Goal: Task Accomplishment & Management: Complete application form

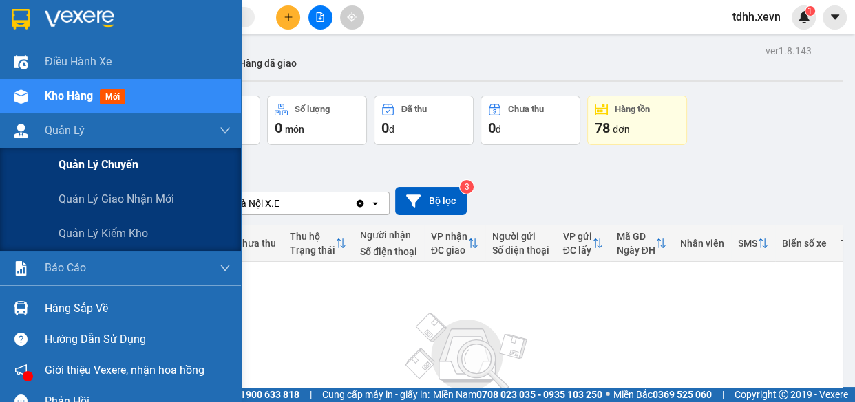
drag, startPoint x: 130, startPoint y: 193, endPoint x: 158, endPoint y: 170, distance: 36.1
click at [131, 194] on span "Quản lý giao nhận mới" at bounding box center [116, 199] width 116 height 17
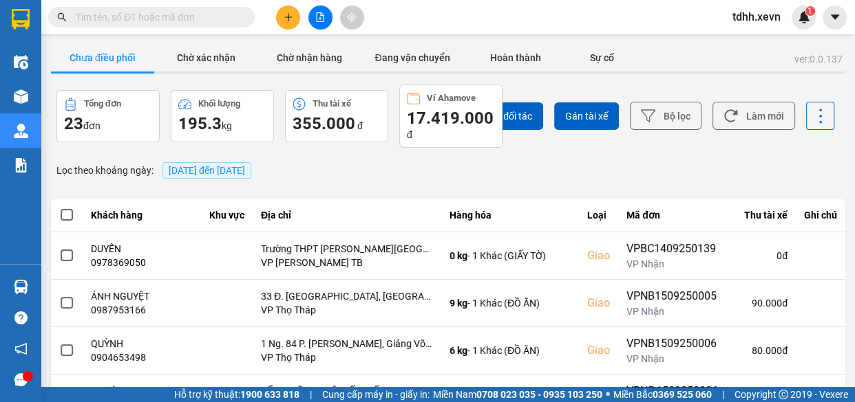
click at [244, 164] on span "15/09/2025 đến 15/09/2025" at bounding box center [206, 170] width 89 height 17
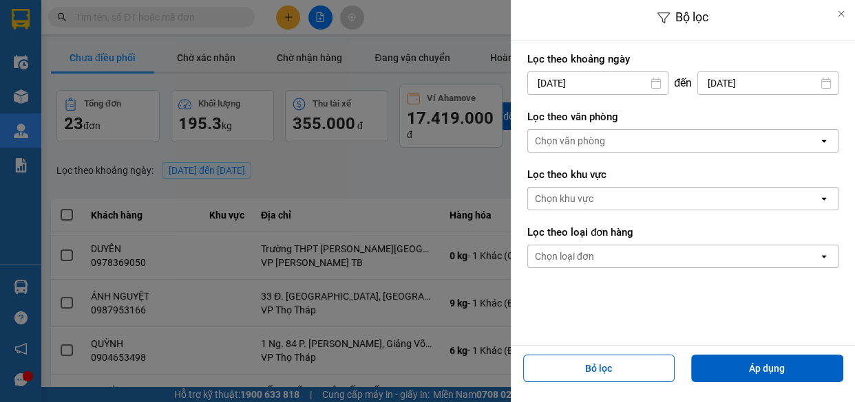
click at [598, 72] on input "[DATE]" at bounding box center [598, 83] width 140 height 22
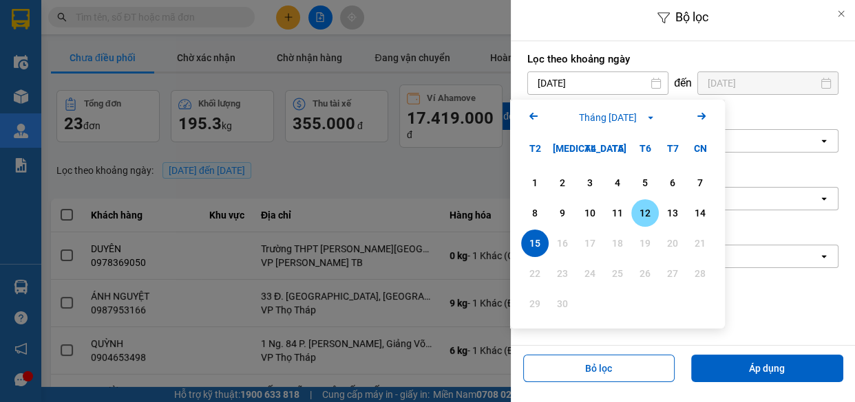
click at [640, 206] on div "12" at bounding box center [644, 213] width 19 height 17
type input "12/09/2025"
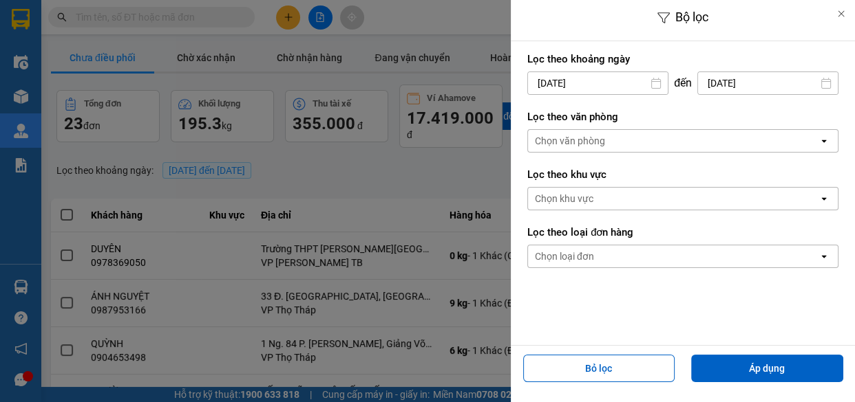
click at [670, 139] on div "Chọn văn phòng" at bounding box center [673, 141] width 290 height 22
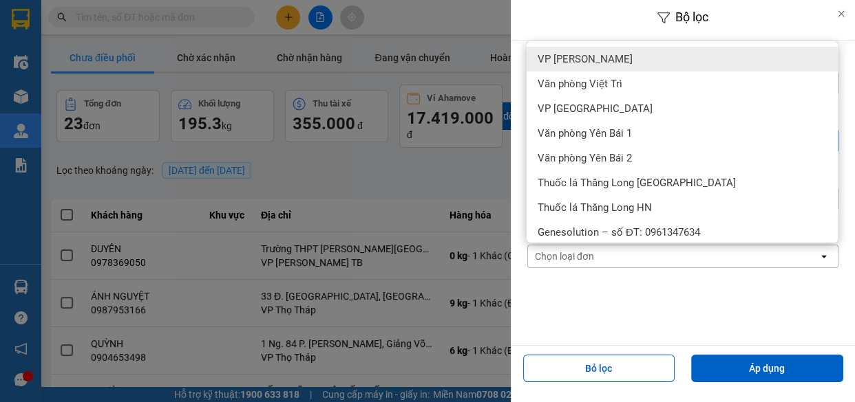
click at [631, 47] on div "VP [PERSON_NAME]" at bounding box center [681, 59] width 311 height 25
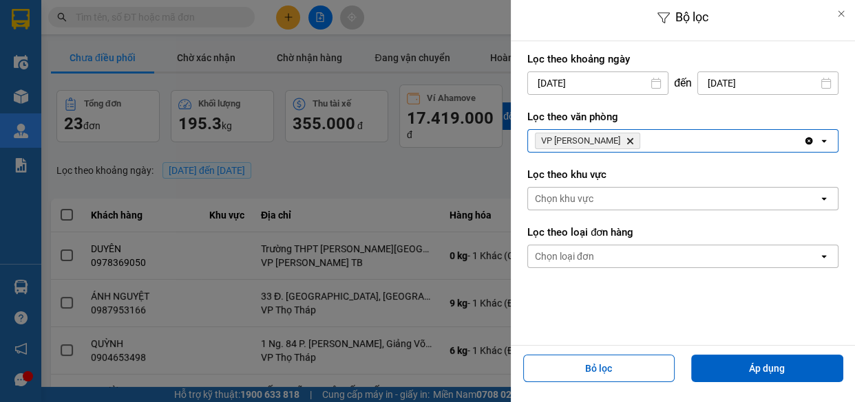
click at [678, 143] on div "VP Lê Duẩn Delete" at bounding box center [665, 141] width 275 height 22
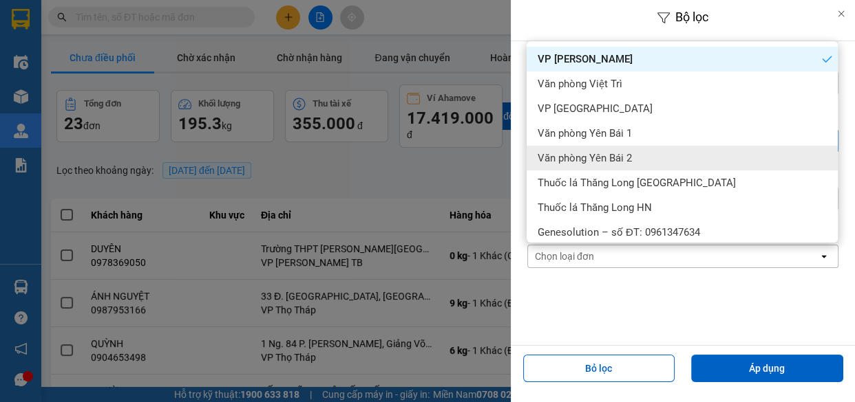
scroll to position [250, 0]
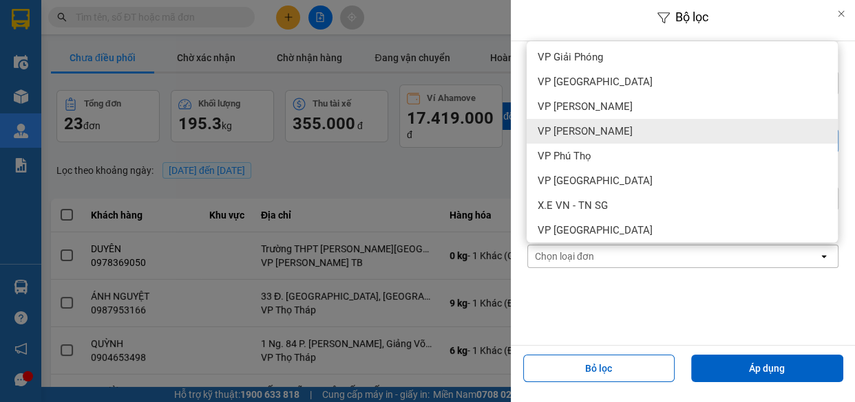
click at [621, 138] on div "VP [PERSON_NAME]" at bounding box center [681, 131] width 311 height 25
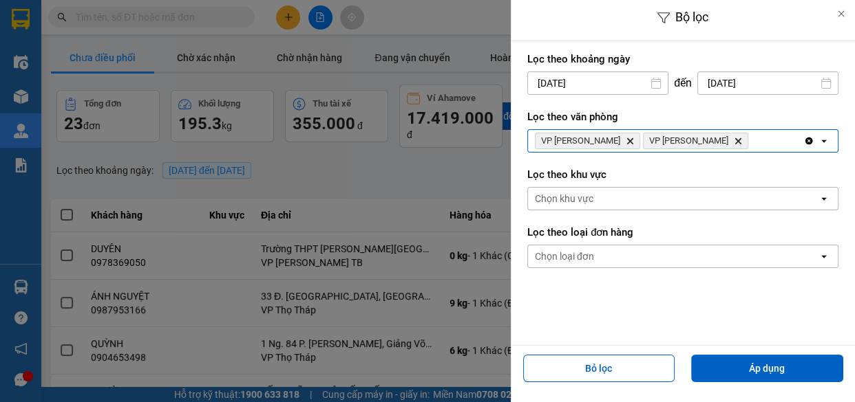
click at [738, 145] on div "VP Lê Duẩn Delete VP Ngọc Hồi Delete" at bounding box center [665, 141] width 275 height 22
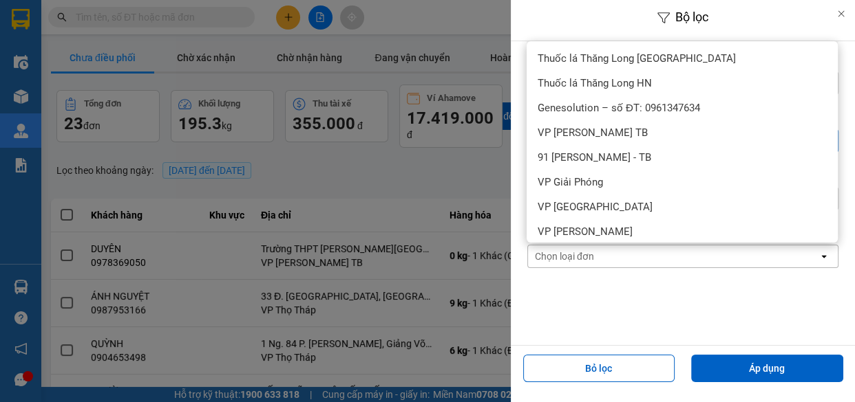
scroll to position [187, 0]
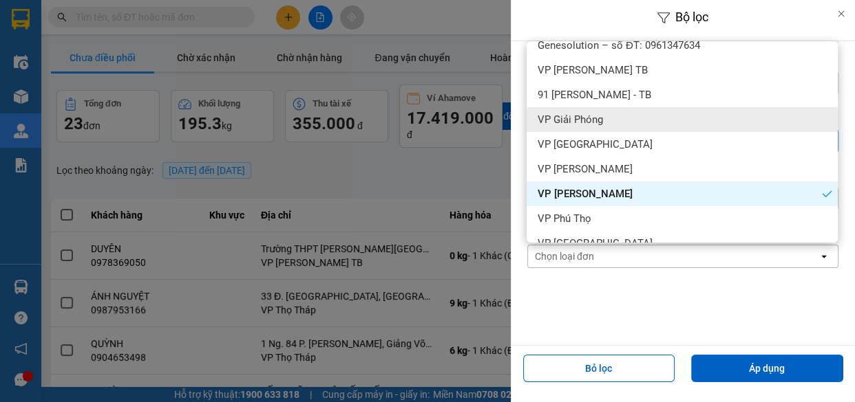
click at [619, 125] on div "VP Giải Phóng" at bounding box center [681, 119] width 311 height 25
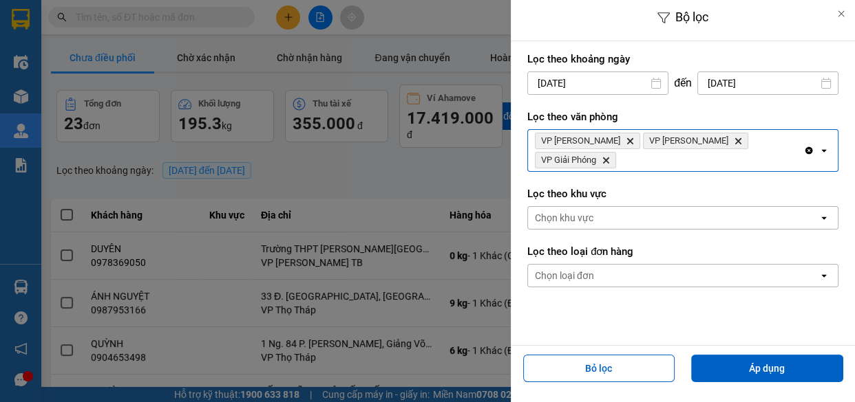
click at [784, 138] on div "VP Lê Duẩn Delete VP Ngọc Hồi Delete VP Giải Phóng Delete" at bounding box center [665, 150] width 275 height 41
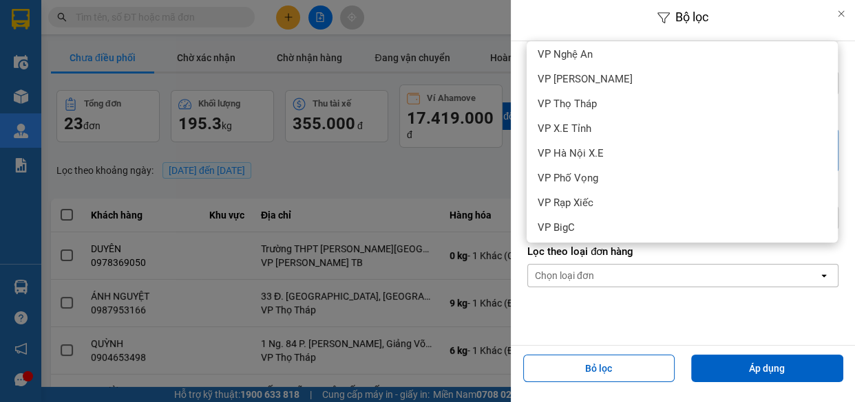
scroll to position [528, 0]
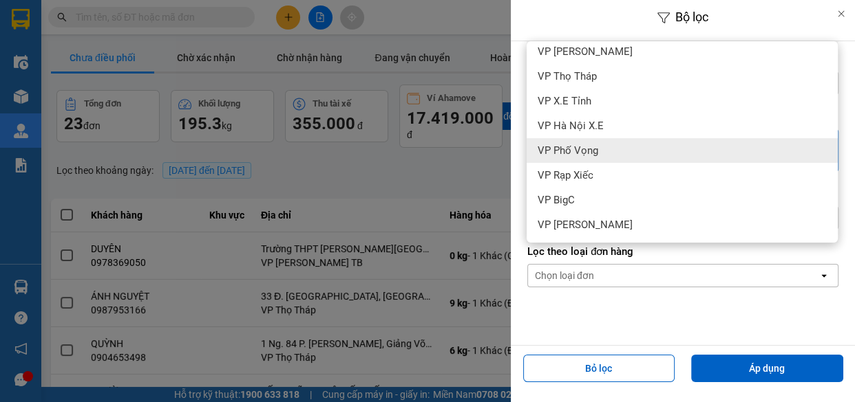
click at [590, 153] on span "VP Phố Vọng" at bounding box center [567, 151] width 61 height 14
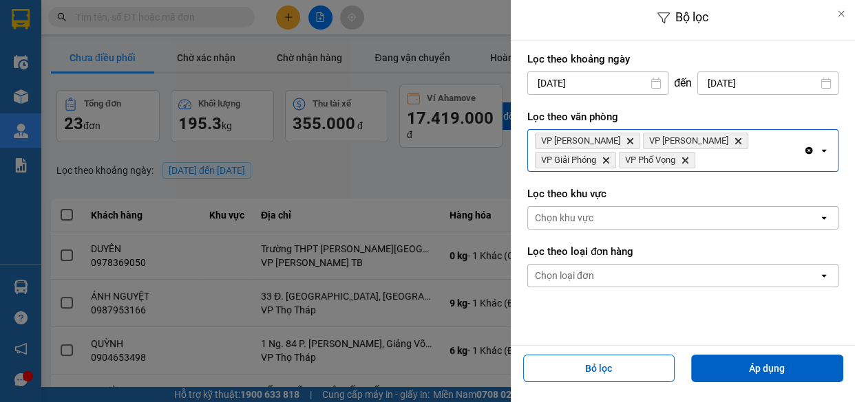
click at [756, 158] on div "VP Lê Duẩn Delete VP Ngọc Hồi Delete VP Giải Phóng Delete VP Phố Vọng Delete" at bounding box center [665, 150] width 275 height 41
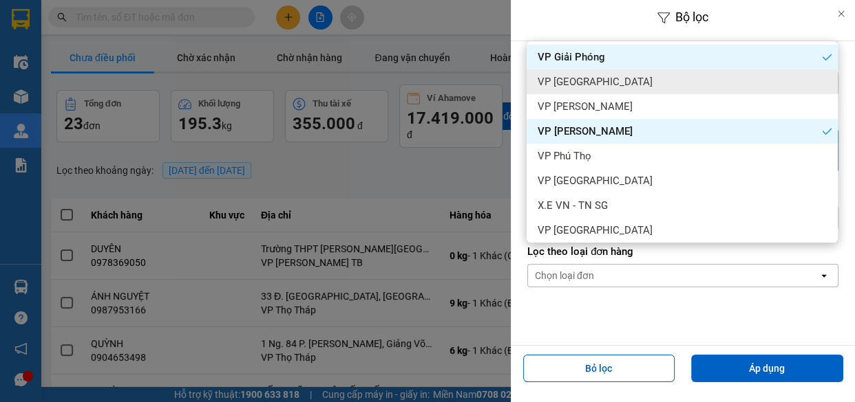
scroll to position [312, 0]
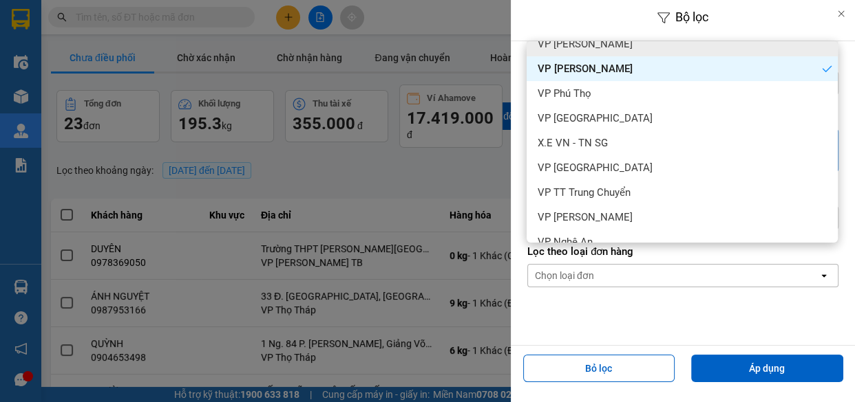
click at [616, 45] on span "VP [PERSON_NAME]" at bounding box center [584, 44] width 95 height 14
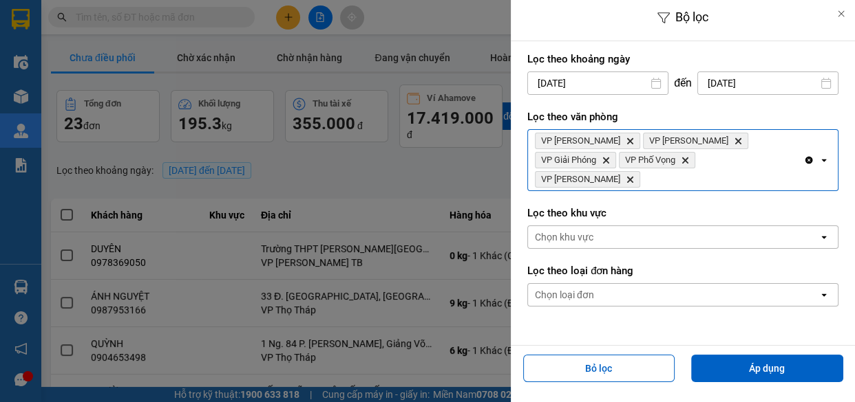
click at [781, 157] on div "VP Lê Duẩn Delete VP Ngọc Hồi Delete VP Giải Phóng Delete VP Phố Vọng Delete VP…" at bounding box center [665, 160] width 275 height 61
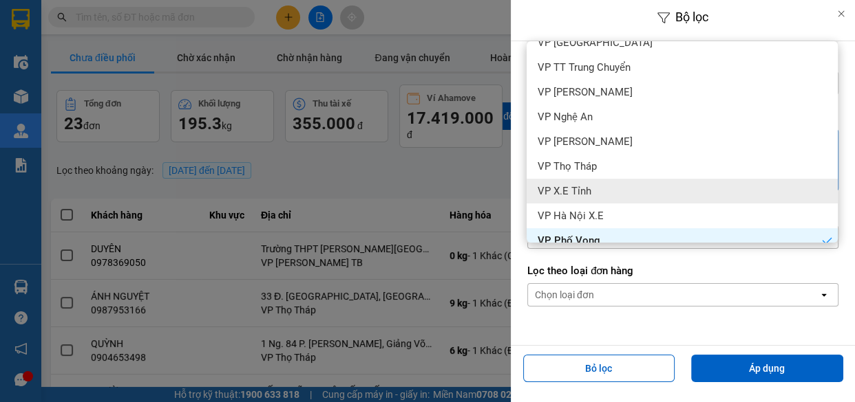
scroll to position [500, 0]
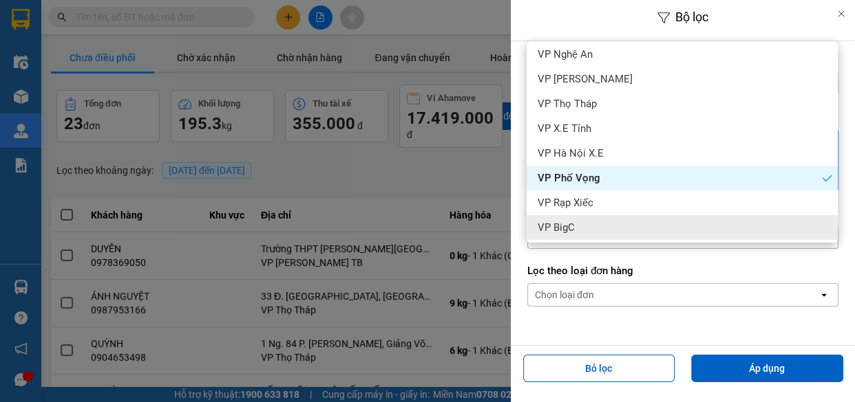
drag, startPoint x: 587, startPoint y: 222, endPoint x: 706, endPoint y: 171, distance: 129.5
click at [586, 222] on div "VP BigC" at bounding box center [681, 227] width 311 height 25
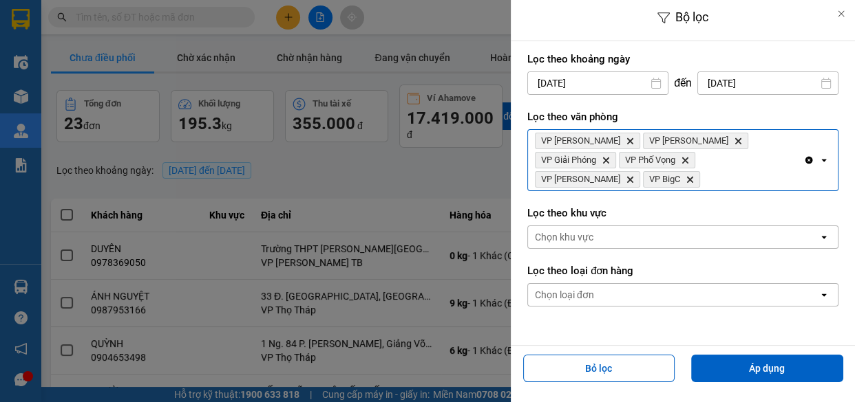
click at [785, 155] on div "VP Lê Duẩn Delete VP Ngọc Hồi Delete VP Giải Phóng Delete VP Phố Vọng Delete VP…" at bounding box center [665, 160] width 275 height 61
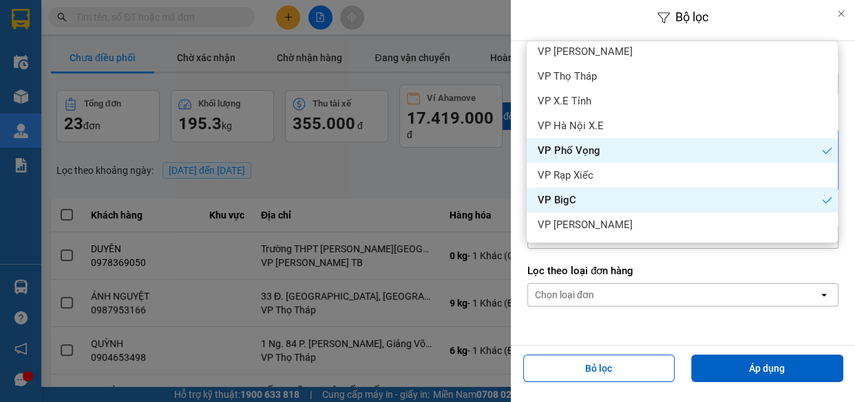
scroll to position [62, 0]
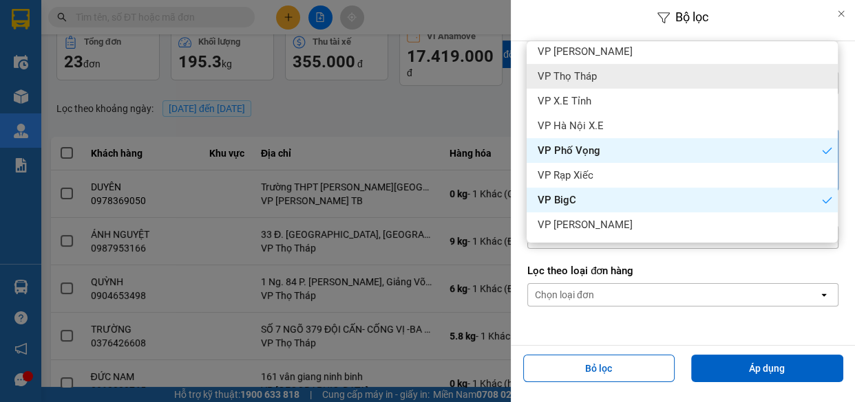
click at [602, 78] on div "VP Thọ Tháp" at bounding box center [681, 76] width 311 height 25
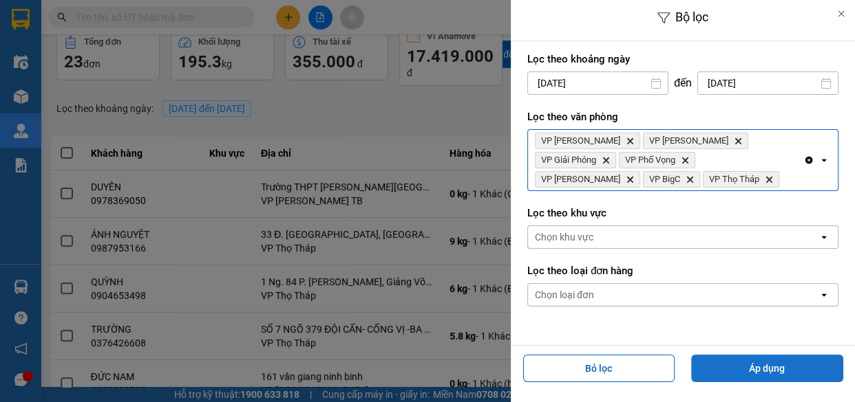
click at [766, 364] on button "Áp dụng" at bounding box center [767, 369] width 152 height 28
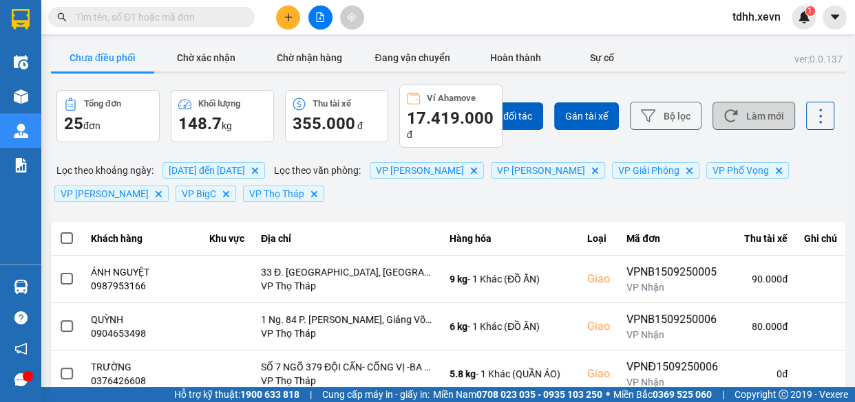
click at [742, 116] on button "Làm mới" at bounding box center [753, 116] width 83 height 28
click at [739, 105] on button "Làm mới" at bounding box center [753, 116] width 83 height 28
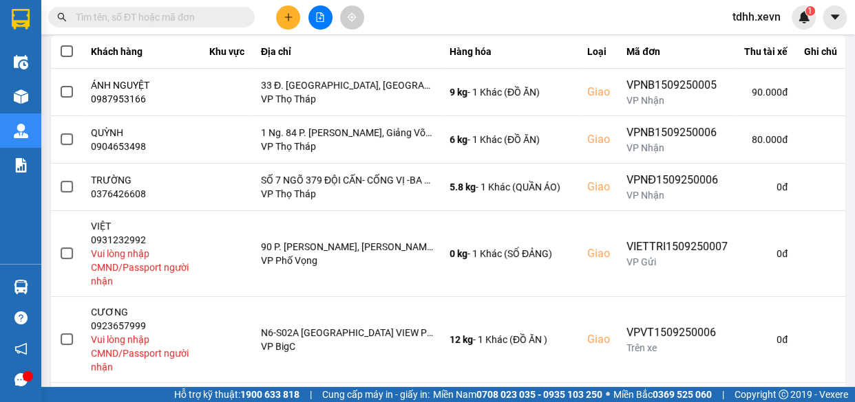
scroll to position [490, 0]
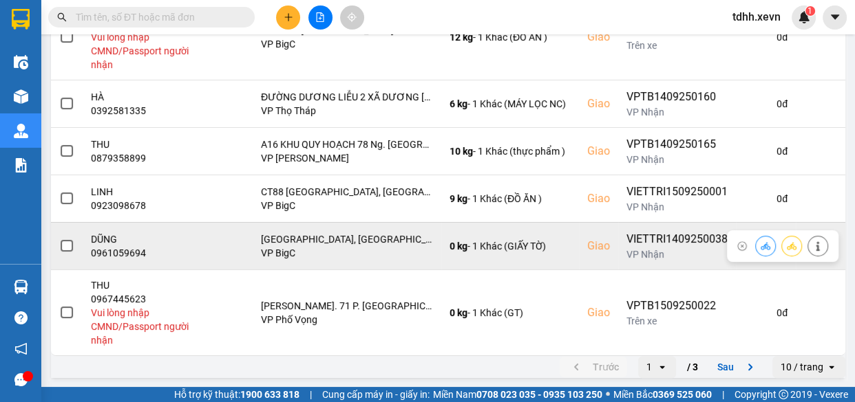
click at [760, 245] on icon at bounding box center [765, 246] width 10 height 10
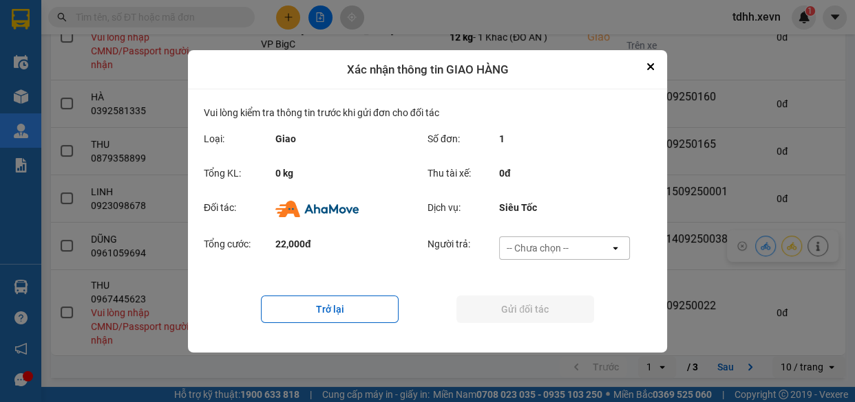
click at [574, 251] on div "-- Chưa chọn --" at bounding box center [554, 248] width 110 height 22
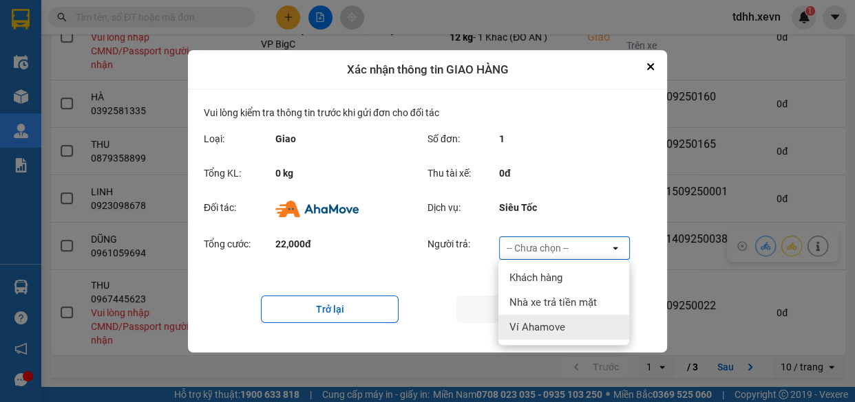
click at [540, 317] on div "Ví Ahamove" at bounding box center [563, 327] width 131 height 25
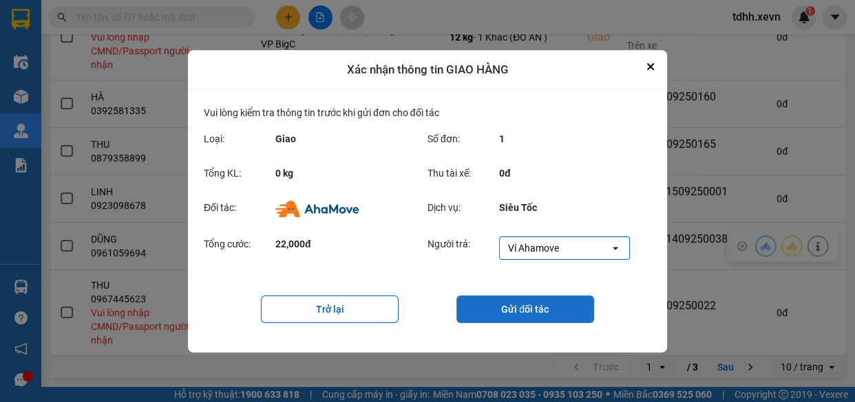
click at [527, 302] on button "Gửi đối tác" at bounding box center [525, 310] width 138 height 28
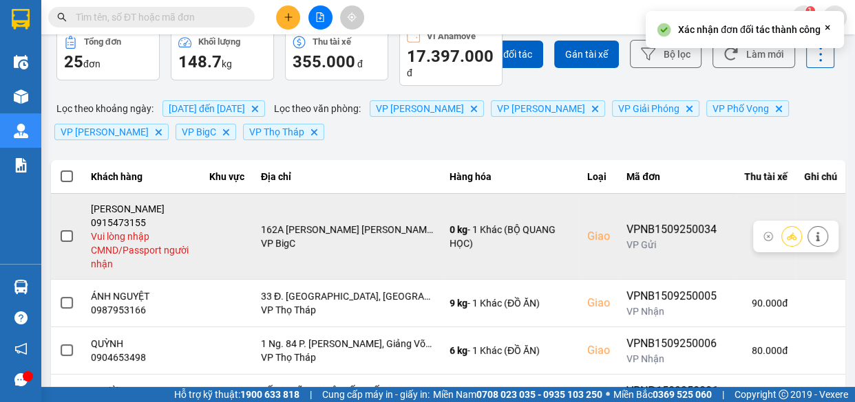
scroll to position [125, 0]
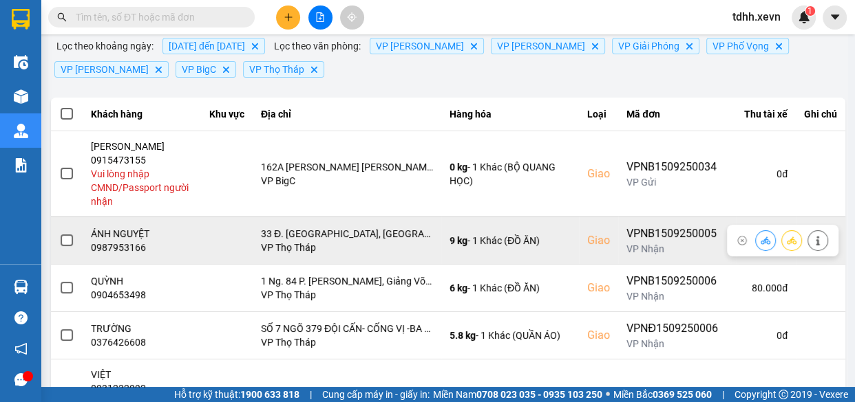
click at [131, 243] on div "0987953166" at bounding box center [142, 248] width 103 height 14
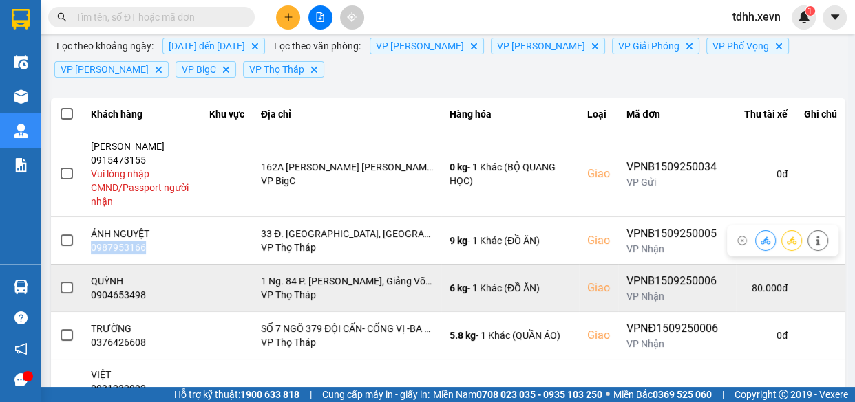
copy div "0987953166"
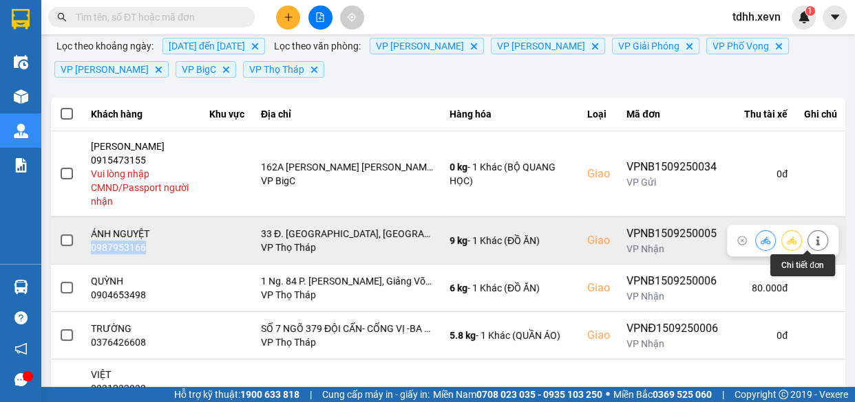
click at [813, 241] on icon at bounding box center [818, 241] width 10 height 10
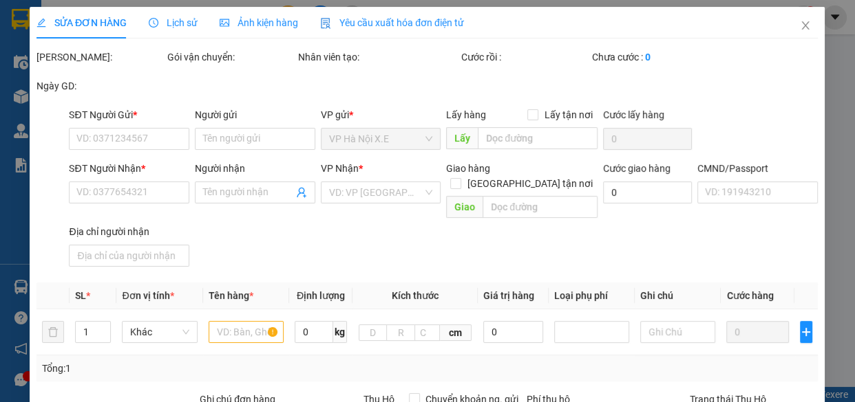
type input "0965760984"
type input "NHÀ HÀNG THANH LỢI"
type input "0987953166"
type input "ÁNH NGUYỆT"
checkbox input "true"
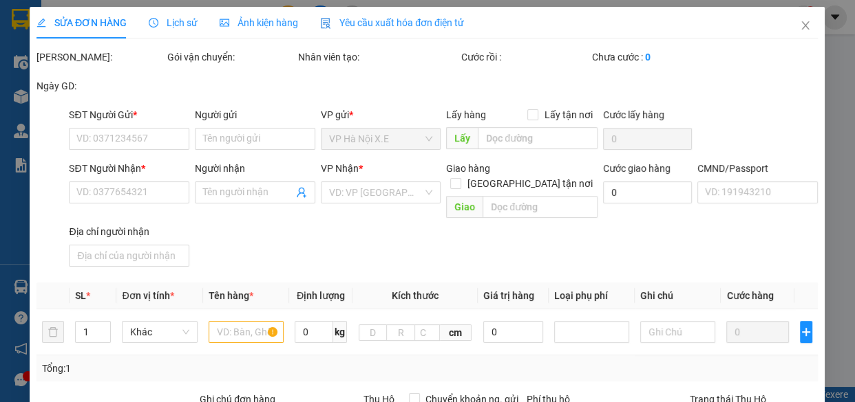
type input "33 Đ. Cầu Diễn, Phúc Diễn, Bắc Từ Liêm, Hà Nội, Việt Nam"
type input "1"
type input "90.000"
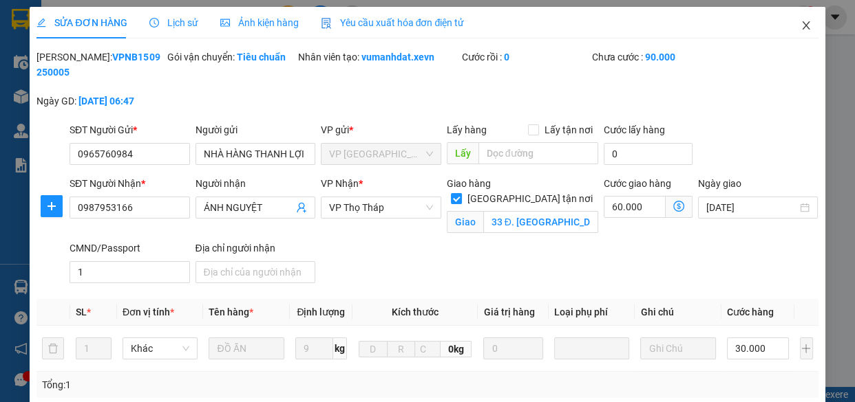
click at [797, 15] on span "Close" at bounding box center [805, 26] width 39 height 39
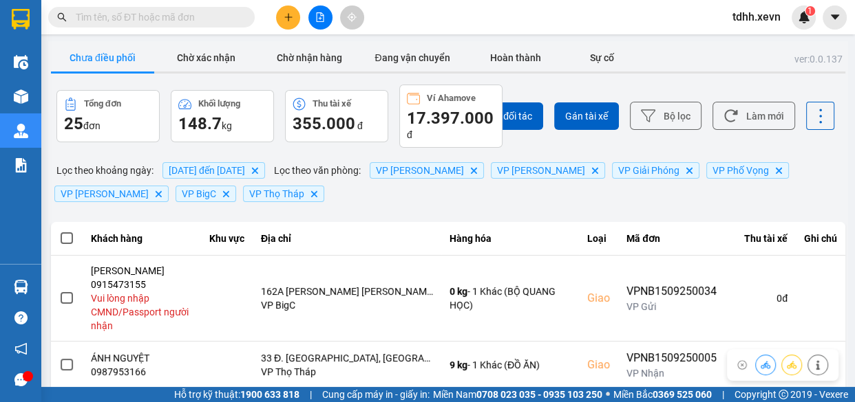
scroll to position [125, 0]
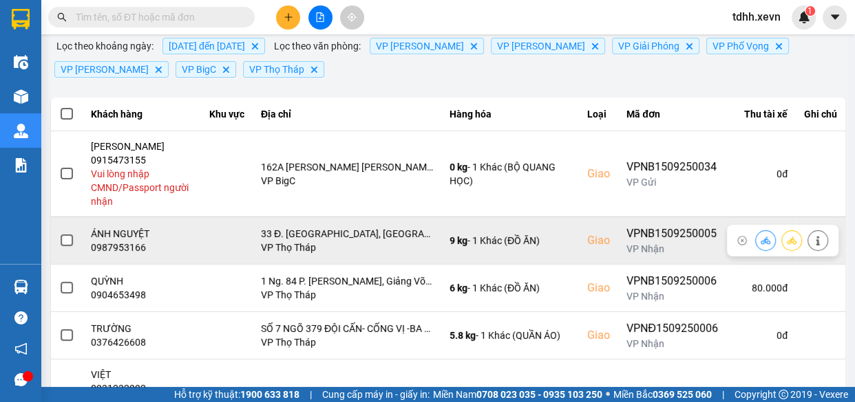
click at [760, 241] on icon at bounding box center [765, 241] width 10 height 10
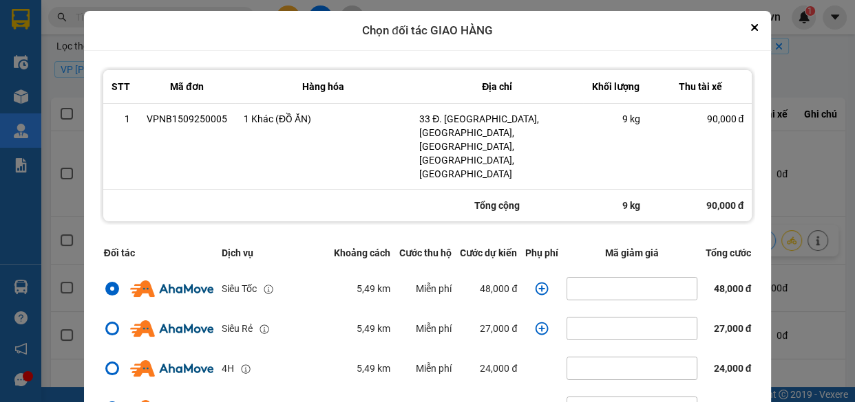
click at [535, 282] on icon "dialog" at bounding box center [541, 288] width 13 height 13
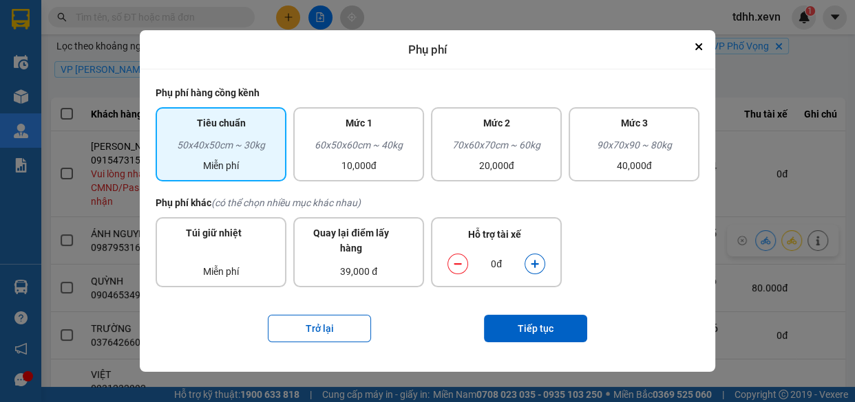
click at [540, 264] on button "dialog" at bounding box center [534, 265] width 19 height 24
click at [535, 342] on button "Tiếp tục" at bounding box center [535, 329] width 103 height 28
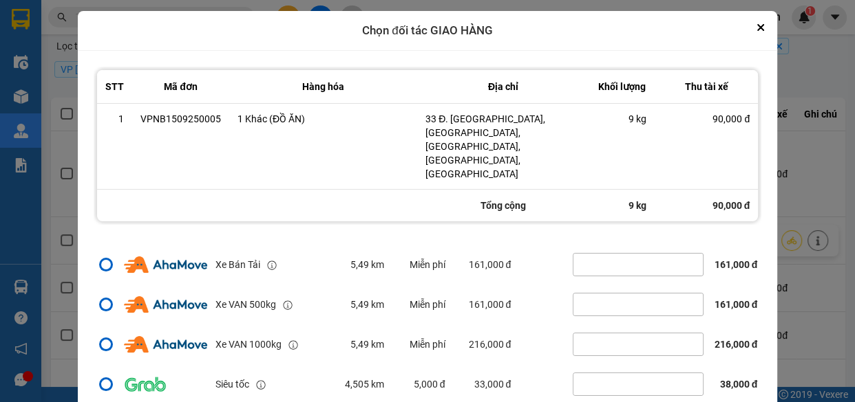
scroll to position [41, 0]
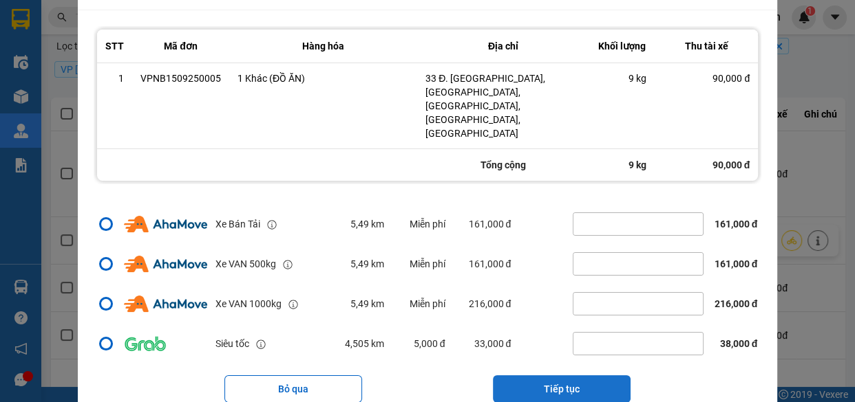
click at [582, 376] on button "Tiếp tục" at bounding box center [562, 390] width 138 height 28
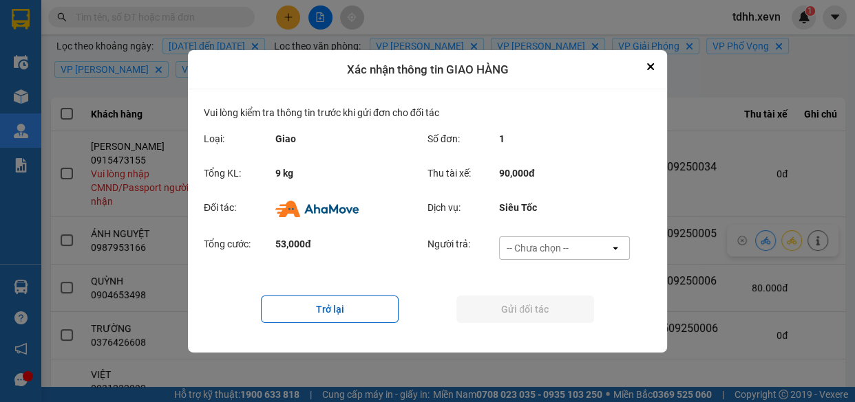
click at [585, 239] on div "-- Chưa chọn --" at bounding box center [554, 248] width 110 height 22
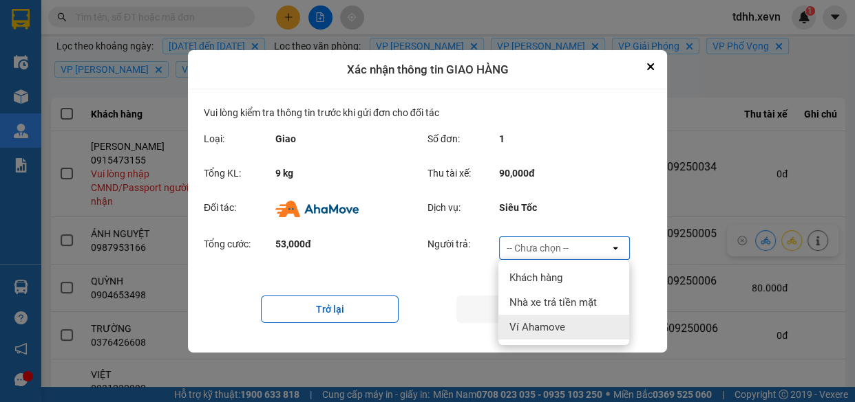
click at [566, 323] on div "Ví Ahamove" at bounding box center [563, 327] width 131 height 25
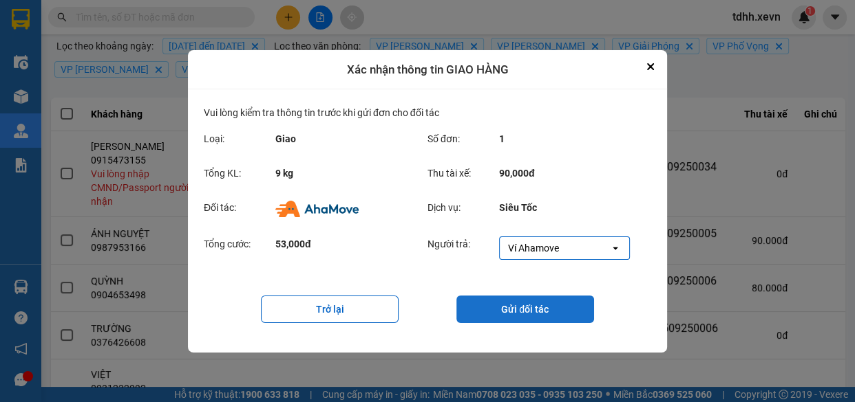
click at [537, 314] on button "Gửi đối tác" at bounding box center [525, 310] width 138 height 28
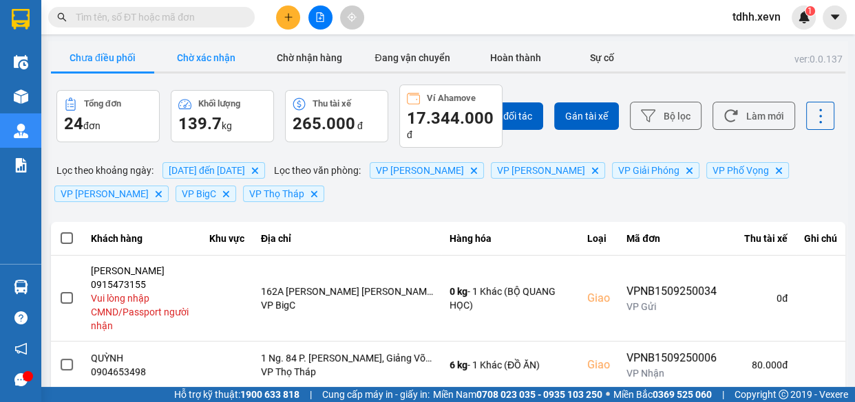
click at [200, 57] on button "Chờ xác nhận" at bounding box center [205, 58] width 103 height 28
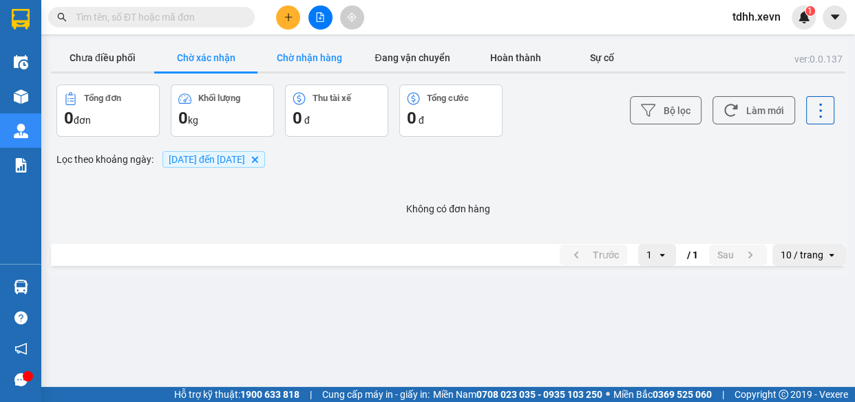
click at [301, 47] on button "Chờ nhận hàng" at bounding box center [308, 58] width 103 height 28
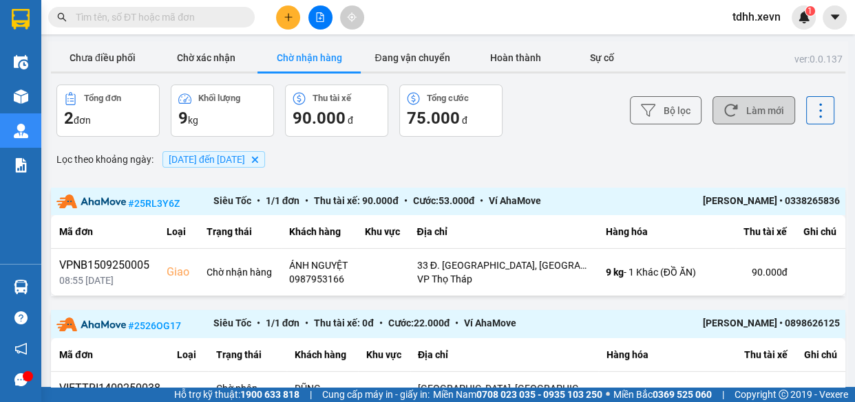
click at [735, 100] on button "Làm mới" at bounding box center [753, 110] width 83 height 28
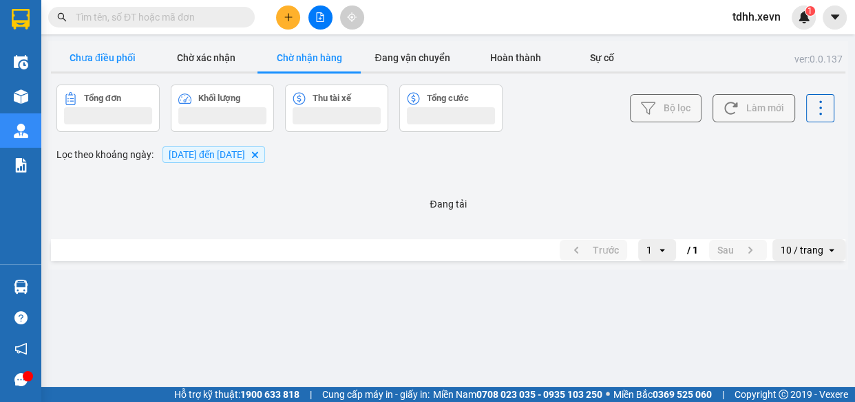
click at [99, 54] on button "Chưa điều phối" at bounding box center [102, 58] width 103 height 28
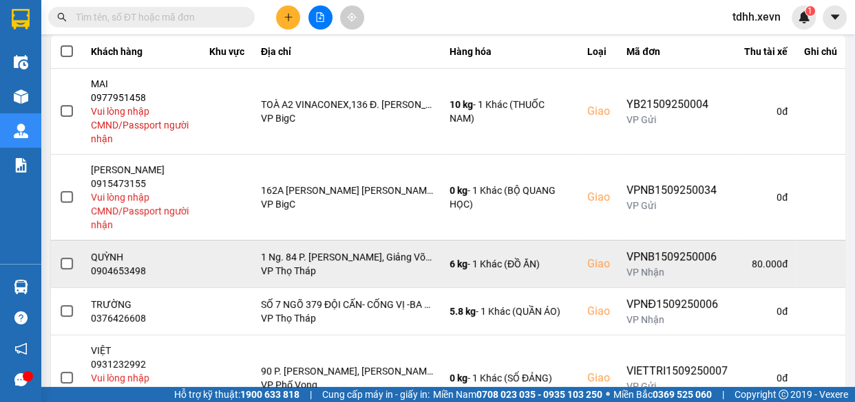
scroll to position [250, 0]
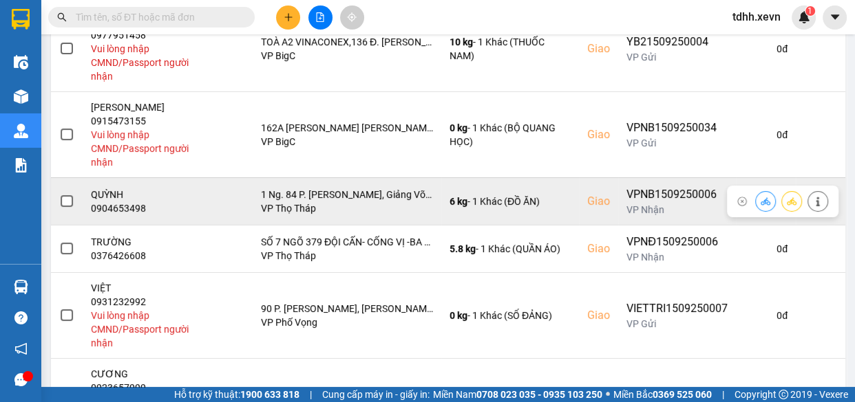
click at [127, 210] on div "0904653498" at bounding box center [142, 209] width 103 height 14
copy div "0904653498"
click at [760, 204] on icon at bounding box center [765, 202] width 10 height 10
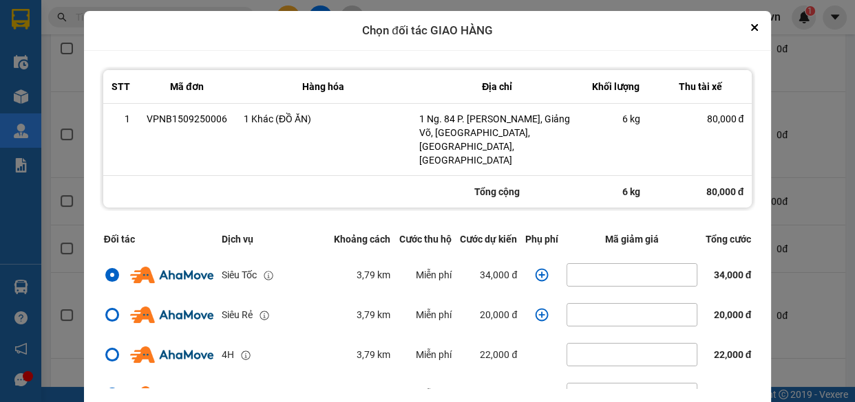
click at [535, 268] on icon "dialog" at bounding box center [542, 275] width 14 height 14
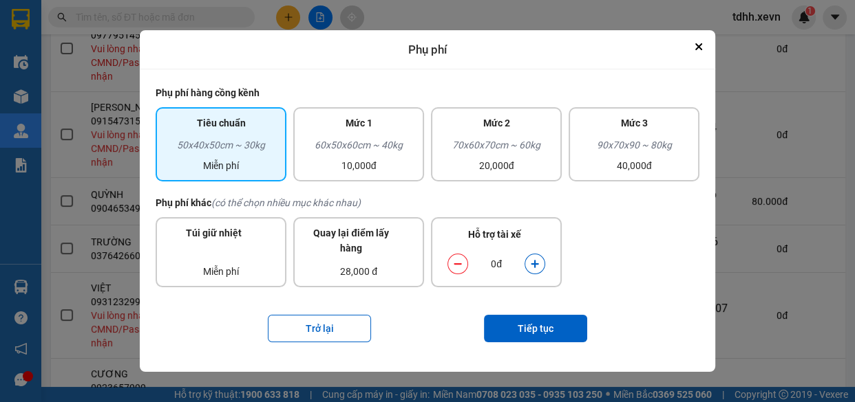
click at [535, 266] on icon "dialog" at bounding box center [534, 265] width 8 height 8
click at [537, 335] on button "Tiếp tục" at bounding box center [535, 329] width 103 height 28
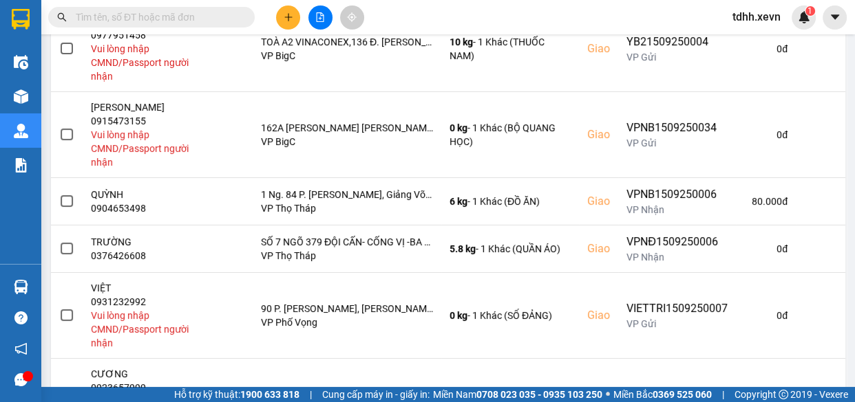
click at [819, 171] on div "ver: 0.0.137 Chưa điều phối Chờ xác nhận Chờ nhận hàng Đang vận chuyển Hoàn thà…" at bounding box center [447, 245] width 799 height 907
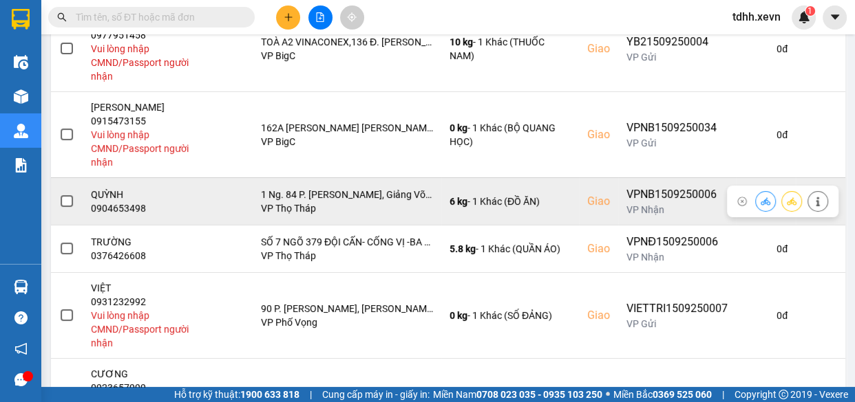
click at [813, 198] on icon at bounding box center [818, 202] width 10 height 10
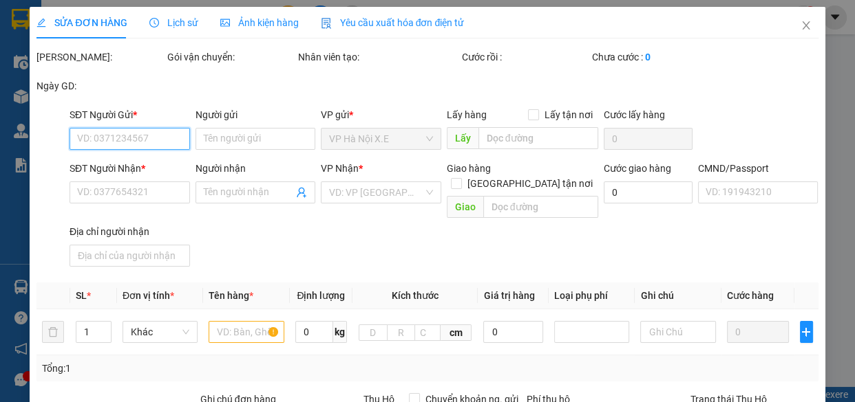
type input "0965760984"
type input "NHÀ HÀNG THANH LỢI"
type input "0904653498"
type input "QUỲNH"
checkbox input "true"
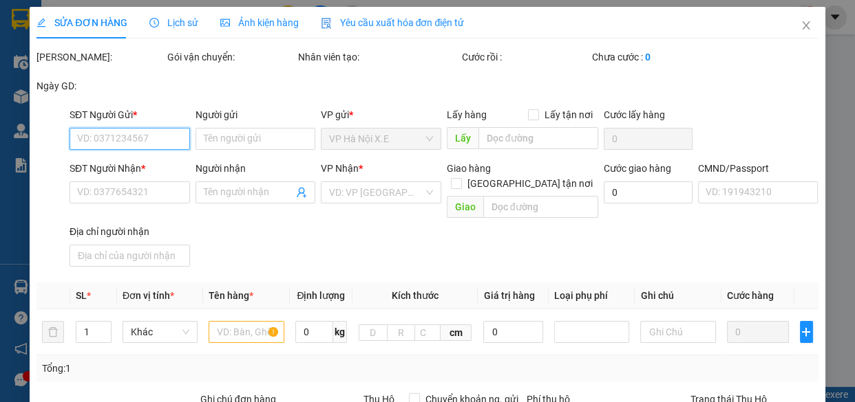
type input "1 Ng. 84 P. Ngọc Khánh, Giảng Võ, Ba Đình, Hà Nội, Việt Nam"
type input "hợp"
type input "80.000"
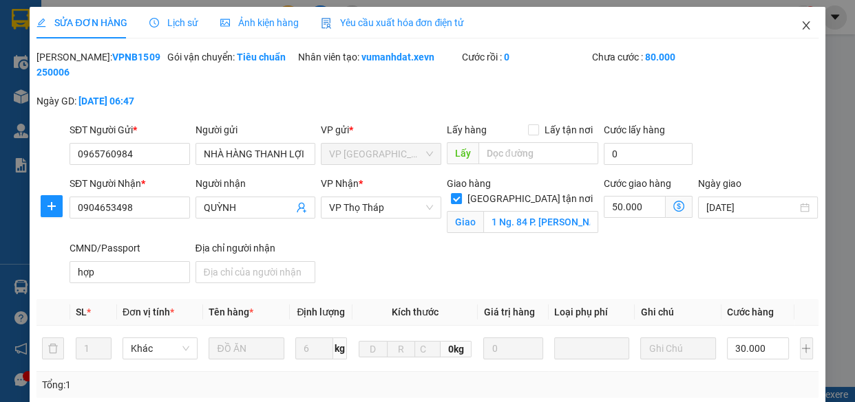
click at [797, 19] on span "Close" at bounding box center [805, 26] width 39 height 39
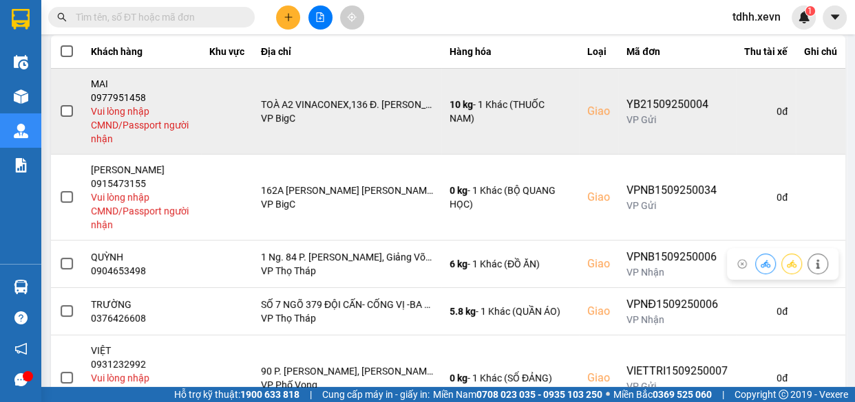
scroll to position [250, 0]
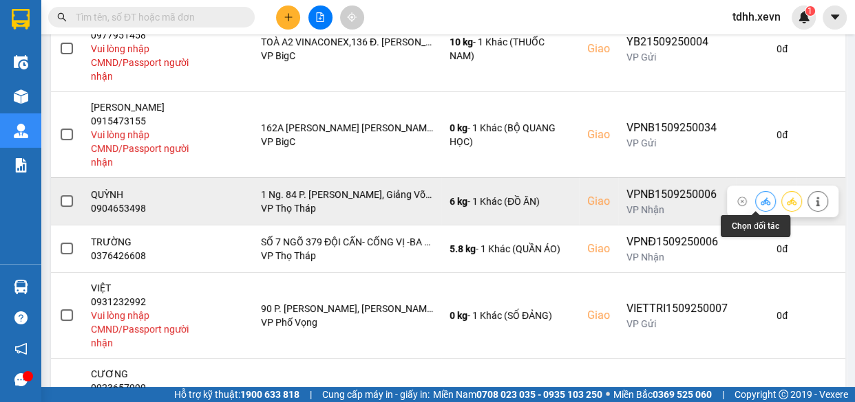
click at [755, 202] on button at bounding box center [764, 201] width 19 height 24
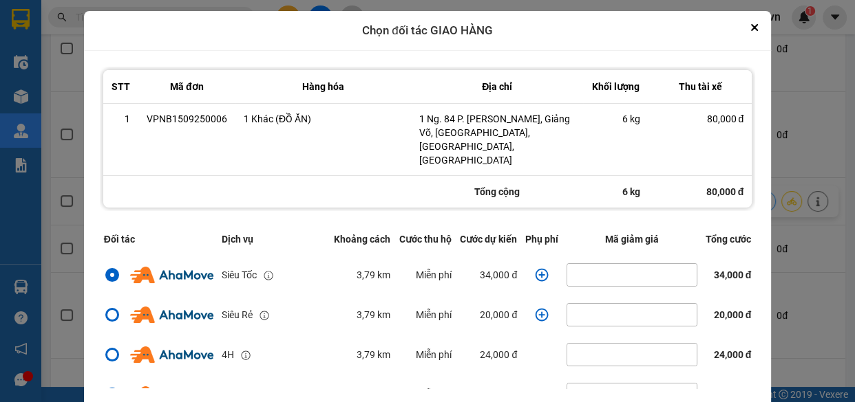
click at [535, 268] on icon "dialog" at bounding box center [541, 274] width 13 height 13
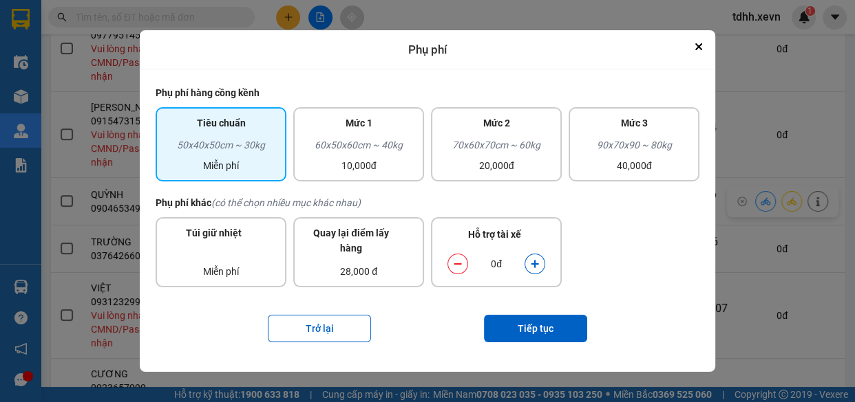
click at [530, 261] on icon "dialog" at bounding box center [535, 264] width 10 height 10
click at [539, 336] on button "Tiếp tục" at bounding box center [535, 329] width 103 height 28
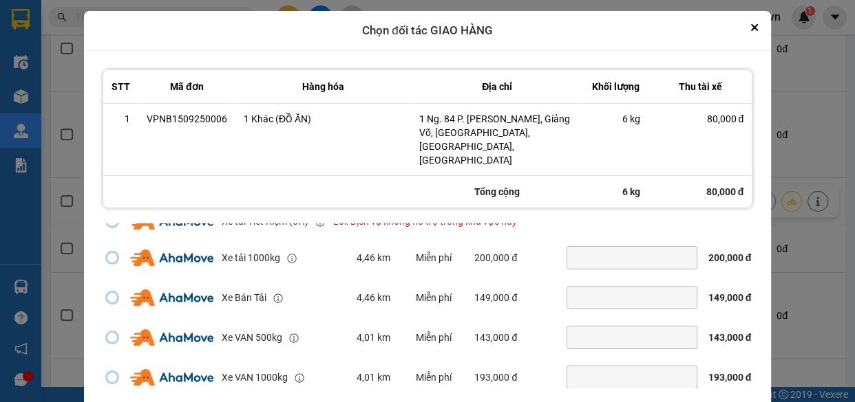
scroll to position [41, 0]
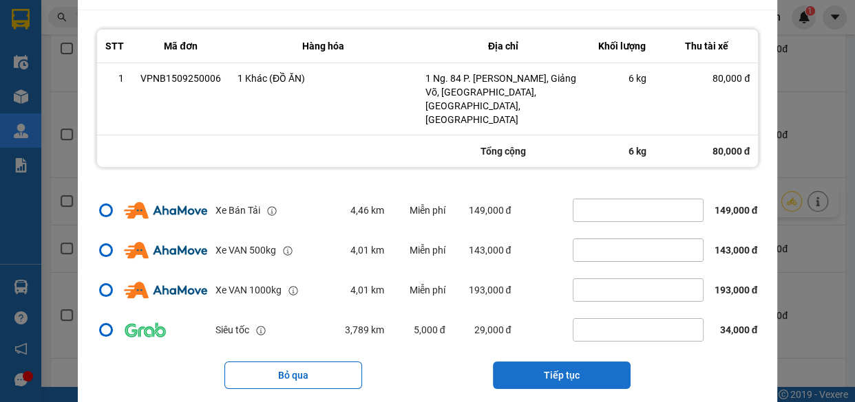
click at [571, 362] on button "Tiếp tục" at bounding box center [562, 376] width 138 height 28
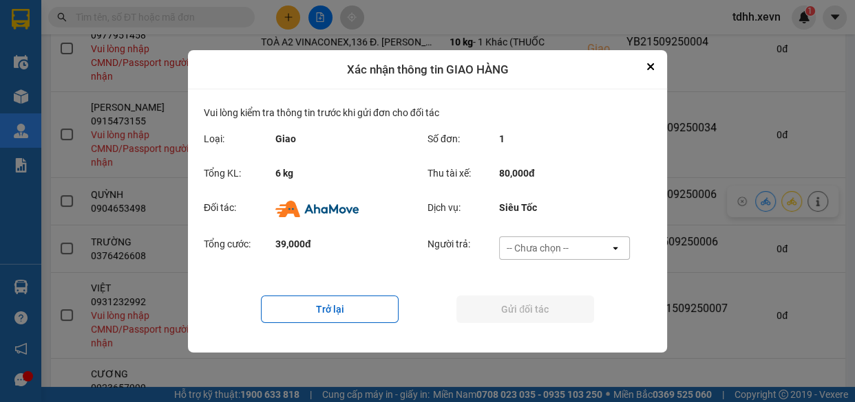
click at [575, 255] on div "-- Chưa chọn --" at bounding box center [554, 248] width 110 height 22
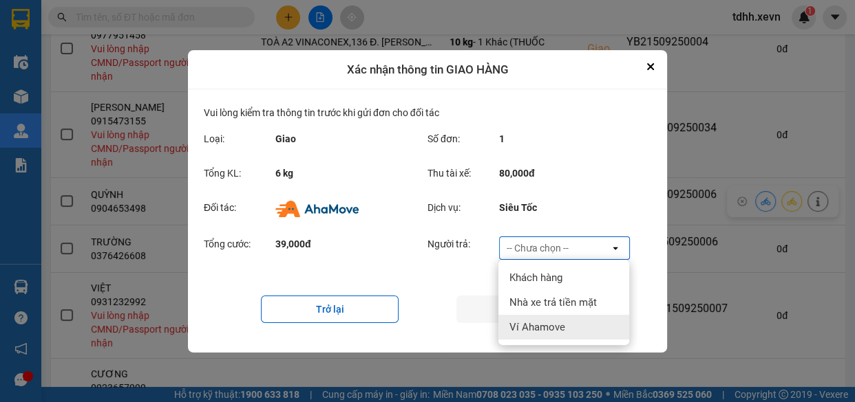
click at [567, 322] on div "Ví Ahamove" at bounding box center [563, 327] width 131 height 25
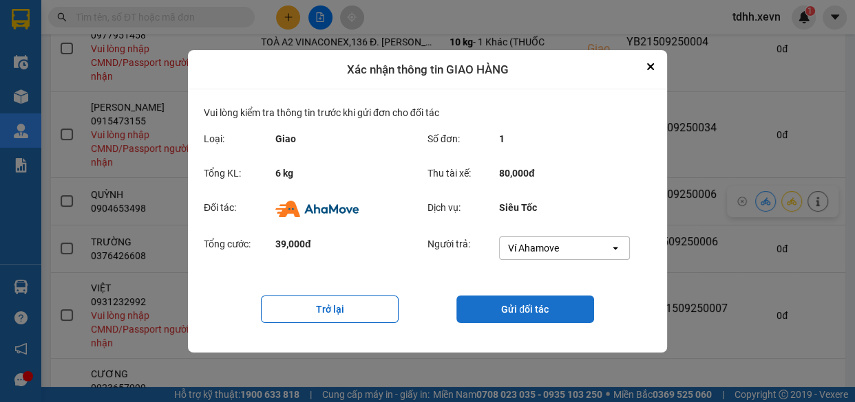
click at [550, 312] on button "Gửi đối tác" at bounding box center [525, 310] width 138 height 28
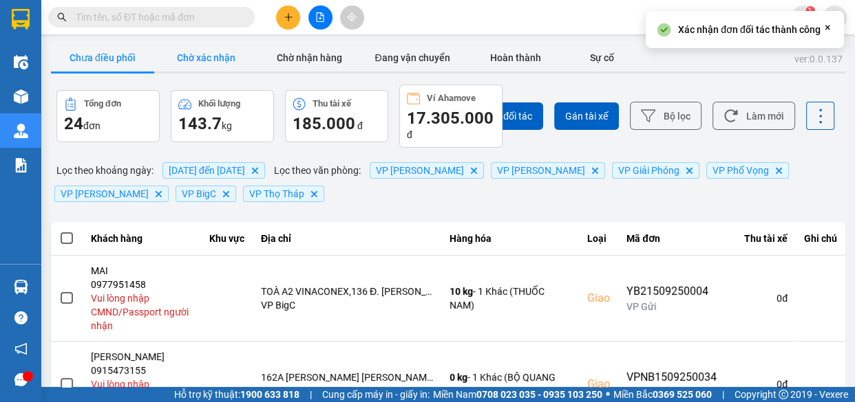
click at [208, 49] on button "Chờ xác nhận" at bounding box center [205, 58] width 103 height 28
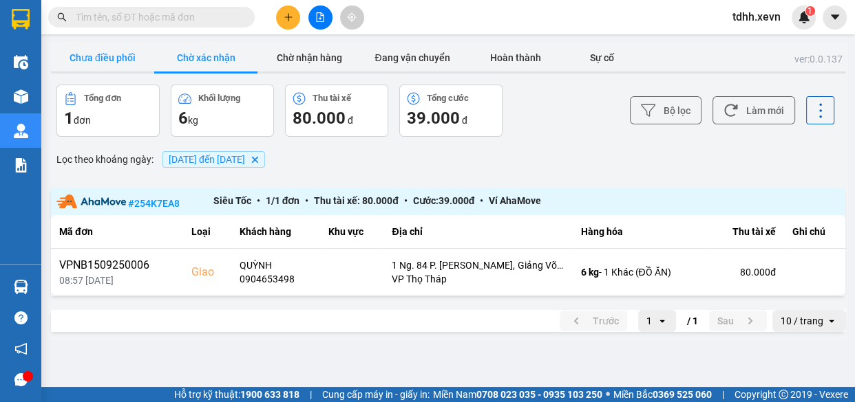
click at [107, 53] on button "Chưa điều phối" at bounding box center [102, 58] width 103 height 28
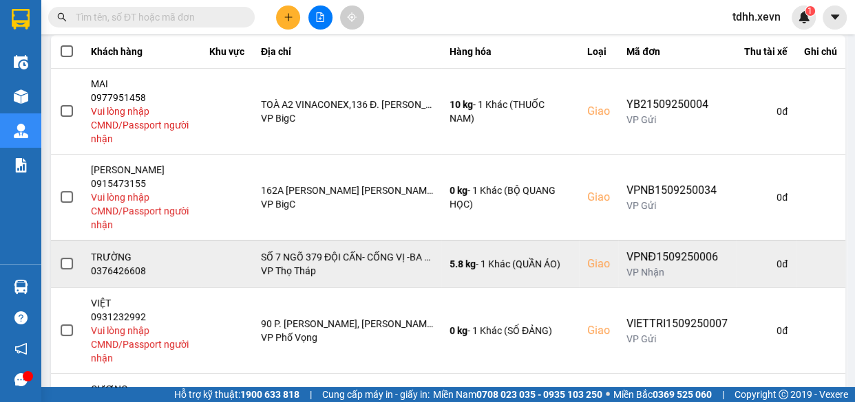
scroll to position [250, 0]
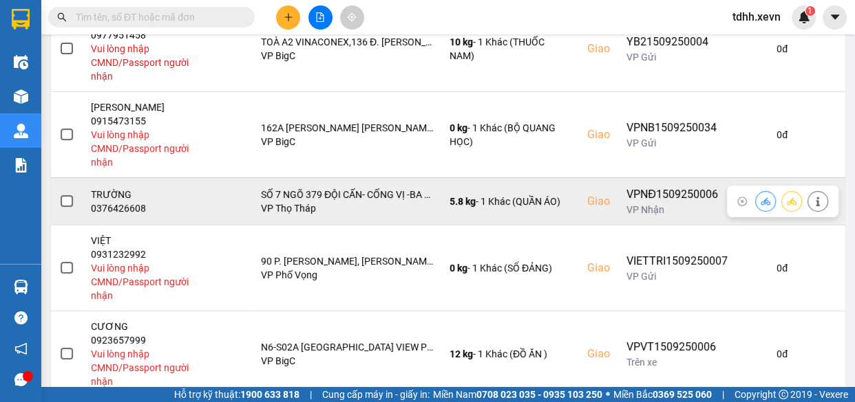
click at [118, 211] on div "0376426608" at bounding box center [142, 209] width 103 height 14
copy div "0376426608"
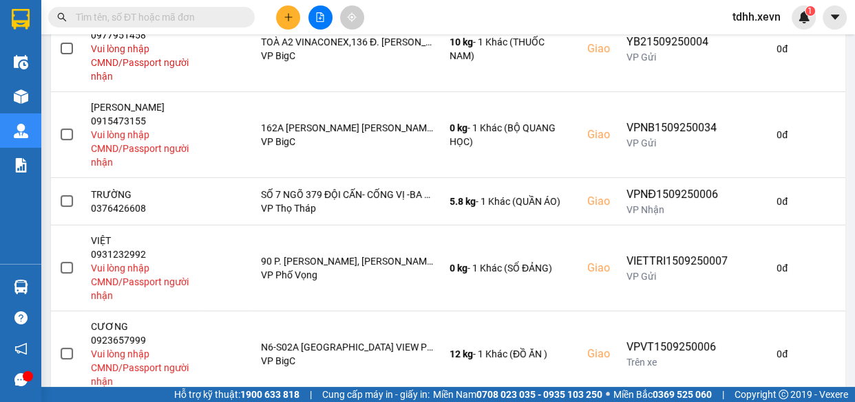
click at [145, 17] on input "text" at bounding box center [157, 17] width 162 height 15
paste input "0376426608"
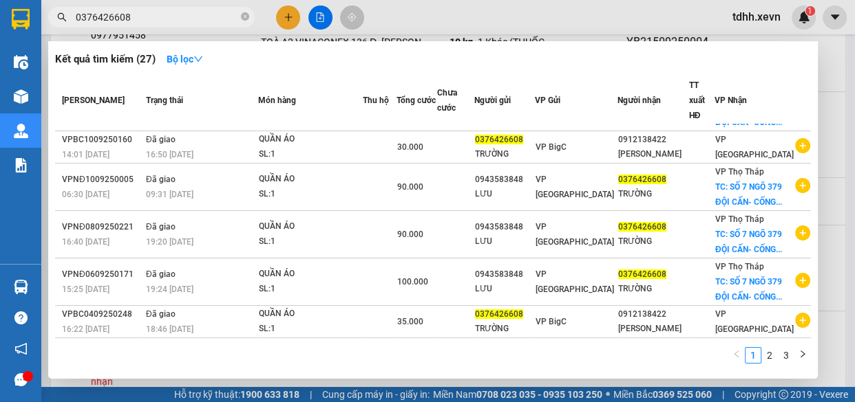
scroll to position [0, 0]
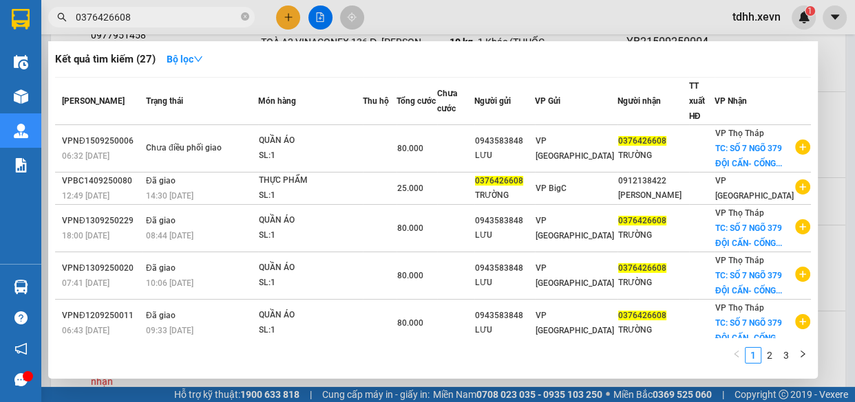
click at [466, 2] on div at bounding box center [427, 201] width 855 height 402
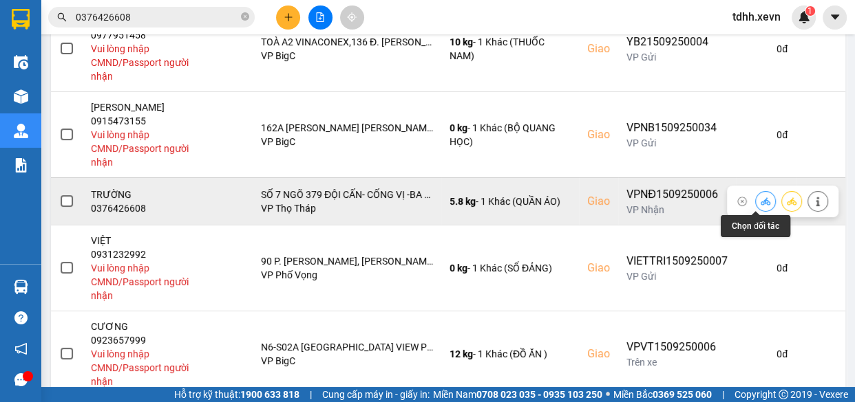
click at [760, 202] on icon at bounding box center [765, 202] width 10 height 10
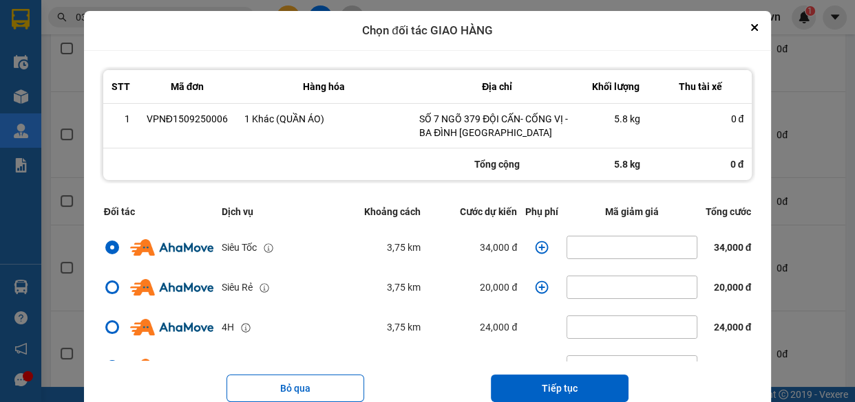
click at [535, 247] on icon "dialog" at bounding box center [541, 247] width 13 height 13
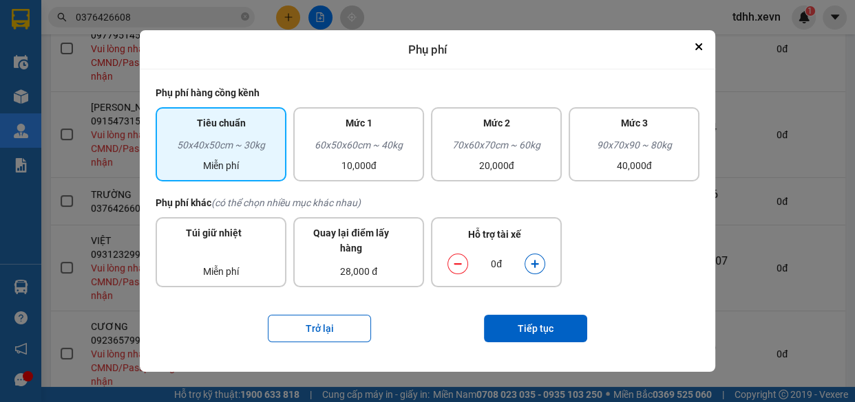
click at [533, 266] on icon "dialog" at bounding box center [535, 264] width 10 height 10
click at [544, 328] on button "Tiếp tục" at bounding box center [535, 329] width 103 height 28
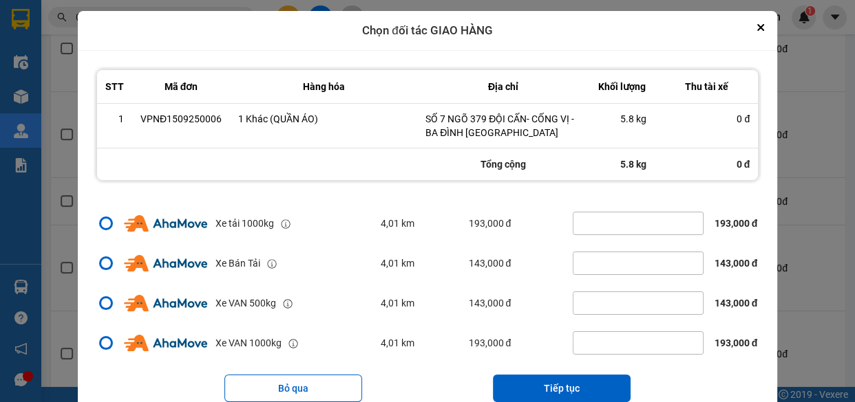
scroll to position [41, 0]
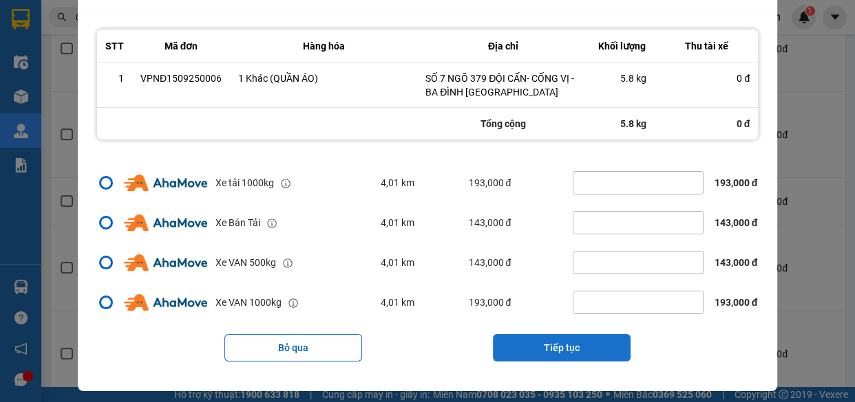
click at [570, 339] on button "Tiếp tục" at bounding box center [562, 348] width 138 height 28
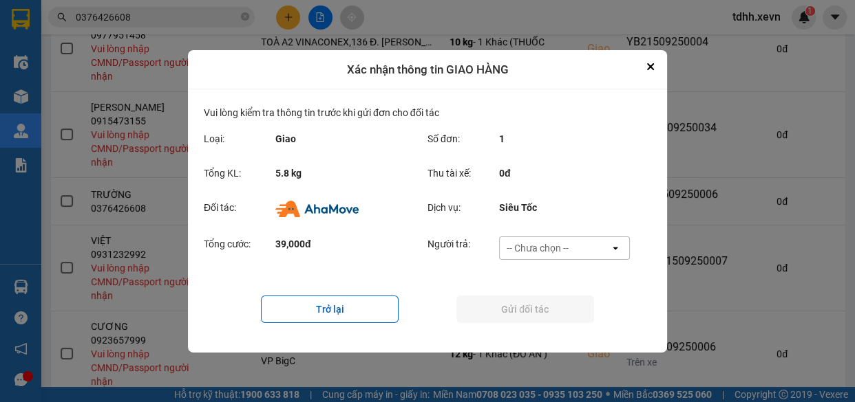
scroll to position [0, 0]
click at [601, 246] on div "-- Chưa chọn --" at bounding box center [554, 248] width 110 height 22
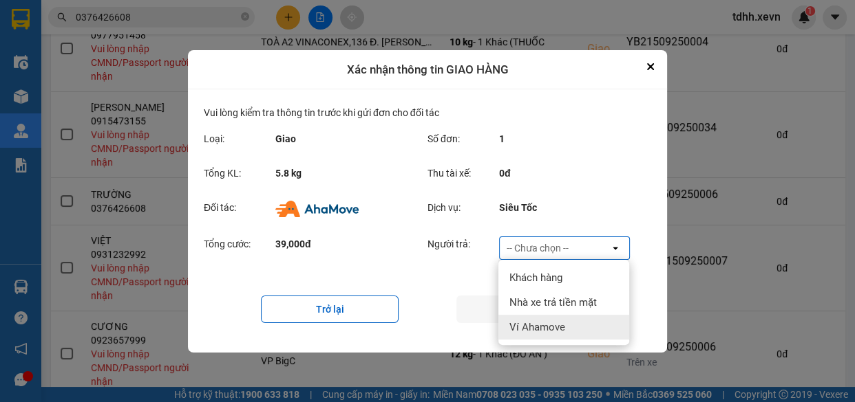
click at [572, 332] on div "Ví Ahamove" at bounding box center [563, 327] width 131 height 25
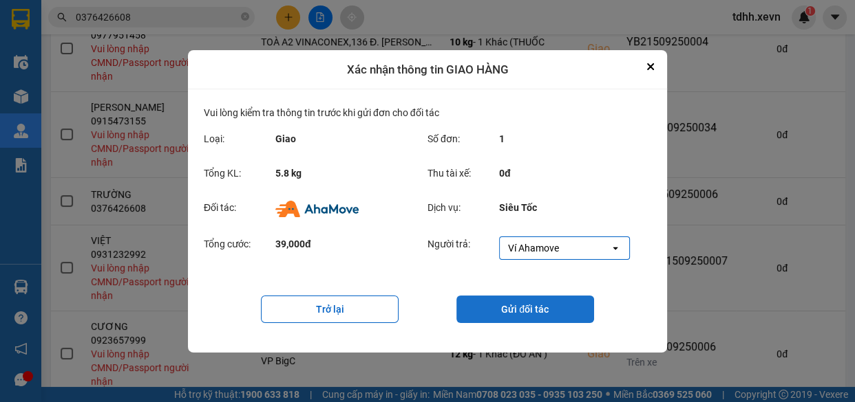
click at [522, 313] on button "Gửi đối tác" at bounding box center [525, 310] width 138 height 28
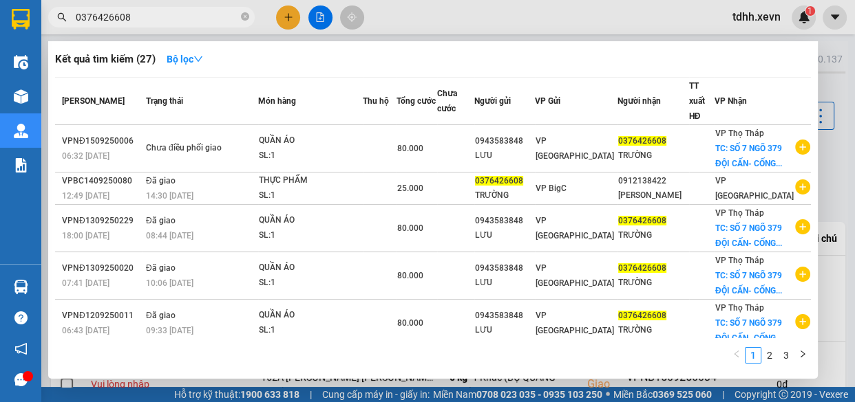
click at [175, 17] on input "0376426608" at bounding box center [157, 17] width 162 height 15
paste input "868190895"
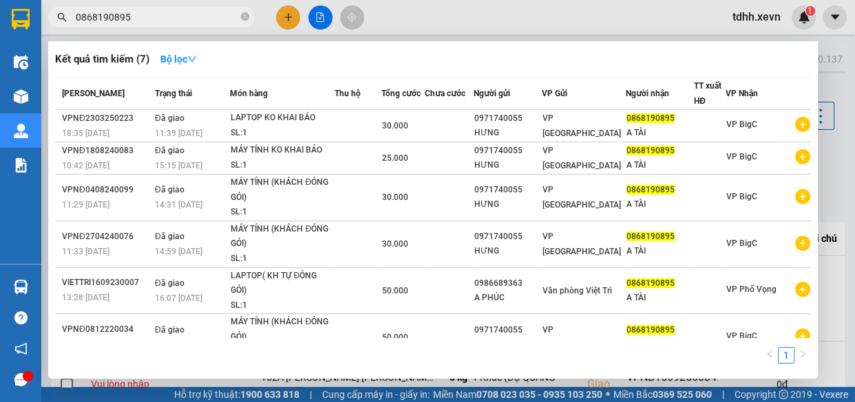
click at [203, 20] on input "0868190895" at bounding box center [157, 17] width 162 height 15
paste input "36558666"
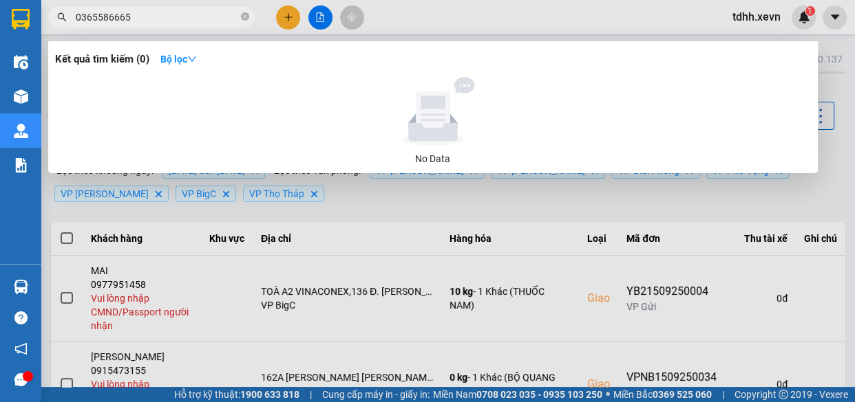
type input "0365586665"
click at [247, 14] on icon "close-circle" at bounding box center [245, 16] width 8 height 8
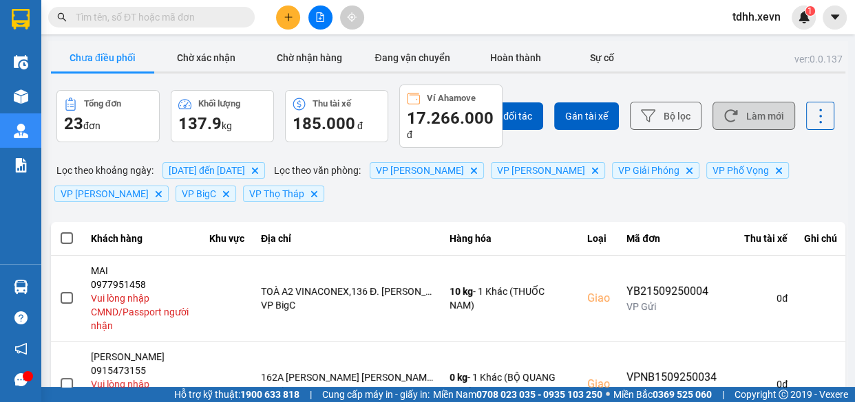
click at [753, 122] on button "Làm mới" at bounding box center [753, 116] width 83 height 28
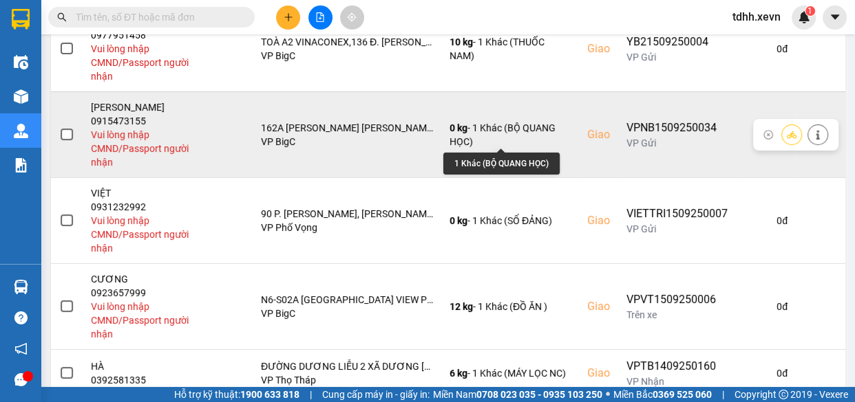
scroll to position [438, 0]
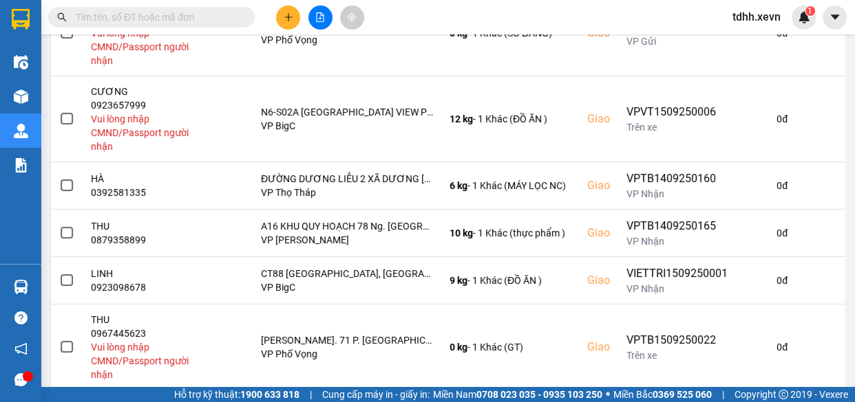
click at [222, 16] on input "text" at bounding box center [157, 17] width 162 height 15
click at [220, 18] on input "text" at bounding box center [157, 17] width 162 height 15
click at [194, 15] on input "text" at bounding box center [157, 17] width 162 height 15
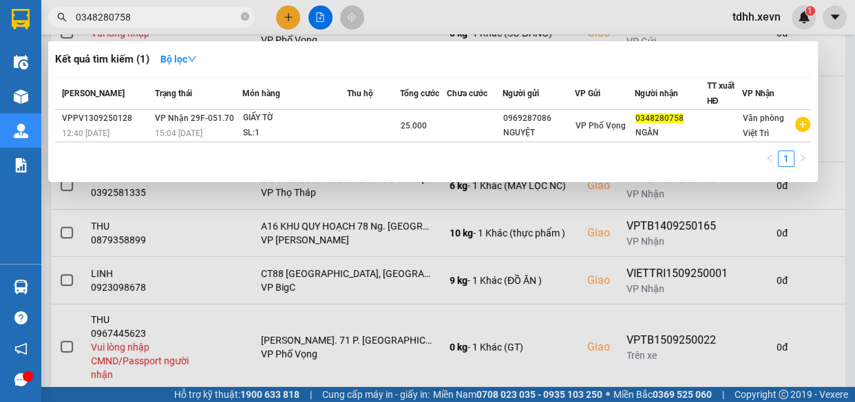
click at [603, 14] on div at bounding box center [427, 201] width 855 height 402
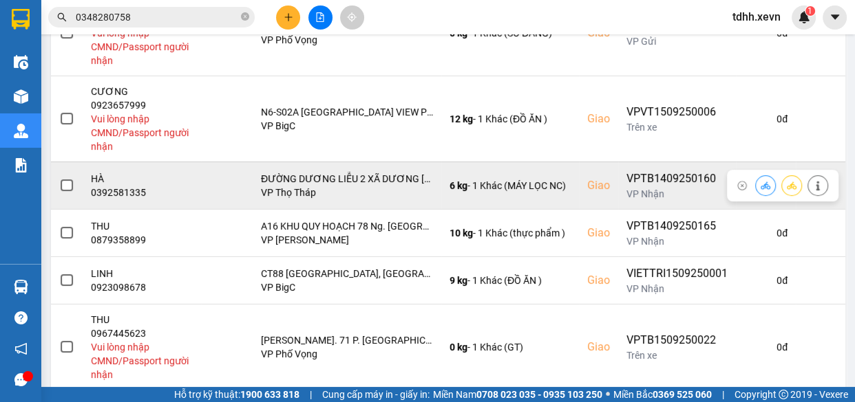
click at [120, 190] on div "0392581335" at bounding box center [142, 193] width 103 height 14
copy div "0392581335"
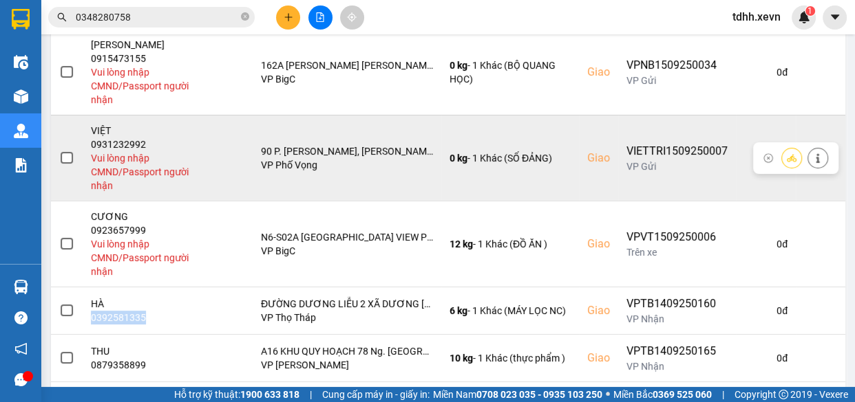
scroll to position [375, 0]
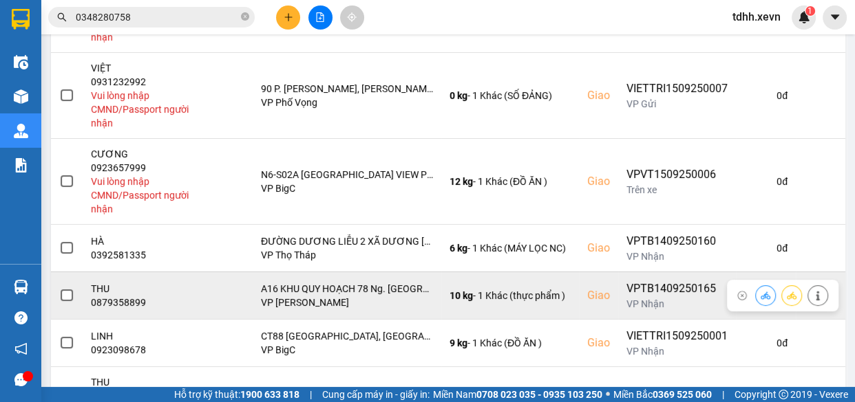
click at [124, 302] on div "0879358899" at bounding box center [142, 303] width 103 height 14
click at [123, 302] on div "0879358899" at bounding box center [142, 303] width 103 height 14
copy div "0879358899"
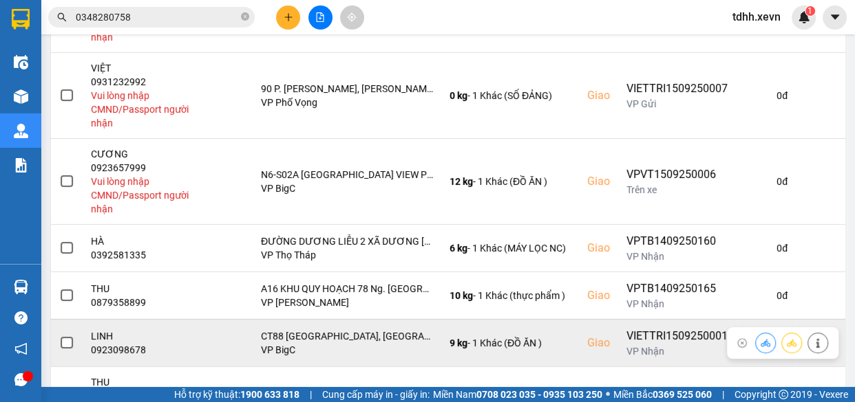
click at [127, 350] on div "0923098678" at bounding box center [142, 350] width 103 height 14
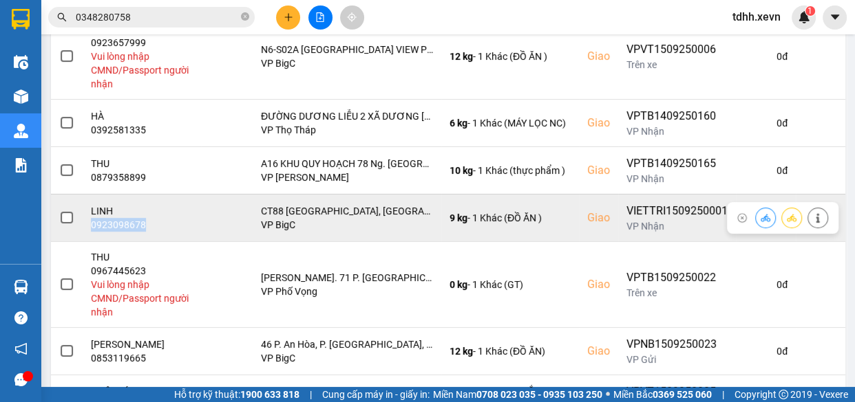
click at [120, 225] on div "0923098678" at bounding box center [142, 225] width 103 height 14
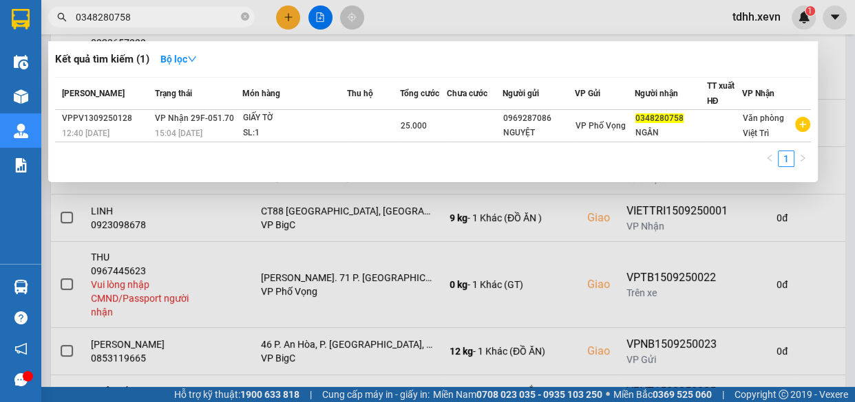
click at [205, 17] on input "0348280758" at bounding box center [157, 17] width 162 height 15
paste input "966270190"
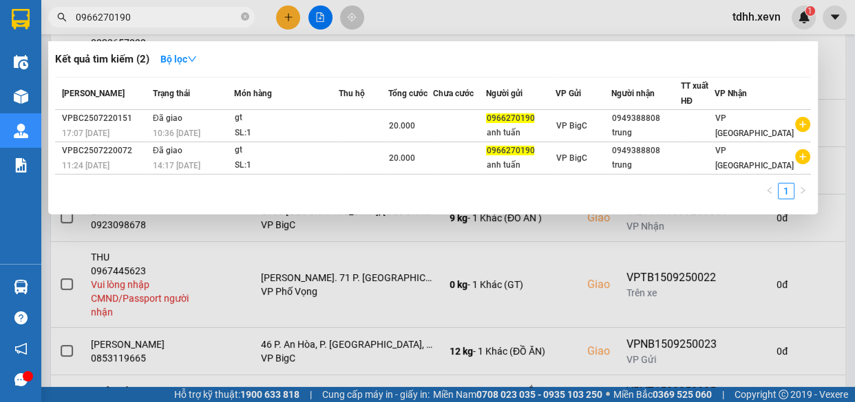
type input "0966270190"
click at [424, 9] on div at bounding box center [427, 201] width 855 height 402
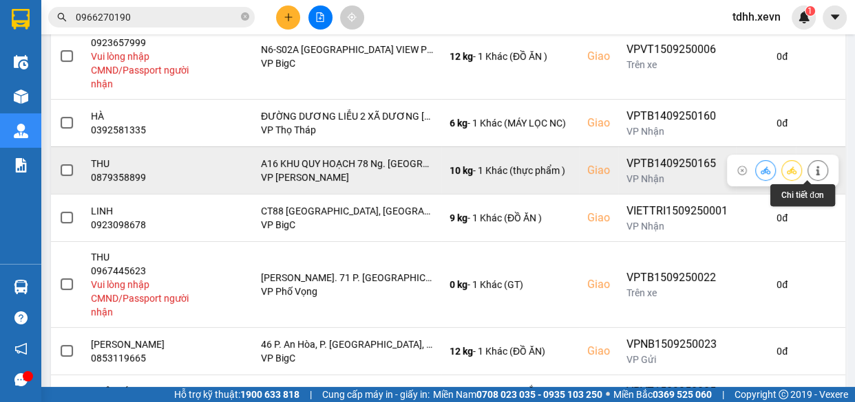
click at [813, 171] on icon at bounding box center [818, 171] width 10 height 10
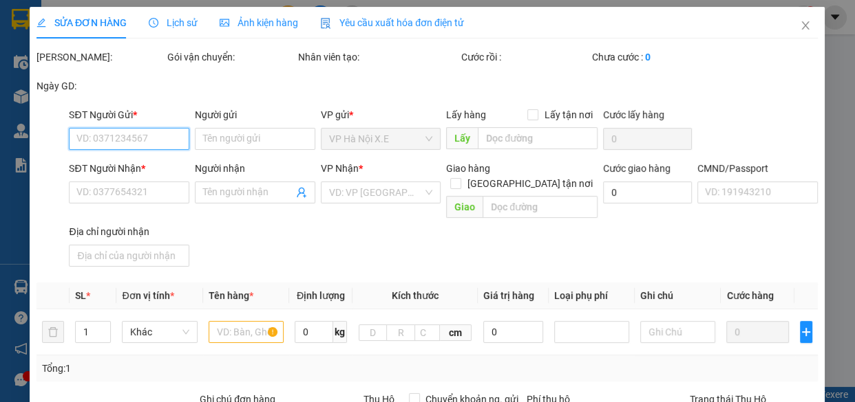
type input "0904080379"
type input "CÚC"
type input "0879358899"
type input "THU"
checkbox input "true"
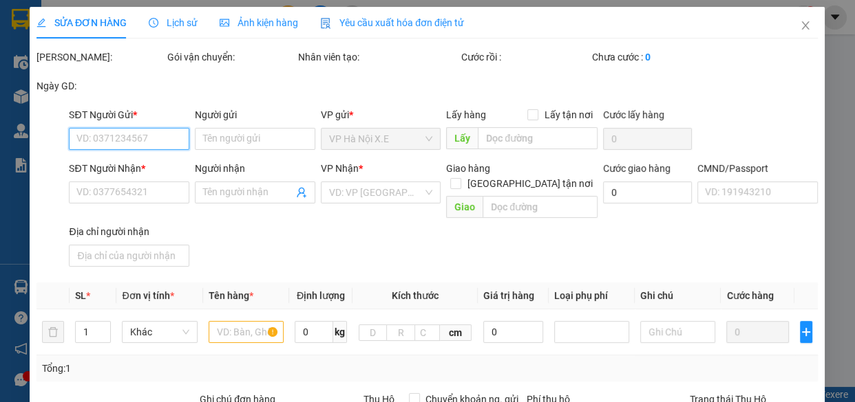
type input "A16 KHU QUY HOẠCH 78 Ng. Trung Tiền, Văn Chương, Đống Đa, Hà Nội, Việt Nam"
type input "1"
type input "80.000"
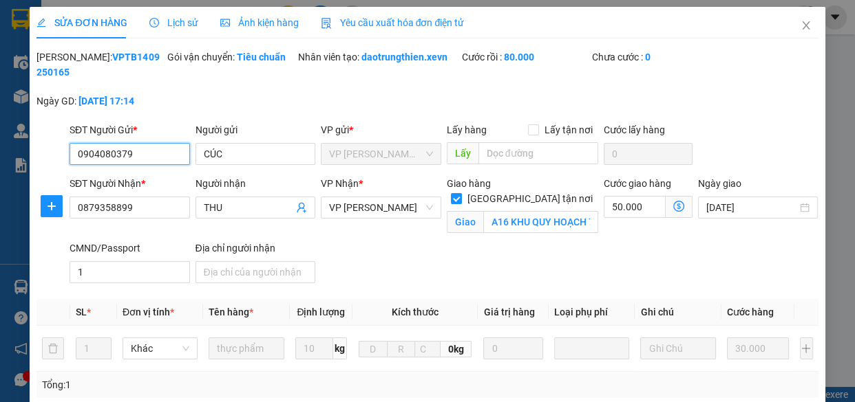
drag, startPoint x: 161, startPoint y: 153, endPoint x: 66, endPoint y: 151, distance: 95.0
click at [67, 151] on div "SĐT Người Gửi * 0904080379 0904080379" at bounding box center [130, 146] width 126 height 48
click at [800, 23] on icon "close" at bounding box center [805, 25] width 11 height 11
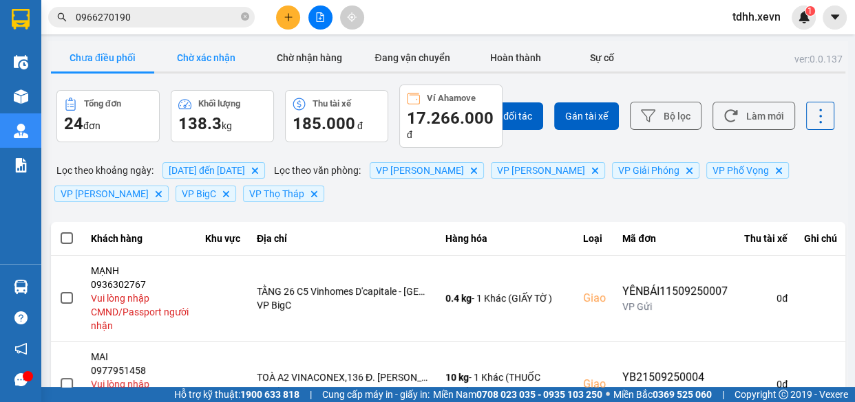
drag, startPoint x: 144, startPoint y: 71, endPoint x: 178, endPoint y: 63, distance: 35.2
click at [143, 72] on div at bounding box center [102, 73] width 103 height 2
click at [206, 54] on button "Chờ xác nhận" at bounding box center [205, 58] width 103 height 28
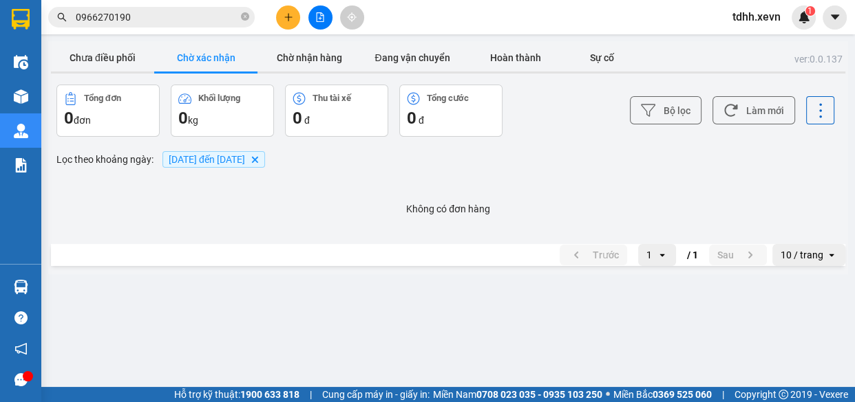
drag, startPoint x: 115, startPoint y: 61, endPoint x: 208, endPoint y: 78, distance: 94.5
click at [114, 61] on button "Chưa điều phối" at bounding box center [102, 58] width 103 height 28
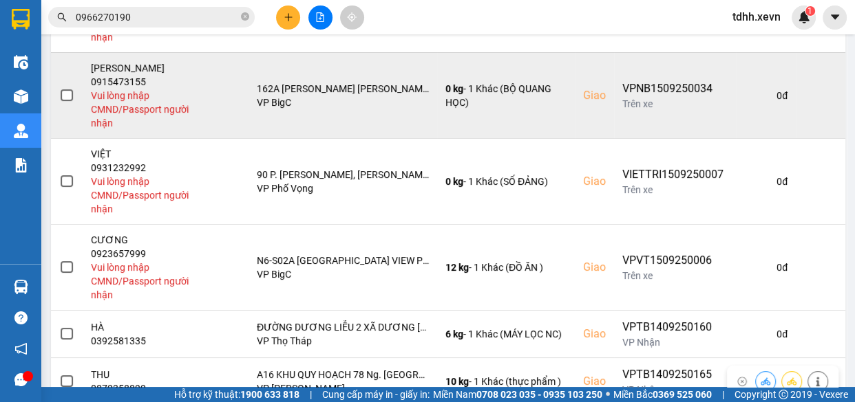
scroll to position [563, 0]
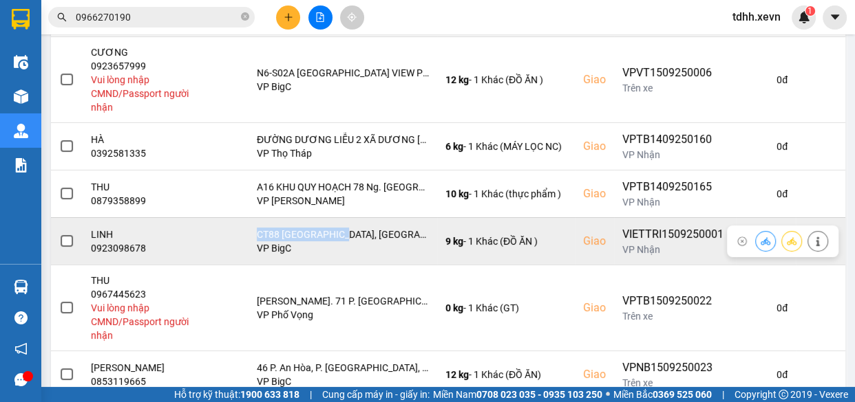
drag, startPoint x: 255, startPoint y: 228, endPoint x: 334, endPoint y: 224, distance: 79.9
click at [334, 224] on td "CT88 KDT Dương Nội, Dương Nội, Hà Đông, Hà Nội, Việt Nam VP BigC" at bounding box center [342, 240] width 189 height 47
copy div "CT88 KDT Dương Nộ"
click at [817, 244] on div at bounding box center [817, 241] width 21 height 21
click at [813, 243] on icon at bounding box center [818, 242] width 10 height 10
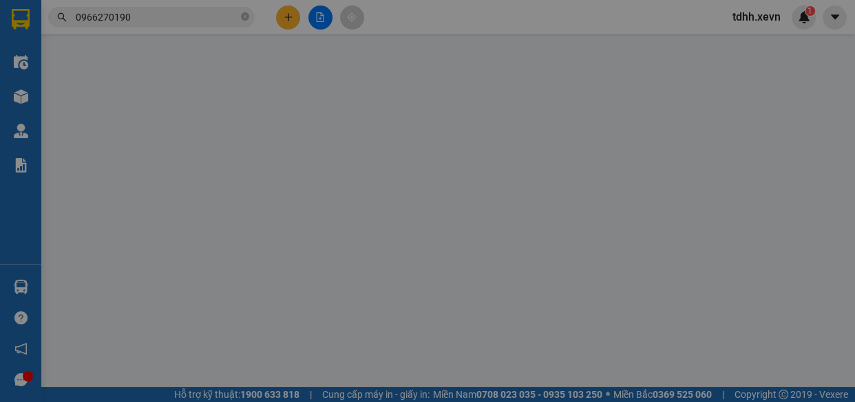
type input "0978677969"
type input "ANH"
type input "0923098678"
type input "LINH"
checkbox input "true"
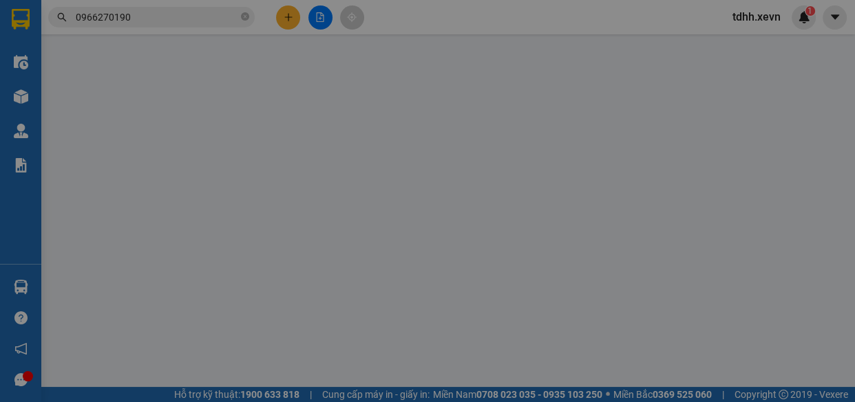
type input "CT88 KDT Dương Nội, Dương Nội, Hà Đông, Hà Nội, Việt Nam"
type input "123"
type input "110.000"
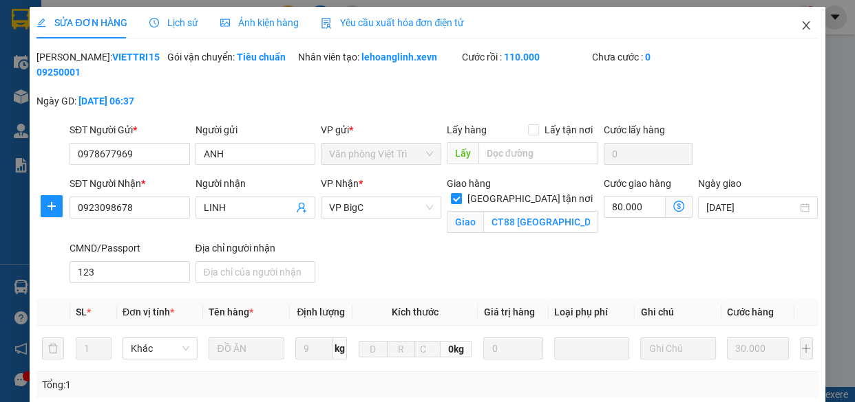
click at [800, 29] on icon "close" at bounding box center [805, 25] width 11 height 11
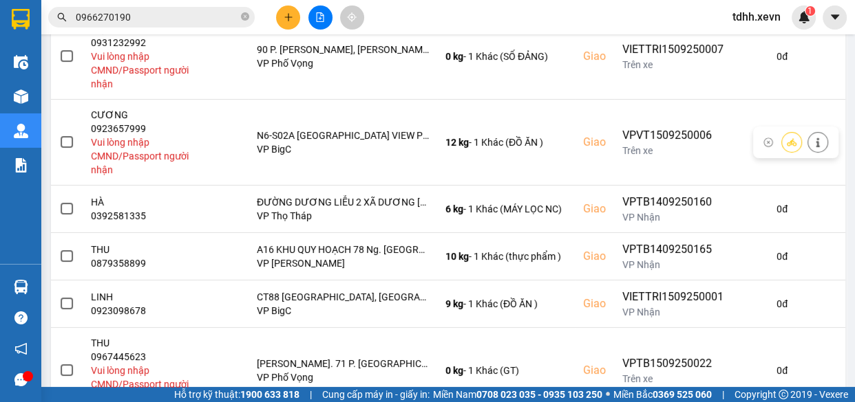
scroll to position [563, 0]
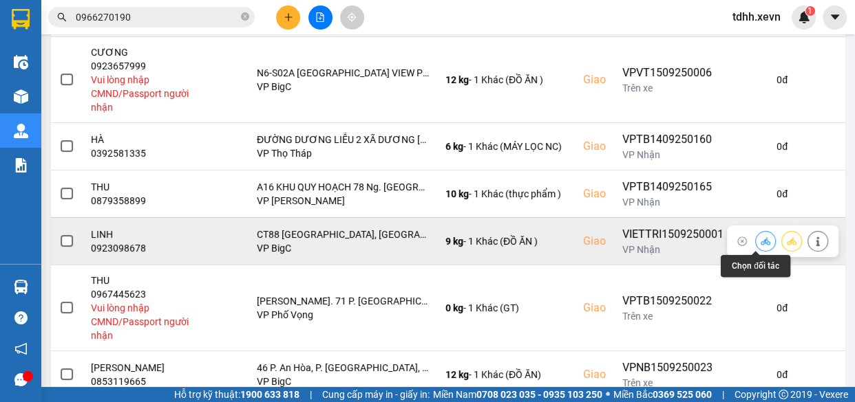
click at [760, 241] on icon at bounding box center [765, 242] width 10 height 10
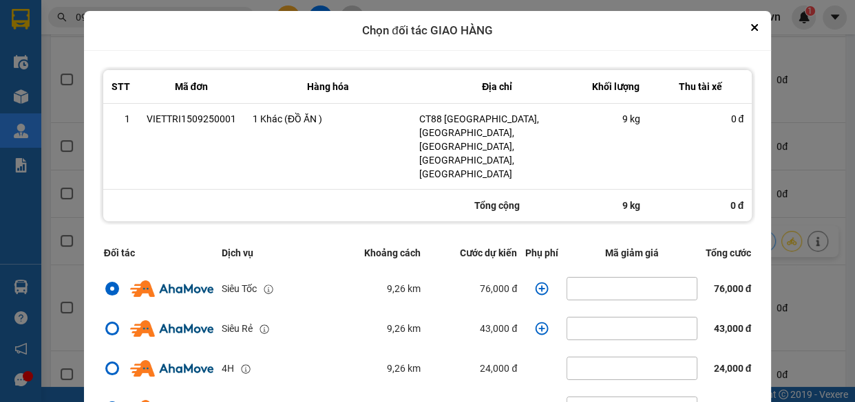
click at [844, 171] on main "ver: 0.0.137 Chưa điều phối Chờ xác nhận Chờ nhận hàng Đang vận chuyển Hoàn thà…" at bounding box center [427, 193] width 855 height 387
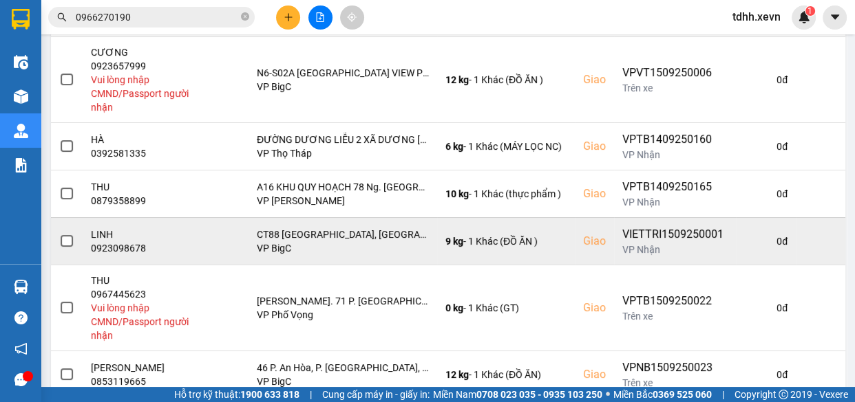
click at [804, 241] on td at bounding box center [820, 240] width 50 height 47
click at [813, 237] on icon at bounding box center [818, 242] width 10 height 10
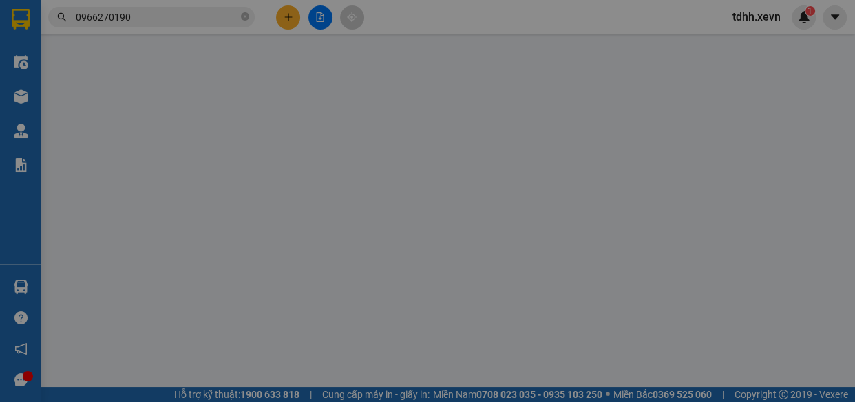
type input "0978677969"
type input "ANH"
type input "0923098678"
type input "LINH"
checkbox input "true"
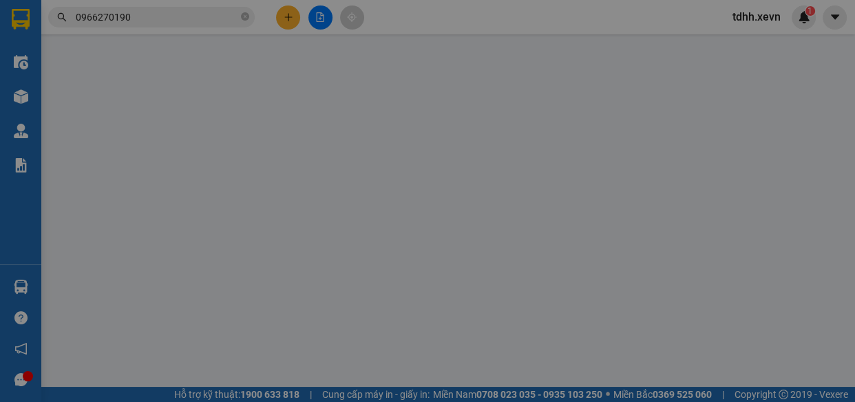
type input "CT88 KDT Dương Nội, Dương Nội, Hà Đông, Hà Nội, Việt Nam"
type input "123"
type input "110.000"
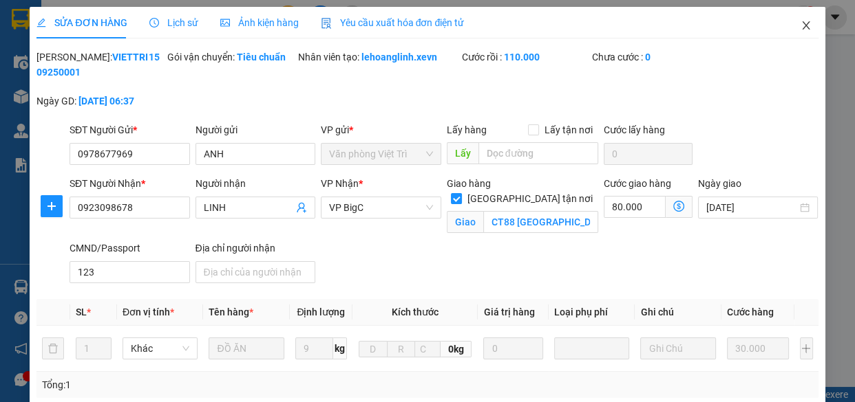
click at [800, 27] on icon "close" at bounding box center [805, 25] width 11 height 11
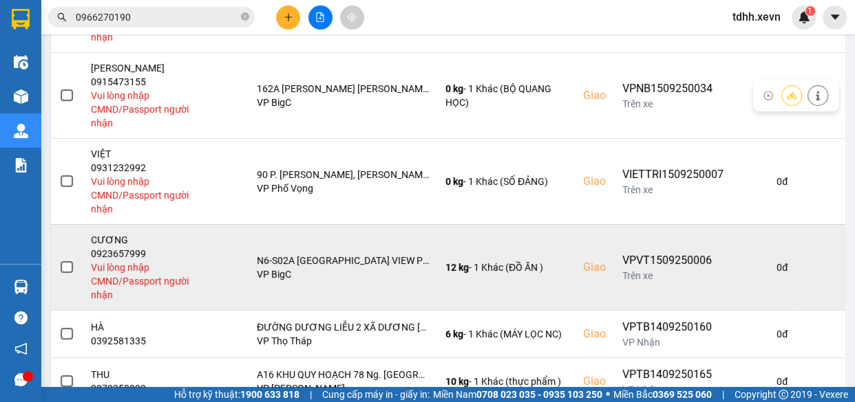
scroll to position [500, 0]
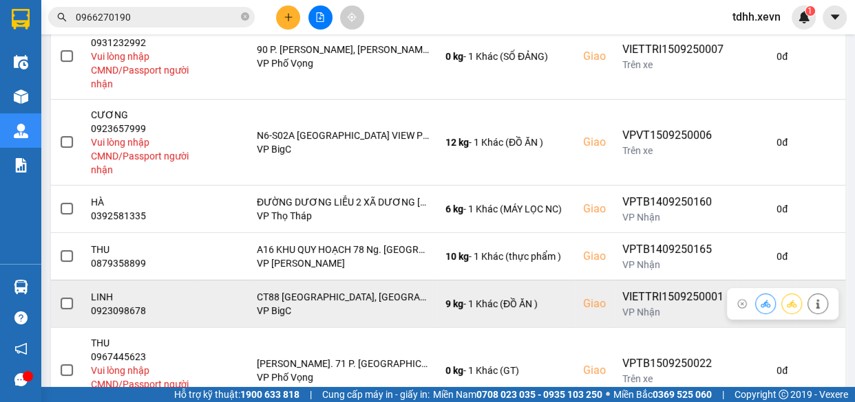
click at [760, 303] on icon at bounding box center [765, 304] width 10 height 8
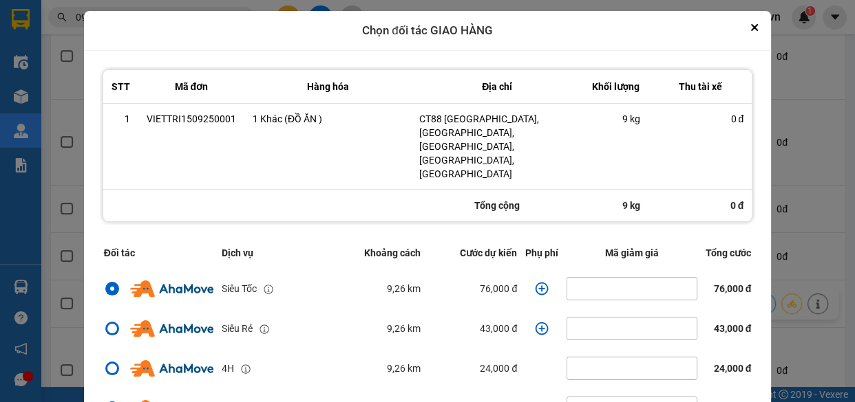
click at [535, 282] on icon "dialog" at bounding box center [542, 289] width 14 height 14
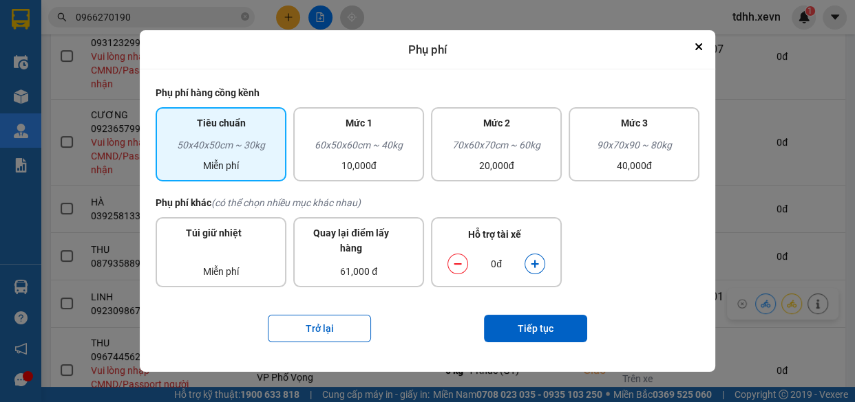
click at [530, 266] on icon "dialog" at bounding box center [535, 264] width 10 height 10
click at [537, 331] on button "Tiếp tục" at bounding box center [535, 329] width 103 height 28
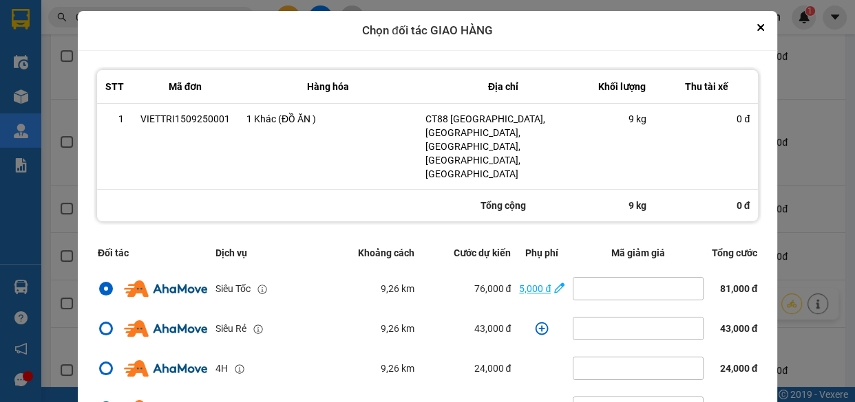
click at [527, 281] on div "5,000 đ" at bounding box center [535, 288] width 32 height 15
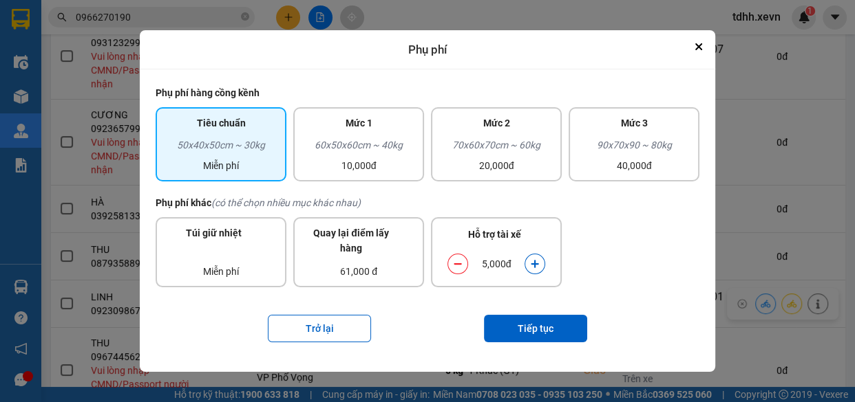
click at [454, 263] on icon "dialog" at bounding box center [458, 264] width 10 height 10
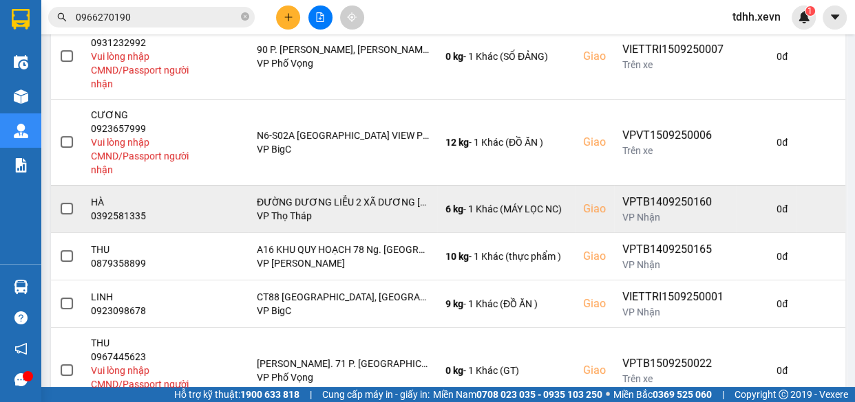
click at [780, 200] on div "ver: 0.0.137 Chưa điều phối Chờ xác nhận Chờ nhận hàng Đang vận chuyển Hoàn thà…" at bounding box center [447, 13] width 799 height 945
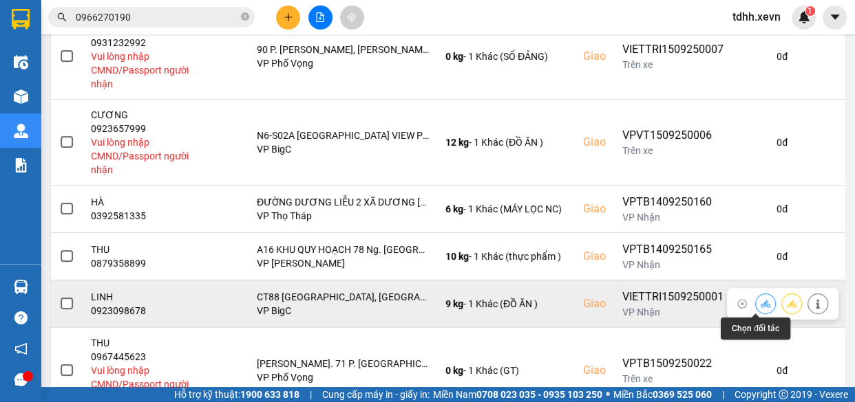
click at [755, 301] on button at bounding box center [764, 304] width 19 height 24
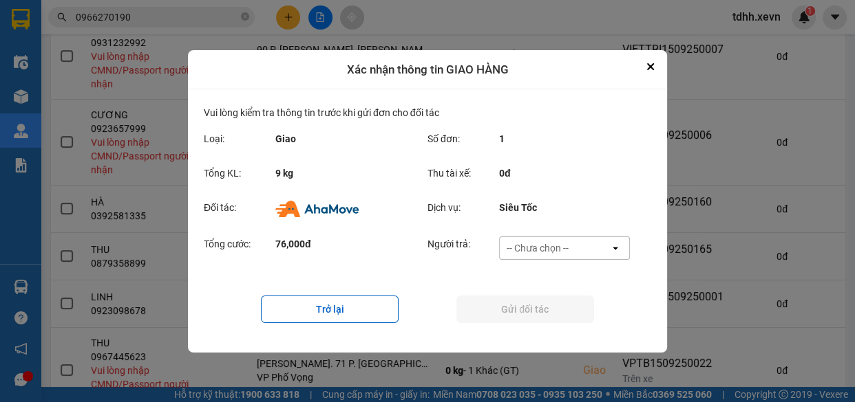
click at [580, 248] on div "-- Chưa chọn --" at bounding box center [554, 248] width 110 height 22
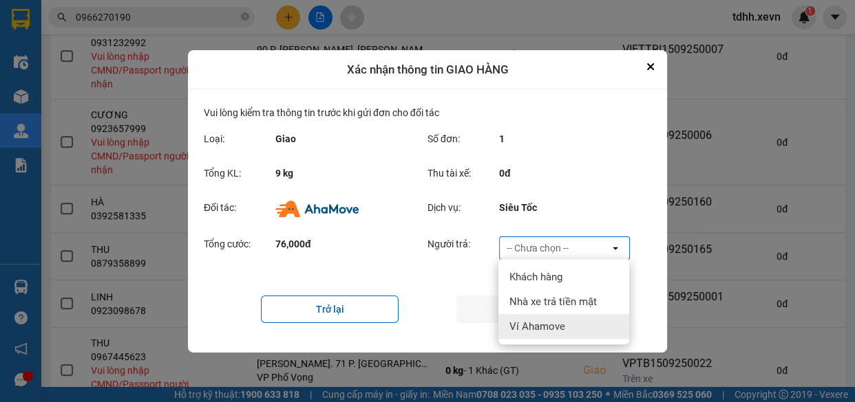
click at [564, 325] on div "Ví Ahamove" at bounding box center [563, 326] width 131 height 25
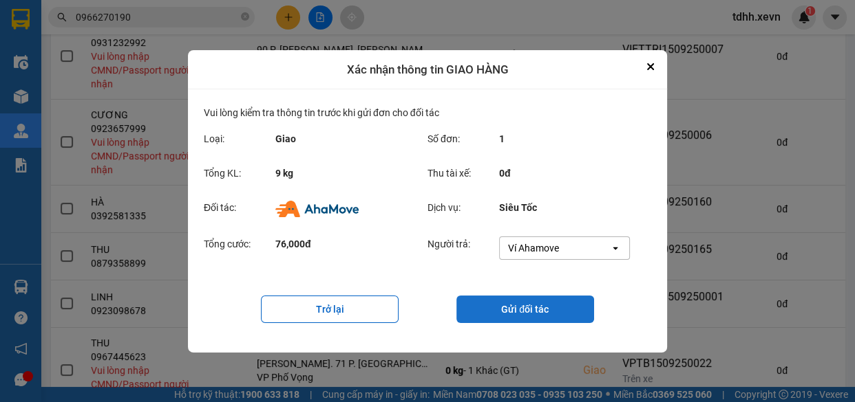
click at [528, 306] on button "Gửi đối tác" at bounding box center [525, 310] width 138 height 28
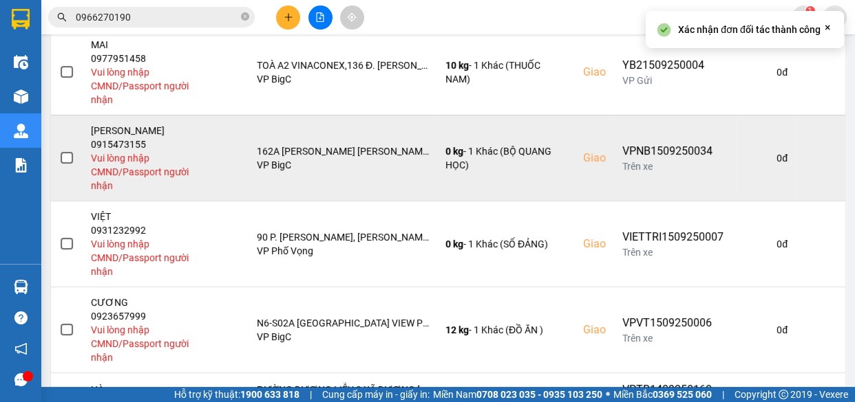
scroll to position [616, 0]
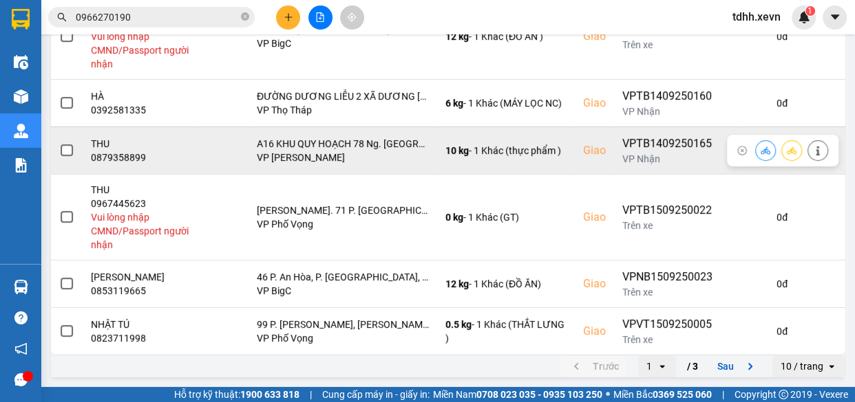
click at [760, 146] on icon at bounding box center [765, 151] width 10 height 10
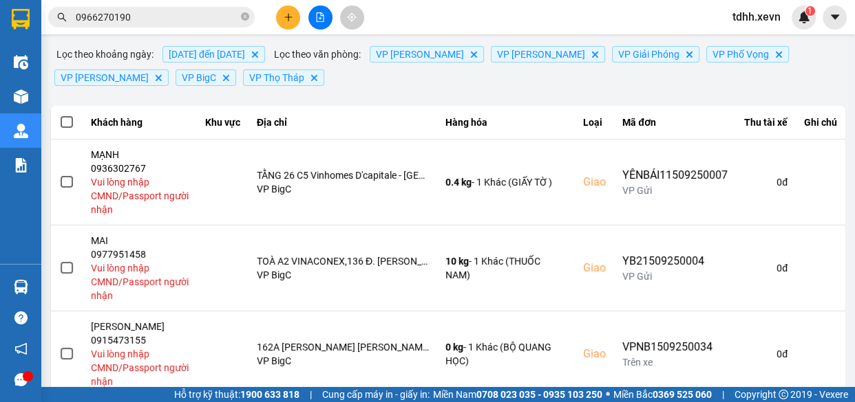
scroll to position [0, 0]
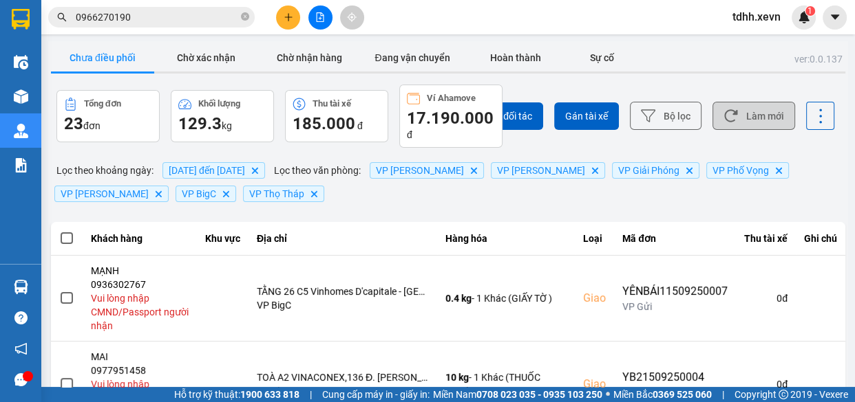
click at [751, 107] on button "Làm mới" at bounding box center [753, 116] width 83 height 28
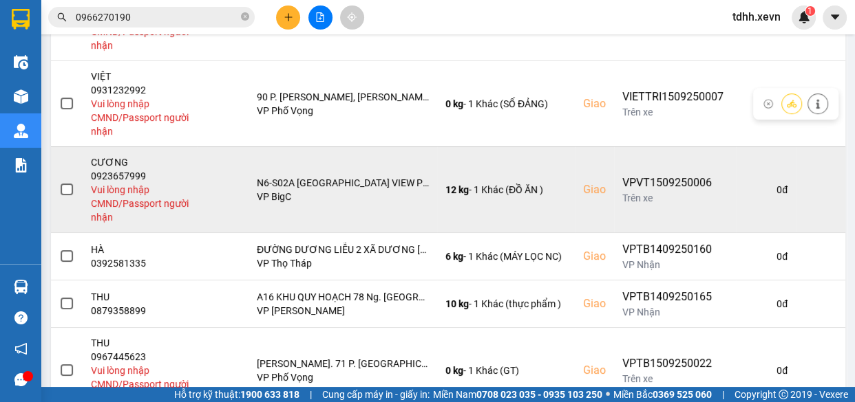
scroll to position [563, 0]
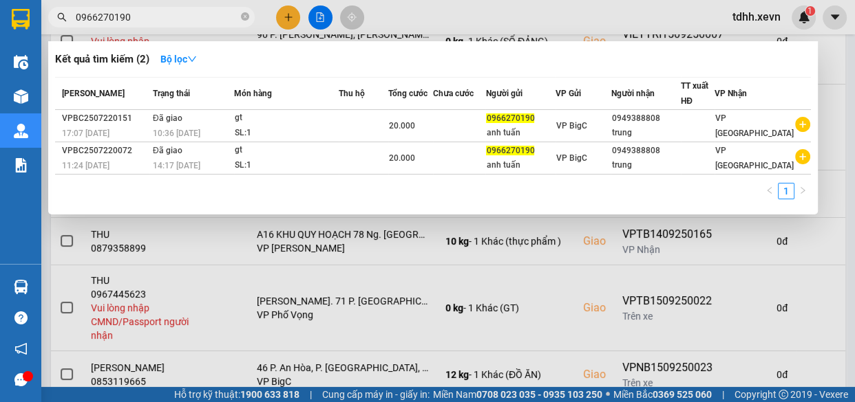
click at [184, 17] on input "0966270190" at bounding box center [157, 17] width 162 height 15
paste input "86649448"
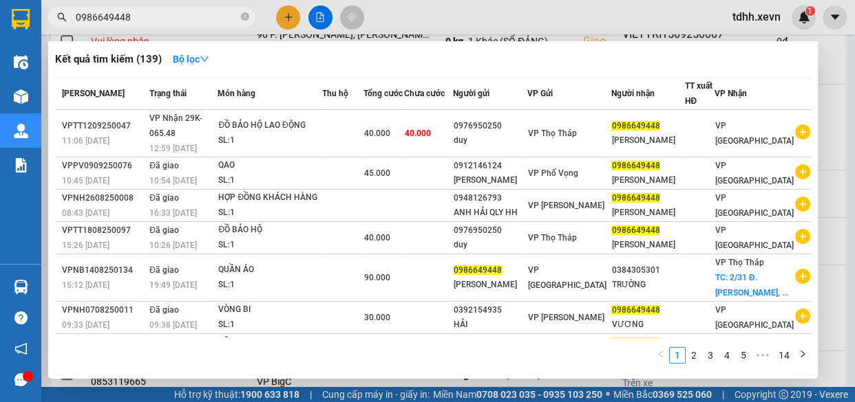
type input "0986649448"
click at [246, 18] on icon "close-circle" at bounding box center [245, 16] width 8 height 8
paste input "0965697555"
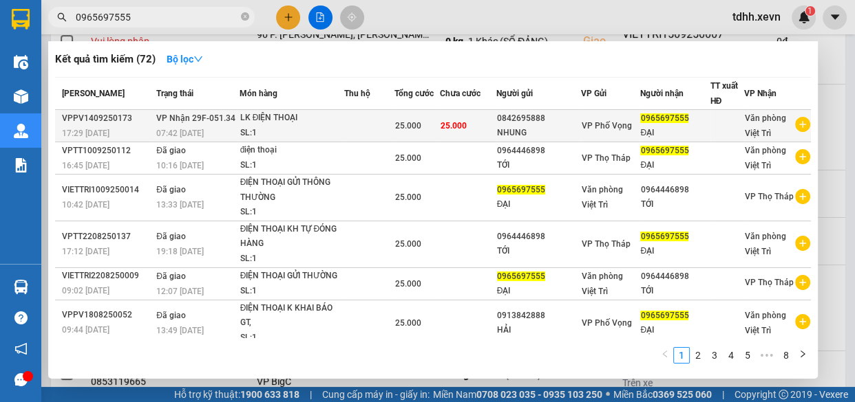
click at [286, 133] on div "SL: 1" at bounding box center [291, 133] width 103 height 15
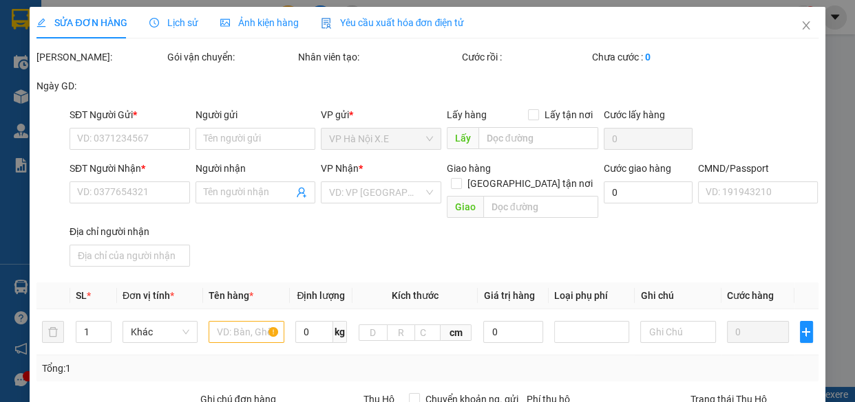
click at [165, 18] on span "Lịch sử" at bounding box center [173, 22] width 49 height 11
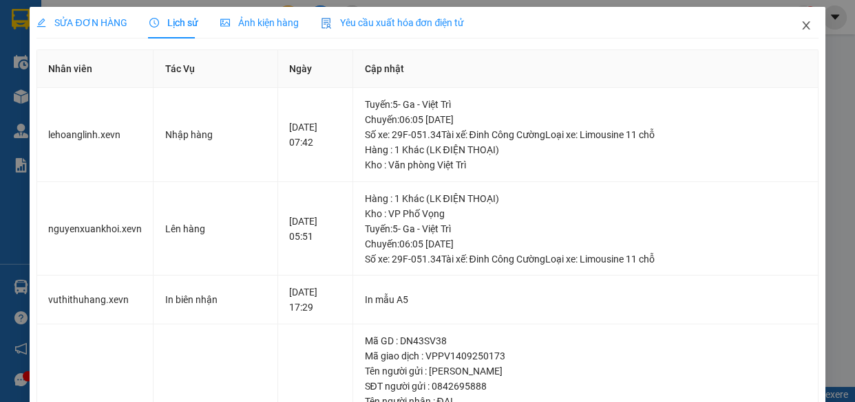
click at [802, 24] on icon "close" at bounding box center [806, 25] width 8 height 8
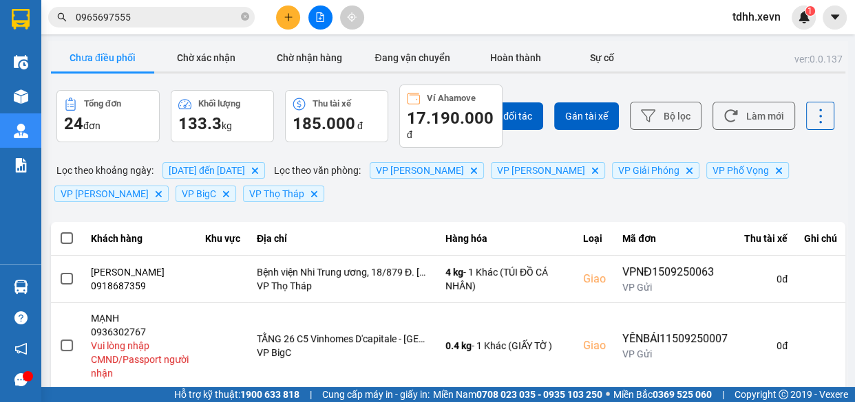
click at [171, 12] on input "0965697555" at bounding box center [157, 17] width 162 height 15
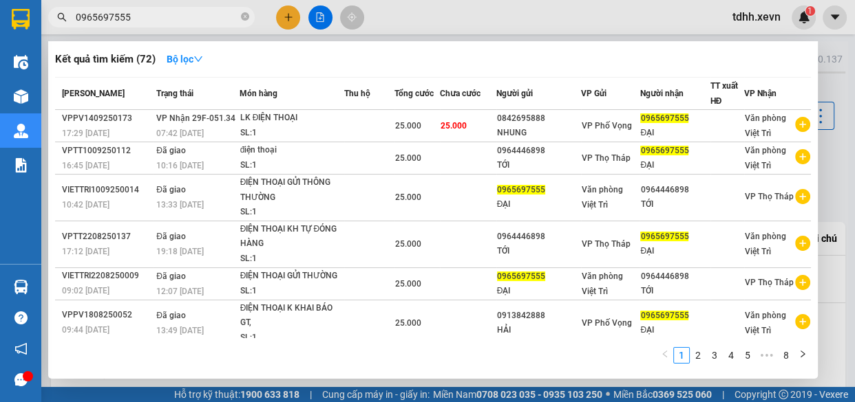
click at [544, 9] on div at bounding box center [427, 201] width 855 height 402
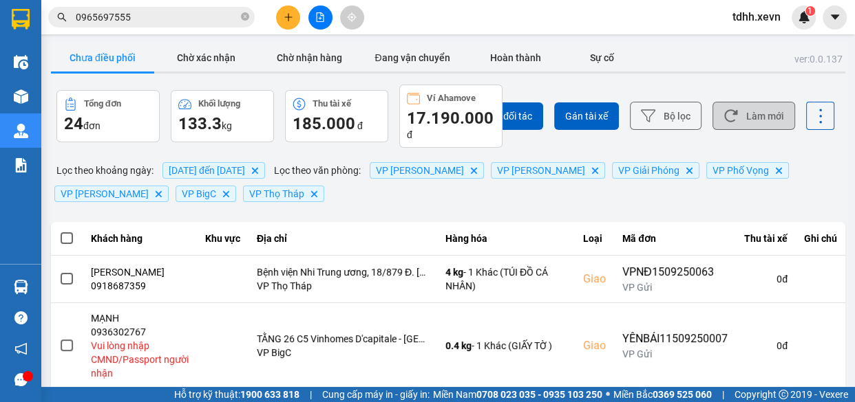
click at [764, 111] on button "Làm mới" at bounding box center [753, 116] width 83 height 28
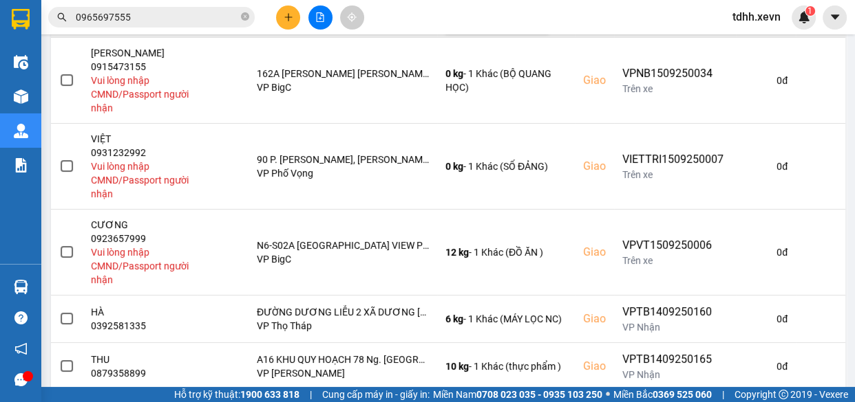
scroll to position [500, 0]
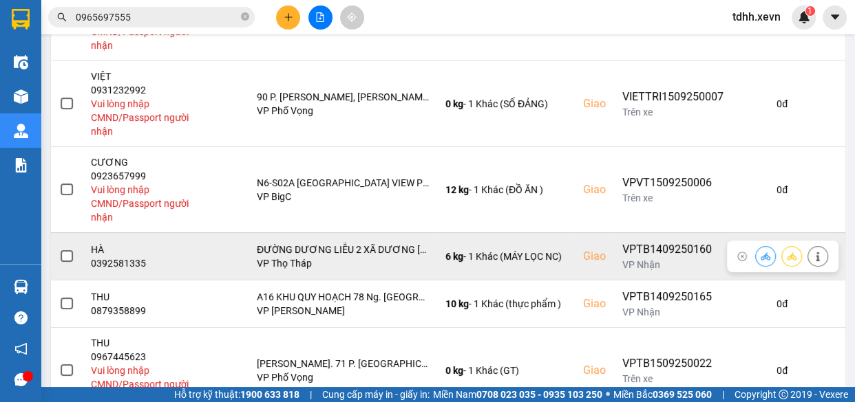
click at [127, 264] on div "0392581335" at bounding box center [140, 264] width 98 height 14
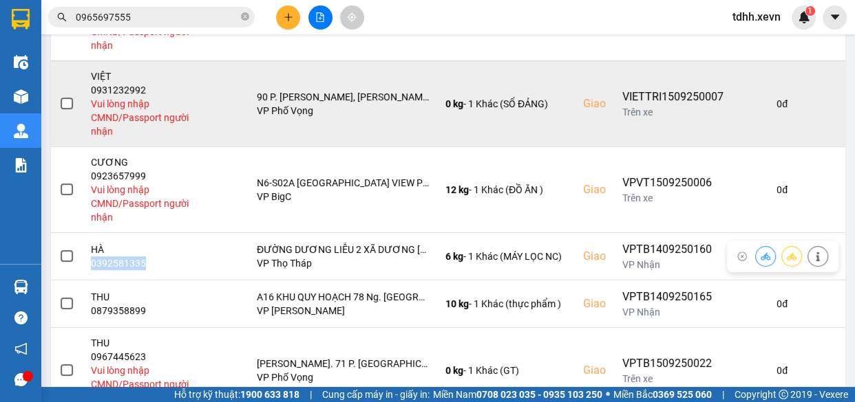
copy div "0392581335"
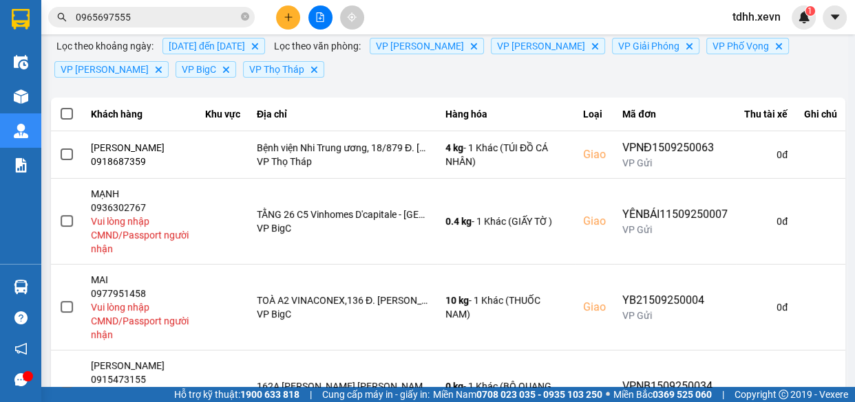
scroll to position [0, 0]
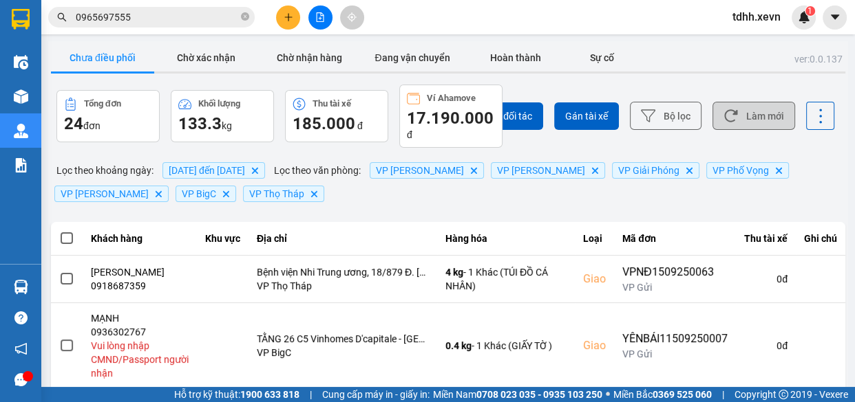
click at [737, 122] on button "Làm mới" at bounding box center [753, 116] width 83 height 28
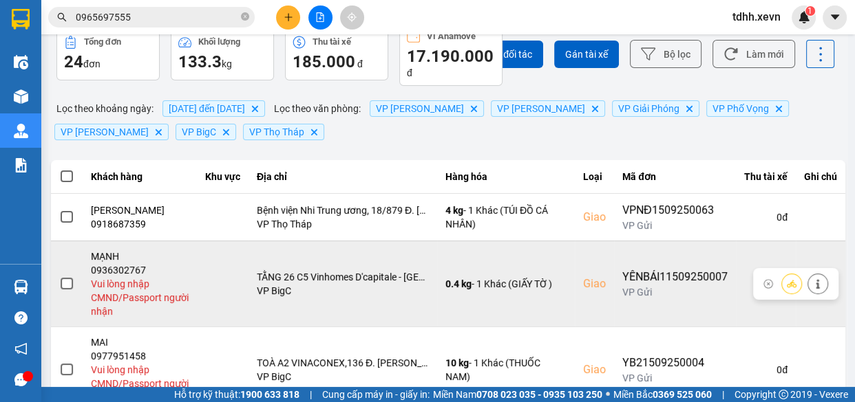
scroll to position [125, 0]
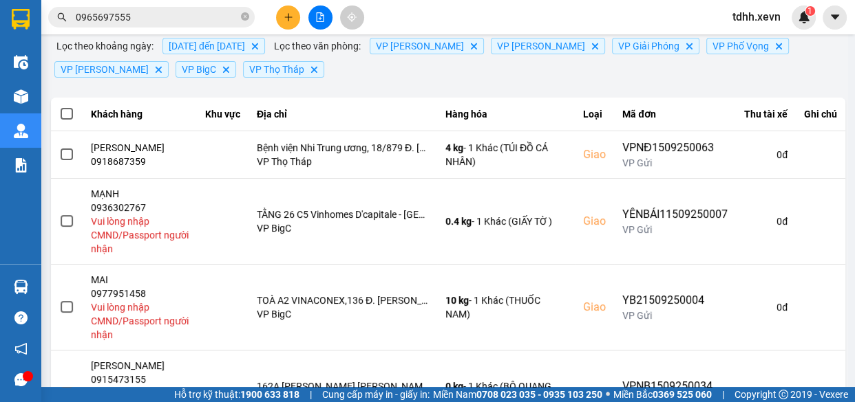
click at [213, 23] on input "0965697555" at bounding box center [157, 17] width 162 height 15
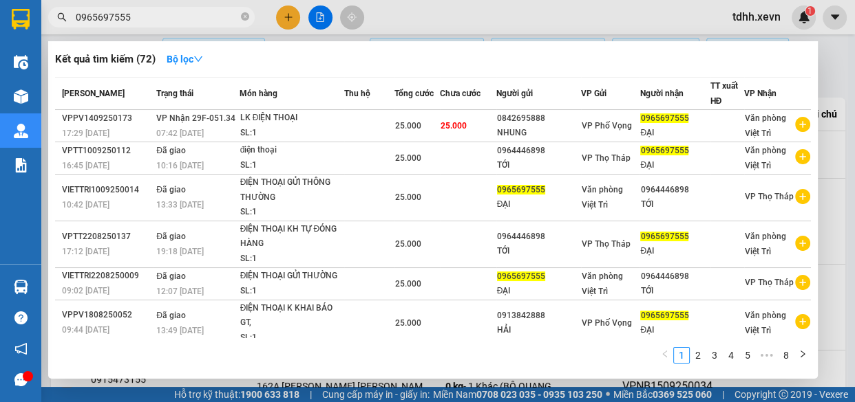
drag, startPoint x: 213, startPoint y: 23, endPoint x: 227, endPoint y: 19, distance: 14.4
click at [216, 22] on input "0965697555" at bounding box center [157, 17] width 162 height 15
paste input "88131927"
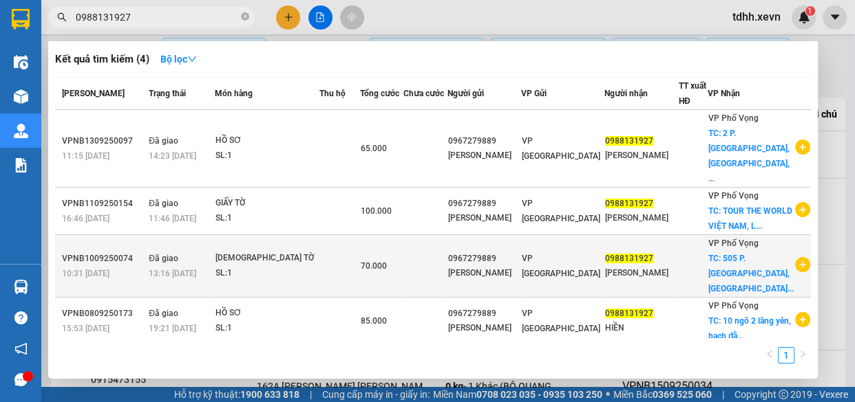
scroll to position [21, 0]
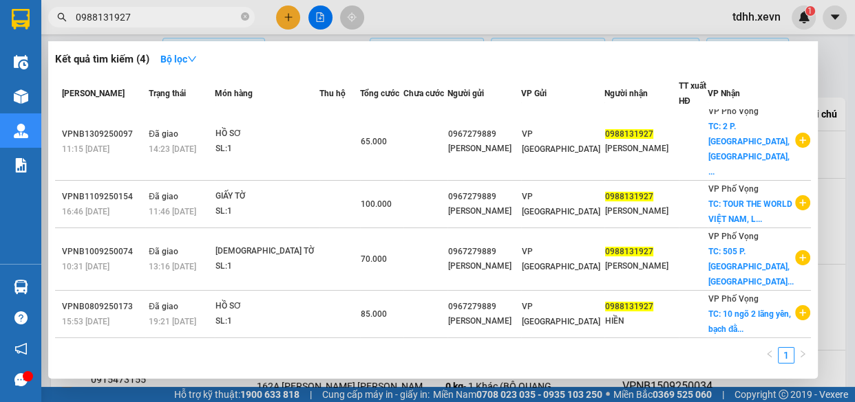
click at [193, 16] on input "0988131927" at bounding box center [157, 17] width 162 height 15
click at [193, 17] on input "0988131927" at bounding box center [157, 17] width 162 height 15
paste input "79322816"
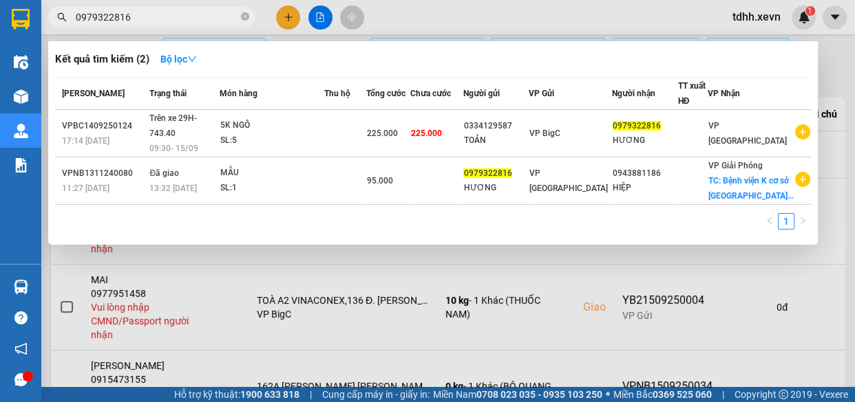
type input "0979322816"
click at [598, 20] on div at bounding box center [427, 201] width 855 height 402
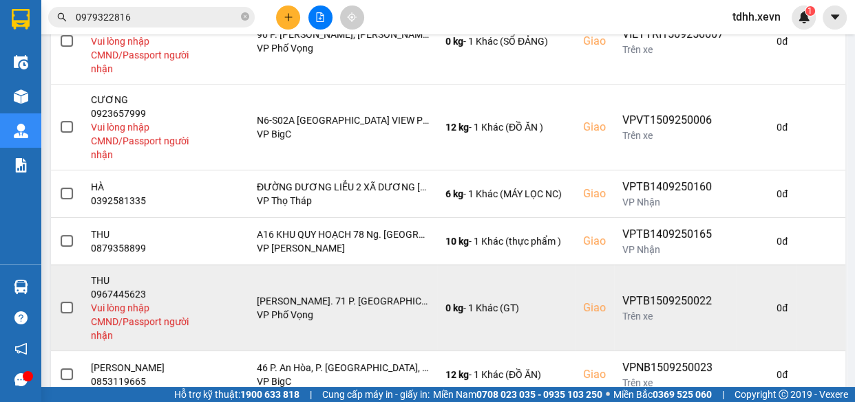
scroll to position [616, 0]
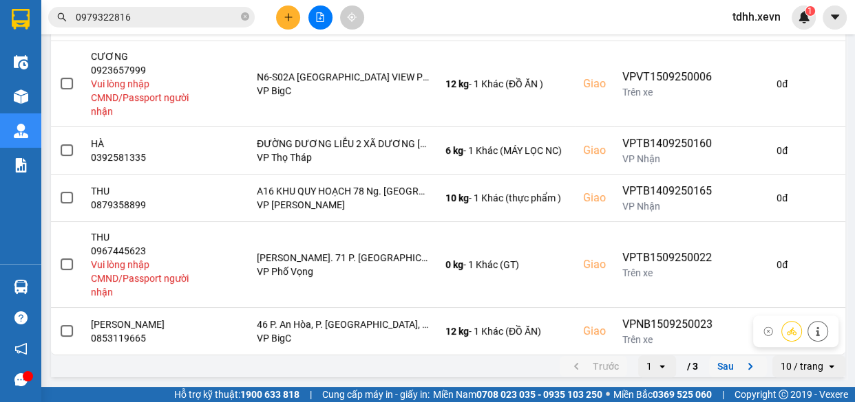
click at [729, 376] on button "Sau" at bounding box center [738, 366] width 58 height 21
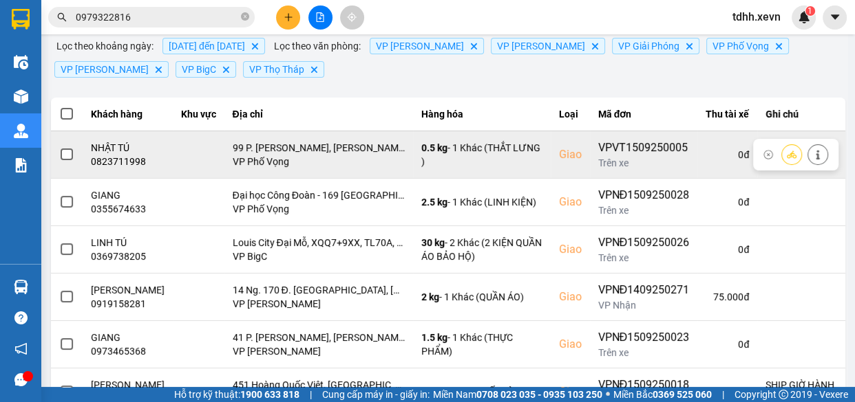
scroll to position [312, 0]
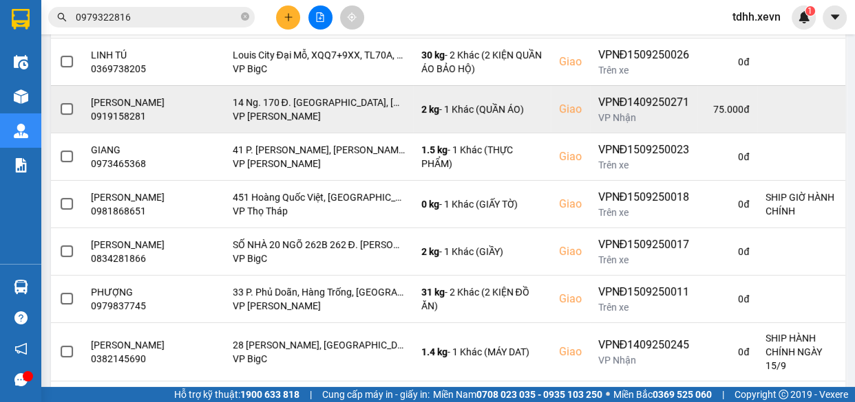
click at [115, 111] on div "0919158281" at bounding box center [128, 116] width 74 height 14
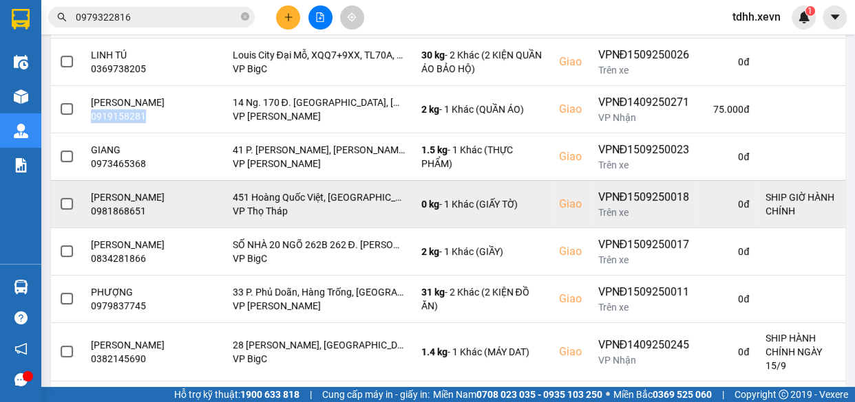
copy div "0919158281"
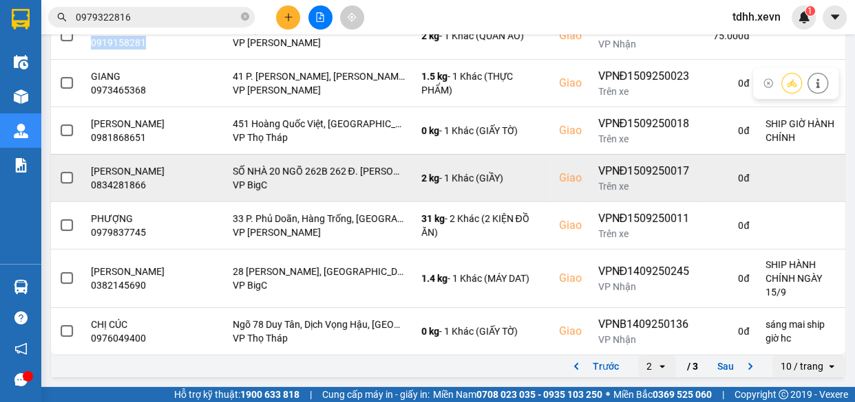
scroll to position [282, 0]
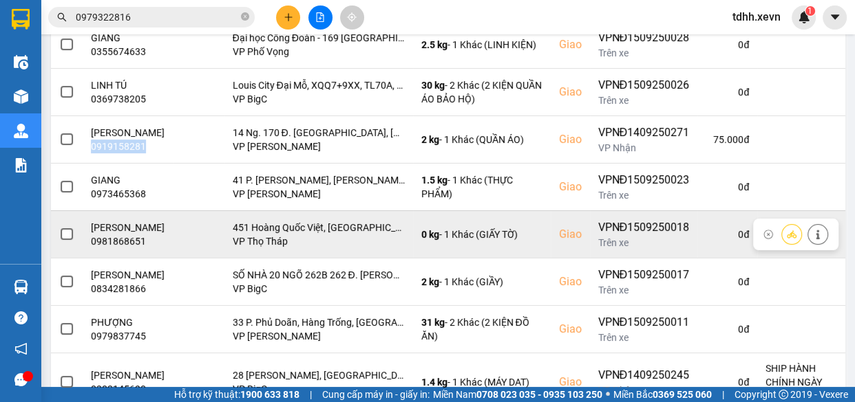
click at [813, 239] on icon at bounding box center [818, 235] width 10 height 10
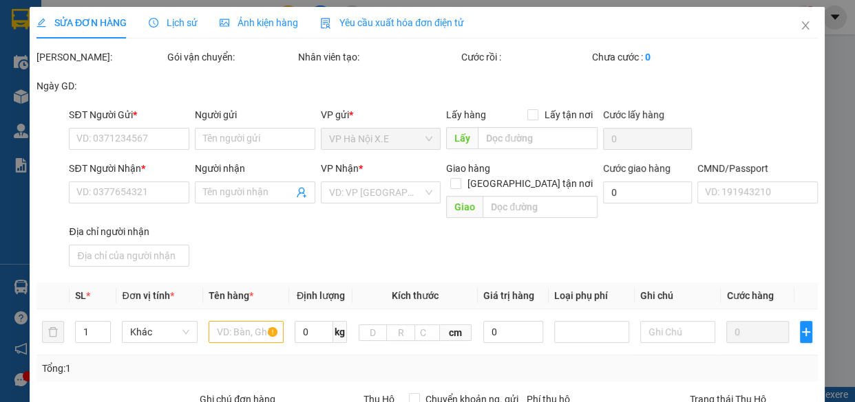
type input "0916889369"
type input "VŨ THỊ BÍCH THƠM"
type input "0981868651"
type input "HOÀNG HẰNG"
checkbox input "true"
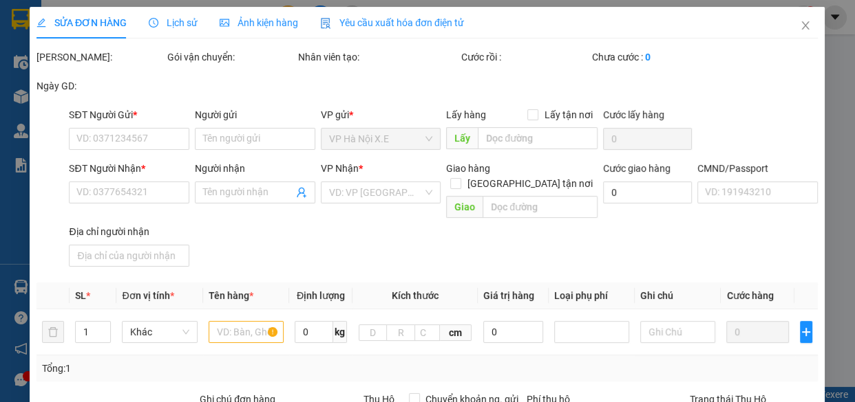
type input "451 Hoàng Quốc Việt, Cổ Nhuế, Cầu Giấy, Hà Nội 10000, Việt Nam"
type input "1"
type input "SHIP GIỜ HÀNH CHÍNH"
type input "70.000"
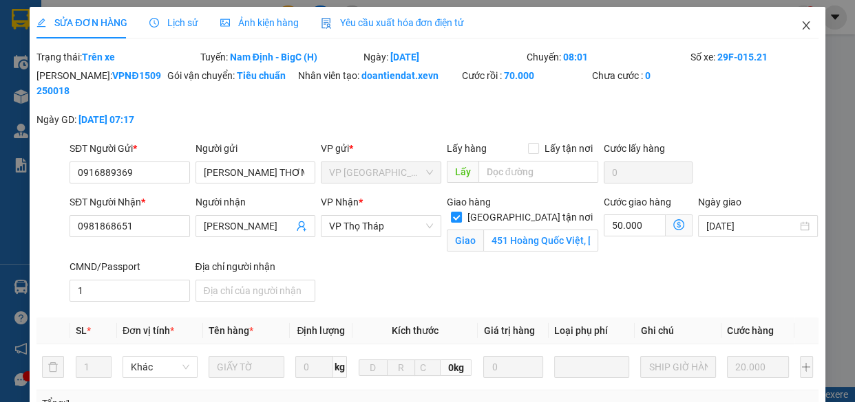
drag, startPoint x: 796, startPoint y: 32, endPoint x: 598, endPoint y: 28, distance: 198.2
click at [796, 32] on span "Close" at bounding box center [805, 26] width 39 height 39
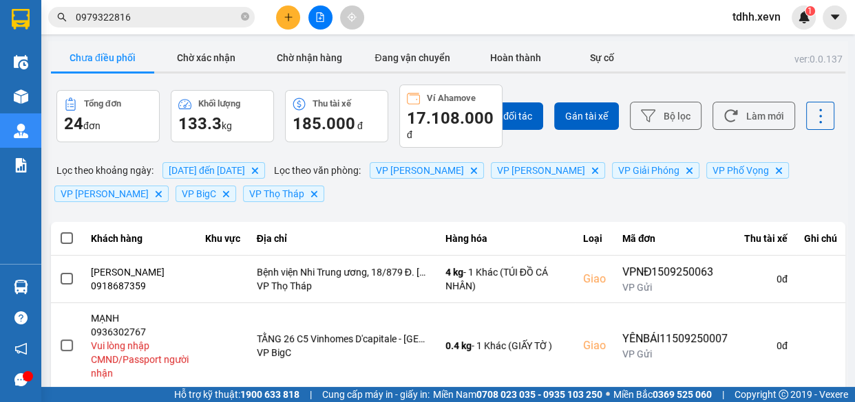
click at [195, 17] on input "0979322816" at bounding box center [157, 17] width 162 height 15
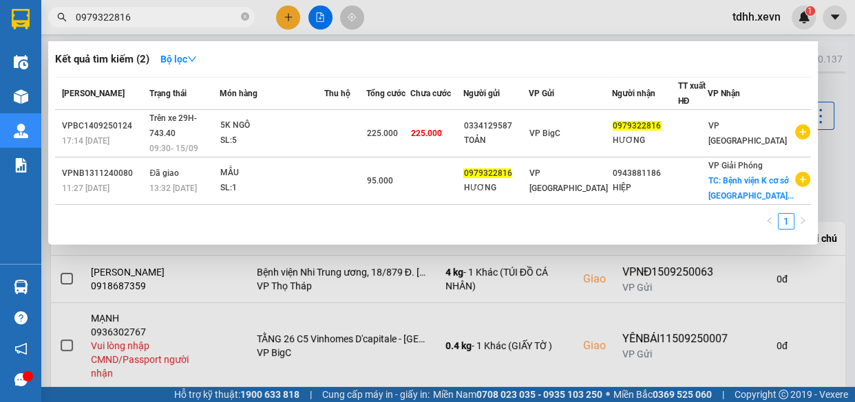
click at [195, 17] on input "0979322816" at bounding box center [157, 17] width 162 height 15
paste input "19158281"
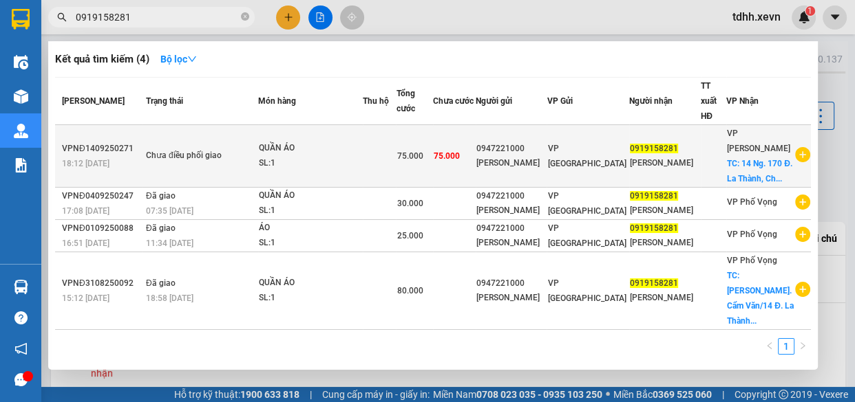
type input "0919158281"
click at [546, 156] on div "TRẦN QUANG THỊNH" at bounding box center [511, 163] width 70 height 14
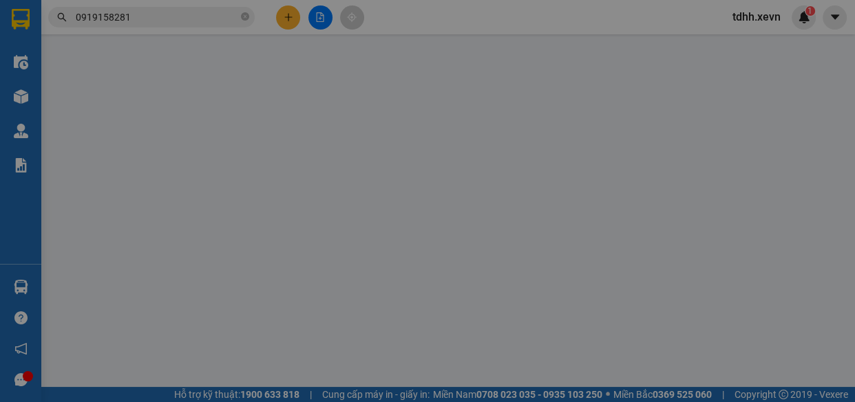
type input "0947221000"
type input "TRẦN QUANG THỊNH"
type input "0919158281"
type input "VŨ HOA"
checkbox input "true"
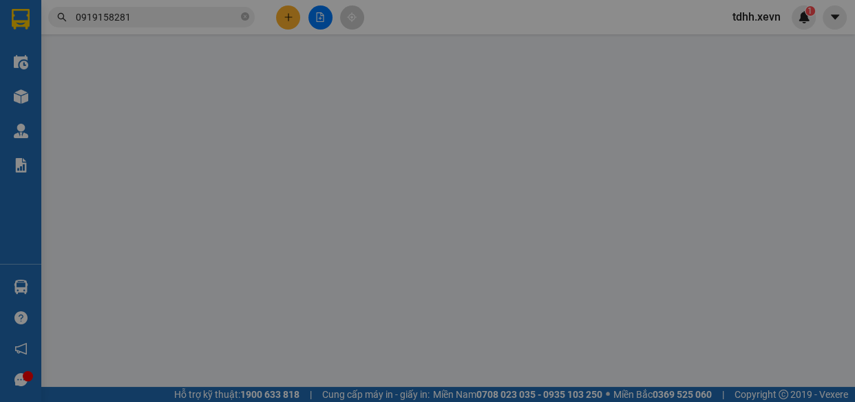
type input "14 Ng. 170 Đ. La Thành, Chợ Dừa, Đống Đa, Hà Nội, Việt Nam"
type input "NGUYỄN THỊ XUÂN"
type input "75.000"
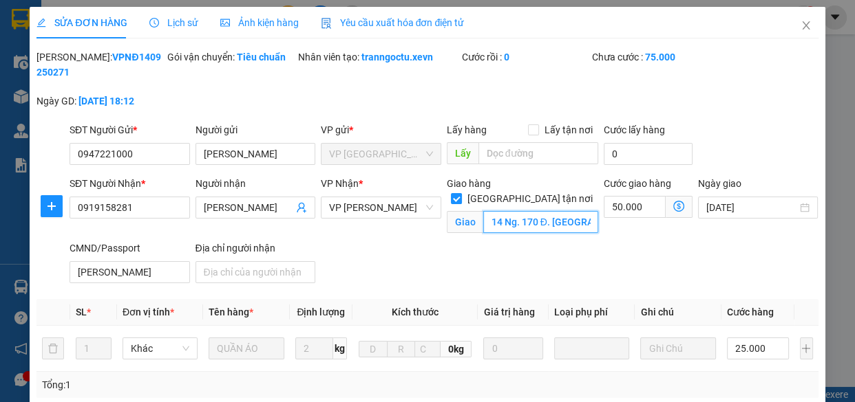
click at [528, 211] on input "14 Ng. 170 Đ. La Thành, Chợ Dừa, Đống Đa, Hà Nội, Việt Nam" at bounding box center [540, 222] width 115 height 22
paste input "97 P. Phạm Ngọc Thạch, Kim Liên, Đống Đa, Hà Nội 116000"
type input "97 P. Phạm Ngọc Thạch, Kim Liên, Đống Đa, Hà Nội 116000, Việt Nam"
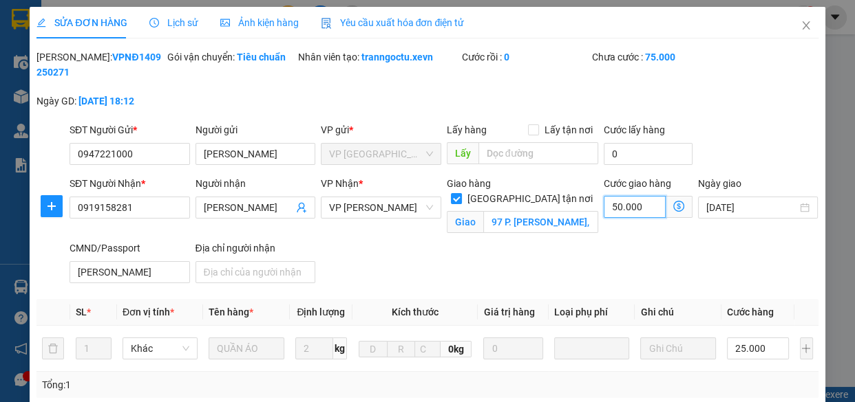
click at [641, 210] on input "50.000" at bounding box center [634, 207] width 62 height 22
type input "25.004"
type input "4"
type input "25.040"
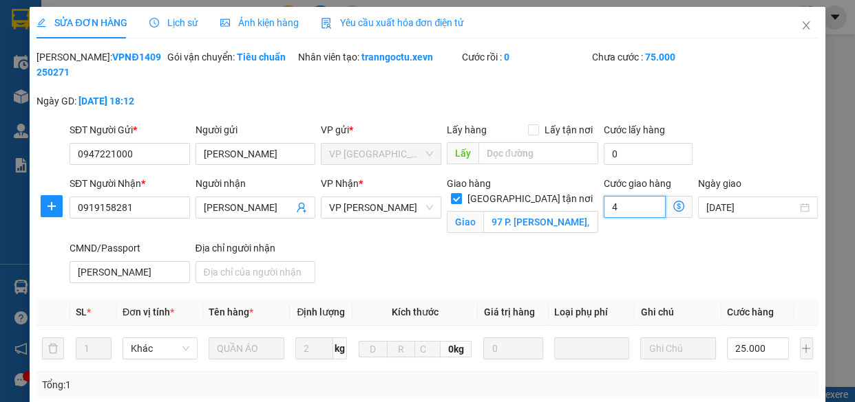
type input "25.040"
type input "40"
type input "65.000"
type input "40.000"
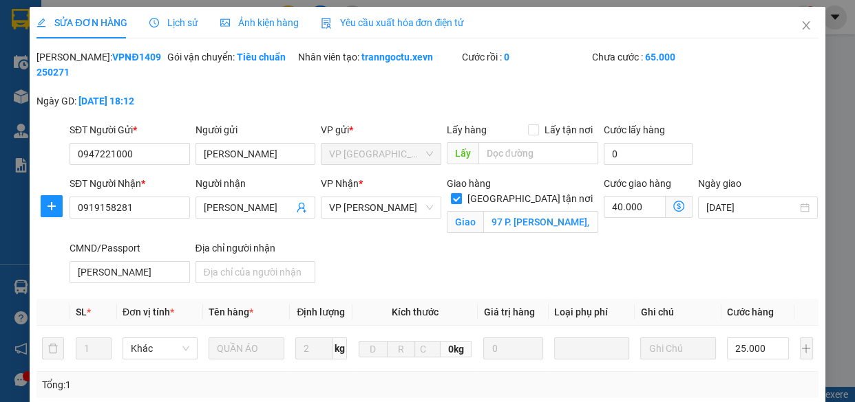
click at [651, 291] on div "Total Paid Fee 0 Total UnPaid Fee 75.000 Cash Collection Total Fee Mã ĐH: VPNĐ1…" at bounding box center [426, 356] width 781 height 613
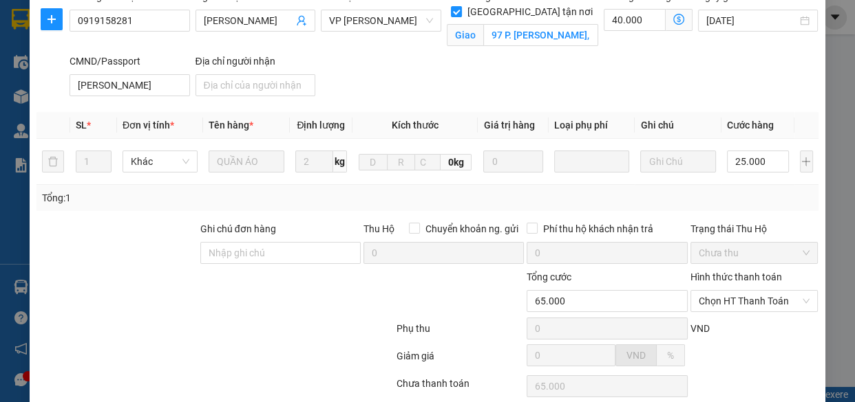
scroll to position [286, 0]
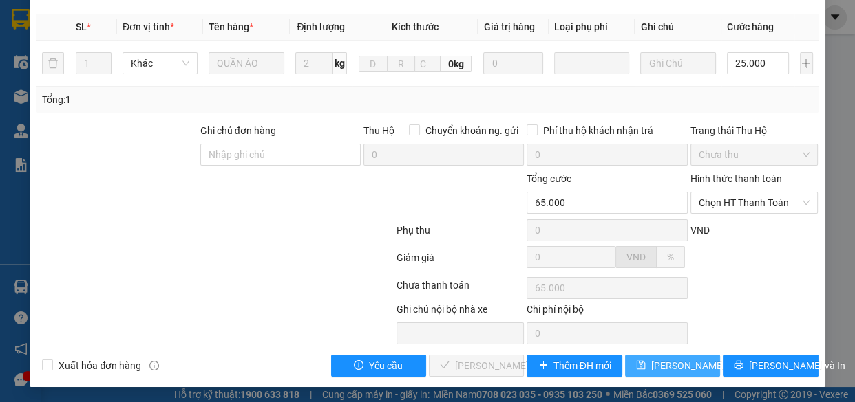
click at [649, 356] on button "Lưu thay đổi" at bounding box center [672, 366] width 95 height 22
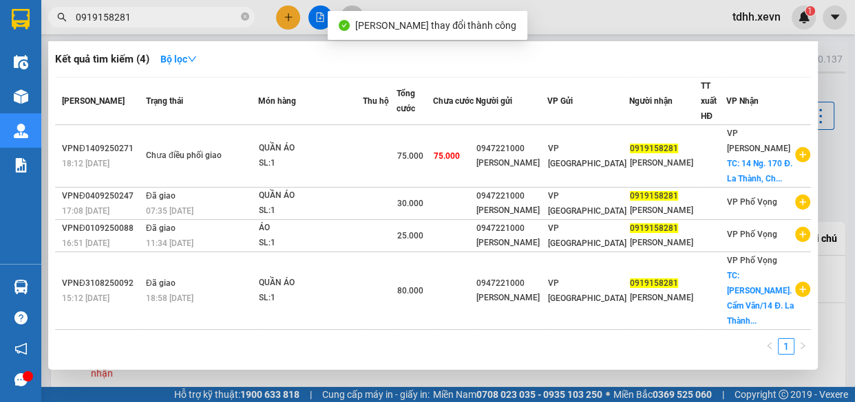
click at [202, 19] on input "0919158281" at bounding box center [157, 17] width 162 height 15
paste input "76687186"
type input "0976687186"
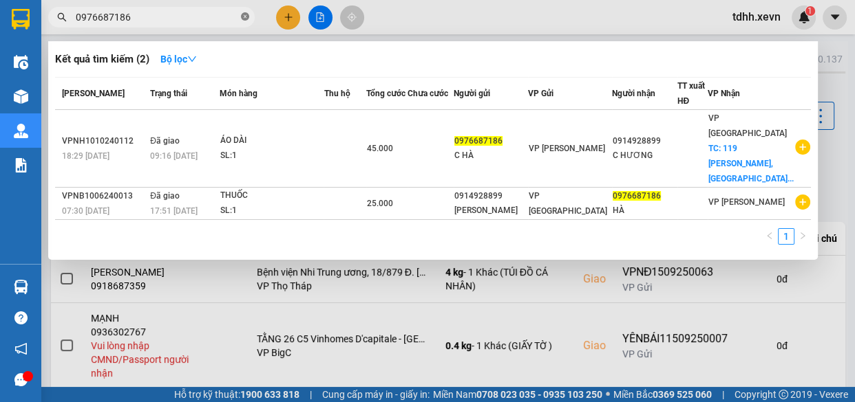
click at [243, 12] on span at bounding box center [245, 17] width 8 height 13
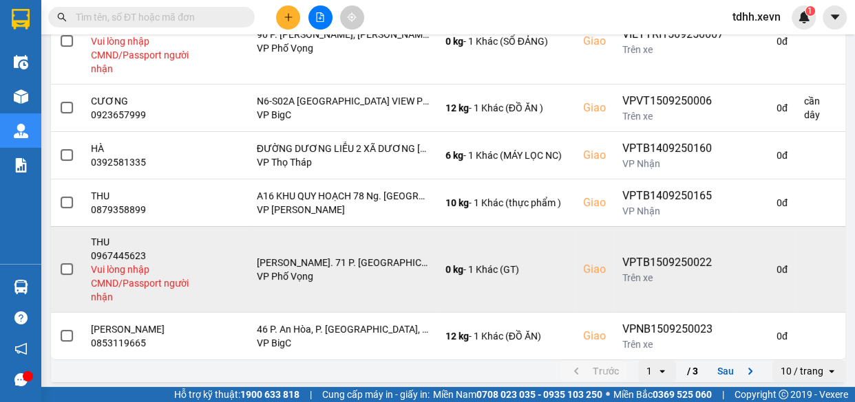
scroll to position [578, 0]
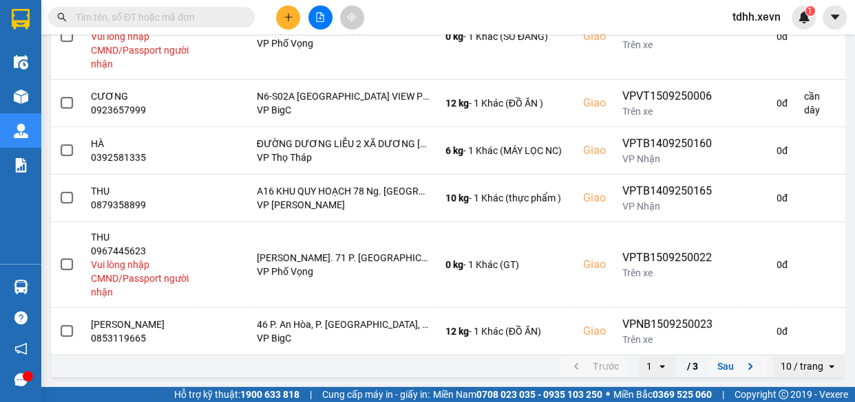
click at [718, 374] on button "Sau" at bounding box center [738, 366] width 58 height 21
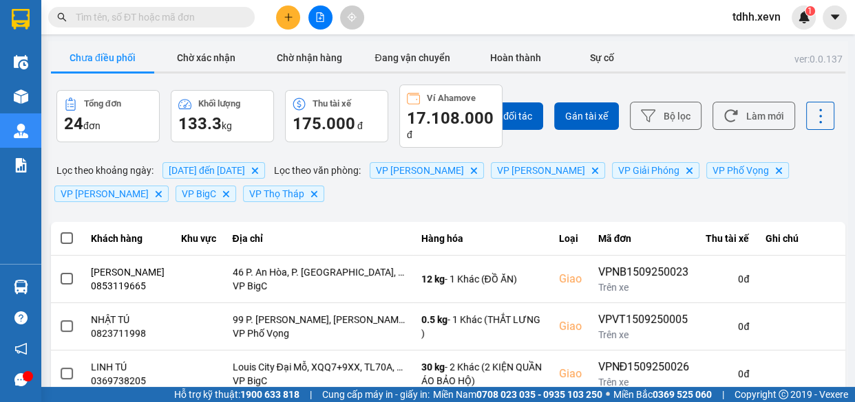
scroll to position [250, 0]
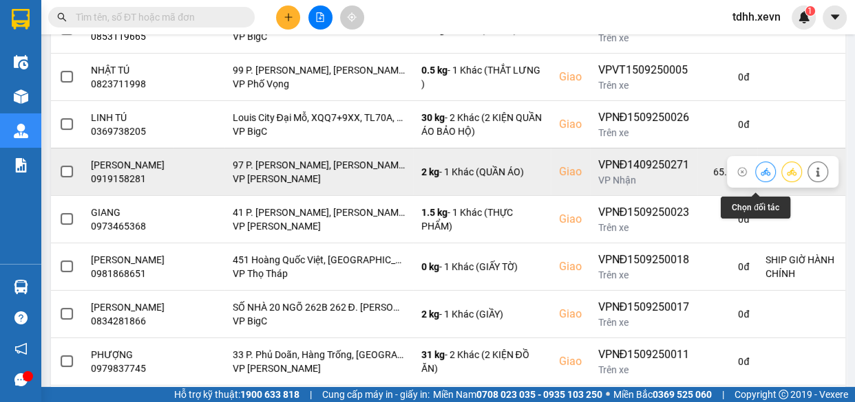
click at [760, 177] on icon at bounding box center [765, 172] width 10 height 10
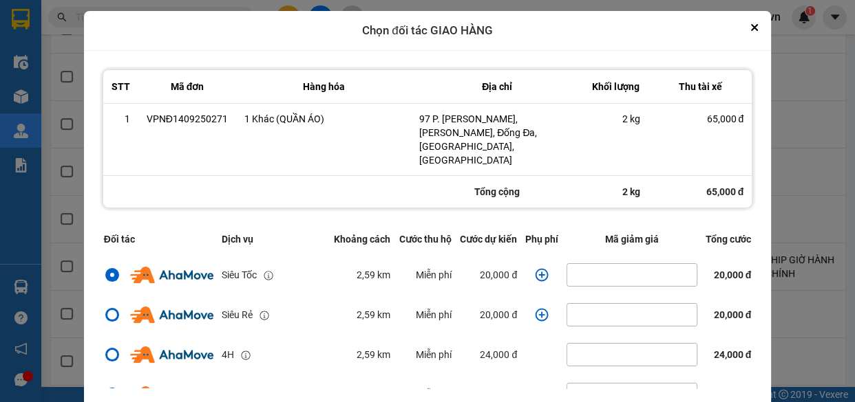
click at [537, 268] on icon "dialog" at bounding box center [541, 274] width 13 height 13
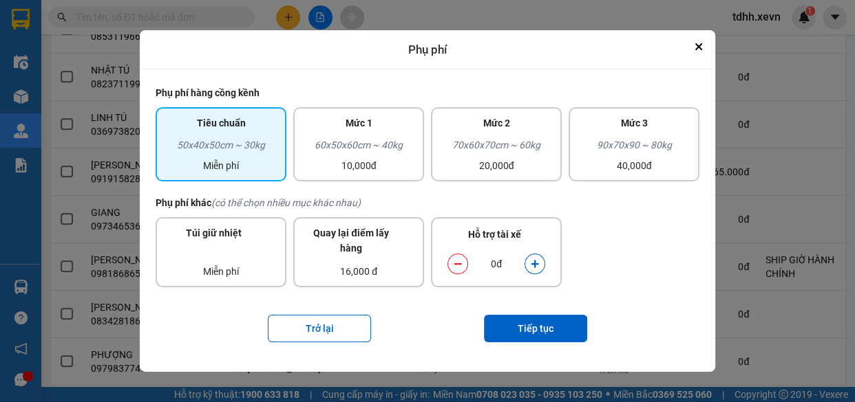
click at [535, 262] on icon "dialog" at bounding box center [534, 265] width 8 height 8
click at [548, 343] on div "Trở lại Tiếp tục" at bounding box center [427, 328] width 544 height 55
click at [548, 323] on button "Tiếp tục" at bounding box center [535, 329] width 103 height 28
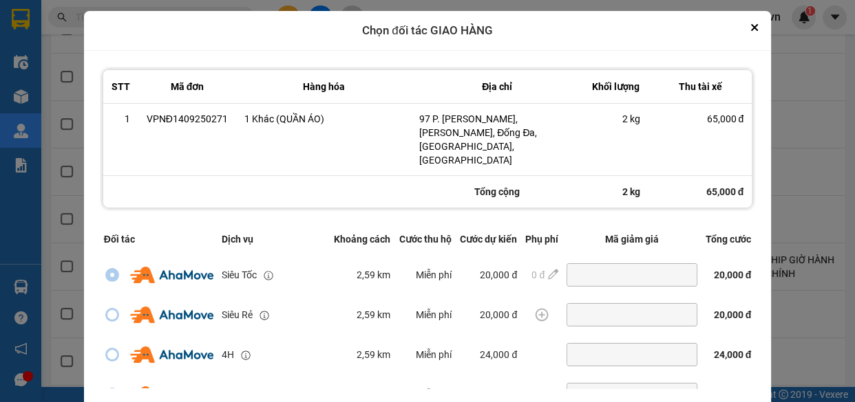
scroll to position [297, 0]
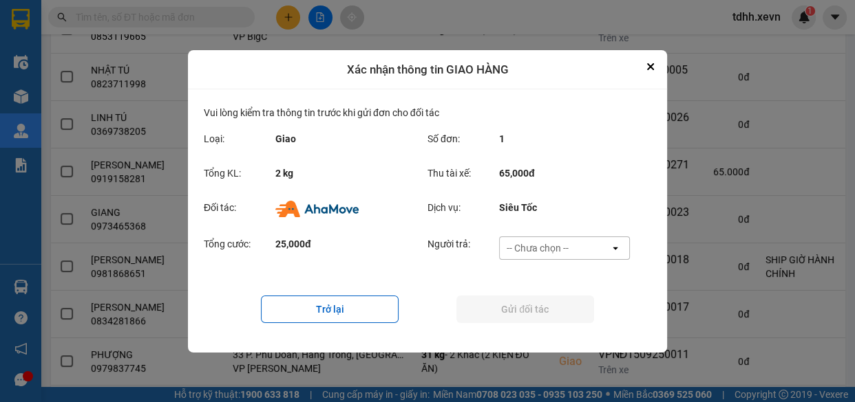
drag, startPoint x: 590, startPoint y: 246, endPoint x: 584, endPoint y: 255, distance: 10.9
click at [590, 245] on div "-- Chưa chọn --" at bounding box center [554, 248] width 110 height 22
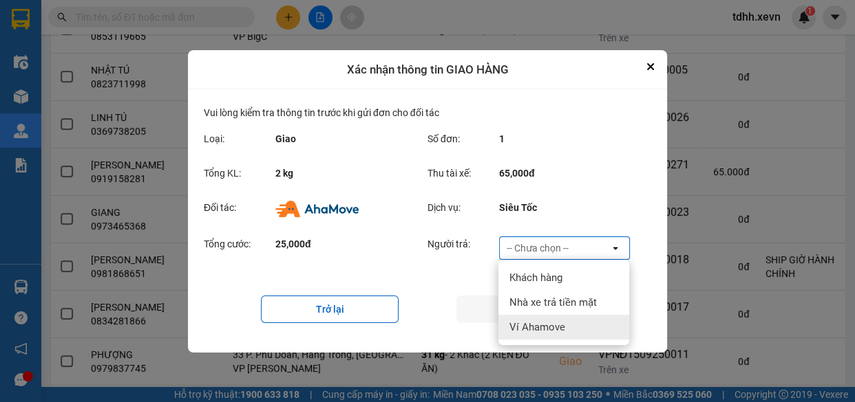
click at [569, 334] on div "Ví Ahamove" at bounding box center [563, 327] width 131 height 25
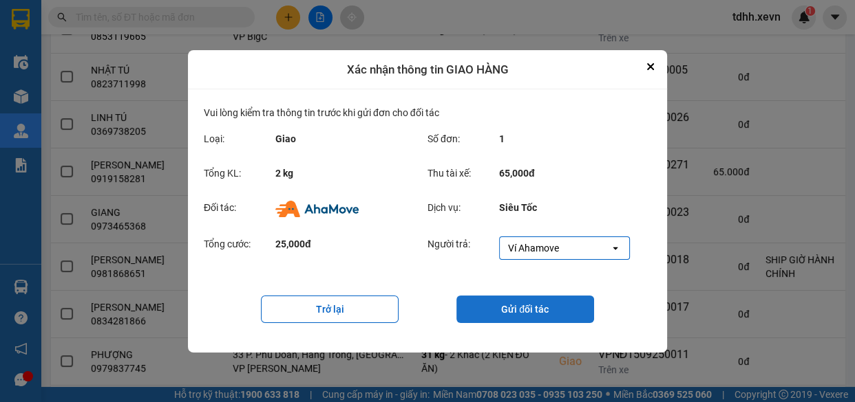
click at [506, 316] on button "Gửi đối tác" at bounding box center [525, 310] width 138 height 28
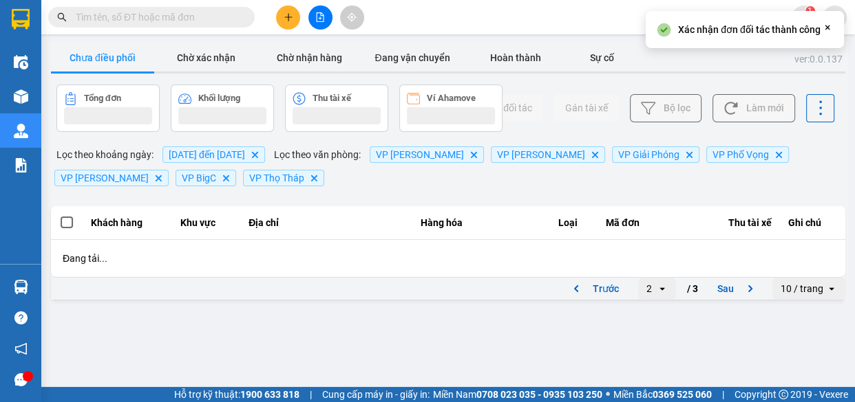
scroll to position [0, 0]
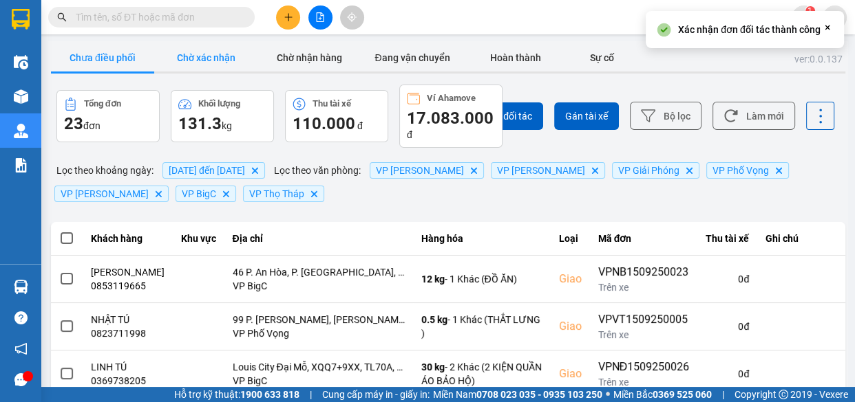
click at [203, 61] on button "Chờ xác nhận" at bounding box center [205, 58] width 103 height 28
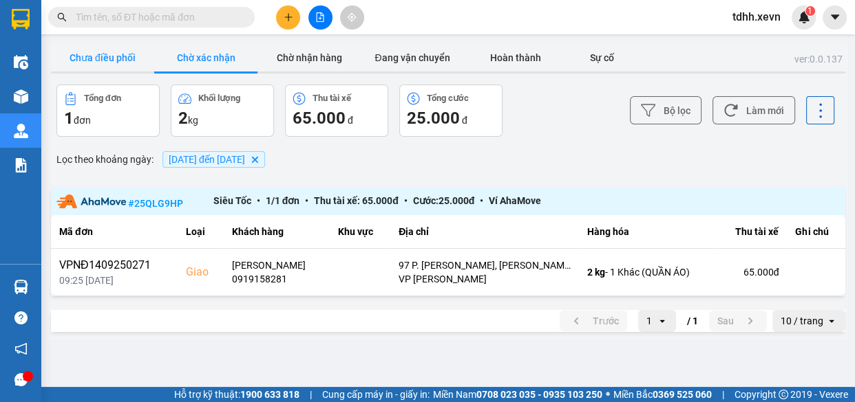
click at [61, 52] on button "Chưa điều phối" at bounding box center [102, 58] width 103 height 28
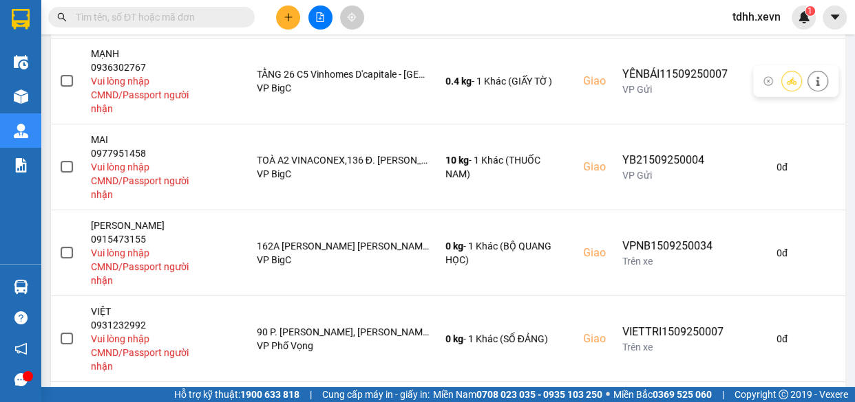
scroll to position [567, 0]
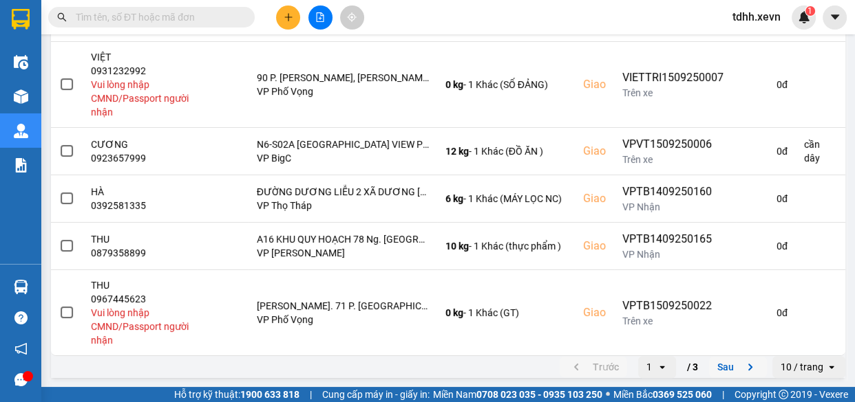
click at [726, 363] on button "Sau" at bounding box center [738, 367] width 58 height 21
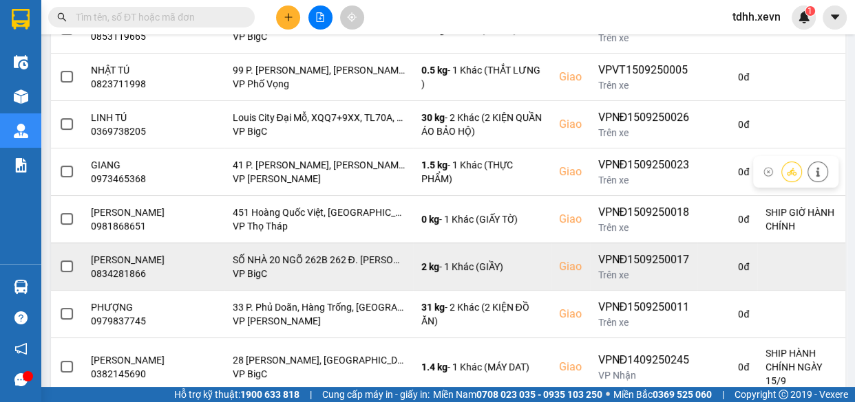
scroll to position [375, 0]
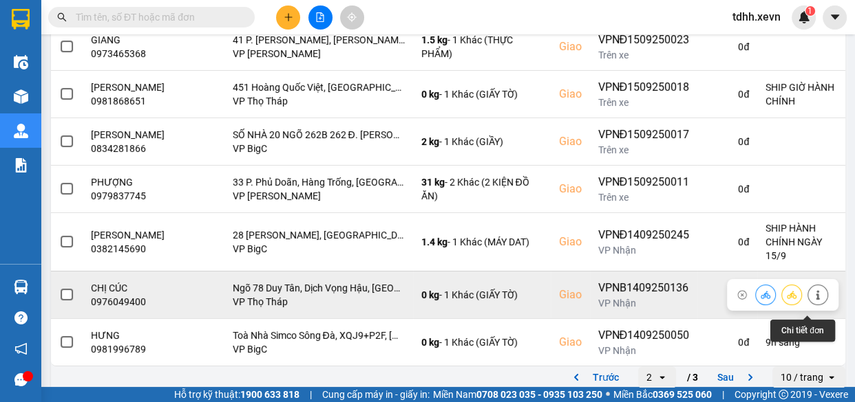
click at [813, 300] on icon at bounding box center [818, 295] width 10 height 10
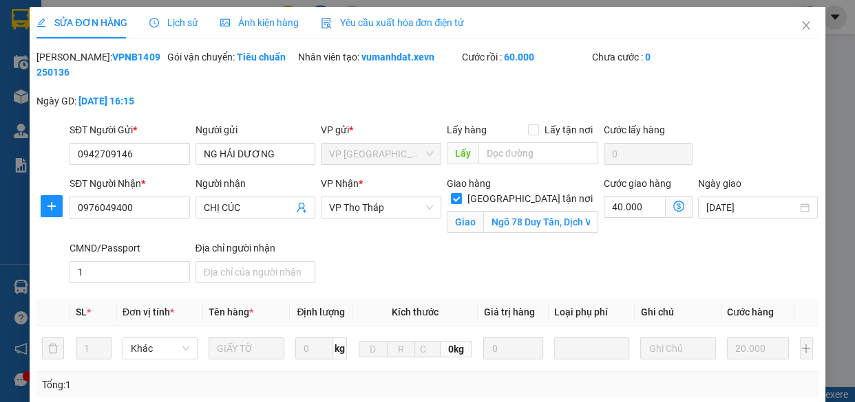
type input "0942709146"
type input "NG HẢI DƯƠNG"
type input "0976049400"
type input "CHỊ CÚC"
checkbox input "true"
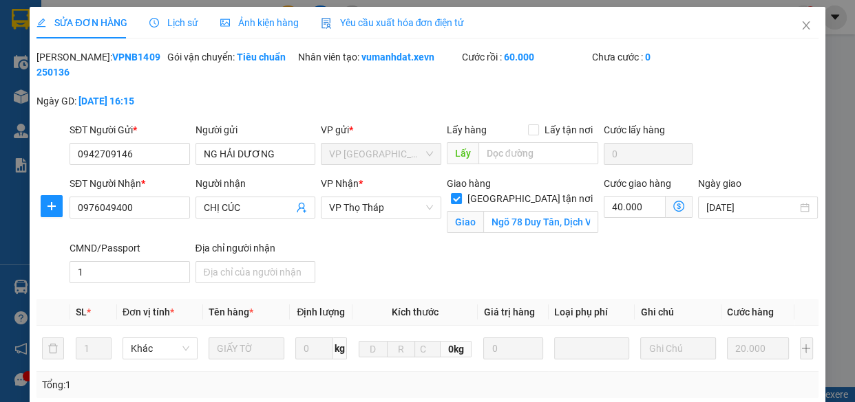
type input "Ngõ 78 Duy Tân, Dịch Vọng Hậu, Cầu Giấy, Hà Nội, Việt Nam"
type input "1"
type input "sáng mai ship giờ hc"
type input "60.000"
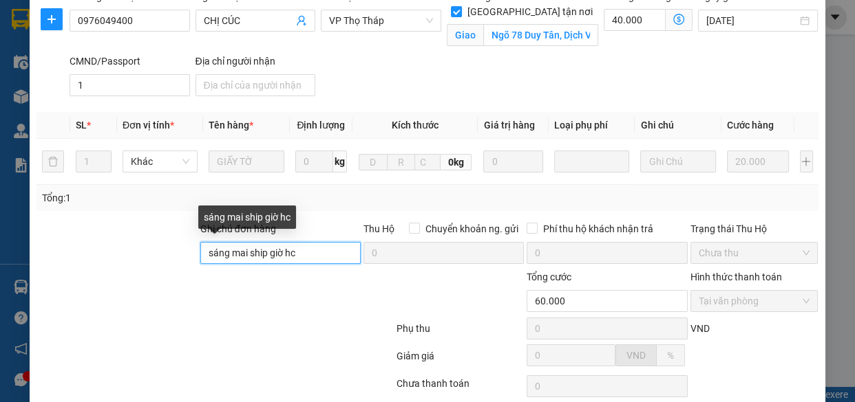
drag, startPoint x: 314, startPoint y: 249, endPoint x: 178, endPoint y: 248, distance: 136.9
click at [178, 248] on div "Ghi chú đơn hàng sáng mai ship giờ hc Thu Hộ Chuyển khoản ng. gửi 0 Phí thu hộ …" at bounding box center [427, 246] width 784 height 48
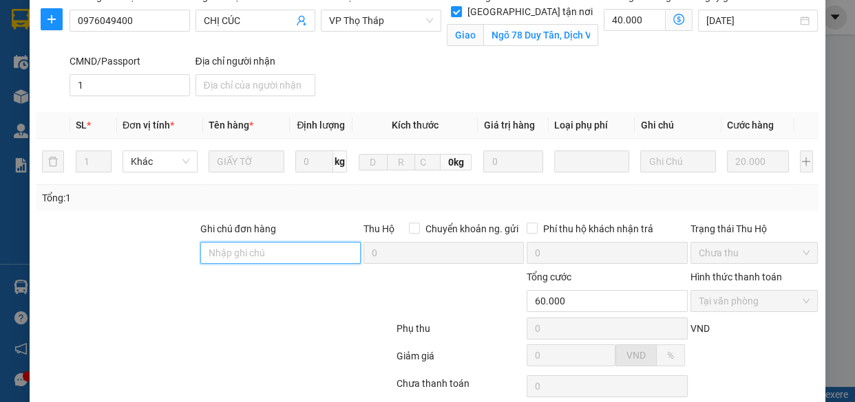
scroll to position [286, 0]
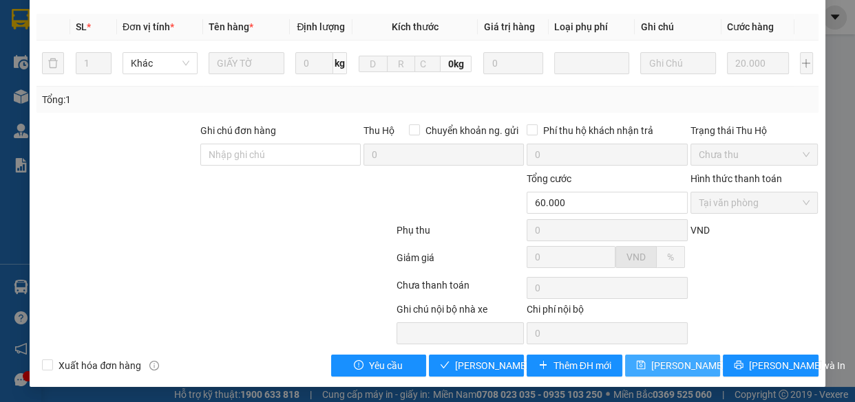
click at [676, 361] on span "Lưu thay đổi" at bounding box center [706, 365] width 110 height 15
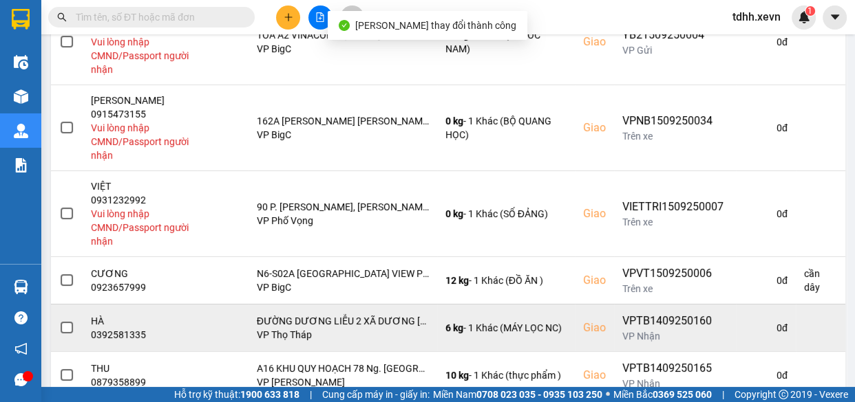
scroll to position [567, 0]
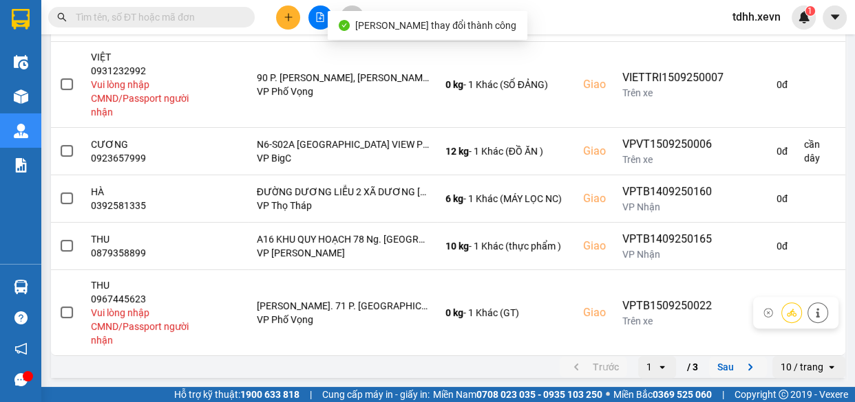
click at [742, 359] on icon "next page. current page 1 / 3" at bounding box center [750, 367] width 17 height 17
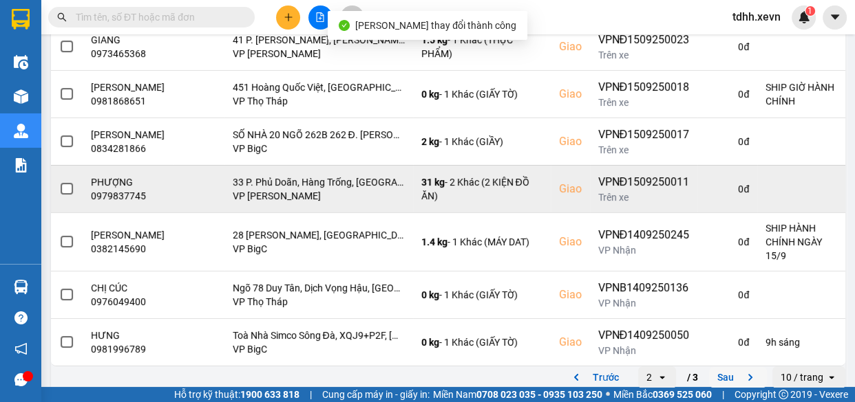
scroll to position [396, 0]
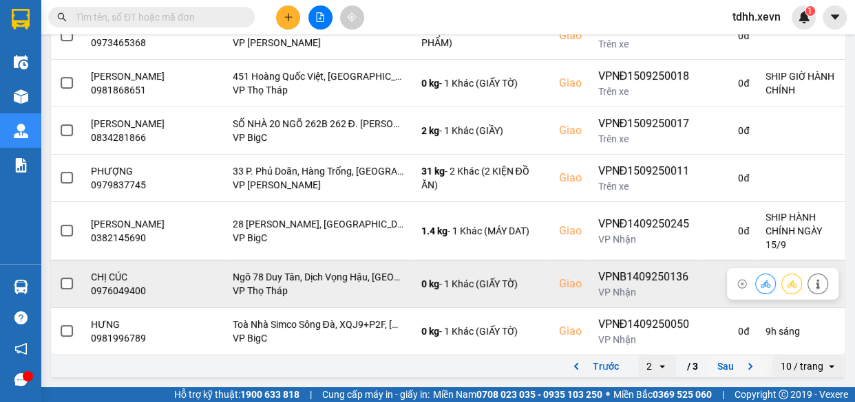
click at [760, 286] on icon at bounding box center [765, 284] width 10 height 10
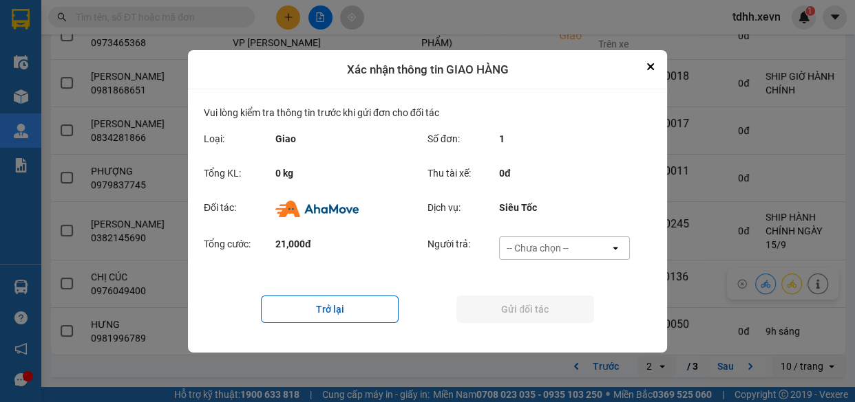
click at [579, 245] on div "-- Chưa chọn --" at bounding box center [554, 248] width 110 height 22
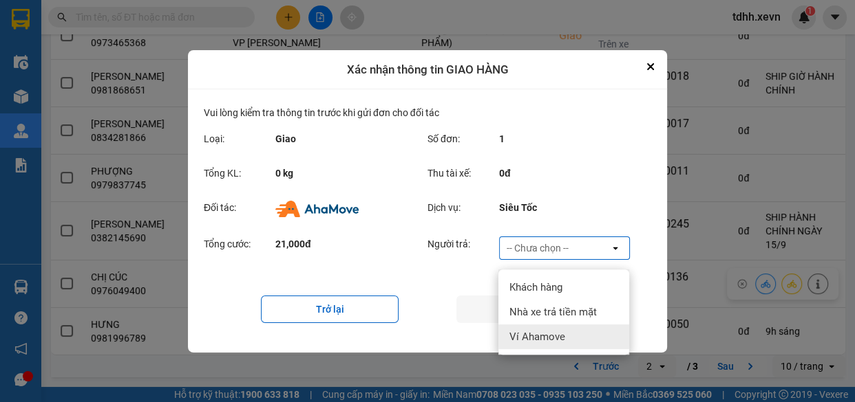
click at [559, 335] on div "Ví Ahamove" at bounding box center [563, 337] width 131 height 25
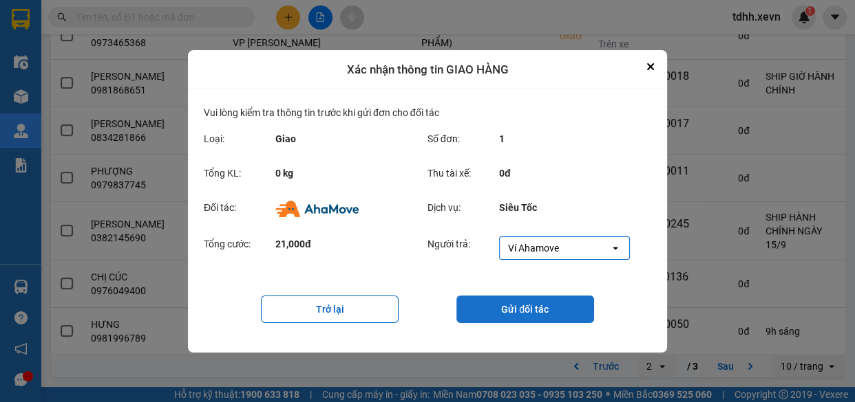
click at [523, 309] on button "Gửi đối tác" at bounding box center [525, 310] width 138 height 28
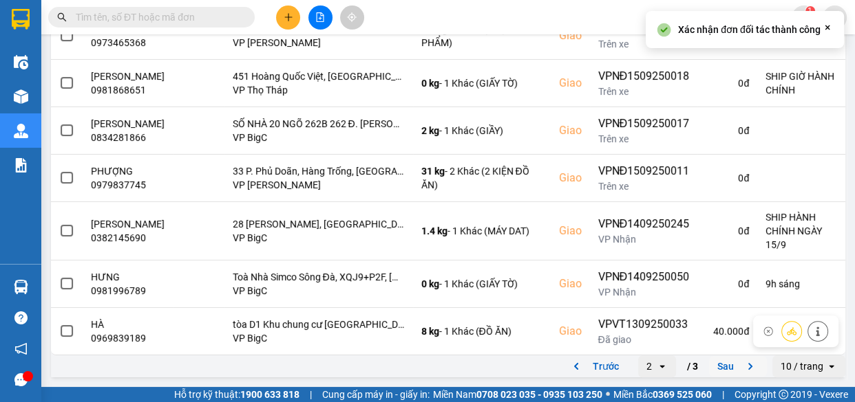
click at [742, 363] on icon "next page. current page 2 / 3" at bounding box center [750, 366] width 17 height 17
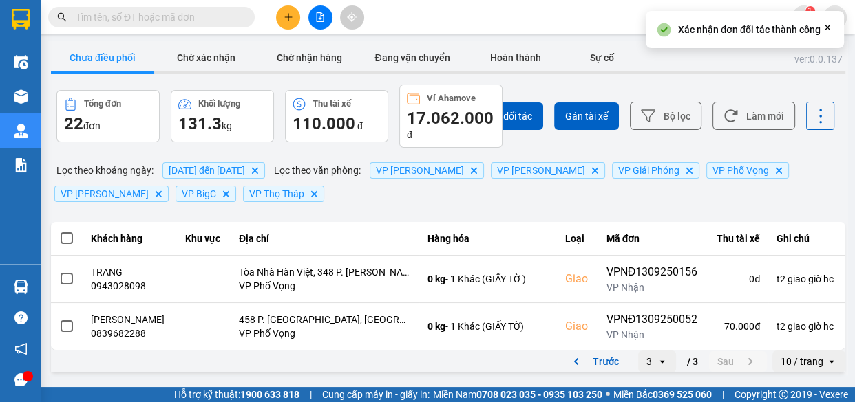
scroll to position [6, 0]
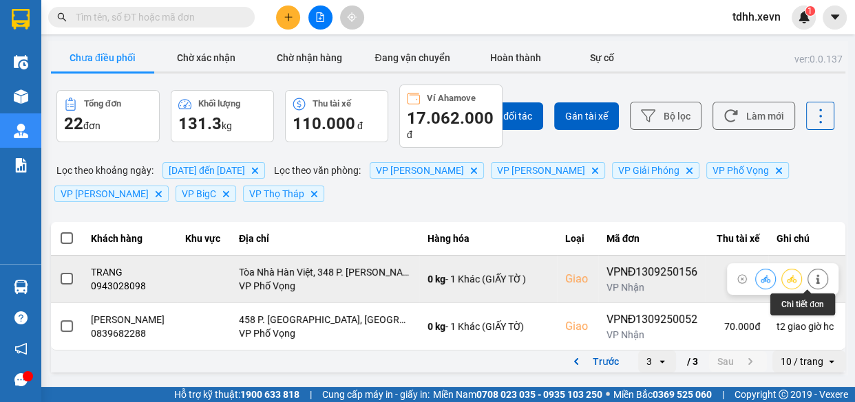
click at [808, 267] on button at bounding box center [817, 279] width 19 height 24
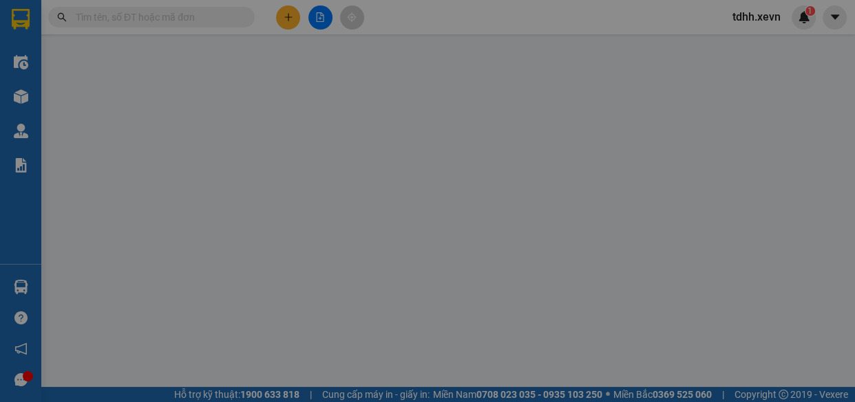
type input "0946185239"
type input "LINH"
type input "0943028098"
type input "TRANG"
checkbox input "true"
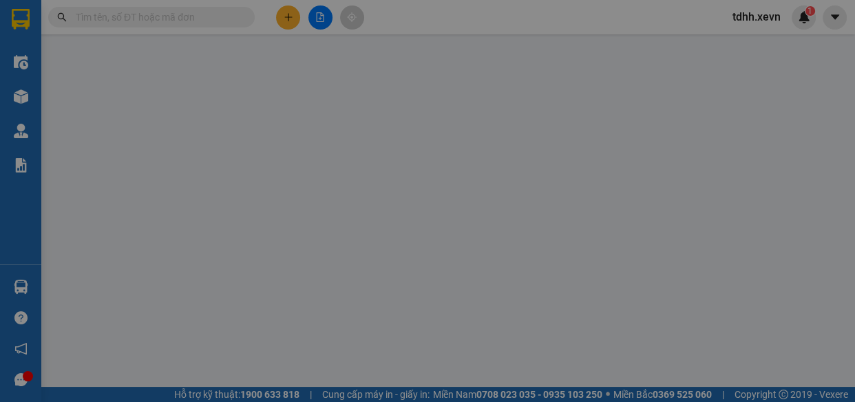
type input "Tòa Nhà Hàn Việt, 348 P. Kim Ngưu, Minh Khai, Hai Bà Trưng, Hà Nội, Việt Nam"
type input "001303019285 TẠ NGUYỄN HƯƠNG"
type input "t2 giao giờ hc"
type input "70.000"
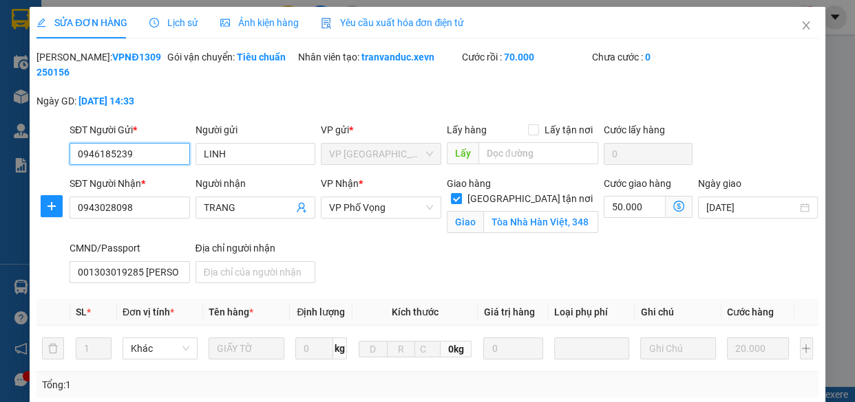
scroll to position [286, 0]
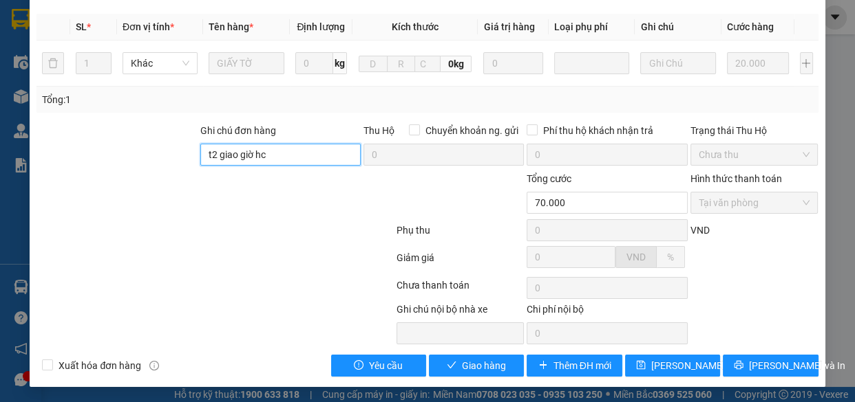
drag, startPoint x: 303, startPoint y: 159, endPoint x: 175, endPoint y: 146, distance: 128.6
click at [175, 146] on div "Ghi chú đơn hàng t2 giao giờ hc Thu Hộ Chuyển khoản ng. gửi 0 Phí thu hộ khách …" at bounding box center [427, 147] width 784 height 48
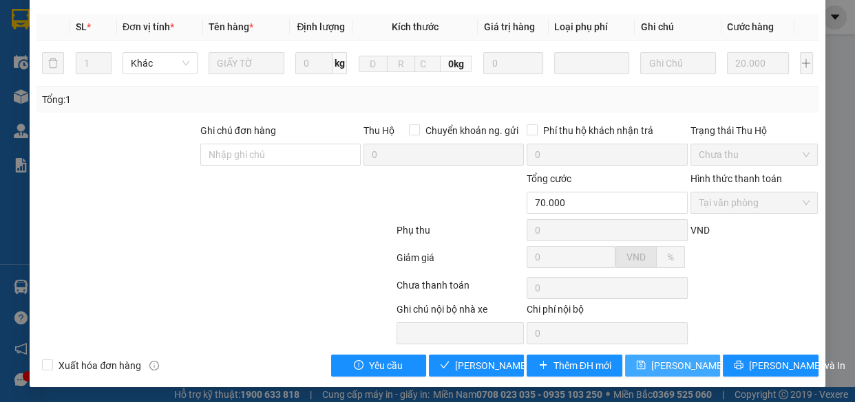
click at [690, 355] on button "Lưu thay đổi" at bounding box center [672, 366] width 95 height 22
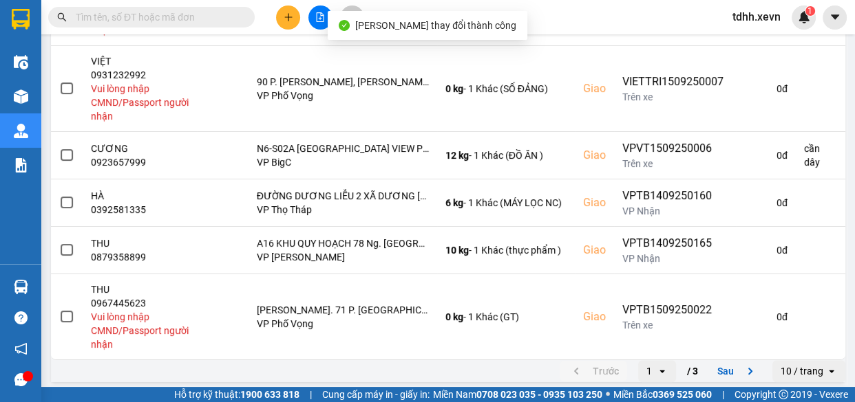
scroll to position [567, 0]
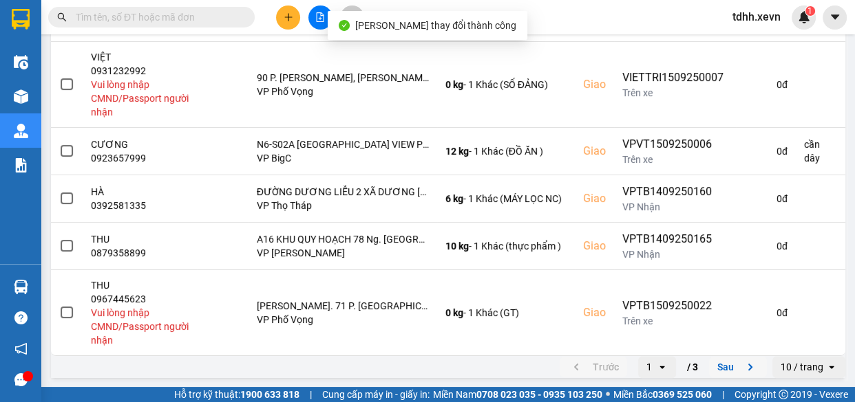
click at [742, 368] on icon "next page. current page 1 / 3" at bounding box center [750, 367] width 17 height 17
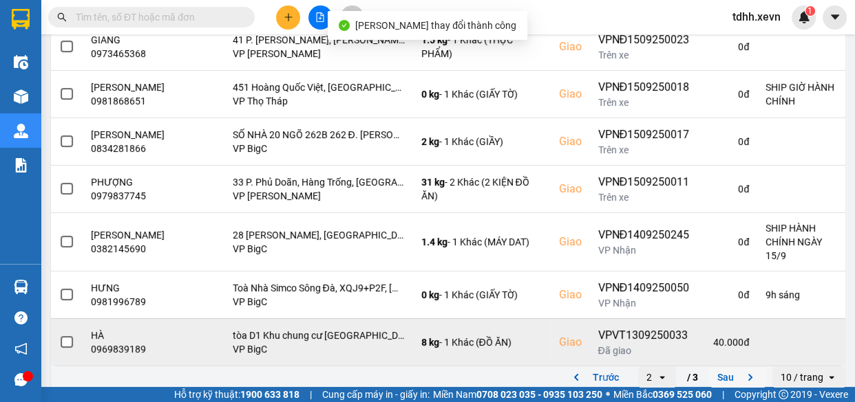
scroll to position [396, 0]
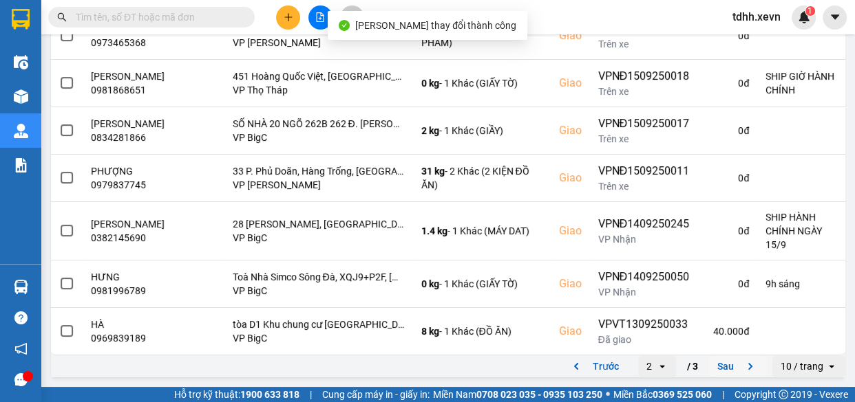
click at [714, 367] on button "Sau" at bounding box center [738, 366] width 58 height 21
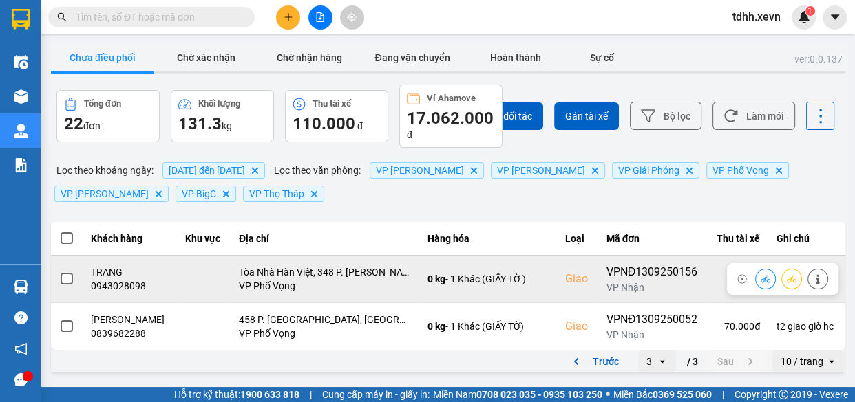
click at [760, 280] on icon at bounding box center [765, 280] width 10 height 10
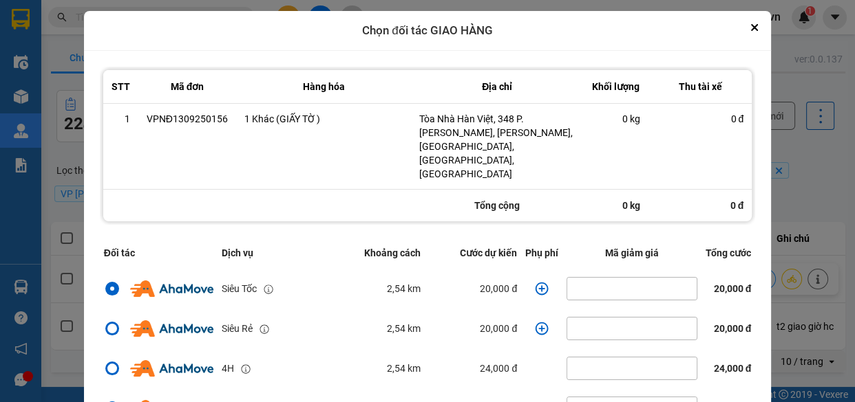
click at [535, 282] on icon "dialog" at bounding box center [542, 289] width 14 height 14
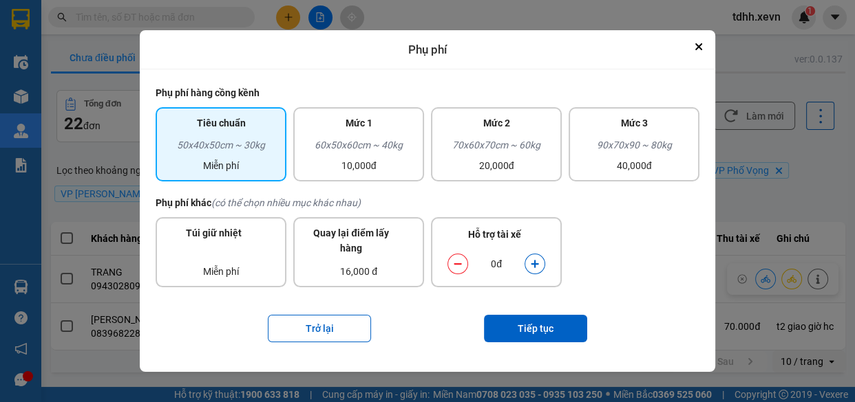
drag, startPoint x: 534, startPoint y: 268, endPoint x: 537, endPoint y: 333, distance: 65.4
click at [534, 268] on icon "dialog" at bounding box center [535, 264] width 10 height 10
click at [537, 339] on button "Tiếp tục" at bounding box center [535, 329] width 103 height 28
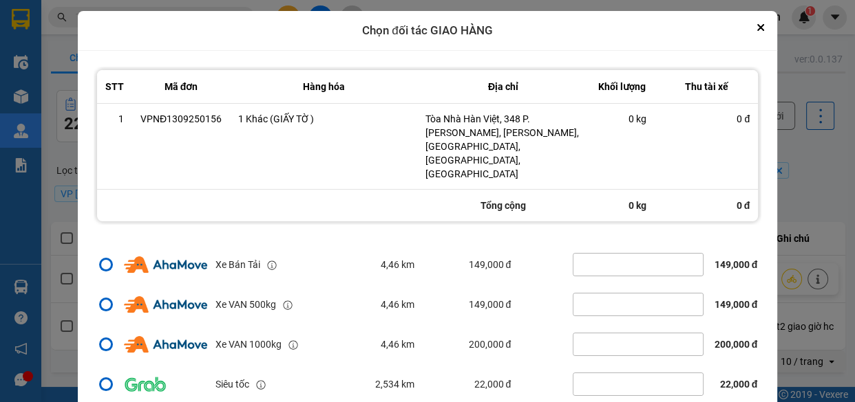
scroll to position [54, 0]
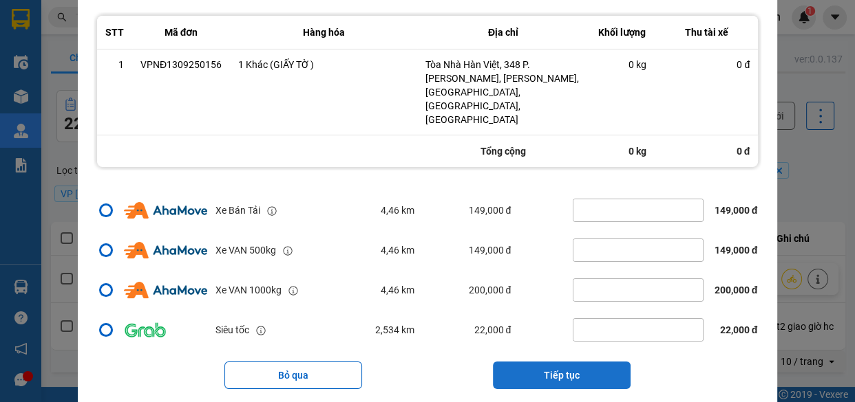
click at [577, 362] on button "Tiếp tục" at bounding box center [562, 376] width 138 height 28
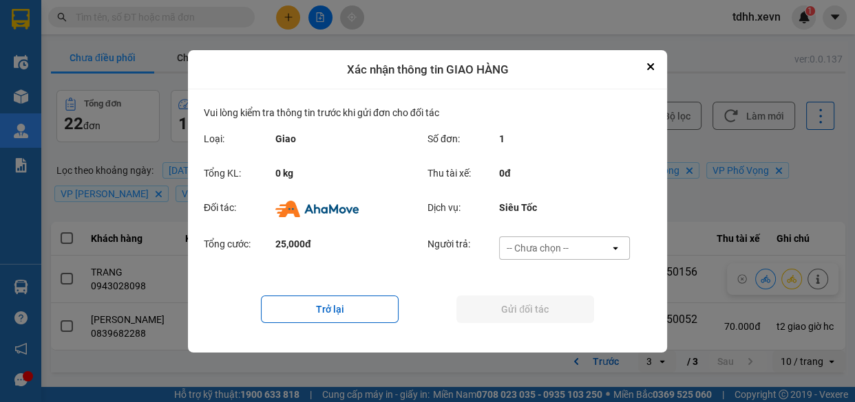
click at [585, 244] on div "-- Chưa chọn --" at bounding box center [554, 248] width 110 height 22
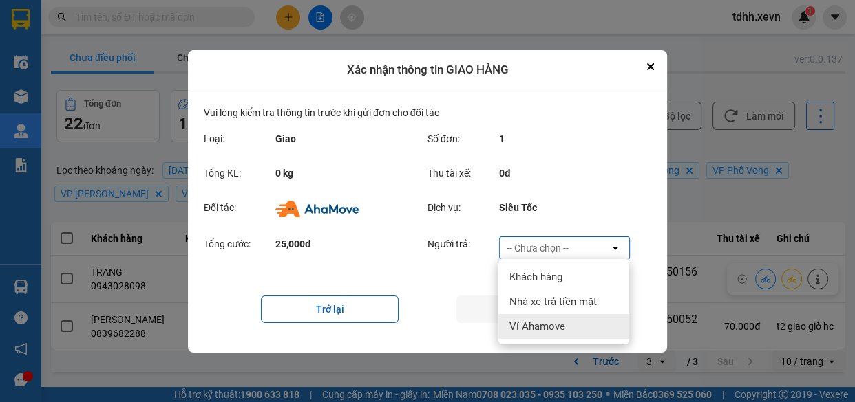
click at [572, 332] on div "Ví Ahamove" at bounding box center [563, 326] width 131 height 25
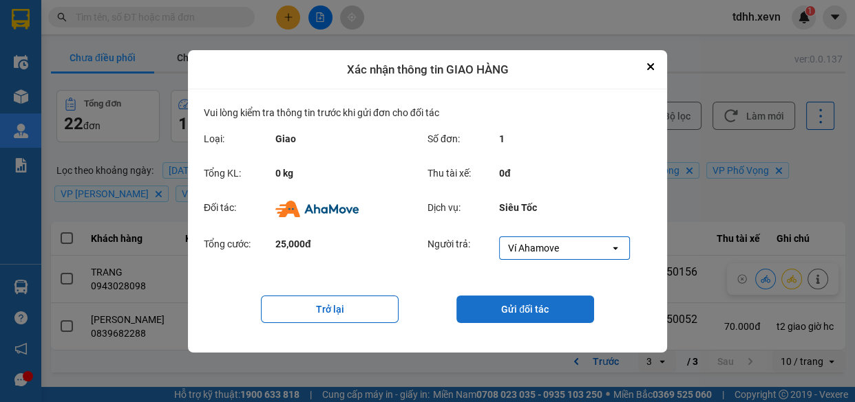
click at [542, 310] on button "Gửi đối tác" at bounding box center [525, 310] width 138 height 28
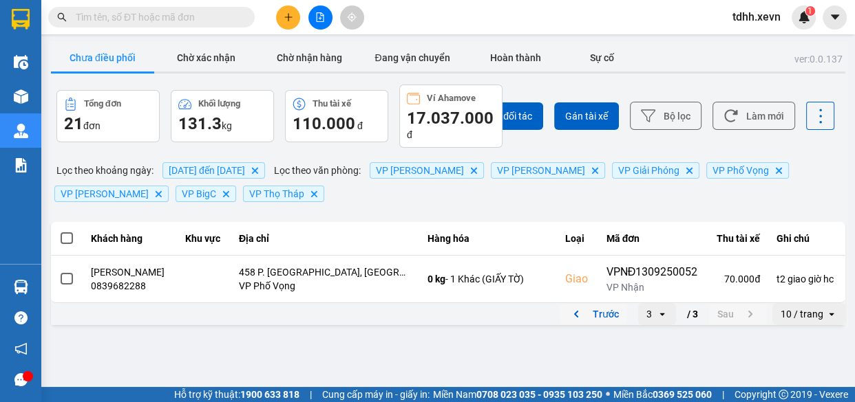
click at [594, 324] on button "Trước" at bounding box center [592, 314] width 67 height 21
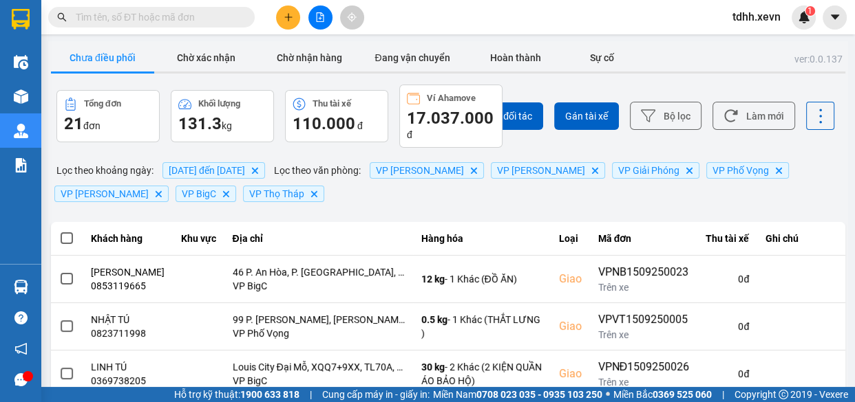
scroll to position [396, 0]
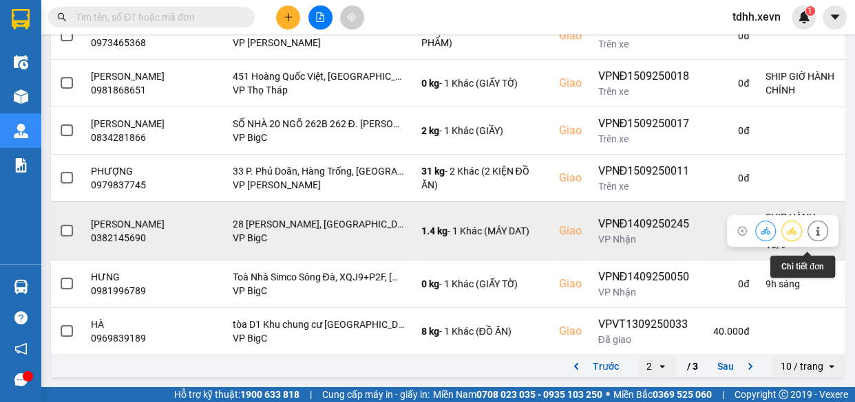
click at [813, 229] on icon at bounding box center [818, 231] width 10 height 10
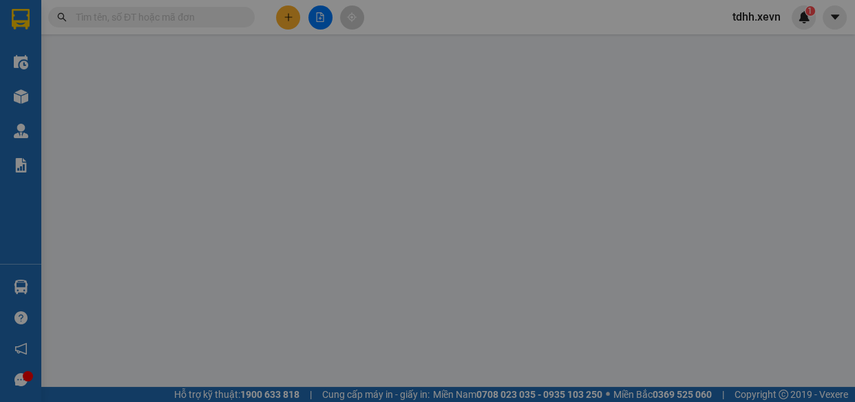
type input "0915546582"
type input "TRẦN TIẾN ĐẠO"
type input "0382145690"
type input "LÊ THỊ NGHỆ"
checkbox input "true"
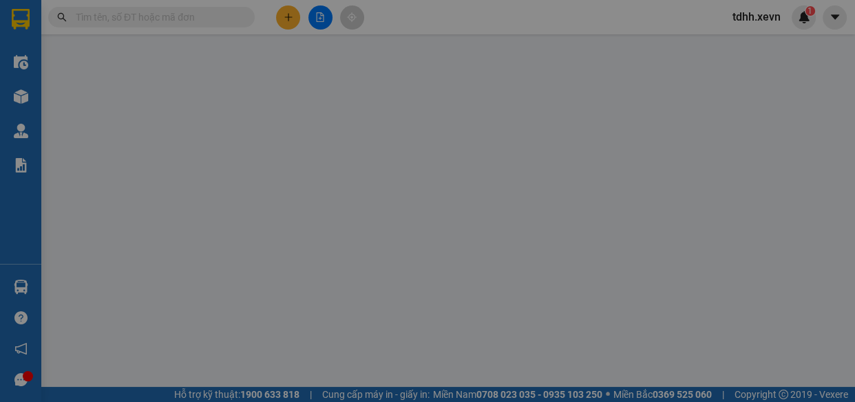
type input "28 Phạm Hùng, Mỹ Đình, Từ Liêm, Hà Nội, Việt Nam"
type input "1"
type input "SHIP HÀNH CHÍNH NGÀY 15/9"
type input "85.000"
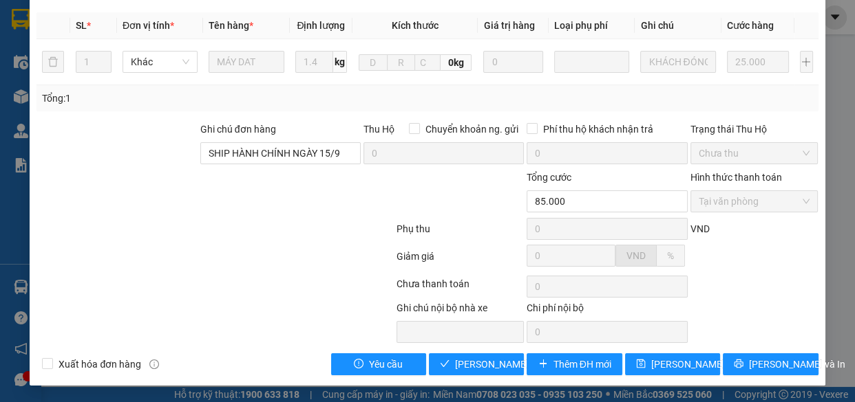
scroll to position [286, 0]
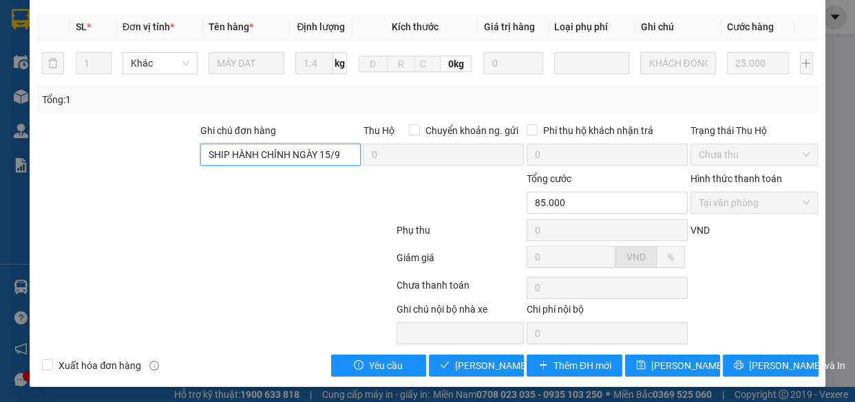
drag, startPoint x: 348, startPoint y: 157, endPoint x: 121, endPoint y: 154, distance: 227.1
click at [121, 154] on div "Ghi chú đơn hàng SHIP HÀNH CHÍNH NGÀY 15/9 Thu Hộ Chuyển khoản ng. gửi 0 Phí th…" at bounding box center [427, 147] width 784 height 48
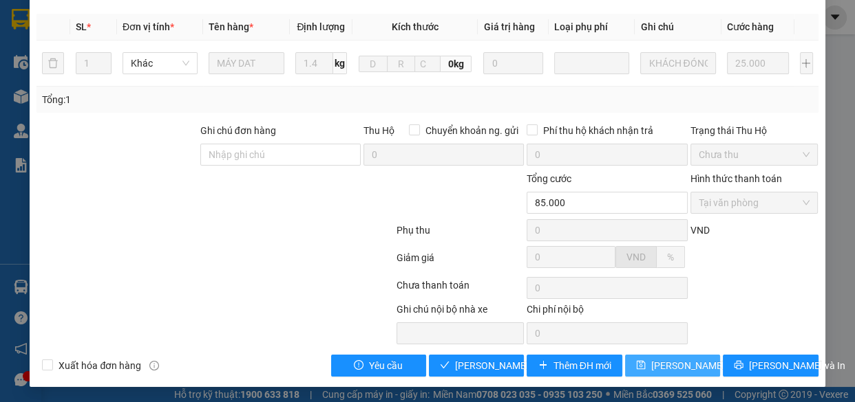
click at [686, 360] on span "Lưu thay đổi" at bounding box center [706, 365] width 110 height 15
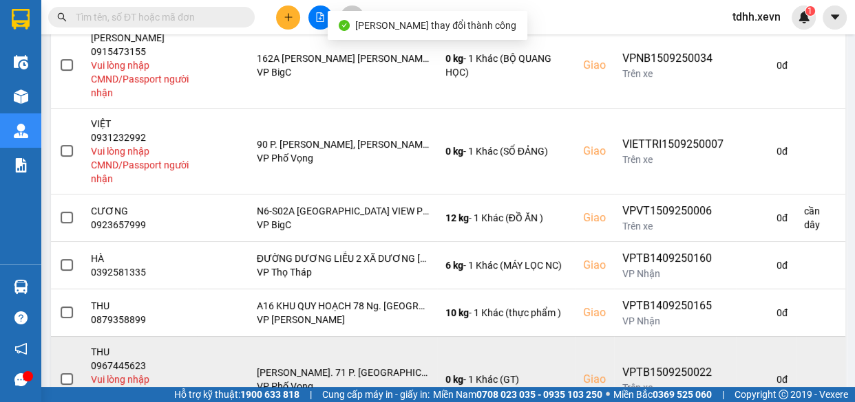
scroll to position [563, 0]
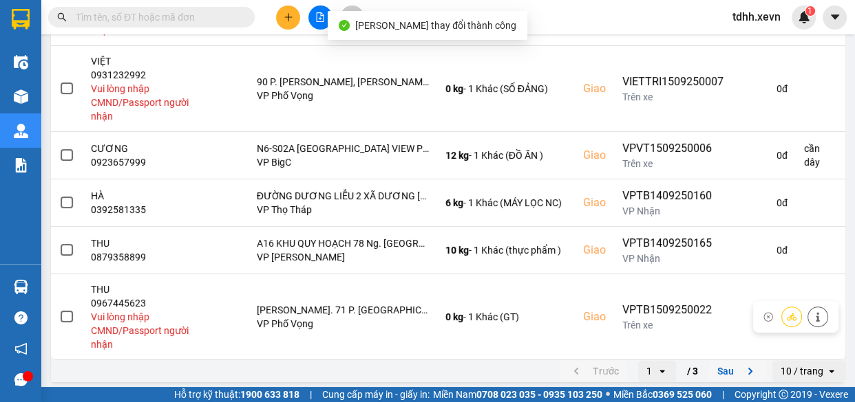
click at [729, 363] on button "Sau" at bounding box center [738, 371] width 58 height 21
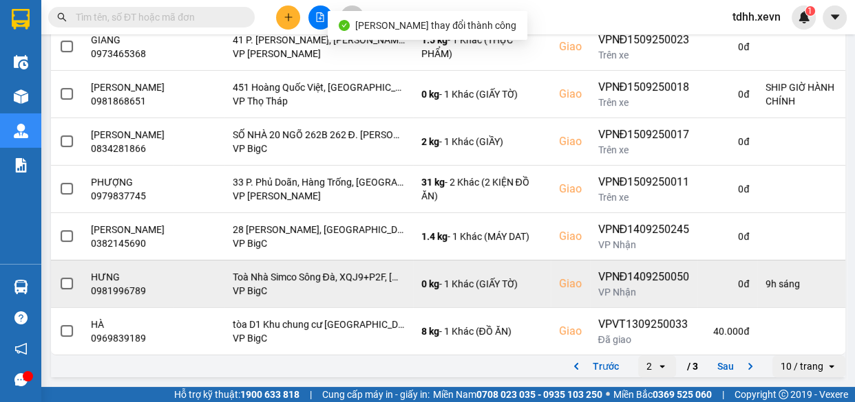
scroll to position [385, 0]
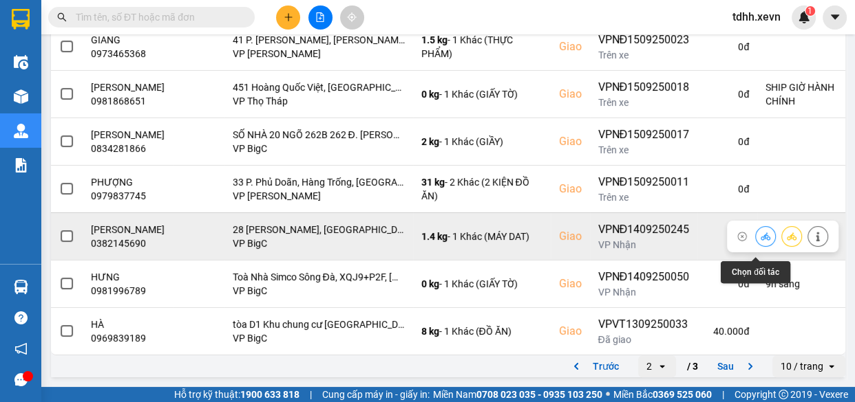
click at [760, 239] on icon at bounding box center [765, 237] width 10 height 10
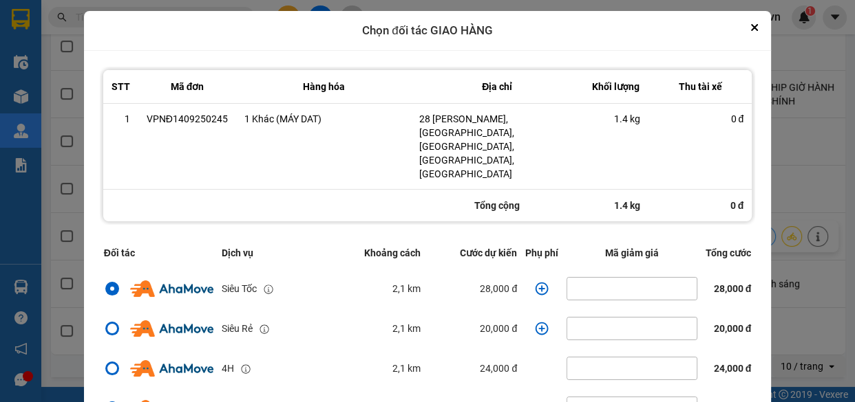
click at [539, 269] on td "dialog" at bounding box center [541, 289] width 41 height 40
click at [535, 282] on icon "dialog" at bounding box center [542, 289] width 14 height 14
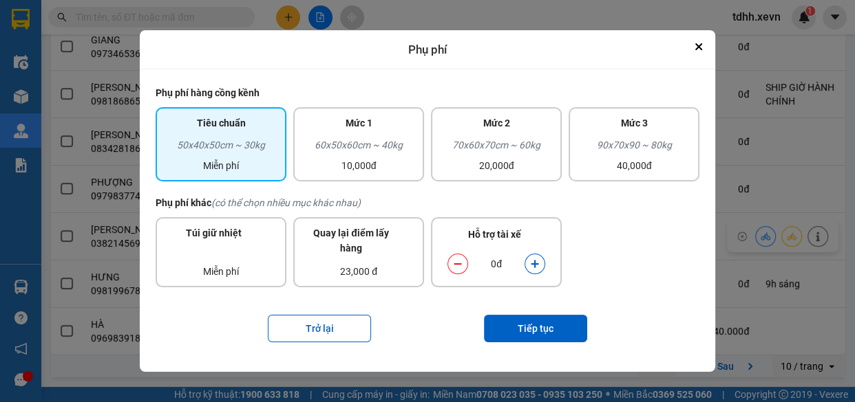
click at [535, 266] on icon "dialog" at bounding box center [534, 265] width 8 height 8
click at [538, 319] on button "Tiếp tục" at bounding box center [535, 329] width 103 height 28
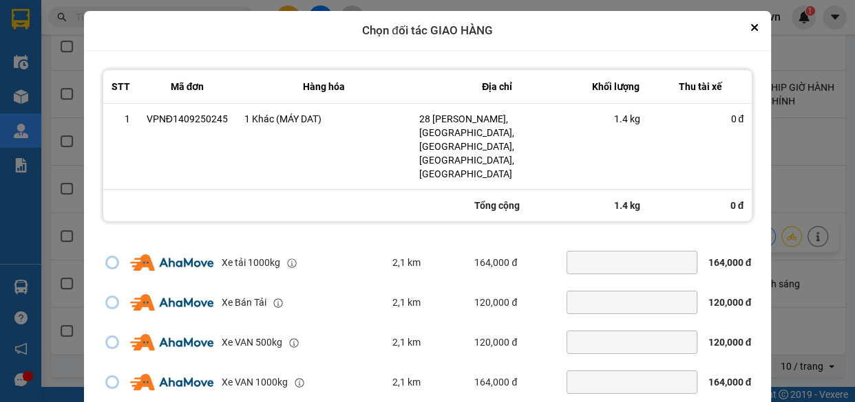
scroll to position [41, 0]
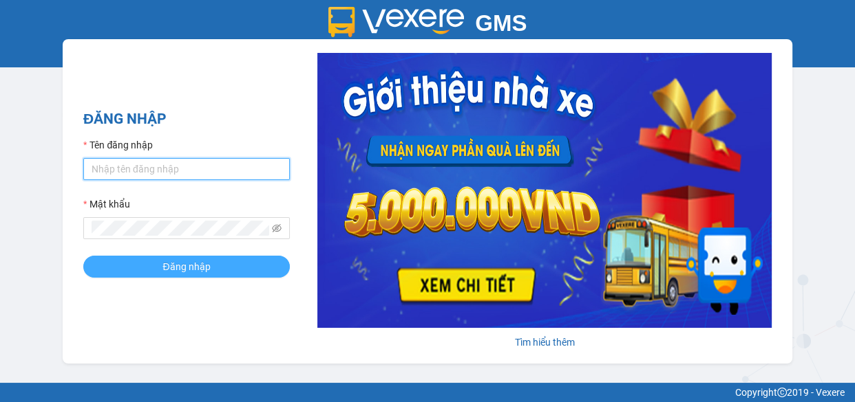
type input "tdhh.xevn"
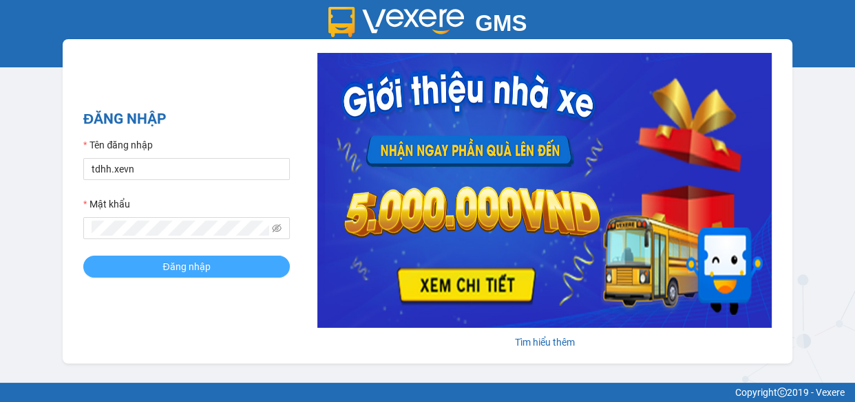
click at [213, 262] on button "Đăng nhập" at bounding box center [186, 267] width 206 height 22
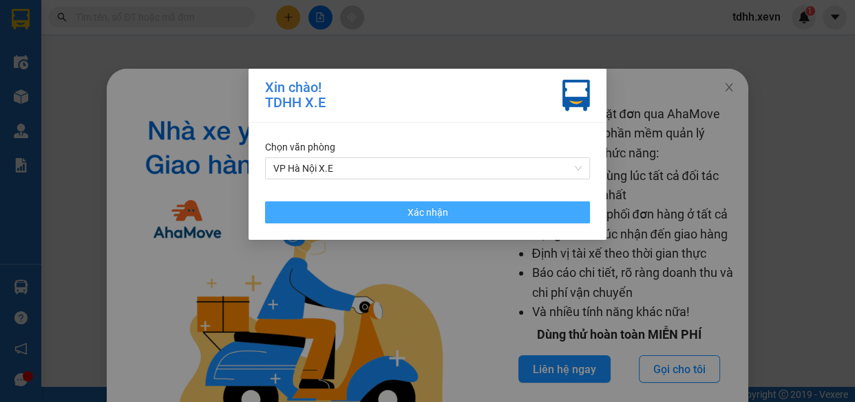
drag, startPoint x: 413, startPoint y: 201, endPoint x: 550, endPoint y: 157, distance: 143.2
click at [413, 206] on button "Xác nhận" at bounding box center [427, 213] width 325 height 22
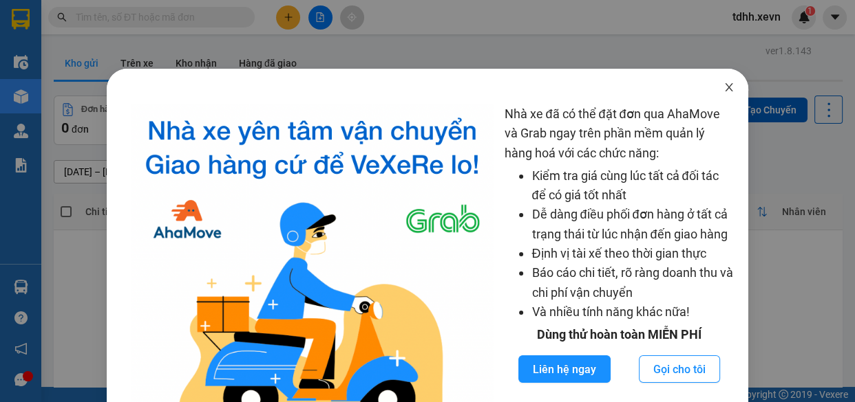
click at [723, 85] on icon "close" at bounding box center [728, 87] width 11 height 11
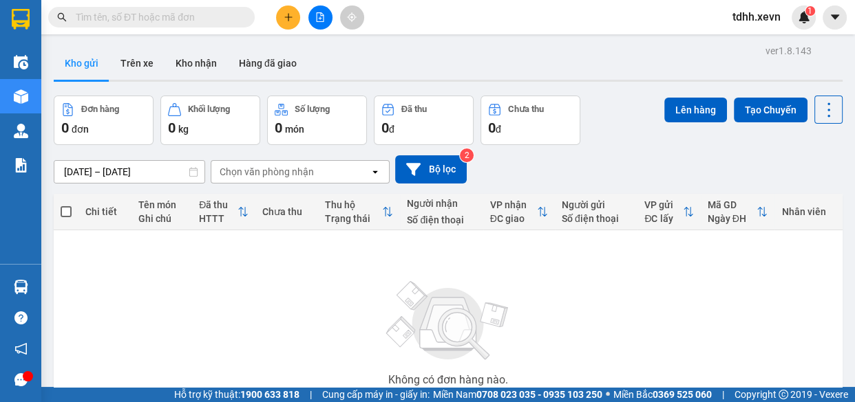
click at [117, 19] on input "text" at bounding box center [157, 17] width 162 height 15
paste input "0904080379"
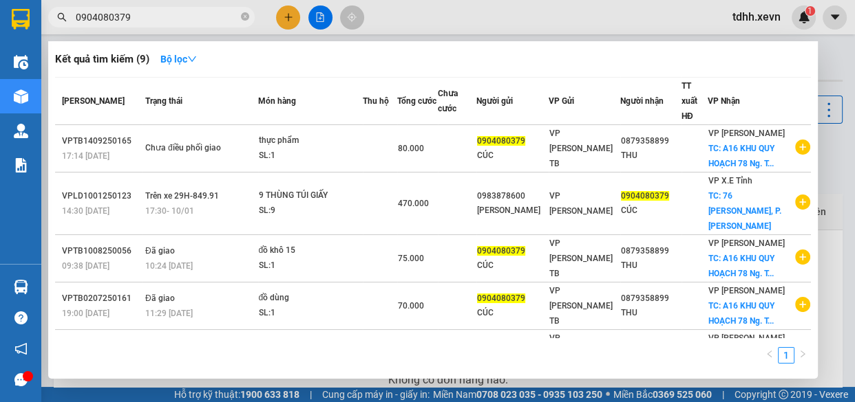
type input "0904080379"
click at [180, 22] on input "0904080379" at bounding box center [157, 17] width 162 height 15
click at [242, 14] on icon "close-circle" at bounding box center [245, 16] width 8 height 8
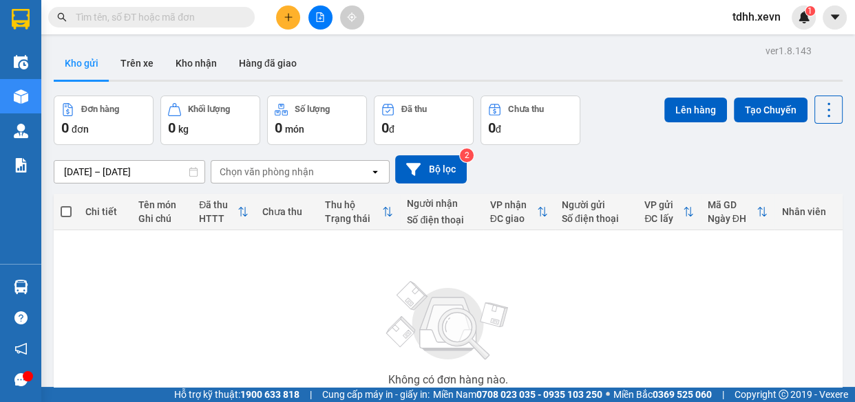
click at [203, 19] on input "text" at bounding box center [157, 17] width 162 height 15
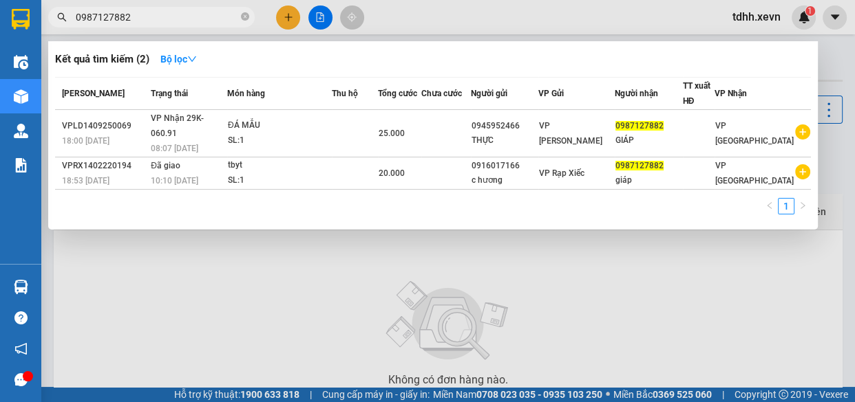
click at [187, 16] on input "0987127882" at bounding box center [157, 17] width 162 height 15
paste input "06292823"
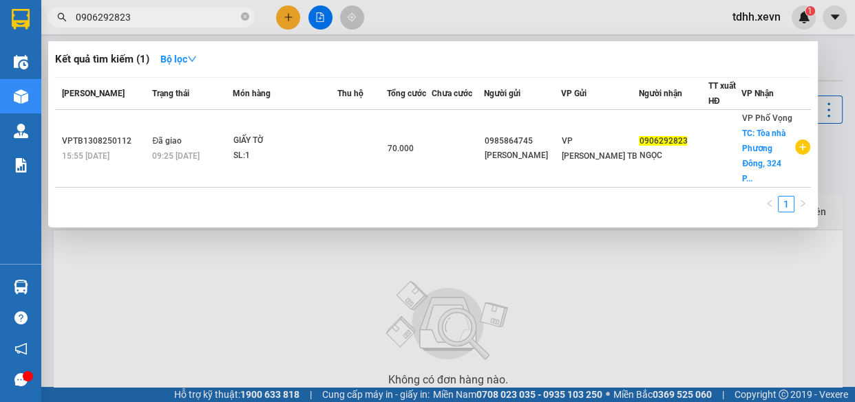
click at [158, 17] on input "0906292823" at bounding box center [157, 17] width 162 height 15
paste input "71146985"
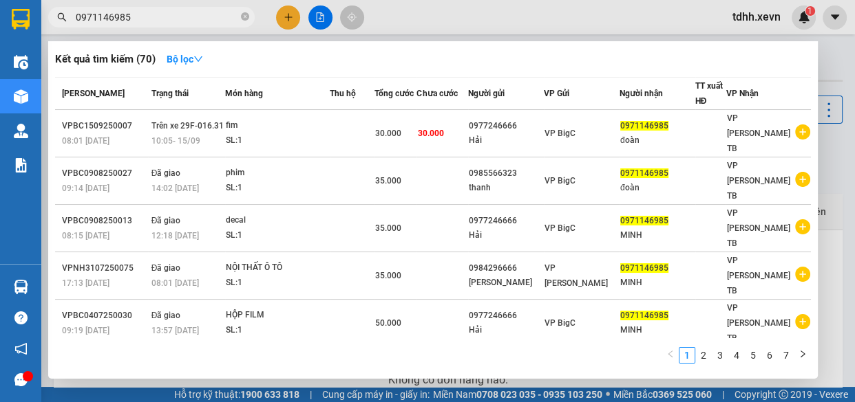
click at [545, 13] on div at bounding box center [427, 201] width 855 height 402
click at [153, 13] on input "0971146985" at bounding box center [157, 17] width 162 height 15
paste input "35594245"
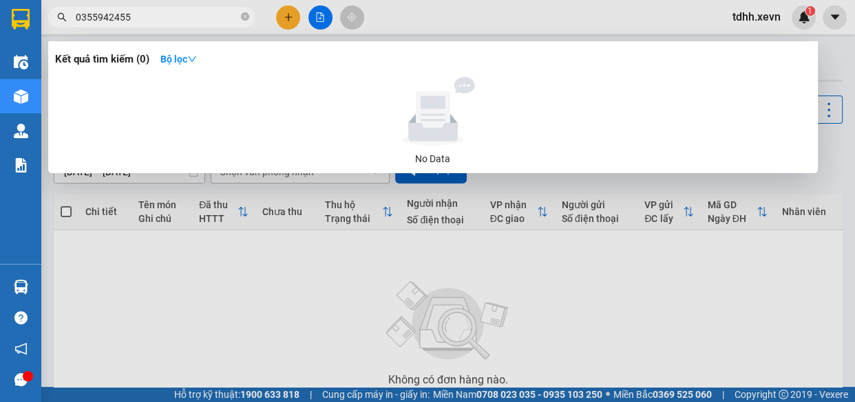
click at [180, 22] on input "0355942455" at bounding box center [157, 17] width 162 height 15
paste input "838308687"
type input "0838308687"
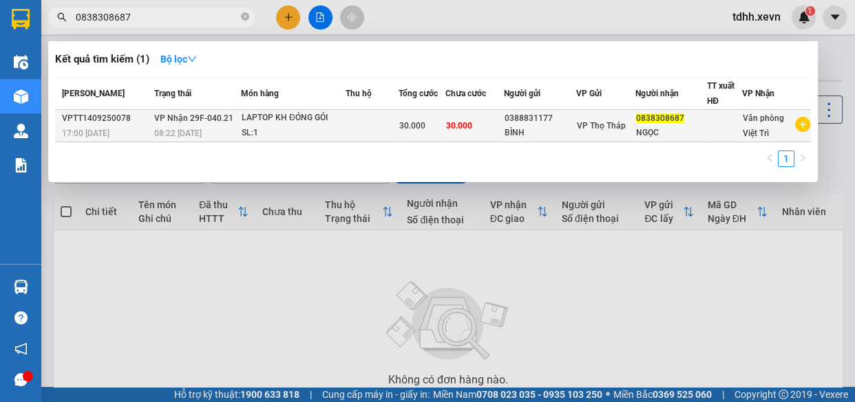
click at [504, 128] on div "BÌNH" at bounding box center [539, 133] width 71 height 14
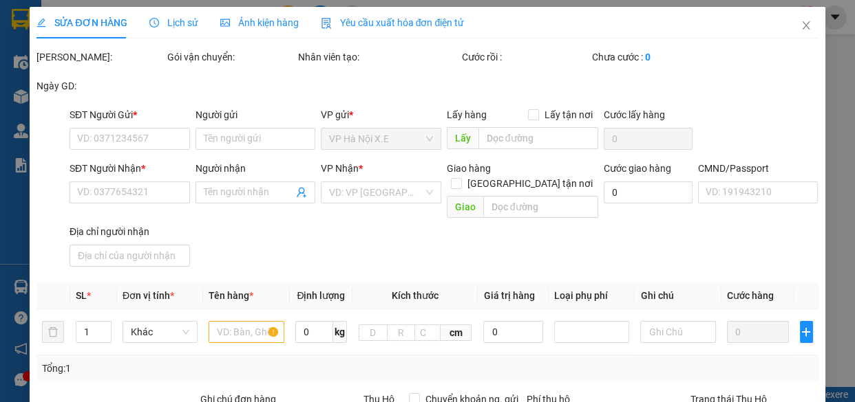
click at [171, 23] on span "Lịch sử" at bounding box center [173, 22] width 49 height 11
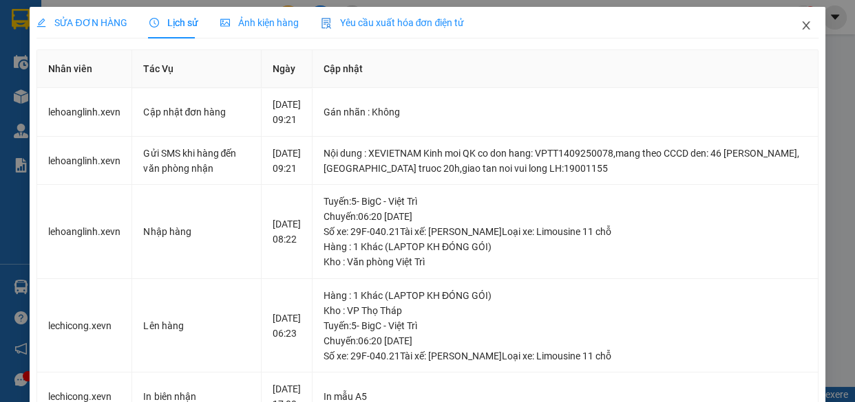
click at [803, 19] on span "Close" at bounding box center [805, 26] width 39 height 39
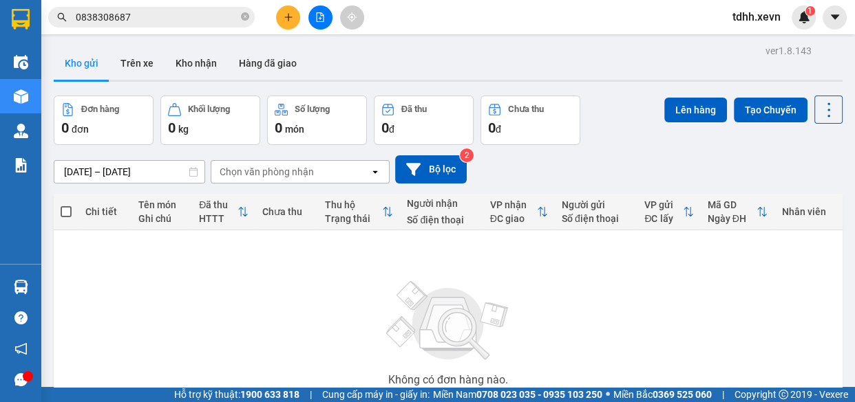
click at [178, 12] on input "0838308687" at bounding box center [157, 17] width 162 height 15
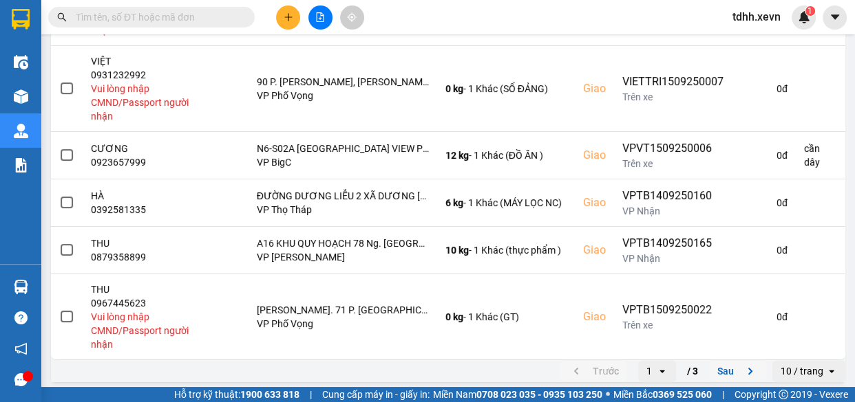
scroll to position [567, 0]
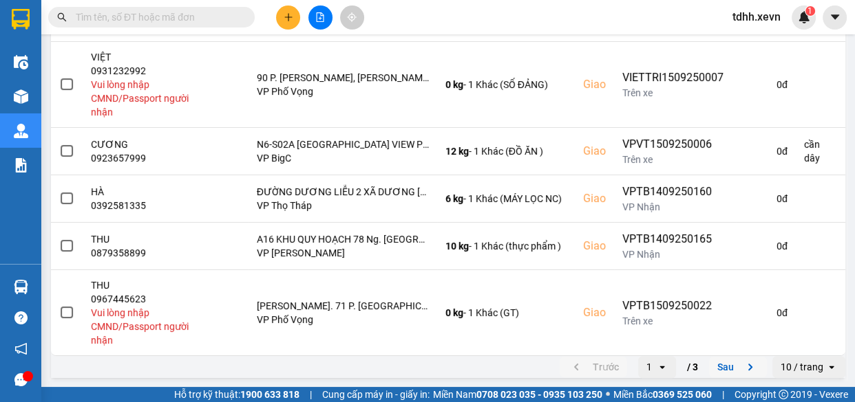
click at [731, 372] on button "Sau" at bounding box center [738, 367] width 58 height 21
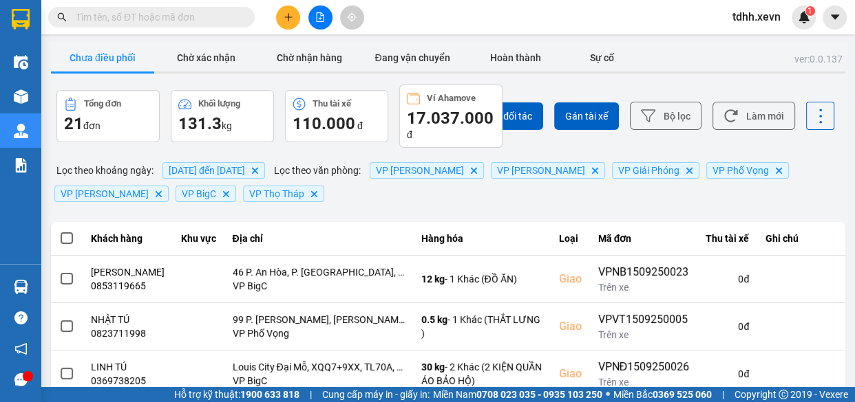
scroll to position [385, 0]
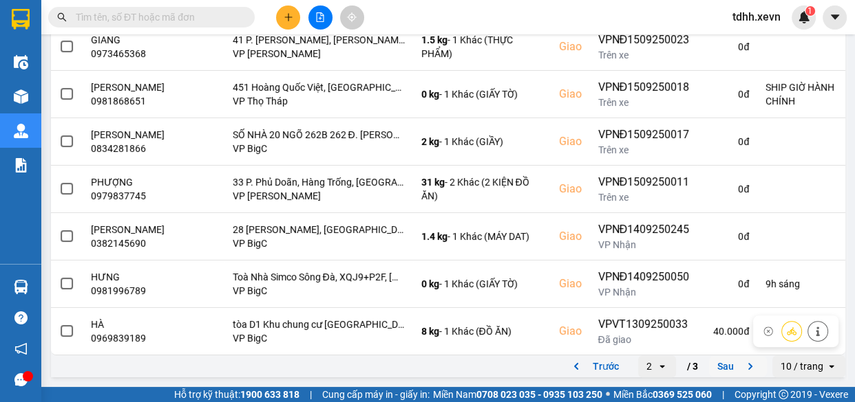
click at [749, 366] on icon "next page. current page 2 / 3" at bounding box center [750, 366] width 17 height 17
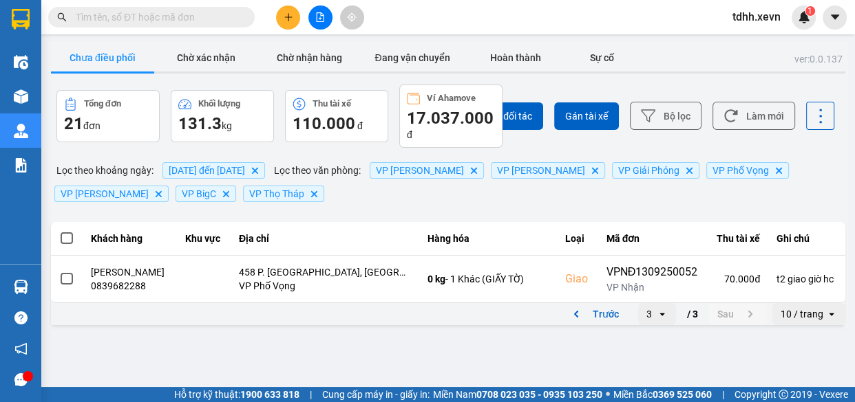
scroll to position [0, 0]
click at [588, 324] on button "Trước" at bounding box center [592, 314] width 67 height 21
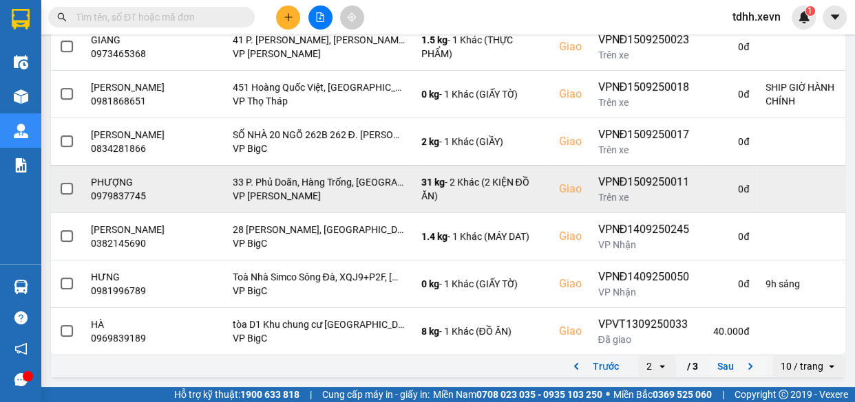
scroll to position [385, 0]
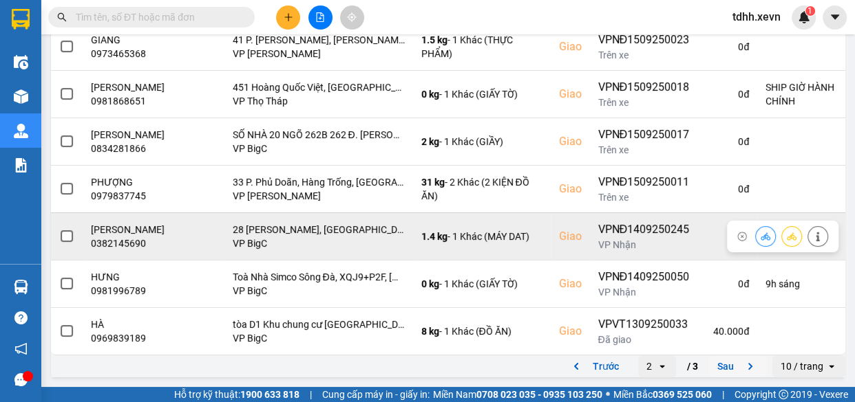
click at [760, 234] on icon at bounding box center [765, 237] width 10 height 8
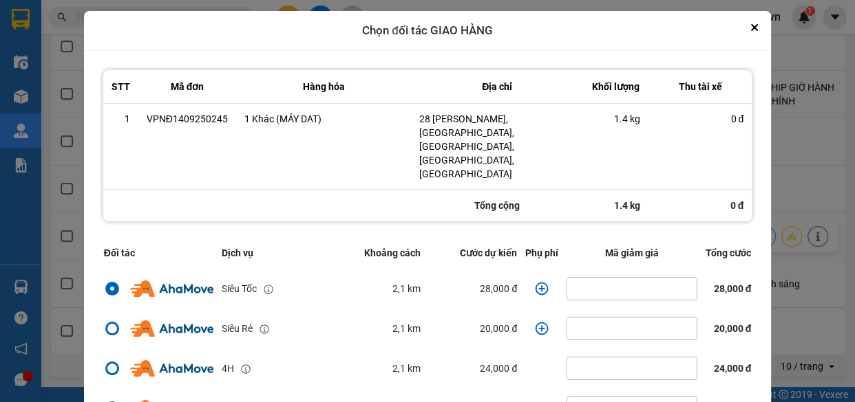
click at [537, 282] on icon "dialog" at bounding box center [542, 289] width 14 height 14
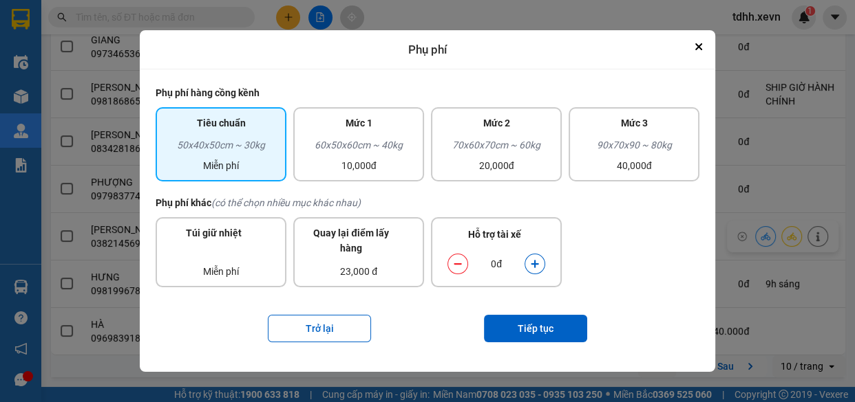
click at [537, 262] on icon "dialog" at bounding box center [535, 264] width 10 height 10
click at [544, 321] on button "Tiếp tục" at bounding box center [535, 329] width 103 height 28
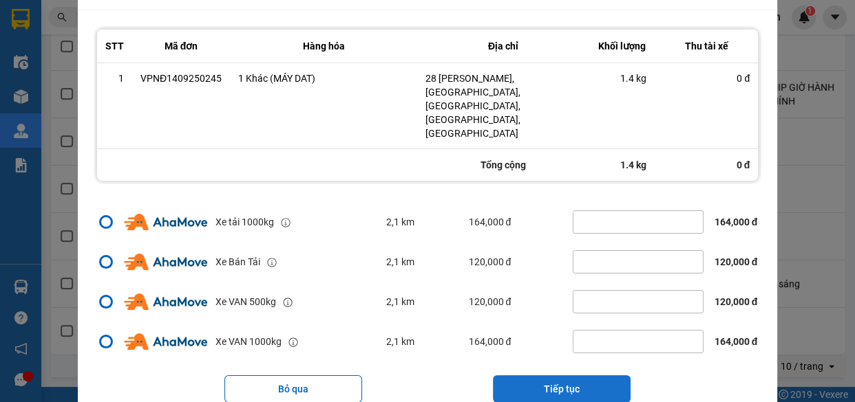
scroll to position [257, 0]
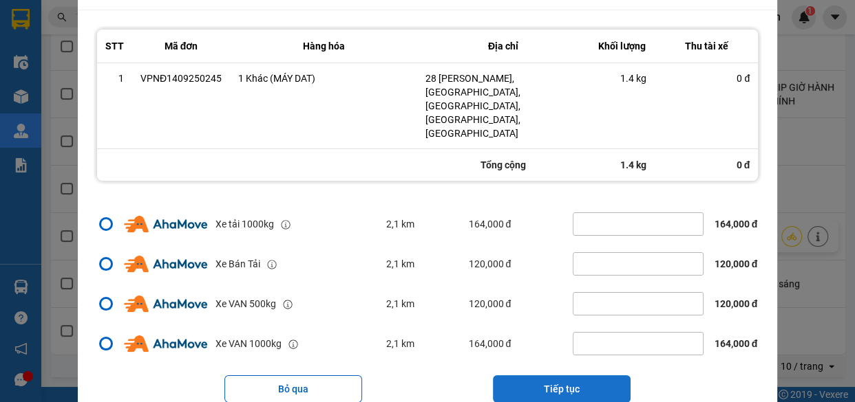
click at [565, 376] on button "Tiếp tục" at bounding box center [562, 390] width 138 height 28
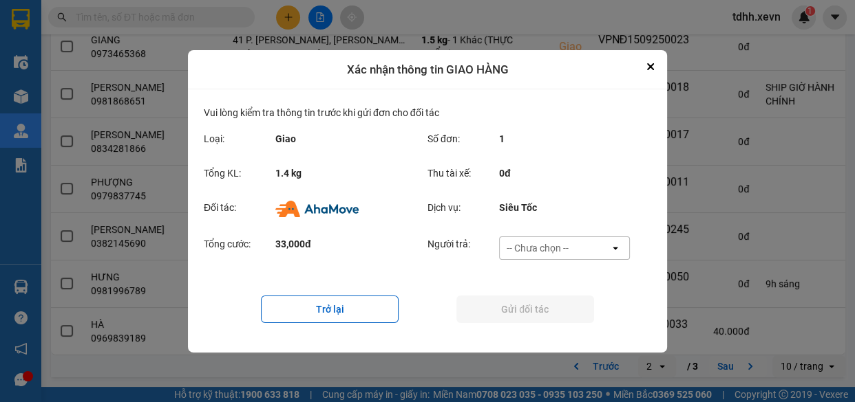
scroll to position [0, 0]
click at [581, 243] on div "-- Chưa chọn --" at bounding box center [554, 248] width 110 height 22
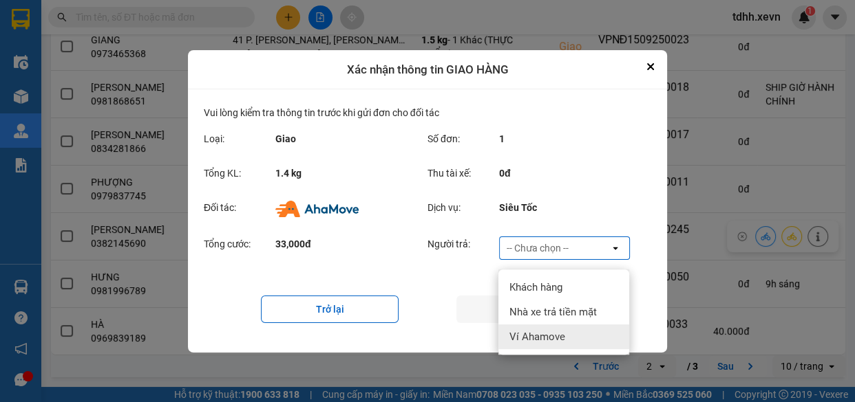
click at [568, 336] on div "Ví Ahamove" at bounding box center [563, 337] width 131 height 25
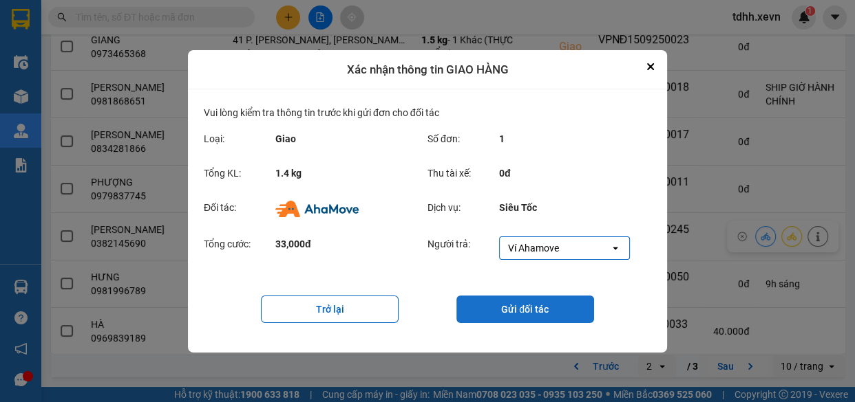
click at [531, 314] on button "Gửi đối tác" at bounding box center [525, 310] width 138 height 28
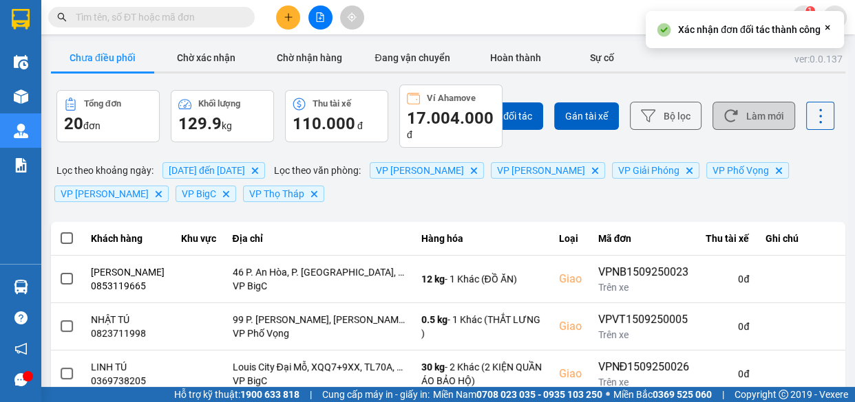
click at [722, 108] on button "Làm mới" at bounding box center [753, 116] width 83 height 28
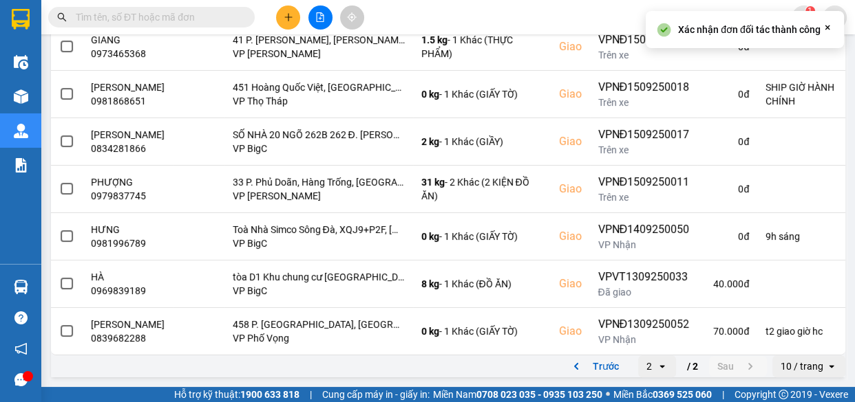
scroll to position [407, 0]
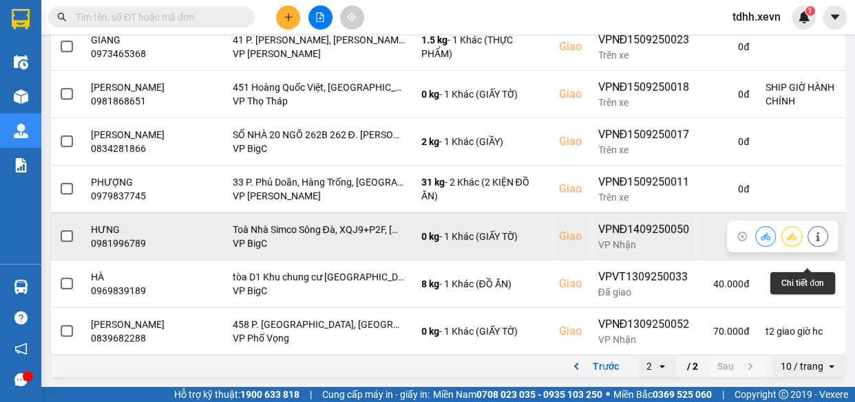
click at [813, 232] on icon at bounding box center [818, 237] width 10 height 10
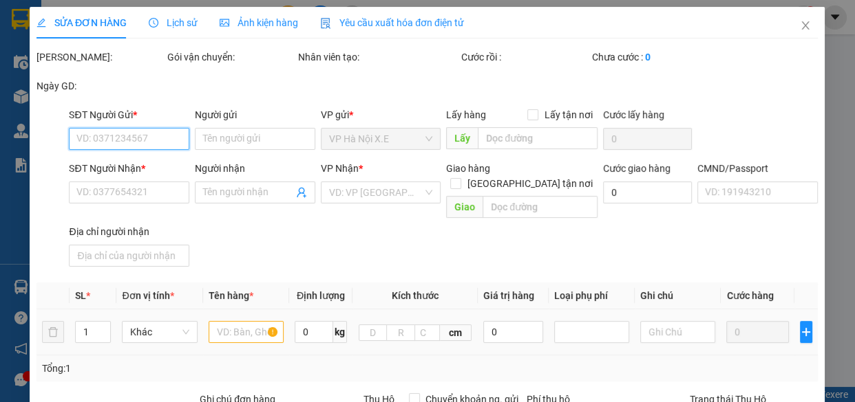
type input "0978515116"
type input "[PERSON_NAME]"
type input "0981996789"
type input "HƯNG"
checkbox input "true"
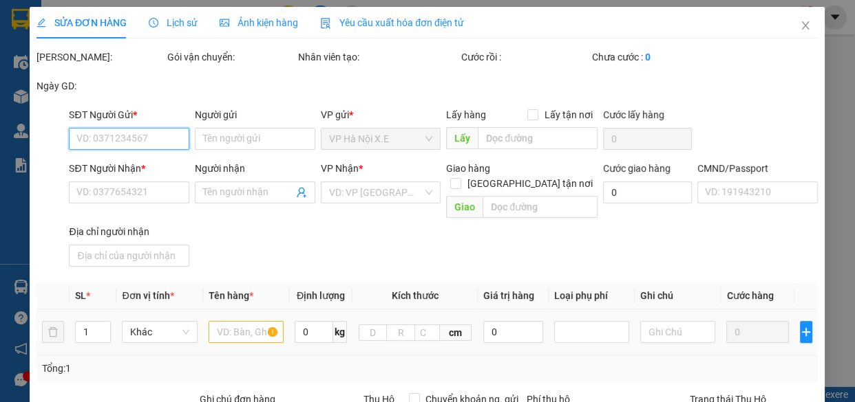
type input "Toà Nhà Simco Sông Đà, XQJ9+P2F, [GEOGRAPHIC_DATA], [GEOGRAPHIC_DATA], [GEOGRAP…"
type input "1"
type input "9h sáng"
type input "90.000"
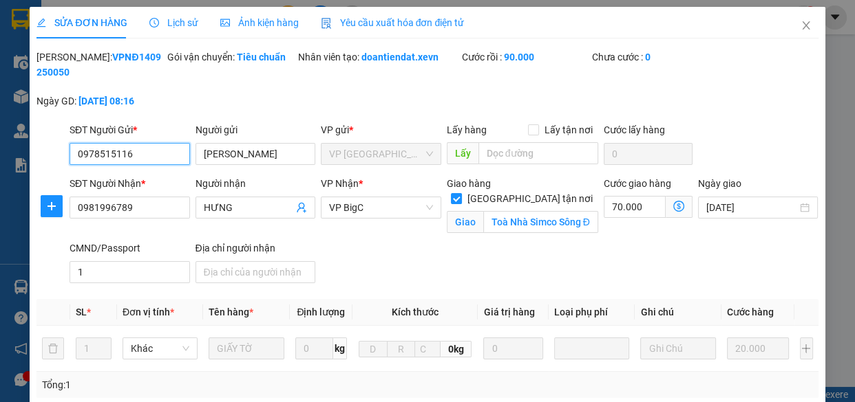
scroll to position [286, 0]
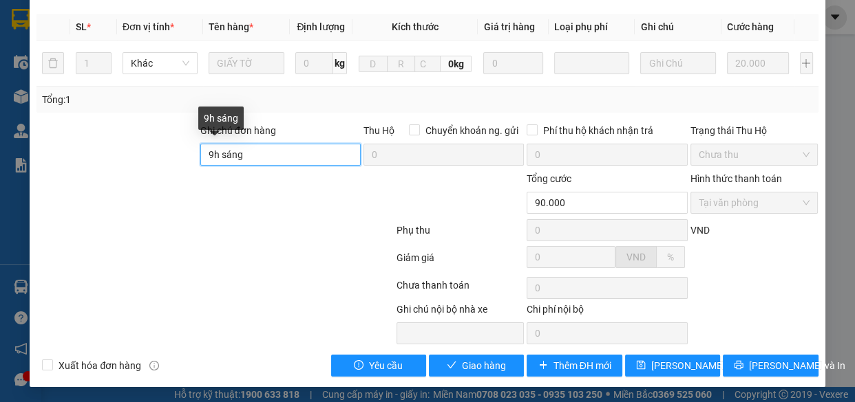
drag, startPoint x: 289, startPoint y: 144, endPoint x: 169, endPoint y: 158, distance: 120.6
click at [169, 158] on div "Ghi chú đơn hàng 9h sáng Thu Hộ Chuyển khoản ng. gửi 0 Phí thu hộ khách nhận tr…" at bounding box center [427, 147] width 784 height 48
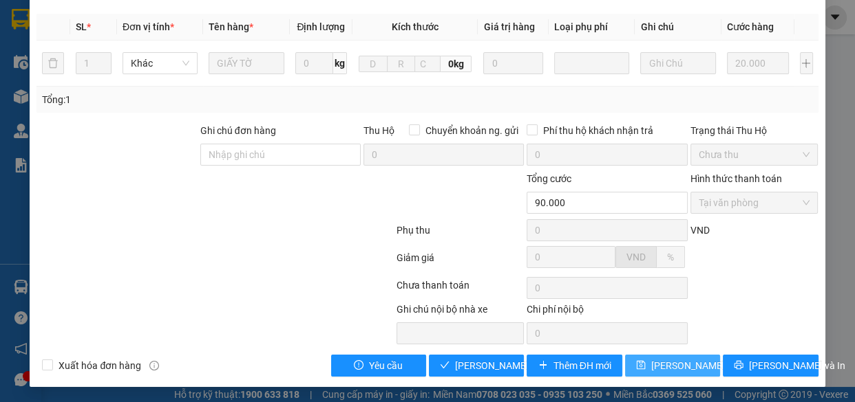
click at [643, 361] on button "Lưu thay đổi" at bounding box center [672, 366] width 95 height 22
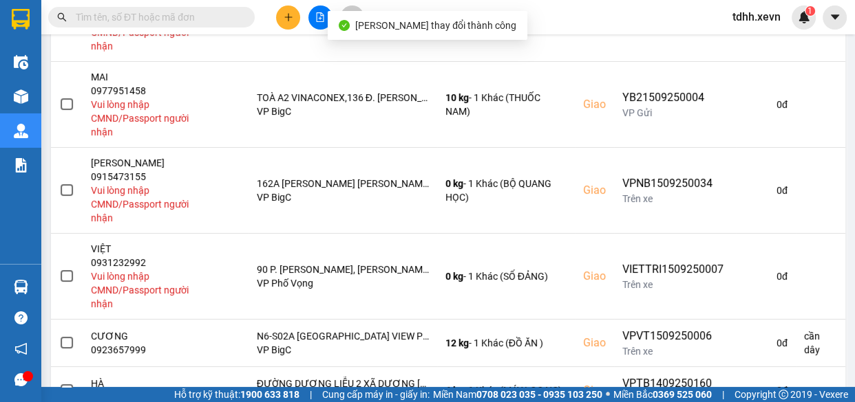
scroll to position [567, 0]
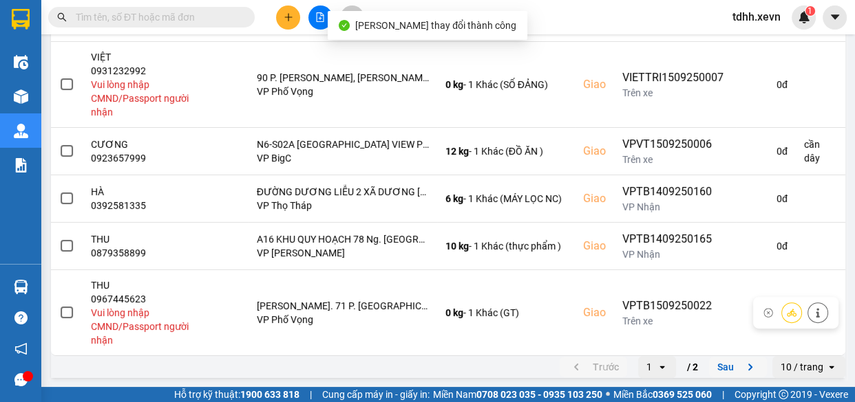
click at [712, 367] on button "Sau" at bounding box center [738, 367] width 58 height 21
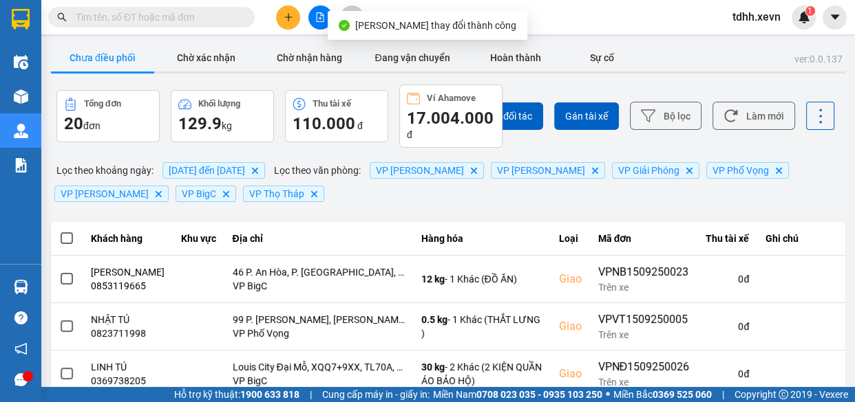
scroll to position [407, 0]
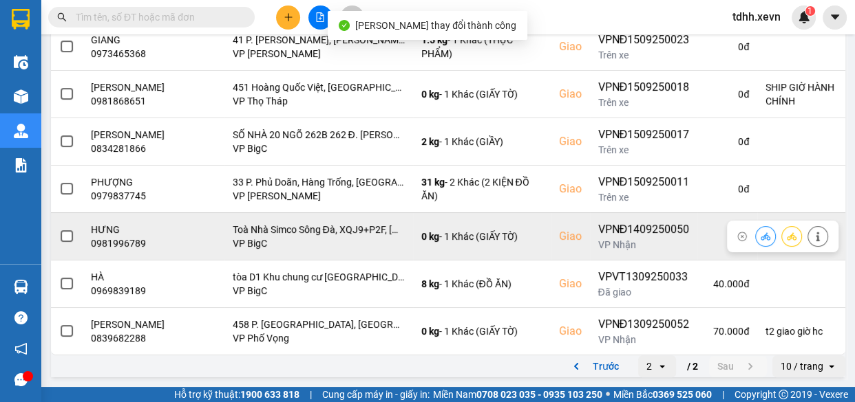
click at [757, 230] on button at bounding box center [764, 236] width 19 height 24
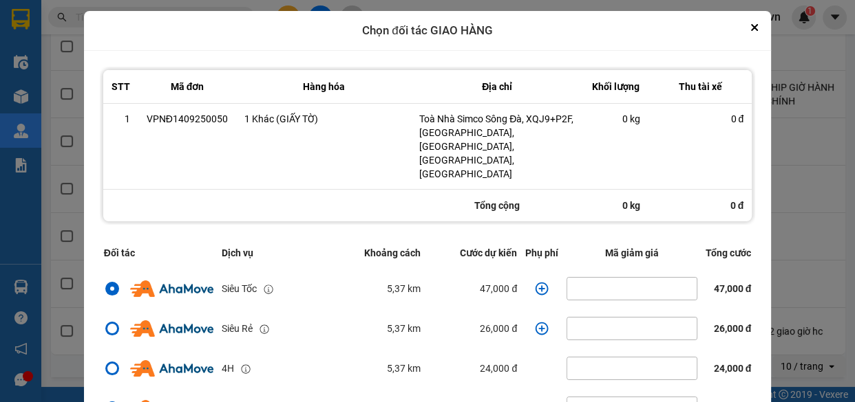
click at [535, 282] on icon "dialog" at bounding box center [542, 289] width 14 height 14
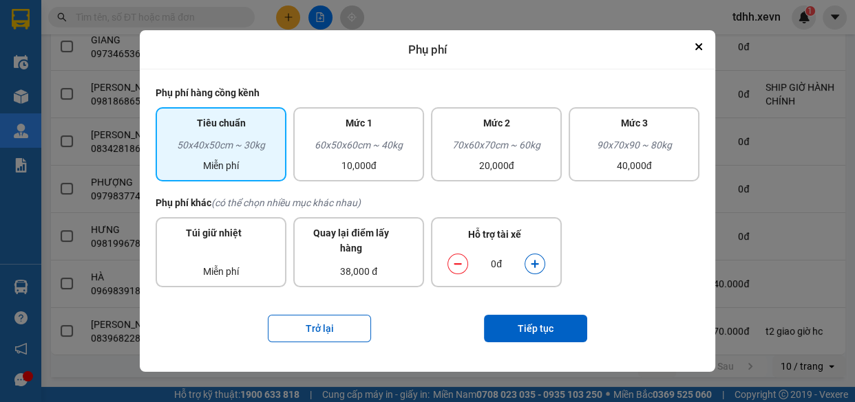
click at [535, 264] on icon "dialog" at bounding box center [534, 265] width 8 height 8
click at [534, 336] on button "Tiếp tục" at bounding box center [535, 329] width 103 height 28
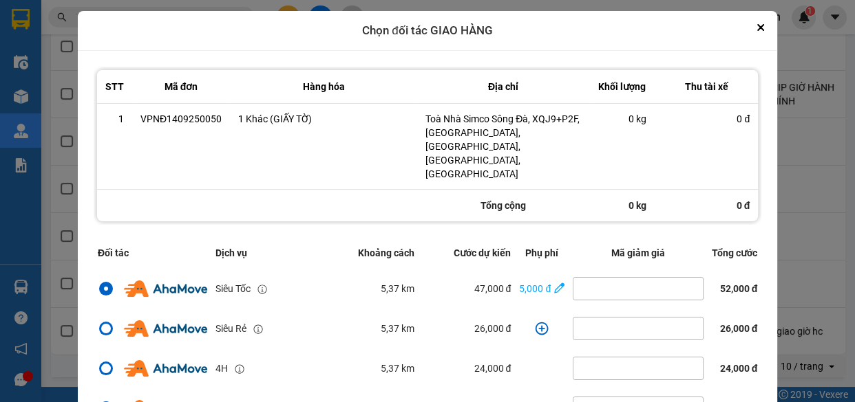
click at [811, 219] on div "ver: 0.0.137 Chưa điều phối Chờ xác nhận Chờ nhận hàng Đang vận chuyển Hoàn thà…" at bounding box center [447, 23] width 799 height 714
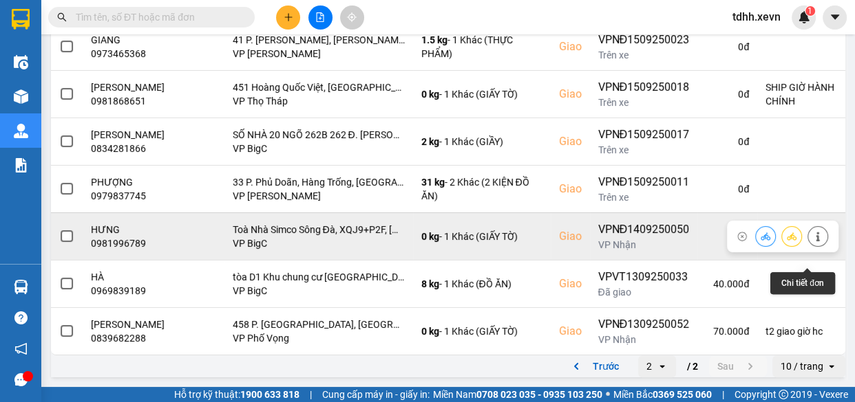
click at [808, 224] on button at bounding box center [817, 236] width 19 height 24
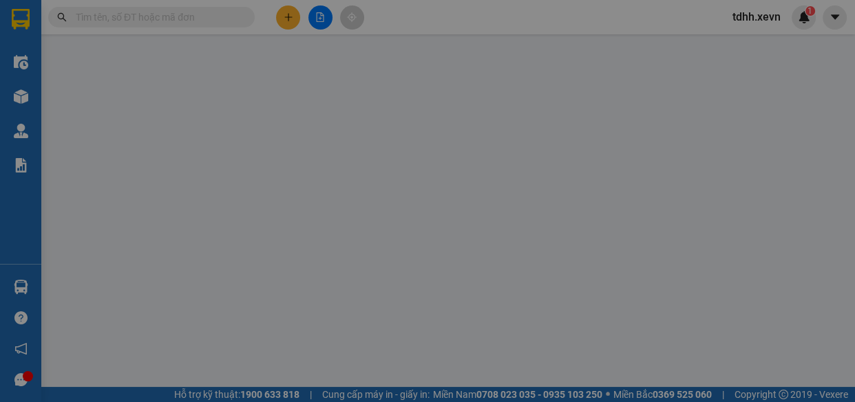
type input "0978515116"
type input "HỒ VĂN THIỆN"
type input "0981996789"
type input "HƯNG"
checkbox input "true"
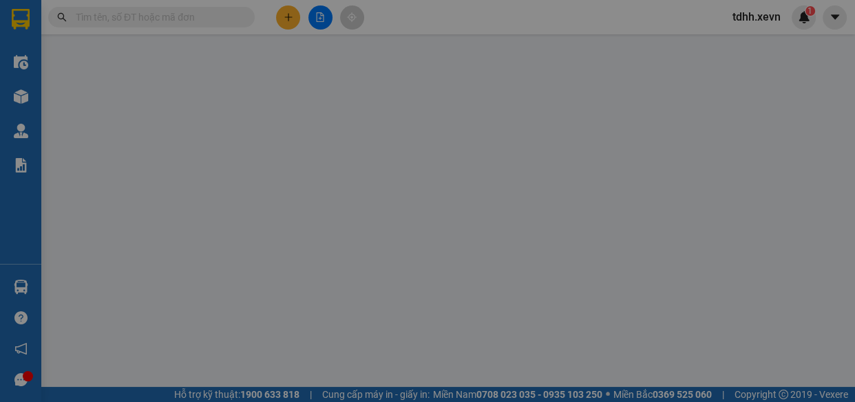
type input "Toà Nhà Simco Sông Đà, XQJ9+P2F, Tiểu Khu Đô Thị, Hà Đông, Hà Nội, Việt Nam"
type input "1"
type input "90.000"
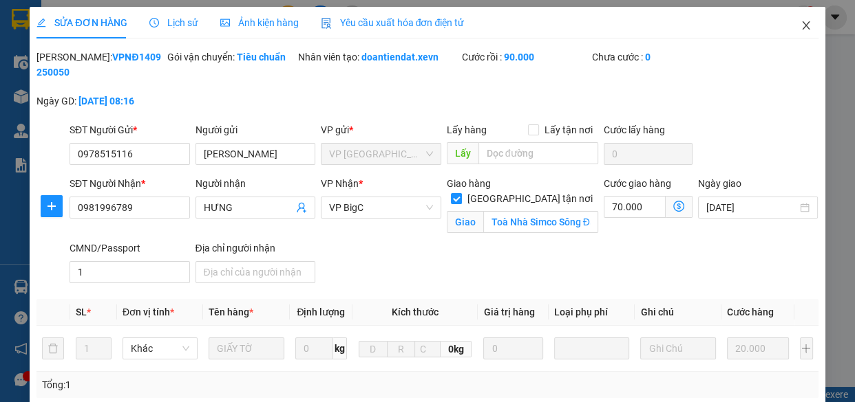
click at [798, 16] on span "Close" at bounding box center [805, 26] width 39 height 39
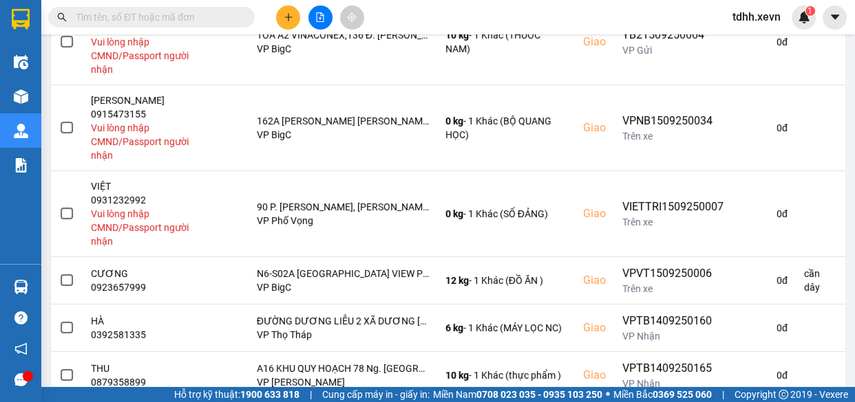
scroll to position [567, 0]
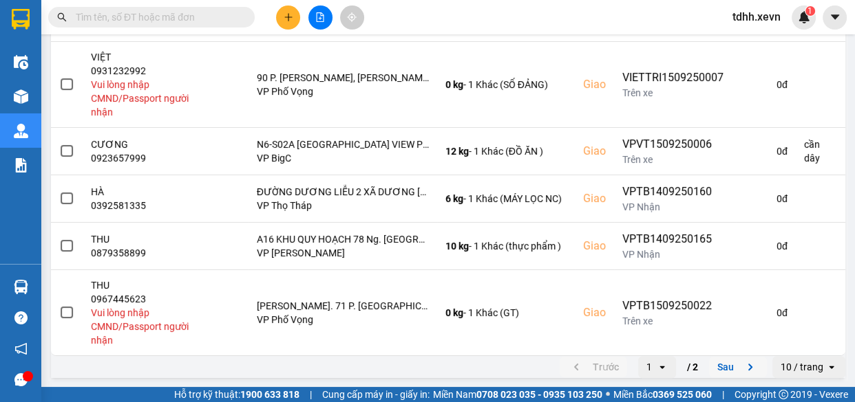
click at [729, 366] on button "Sau" at bounding box center [738, 367] width 58 height 21
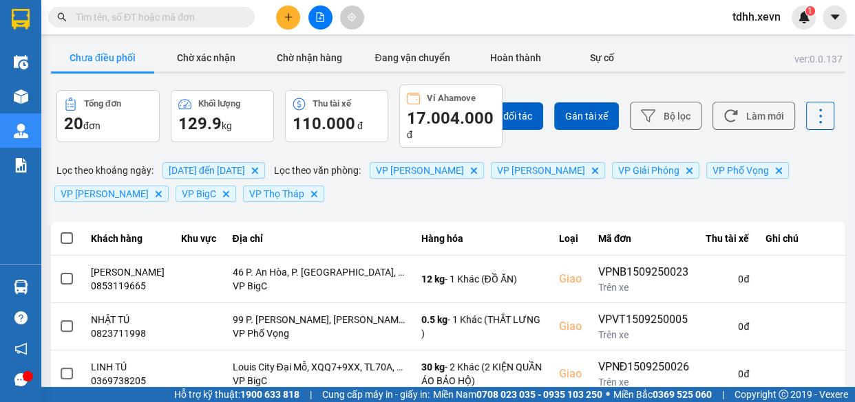
scroll to position [407, 0]
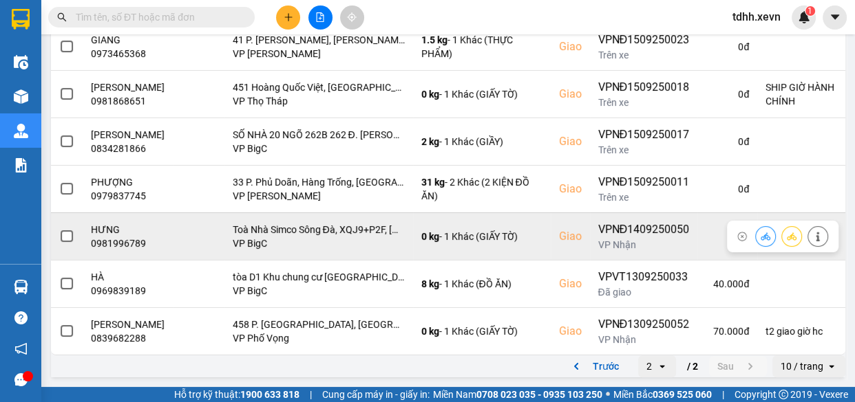
click at [760, 232] on icon at bounding box center [765, 237] width 10 height 10
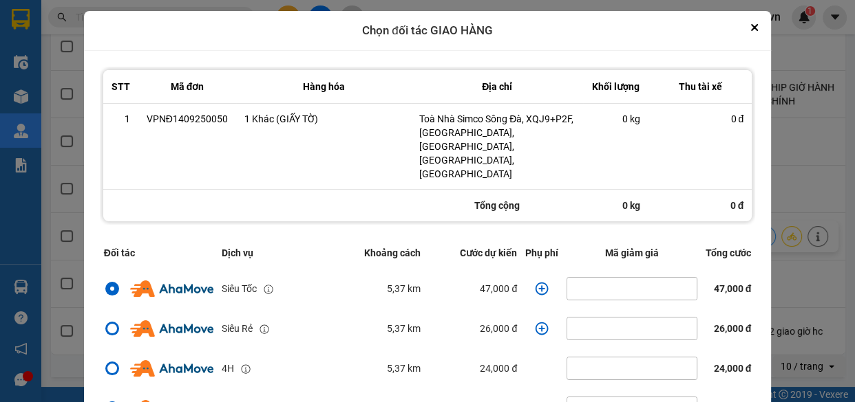
click at [535, 282] on icon "dialog" at bounding box center [542, 289] width 14 height 14
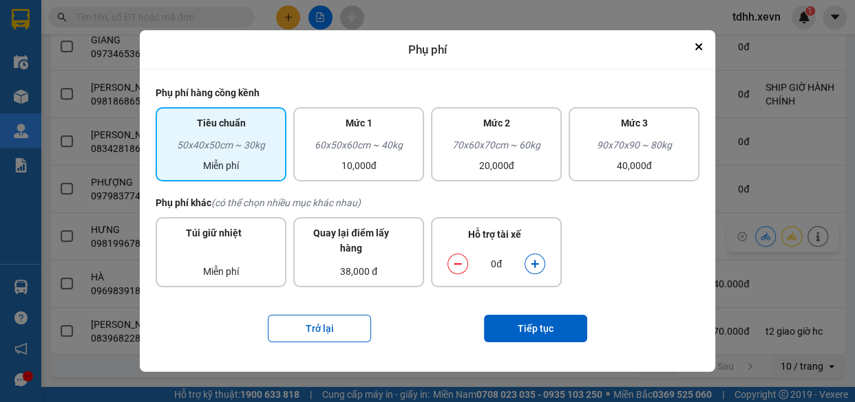
click at [535, 267] on icon "dialog" at bounding box center [534, 265] width 8 height 8
click at [535, 323] on button "Tiếp tục" at bounding box center [535, 329] width 103 height 28
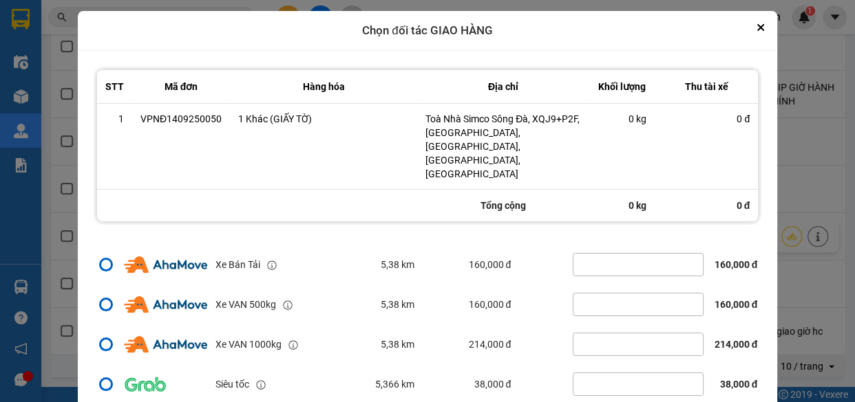
scroll to position [54, 0]
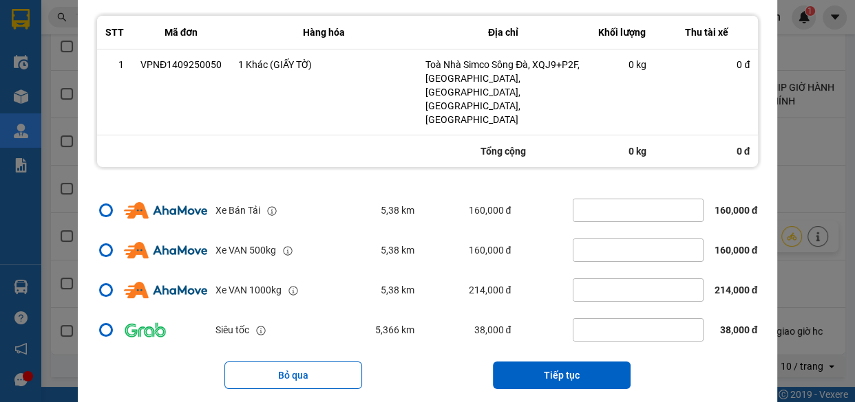
click at [564, 362] on button "Tiếp tục" at bounding box center [562, 376] width 138 height 28
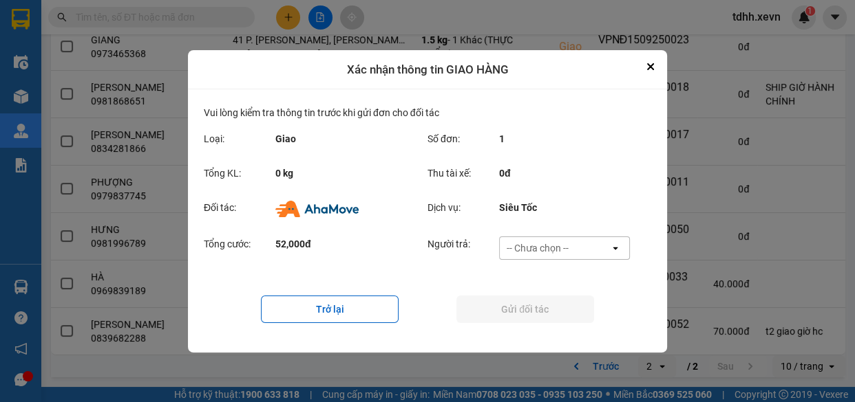
scroll to position [0, 0]
click at [586, 245] on div "-- Chưa chọn --" at bounding box center [554, 248] width 110 height 22
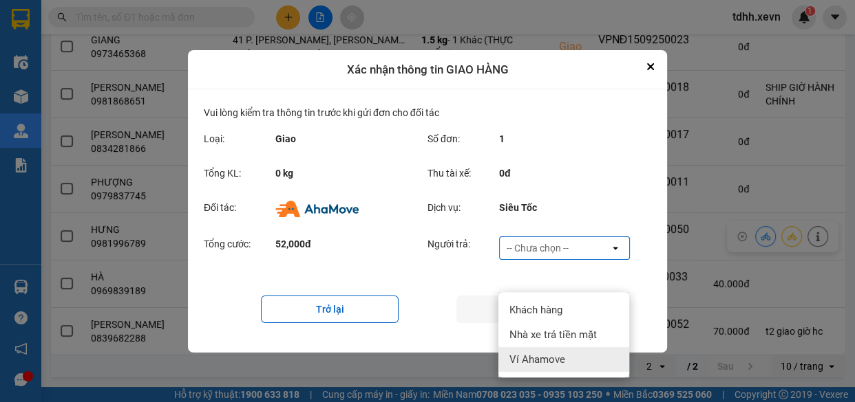
click at [546, 353] on span "Ví Ahamove" at bounding box center [537, 360] width 56 height 14
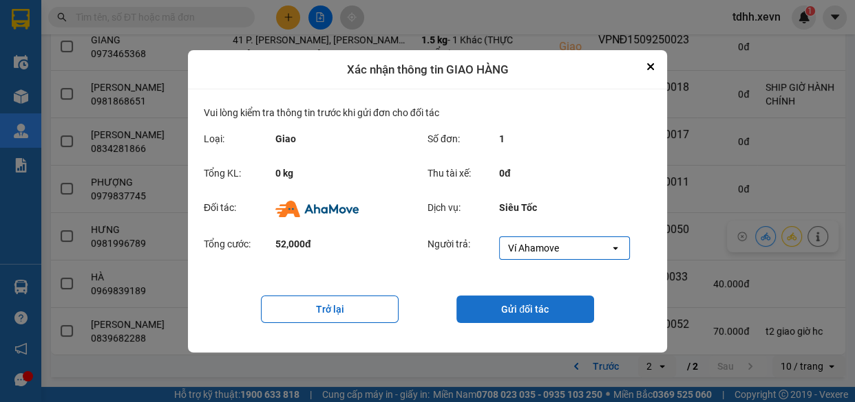
click at [532, 305] on button "Gửi đối tác" at bounding box center [525, 310] width 138 height 28
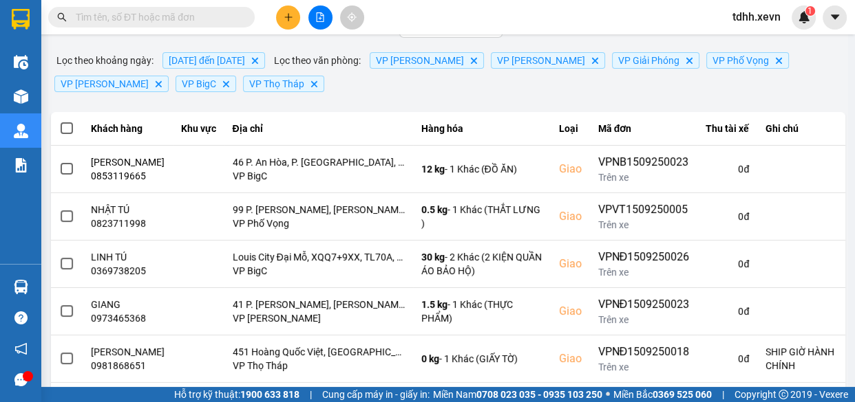
scroll to position [360, 0]
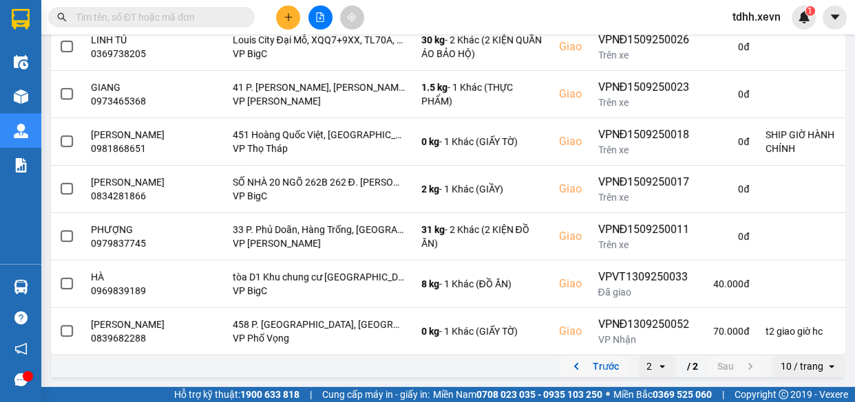
click at [591, 365] on button "Trước" at bounding box center [592, 366] width 67 height 21
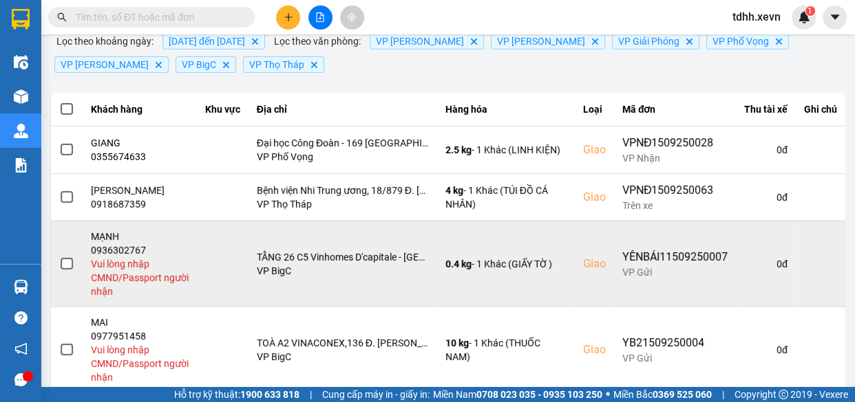
scroll to position [67, 0]
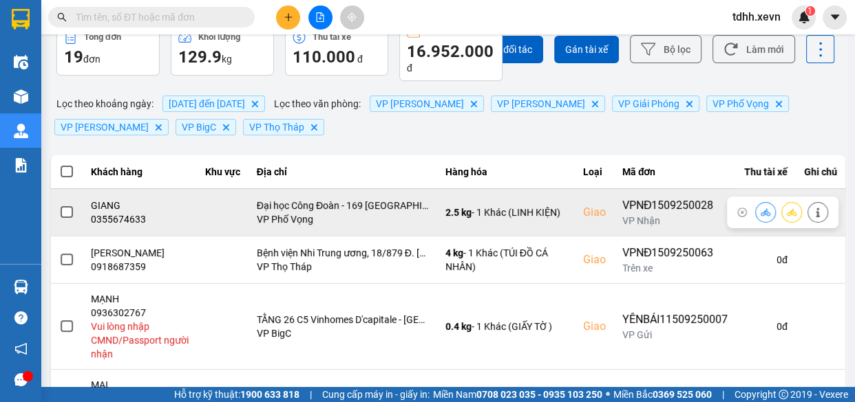
click at [127, 217] on div "0355674633" at bounding box center [140, 220] width 98 height 14
copy div "0355674633"
click at [760, 211] on icon at bounding box center [765, 212] width 10 height 8
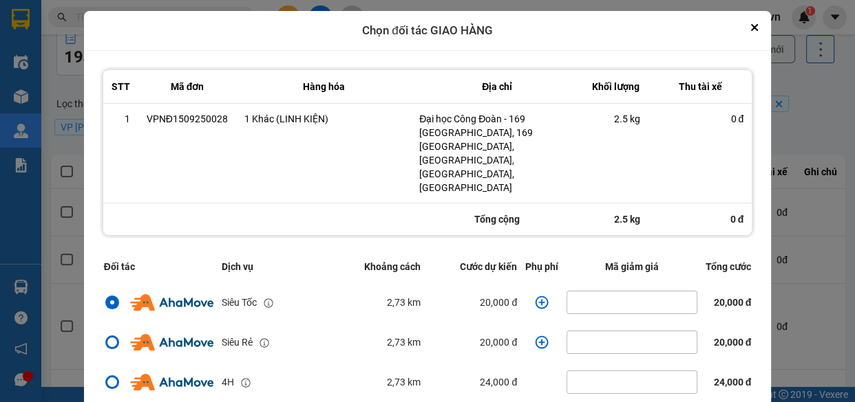
click at [535, 296] on icon "dialog" at bounding box center [541, 302] width 13 height 13
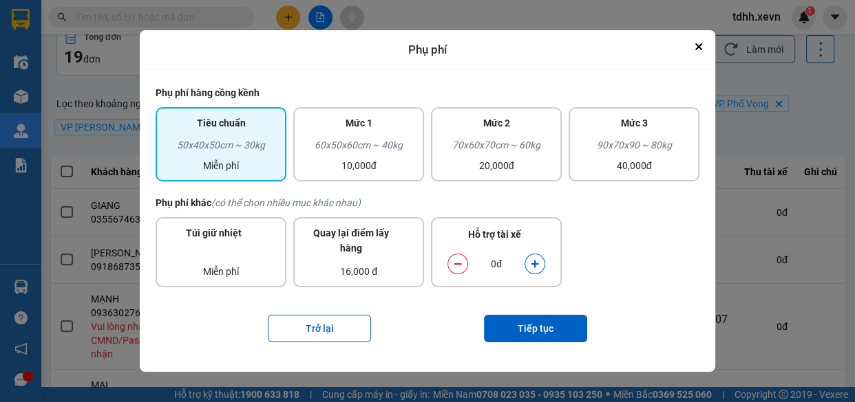
click at [535, 272] on button "dialog" at bounding box center [534, 265] width 19 height 24
click at [541, 327] on button "Tiếp tục" at bounding box center [535, 329] width 103 height 28
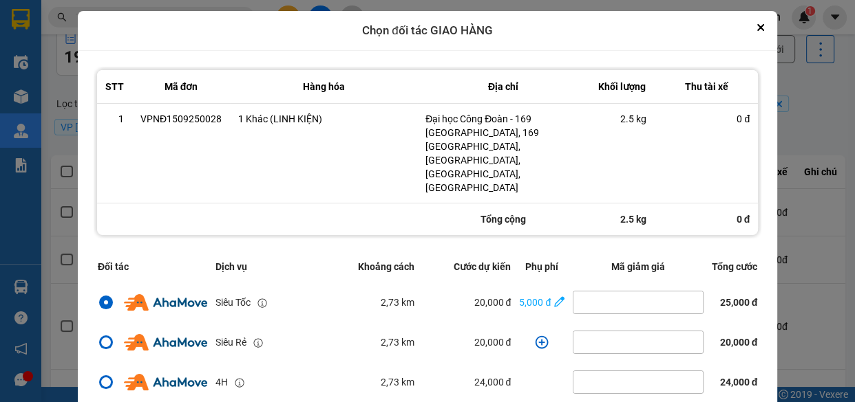
scroll to position [257, 0]
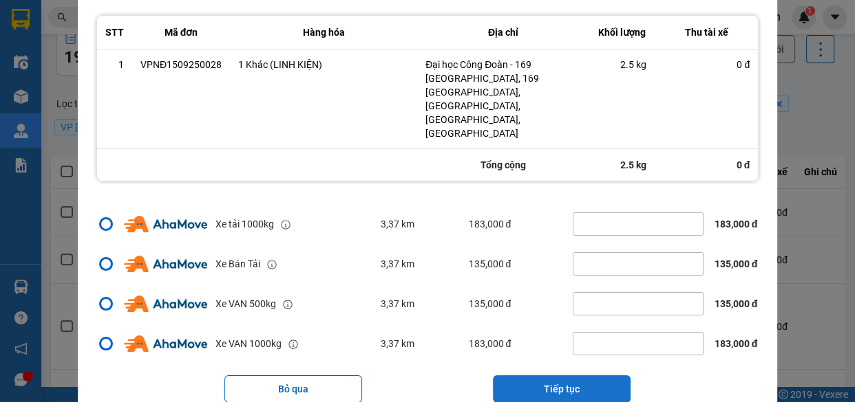
click at [566, 376] on button "Tiếp tục" at bounding box center [562, 390] width 138 height 28
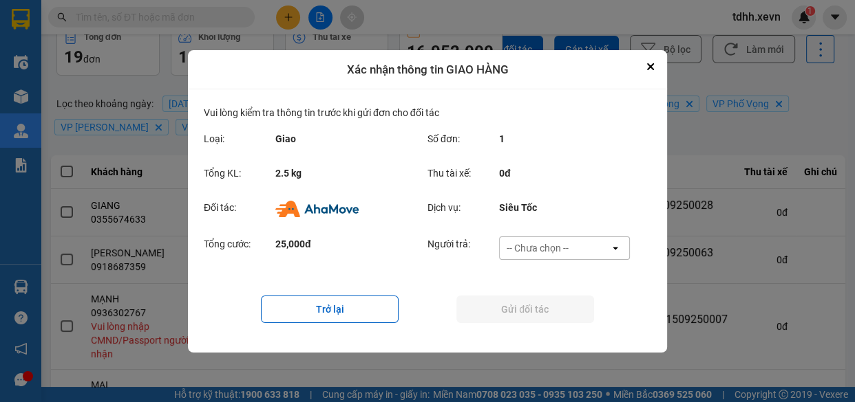
scroll to position [0, 0]
click at [581, 246] on div "-- Chưa chọn --" at bounding box center [554, 248] width 110 height 22
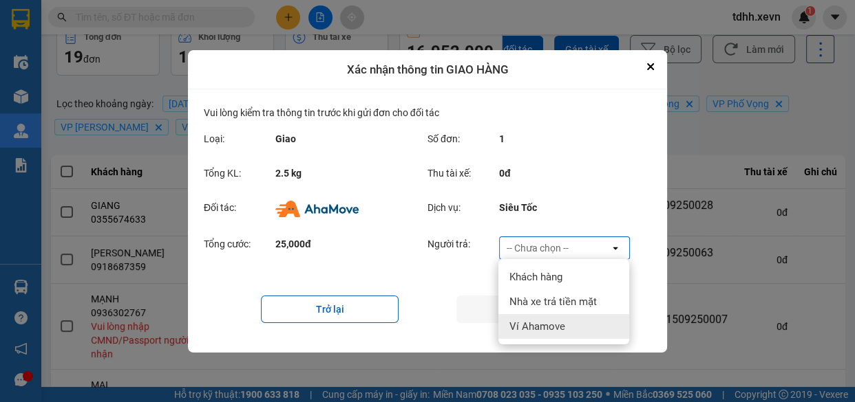
click at [568, 324] on div "Ví Ahamove" at bounding box center [563, 326] width 131 height 25
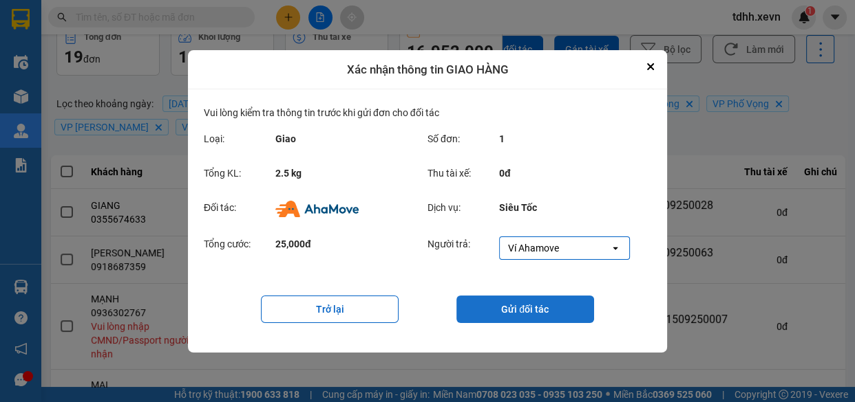
click at [530, 311] on button "Gửi đối tác" at bounding box center [525, 310] width 138 height 28
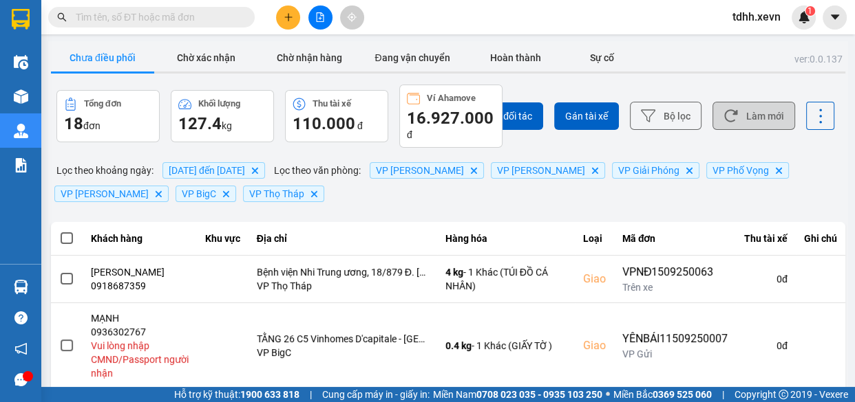
click at [731, 110] on button "Làm mới" at bounding box center [753, 116] width 83 height 28
click at [123, 13] on input "text" at bounding box center [157, 17] width 162 height 15
paste input "0917430656"
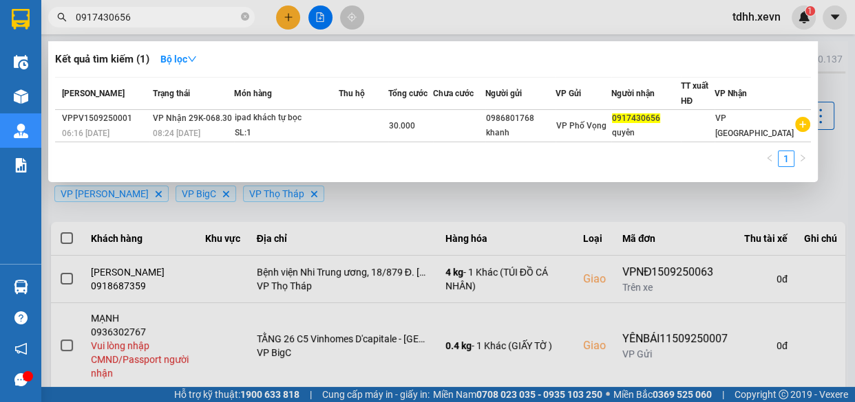
click at [524, 21] on div at bounding box center [427, 201] width 855 height 402
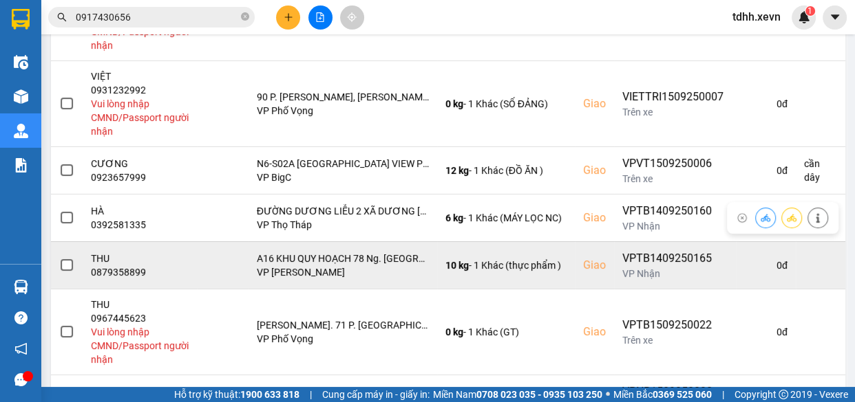
scroll to position [578, 0]
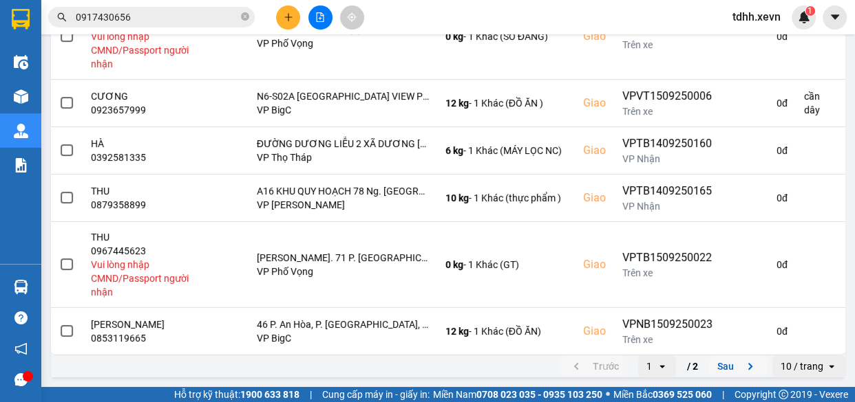
click at [729, 368] on button "Sau" at bounding box center [738, 366] width 58 height 21
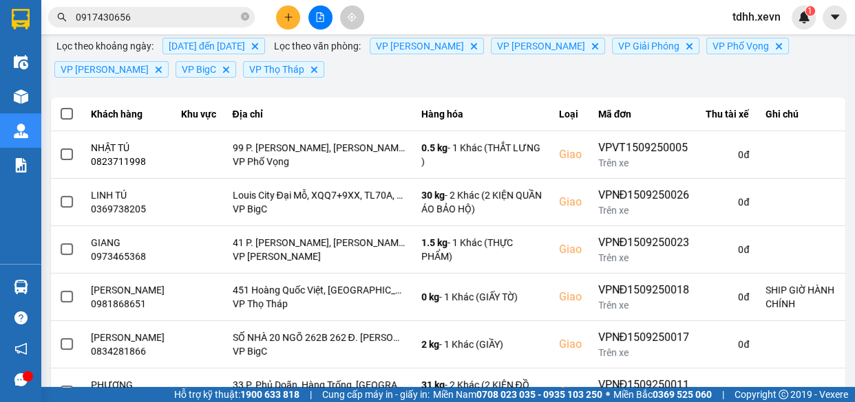
scroll to position [301, 0]
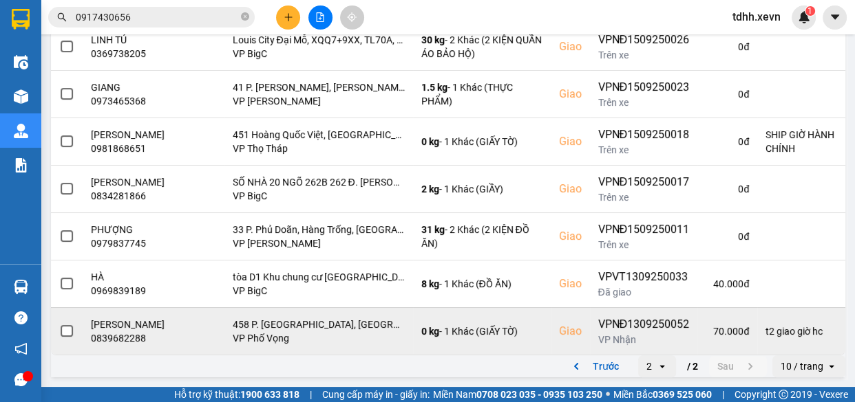
click at [121, 339] on div "0839682288" at bounding box center [128, 339] width 74 height 14
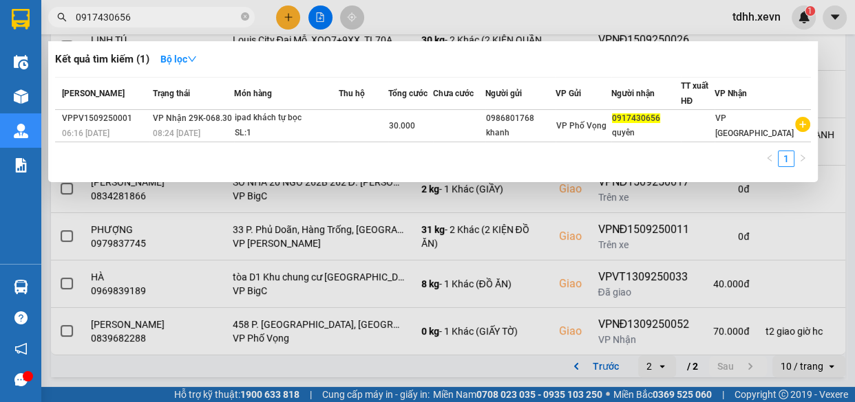
click at [170, 19] on input "0917430656" at bounding box center [157, 17] width 162 height 15
paste input "69978134"
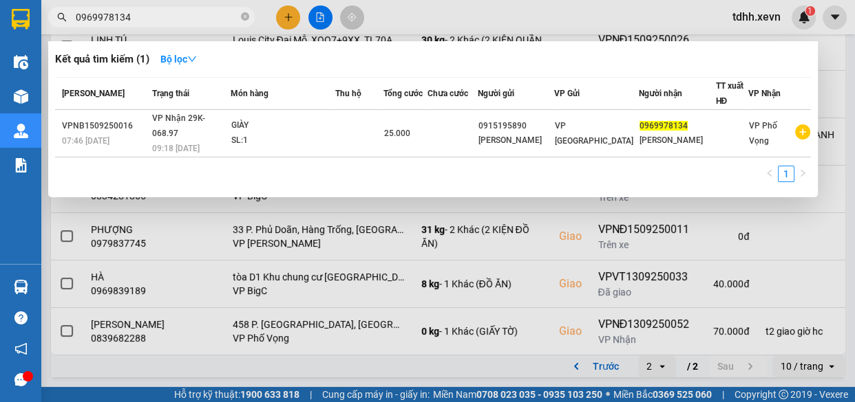
type input "0969978134"
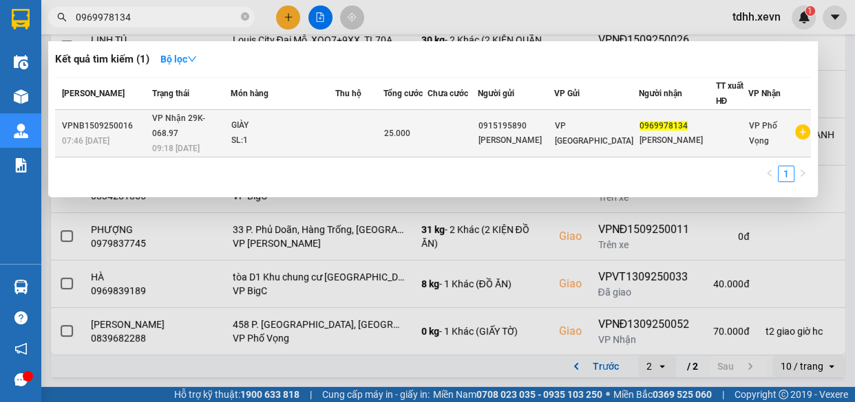
click at [427, 122] on td "25.000" at bounding box center [405, 133] width 44 height 47
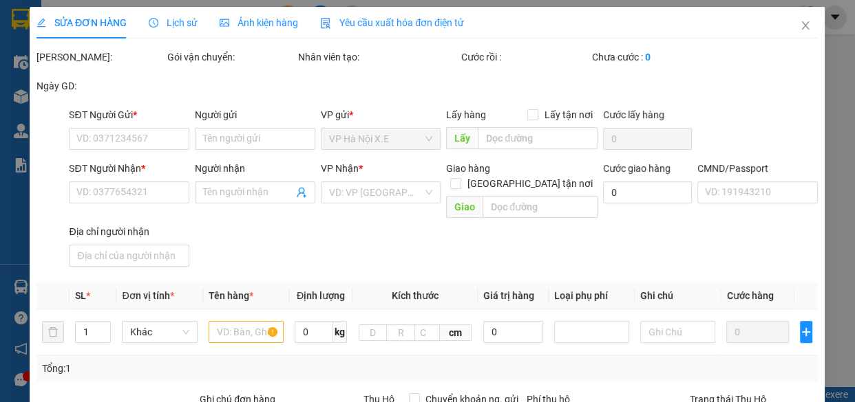
type input "0915195890"
type input "DƯƠNG ĐÌNH PHÚ"
type input "0969978134"
type input "DƯƠNG MINH KHÁNH"
type input "037201002737 dương minh hồng 2001"
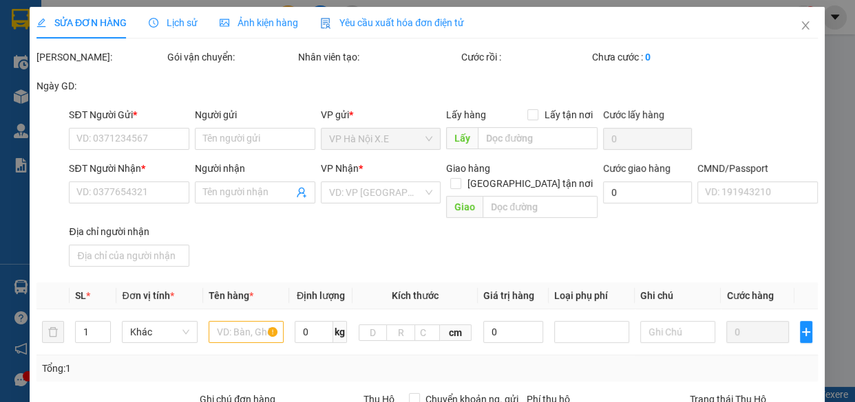
type input "25.000"
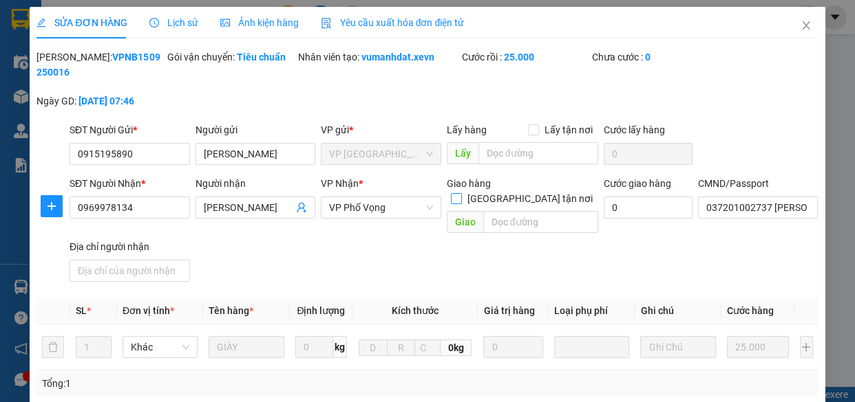
click at [529, 191] on span "Giao tận nơi" at bounding box center [530, 198] width 136 height 15
click at [460, 193] on input "Giao tận nơi" at bounding box center [456, 198] width 10 height 10
checkbox input "true"
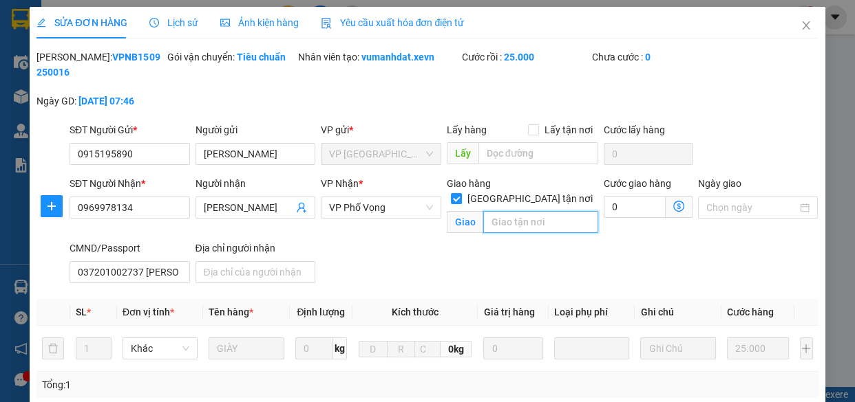
click at [528, 211] on input "text" at bounding box center [540, 222] width 115 height 22
paste input "Cổng Vào Kí Túc Xá - Đại Học Bách Khoa Hà Nội, 15 P. Tạ Quang Bửu, Bách Khoa, H…"
type input "Cổng Vào Kí Túc Xá - Đại Học Bách Khoa Hà Nội, 15 P. Tạ Quang Bửu, Bách Khoa, H…"
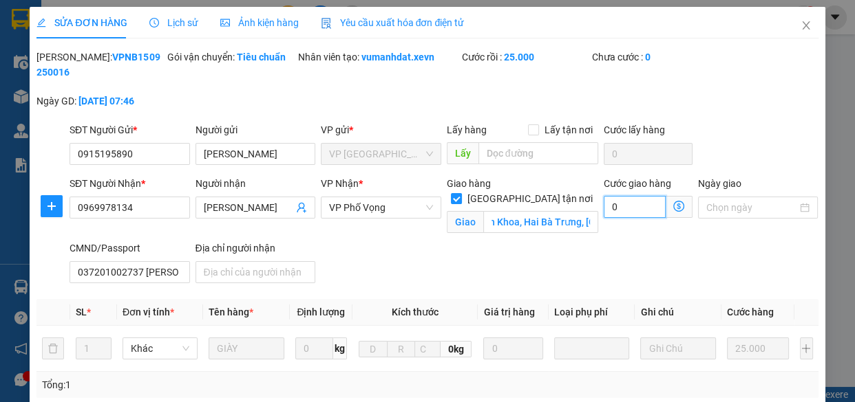
click at [638, 202] on input "0" at bounding box center [634, 207] width 62 height 22
type input "25.004"
type input "4"
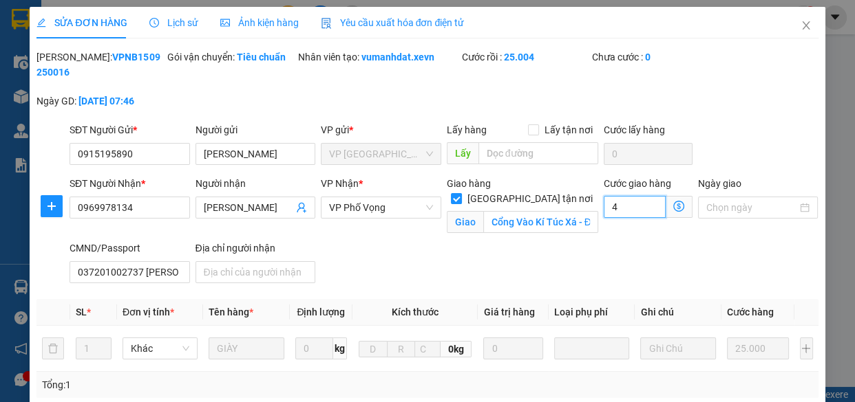
type input "25.040"
type input "40"
type input "65.000"
type input "40.000"
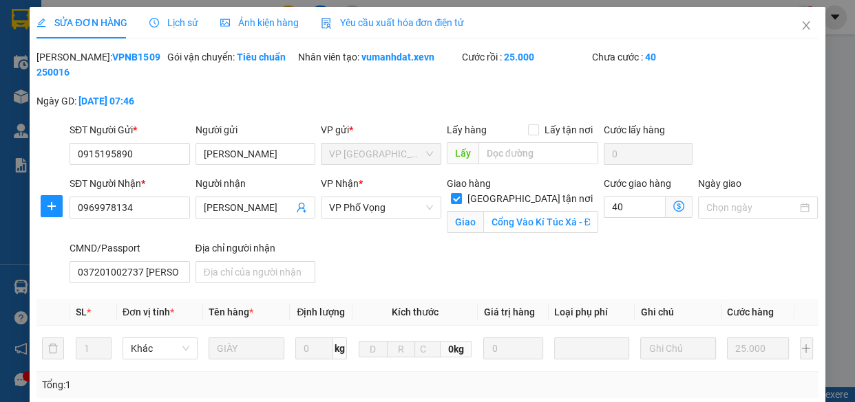
type input "40.000"
drag, startPoint x: 539, startPoint y: 252, endPoint x: 515, endPoint y: 251, distance: 23.4
click at [534, 252] on div "SĐT Người Nhận * 0969978134 Người nhận DƯƠNG MINH KHÁNH VP Nhận * VP Phố Vọng G…" at bounding box center [444, 232] width 754 height 113
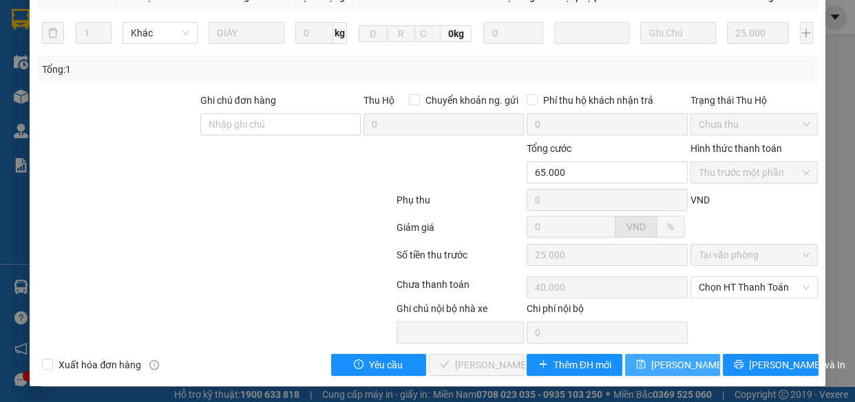
click at [658, 358] on span "Lưu thay đổi" at bounding box center [706, 365] width 110 height 15
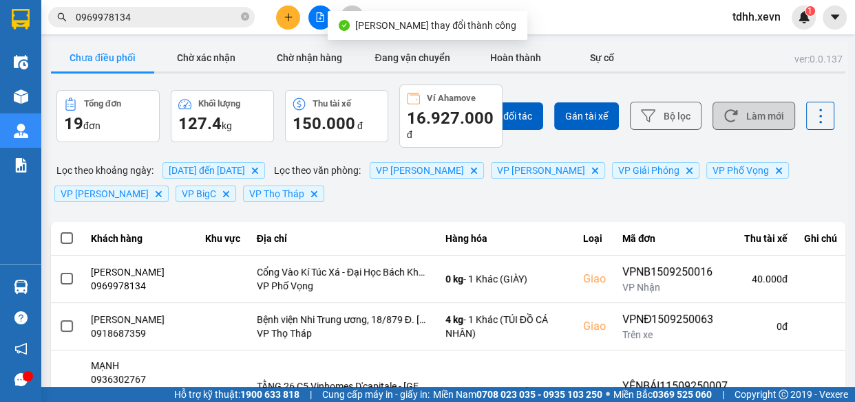
click at [744, 118] on button "Làm mới" at bounding box center [753, 116] width 83 height 28
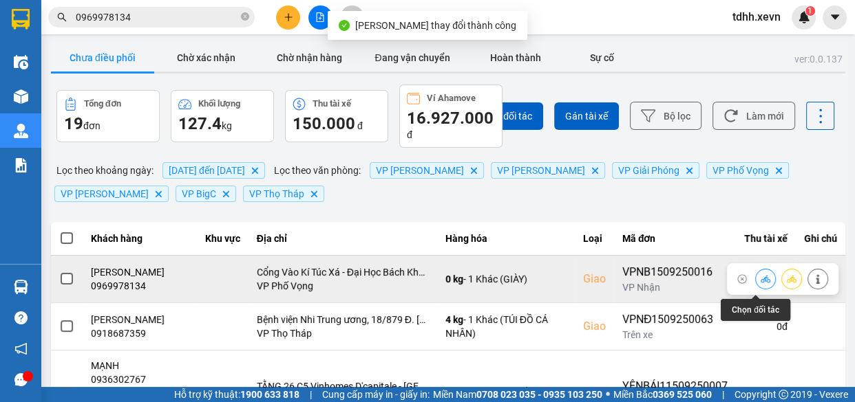
click at [760, 284] on icon at bounding box center [765, 280] width 10 height 10
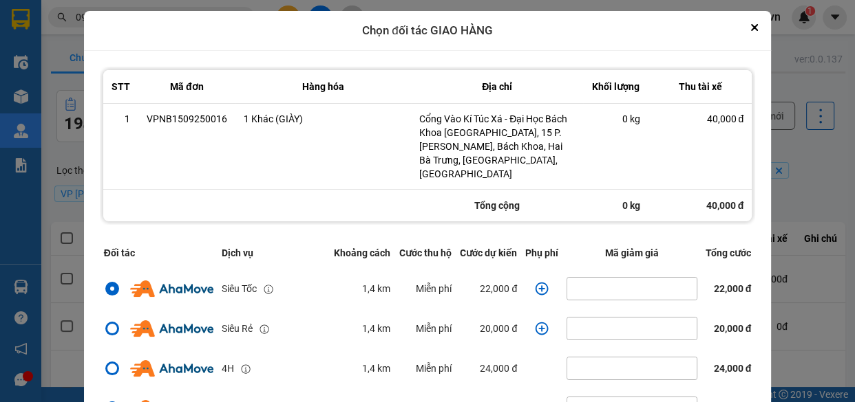
click at [536, 282] on icon "dialog" at bounding box center [542, 289] width 14 height 14
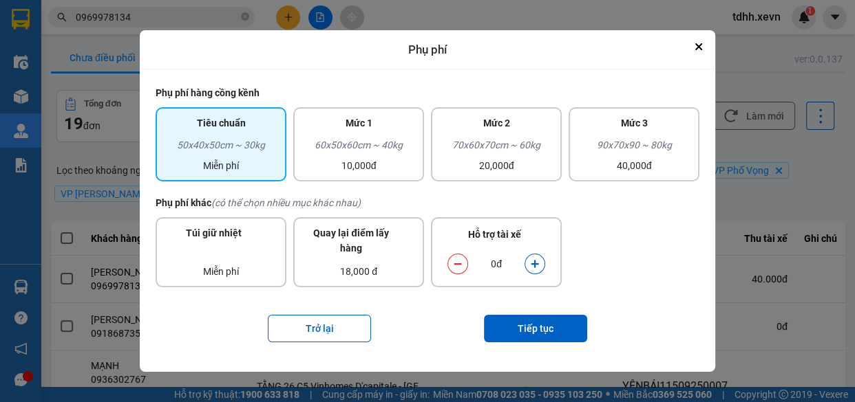
click at [537, 261] on icon "dialog" at bounding box center [535, 264] width 10 height 10
click at [550, 321] on button "Tiếp tục" at bounding box center [535, 329] width 103 height 28
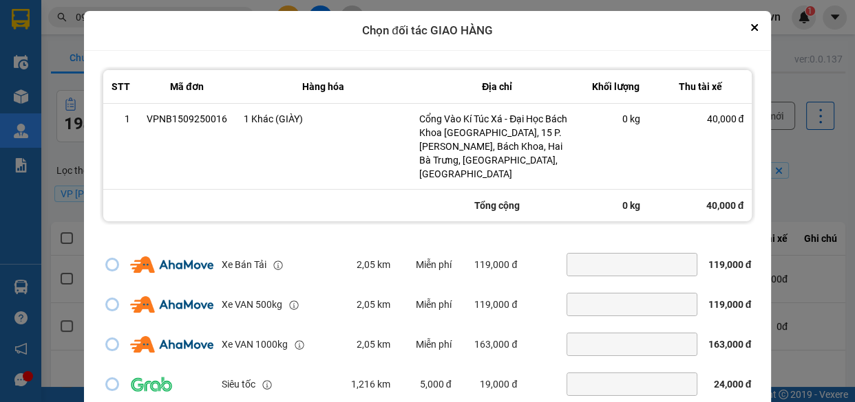
scroll to position [68, 0]
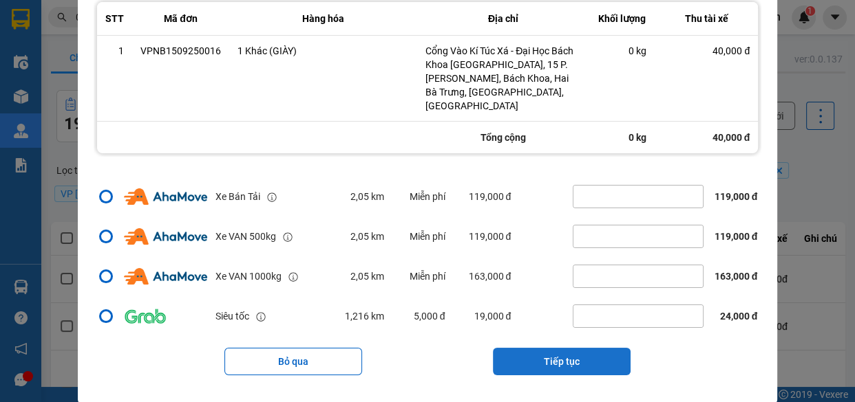
click at [585, 353] on button "Tiếp tục" at bounding box center [562, 362] width 138 height 28
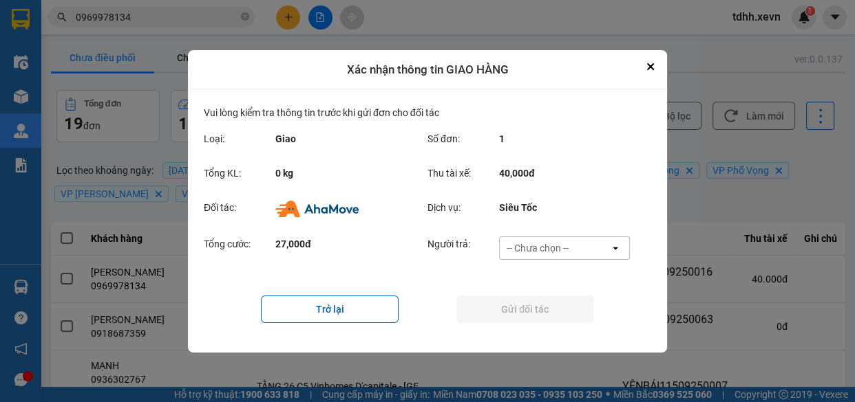
click at [591, 259] on div "-- Chưa chọn -- open" at bounding box center [564, 248] width 131 height 23
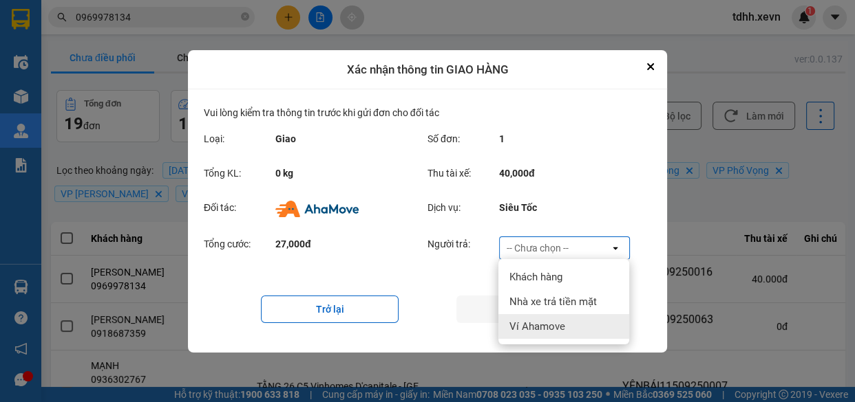
drag, startPoint x: 563, startPoint y: 318, endPoint x: 530, endPoint y: 314, distance: 33.2
click at [562, 318] on div "Ví Ahamove" at bounding box center [563, 326] width 131 height 25
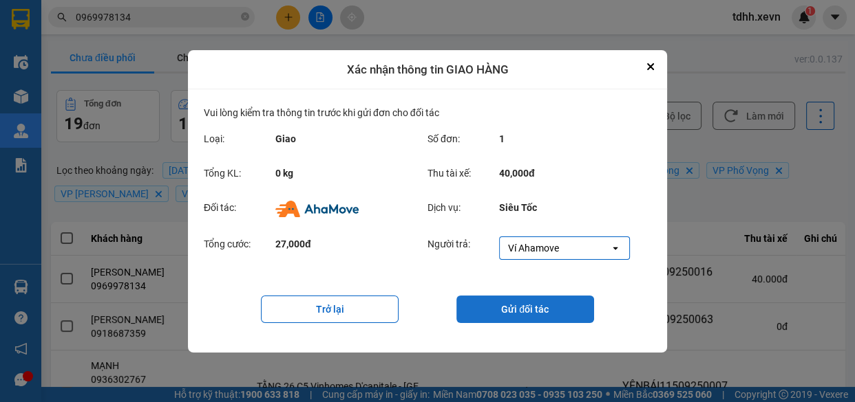
click at [523, 312] on button "Gửi đối tác" at bounding box center [525, 310] width 138 height 28
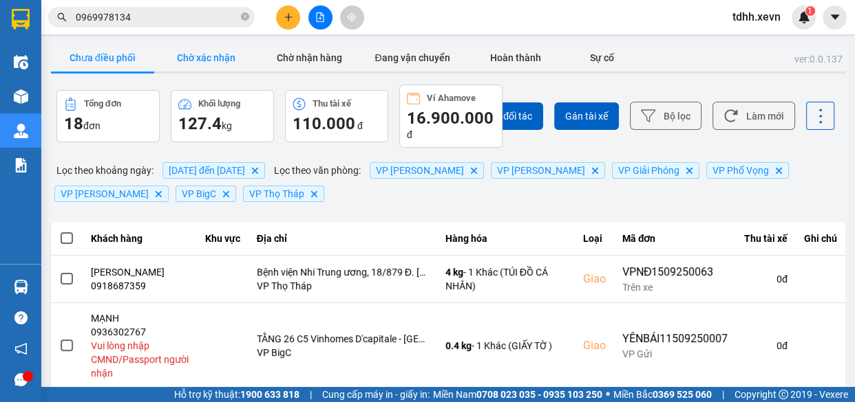
click at [200, 50] on button "Chờ xác nhận" at bounding box center [205, 58] width 103 height 28
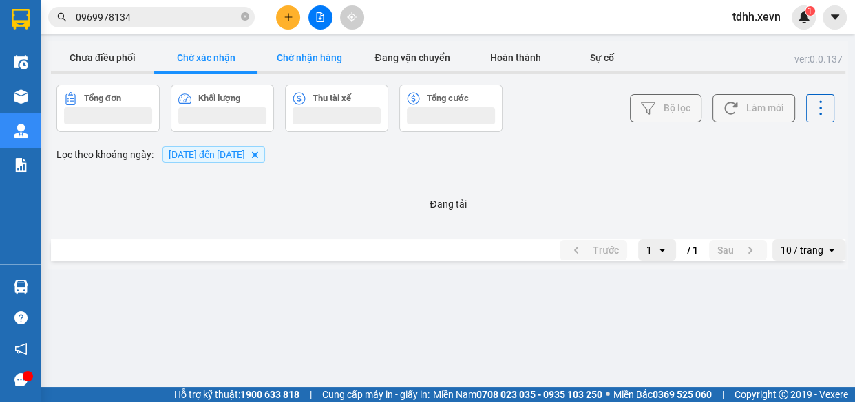
click at [302, 59] on button "Chờ nhận hàng" at bounding box center [308, 58] width 103 height 28
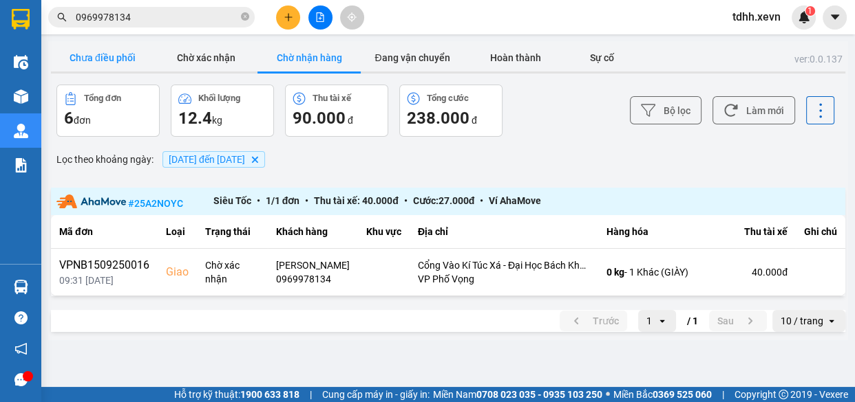
click at [107, 50] on button "Chưa điều phối" at bounding box center [102, 58] width 103 height 28
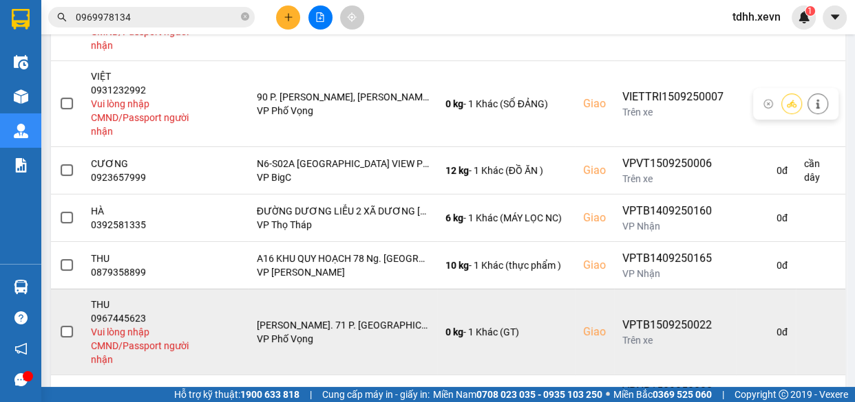
scroll to position [578, 0]
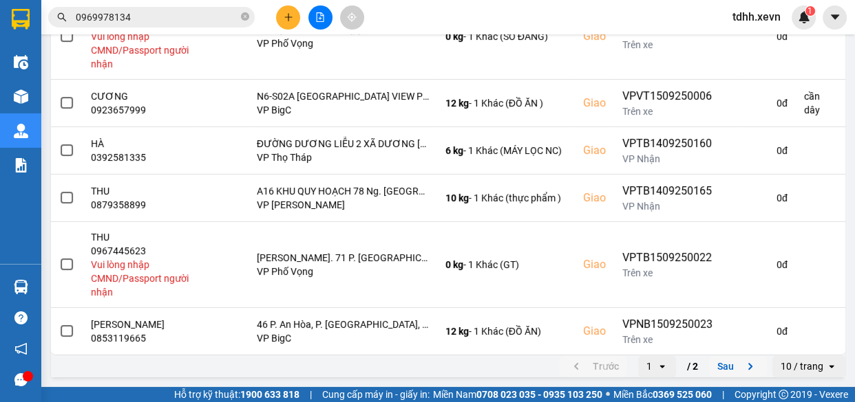
click at [723, 361] on button "Sau" at bounding box center [738, 366] width 58 height 21
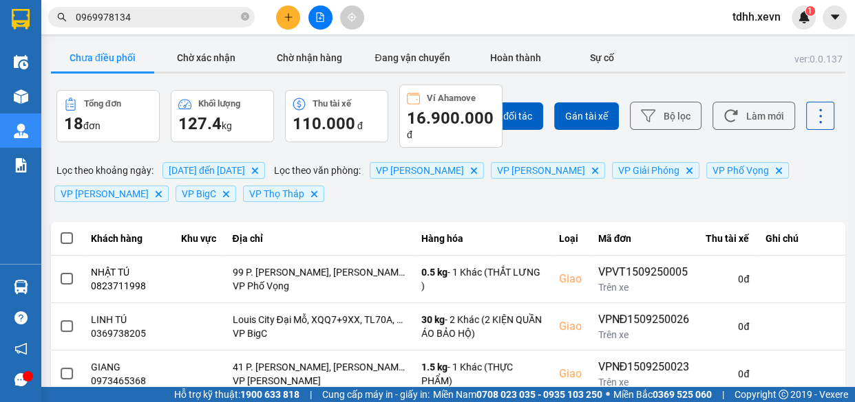
scroll to position [301, 0]
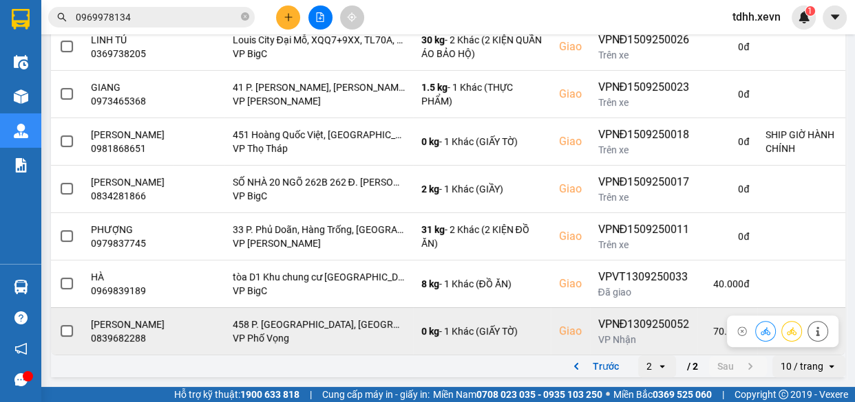
click at [131, 340] on div "0839682288" at bounding box center [128, 339] width 74 height 14
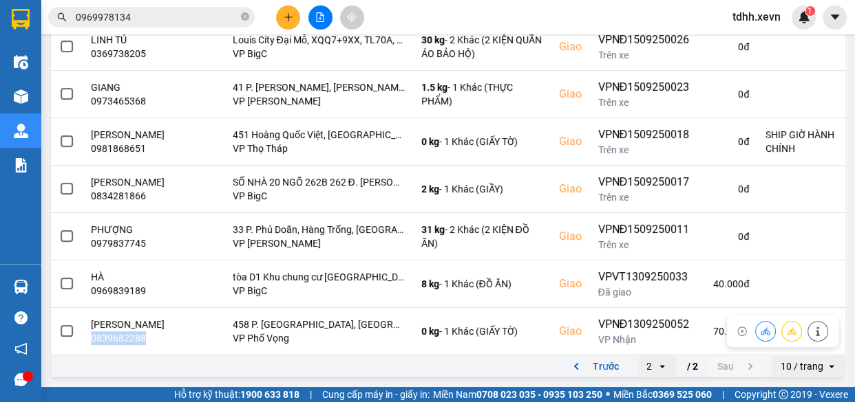
copy div "0839682288"
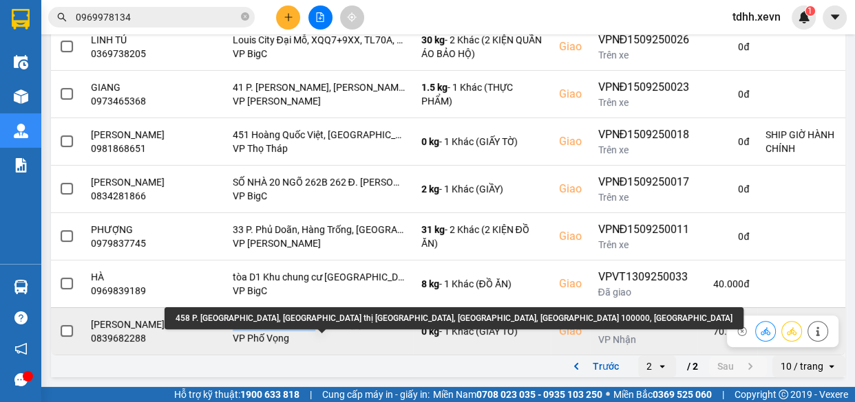
drag, startPoint x: 228, startPoint y: 314, endPoint x: 308, endPoint y: 316, distance: 79.1
click at [308, 316] on td "458 P. Minh Khai, Khu đô thị Times City, Hai Bà Trưng, Hà Nội 100000, Việt Nam …" at bounding box center [318, 331] width 189 height 47
copy div "458 P. Minh Khai"
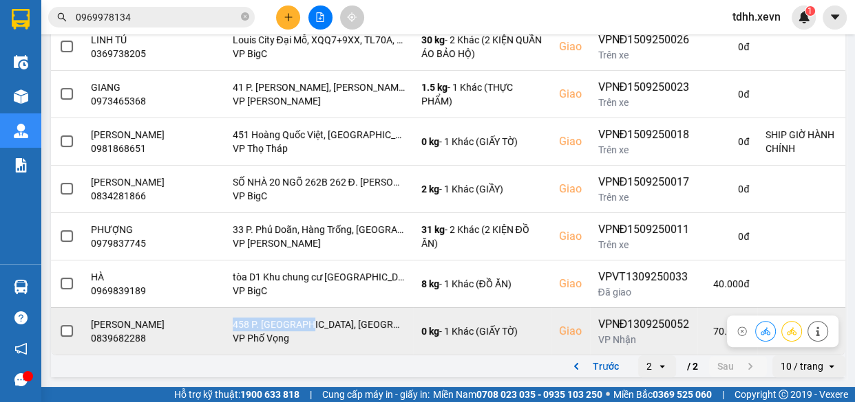
click at [815, 329] on icon at bounding box center [816, 332] width 3 height 10
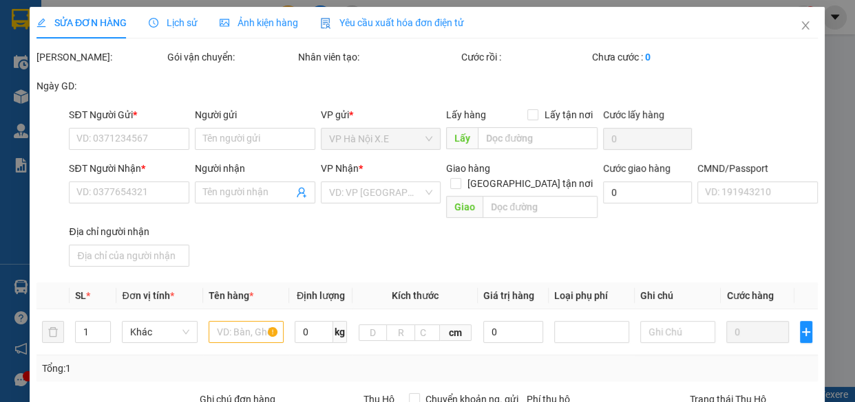
type input "0817909999"
type input "VŨ THỊ PHƯƠNG THU"
type input "0839682288"
type input "HOÀNG THỊ HỒNG NHUNG"
checkbox input "true"
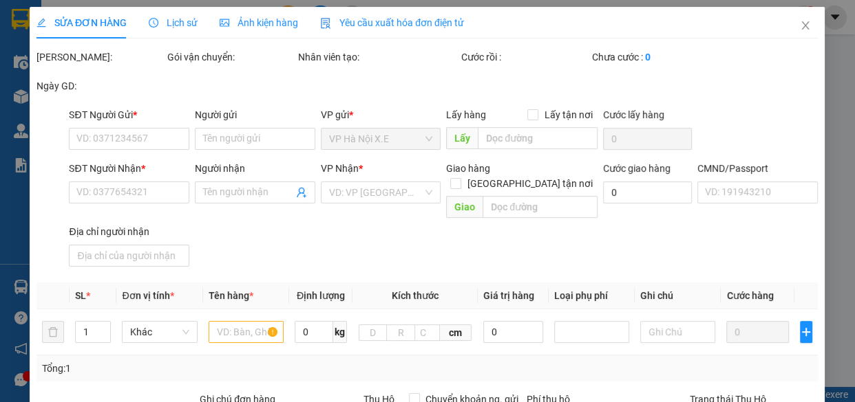
type input "458 P. Minh Khai, Khu đô thị Times City, Hai Bà Trưng, Hà Nội 100000, Việt Nam"
type input "001090006368 VƯƠNG TRÍ HIẾU, TỔ 3 TRUNG HOÀ"
type input "t2 giao giờ hc"
type input "70.000"
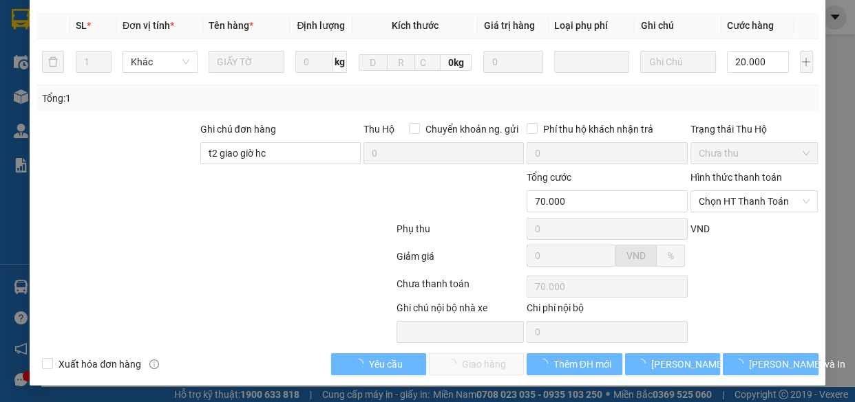
scroll to position [301, 0]
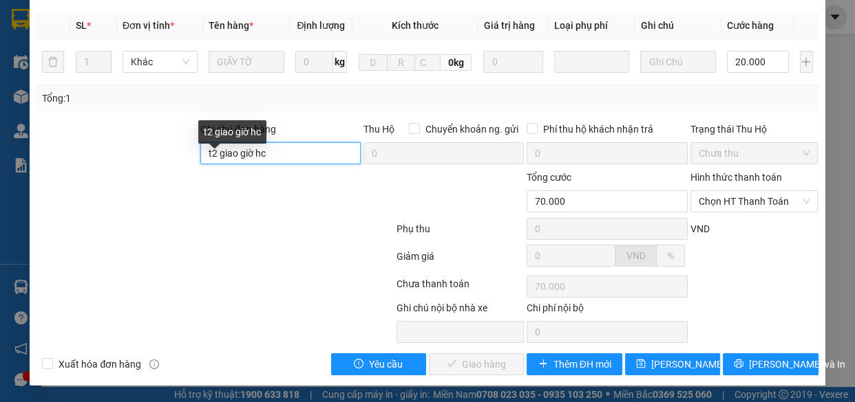
drag, startPoint x: 297, startPoint y: 154, endPoint x: 122, endPoint y: 159, distance: 174.1
click at [122, 159] on div "Ghi chú đơn hàng t2 giao giờ hc Thu Hộ Chuyển khoản ng. gửi 0 Phí thu hộ khách …" at bounding box center [427, 146] width 784 height 48
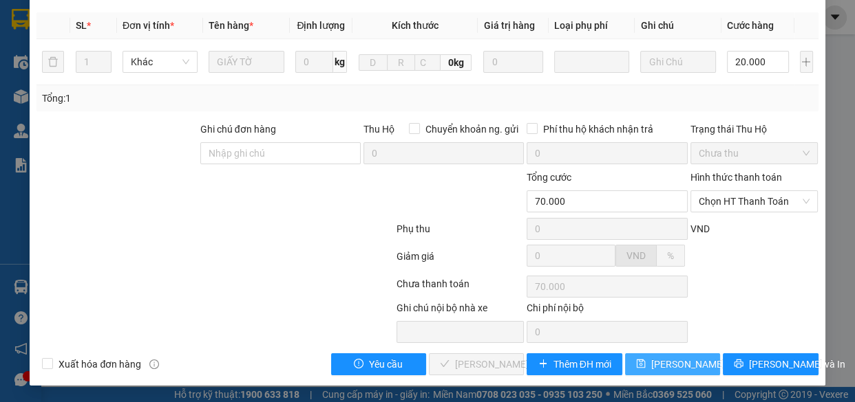
click at [669, 359] on span "Lưu thay đổi" at bounding box center [706, 364] width 110 height 15
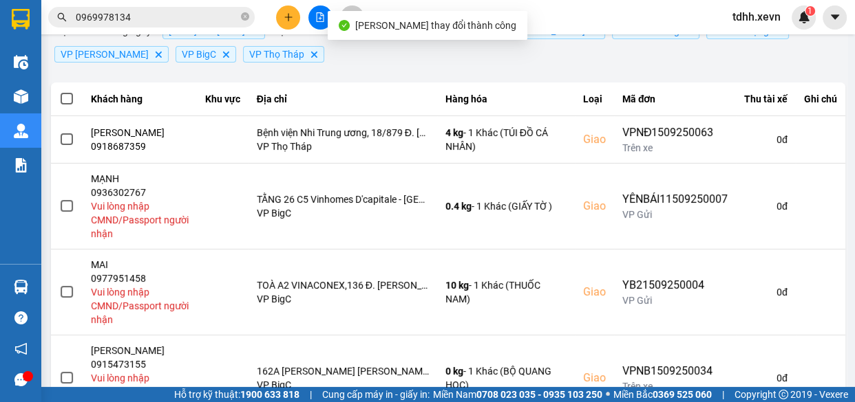
scroll to position [77, 0]
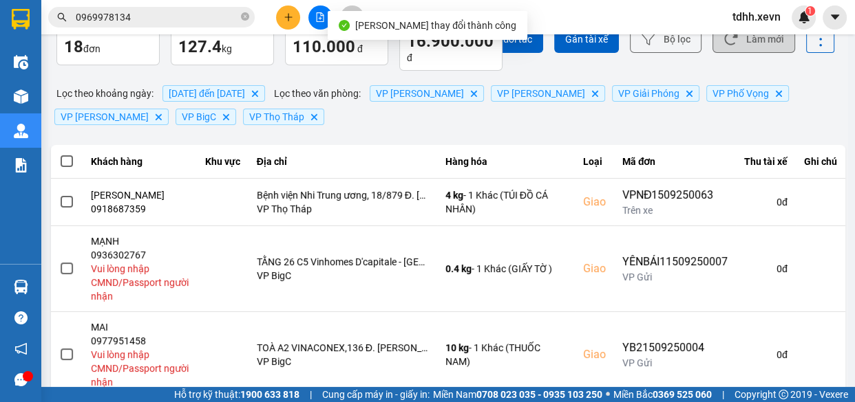
click at [760, 49] on button "Làm mới" at bounding box center [753, 39] width 83 height 28
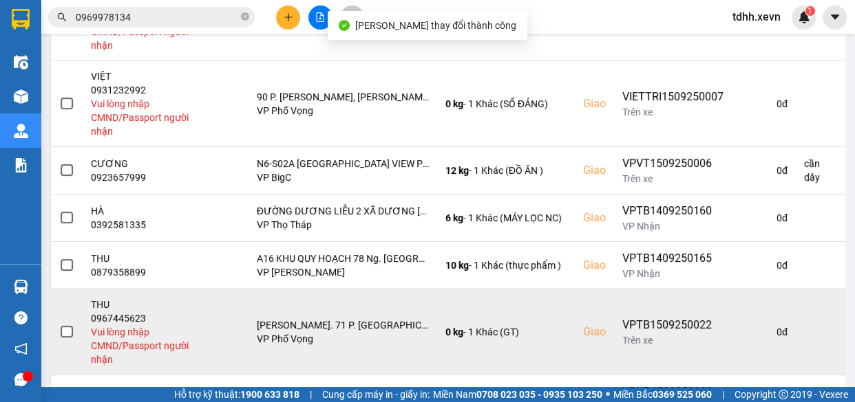
scroll to position [578, 0]
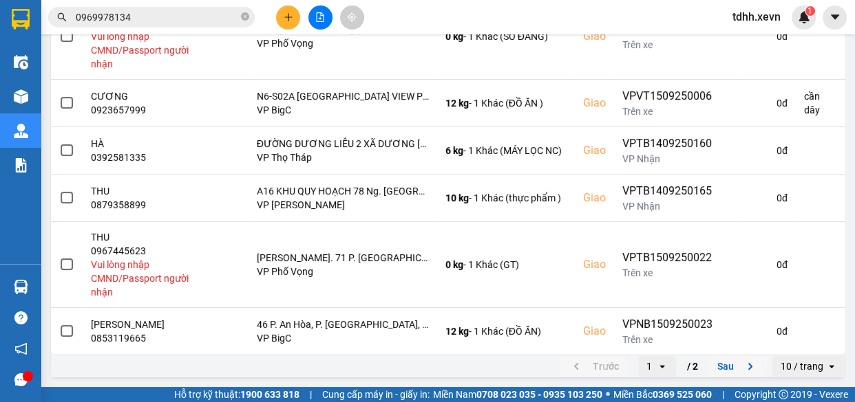
click at [719, 368] on button "Sau" at bounding box center [738, 366] width 58 height 21
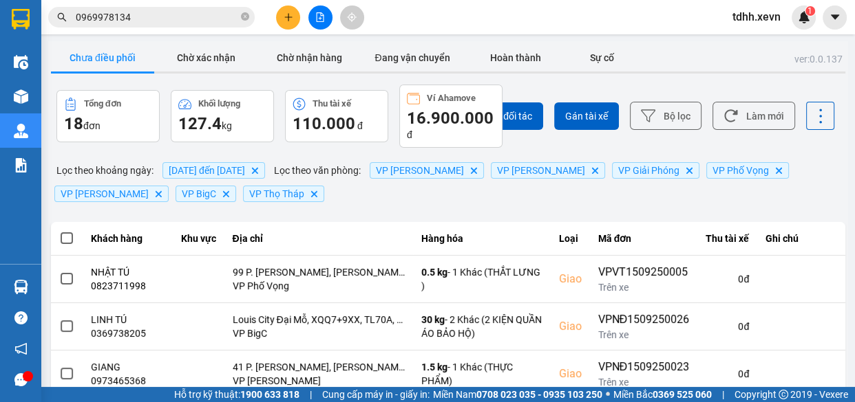
scroll to position [301, 0]
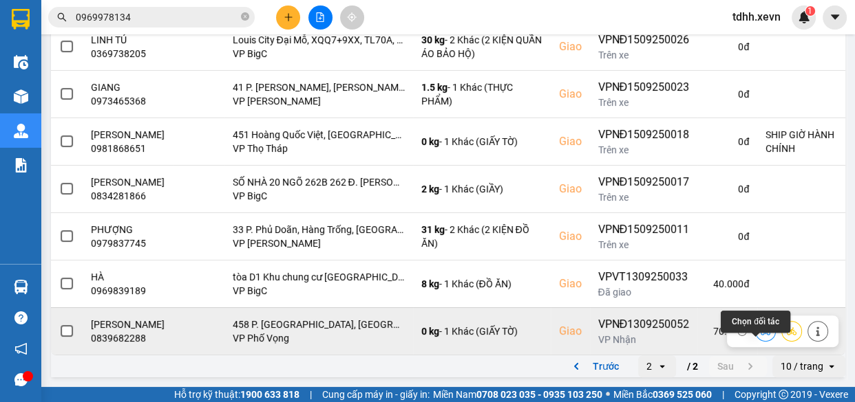
click at [760, 328] on icon at bounding box center [765, 332] width 10 height 10
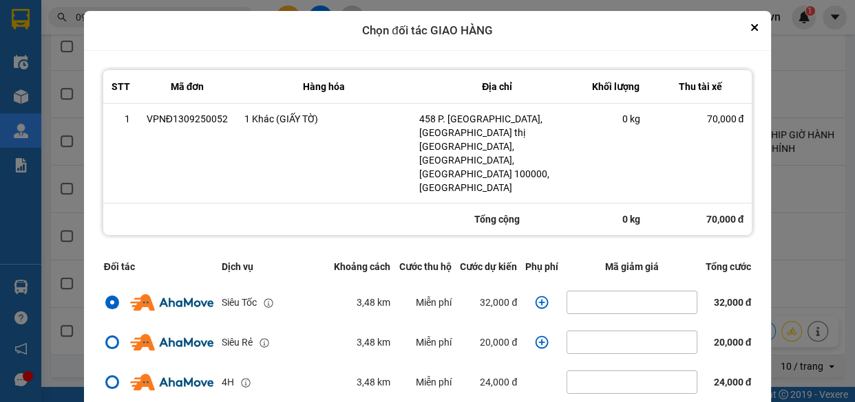
click at [535, 296] on icon "dialog" at bounding box center [542, 303] width 14 height 14
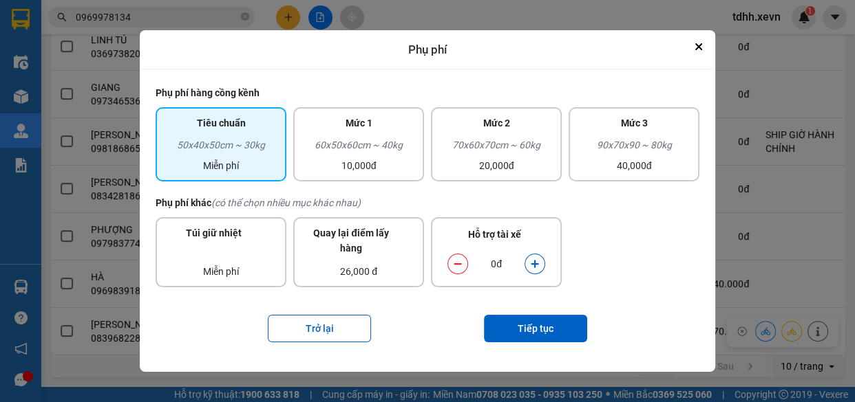
click at [538, 264] on icon "dialog" at bounding box center [535, 264] width 10 height 10
click at [538, 326] on button "Tiếp tục" at bounding box center [535, 329] width 103 height 28
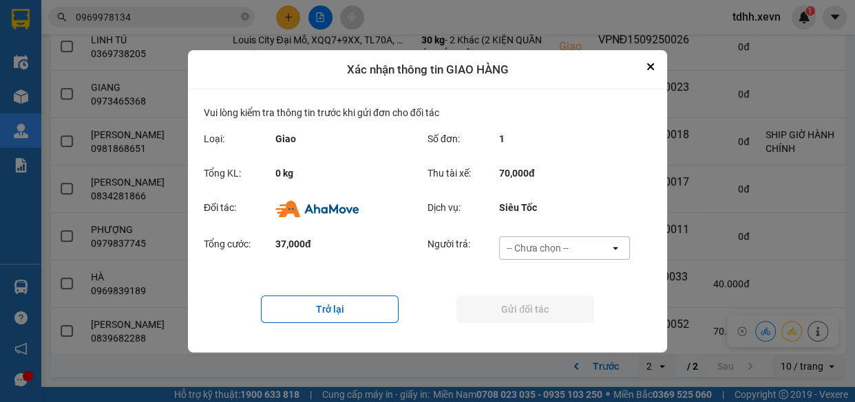
click at [588, 234] on div "Tổng cước: 37,000đ Người trả: -- Chưa chọn -- open" at bounding box center [427, 252] width 447 height 43
click at [583, 240] on div "-- Chưa chọn --" at bounding box center [554, 248] width 110 height 22
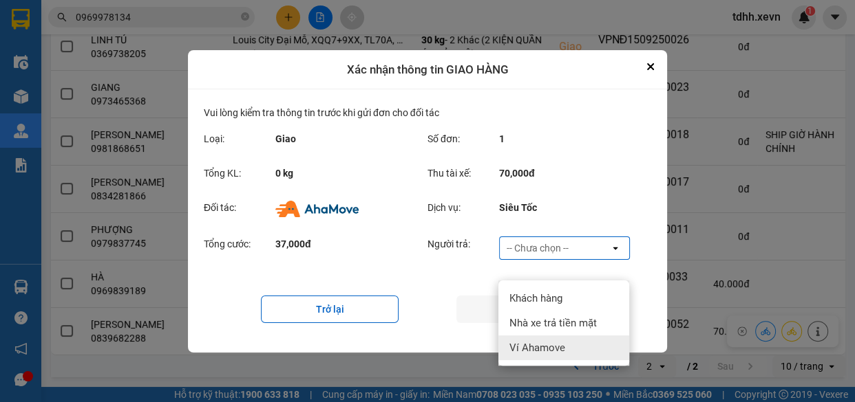
drag, startPoint x: 570, startPoint y: 321, endPoint x: 550, endPoint y: 319, distance: 20.1
click at [569, 336] on div "Ví Ahamove" at bounding box center [563, 348] width 131 height 25
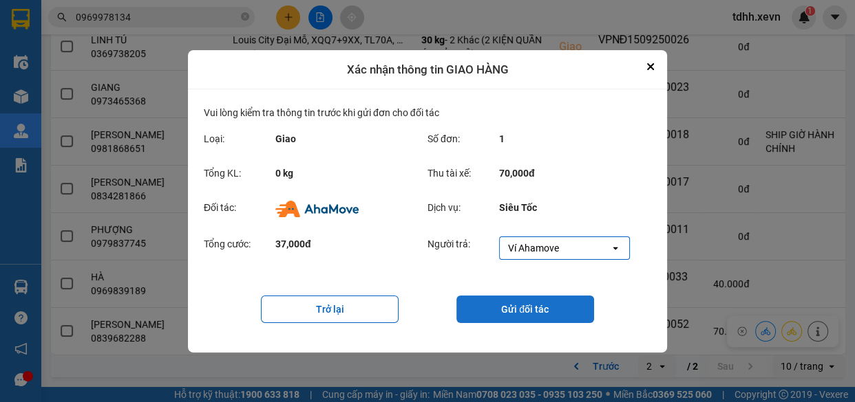
click at [528, 312] on button "Gửi đối tác" at bounding box center [525, 310] width 138 height 28
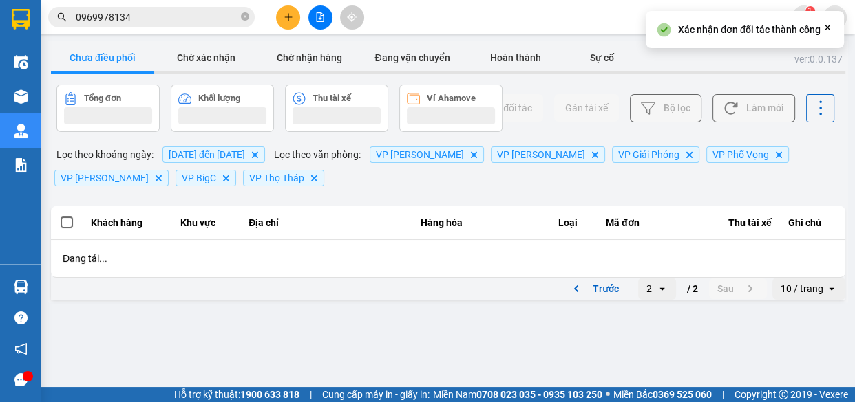
scroll to position [0, 0]
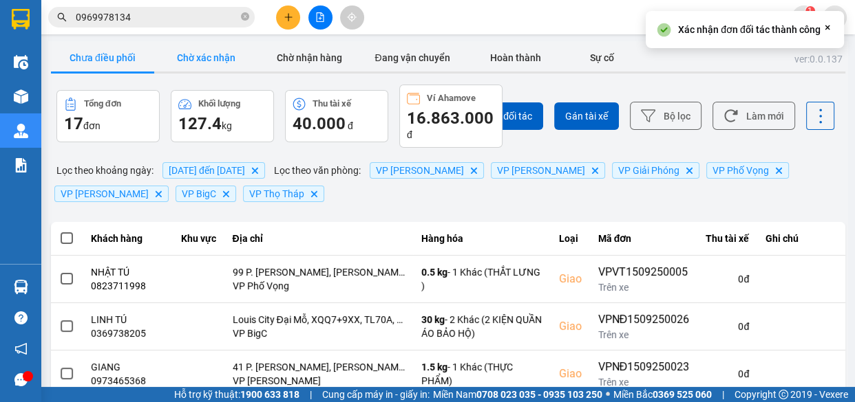
click at [218, 60] on button "Chờ xác nhận" at bounding box center [205, 58] width 103 height 28
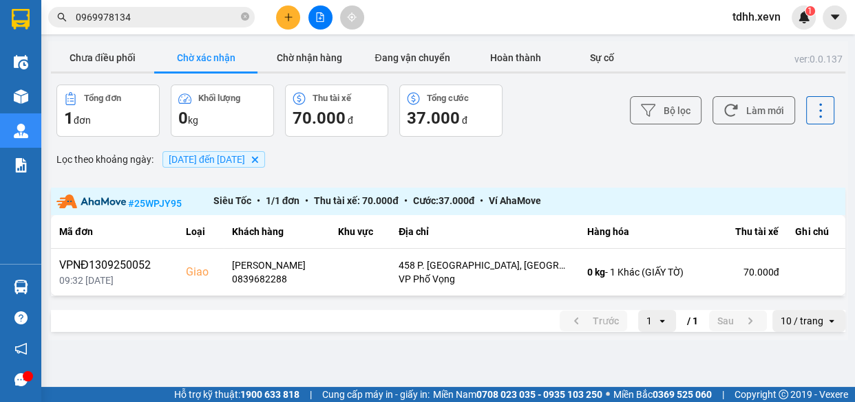
click at [208, 21] on input "0969978134" at bounding box center [157, 17] width 162 height 15
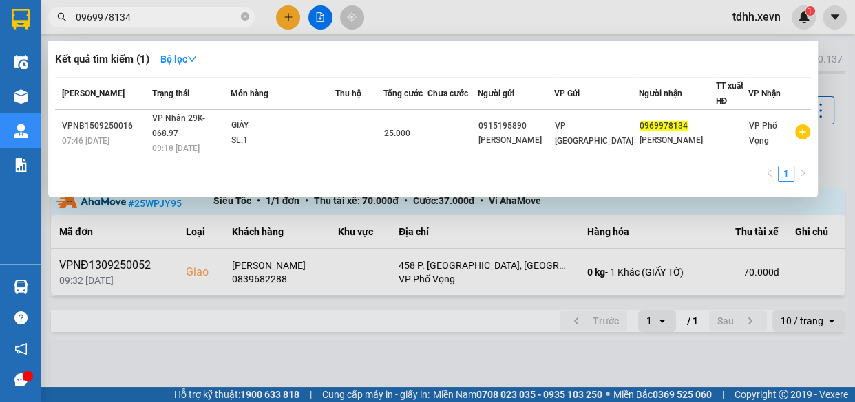
click at [208, 21] on input "0969978134" at bounding box center [157, 17] width 162 height 15
paste input "84019176"
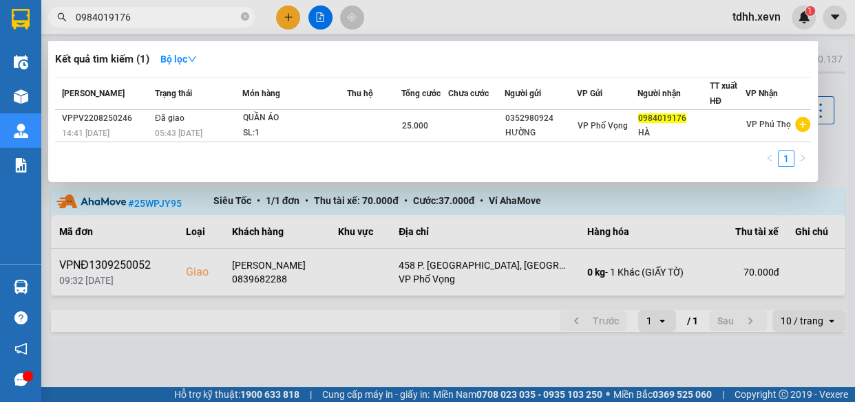
click at [593, 13] on div at bounding box center [427, 201] width 855 height 402
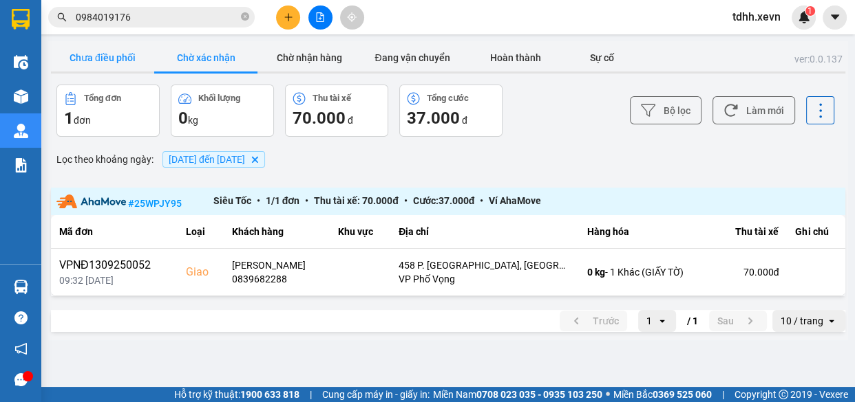
click at [117, 56] on button "Chưa điều phối" at bounding box center [102, 58] width 103 height 28
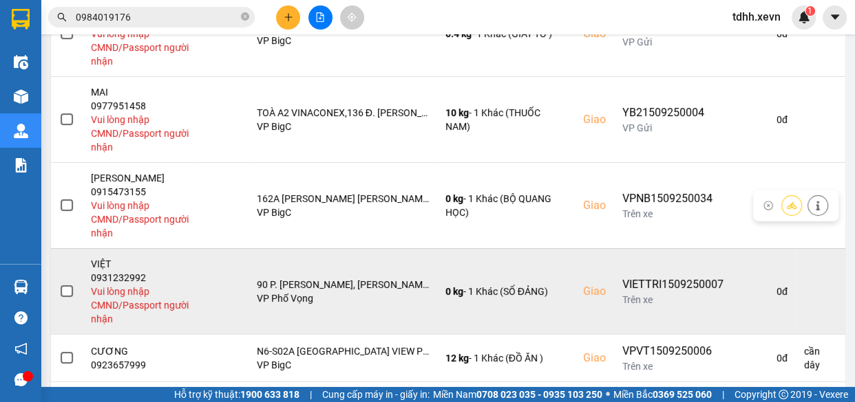
scroll to position [500, 0]
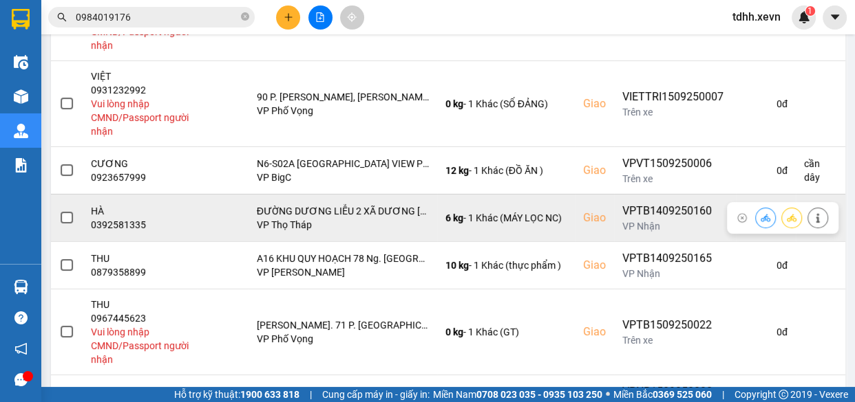
click at [117, 220] on div "0392581335" at bounding box center [140, 225] width 98 height 14
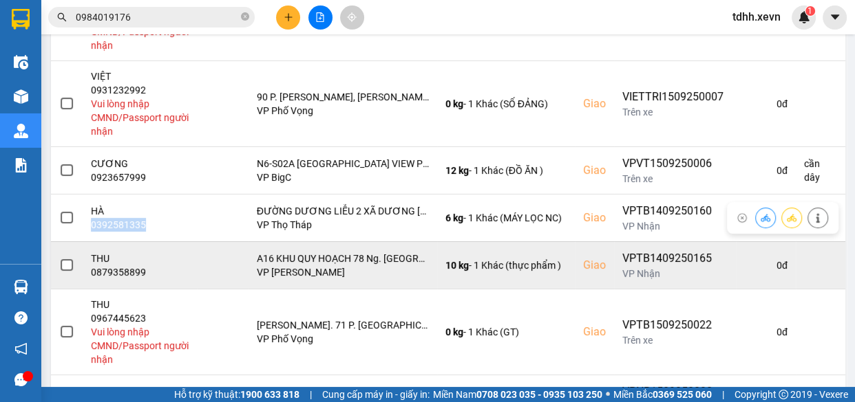
copy div "0392581335"
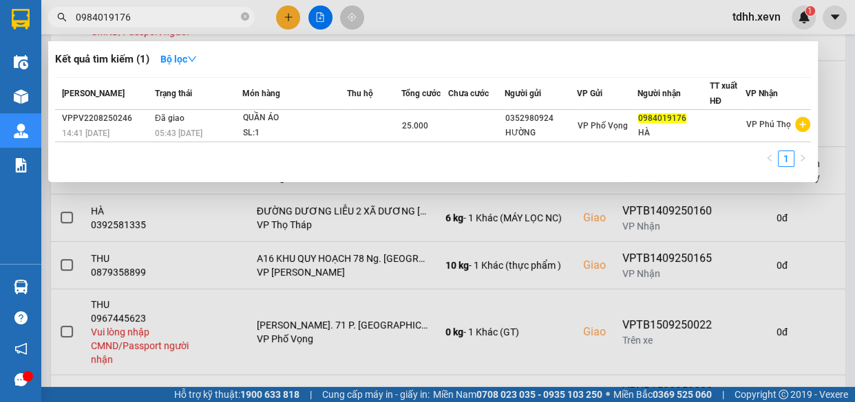
click at [155, 16] on input "0984019176" at bounding box center [157, 17] width 162 height 15
drag, startPoint x: 155, startPoint y: 16, endPoint x: 124, endPoint y: 69, distance: 62.0
click at [158, 20] on input "0984019176" at bounding box center [157, 17] width 162 height 15
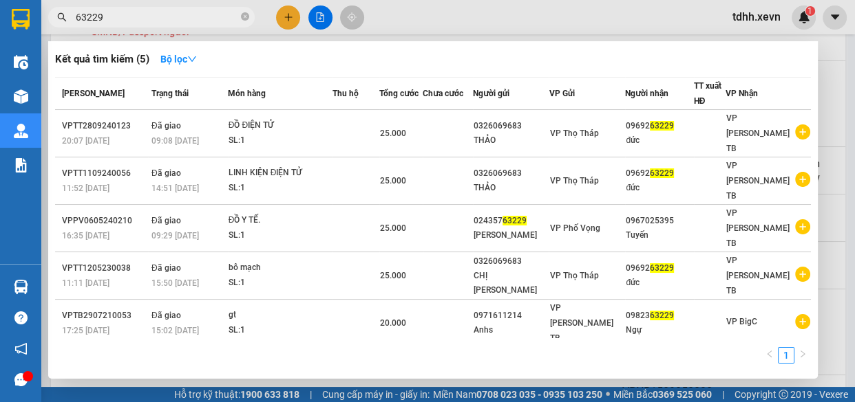
type input "63229"
click at [641, 19] on div at bounding box center [427, 201] width 855 height 402
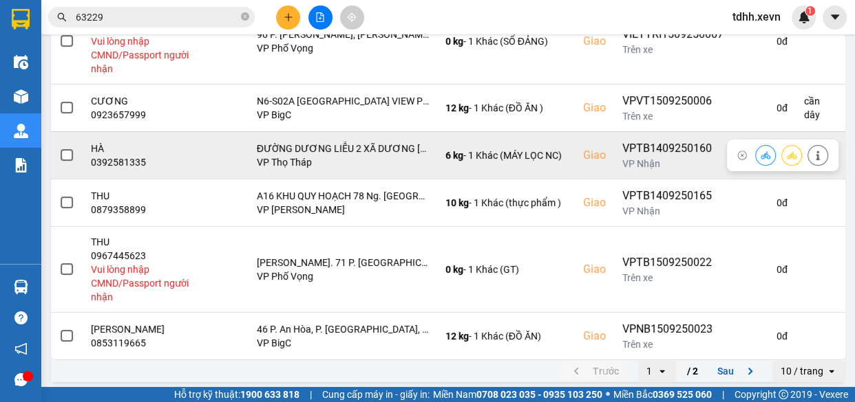
scroll to position [578, 0]
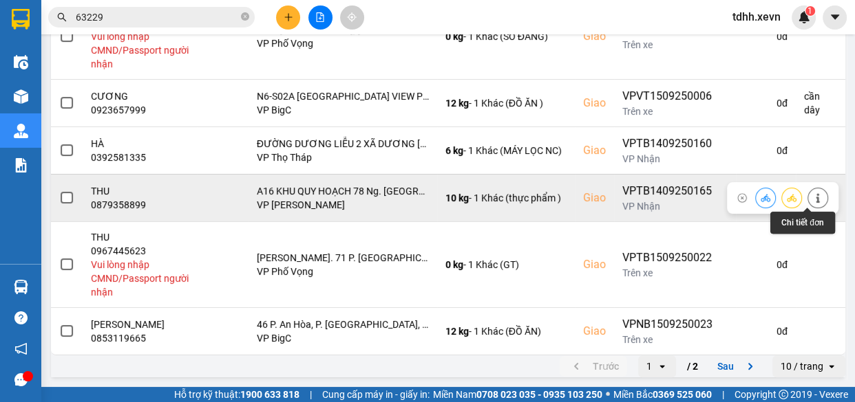
click at [812, 186] on button at bounding box center [817, 198] width 19 height 24
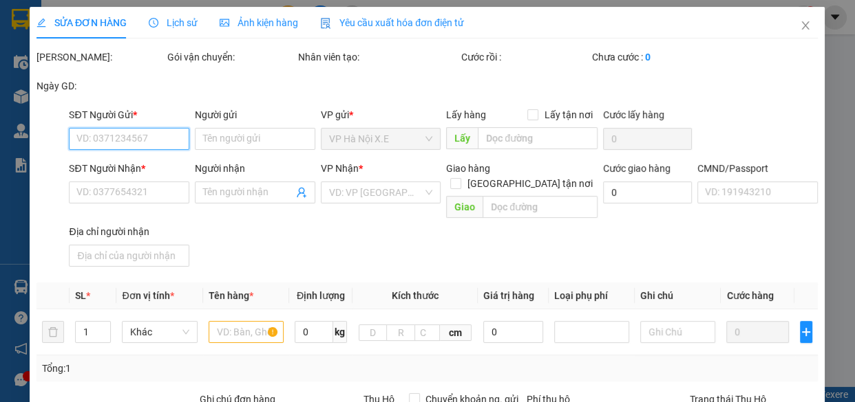
type input "0904080379"
type input "CÚC"
type input "0879358899"
type input "THU"
checkbox input "true"
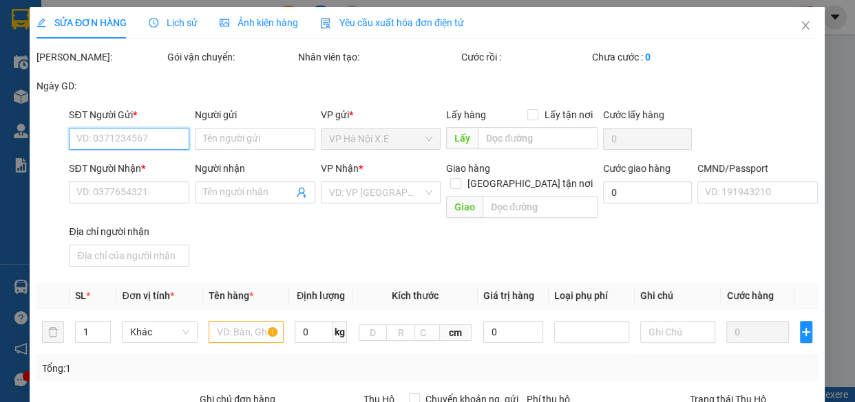
type input "A16 KHU QUY HOẠCH 78 Ng. Trung Tiền, Văn Chương, Đống Đa, Hà Nội, Việt Nam"
type input "1"
type input "80.000"
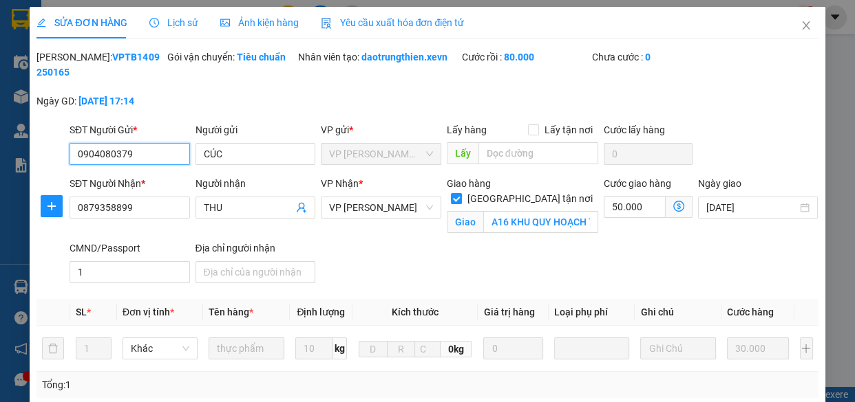
drag, startPoint x: 144, startPoint y: 153, endPoint x: 20, endPoint y: 170, distance: 125.0
click at [20, 170] on div "SỬA ĐƠN HÀNG Lịch sử Ảnh kiện hàng Yêu cầu xuất hóa đơn điện tử Total Paid Fee …" at bounding box center [427, 201] width 855 height 402
click at [800, 21] on icon "close" at bounding box center [805, 25] width 11 height 11
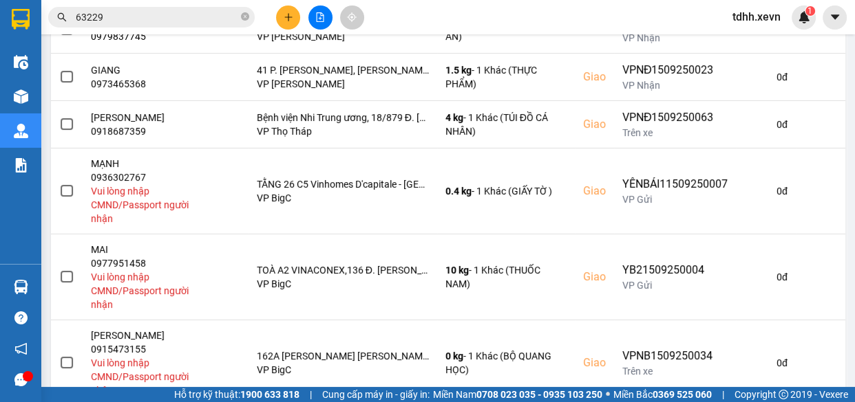
scroll to position [528, 0]
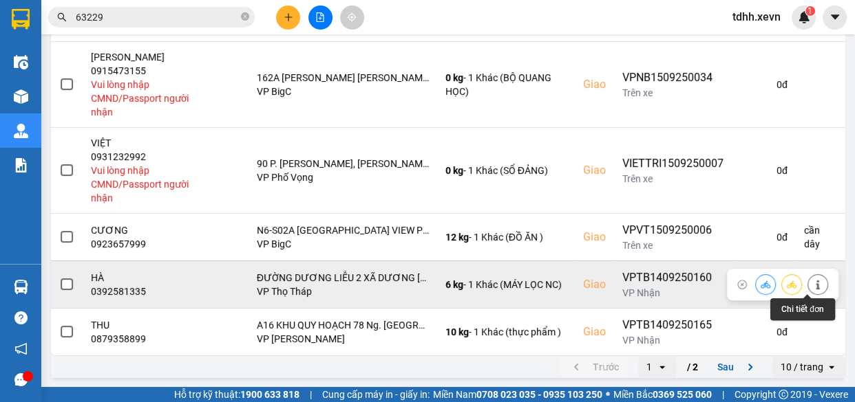
click at [813, 289] on button at bounding box center [817, 284] width 19 height 24
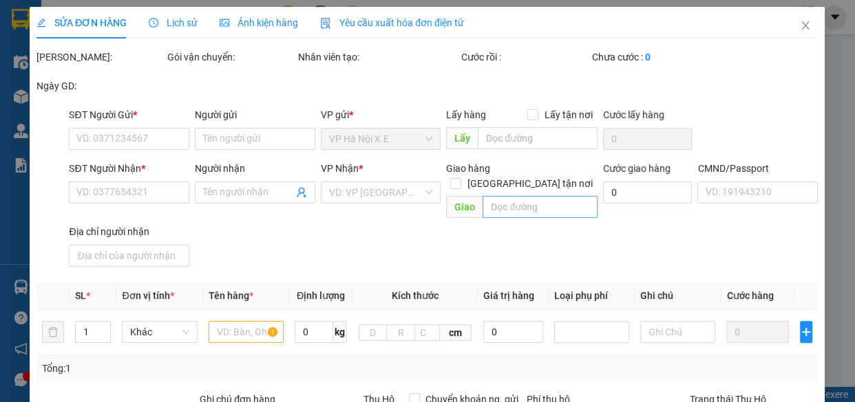
type input "0982042442"
type input "ĐÔNG"
type input "0392581335"
type input "HÀ"
checkbox input "true"
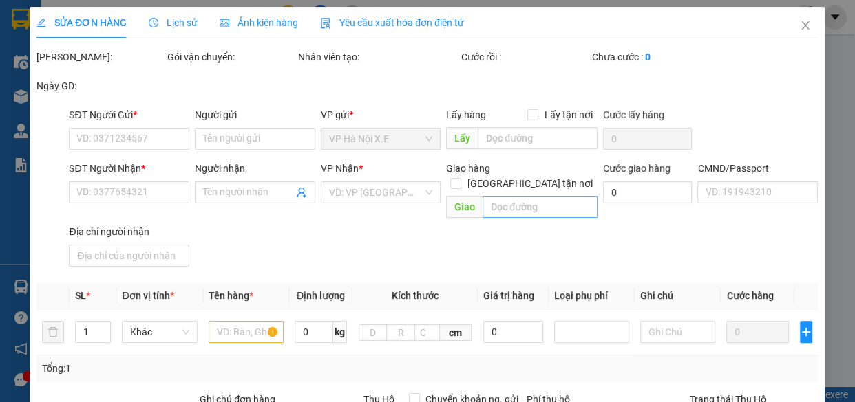
type input "ĐƯỜNG DƯƠNG LIỄU 2 XÃ DƯƠNG LIỄU HOÀI ĐỨC"
type input "034202000601 PHẠM TUẤN MINH"
type input "180.000"
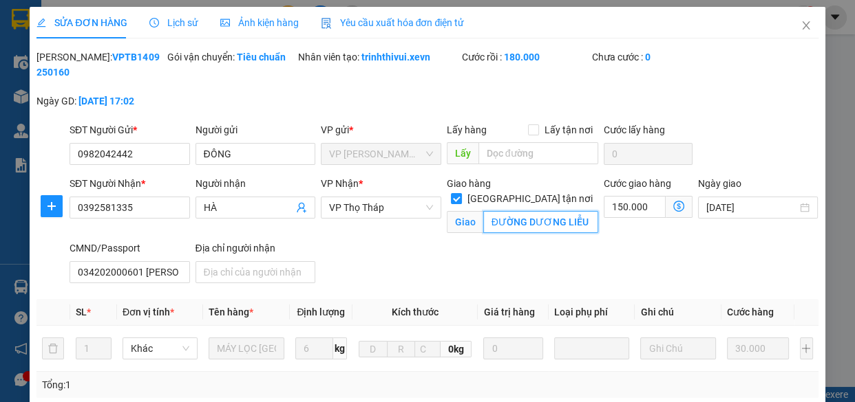
click at [531, 211] on input "ĐƯỜNG DƯƠNG LIỄU 2 XÃ DƯƠNG LIỄU HOÀI ĐỨC" at bounding box center [540, 222] width 115 height 22
click at [802, 28] on span "Close" at bounding box center [805, 26] width 39 height 39
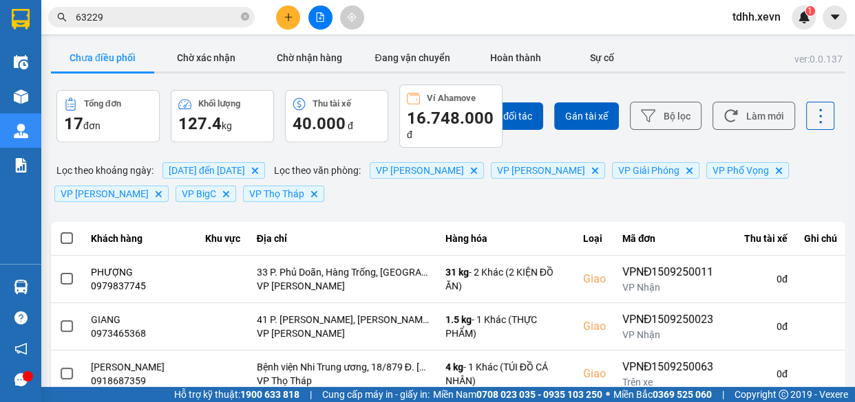
click at [211, 11] on input "63229" at bounding box center [157, 17] width 162 height 15
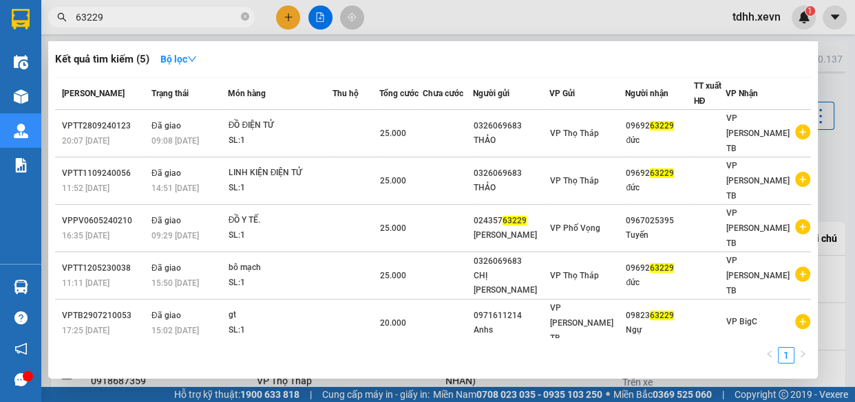
click at [211, 11] on input "63229" at bounding box center [157, 17] width 162 height 15
paste input "087935889"
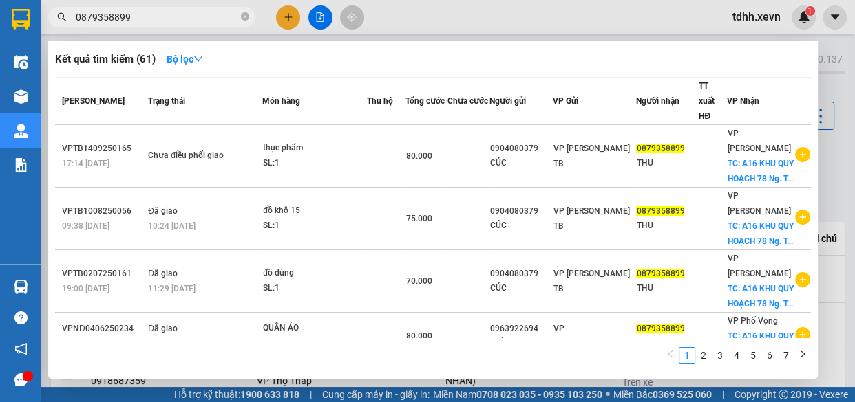
type input "0879358899"
click at [641, 14] on div at bounding box center [427, 201] width 855 height 402
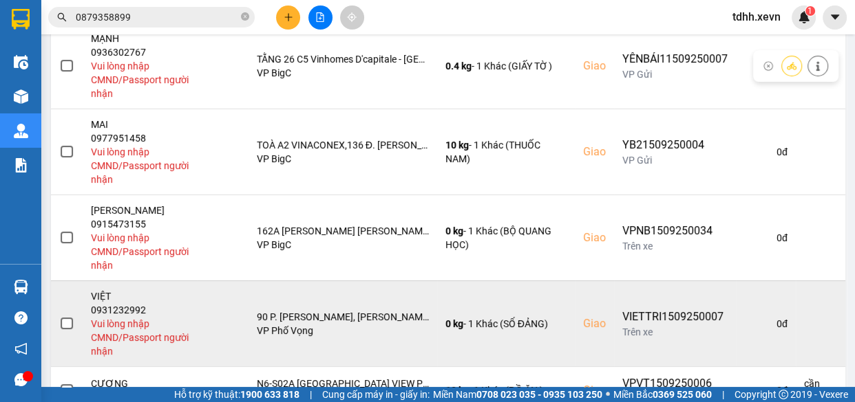
scroll to position [528, 0]
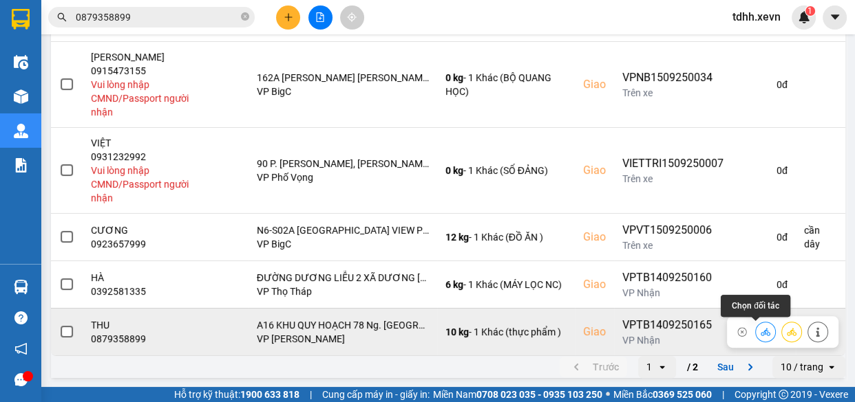
click at [760, 327] on icon at bounding box center [765, 332] width 10 height 10
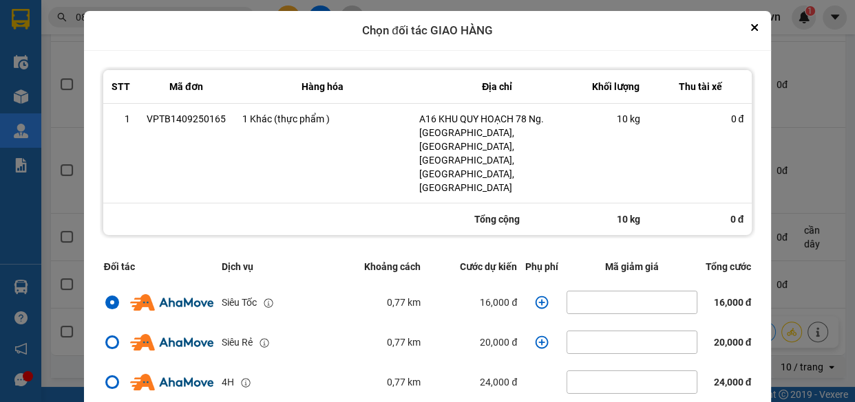
click at [535, 296] on icon "dialog" at bounding box center [541, 302] width 13 height 13
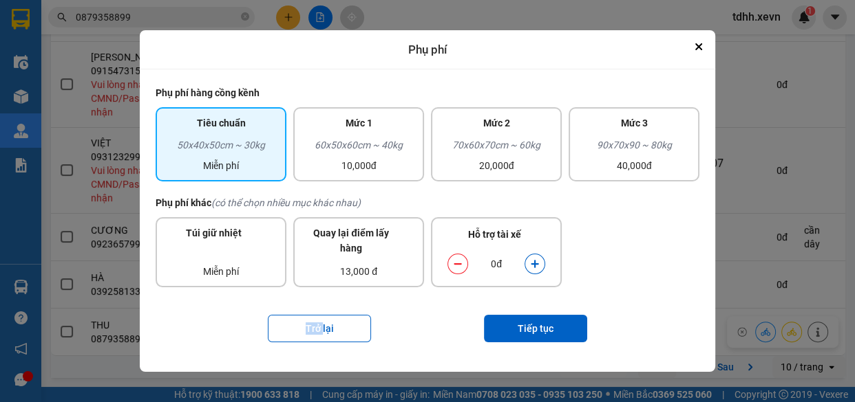
click at [532, 261] on icon "dialog" at bounding box center [535, 264] width 10 height 10
click at [540, 315] on button "Tiếp tục" at bounding box center [535, 329] width 103 height 28
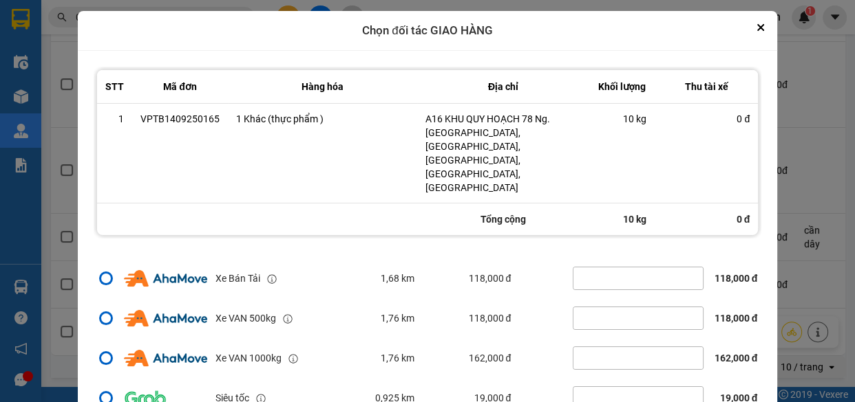
scroll to position [54, 0]
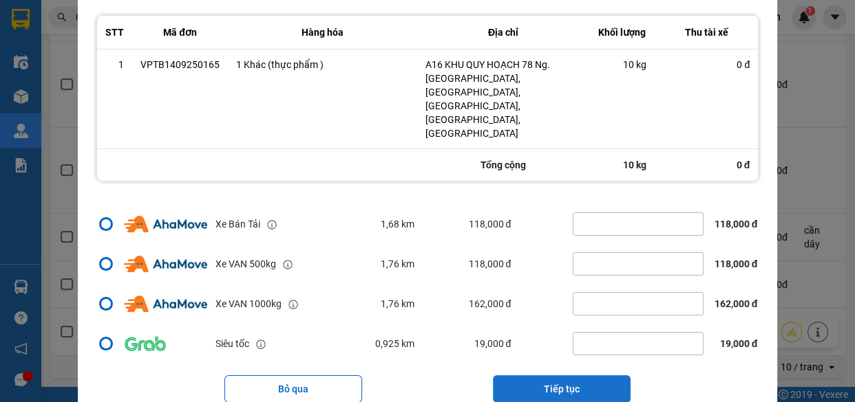
click at [585, 376] on button "Tiếp tục" at bounding box center [562, 390] width 138 height 28
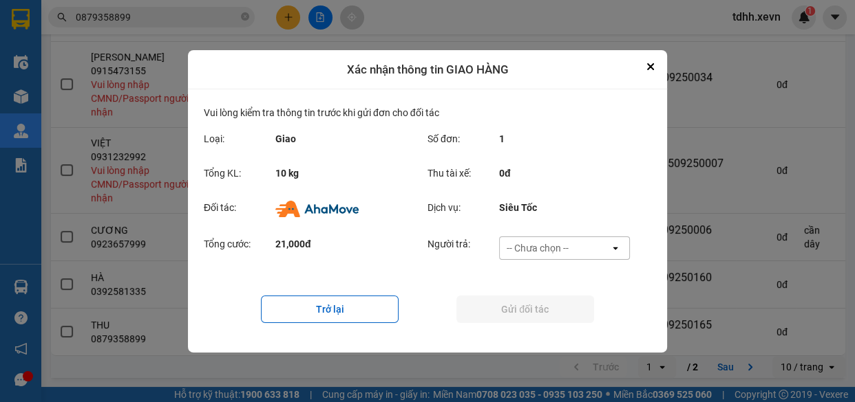
scroll to position [0, 0]
click at [568, 248] on div "-- Chưa chọn --" at bounding box center [554, 248] width 110 height 22
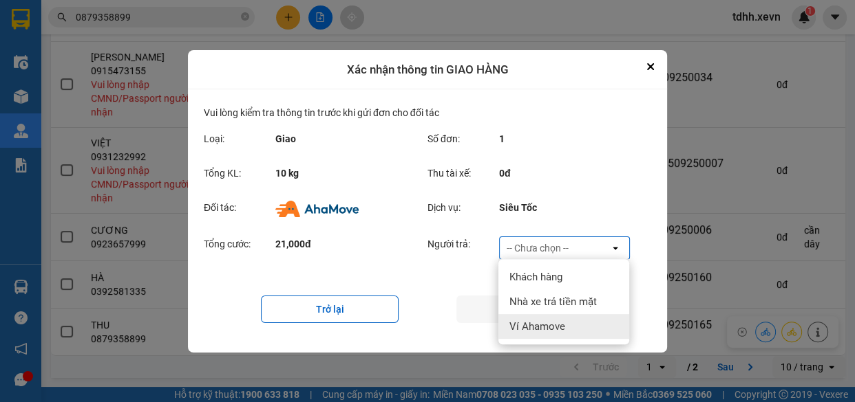
click at [572, 316] on div "Ví Ahamove" at bounding box center [563, 326] width 131 height 25
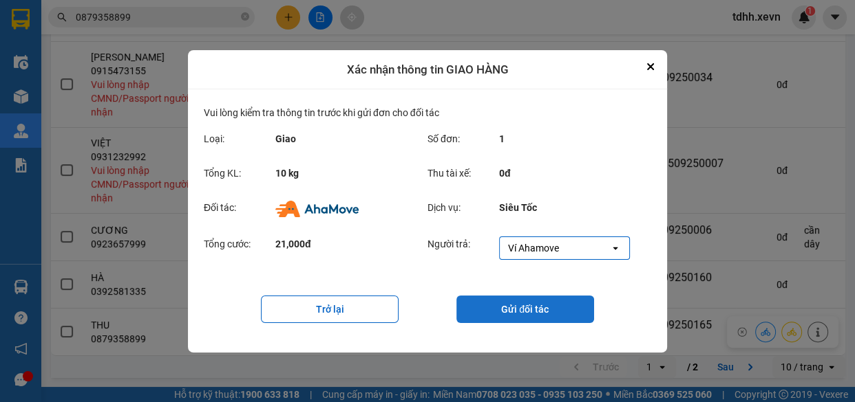
drag, startPoint x: 530, startPoint y: 312, endPoint x: 499, endPoint y: 320, distance: 31.4
click at [529, 312] on button "Gửi đối tác" at bounding box center [525, 310] width 138 height 28
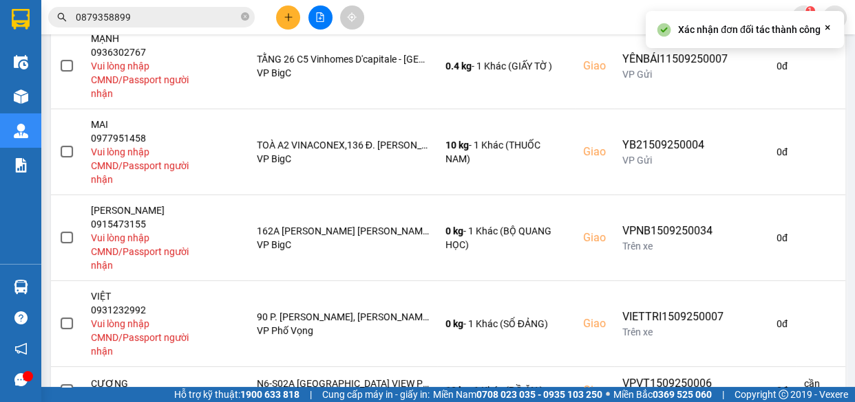
scroll to position [563, 0]
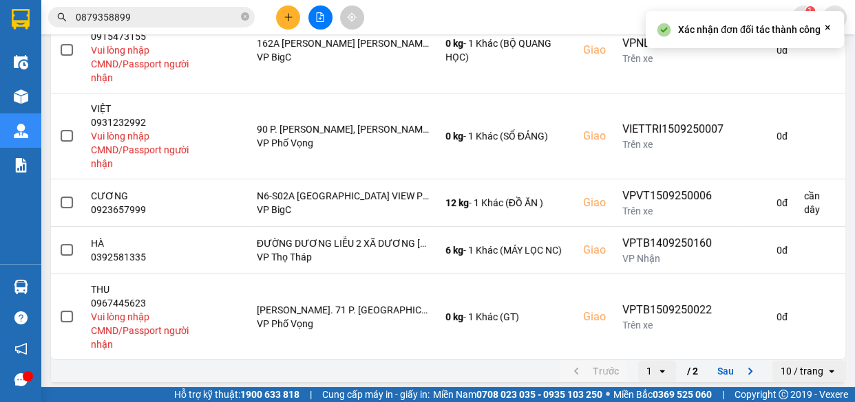
drag, startPoint x: 733, startPoint y: 372, endPoint x: 569, endPoint y: 253, distance: 202.4
click at [730, 371] on button "Sau" at bounding box center [738, 371] width 58 height 21
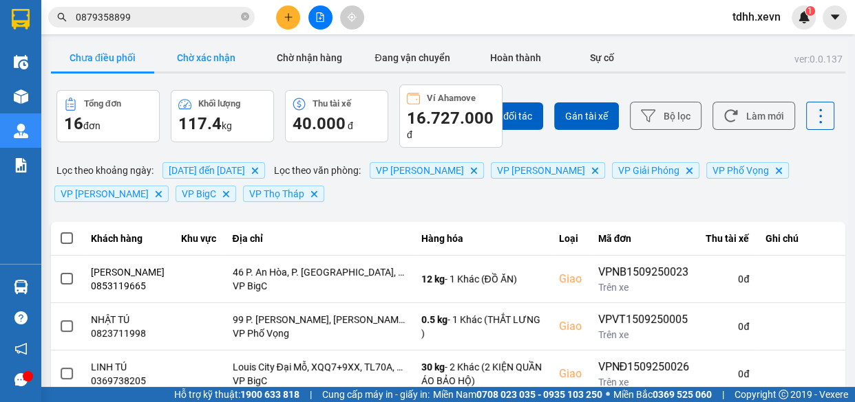
click at [207, 62] on button "Chờ xác nhận" at bounding box center [205, 58] width 103 height 28
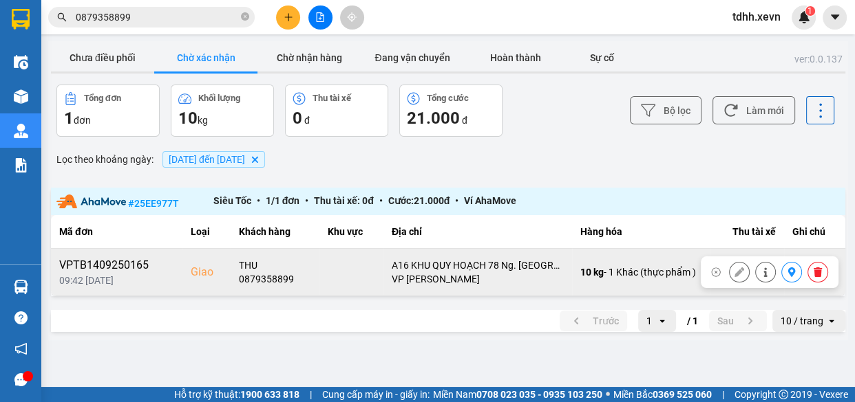
click at [764, 273] on icon at bounding box center [764, 273] width 3 height 10
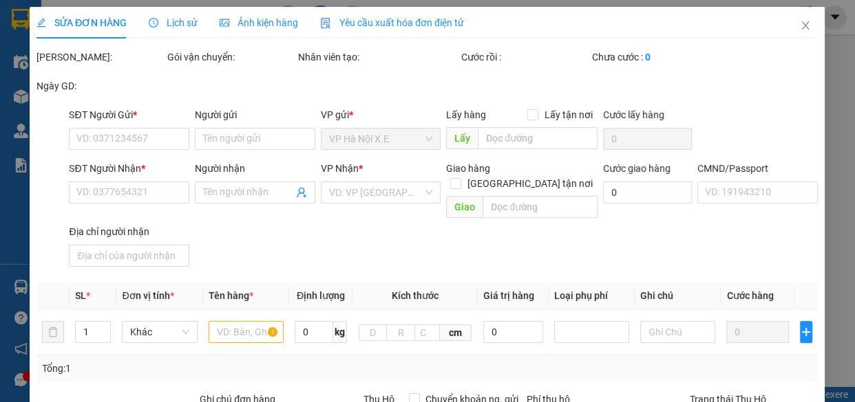
type input "0904080379"
type input "CÚC"
type input "0879358899"
type input "THU"
checkbox input "true"
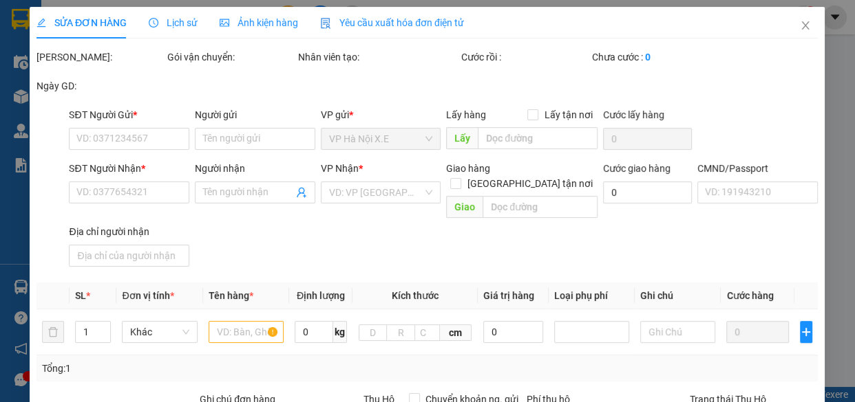
type input "A16 KHU QUY HOẠCH 78 Ng. Trung Tiền, Văn Chương, Đống Đa, Hà Nội, Việt Nam"
type input "1"
type input "80.000"
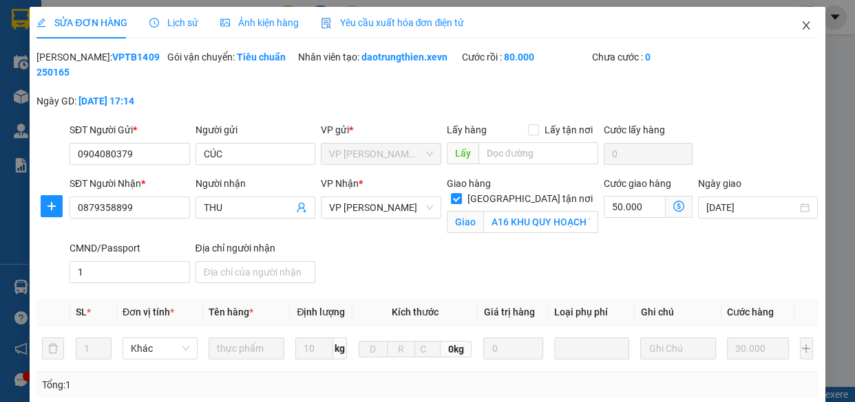
click at [802, 23] on icon "close" at bounding box center [806, 25] width 8 height 8
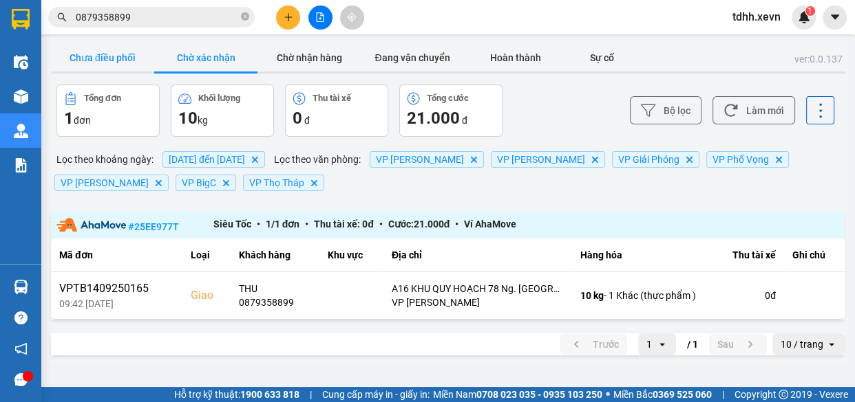
click at [118, 58] on button "Chưa điều phối" at bounding box center [102, 58] width 103 height 28
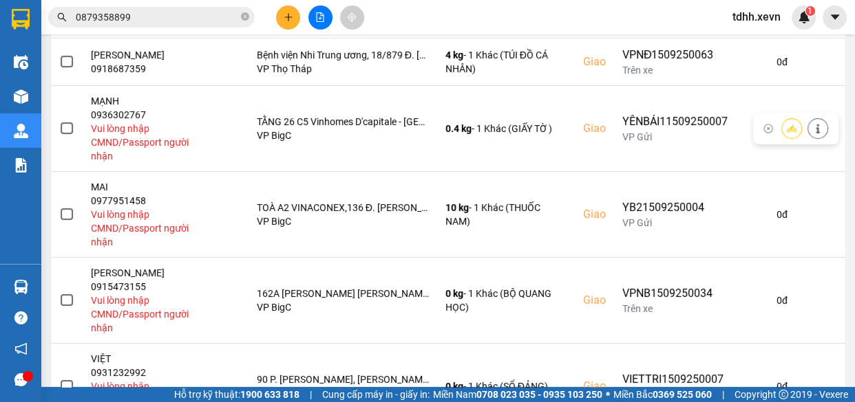
scroll to position [567, 0]
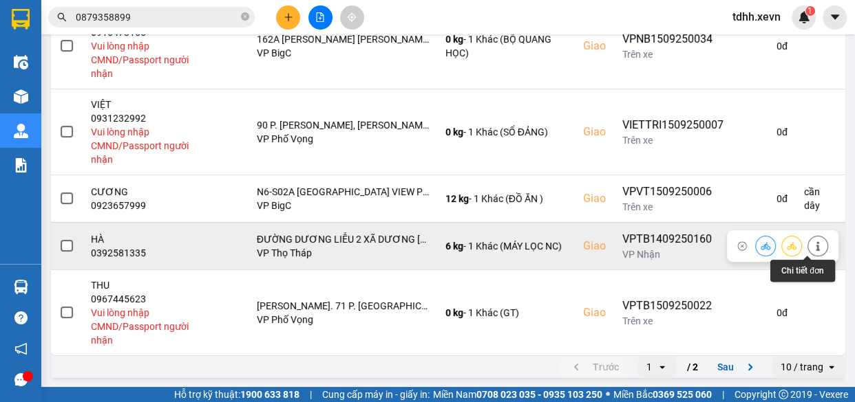
click at [808, 238] on button at bounding box center [817, 246] width 19 height 24
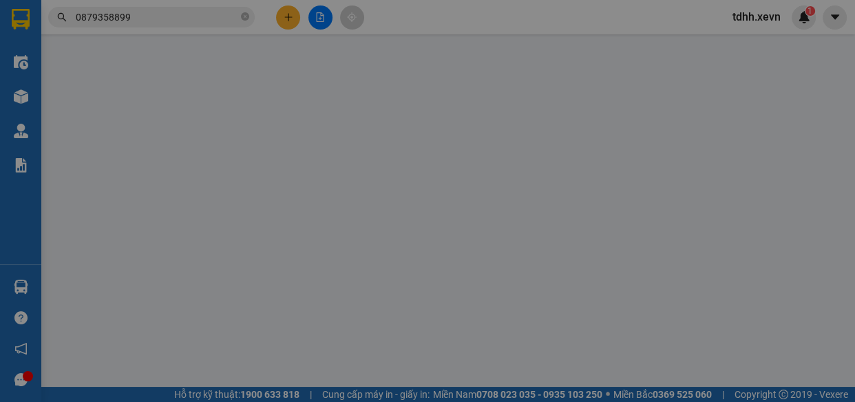
type input "0982042442"
type input "ĐÔNG"
type input "0392581335"
type input "HÀ"
checkbox input "true"
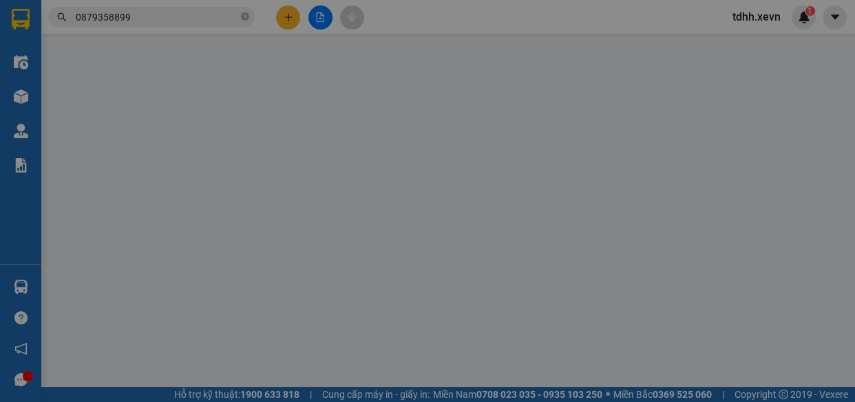
type input "ĐƯỜNG DƯƠNG LIỄU 2 XÃ DƯƠNG LIỄU HOÀI ĐỨC"
type input "034202000601 PHẠM TUẤN MINH"
type input "180.000"
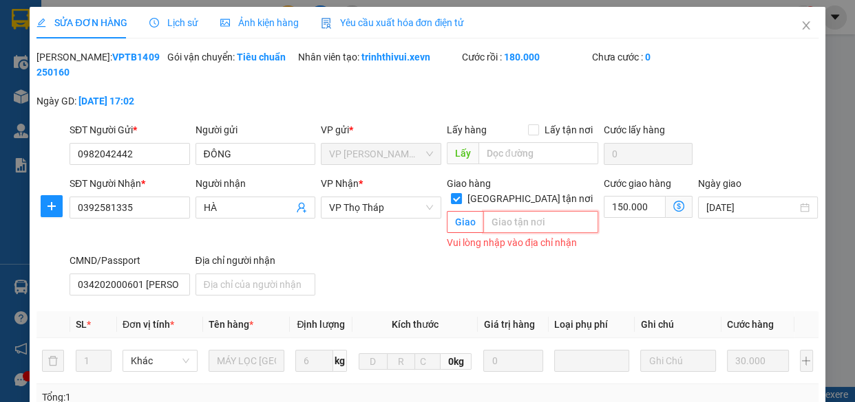
paste input "3M6H+JMR Hoài Đức, Hà Nội"
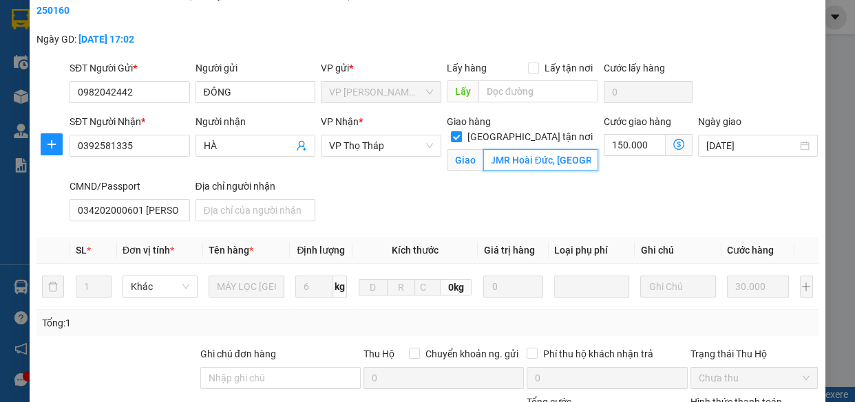
scroll to position [286, 0]
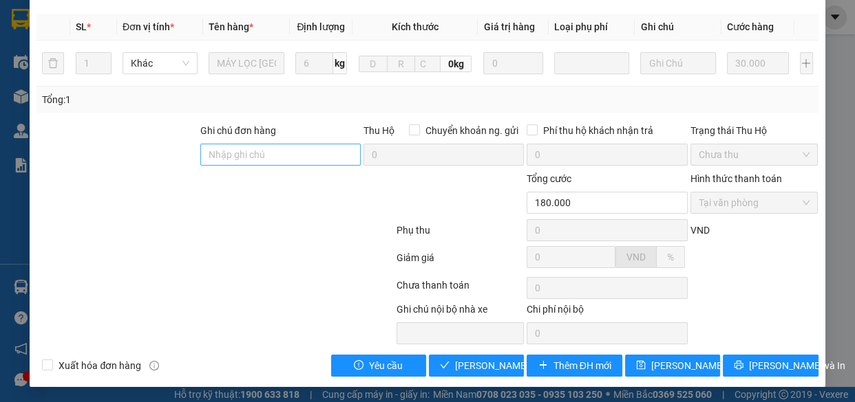
type input "3M6H+JMR Hoài Đức, Hà Nội"
drag, startPoint x: 316, startPoint y: 156, endPoint x: 226, endPoint y: 97, distance: 107.2
click at [316, 156] on input "Ghi chú đơn hàng" at bounding box center [280, 155] width 160 height 22
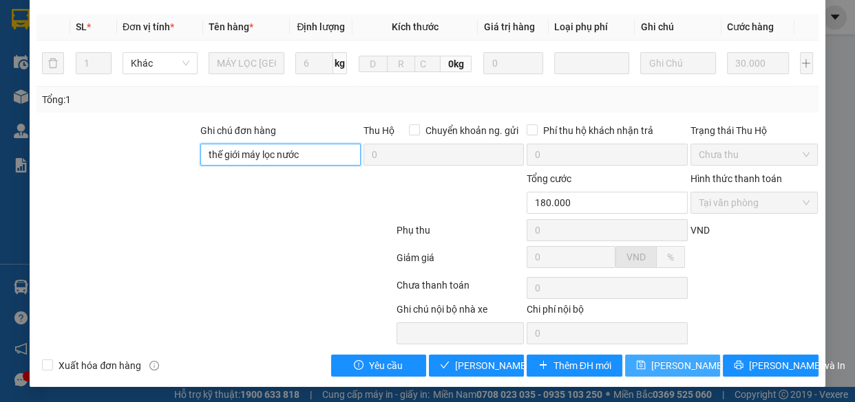
type input "thế giới máy lọc nước"
click at [658, 358] on span "Lưu thay đổi" at bounding box center [706, 365] width 110 height 15
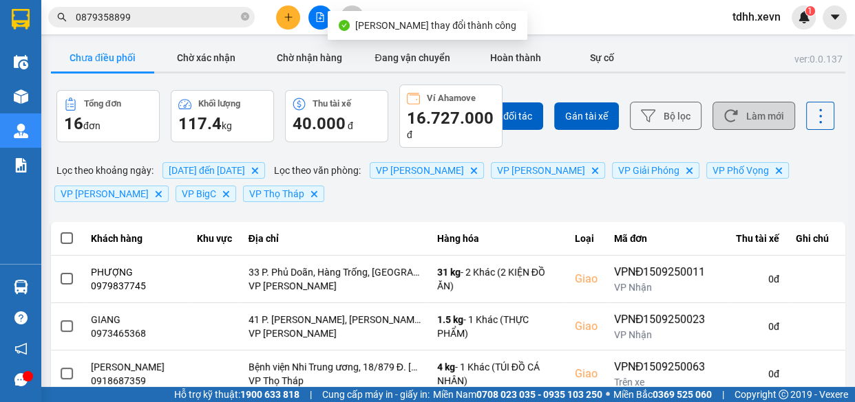
click at [738, 121] on button "Làm mới" at bounding box center [753, 116] width 83 height 28
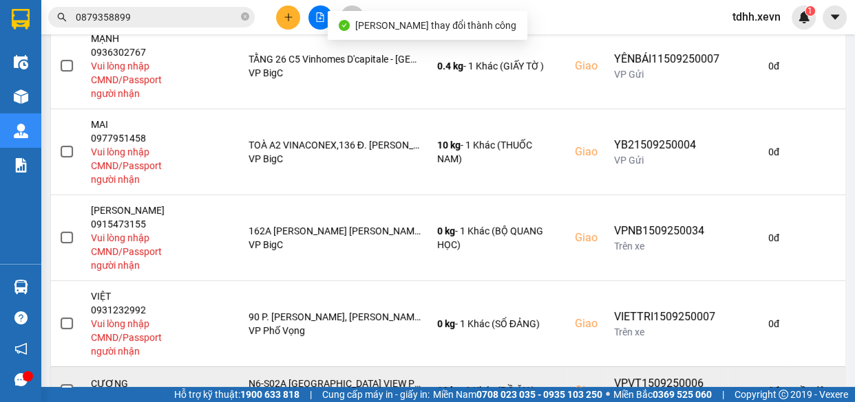
scroll to position [563, 0]
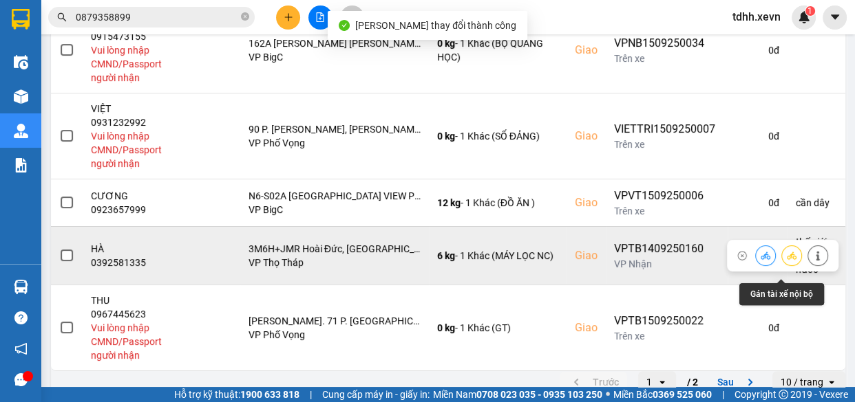
click at [760, 261] on icon at bounding box center [765, 256] width 10 height 10
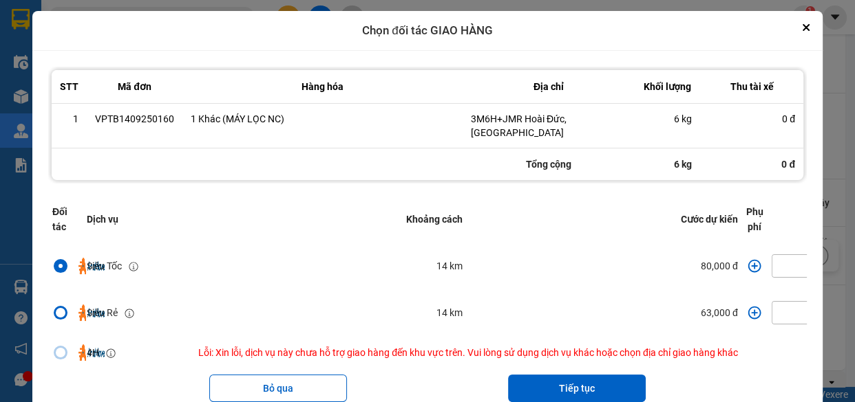
scroll to position [0, 160]
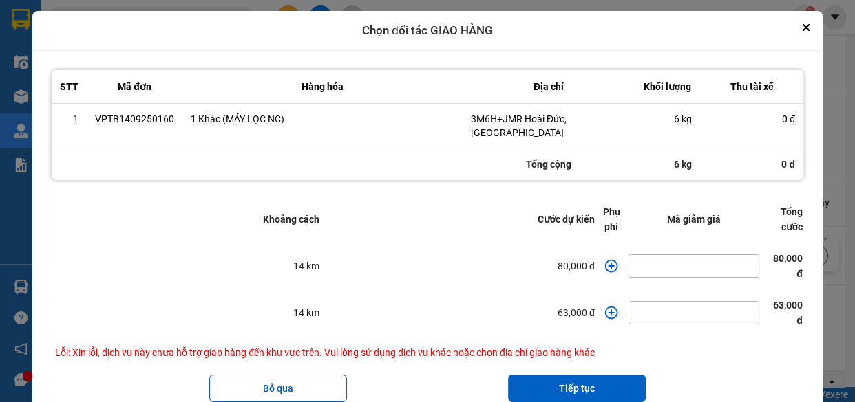
click at [604, 259] on icon "dialog" at bounding box center [611, 266] width 14 height 14
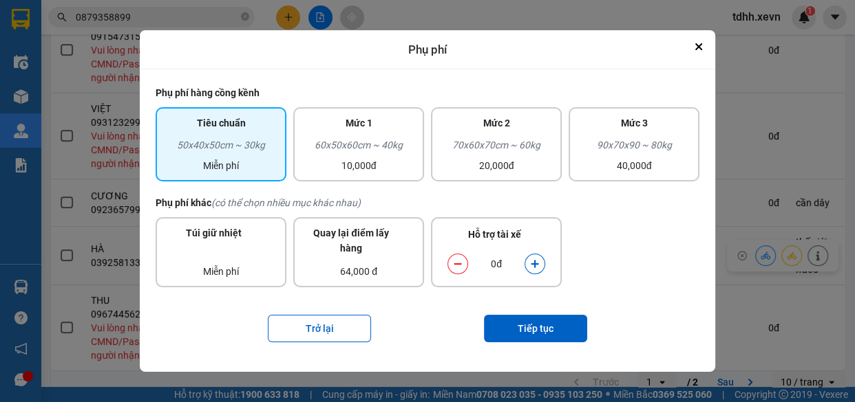
click at [530, 261] on icon "dialog" at bounding box center [535, 264] width 10 height 10
click at [532, 261] on icon "dialog" at bounding box center [535, 264] width 10 height 10
click at [544, 323] on button "Tiếp tục" at bounding box center [535, 329] width 103 height 28
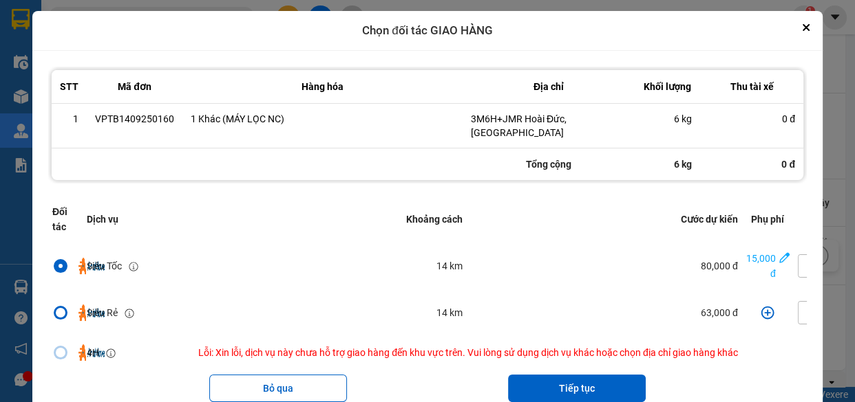
scroll to position [0, 184]
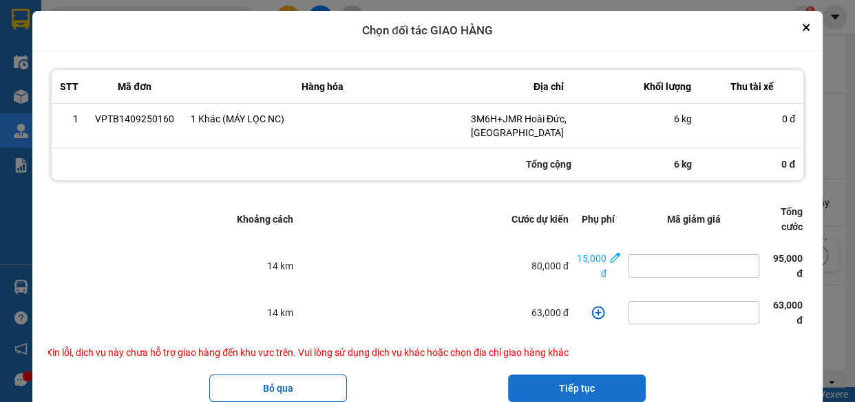
click at [561, 387] on button "Tiếp tục" at bounding box center [577, 389] width 138 height 28
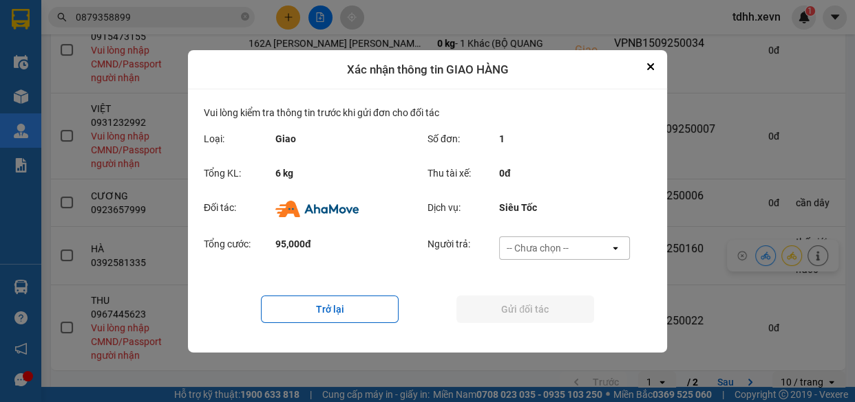
click at [575, 244] on div "-- Chưa chọn --" at bounding box center [554, 248] width 110 height 22
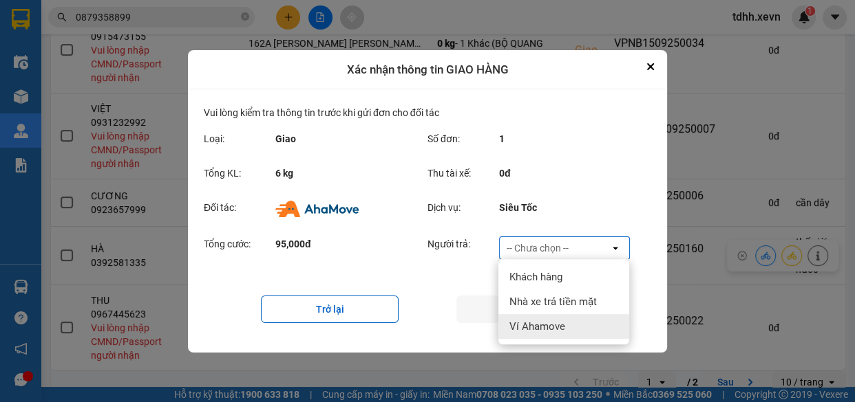
click at [572, 325] on div "Ví Ahamove" at bounding box center [563, 326] width 131 height 25
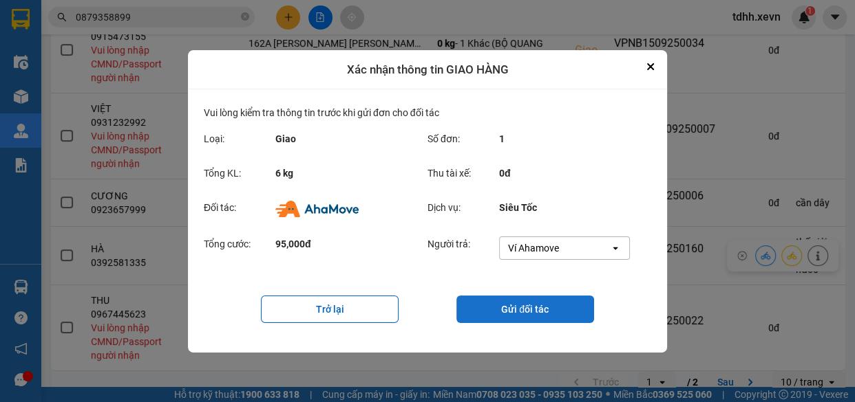
click at [528, 309] on button "Gửi đối tác" at bounding box center [525, 310] width 138 height 28
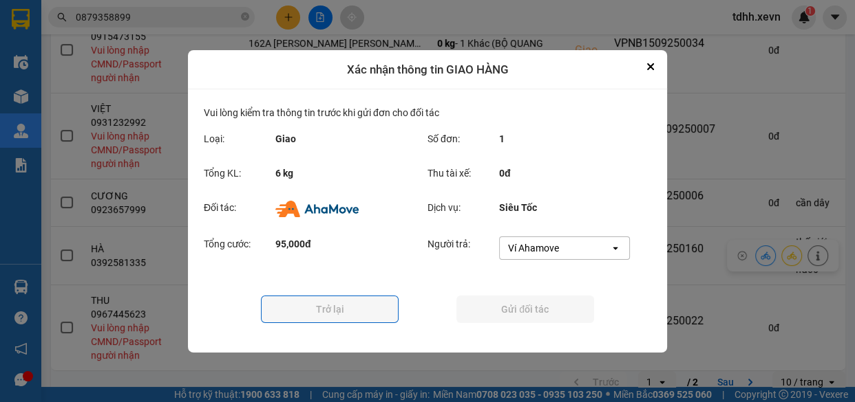
scroll to position [0, 0]
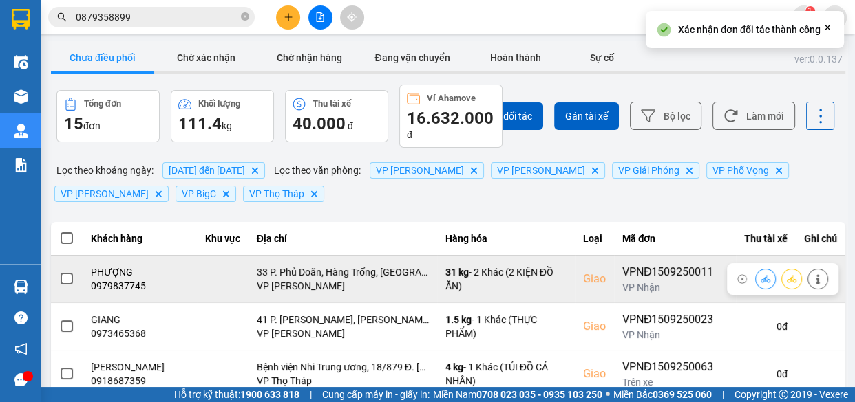
click at [125, 290] on div "0979837745" at bounding box center [140, 286] width 98 height 14
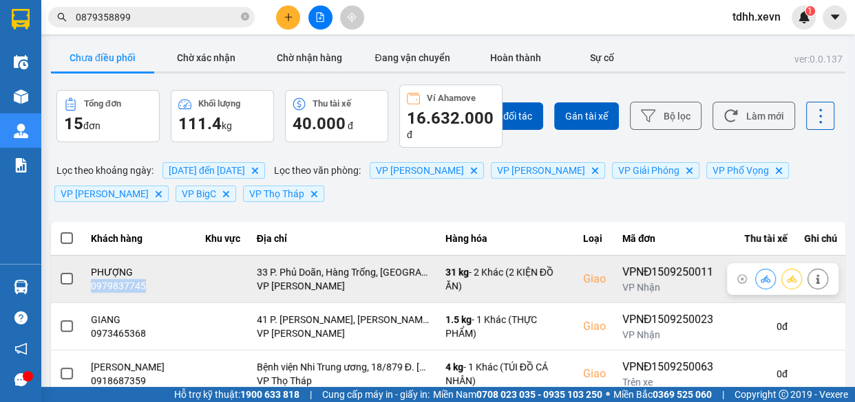
copy div "0979837745"
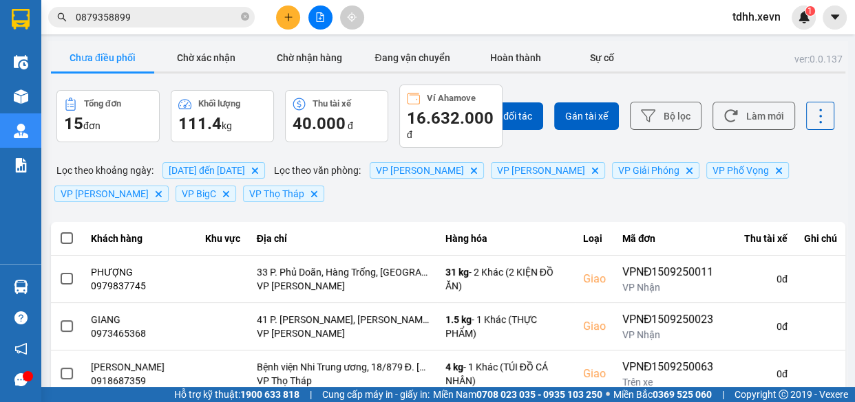
click at [188, 23] on input "0879358899" at bounding box center [157, 17] width 162 height 15
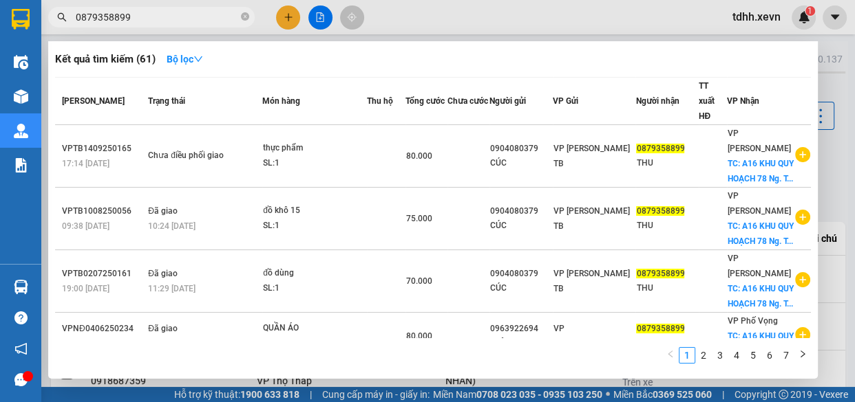
click at [189, 23] on input "0879358899" at bounding box center [157, 17] width 162 height 15
paste input "979837745"
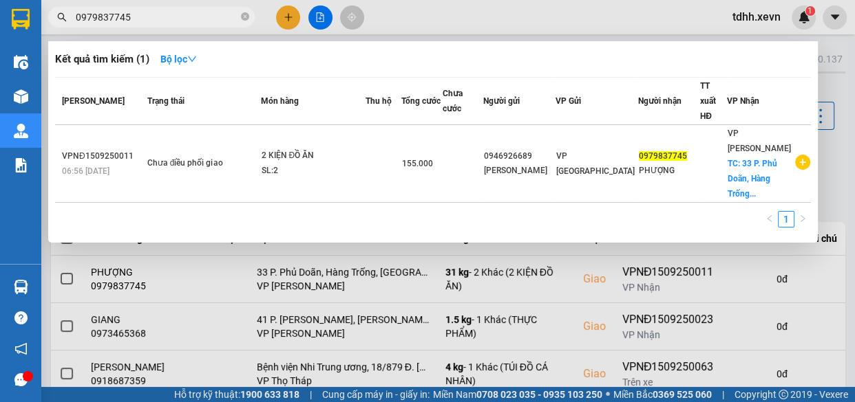
type input "0979837745"
click at [246, 23] on span at bounding box center [245, 17] width 8 height 15
click at [243, 15] on icon "close-circle" at bounding box center [245, 16] width 8 height 8
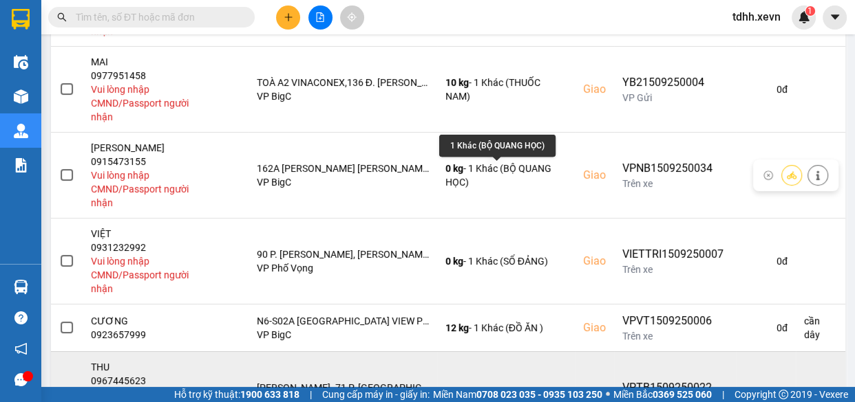
scroll to position [578, 0]
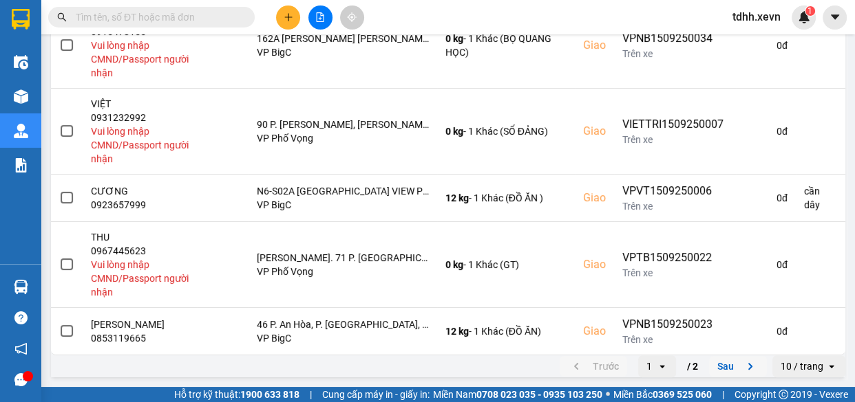
click at [725, 372] on button "Sau" at bounding box center [738, 366] width 58 height 21
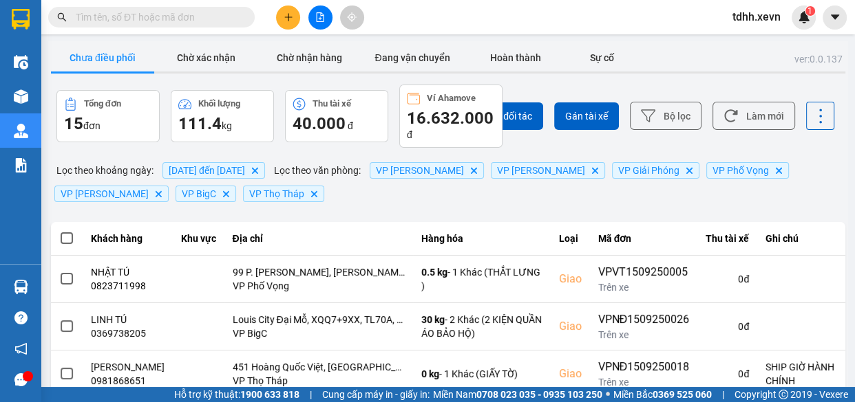
scroll to position [159, 0]
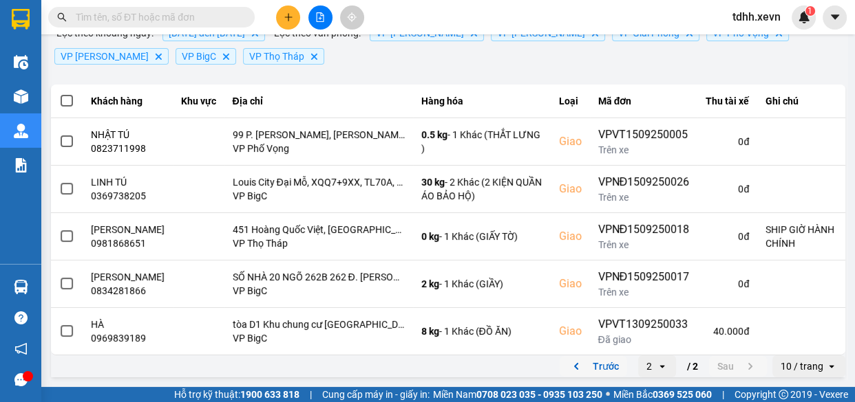
click at [585, 362] on button "Trước" at bounding box center [592, 366] width 67 height 21
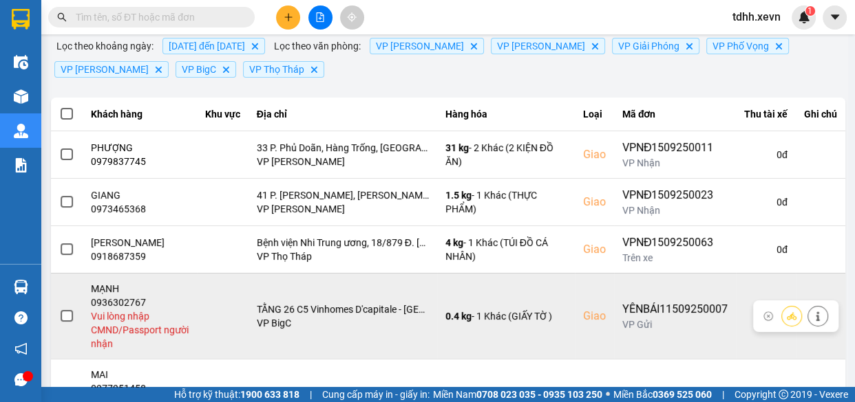
scroll to position [0, 0]
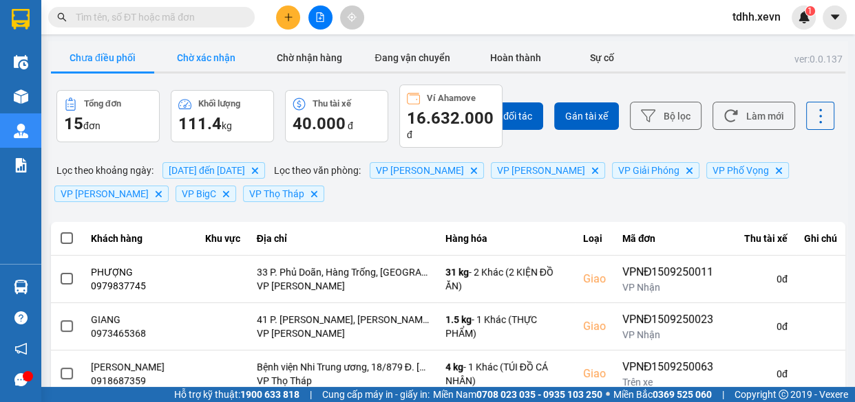
click at [206, 69] on button "Chờ xác nhận" at bounding box center [205, 58] width 103 height 28
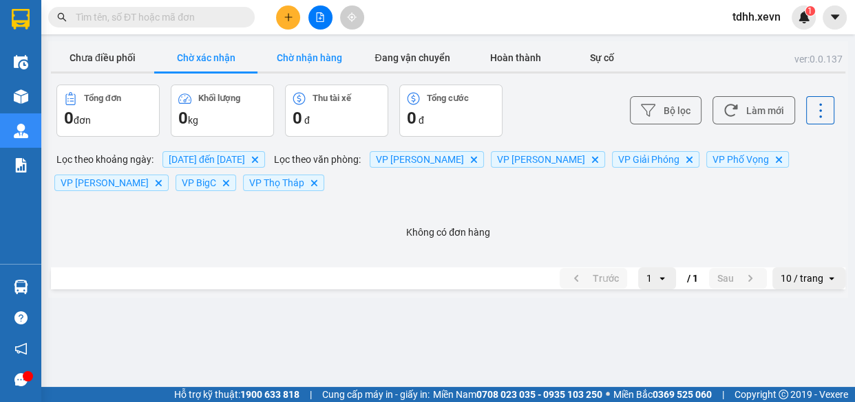
click at [327, 53] on button "Chờ nhận hàng" at bounding box center [308, 58] width 103 height 28
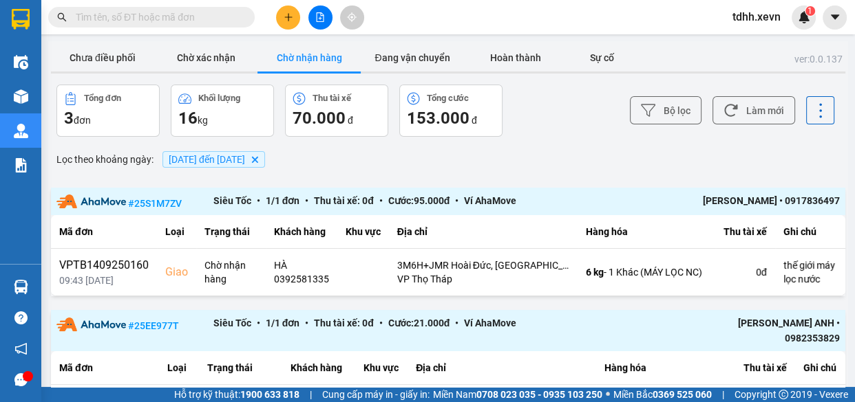
click at [410, 76] on div "ver: 0.0.137 Chưa điều phối Chờ xác nhận Chờ nhận hàng Đang vận chuyển Hoàn thà…" at bounding box center [447, 320] width 799 height 559
click at [433, 63] on button "Đang vận chuyển" at bounding box center [412, 58] width 103 height 28
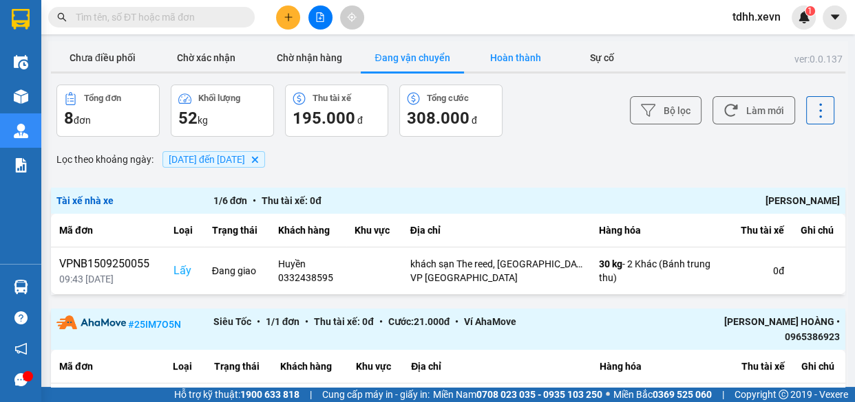
click at [508, 60] on button "Hoàn thành" at bounding box center [515, 58] width 103 height 28
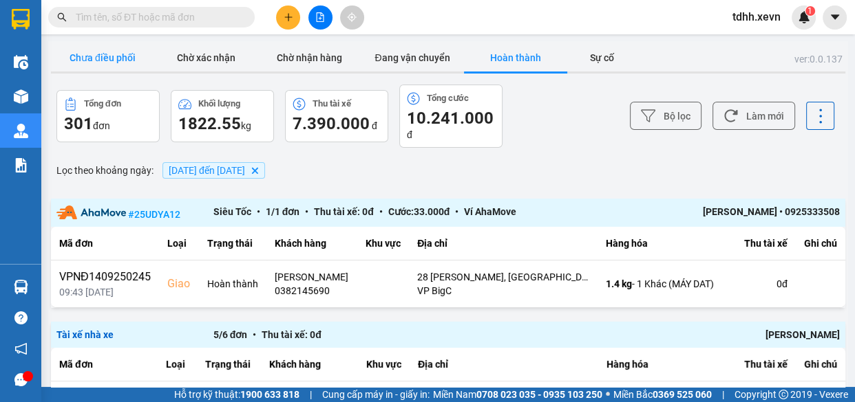
click at [85, 53] on button "Chưa điều phối" at bounding box center [102, 58] width 103 height 28
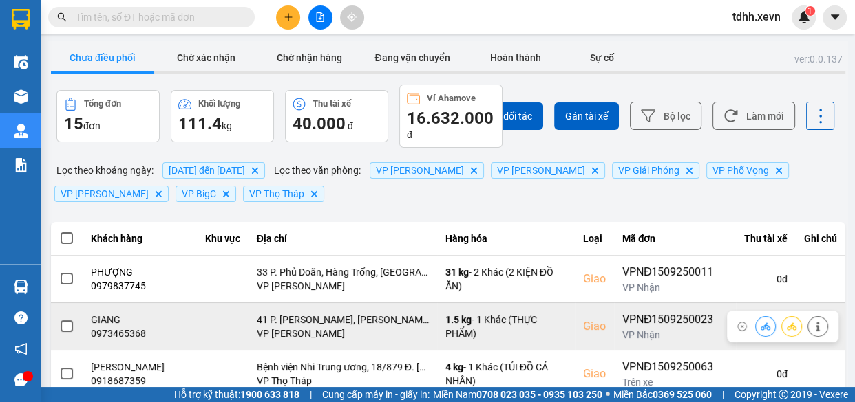
click at [124, 337] on div "0973465368" at bounding box center [140, 334] width 98 height 14
click at [123, 337] on div "0973465368" at bounding box center [140, 334] width 98 height 14
copy div "0973465368"
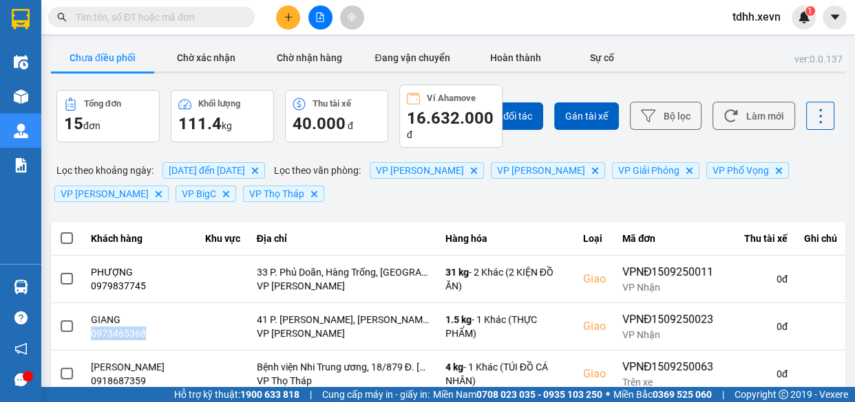
scroll to position [125, 0]
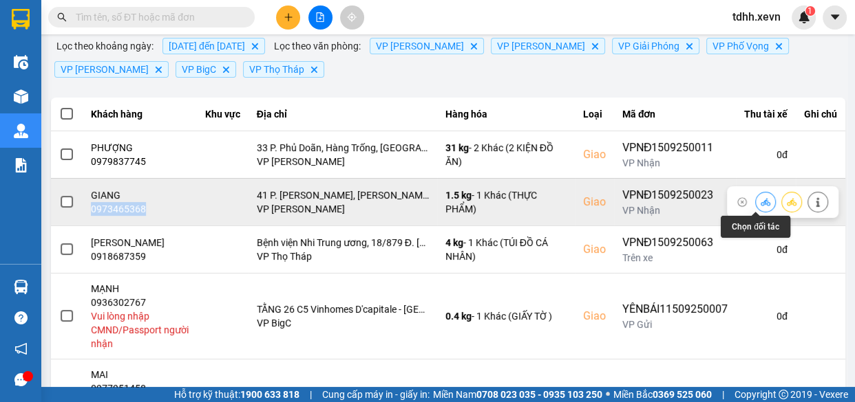
click at [760, 202] on icon at bounding box center [765, 202] width 10 height 8
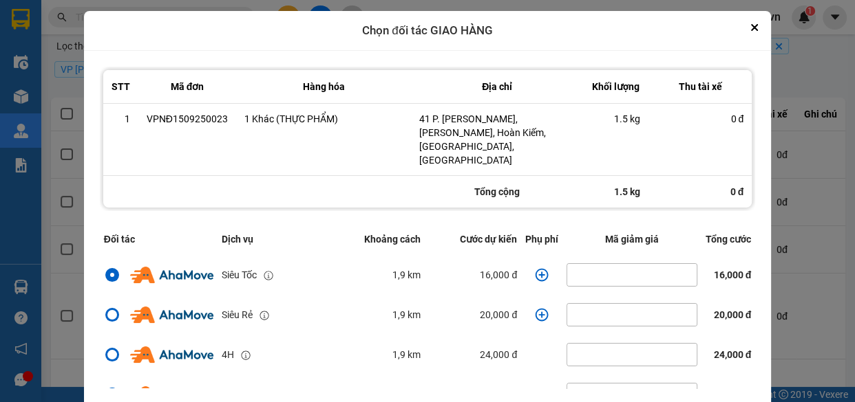
click at [535, 268] on icon "dialog" at bounding box center [542, 275] width 14 height 14
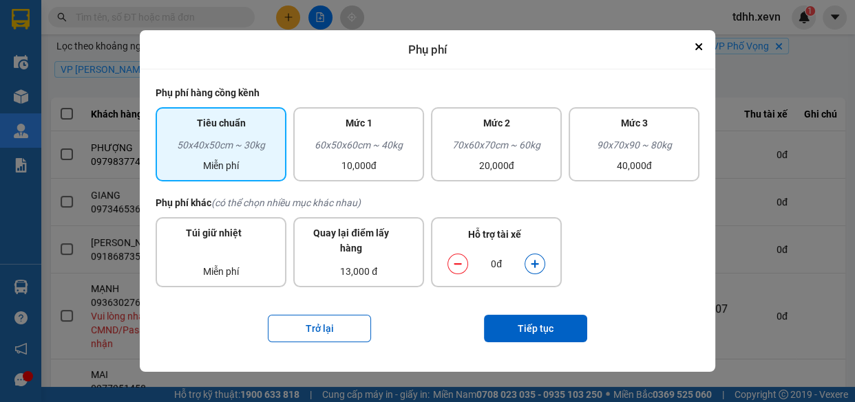
click at [519, 263] on div "0đ" at bounding box center [496, 264] width 56 height 15
click at [533, 264] on icon "dialog" at bounding box center [534, 265] width 8 height 8
click at [548, 340] on button "Tiếp tục" at bounding box center [535, 329] width 103 height 28
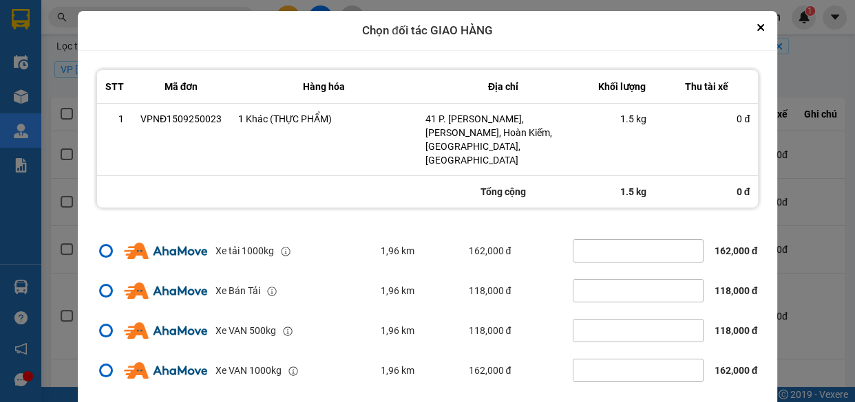
scroll to position [41, 0]
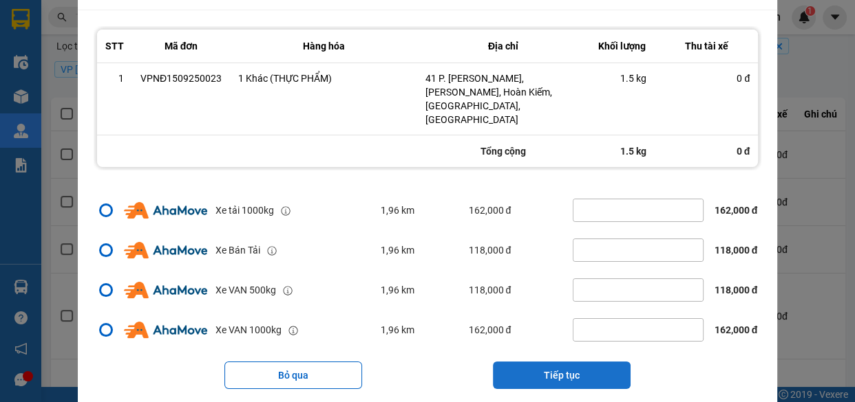
click at [598, 362] on button "Tiếp tục" at bounding box center [562, 376] width 138 height 28
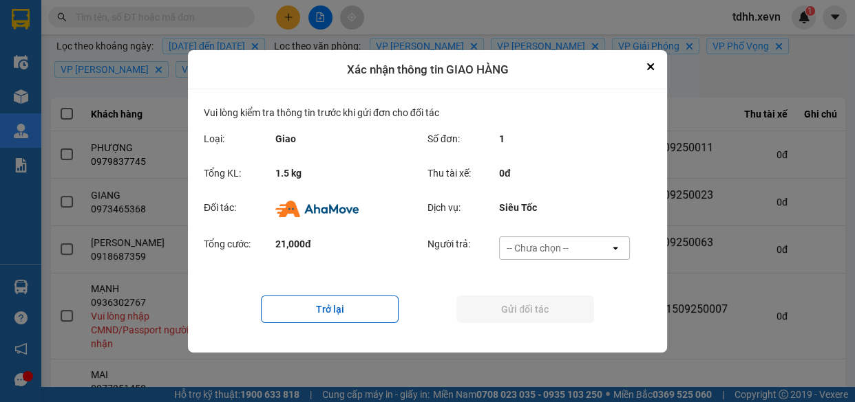
scroll to position [0, 0]
click at [601, 248] on div "-- Chưa chọn --" at bounding box center [554, 248] width 110 height 22
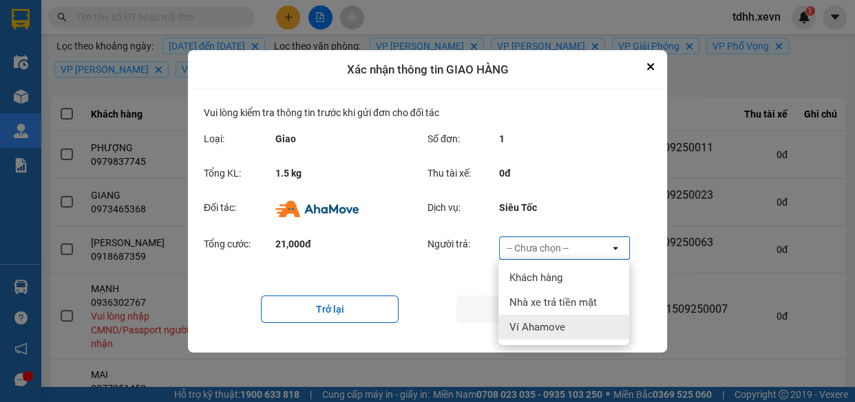
click at [572, 321] on div "Ví Ahamove" at bounding box center [563, 327] width 131 height 25
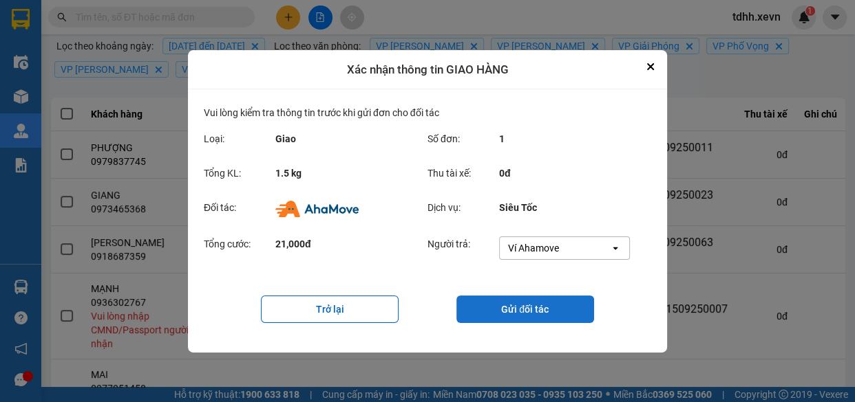
click at [507, 312] on button "Gửi đối tác" at bounding box center [525, 310] width 138 height 28
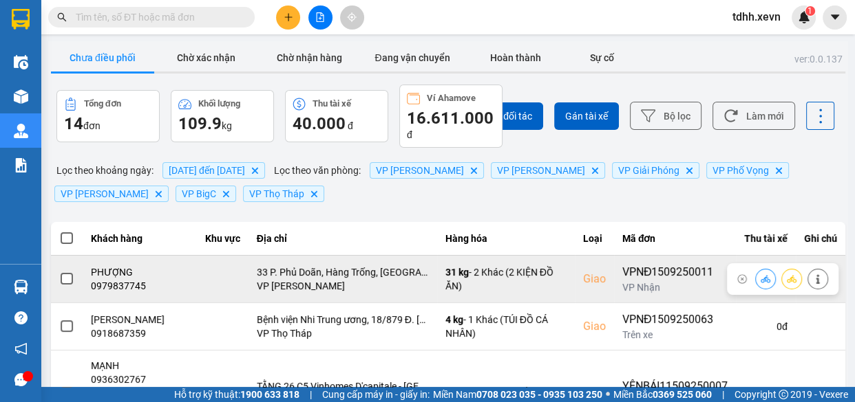
click at [131, 284] on div "0979837745" at bounding box center [140, 286] width 98 height 14
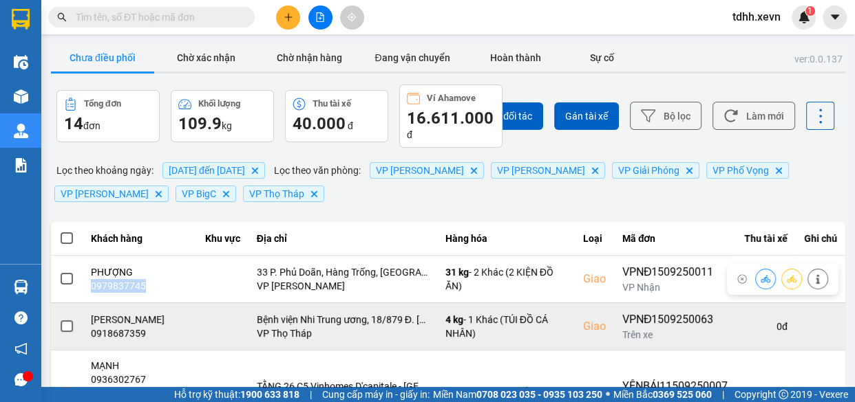
copy div "0979837745"
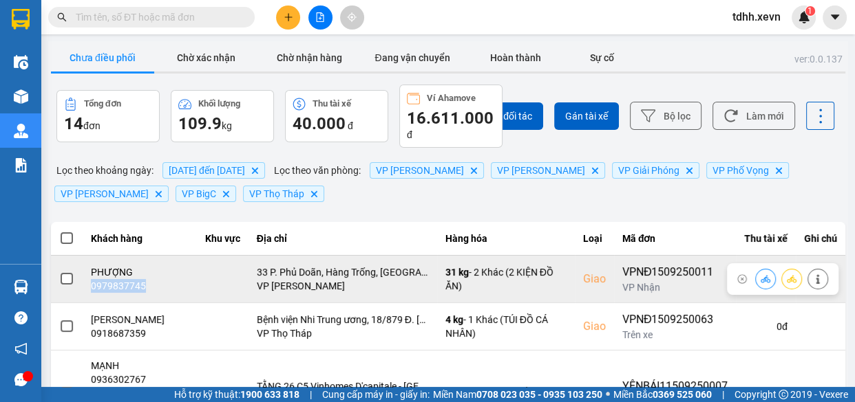
click at [813, 279] on button at bounding box center [817, 279] width 19 height 24
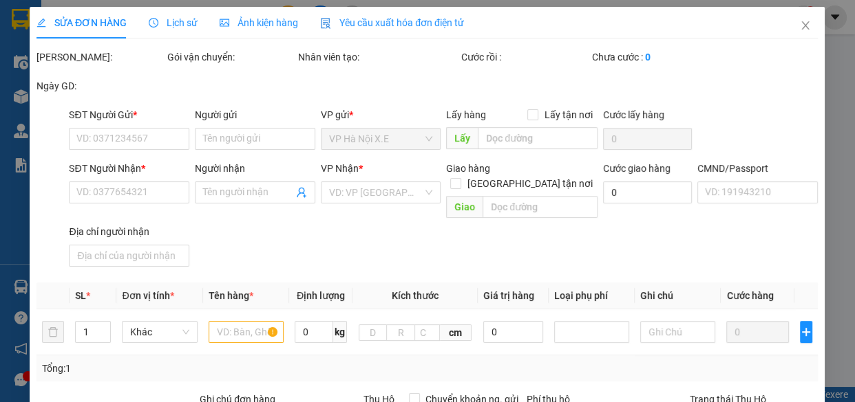
type input "0946926689"
type input "NGUYỄN THANH HÒA"
type input "0979837745"
type input "PHƯỢNG"
checkbox input "true"
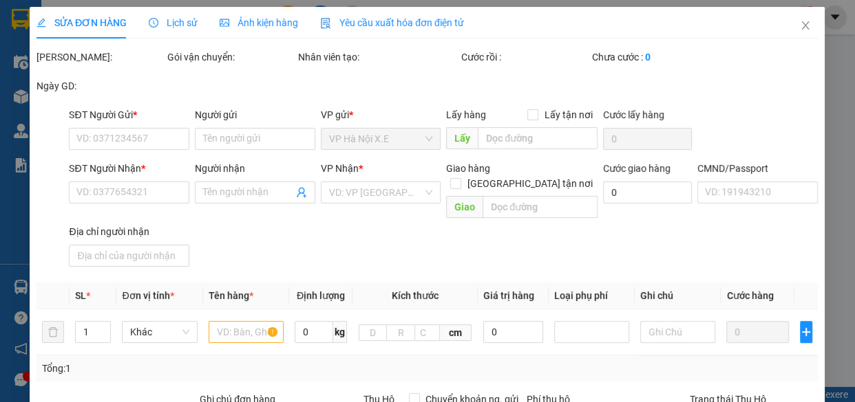
type input "33 P. Phủ Doãn, Hàng Trống, Hoàn Kiếm, Hà Nội, Việt Nam"
type input "PHẠM THỊ NGỌC KHÁNH"
type input "155.000"
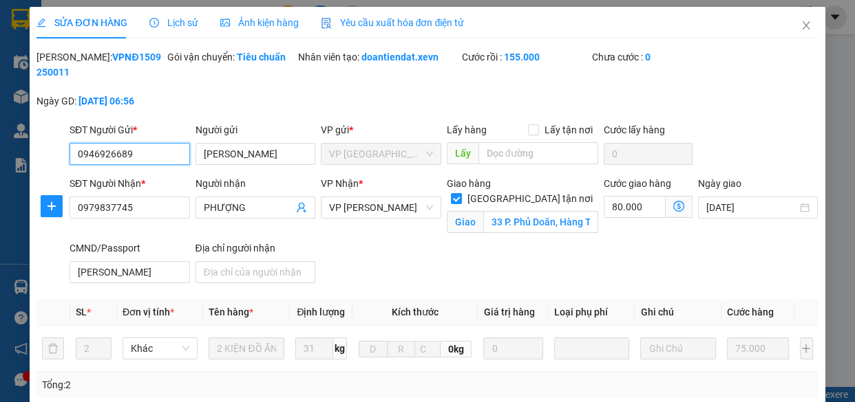
scroll to position [286, 0]
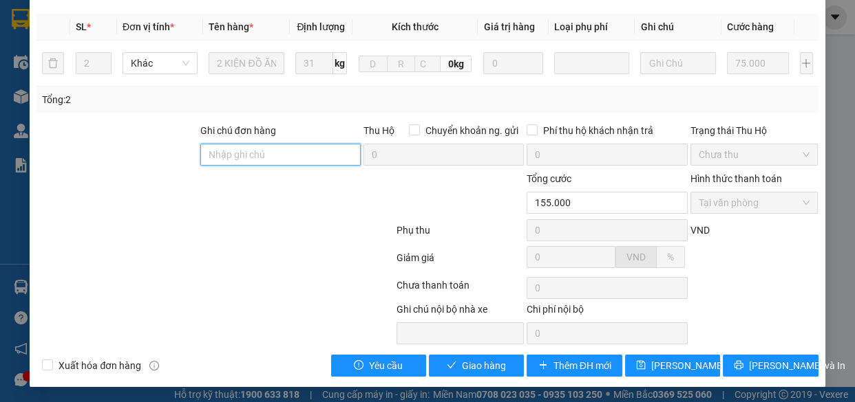
click at [296, 149] on input "Ghi chú đơn hàng" at bounding box center [280, 155] width 160 height 22
type input "cần cáng và dây"
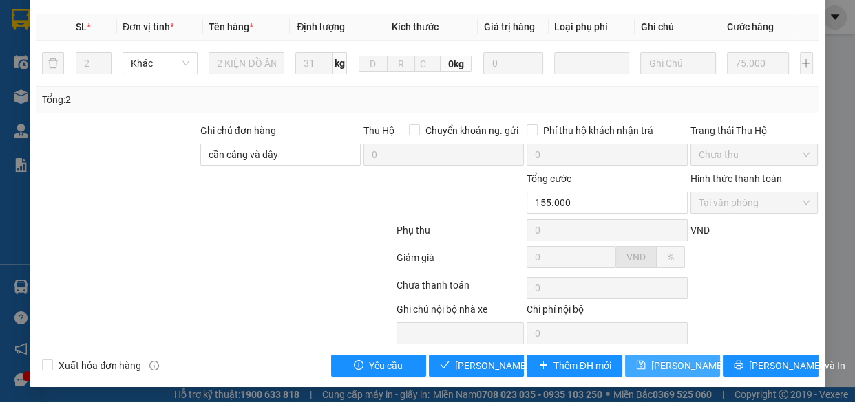
click at [683, 371] on span "Lưu thay đổi" at bounding box center [706, 365] width 110 height 15
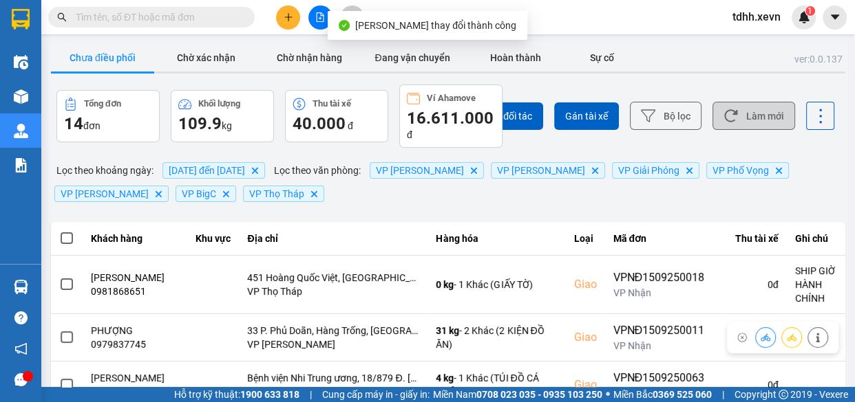
click at [746, 117] on button "Làm mới" at bounding box center [753, 116] width 83 height 28
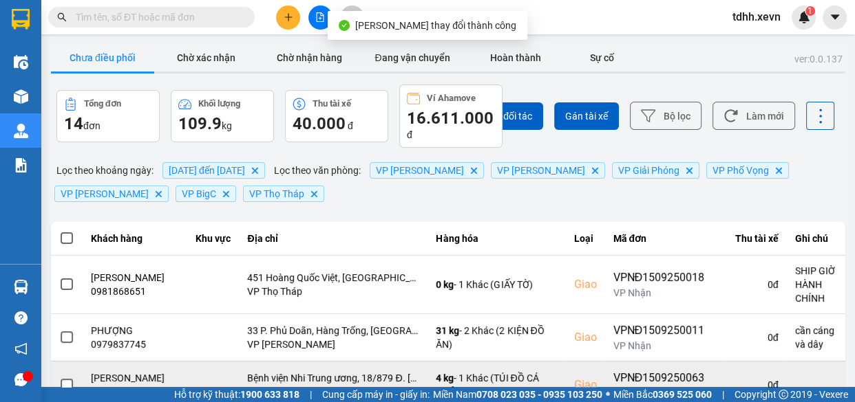
scroll to position [187, 0]
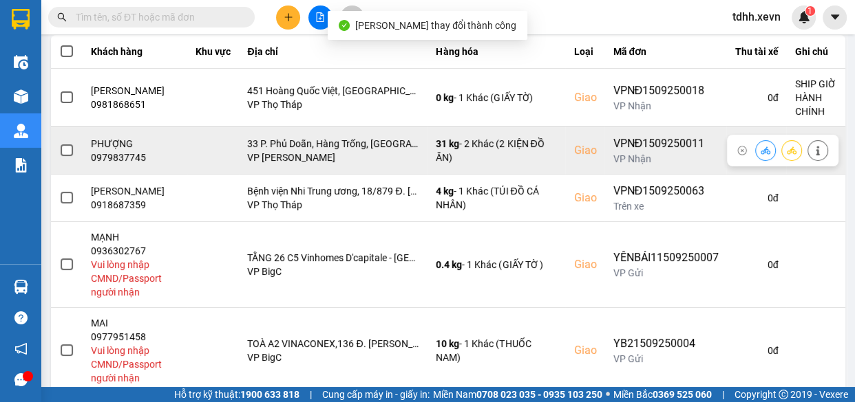
click at [760, 151] on icon at bounding box center [765, 151] width 10 height 10
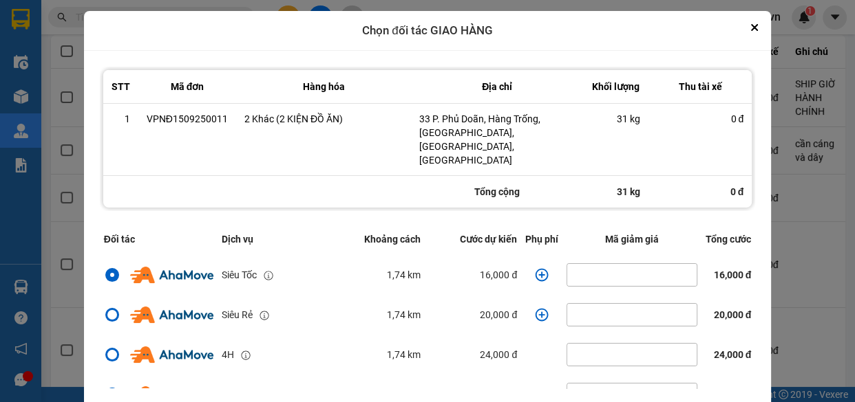
click at [535, 268] on icon "dialog" at bounding box center [542, 275] width 14 height 14
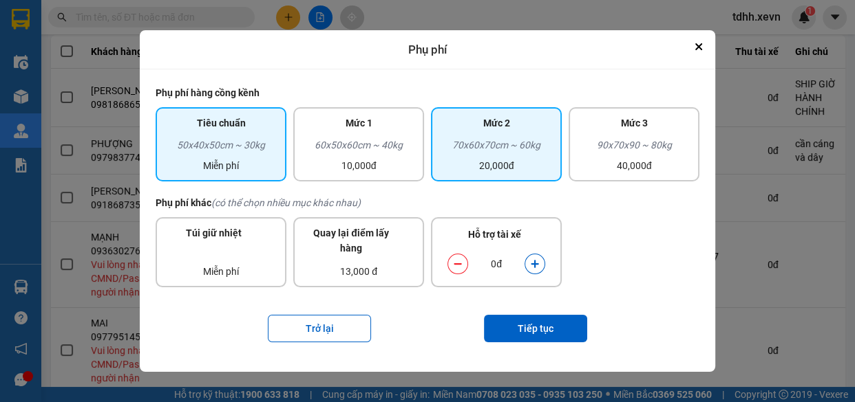
click at [517, 117] on div "Mức 2" at bounding box center [496, 127] width 114 height 22
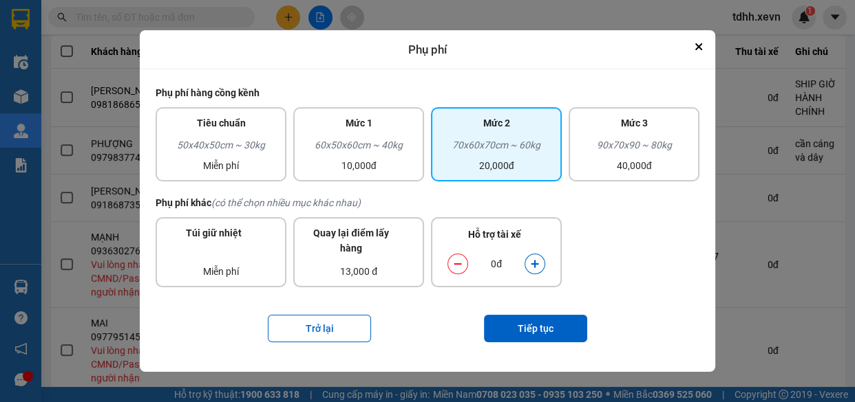
click at [537, 264] on icon "dialog" at bounding box center [534, 265] width 8 height 8
drag, startPoint x: 537, startPoint y: 264, endPoint x: 546, endPoint y: 314, distance: 51.1
click at [537, 264] on icon "dialog" at bounding box center [534, 265] width 8 height 8
click at [546, 330] on button "Tiếp tục" at bounding box center [535, 329] width 103 height 28
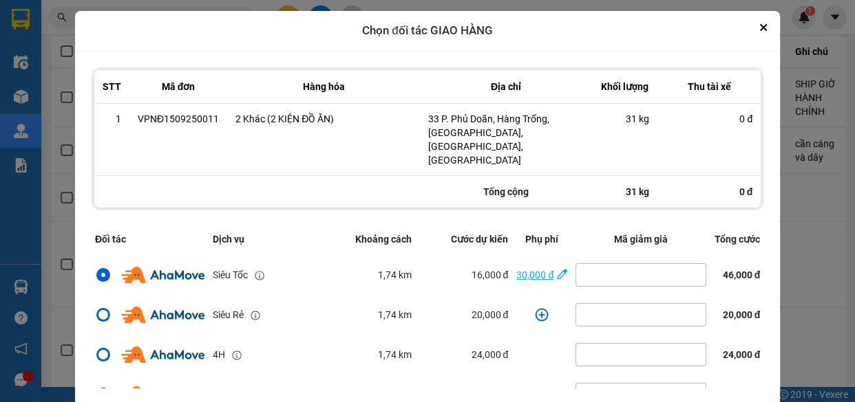
click at [522, 268] on div "30,000 đ" at bounding box center [534, 275] width 37 height 15
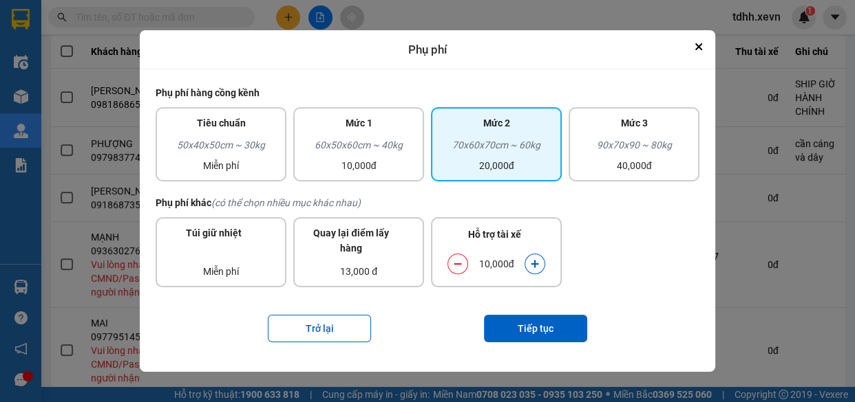
click at [535, 268] on icon "dialog" at bounding box center [535, 264] width 10 height 10
click at [548, 330] on button "Tiếp tục" at bounding box center [535, 329] width 103 height 28
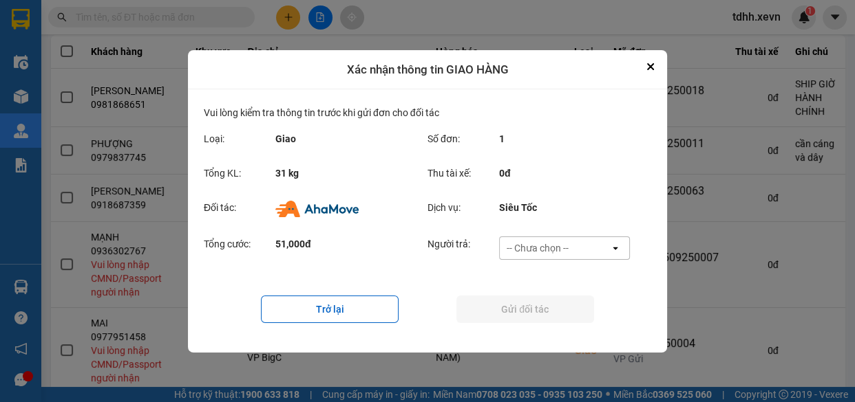
click at [553, 244] on div "-- Chưa chọn --" at bounding box center [537, 248] width 62 height 14
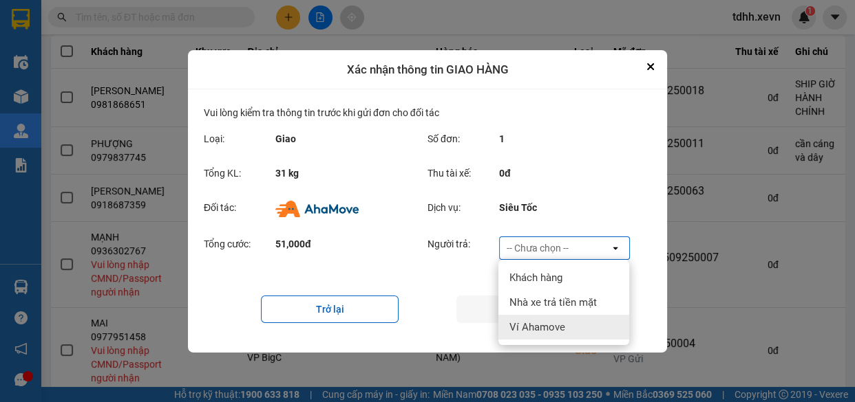
click at [560, 317] on div "Ví Ahamove" at bounding box center [563, 327] width 131 height 25
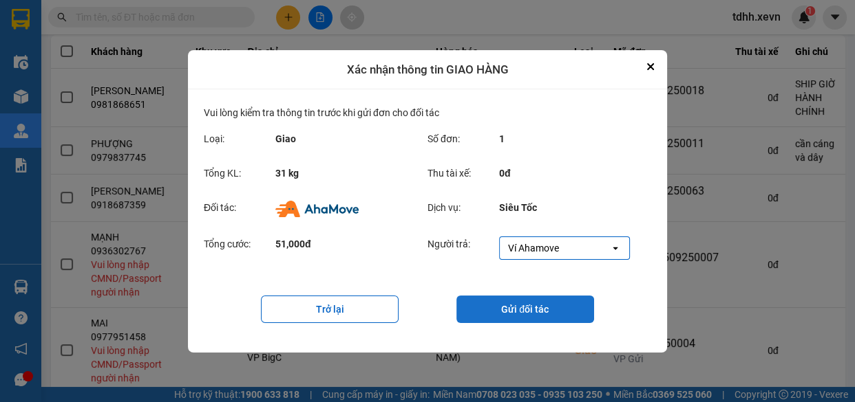
click at [517, 301] on button "Gửi đối tác" at bounding box center [525, 310] width 138 height 28
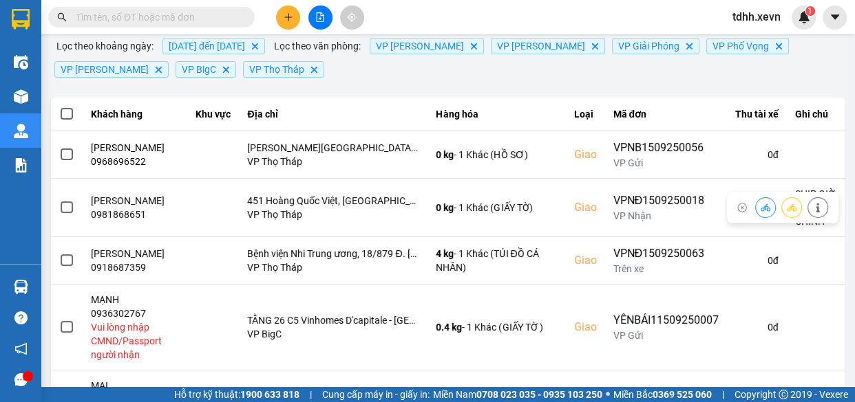
scroll to position [0, 0]
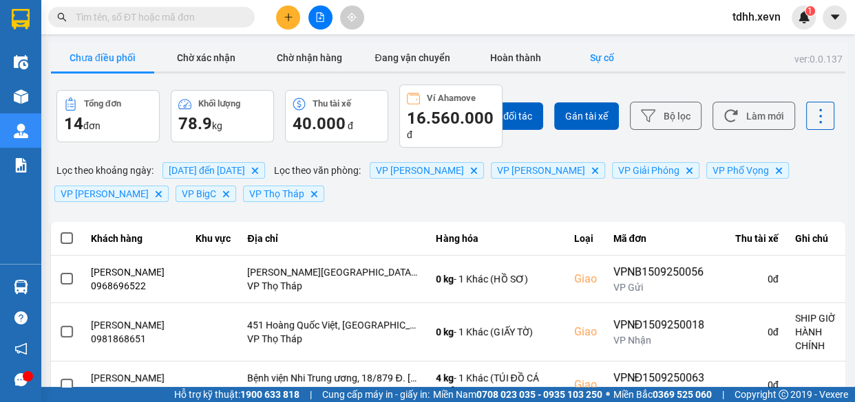
click at [605, 62] on button "Sự cố" at bounding box center [601, 58] width 69 height 28
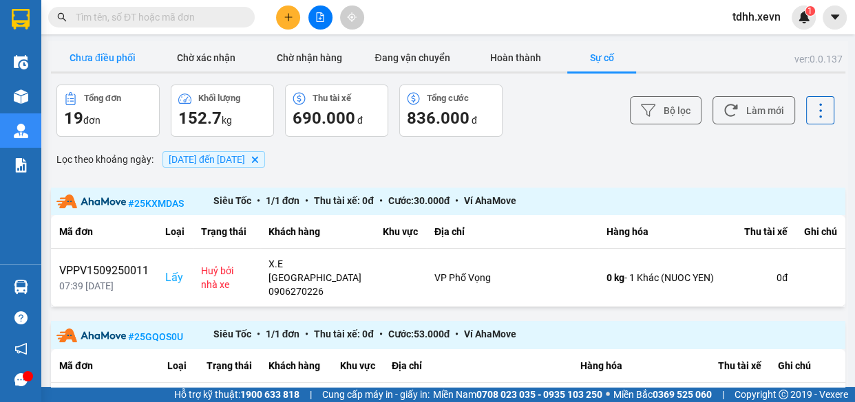
click at [109, 46] on button "Chưa điều phối" at bounding box center [102, 58] width 103 height 28
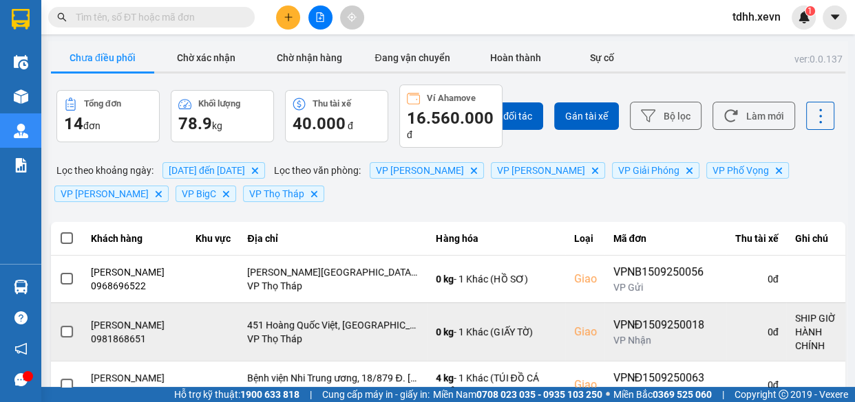
scroll to position [125, 0]
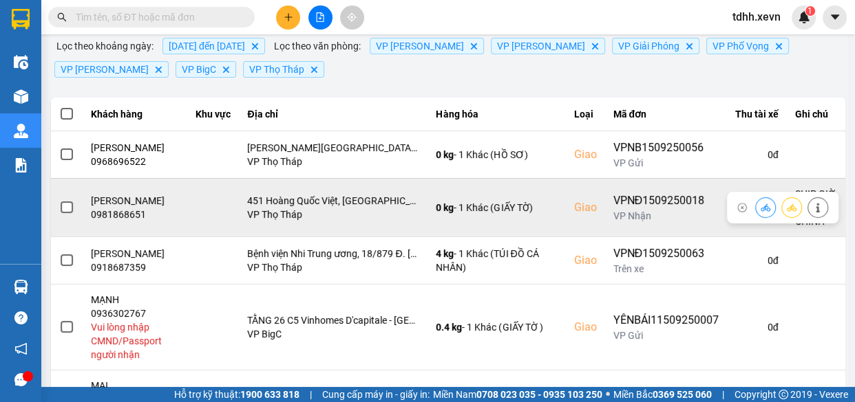
click at [138, 220] on div "0981868651" at bounding box center [135, 215] width 89 height 14
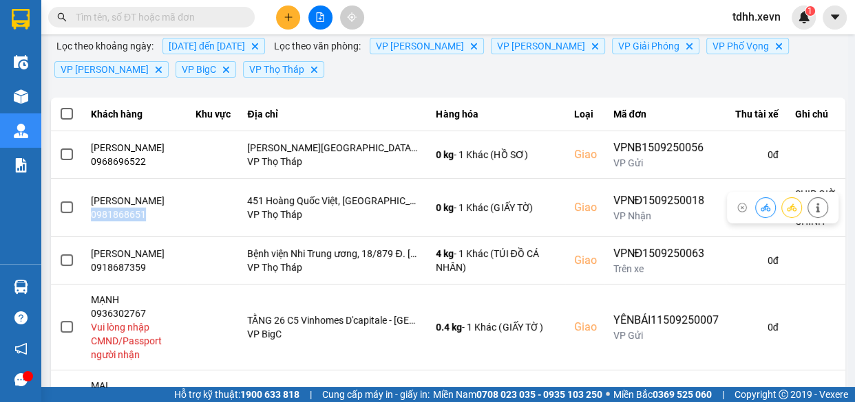
copy div "0981868651"
click at [169, 19] on input "text" at bounding box center [157, 17] width 162 height 15
paste input "0981868651"
type input "0981868651"
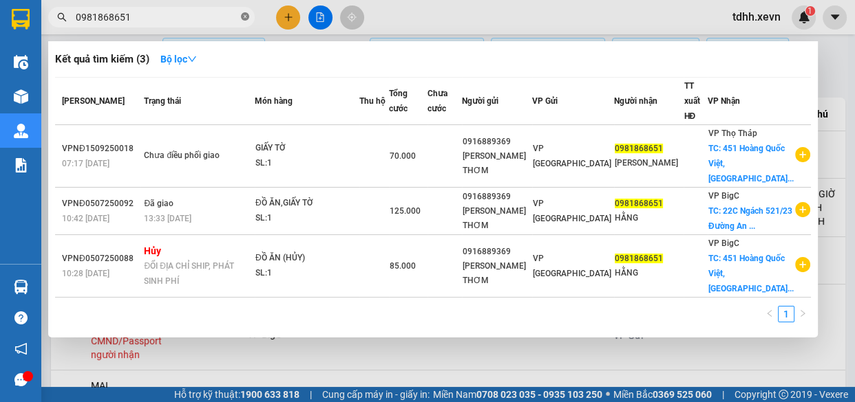
click at [247, 14] on icon "close-circle" at bounding box center [245, 16] width 8 height 8
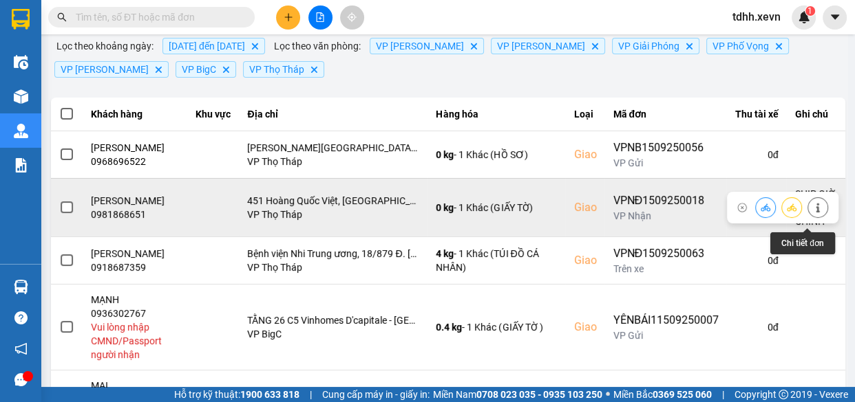
click at [813, 215] on button at bounding box center [817, 207] width 19 height 24
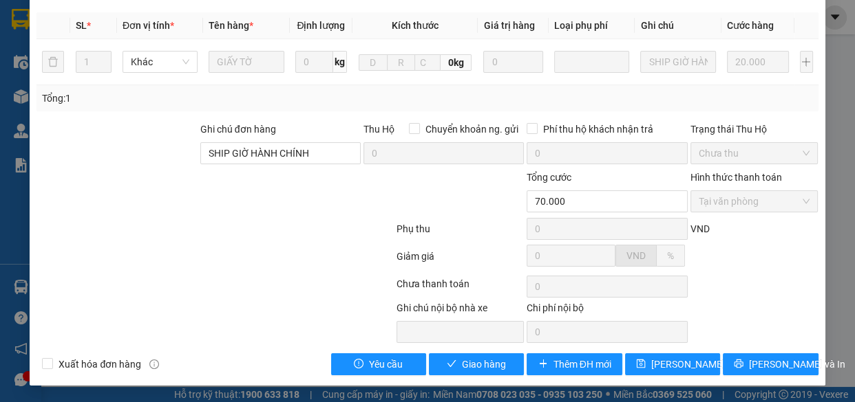
scroll to position [286, 0]
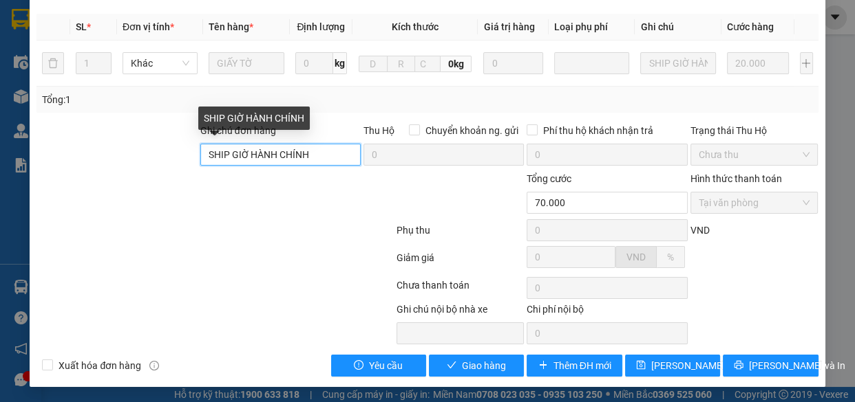
drag, startPoint x: 336, startPoint y: 157, endPoint x: 162, endPoint y: 189, distance: 176.9
click at [162, 189] on form "Ghi chú đơn hàng SHIP GIỜ HÀNH CHÍNH Thu Hộ Chuyển khoản ng. gửi 0 Phí thu hộ k…" at bounding box center [426, 198] width 781 height 151
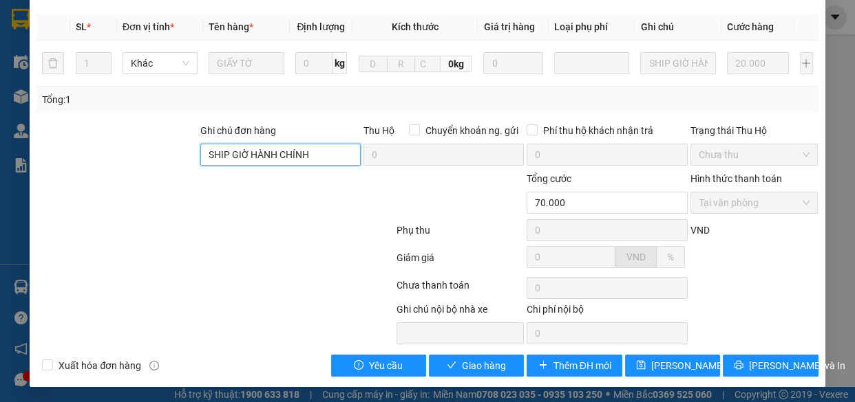
type input "="
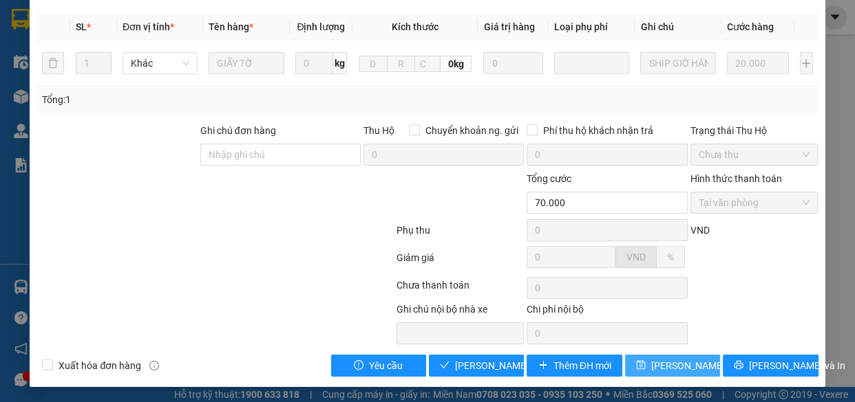
click at [625, 364] on button "Lưu thay đổi" at bounding box center [672, 366] width 95 height 22
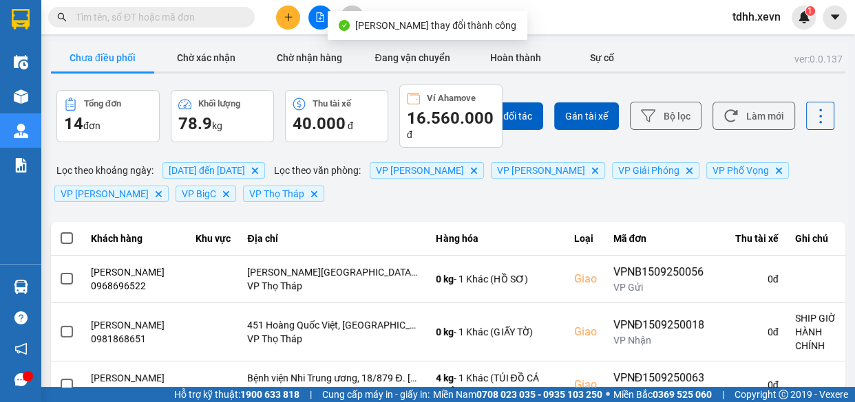
click at [751, 96] on div "Chọn đối tác Gán tài xế Bộ lọc Làm mới" at bounding box center [639, 116] width 389 height 63
click at [757, 121] on button "Làm mới" at bounding box center [753, 116] width 83 height 28
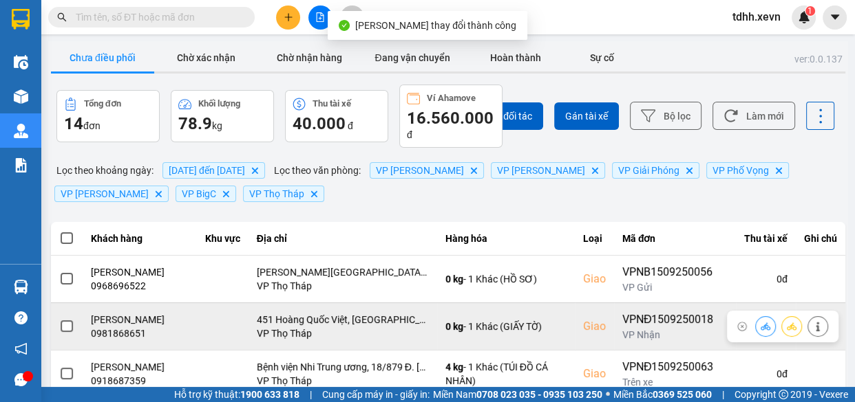
click at [760, 332] on icon at bounding box center [765, 327] width 10 height 10
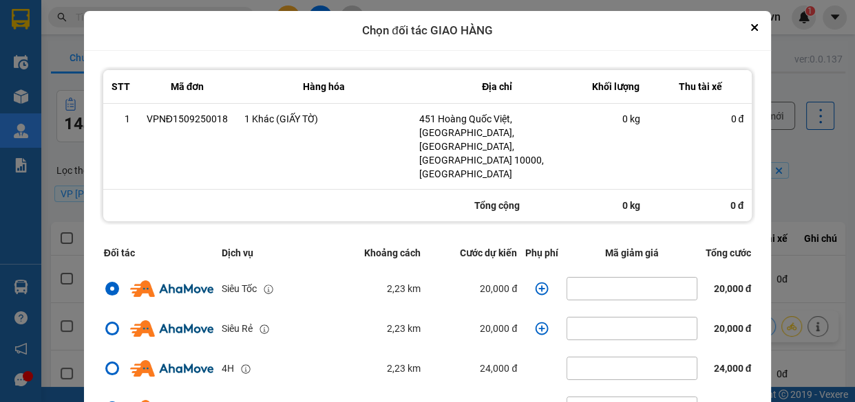
click at [535, 282] on icon "dialog" at bounding box center [541, 288] width 13 height 13
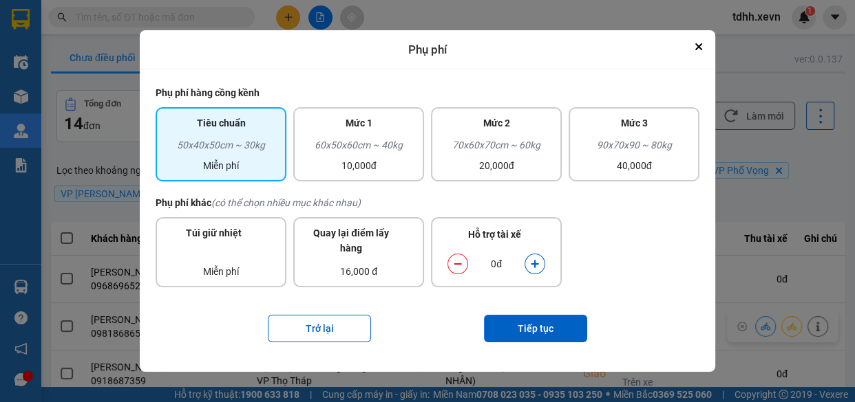
click at [535, 257] on button "dialog" at bounding box center [534, 265] width 19 height 24
click at [543, 323] on button "Tiếp tục" at bounding box center [535, 329] width 103 height 28
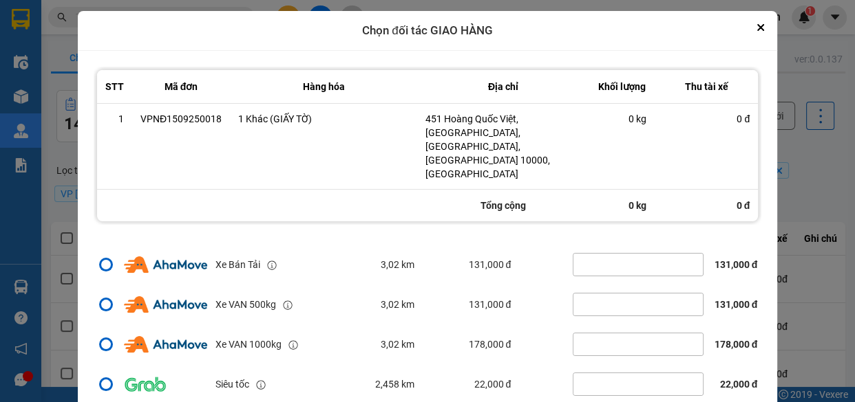
scroll to position [41, 0]
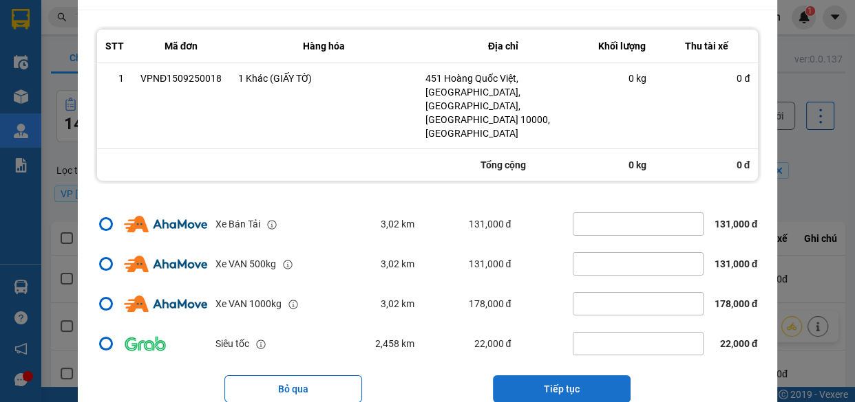
click at [578, 376] on button "Tiếp tục" at bounding box center [562, 390] width 138 height 28
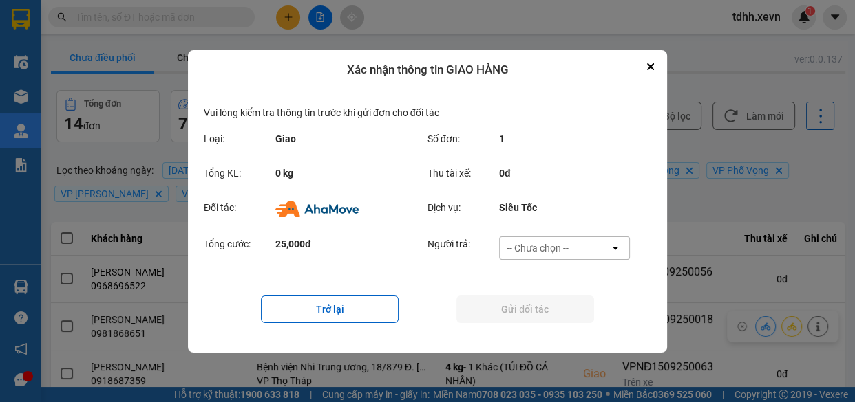
click at [563, 248] on div "-- Chưa chọn --" at bounding box center [537, 248] width 62 height 14
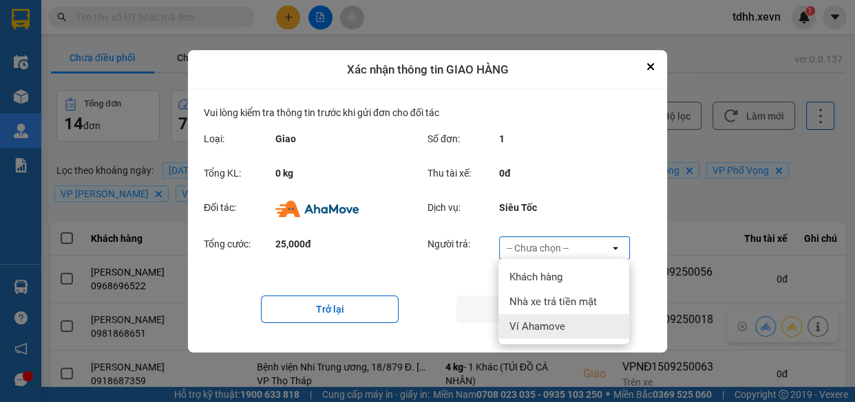
click at [579, 327] on div "Ví Ahamove" at bounding box center [563, 326] width 131 height 25
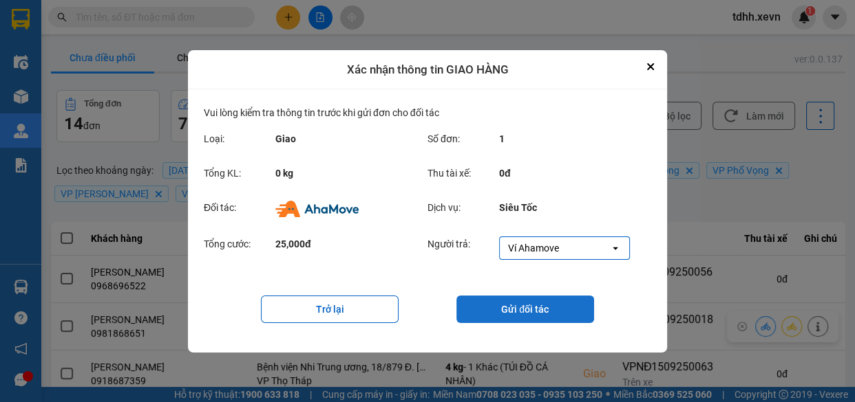
click at [522, 299] on button "Gửi đối tác" at bounding box center [525, 310] width 138 height 28
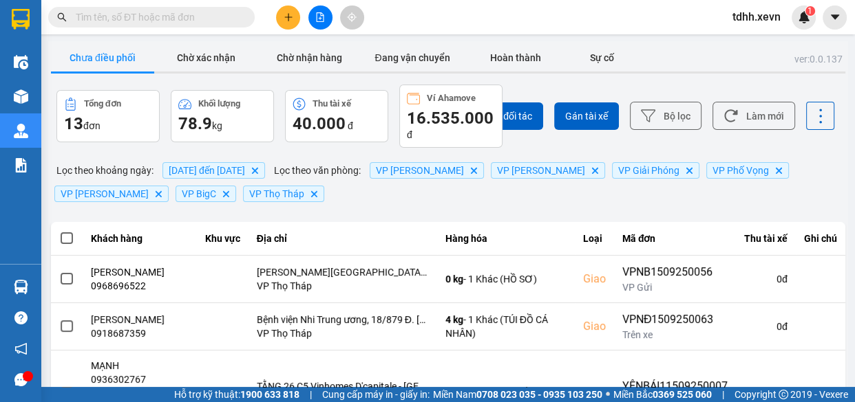
click at [182, 18] on input "text" at bounding box center [157, 17] width 162 height 15
paste input "0971596596"
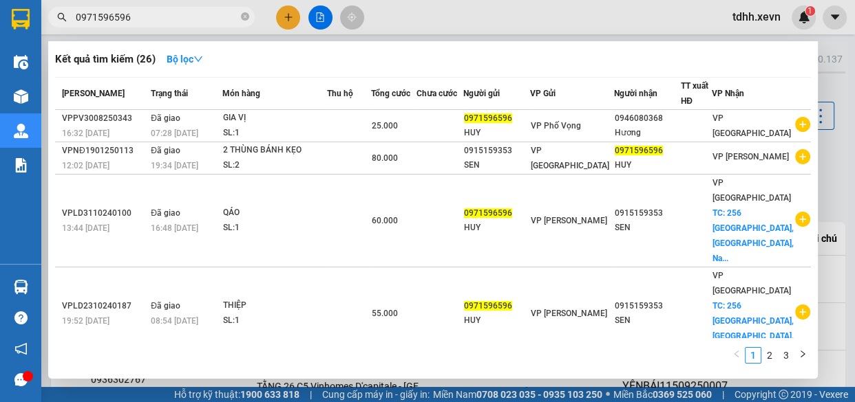
click at [203, 19] on input "0971596596" at bounding box center [157, 17] width 162 height 15
paste input "398478679"
click at [203, 19] on input "0971596596" at bounding box center [157, 17] width 162 height 15
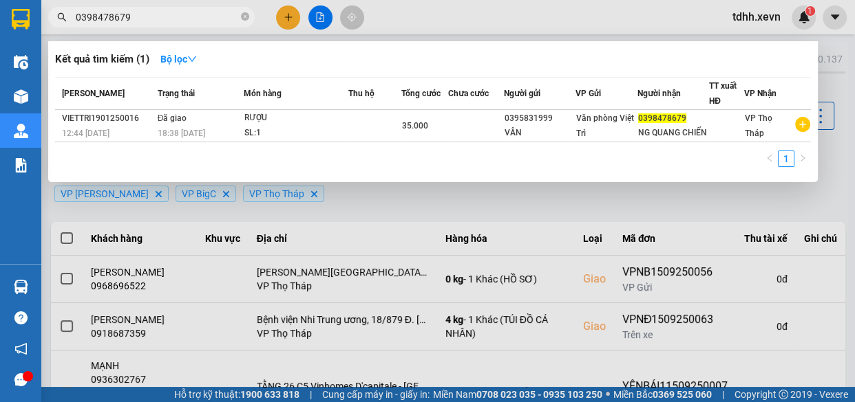
click at [218, 13] on input "0398478679" at bounding box center [157, 17] width 162 height 15
paste input "817190222"
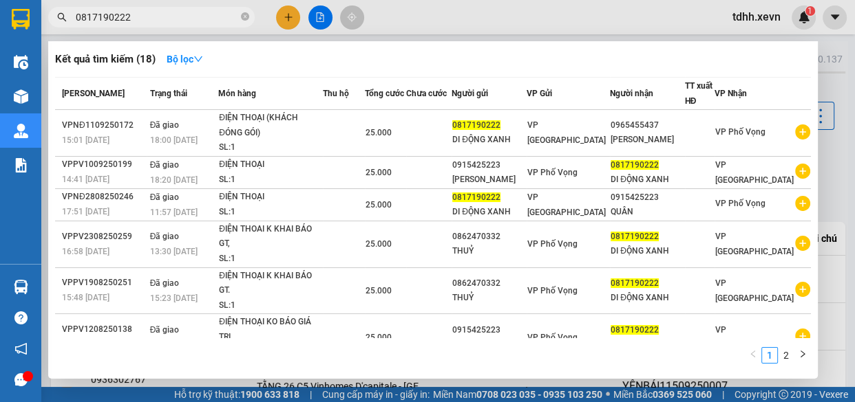
type input "0817190222"
click at [246, 16] on icon "close-circle" at bounding box center [245, 16] width 8 height 8
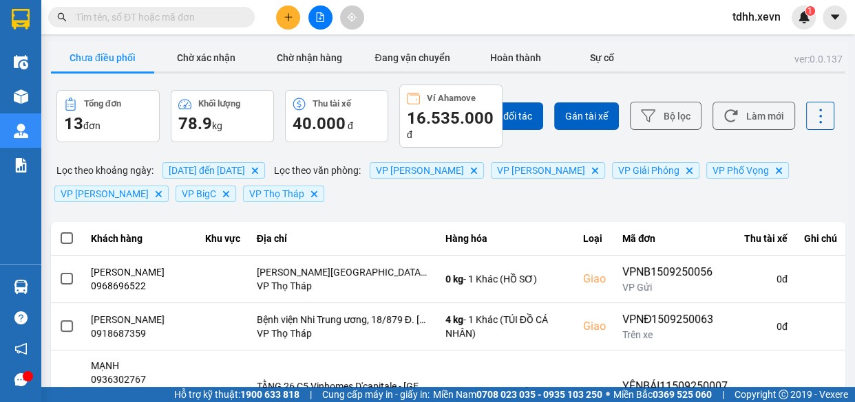
click at [212, 13] on input "text" at bounding box center [157, 17] width 162 height 15
click at [191, 12] on input "text" at bounding box center [157, 17] width 162 height 15
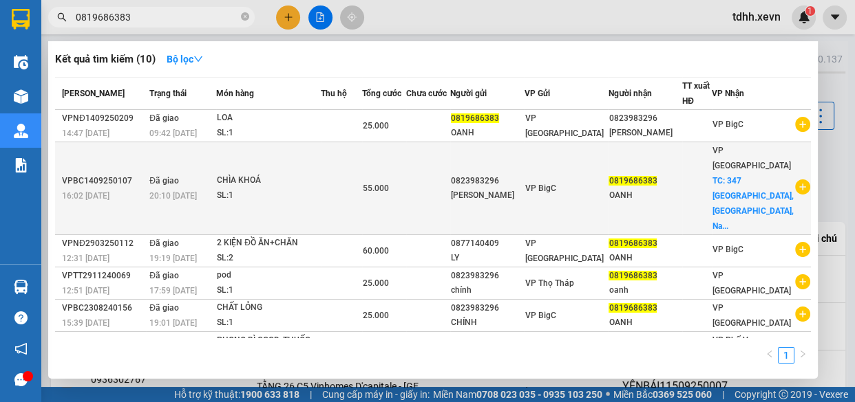
type input "0819686383"
click at [451, 184] on td at bounding box center [428, 188] width 45 height 93
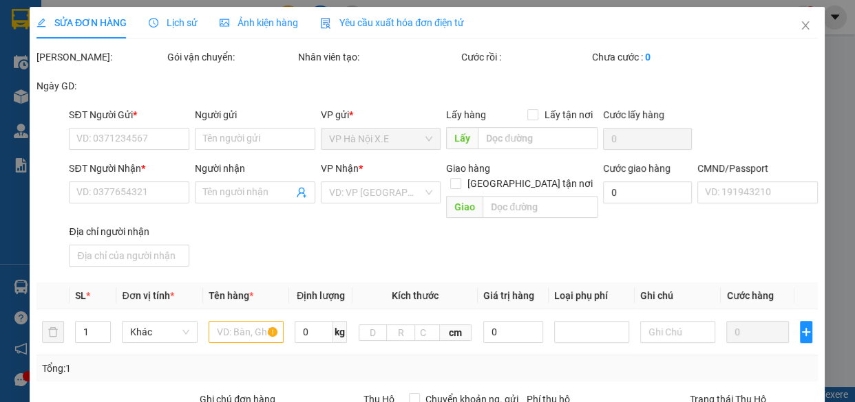
type input "0823983296"
type input "TRỊNH QUANG CHÍNH"
type input "0819686383"
type input "OANH"
checkbox input "true"
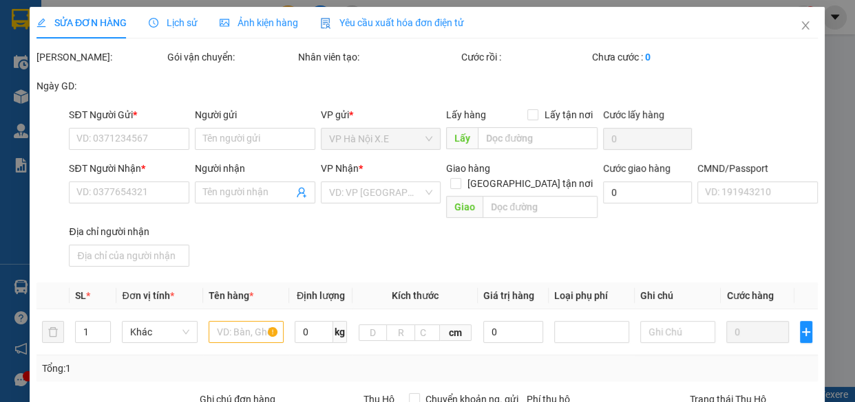
type input "347 Điện Biên, Lộc Hoà, Nam Định"
type input "30.000"
type input "1234"
type input "55.000"
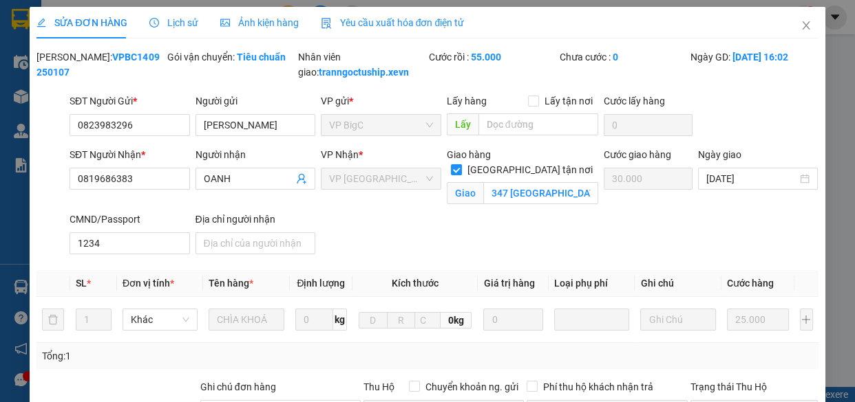
click at [169, 7] on div "Lịch sử" at bounding box center [173, 23] width 49 height 32
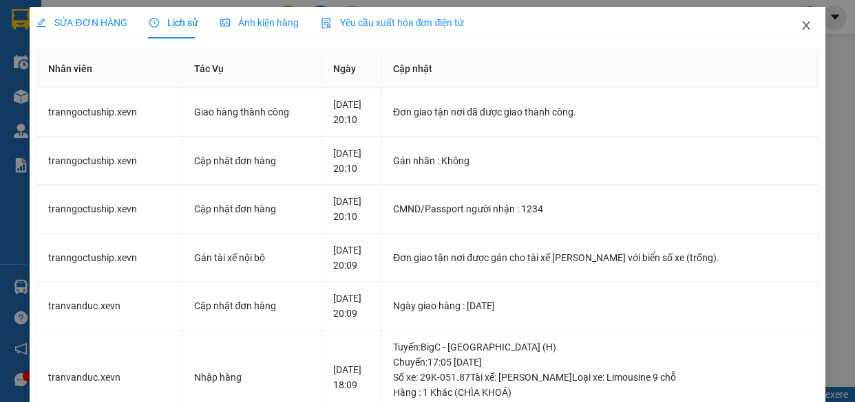
click at [800, 27] on icon "close" at bounding box center [805, 25] width 11 height 11
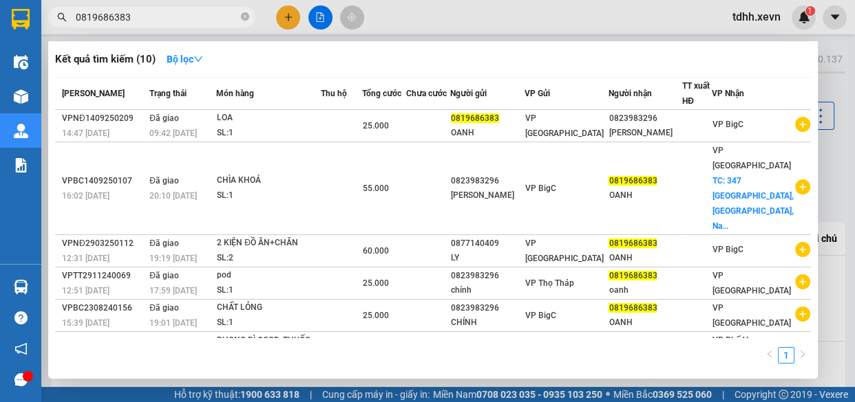
click at [171, 20] on input "0819686383" at bounding box center [157, 17] width 162 height 15
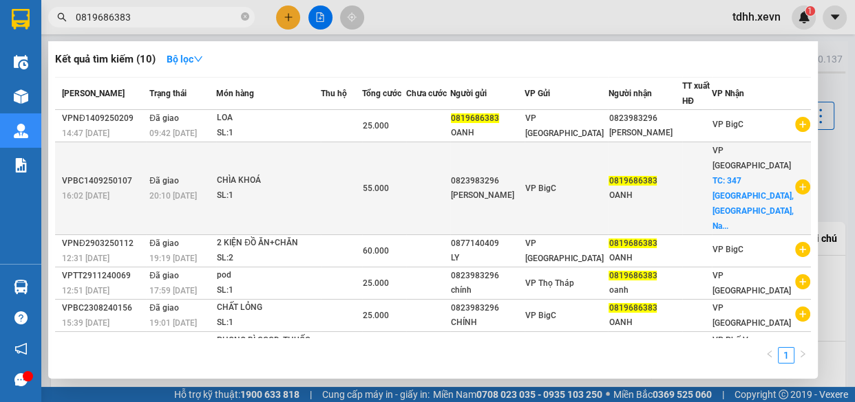
click at [362, 190] on td at bounding box center [341, 188] width 41 height 93
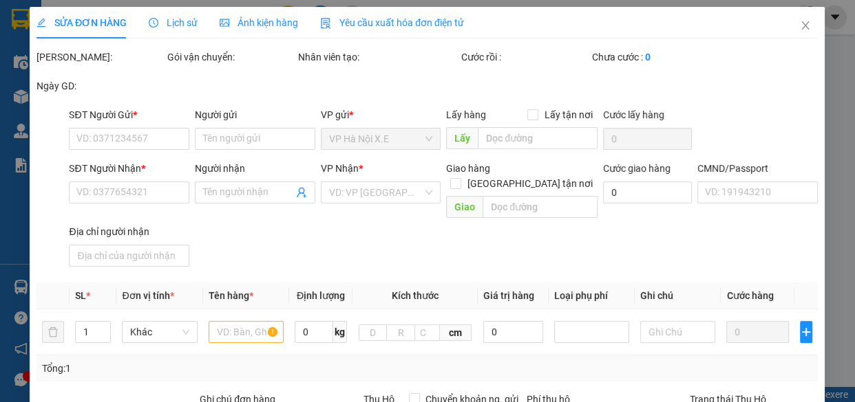
type input "0823983296"
type input "TRỊNH QUANG CHÍNH"
type input "0819686383"
type input "OANH"
checkbox input "true"
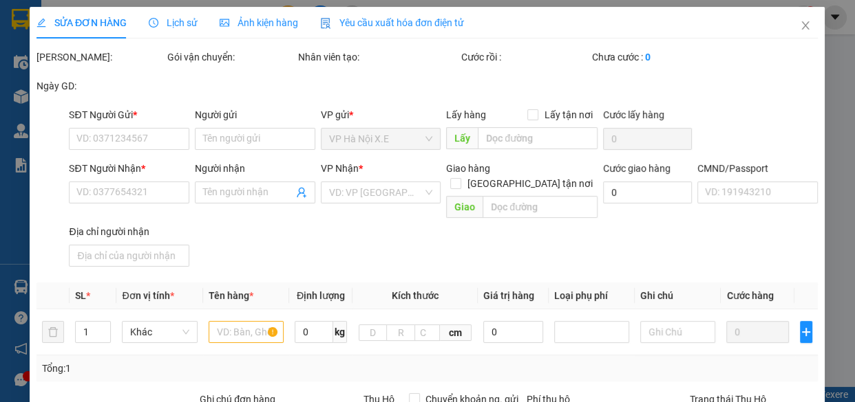
type input "347 Điện Biên, Lộc Hoà, Nam Định"
type input "30.000"
type input "1234"
type input "55.000"
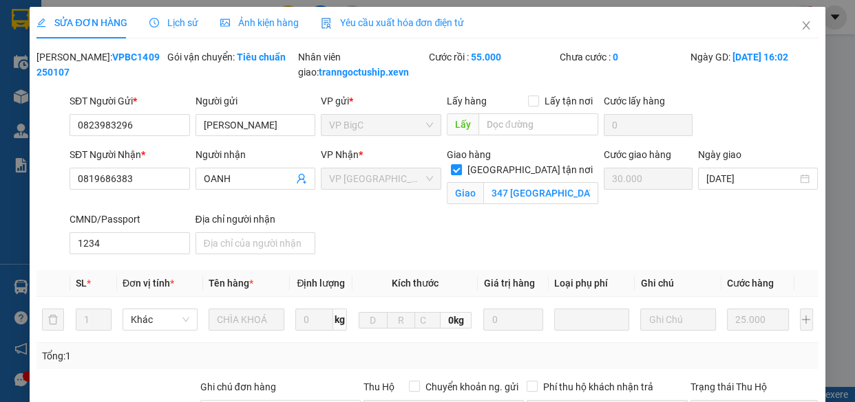
click at [176, 25] on span "Lịch sử" at bounding box center [173, 22] width 49 height 11
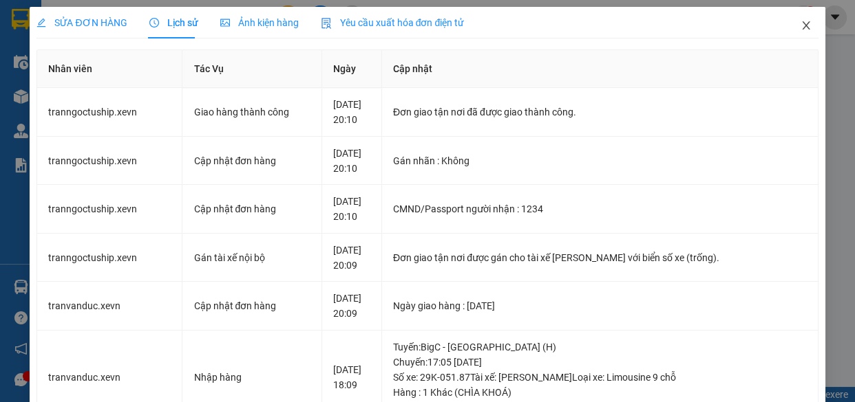
click at [800, 31] on icon "close" at bounding box center [805, 25] width 11 height 11
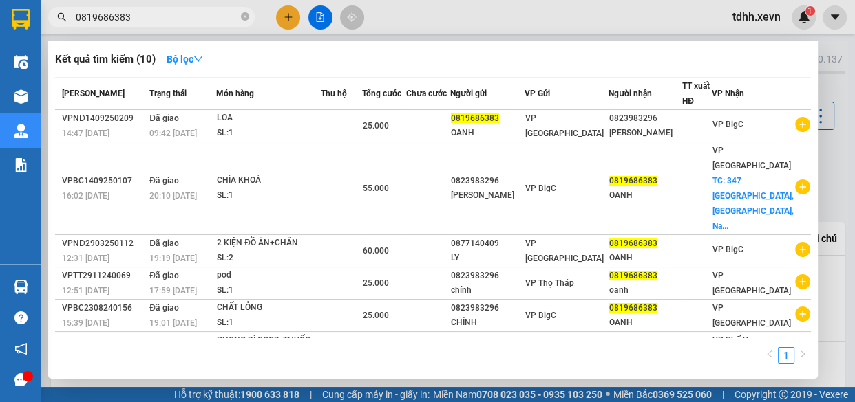
click at [169, 12] on input "0819686383" at bounding box center [157, 17] width 162 height 15
click at [161, 19] on input "0819686383" at bounding box center [157, 17] width 162 height 15
paste input "91325636"
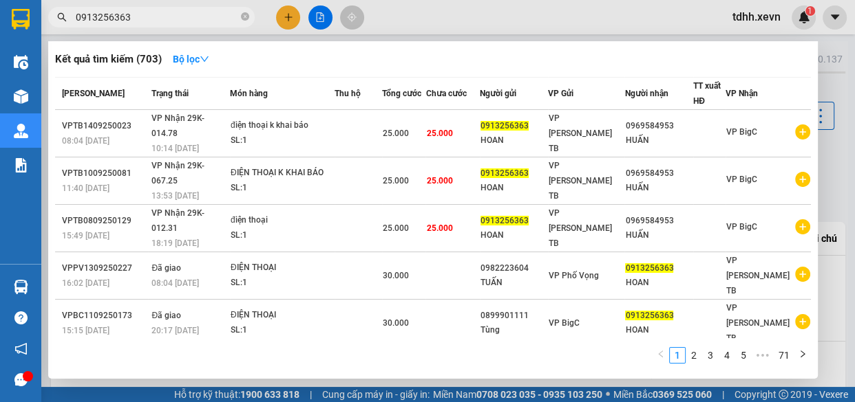
type input "0913256363"
click at [246, 15] on icon "close-circle" at bounding box center [245, 16] width 8 height 8
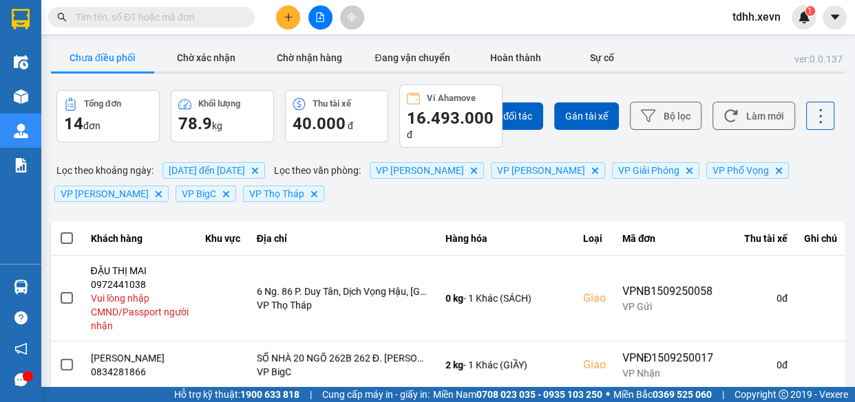
click at [197, 13] on input "text" at bounding box center [157, 17] width 162 height 15
paste input "0817190222"
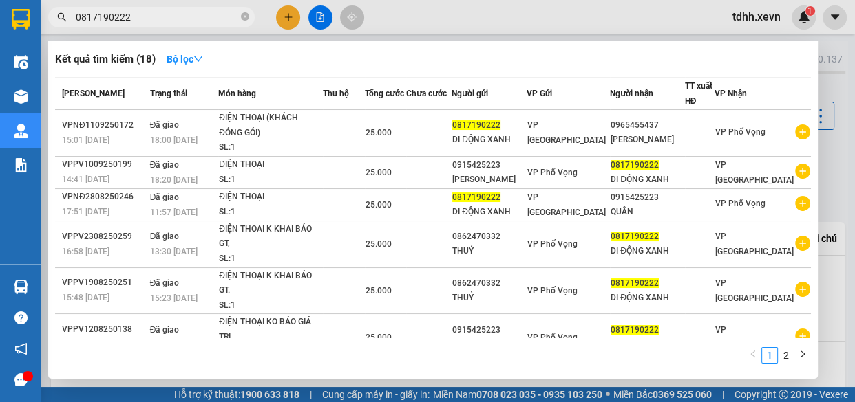
type input "0817190222"
click at [244, 20] on icon "close-circle" at bounding box center [245, 16] width 8 height 8
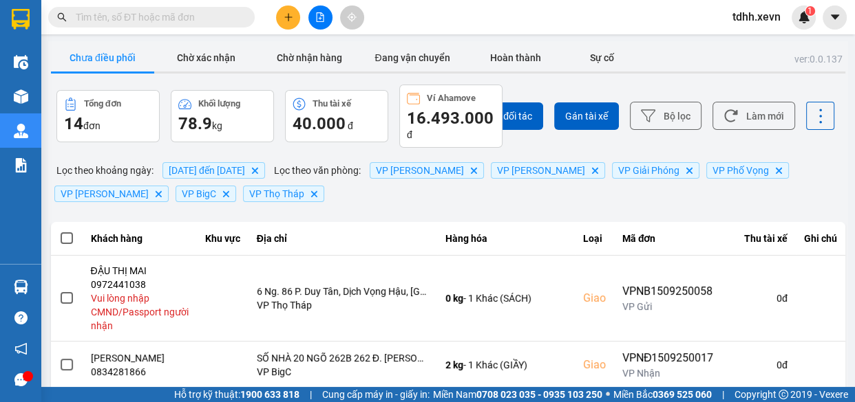
click at [186, 23] on input "text" at bounding box center [157, 17] width 162 height 15
click at [186, 24] on input "text" at bounding box center [157, 17] width 162 height 15
click at [193, 20] on input "text" at bounding box center [157, 17] width 162 height 15
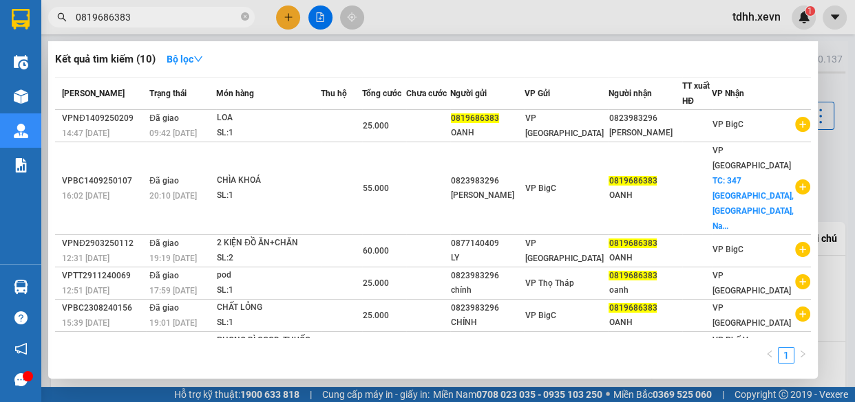
type input "0819686383"
click at [646, 12] on div at bounding box center [427, 201] width 855 height 402
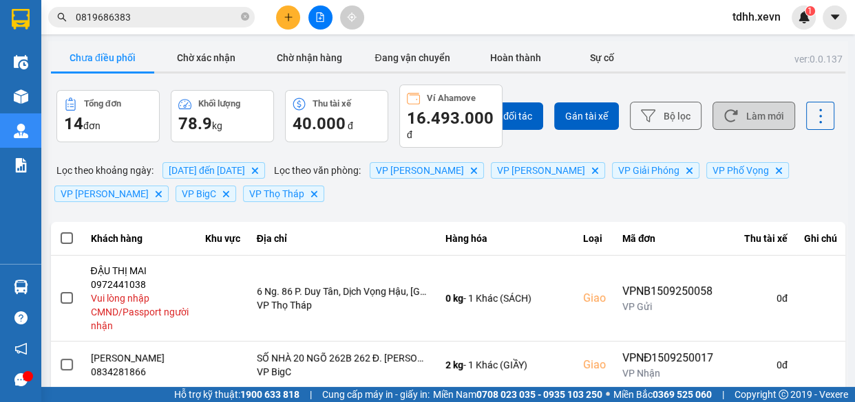
click at [771, 118] on button "Làm mới" at bounding box center [753, 116] width 83 height 28
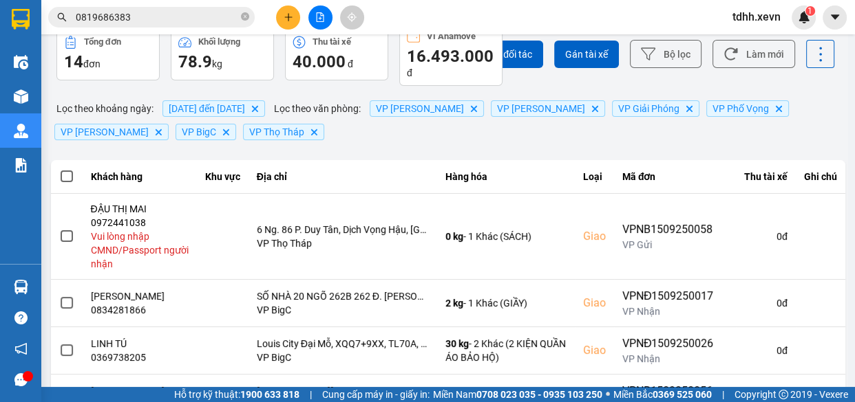
scroll to position [125, 0]
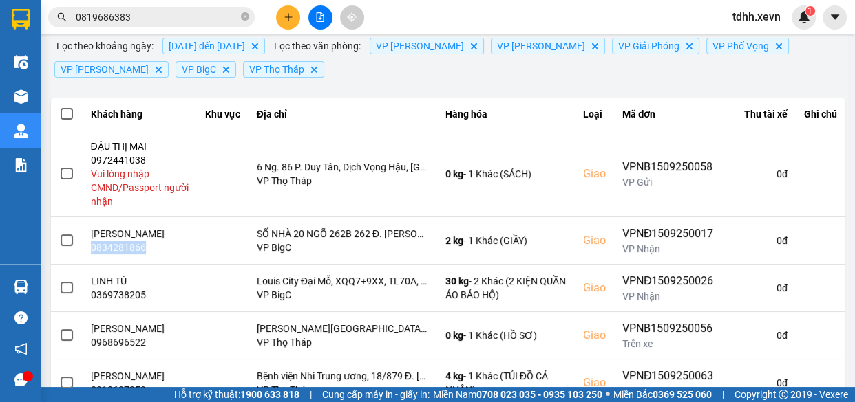
click at [135, 248] on div "0834281866" at bounding box center [140, 248] width 98 height 14
copy div "0834281866"
click at [199, 23] on input "0819686383" at bounding box center [157, 17] width 162 height 15
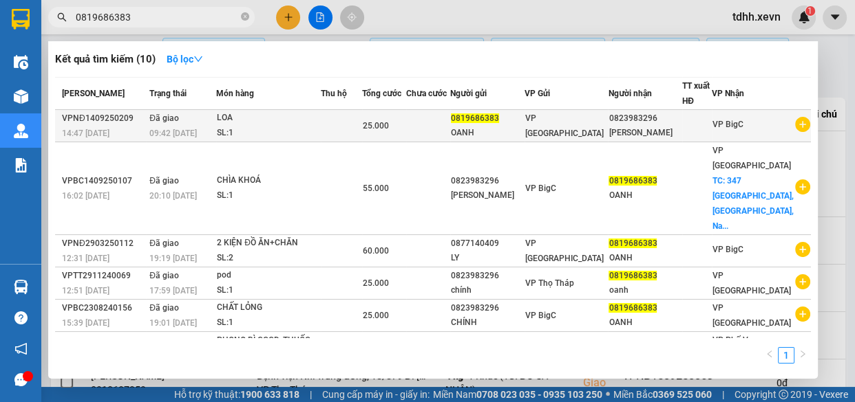
click at [360, 138] on td at bounding box center [341, 126] width 41 height 32
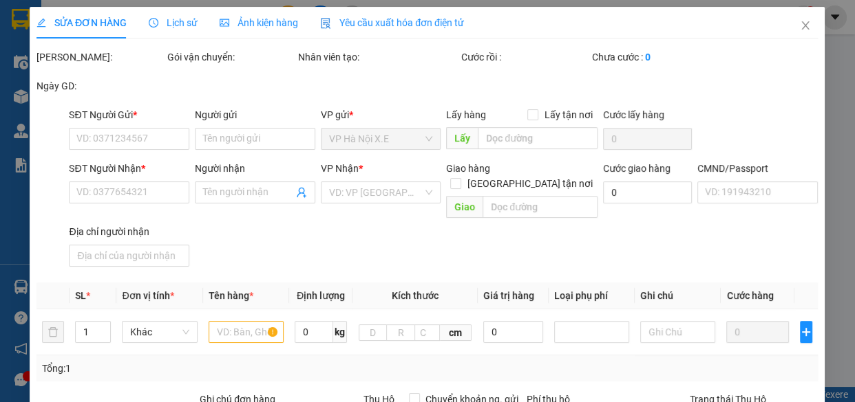
type input "0819686383"
type input "OANH"
type input "0823983296"
type input "TRỊNH QUANG CHÍNH"
type input "DUYẾN 0377561055"
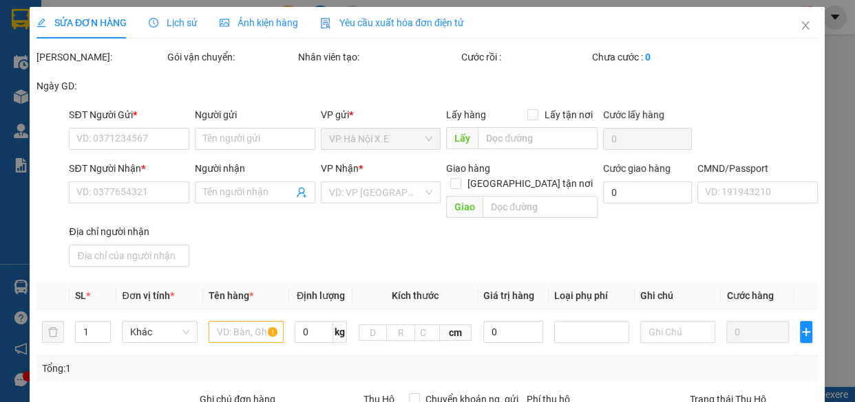
type input "25.000"
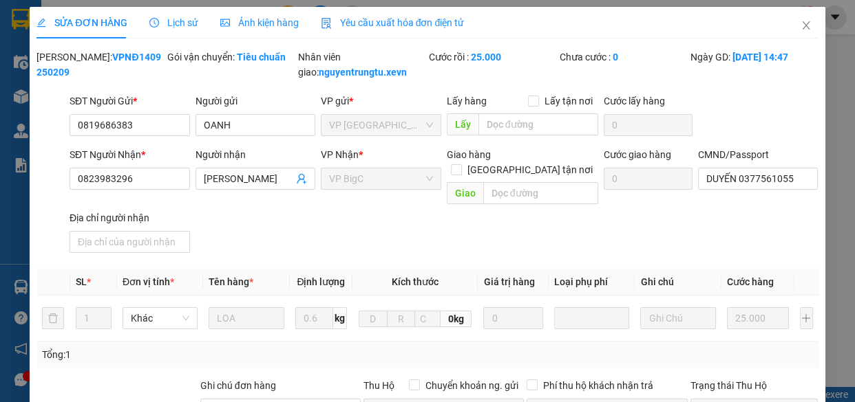
click at [182, 27] on span "Lịch sử" at bounding box center [173, 22] width 49 height 11
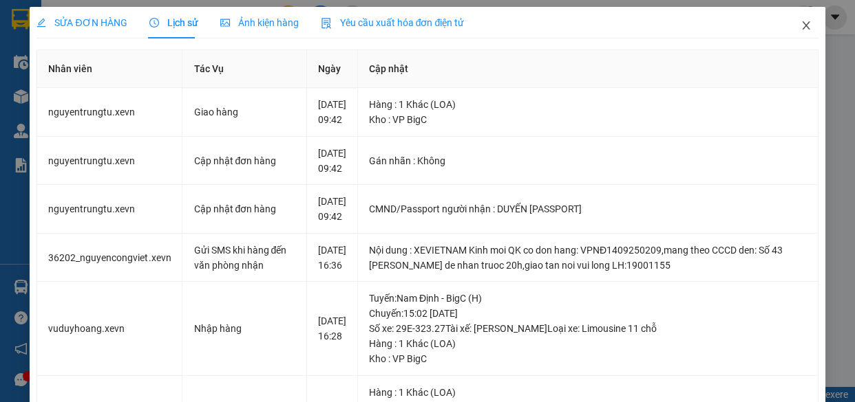
click at [786, 28] on span "Close" at bounding box center [805, 26] width 39 height 39
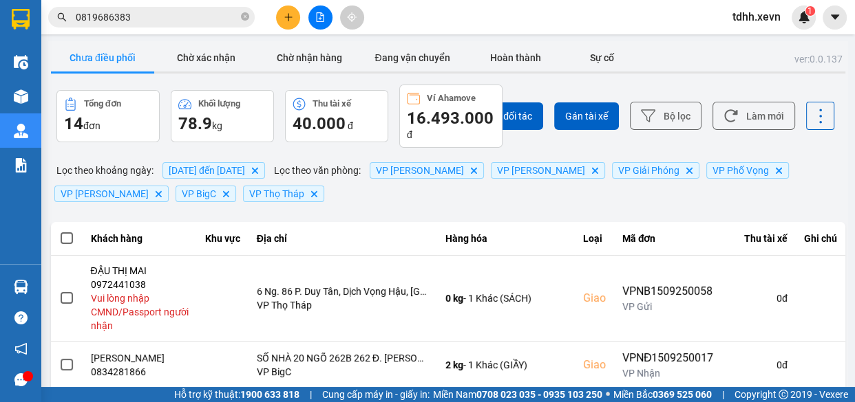
click at [167, 17] on input "0819686383" at bounding box center [157, 17] width 162 height 15
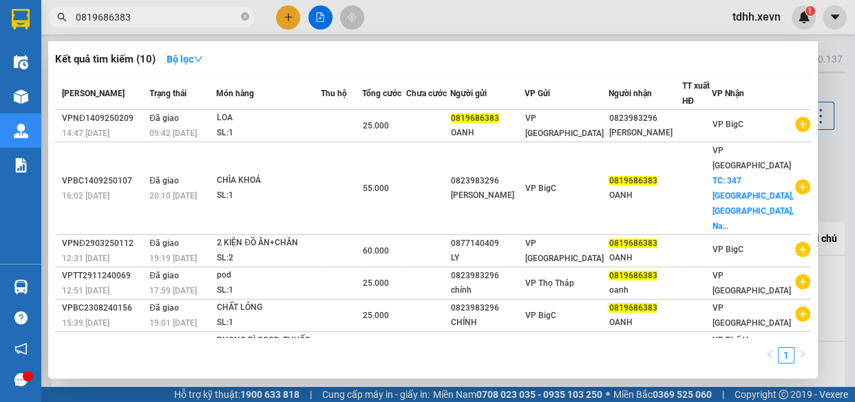
click at [481, 11] on div at bounding box center [427, 201] width 855 height 402
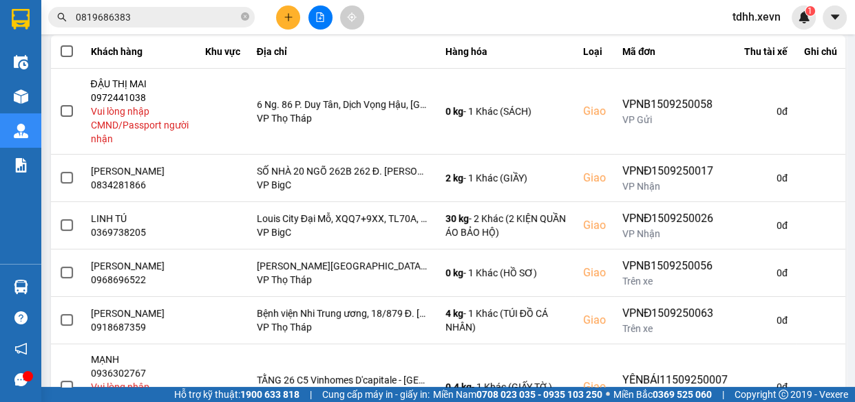
scroll to position [250, 0]
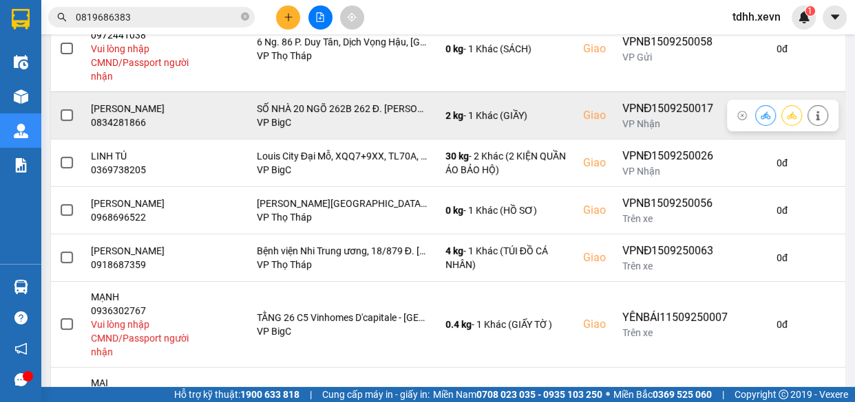
click at [815, 115] on icon at bounding box center [816, 116] width 3 height 10
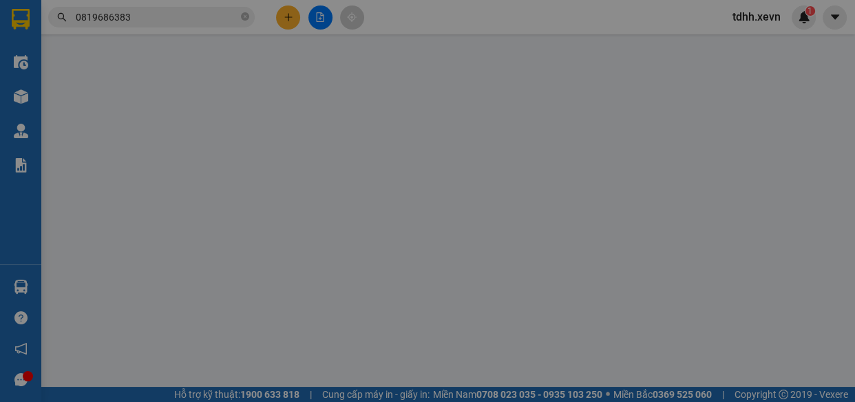
type input "0915704015"
type input "THẮNG"
type input "0834281866"
type input "BÙI MINH ĐỨC"
checkbox input "true"
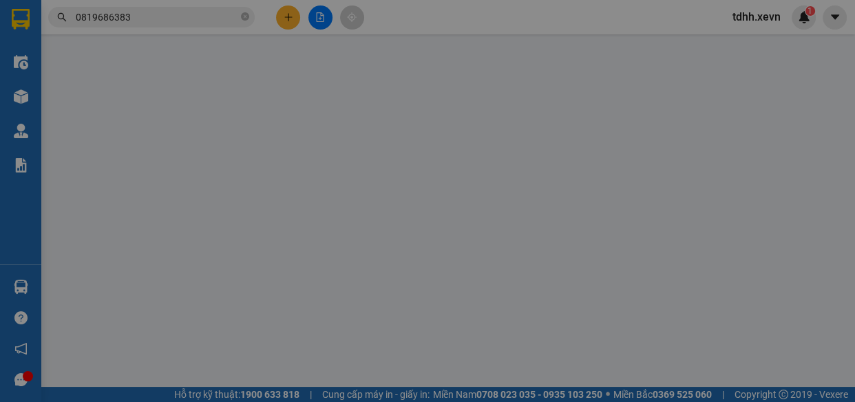
type input "SỐ NHÀ 20 NGÕ 262B 262 Đ. Nguyễn Trãi, Thanh Xuân Trung, Thanh Xuân, Hà Nội, Vi…"
type input "0"
type input "75.000"
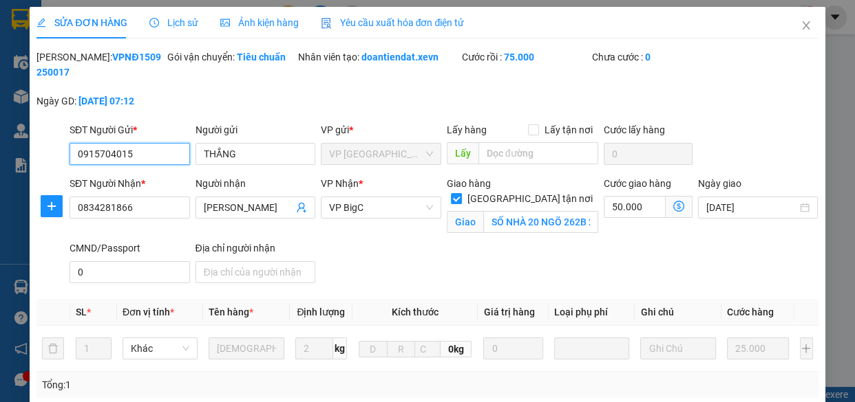
scroll to position [286, 0]
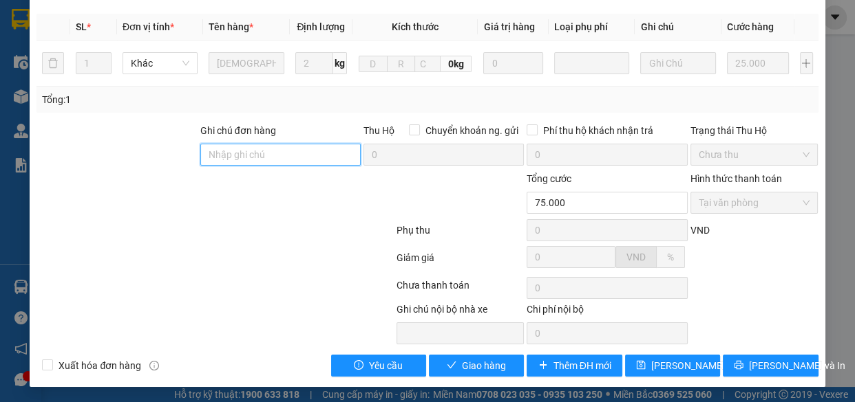
click at [292, 156] on input "Ghi chú đơn hàng" at bounding box center [280, 155] width 160 height 22
type input "11h20"
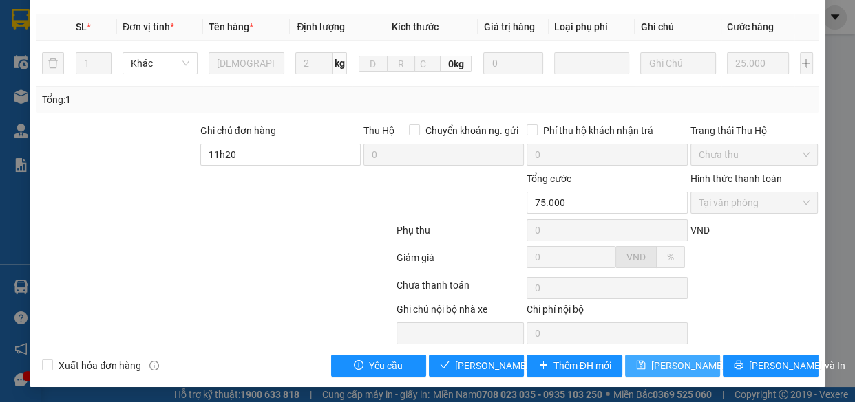
click at [651, 365] on span "Lưu thay đổi" at bounding box center [706, 365] width 110 height 15
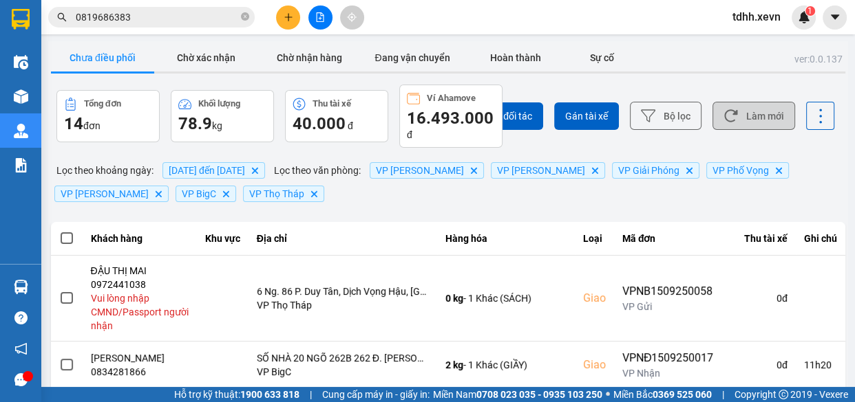
click at [749, 117] on button "Làm mới" at bounding box center [753, 116] width 83 height 28
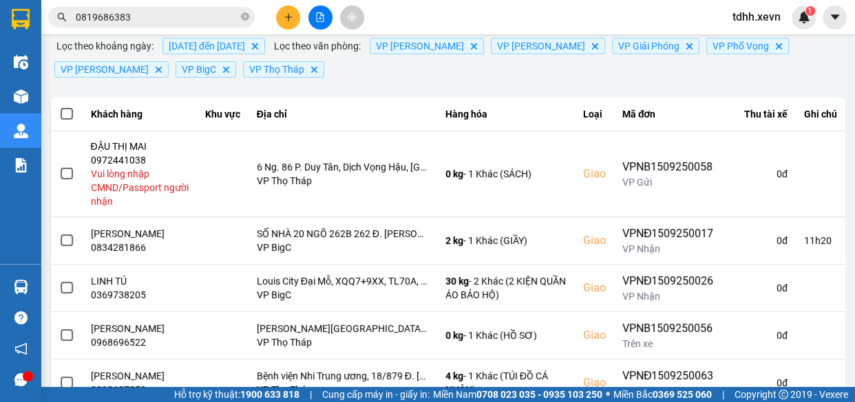
click at [199, 14] on input "0819686383" at bounding box center [157, 17] width 162 height 15
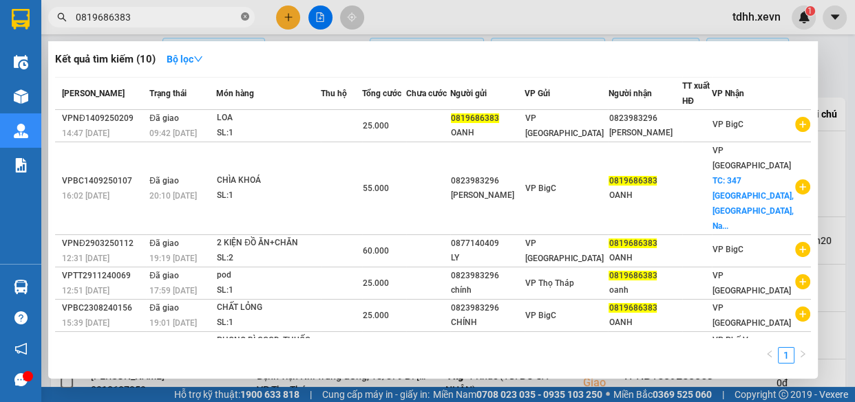
click at [241, 16] on icon "close-circle" at bounding box center [245, 16] width 8 height 8
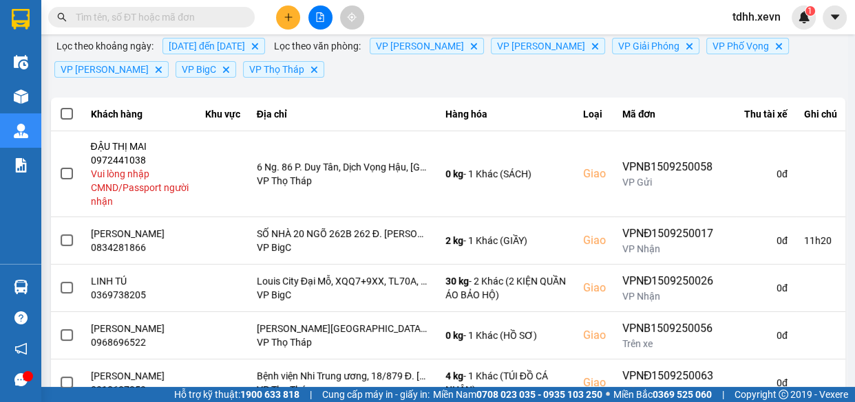
drag, startPoint x: 226, startPoint y: 17, endPoint x: 186, endPoint y: 19, distance: 40.7
click at [226, 20] on input "text" at bounding box center [157, 17] width 162 height 15
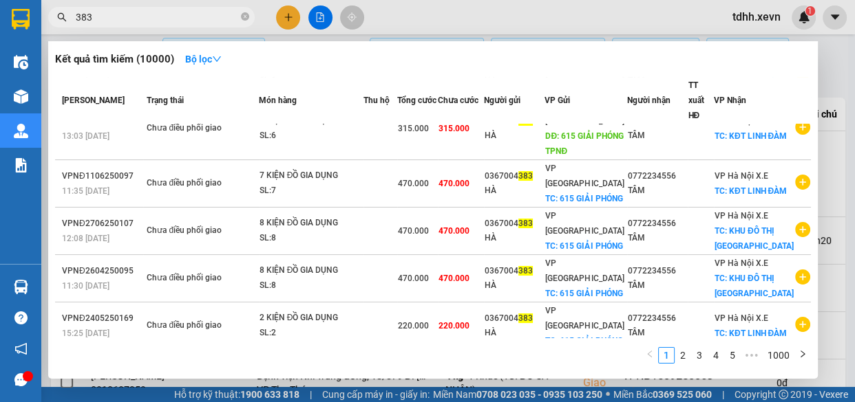
scroll to position [394, 0]
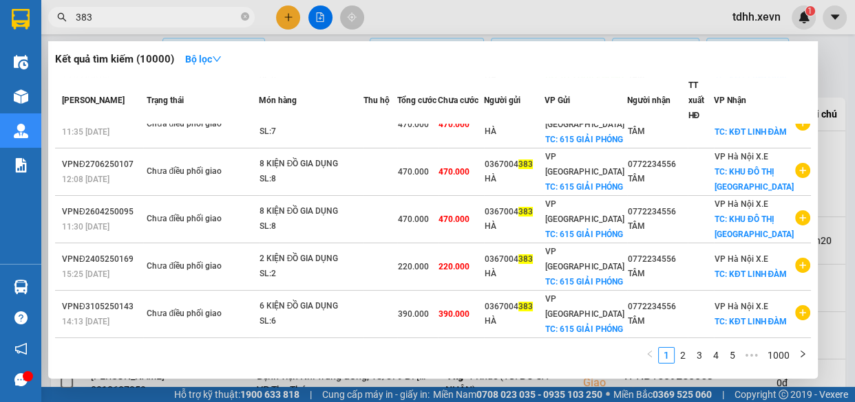
click at [163, 17] on input "383" at bounding box center [157, 17] width 162 height 15
drag, startPoint x: 163, startPoint y: 17, endPoint x: 162, endPoint y: 26, distance: 9.0
click at [164, 17] on input "383" at bounding box center [157, 17] width 162 height 15
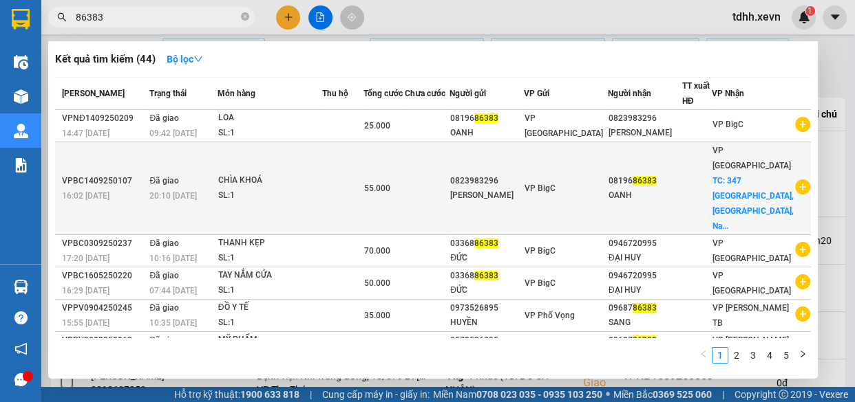
type input "86383"
click at [405, 182] on td "55.000" at bounding box center [383, 188] width 41 height 93
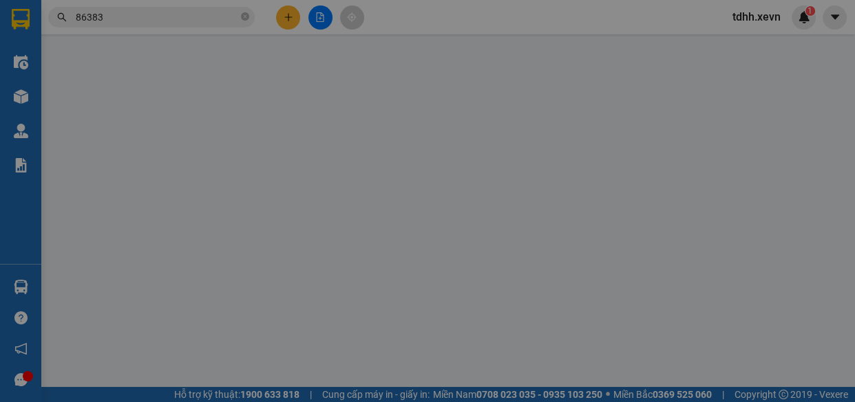
type input "0823983296"
type input "TRỊNH QUANG CHÍNH"
type input "0819686383"
type input "OANH"
checkbox input "true"
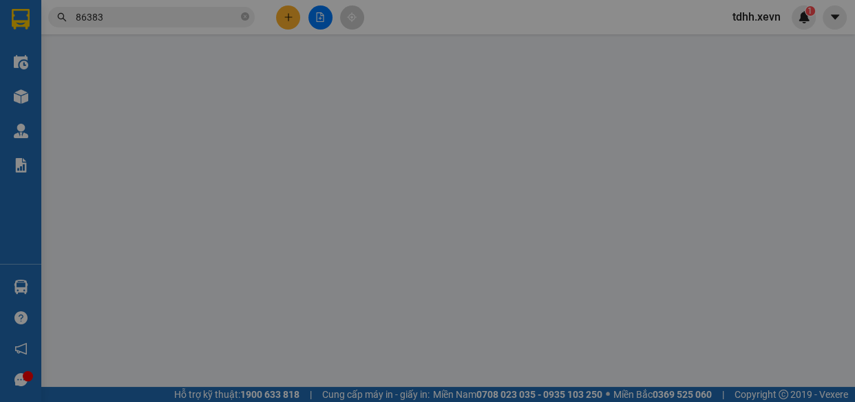
type input "347 Điện Biên, Lộc Hoà, Nam Định"
type input "30.000"
type input "1234"
type input "55.000"
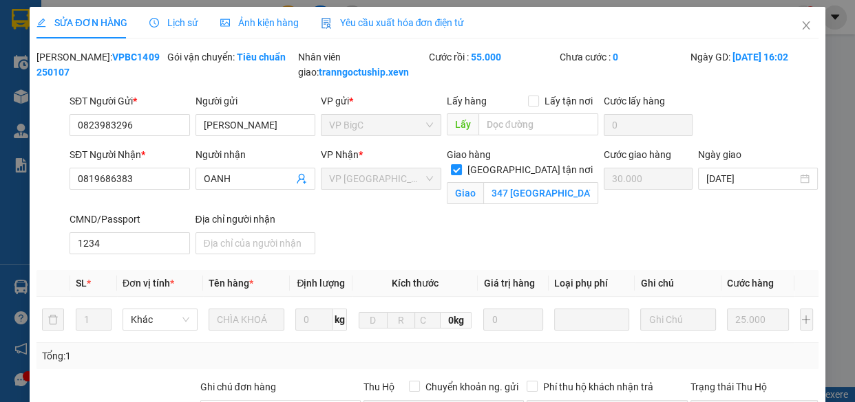
click at [193, 23] on span "Lịch sử" at bounding box center [173, 22] width 49 height 11
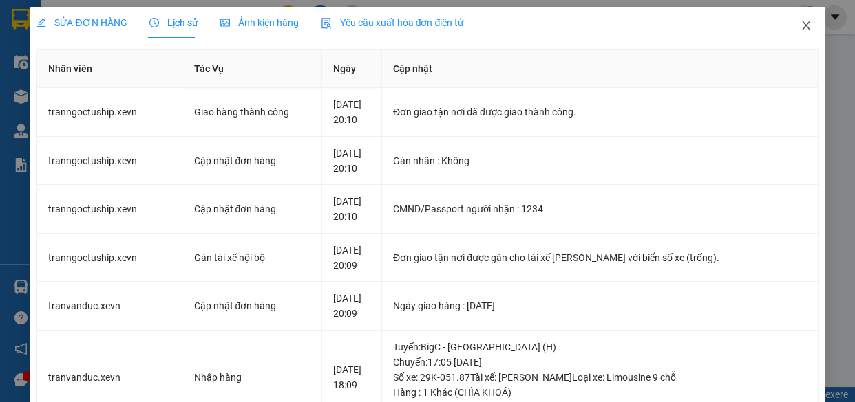
drag, startPoint x: 798, startPoint y: 21, endPoint x: 297, endPoint y: 26, distance: 501.6
click at [800, 21] on icon "close" at bounding box center [805, 25] width 11 height 11
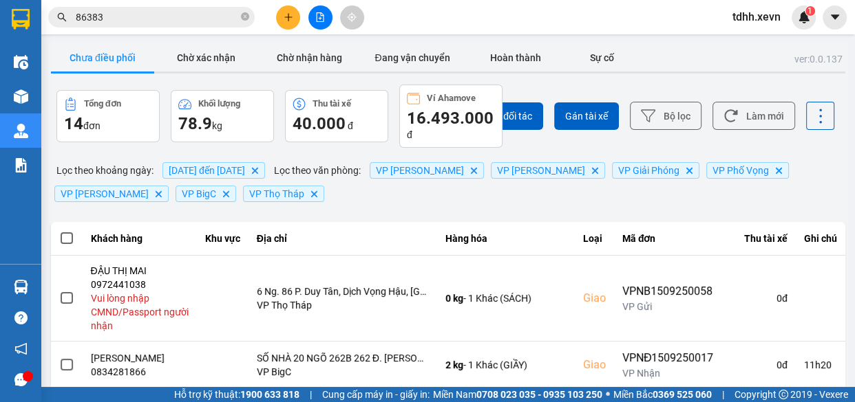
click at [190, 16] on input "86383" at bounding box center [157, 17] width 162 height 15
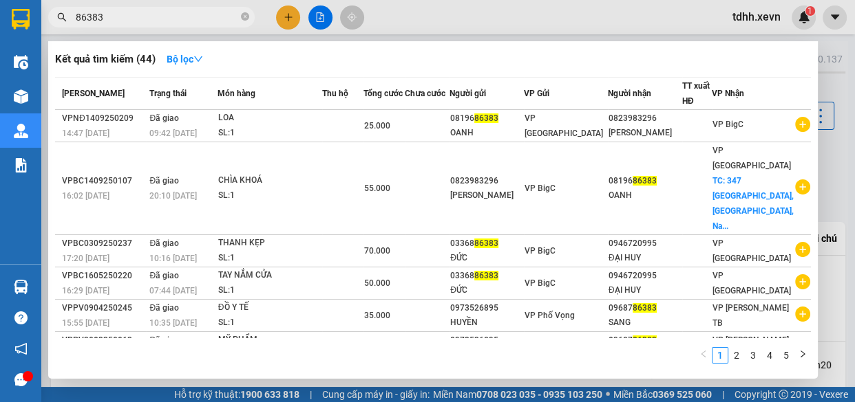
click at [190, 16] on input "86383" at bounding box center [157, 17] width 162 height 15
click at [248, 15] on icon "close-circle" at bounding box center [245, 16] width 8 height 8
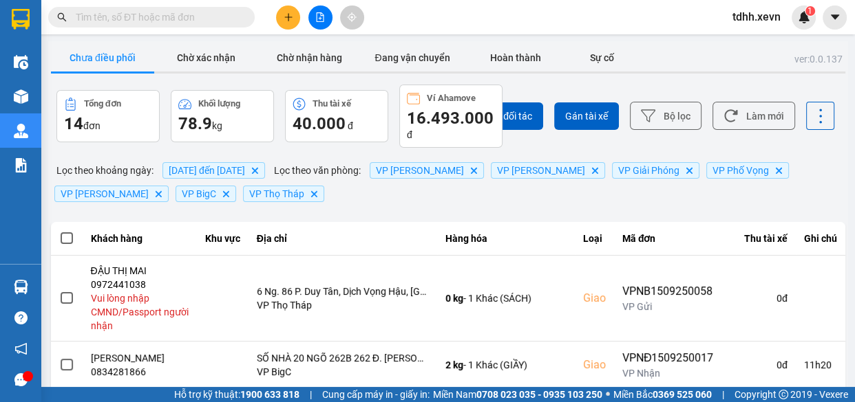
paste input "0913736666"
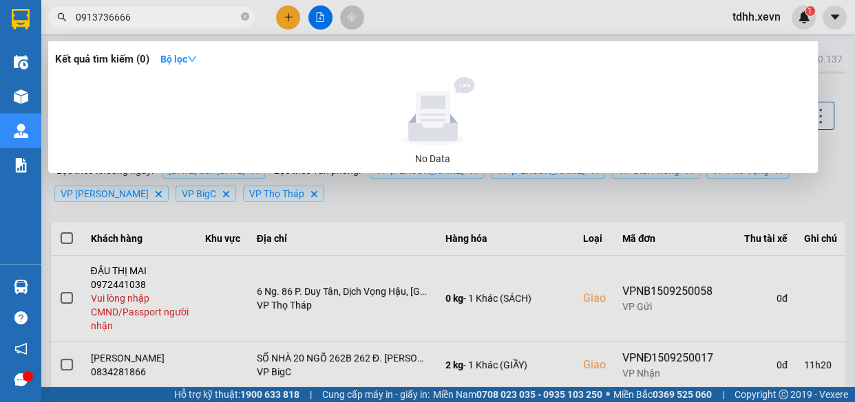
click at [563, 20] on div at bounding box center [427, 201] width 855 height 402
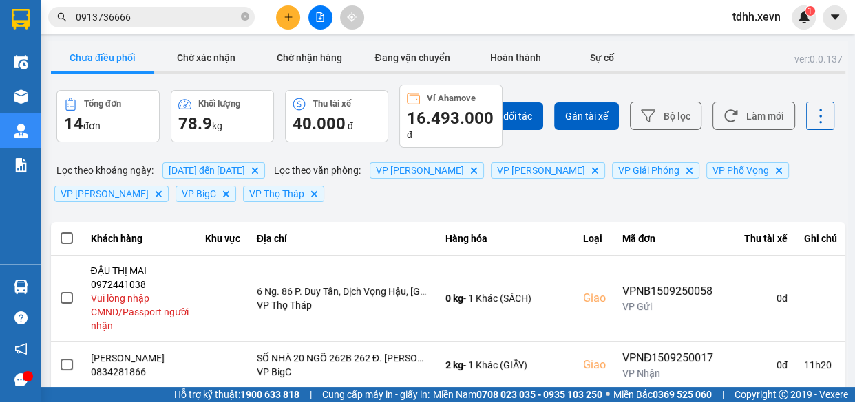
click at [212, 19] on input "0913736666" at bounding box center [157, 17] width 162 height 15
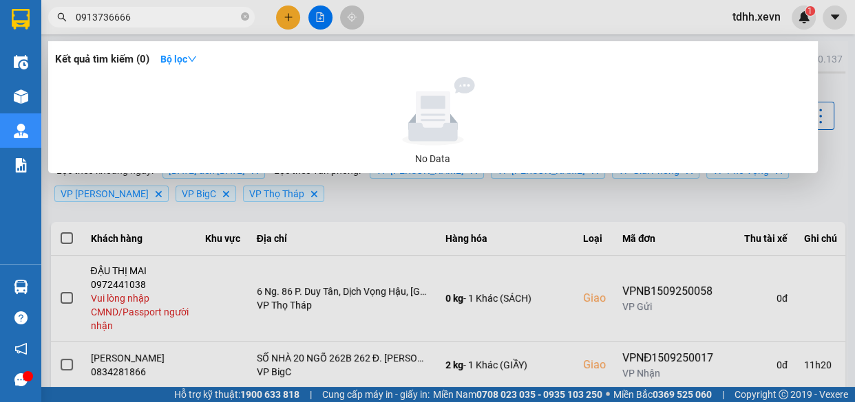
click at [212, 19] on input "0913736666" at bounding box center [157, 17] width 162 height 15
paste input "817190222"
type input "0817190222"
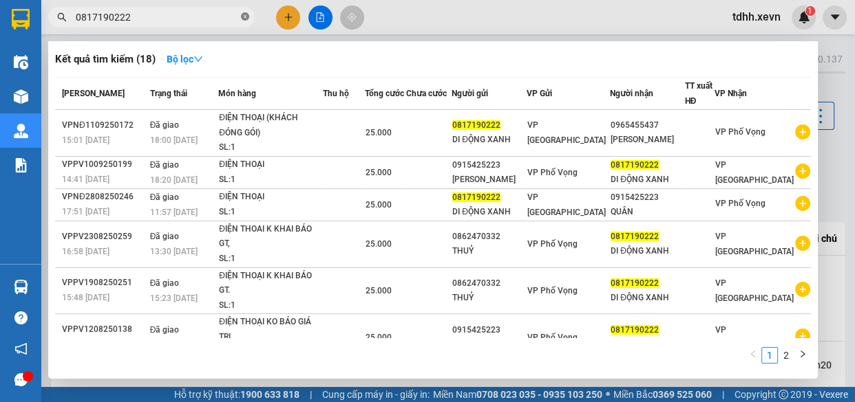
click at [246, 14] on icon "close-circle" at bounding box center [245, 16] width 8 height 8
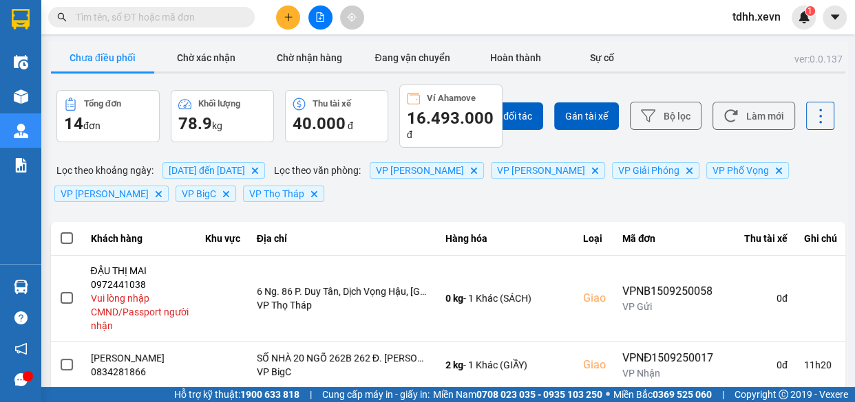
drag, startPoint x: 750, startPoint y: 127, endPoint x: 737, endPoint y: 125, distance: 13.4
click at [751, 127] on button "Làm mới" at bounding box center [753, 116] width 83 height 28
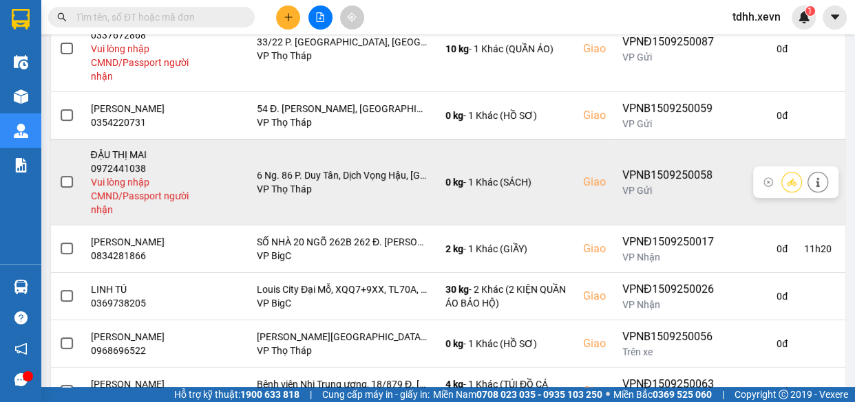
scroll to position [312, 0]
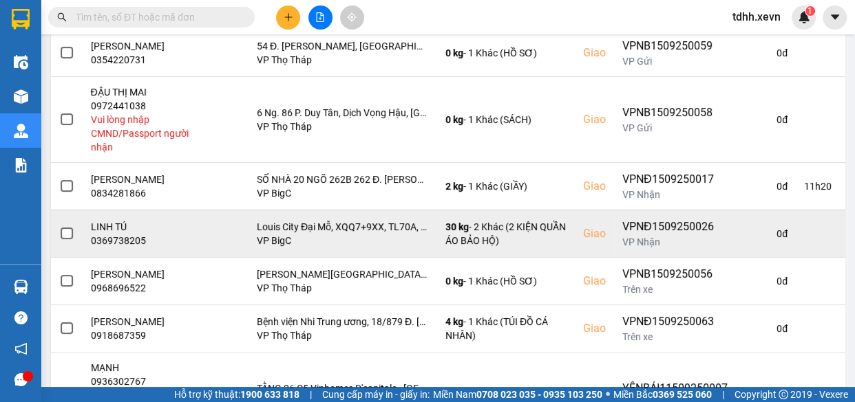
click at [131, 248] on div "0369738205" at bounding box center [140, 241] width 98 height 14
copy div "2"
click at [140, 248] on div "0369738205" at bounding box center [140, 241] width 98 height 14
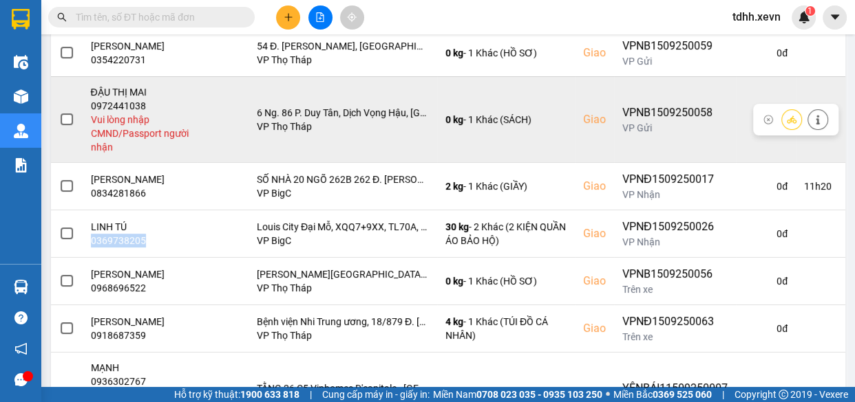
scroll to position [375, 0]
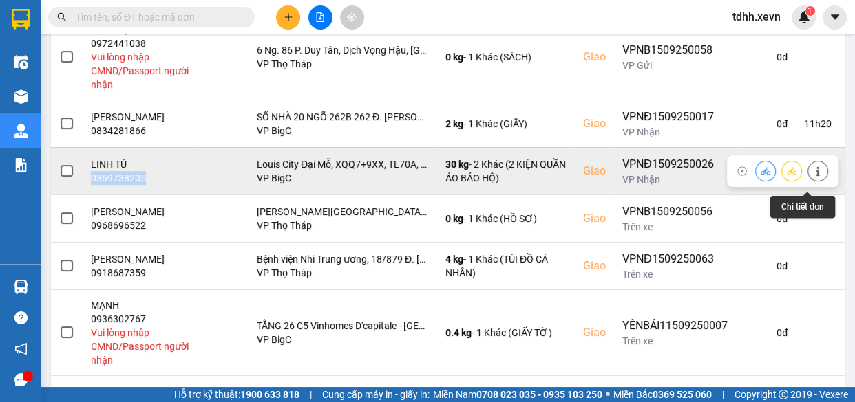
click at [808, 174] on button at bounding box center [817, 171] width 19 height 24
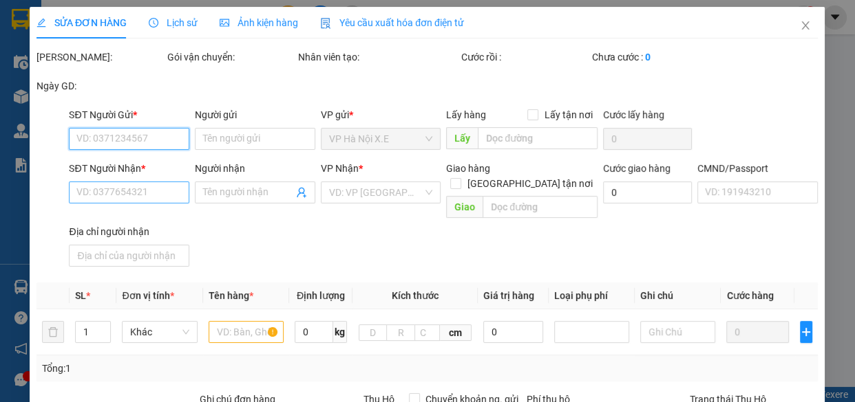
type input "0916005384"
type input "PHẠM VĂN VINH"
type input "0369738205"
type input "LINH TÚ"
checkbox input "true"
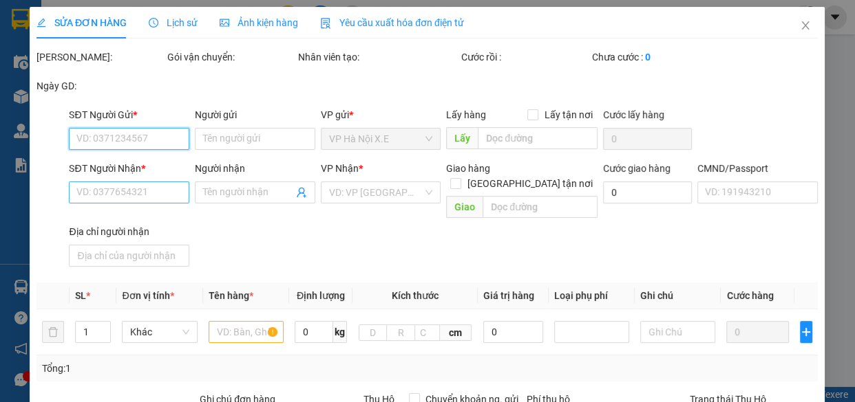
type input "Louis City Đại Mỗ, XQQ7+9XX, TL70A, Đai Mễ, Nam Từ Liêm, Hà Nội, Việt Nam"
type input "1"
type input "190.000"
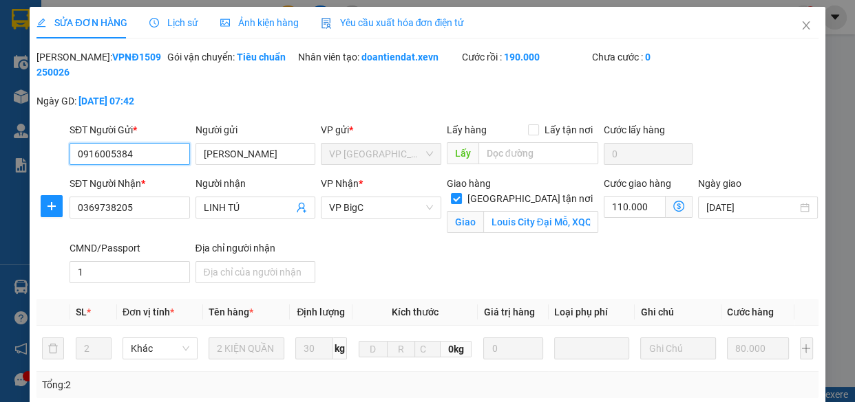
scroll to position [286, 0]
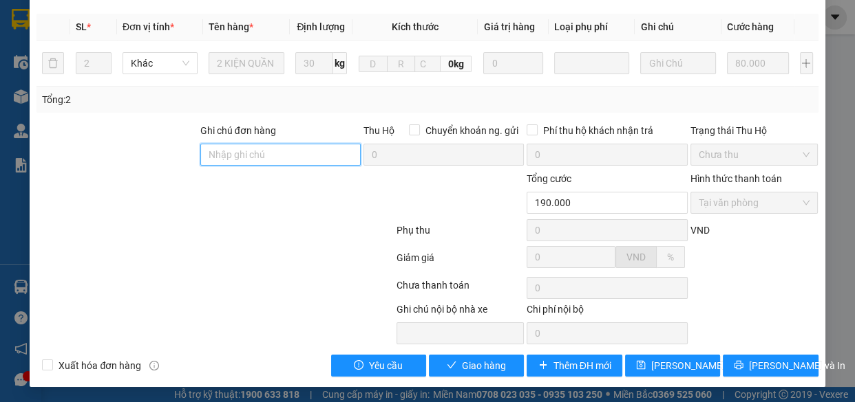
click at [308, 151] on input "Ghi chú đơn hàng" at bounding box center [280, 155] width 160 height 22
type input "cần cáng và dây"
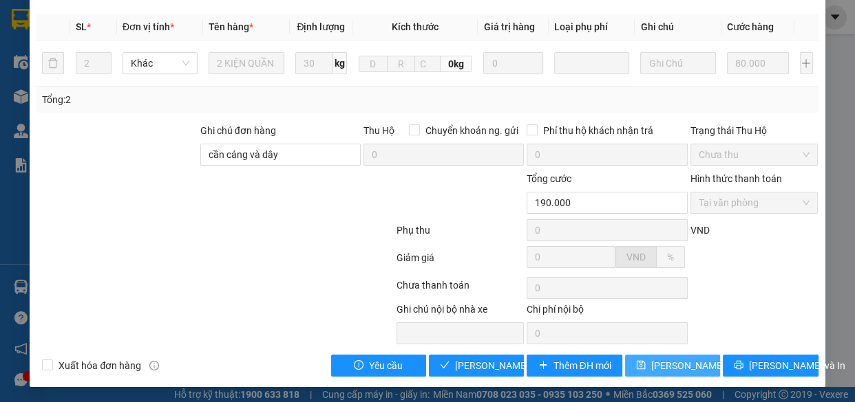
click at [682, 358] on span "Lưu thay đổi" at bounding box center [706, 365] width 110 height 15
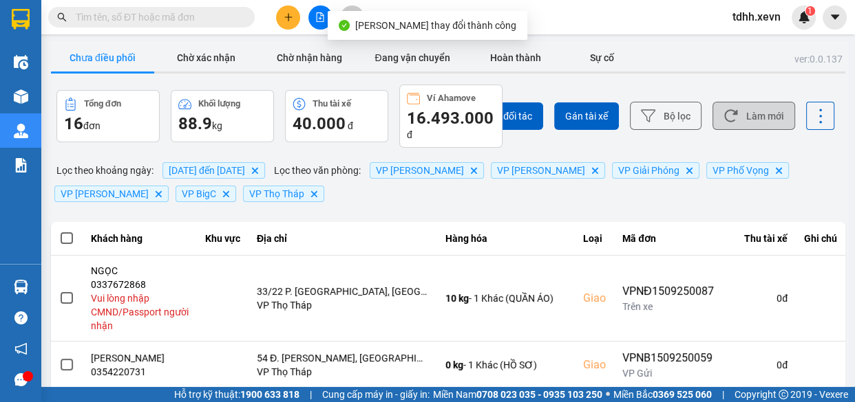
click at [742, 114] on button "Làm mới" at bounding box center [753, 116] width 83 height 28
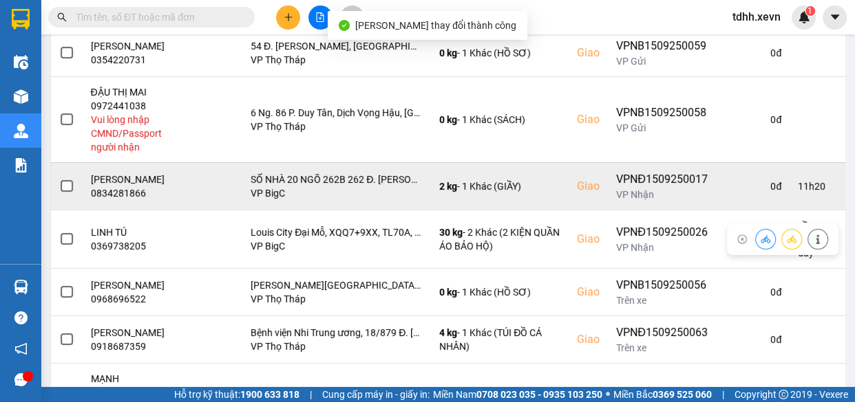
scroll to position [438, 0]
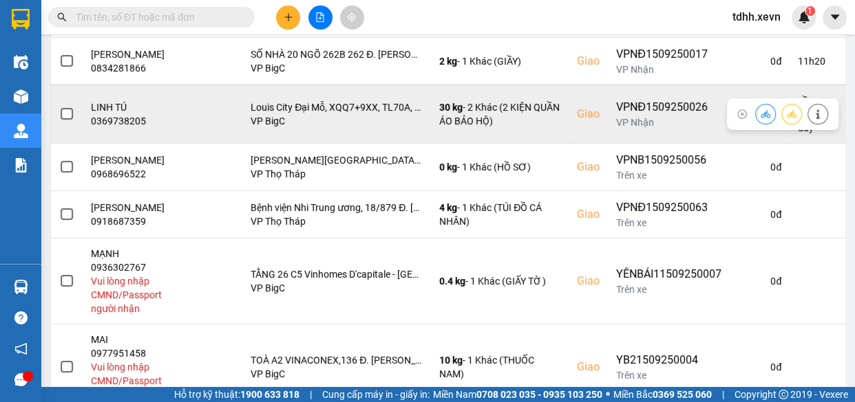
click at [814, 124] on button at bounding box center [817, 114] width 19 height 24
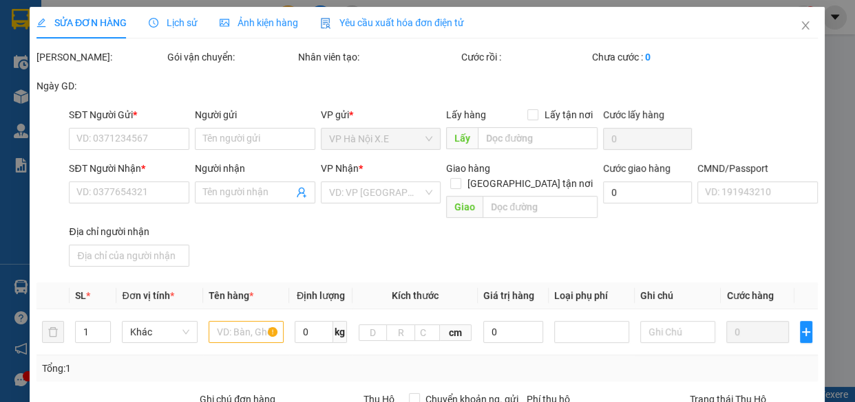
type input "0916005384"
type input "PHẠM VĂN VINH"
type input "0369738205"
type input "LINH TÚ"
checkbox input "true"
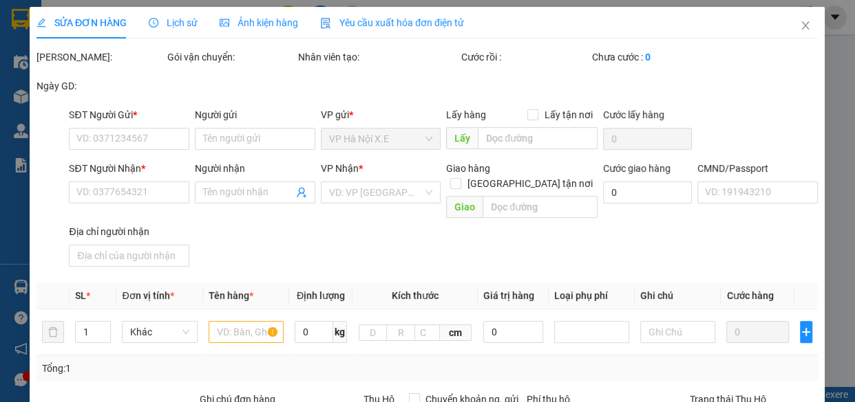
type input "Louis City Đại Mỗ, XQQ7+9XX, TL70A, Đai Mễ, Nam Từ Liêm, Hà Nội, Việt Nam"
type input "1"
type input "cần cáng và dây"
type input "190.000"
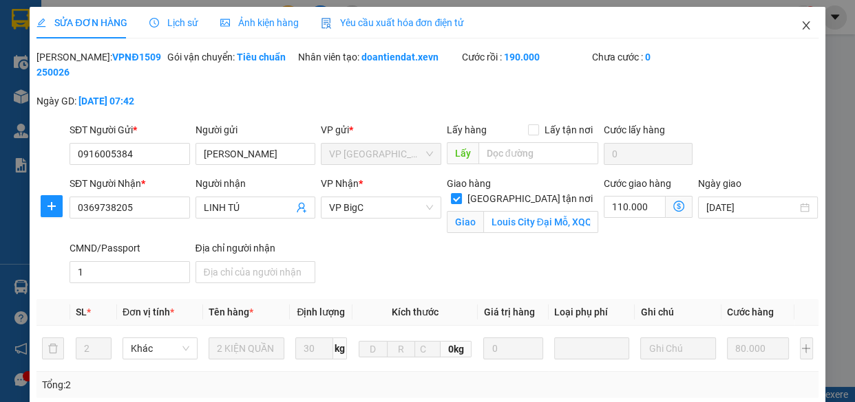
click at [797, 35] on span "Close" at bounding box center [805, 26] width 39 height 39
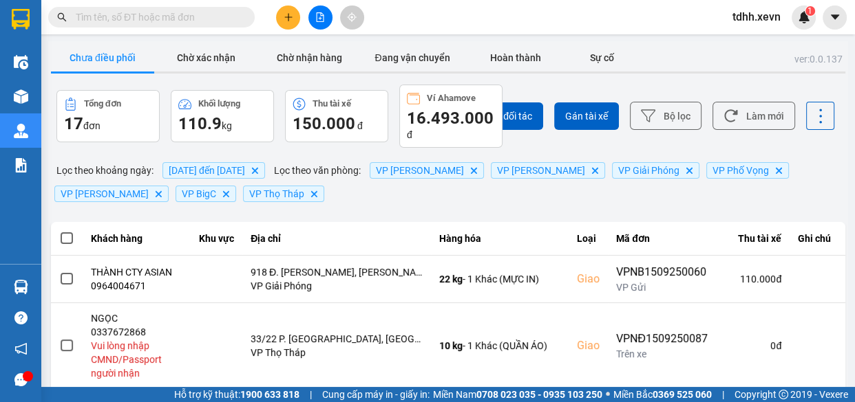
scroll to position [500, 0]
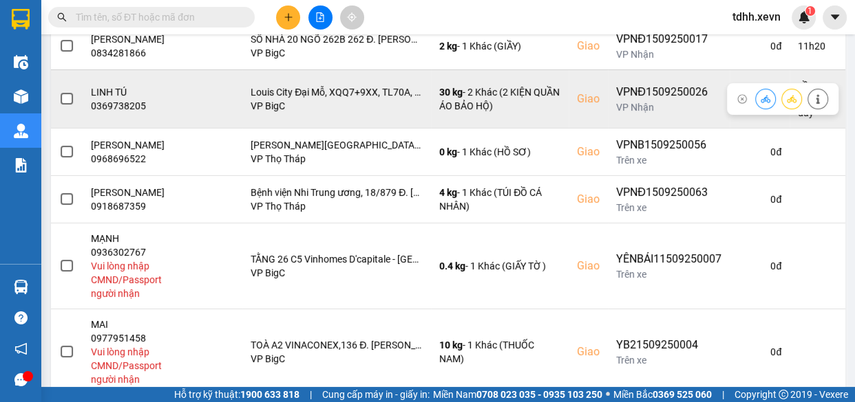
click at [755, 109] on button at bounding box center [764, 99] width 19 height 24
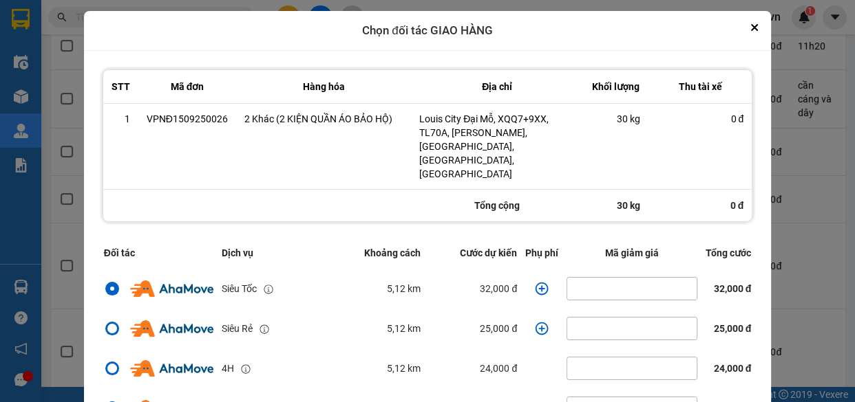
click at [535, 282] on icon "dialog" at bounding box center [541, 288] width 13 height 13
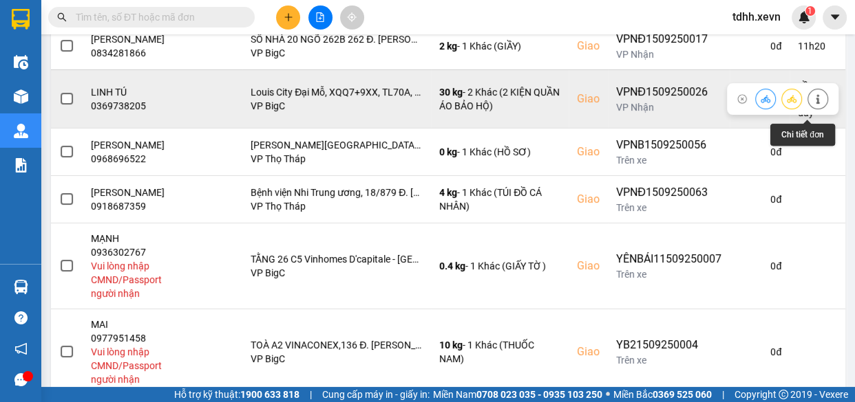
click at [816, 109] on button at bounding box center [817, 99] width 19 height 24
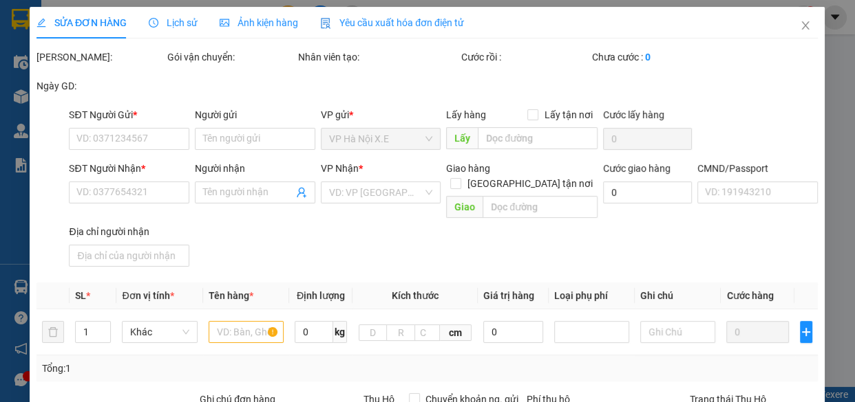
type input "0916005384"
type input "PHẠM VĂN VINH"
type input "0369738205"
type input "LINH TÚ"
checkbox input "true"
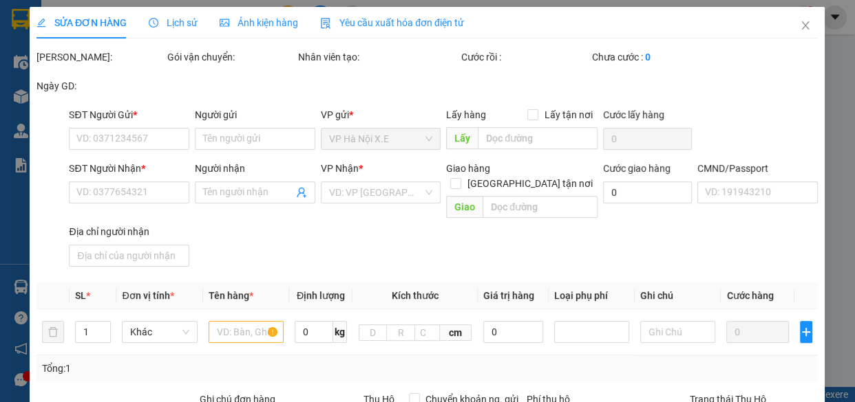
type input "Louis City Đại Mỗ, XQQ7+9XX, TL70A, Đai Mễ, Nam Từ Liêm, Hà Nội, Việt Nam"
type input "1"
type input "cần cáng và dây"
type input "190.000"
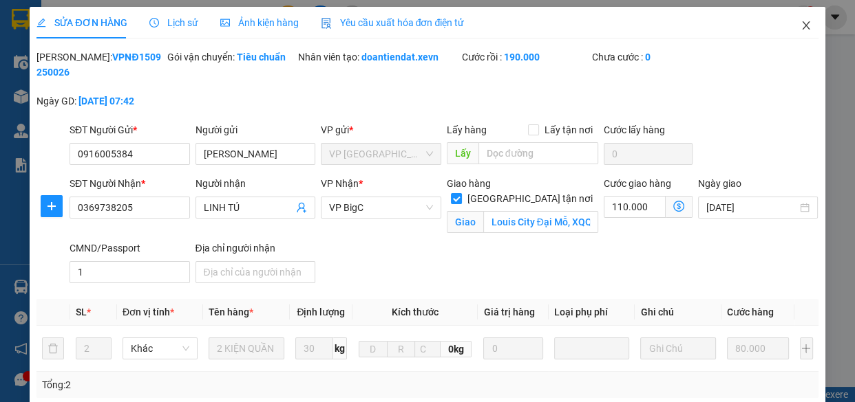
click at [786, 23] on span "Close" at bounding box center [805, 26] width 39 height 39
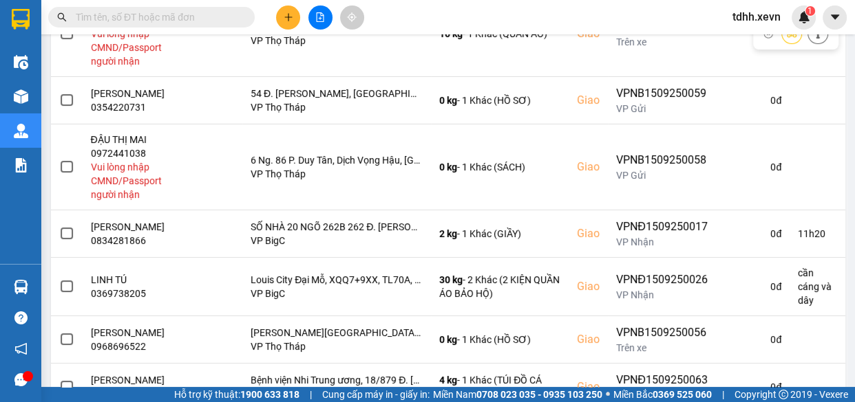
scroll to position [375, 0]
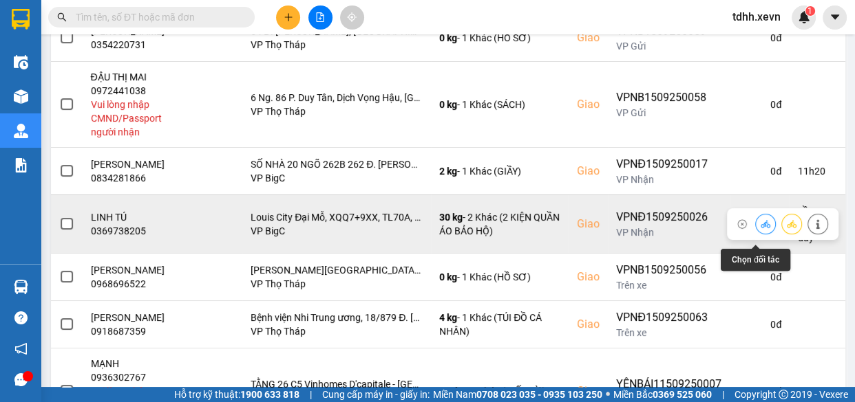
click at [760, 229] on icon at bounding box center [765, 224] width 10 height 10
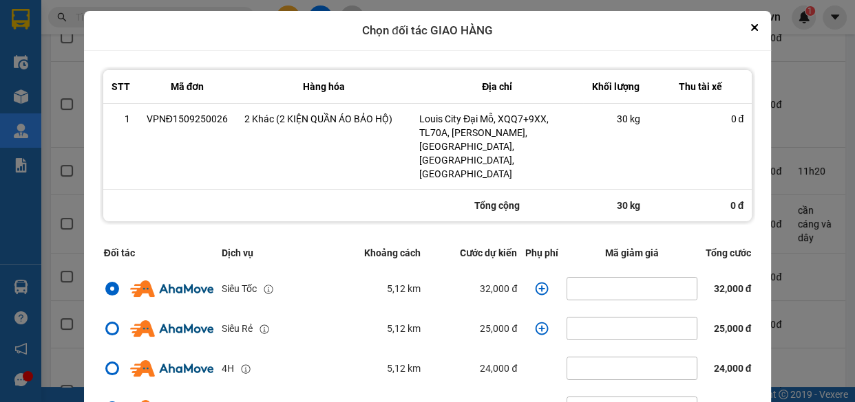
click at [535, 282] on icon "dialog" at bounding box center [542, 289] width 14 height 14
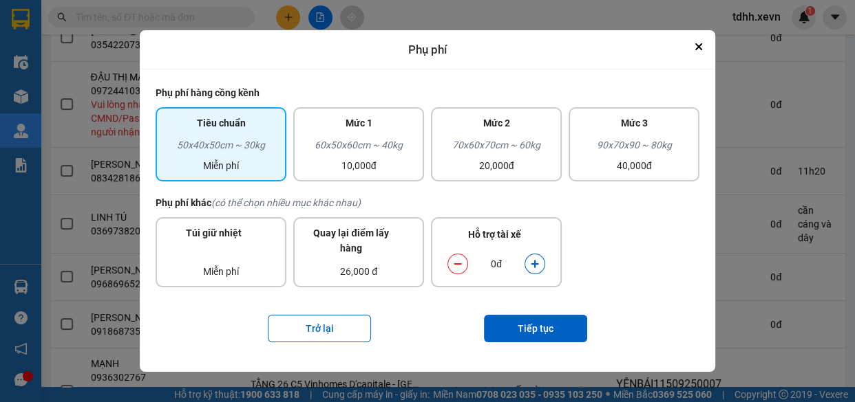
drag, startPoint x: 530, startPoint y: 163, endPoint x: 529, endPoint y: 212, distance: 48.9
click at [529, 162] on div "20,000đ" at bounding box center [496, 165] width 114 height 15
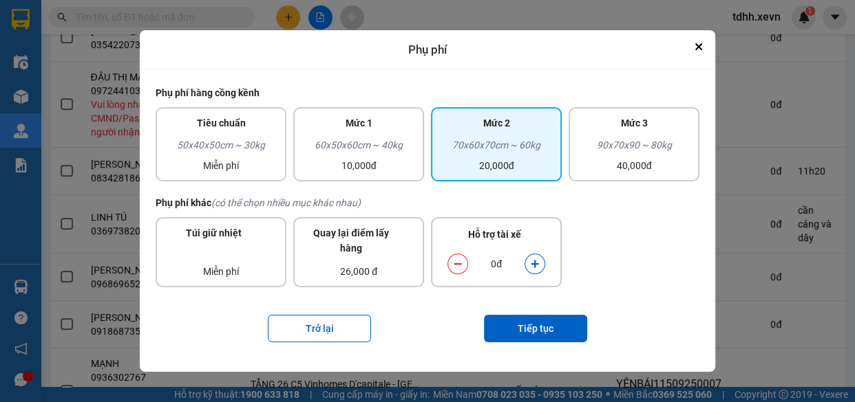
click at [535, 263] on icon "dialog" at bounding box center [534, 265] width 8 height 8
click at [544, 318] on button "Tiếp tục" at bounding box center [535, 329] width 103 height 28
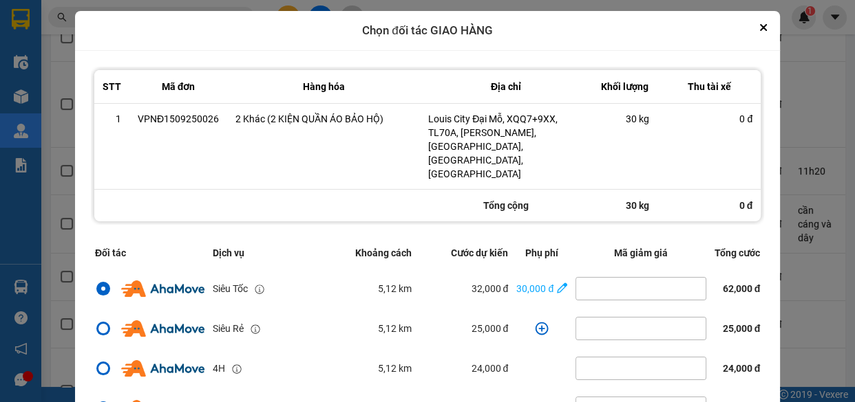
click at [811, 179] on div "ver: 0.0.137 Chưa điều phối Chờ xác nhận Chờ nhận hàng Đang vận chuyển Hoàn thà…" at bounding box center [447, 105] width 799 height 879
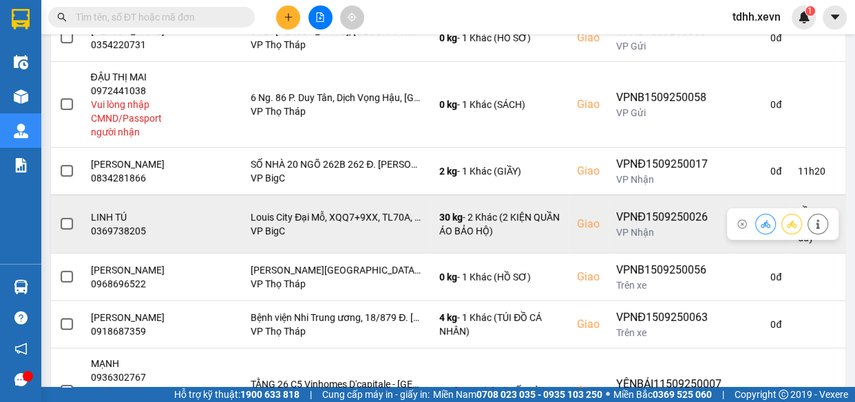
click at [812, 228] on button at bounding box center [817, 224] width 19 height 24
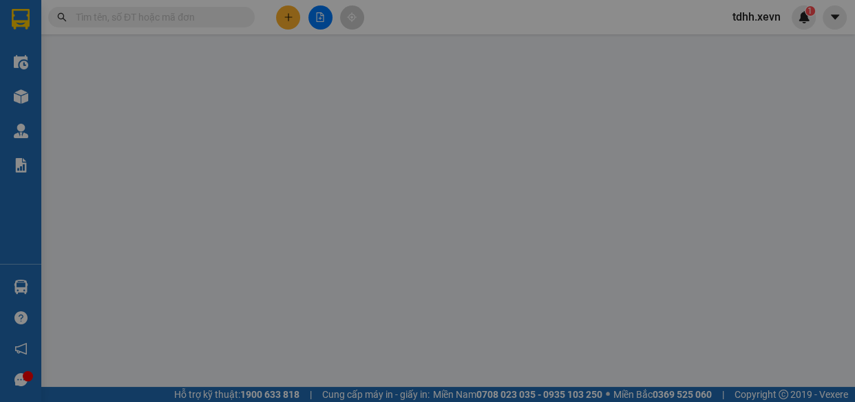
type input "0916005384"
type input "PHẠM VĂN VINH"
type input "0369738205"
type input "LINH TÚ"
checkbox input "true"
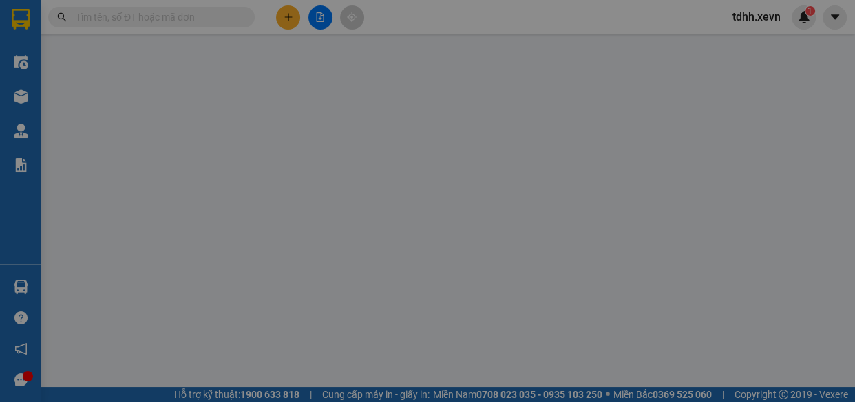
type input "Louis City Đại Mỗ, XQQ7+9XX, TL70A, Đai Mễ, Nam Từ Liêm, Hà Nội, Việt Nam"
type input "1"
type input "cần cáng và dây"
type input "190.000"
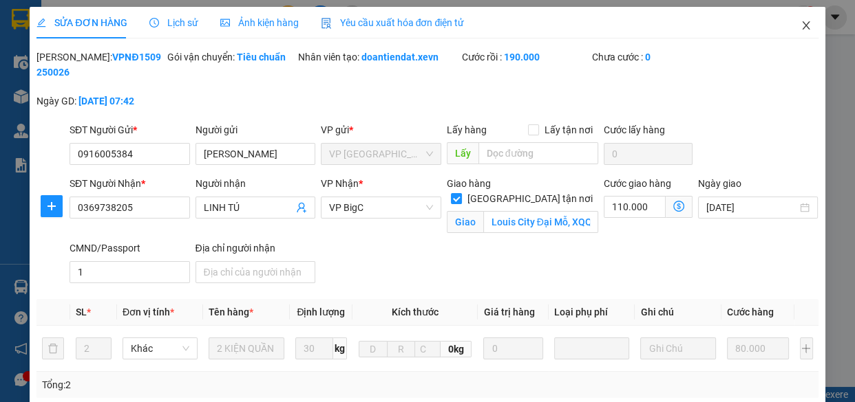
click at [800, 30] on icon "close" at bounding box center [805, 25] width 11 height 11
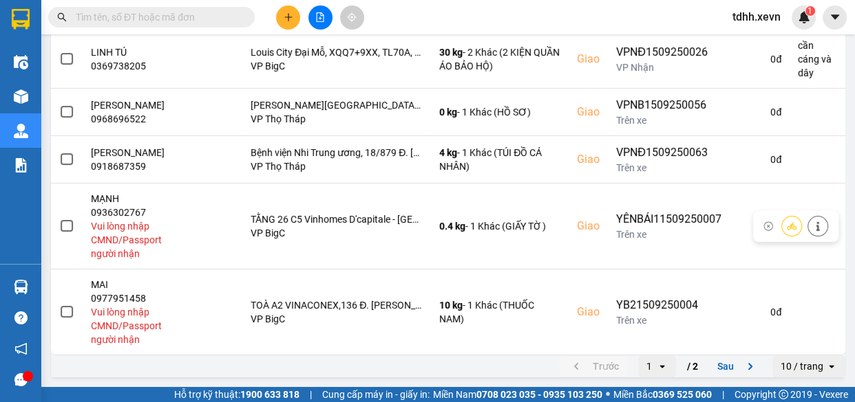
scroll to position [436, 0]
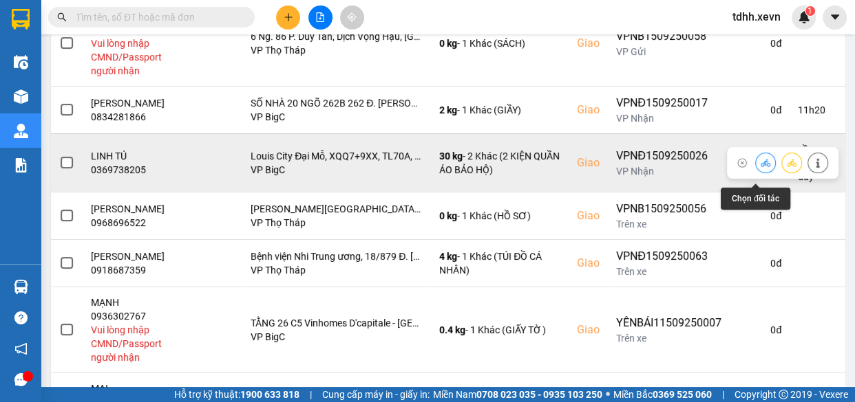
click at [760, 168] on icon at bounding box center [765, 163] width 10 height 10
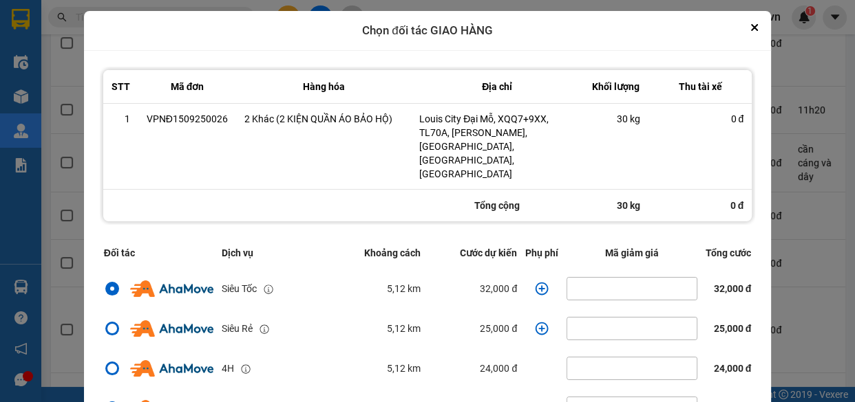
click at [526, 269] on td "dialog" at bounding box center [541, 289] width 41 height 40
click at [535, 282] on icon "dialog" at bounding box center [542, 289] width 14 height 14
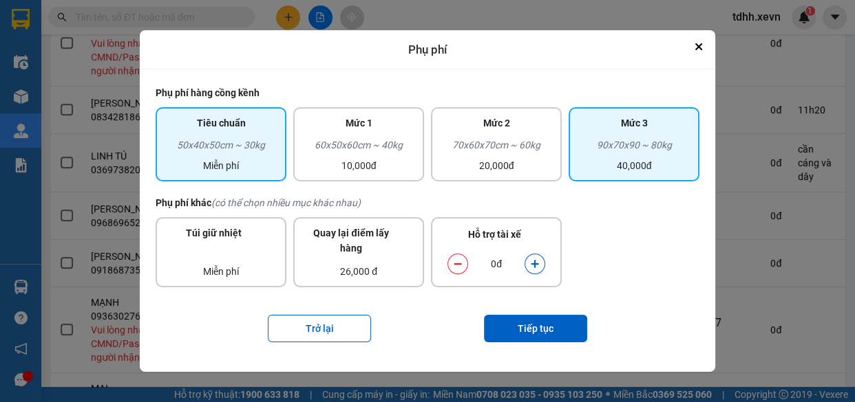
click at [639, 157] on div "90x70x90 ~ 80kg" at bounding box center [634, 148] width 114 height 21
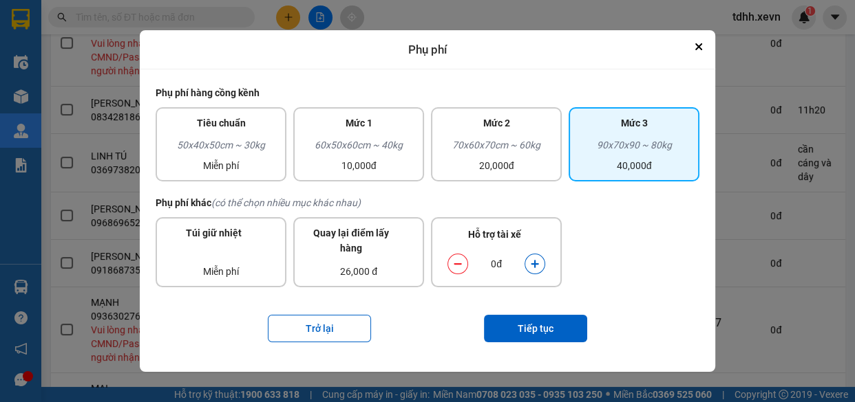
click at [543, 268] on button "dialog" at bounding box center [534, 265] width 19 height 24
click at [539, 266] on button "dialog" at bounding box center [534, 265] width 19 height 24
click at [530, 323] on button "Tiếp tục" at bounding box center [535, 329] width 103 height 28
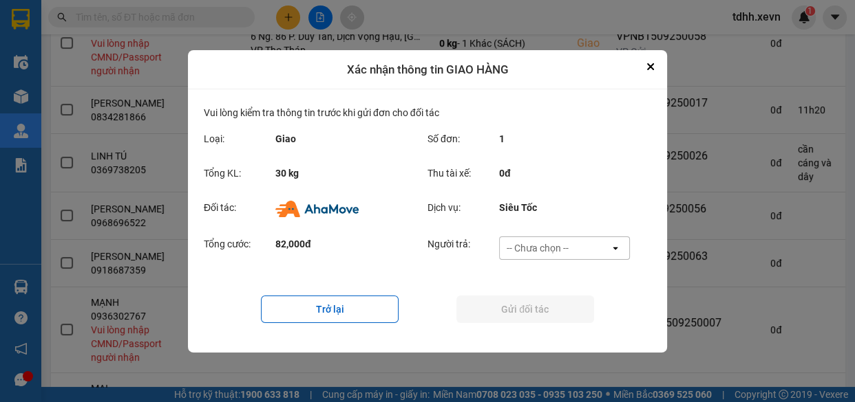
drag, startPoint x: 570, startPoint y: 251, endPoint x: 561, endPoint y: 256, distance: 9.6
click at [567, 251] on div "-- Chưa chọn --" at bounding box center [554, 248] width 110 height 22
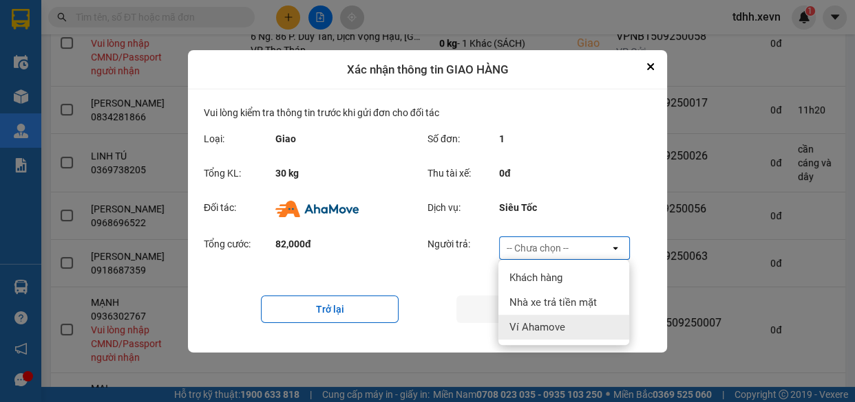
click at [564, 325] on div "Ví Ahamove" at bounding box center [563, 327] width 131 height 25
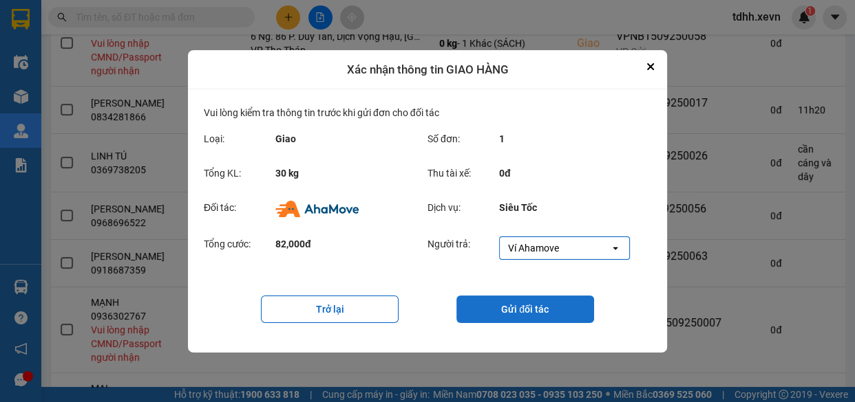
click at [502, 309] on button "Gửi đối tác" at bounding box center [525, 310] width 138 height 28
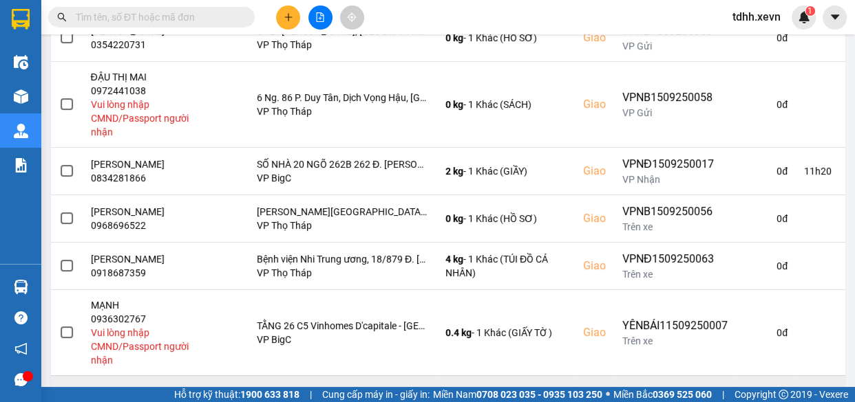
scroll to position [589, 0]
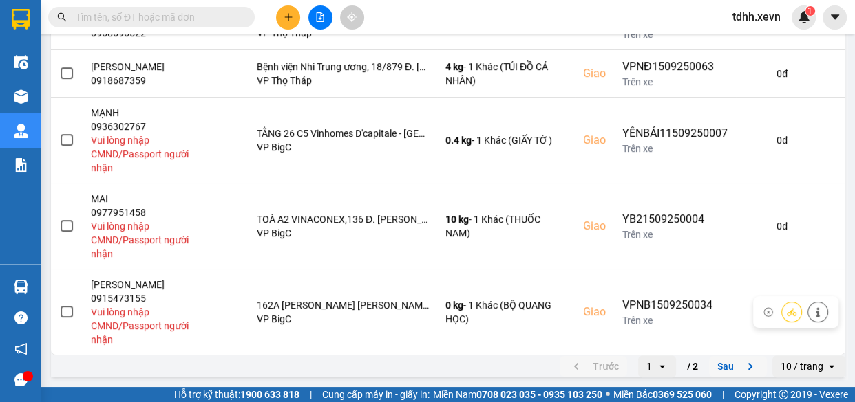
click at [722, 359] on button "Sau" at bounding box center [738, 366] width 58 height 21
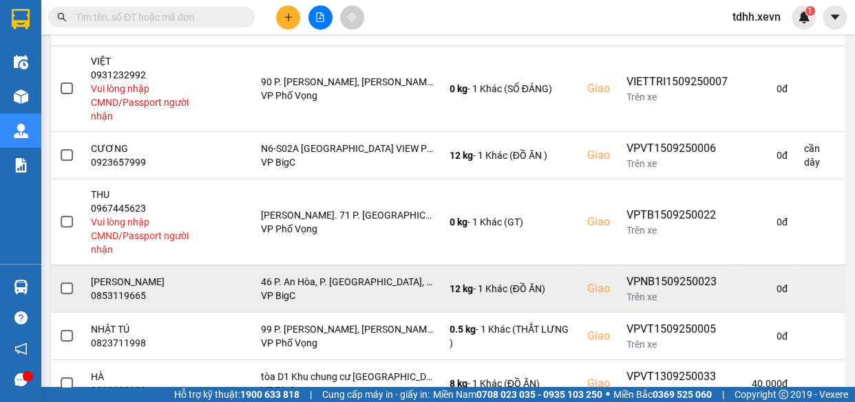
scroll to position [272, 0]
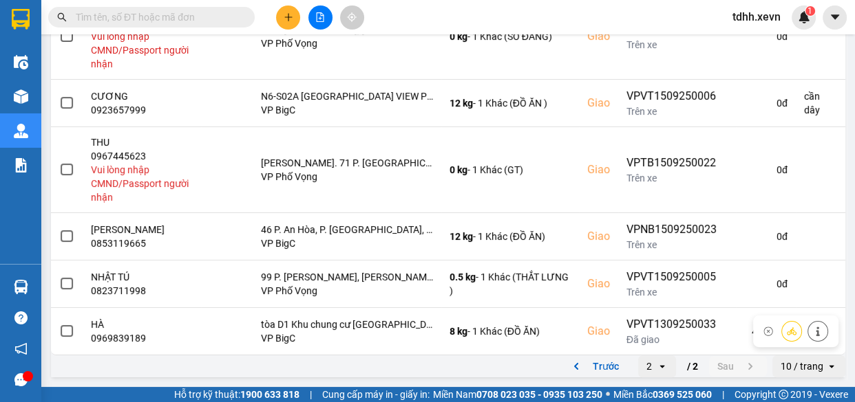
click at [594, 361] on button "Trước" at bounding box center [592, 366] width 67 height 21
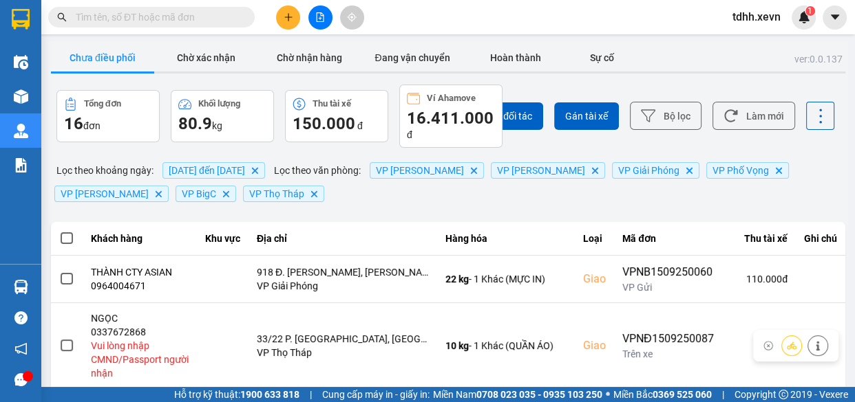
scroll to position [500, 0]
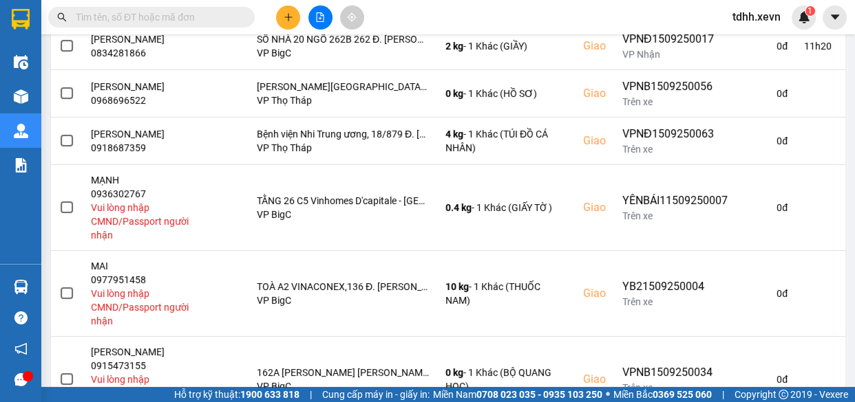
click at [180, 25] on span at bounding box center [151, 17] width 206 height 21
click at [189, 15] on input "text" at bounding box center [157, 17] width 162 height 15
paste input "0868818881"
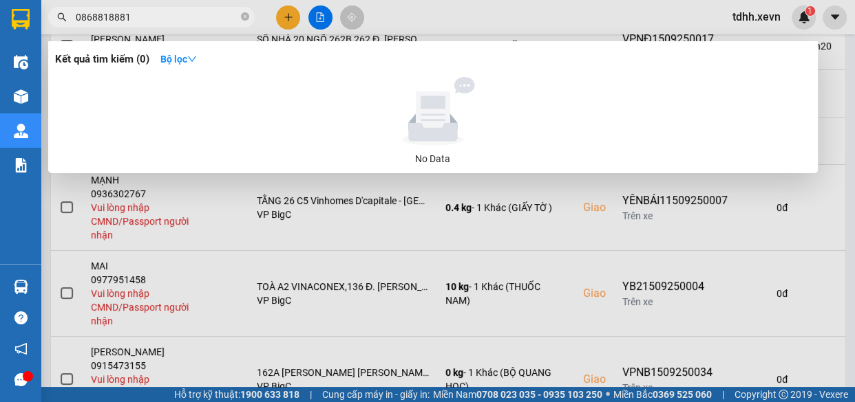
click at [191, 14] on input "0868818881" at bounding box center [157, 17] width 162 height 15
paste input "88019777"
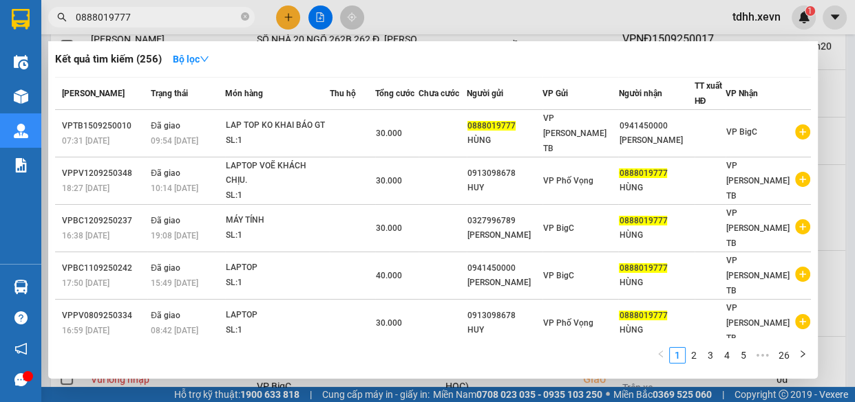
click at [196, 19] on input "0888019777" at bounding box center [157, 17] width 162 height 15
paste input "9827269"
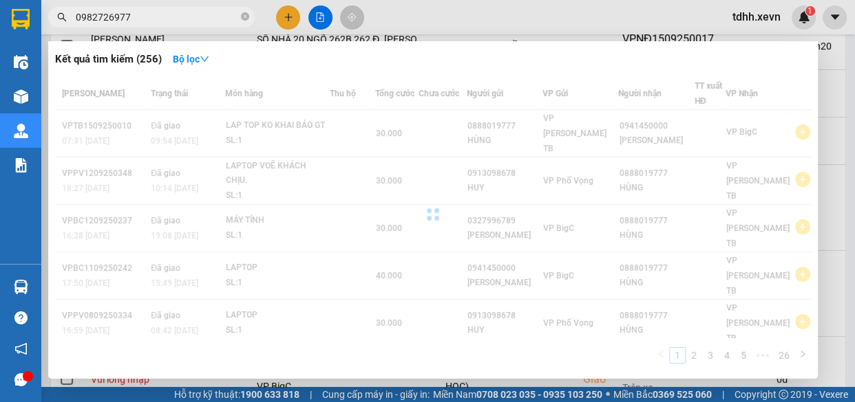
type input "0982726977"
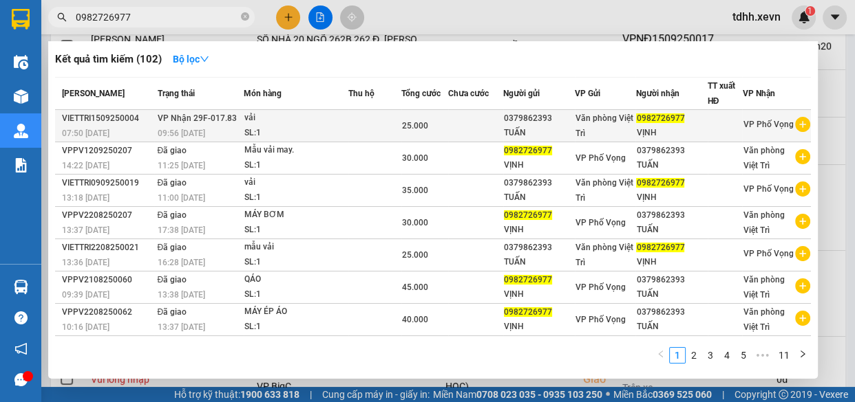
click at [389, 127] on td at bounding box center [374, 126] width 52 height 32
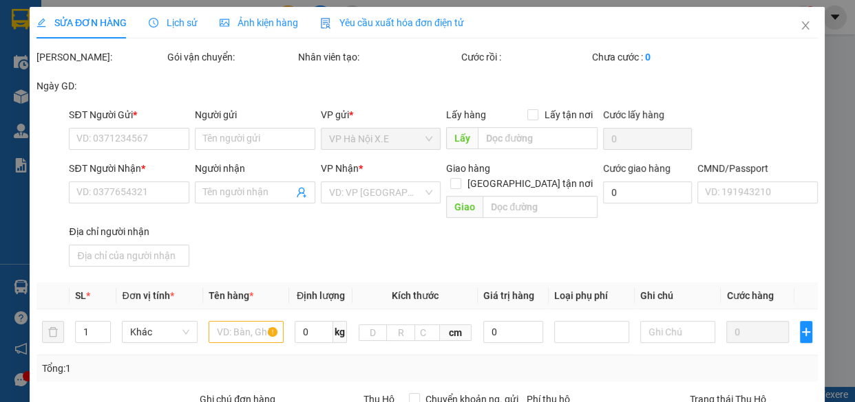
click at [171, 27] on span "Lịch sử" at bounding box center [173, 22] width 49 height 11
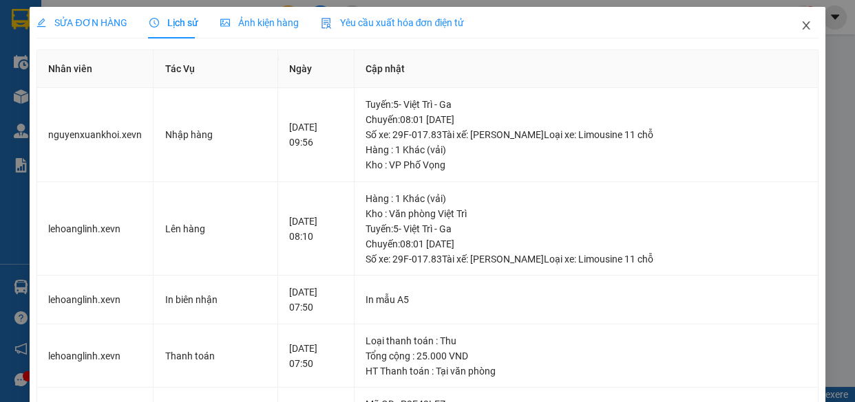
click at [800, 22] on icon "close" at bounding box center [805, 25] width 11 height 11
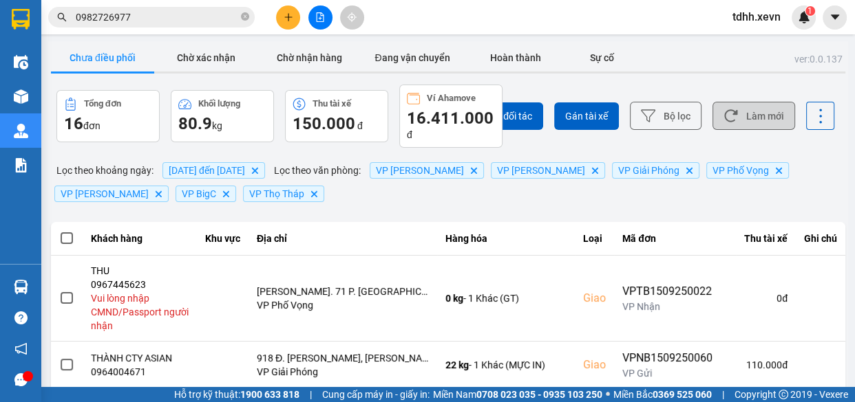
click at [733, 118] on button "Làm mới" at bounding box center [753, 116] width 83 height 28
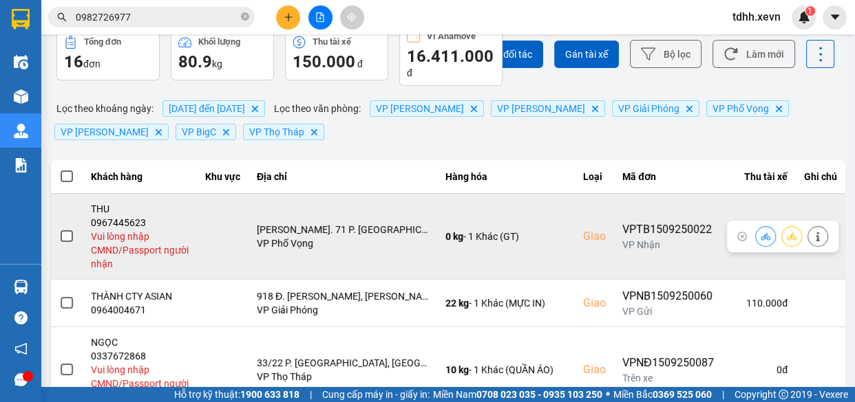
click at [137, 221] on div "0967445623" at bounding box center [140, 223] width 98 height 14
click at [813, 236] on icon at bounding box center [818, 237] width 10 height 10
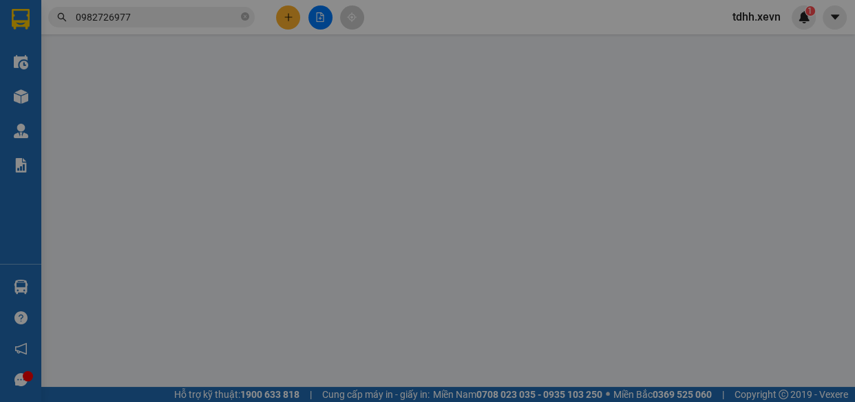
type input "0965182568"
type input "SỸ"
type input "0967445623"
type input "THU"
checkbox input "true"
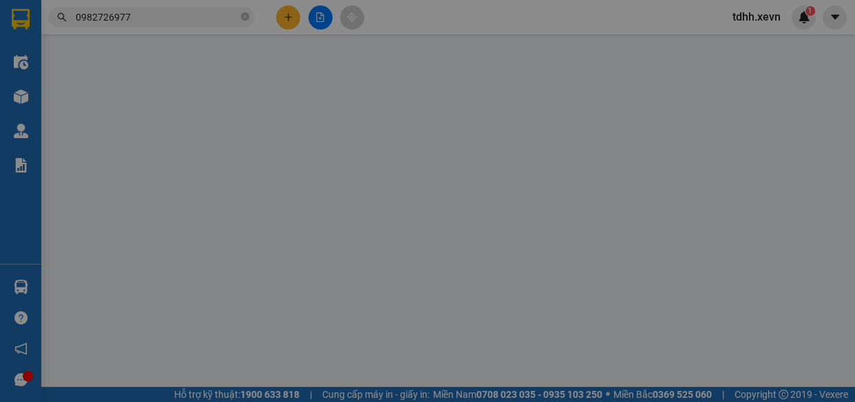
type input "Ng. 71 P. Láng Hạ, Thành Công, Ba Đình, Hà Nội, Vietnam"
type input "70.000"
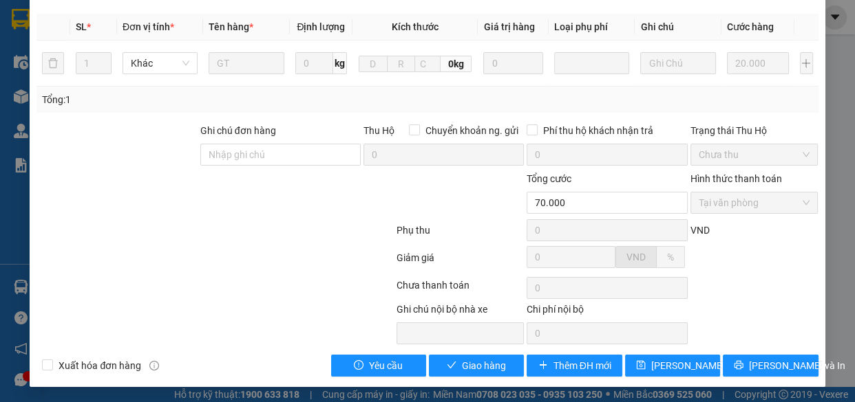
scroll to position [35, 0]
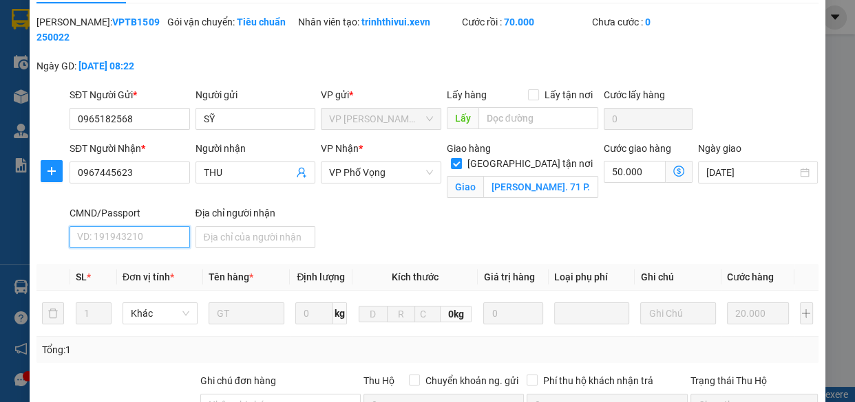
click at [139, 233] on input "CMND/Passport" at bounding box center [129, 237] width 120 height 22
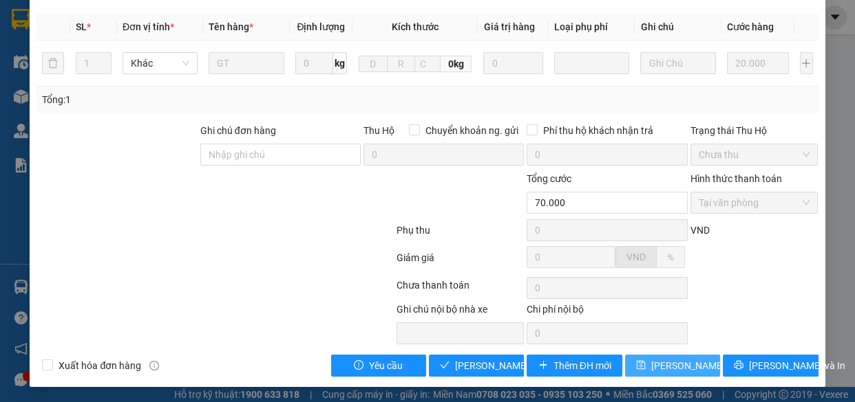
type input "1"
click at [655, 367] on span "Lưu thay đổi" at bounding box center [706, 365] width 110 height 15
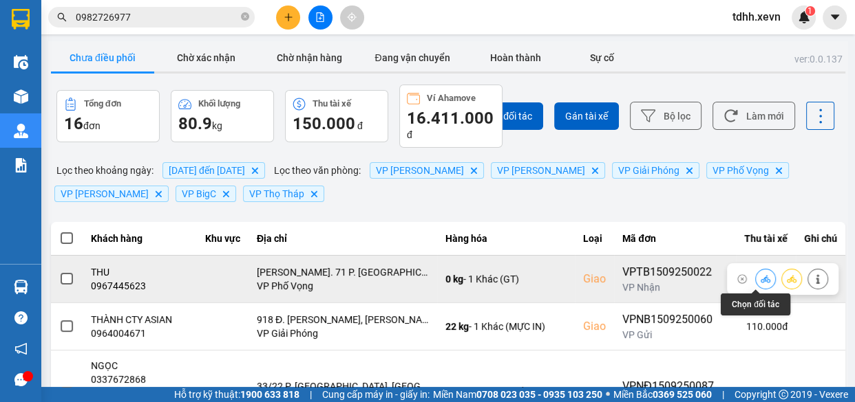
click at [760, 276] on icon at bounding box center [765, 279] width 10 height 8
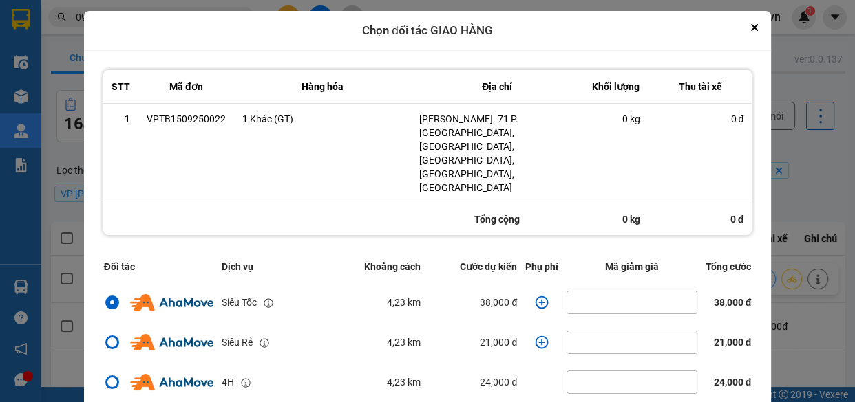
click at [535, 296] on icon "dialog" at bounding box center [541, 302] width 13 height 13
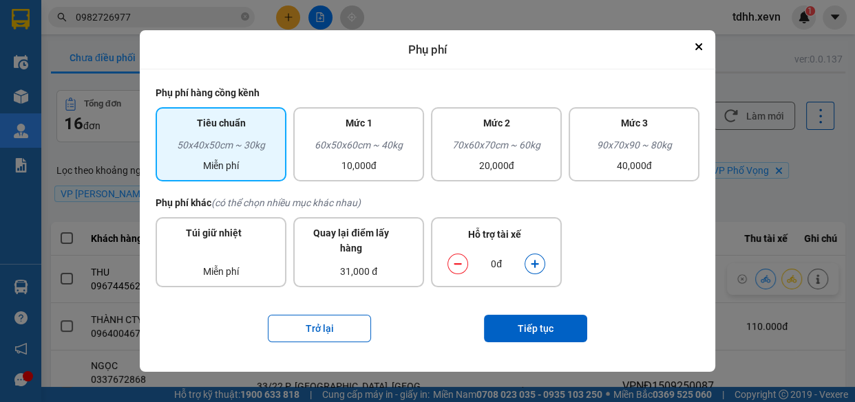
click at [533, 261] on icon "dialog" at bounding box center [535, 264] width 10 height 10
click at [551, 328] on button "Tiếp tục" at bounding box center [535, 329] width 103 height 28
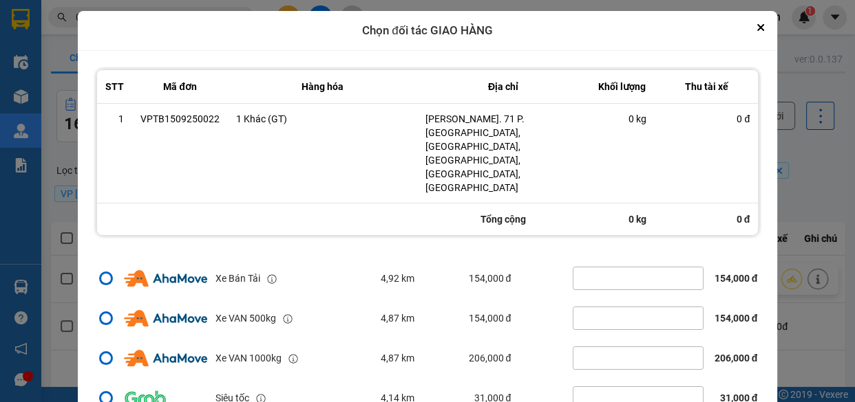
scroll to position [41, 0]
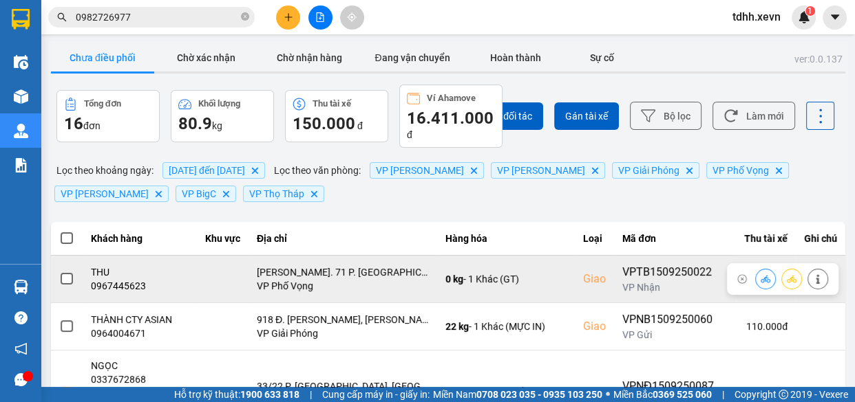
click at [807, 272] on div at bounding box center [817, 279] width 21 height 21
click at [808, 274] on button at bounding box center [817, 279] width 19 height 24
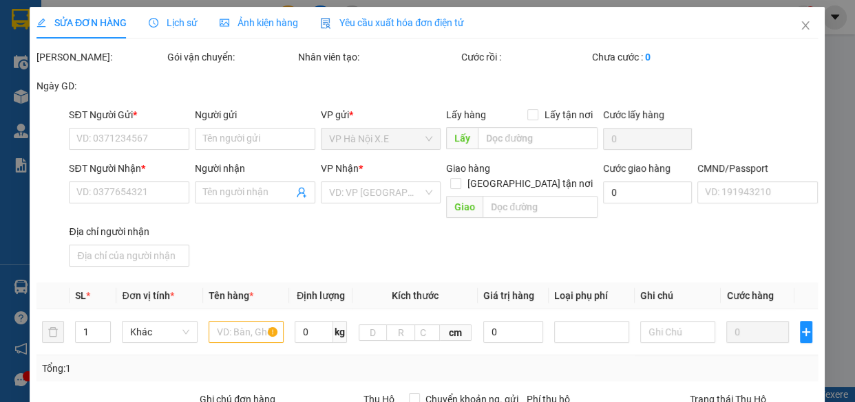
type input "0965182568"
type input "SỸ"
type input "0967445623"
type input "THU"
checkbox input "true"
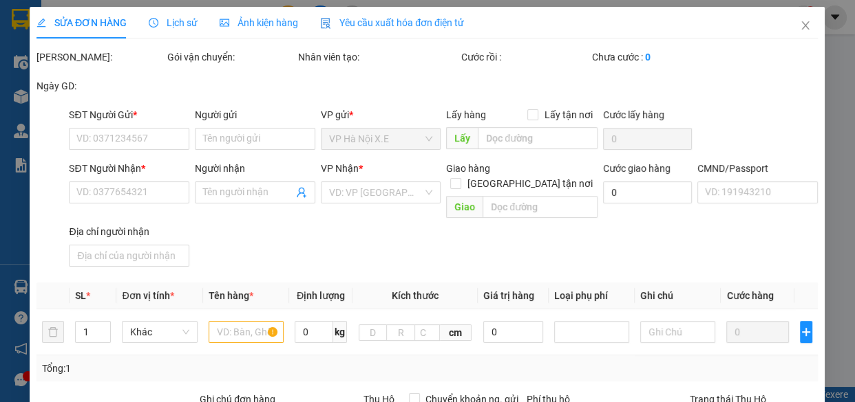
type input "Ng. 71 P. Láng Hạ, Thành Công, Ba Đình, Hà Nội, Vietnam"
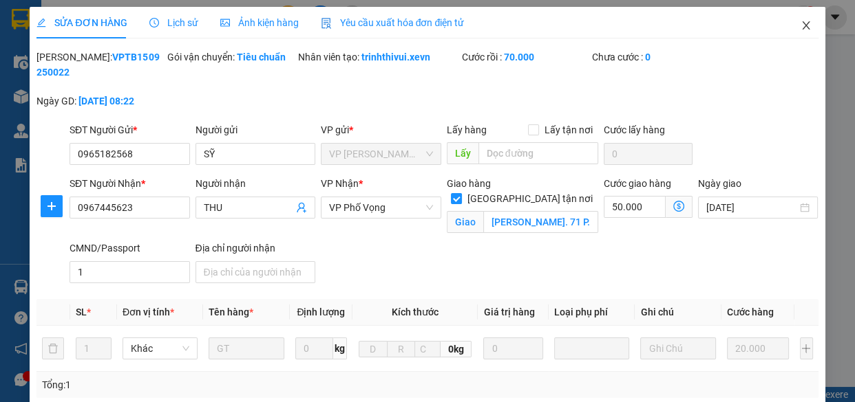
click at [786, 23] on span "Close" at bounding box center [805, 26] width 39 height 39
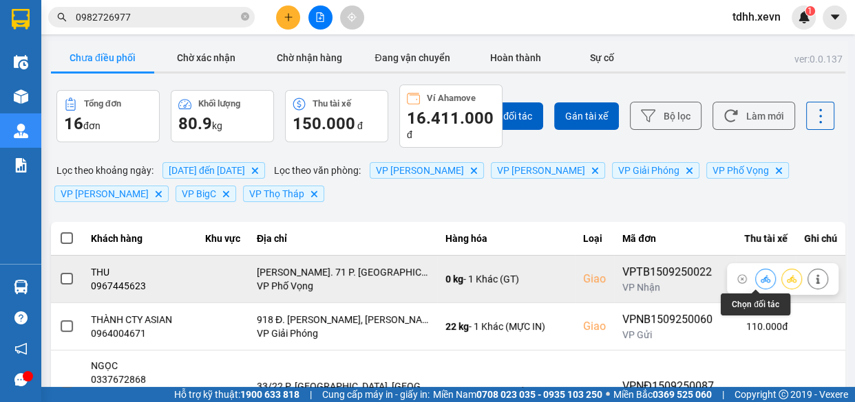
click at [760, 277] on icon at bounding box center [765, 279] width 10 height 8
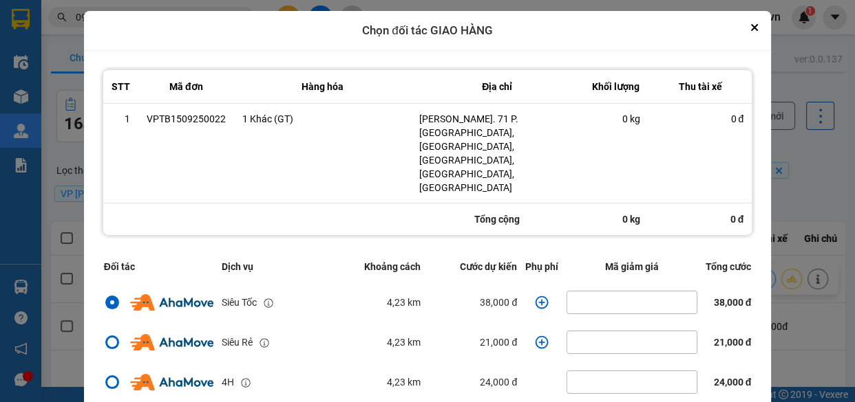
click at [524, 283] on td "dialog" at bounding box center [541, 303] width 41 height 40
click at [537, 296] on icon "dialog" at bounding box center [541, 302] width 13 height 13
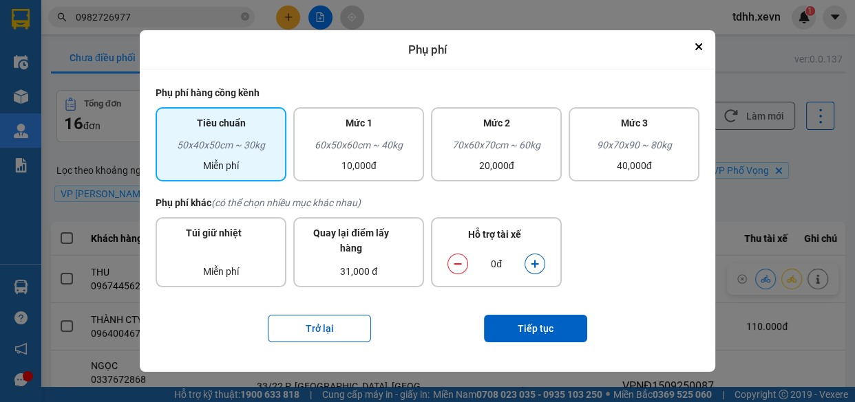
click at [529, 261] on button "dialog" at bounding box center [534, 265] width 19 height 24
click at [539, 322] on button "Tiếp tục" at bounding box center [535, 329] width 103 height 28
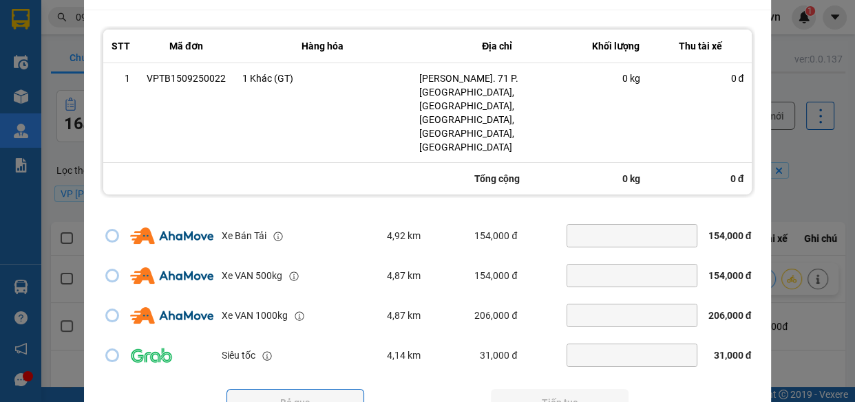
scroll to position [297, 0]
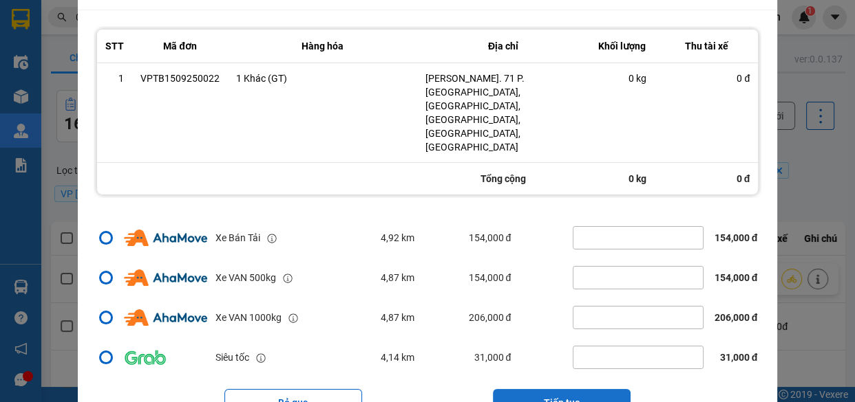
click at [562, 389] on button "Tiếp tục" at bounding box center [562, 403] width 138 height 28
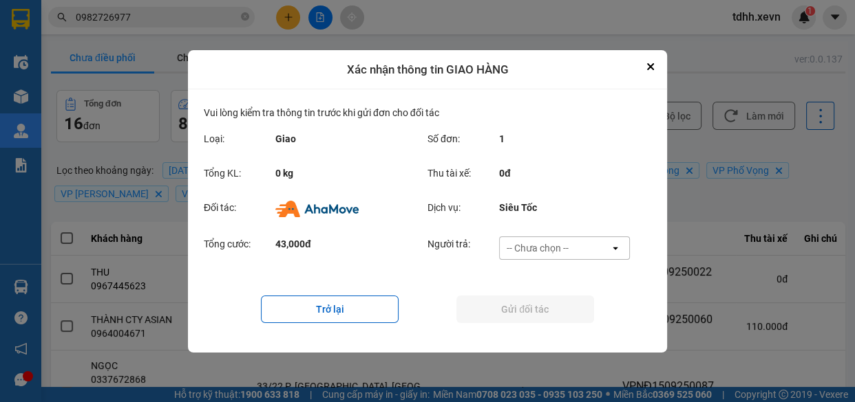
scroll to position [0, 0]
click at [559, 251] on div "-- Chưa chọn --" at bounding box center [537, 248] width 62 height 14
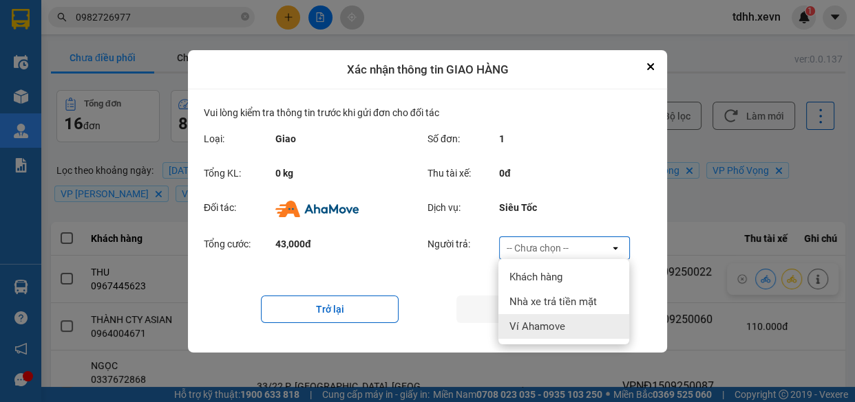
click at [566, 325] on div "Ví Ahamove" at bounding box center [563, 326] width 131 height 25
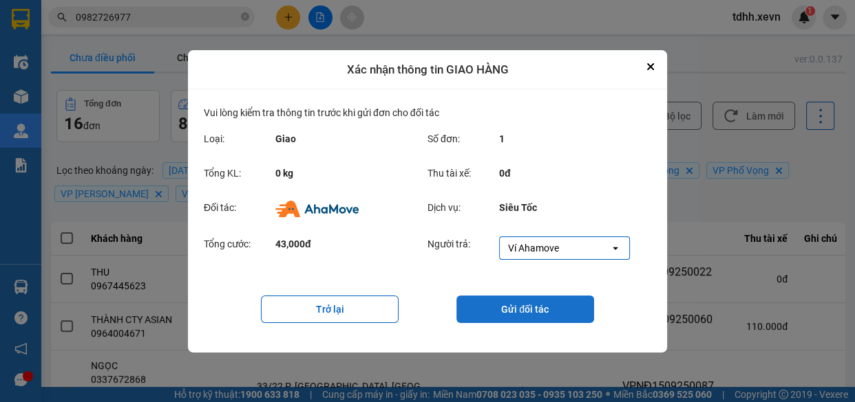
click at [541, 302] on button "Gửi đối tác" at bounding box center [525, 310] width 138 height 28
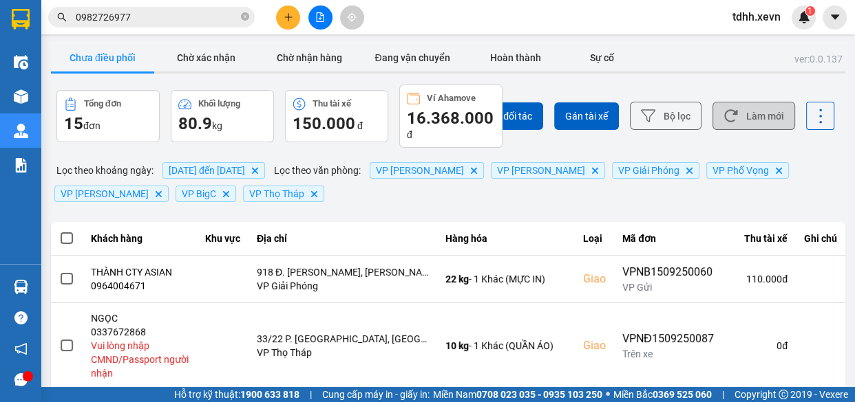
click at [747, 104] on button "Làm mới" at bounding box center [753, 116] width 83 height 28
click at [764, 112] on button "Làm mới" at bounding box center [753, 116] width 83 height 28
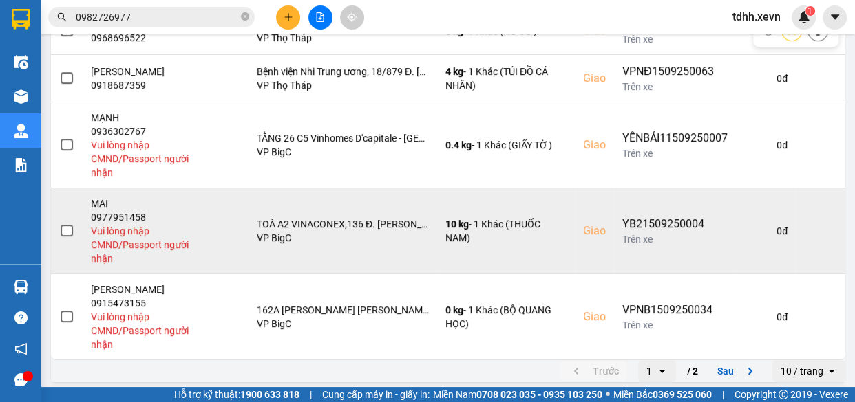
scroll to position [589, 0]
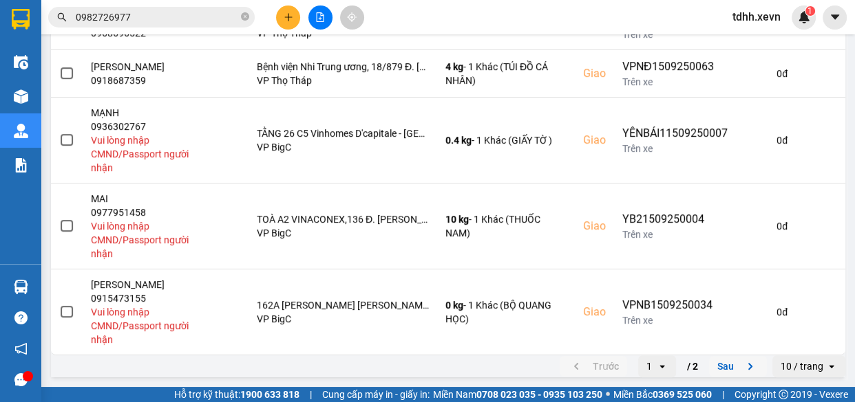
click at [720, 367] on button "Sau" at bounding box center [738, 366] width 58 height 21
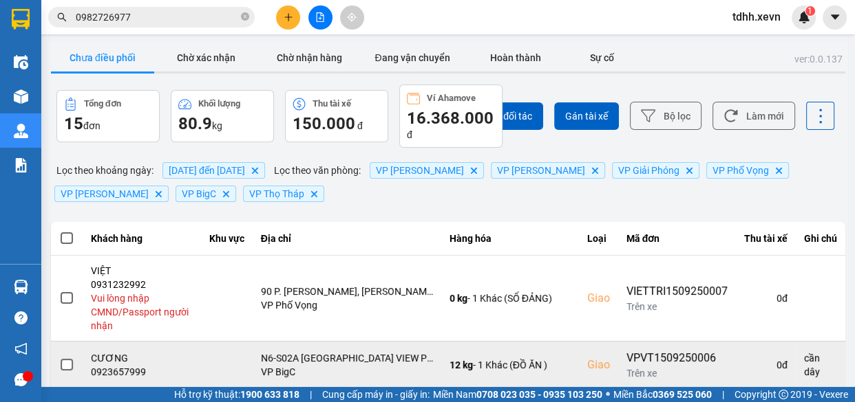
scroll to position [186, 0]
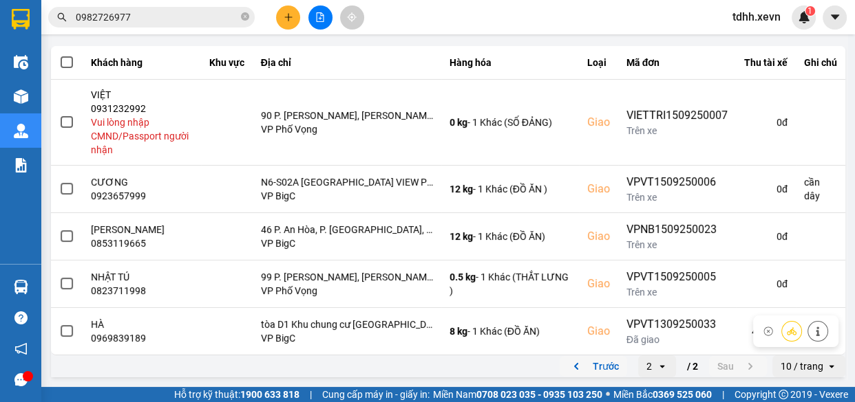
click at [588, 364] on button "Trước" at bounding box center [592, 366] width 67 height 21
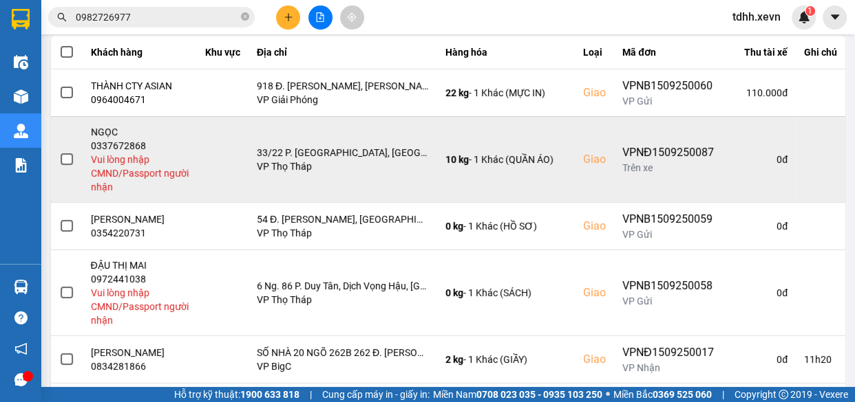
scroll to position [0, 0]
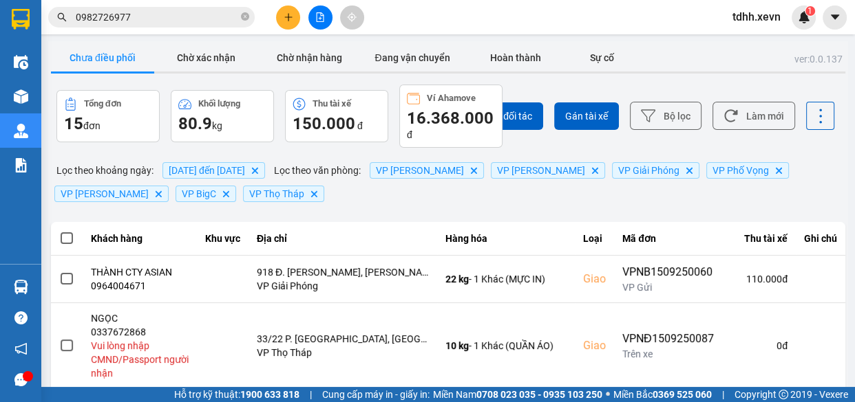
click at [179, 14] on input "0982726977" at bounding box center [157, 17] width 162 height 15
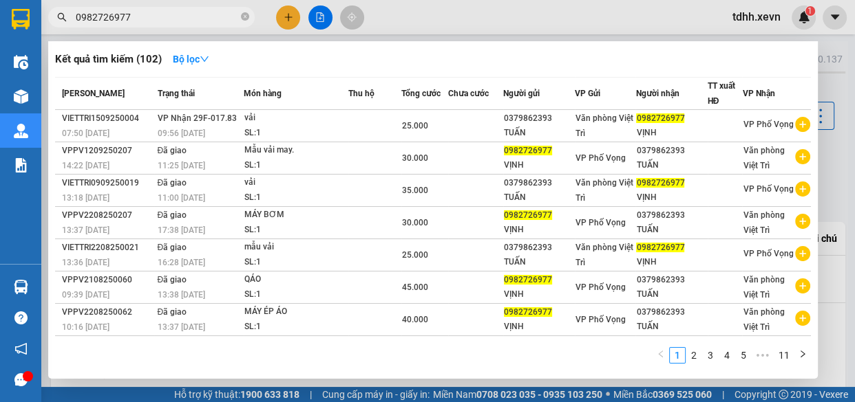
click at [186, 12] on input "0982726977" at bounding box center [157, 17] width 162 height 15
paste input "0349511797"
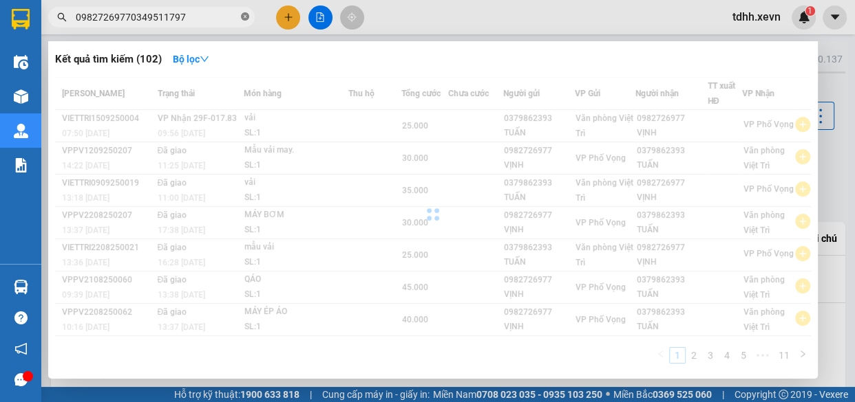
click at [242, 20] on icon "close-circle" at bounding box center [245, 16] width 8 height 8
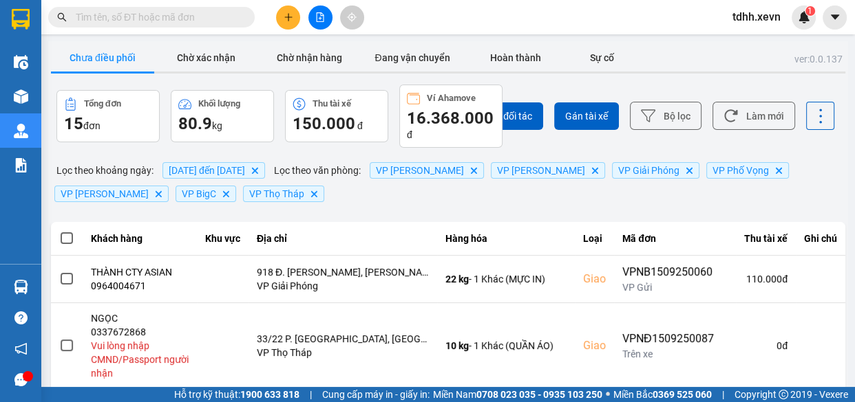
paste input "0349511797"
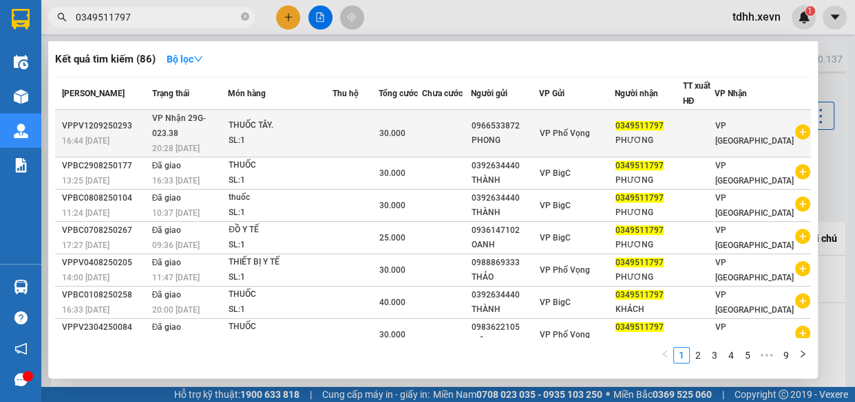
click at [332, 118] on div "THUỐC TÂY." at bounding box center [279, 125] width 103 height 15
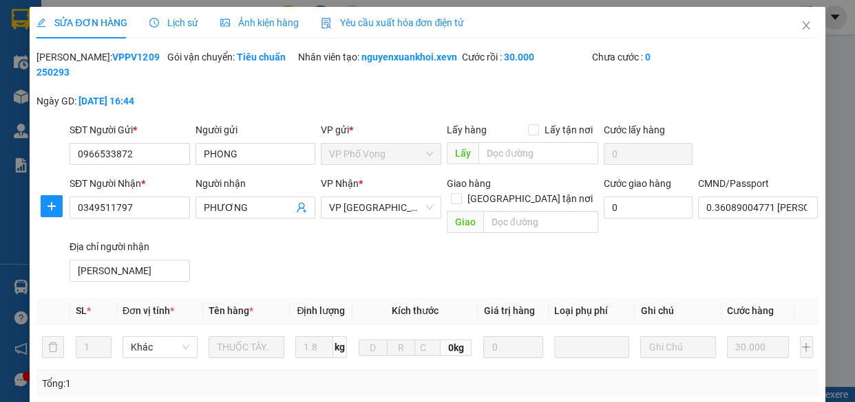
click at [175, 19] on span "Lịch sử" at bounding box center [173, 22] width 49 height 11
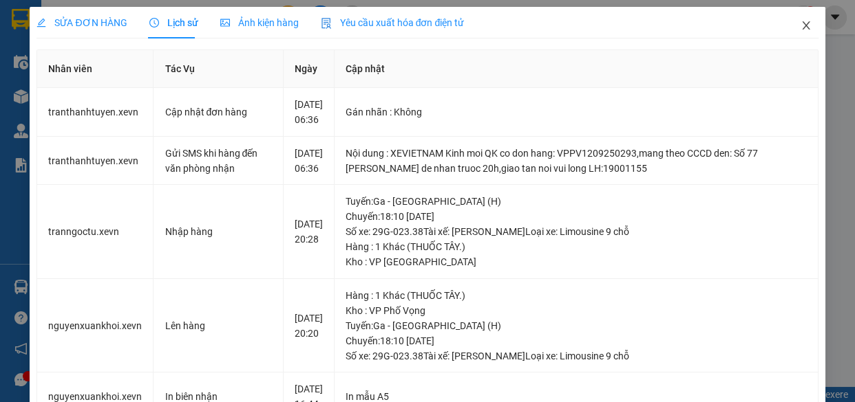
click at [802, 26] on icon "close" at bounding box center [806, 25] width 8 height 8
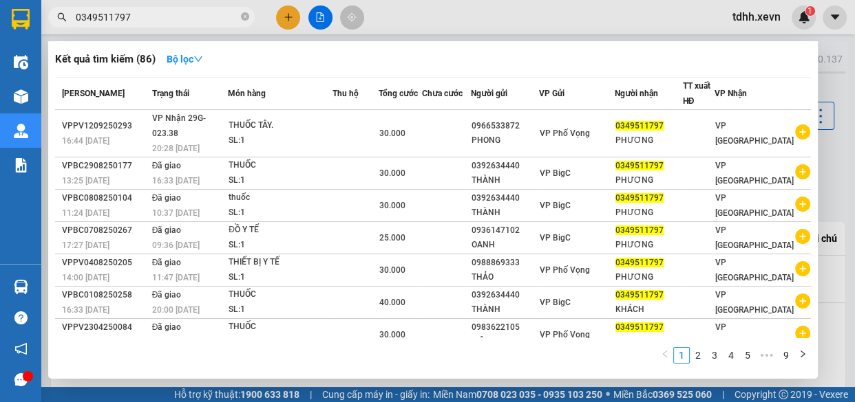
click at [200, 10] on input "0349511797" at bounding box center [157, 17] width 162 height 15
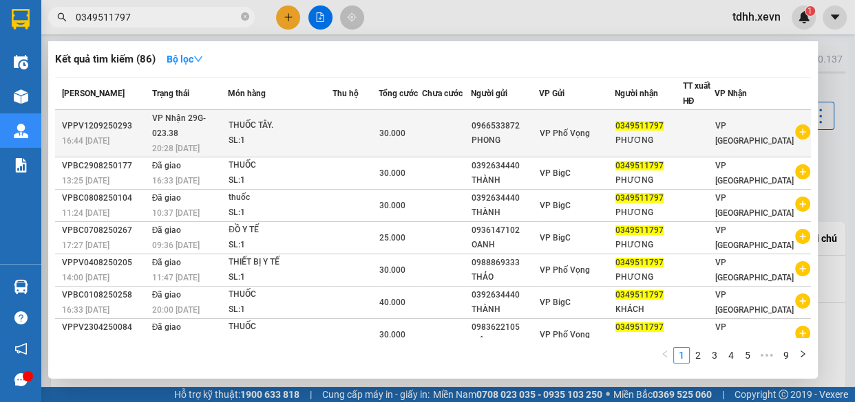
click at [332, 123] on div "THUỐC TÂY." at bounding box center [279, 125] width 103 height 15
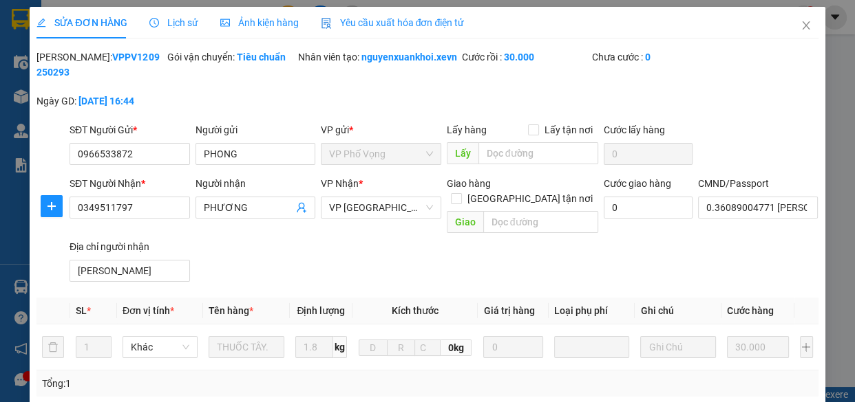
click at [160, 23] on span "Lịch sử" at bounding box center [173, 22] width 49 height 11
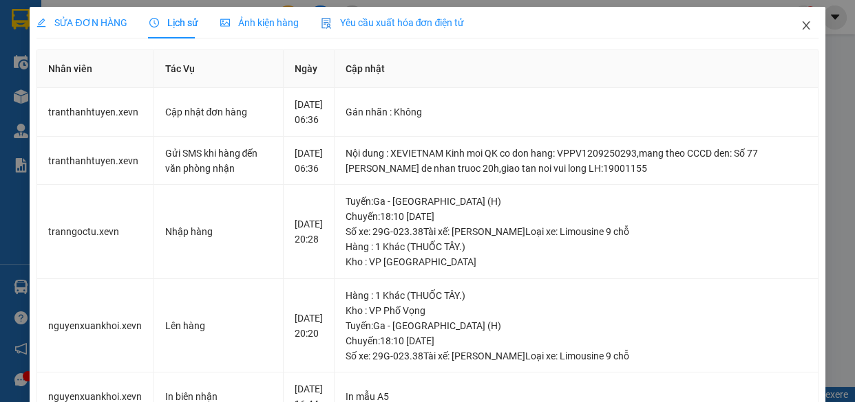
click at [800, 31] on icon "close" at bounding box center [805, 25] width 11 height 11
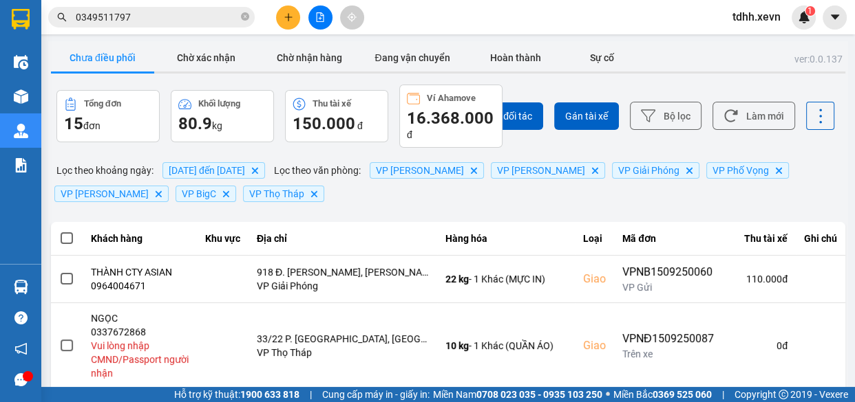
click at [168, 10] on input "0349511797" at bounding box center [157, 17] width 162 height 15
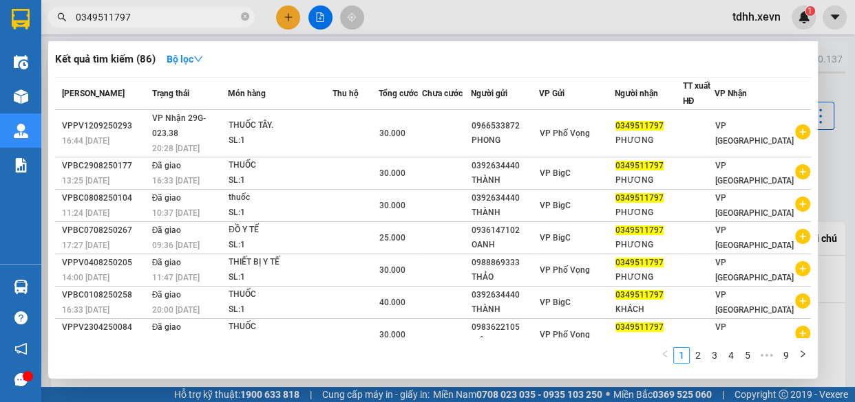
click at [696, 7] on div at bounding box center [427, 201] width 855 height 402
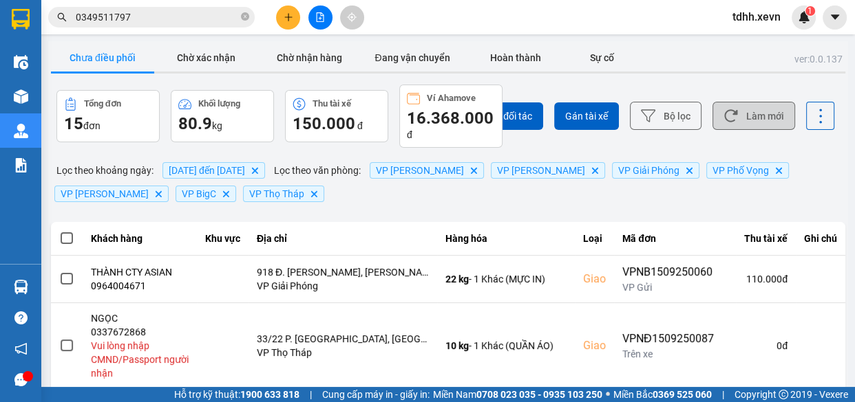
click at [768, 120] on button "Làm mới" at bounding box center [753, 116] width 83 height 28
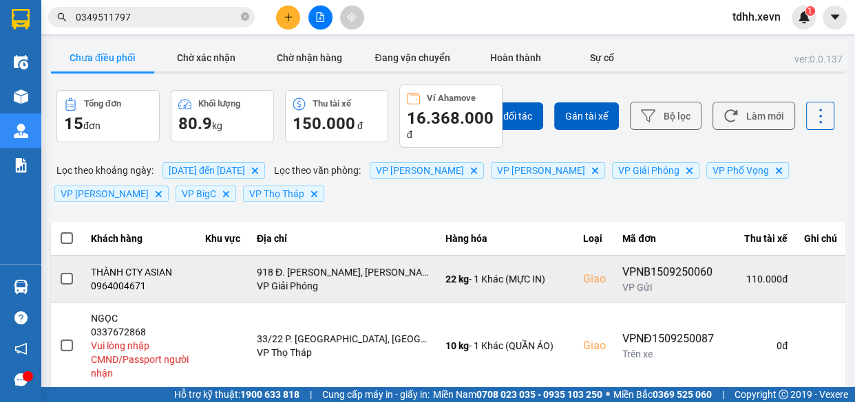
scroll to position [125, 0]
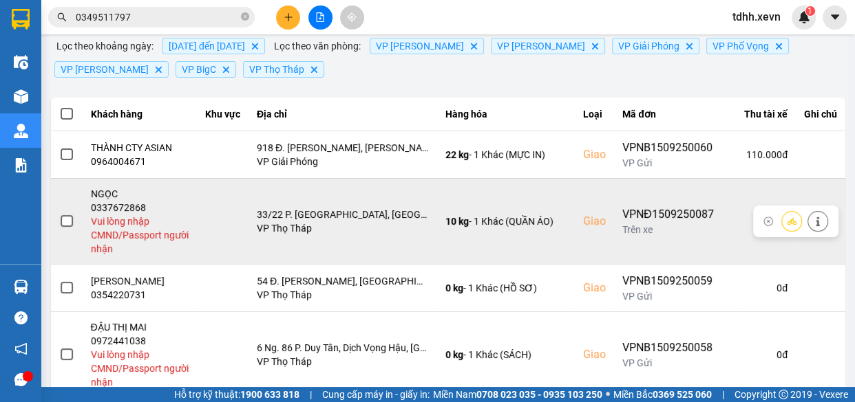
click at [815, 218] on icon at bounding box center [816, 222] width 3 height 10
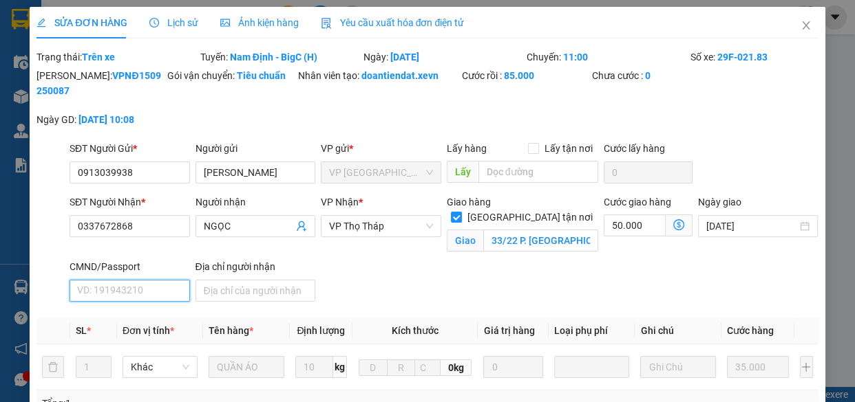
click at [143, 285] on input "CMND/Passport" at bounding box center [129, 291] width 120 height 22
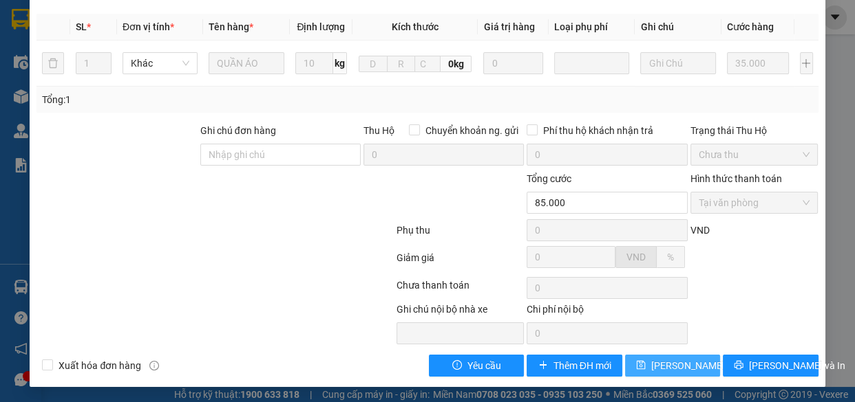
click at [663, 359] on span "Lưu thay đổi" at bounding box center [706, 365] width 110 height 15
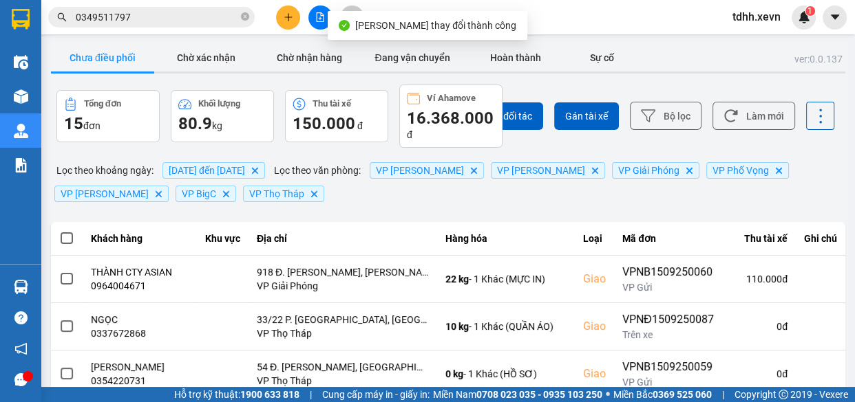
scroll to position [312, 0]
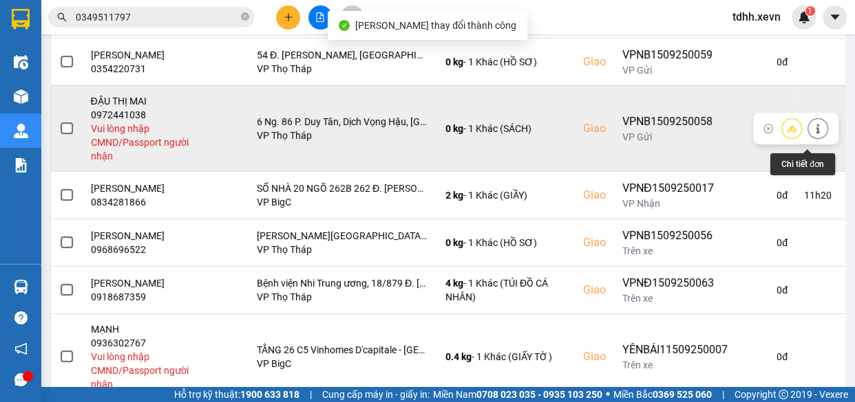
click at [813, 133] on icon at bounding box center [818, 129] width 10 height 10
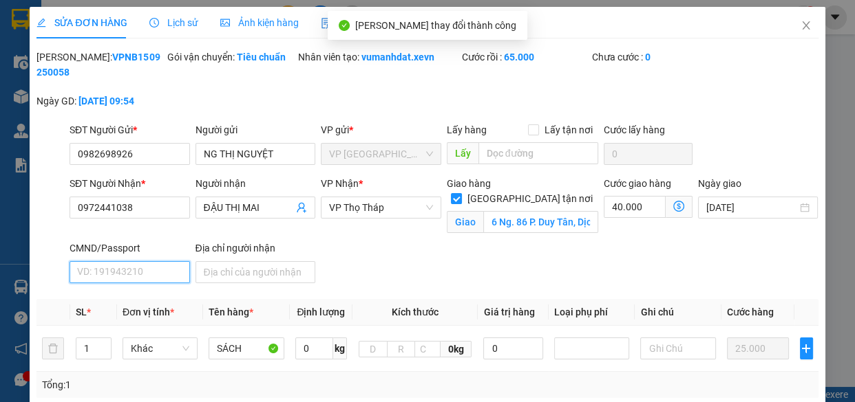
click at [138, 281] on input "CMND/Passport" at bounding box center [129, 272] width 120 height 22
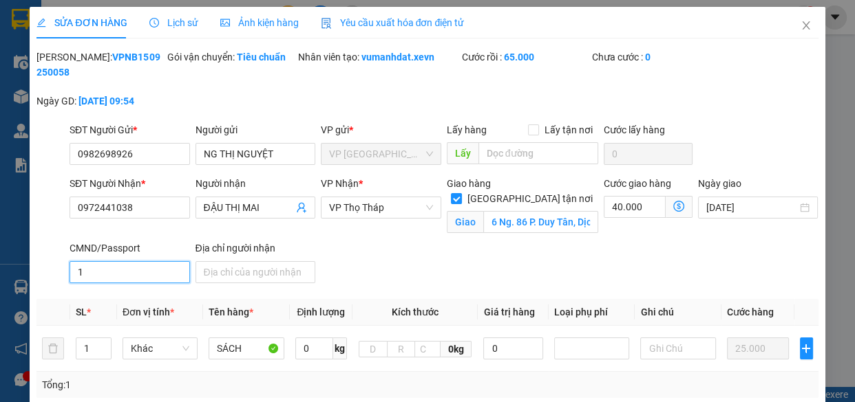
scroll to position [286, 0]
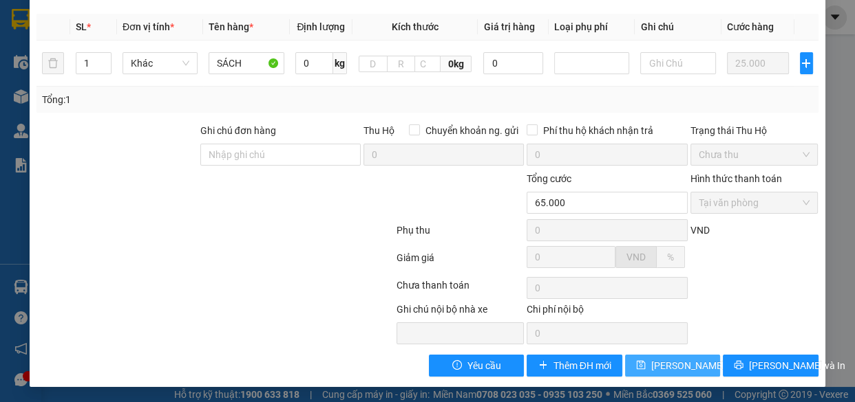
click at [669, 365] on span "Lưu thay đổi" at bounding box center [706, 365] width 110 height 15
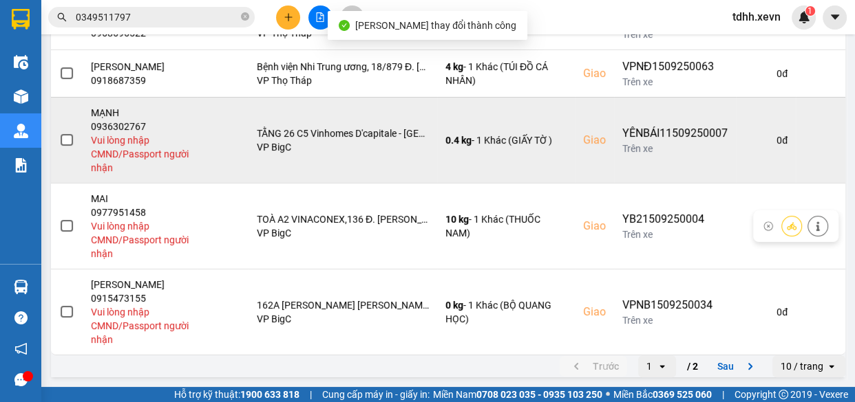
scroll to position [324, 0]
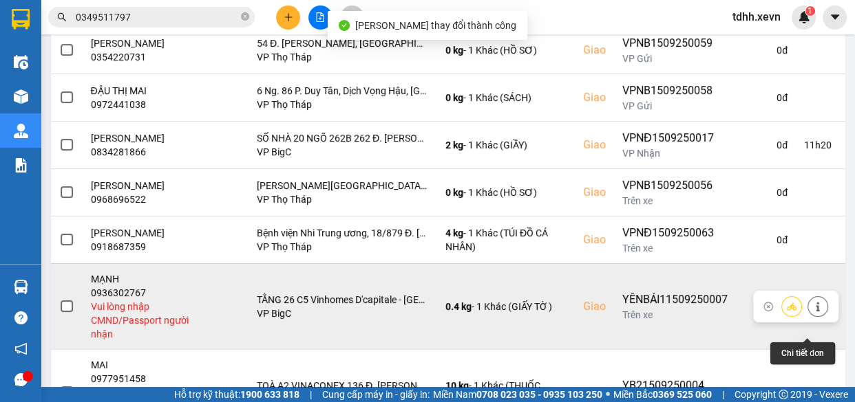
click at [813, 312] on icon at bounding box center [818, 307] width 10 height 10
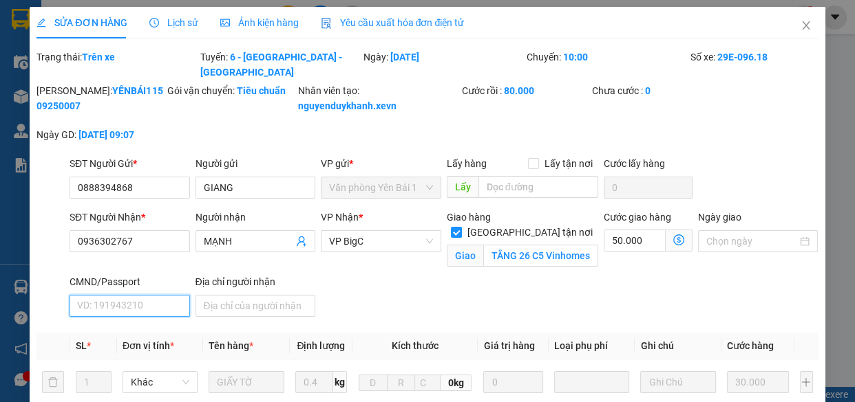
click at [115, 301] on input "CMND/Passport" at bounding box center [129, 306] width 120 height 22
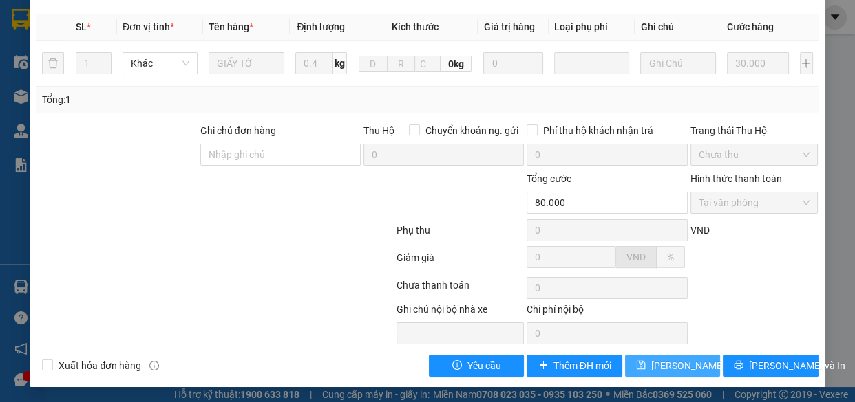
click at [673, 372] on button "Lưu thay đổi" at bounding box center [672, 366] width 95 height 22
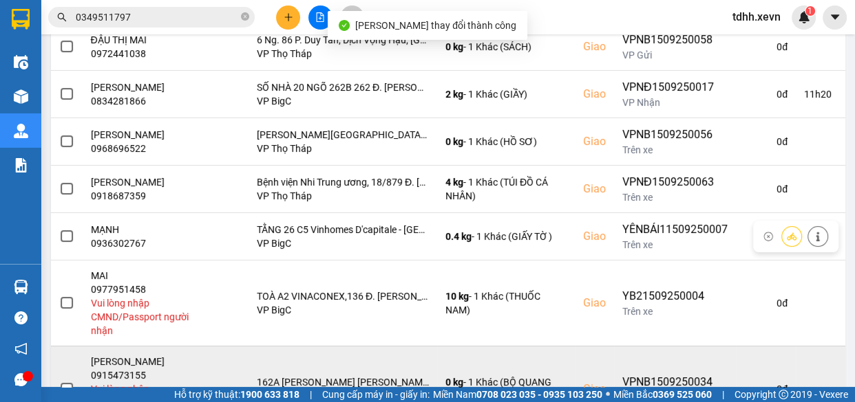
scroll to position [473, 0]
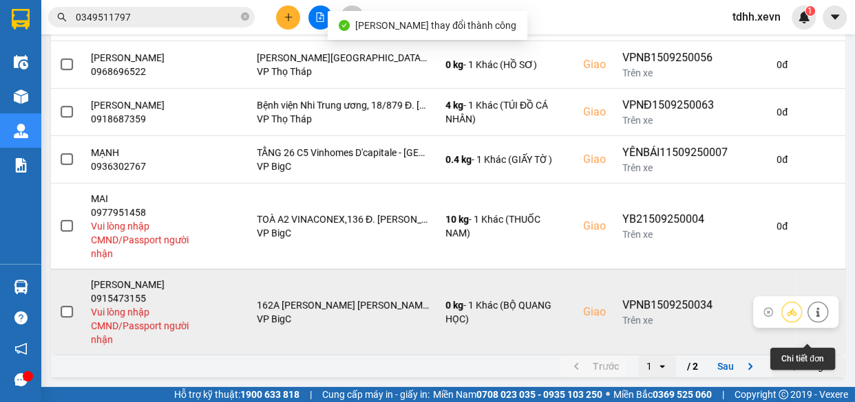
click at [808, 319] on button at bounding box center [817, 312] width 19 height 24
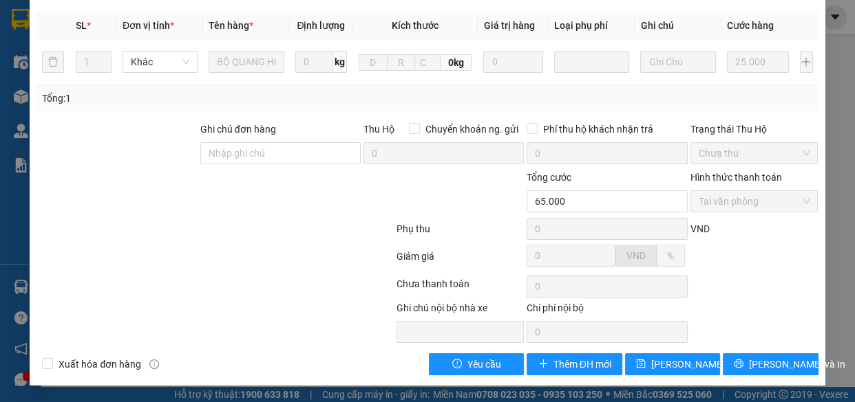
scroll to position [194, 0]
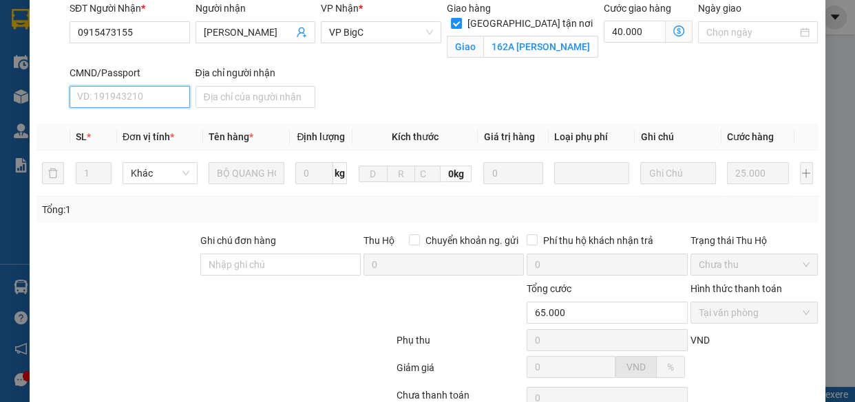
click at [146, 108] on input "CMND/Passport" at bounding box center [129, 97] width 120 height 22
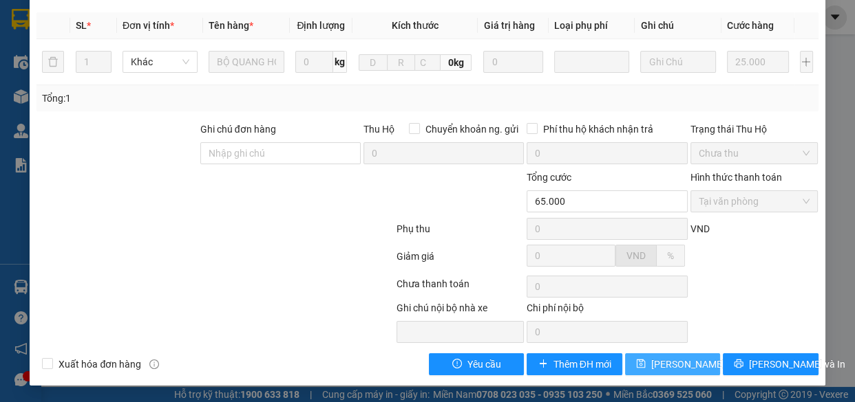
click at [663, 364] on span "Lưu thay đổi" at bounding box center [706, 364] width 110 height 15
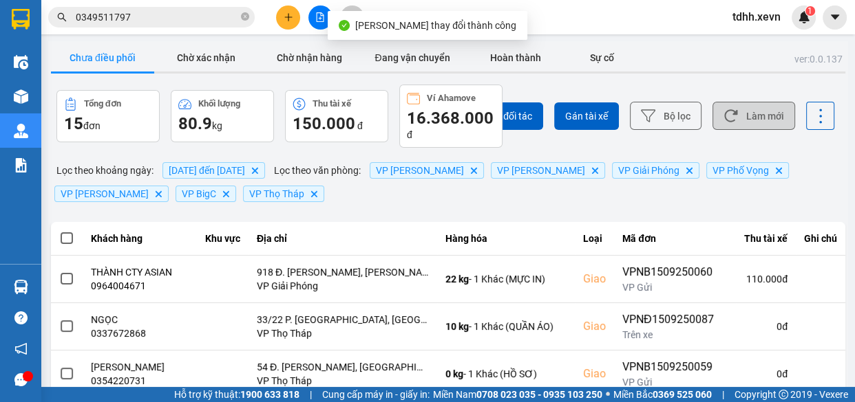
click at [726, 112] on icon at bounding box center [730, 116] width 13 height 12
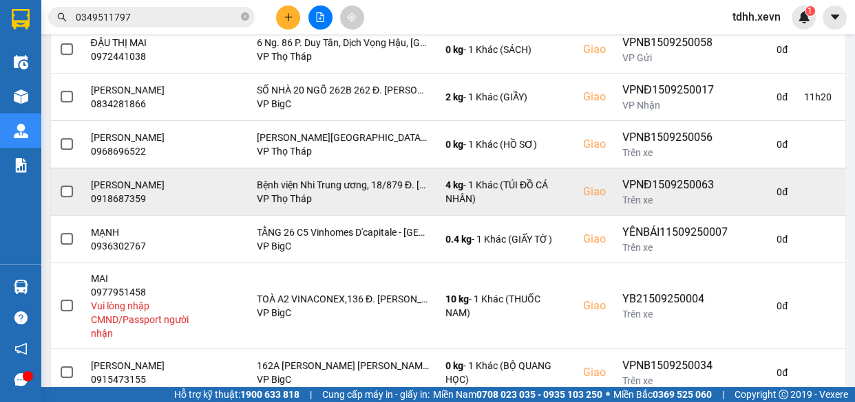
scroll to position [435, 0]
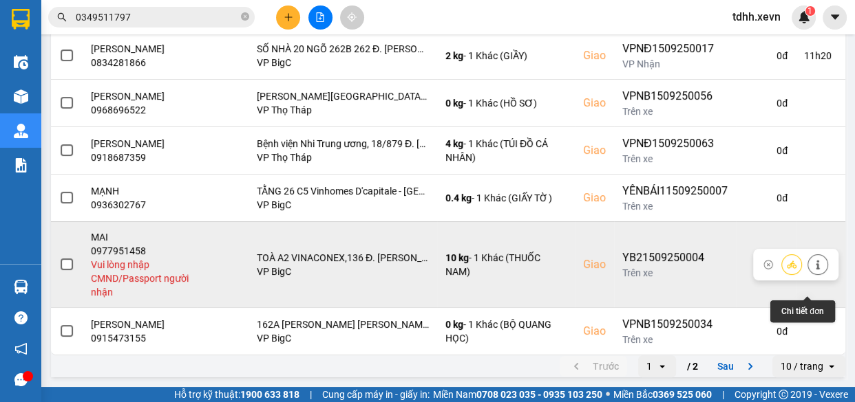
click at [812, 261] on button at bounding box center [817, 265] width 19 height 24
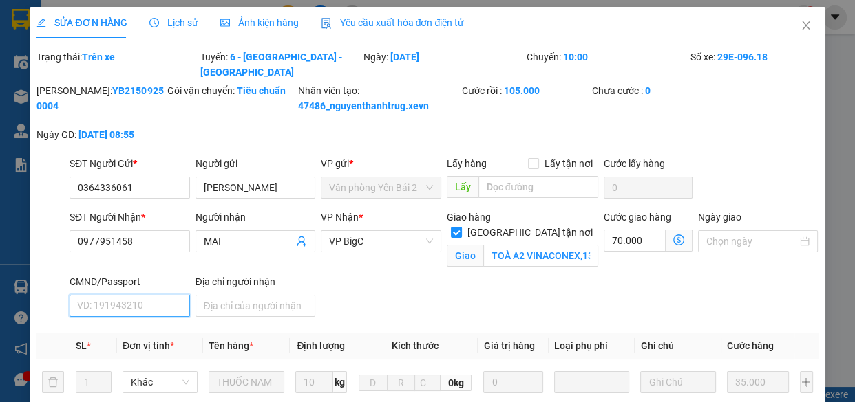
click at [122, 302] on input "CMND/Passport" at bounding box center [129, 306] width 120 height 22
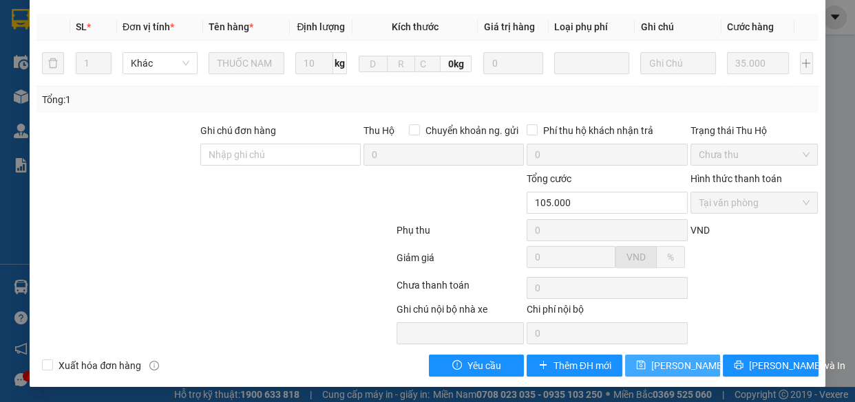
click at [687, 365] on span "Lưu thay đổi" at bounding box center [706, 365] width 110 height 15
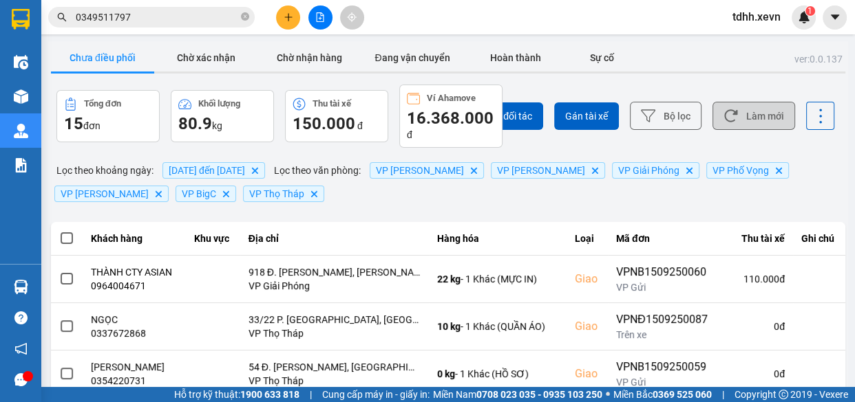
click at [758, 111] on button "Làm mới" at bounding box center [753, 116] width 83 height 28
click at [177, 16] on input "0349511797" at bounding box center [157, 17] width 162 height 15
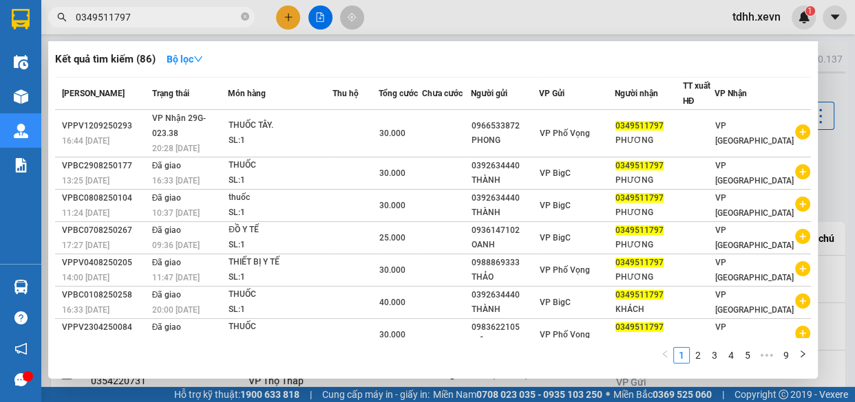
click at [177, 16] on input "0349511797" at bounding box center [157, 17] width 162 height 15
paste input "865028988"
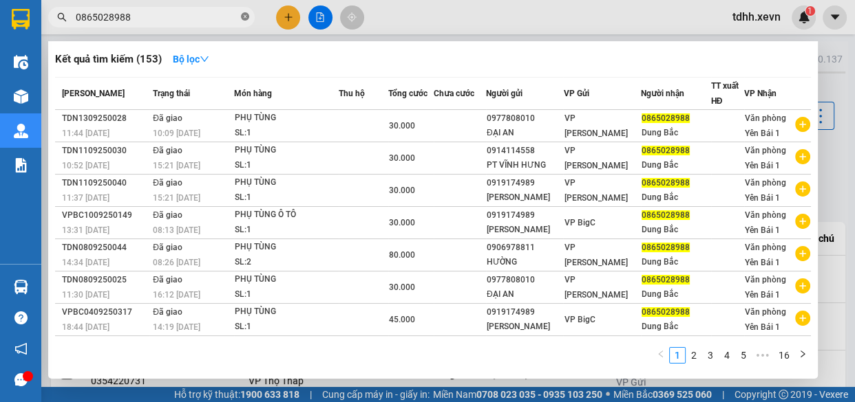
click at [244, 19] on icon "close-circle" at bounding box center [245, 16] width 8 height 8
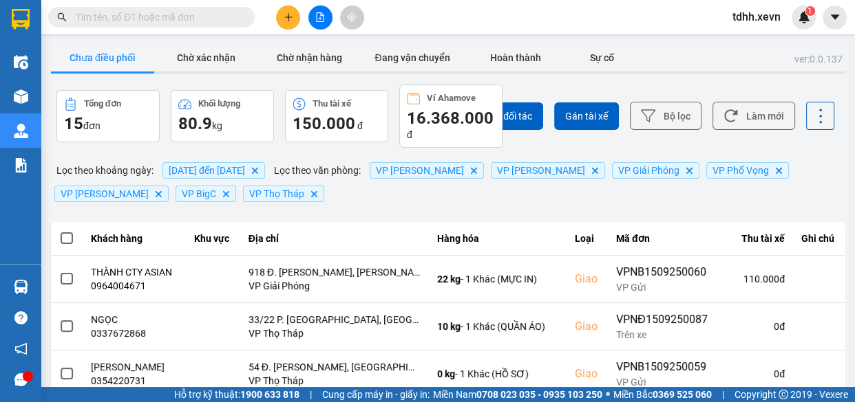
click at [195, 25] on span at bounding box center [151, 17] width 206 height 21
drag, startPoint x: 200, startPoint y: 21, endPoint x: 323, endPoint y: 12, distance: 122.8
click at [202, 20] on input "text" at bounding box center [157, 17] width 162 height 15
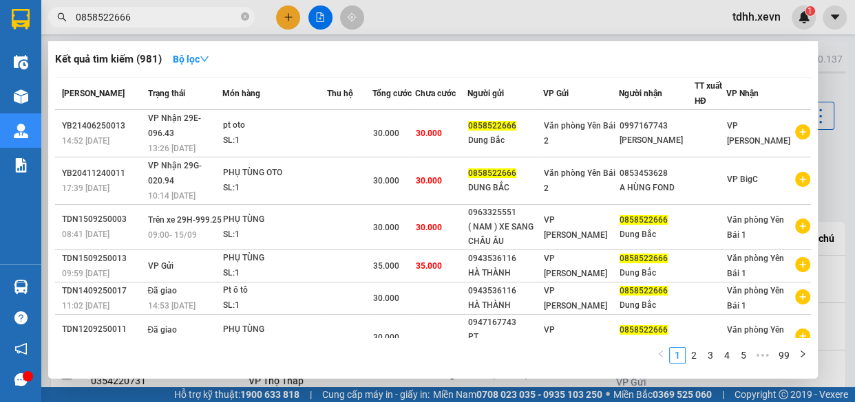
click at [222, 13] on input "0858522666" at bounding box center [157, 17] width 162 height 15
paste input "354830909"
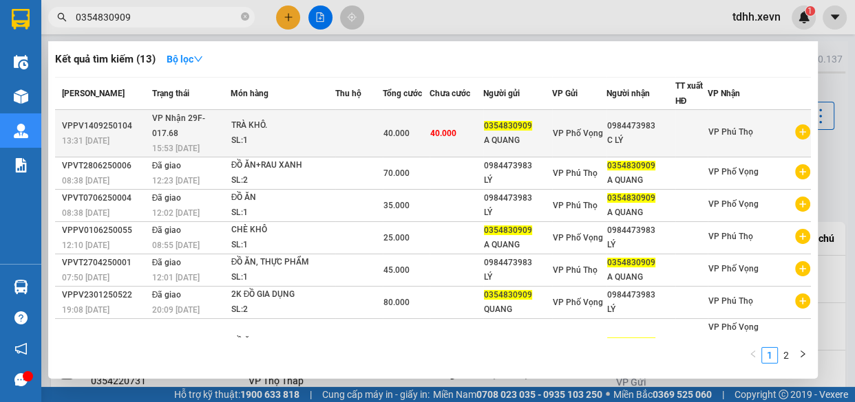
click at [646, 133] on div "C LÝ" at bounding box center [640, 140] width 67 height 14
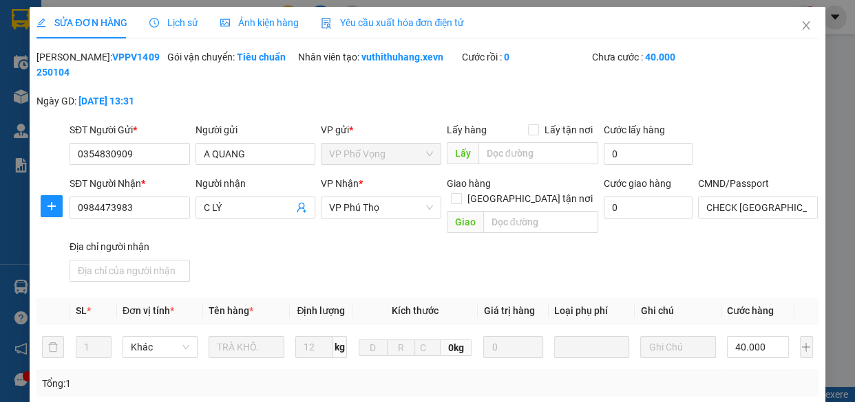
click at [164, 24] on span "Lịch sử" at bounding box center [173, 22] width 49 height 11
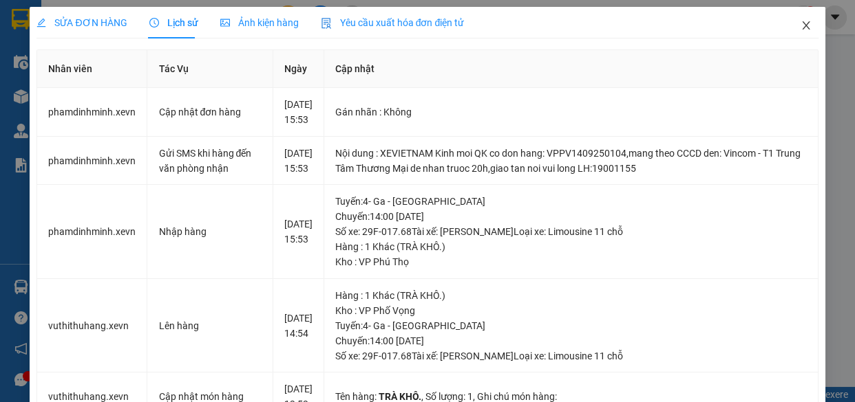
click at [800, 26] on icon "close" at bounding box center [805, 25] width 11 height 11
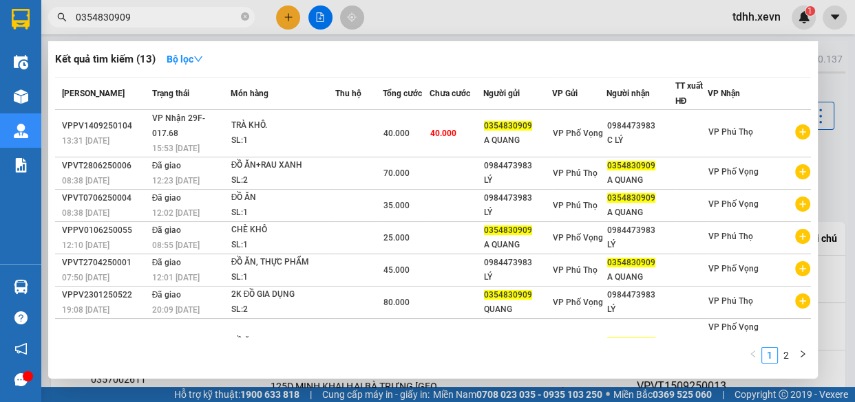
click at [195, 14] on input "0354830909" at bounding box center [157, 17] width 162 height 15
paste input "978923326"
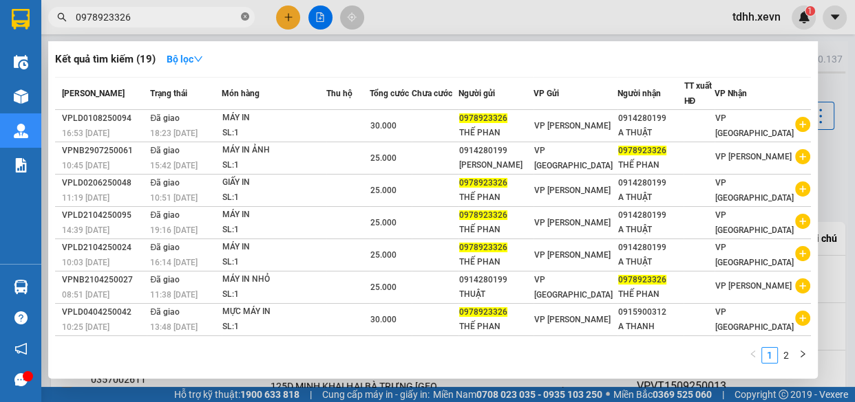
click at [244, 15] on icon "close-circle" at bounding box center [245, 16] width 8 height 8
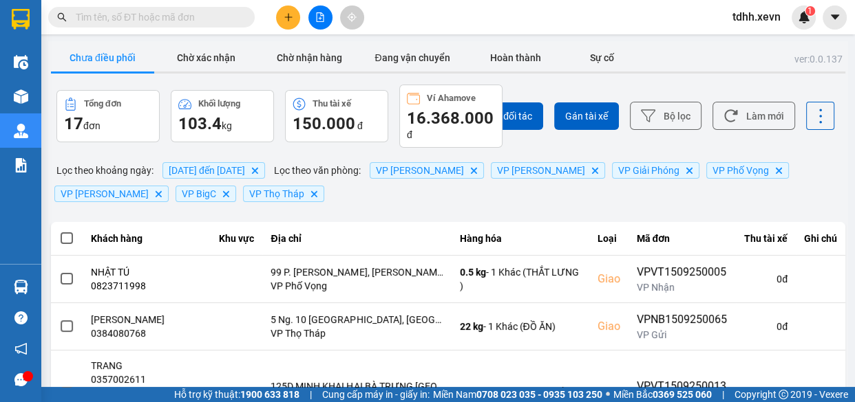
paste input "74 P. Vọng, Phương Đình, Đống Đa, Hà Nội, Việt Nam"
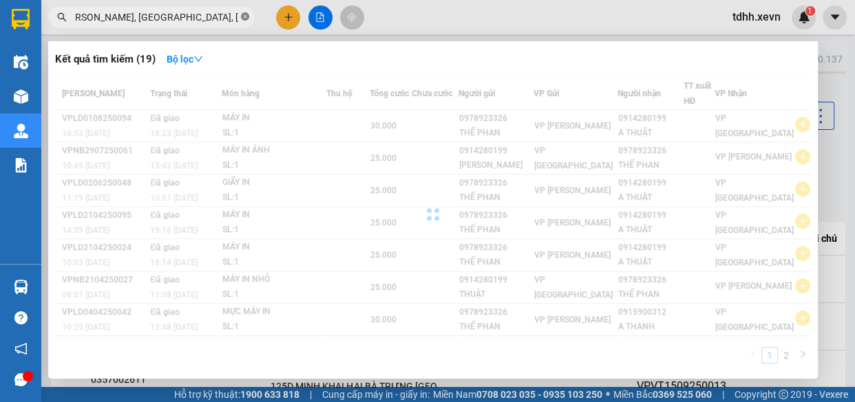
click at [241, 17] on icon "close-circle" at bounding box center [245, 16] width 8 height 8
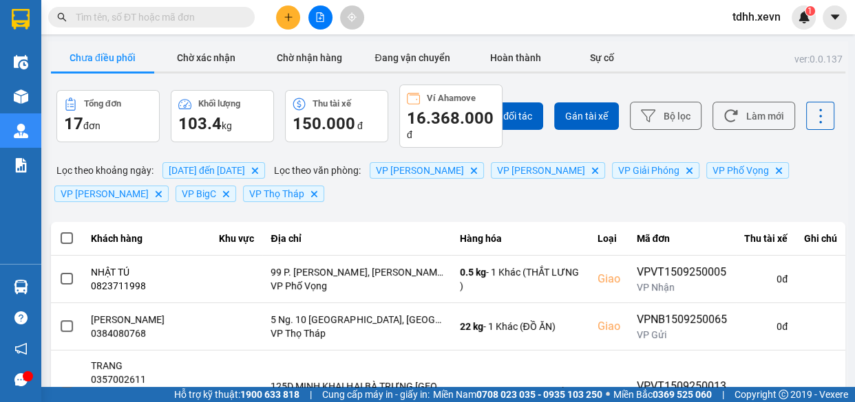
scroll to position [0, 0]
click at [200, 13] on input "text" at bounding box center [157, 17] width 162 height 15
paste input "0869579070"
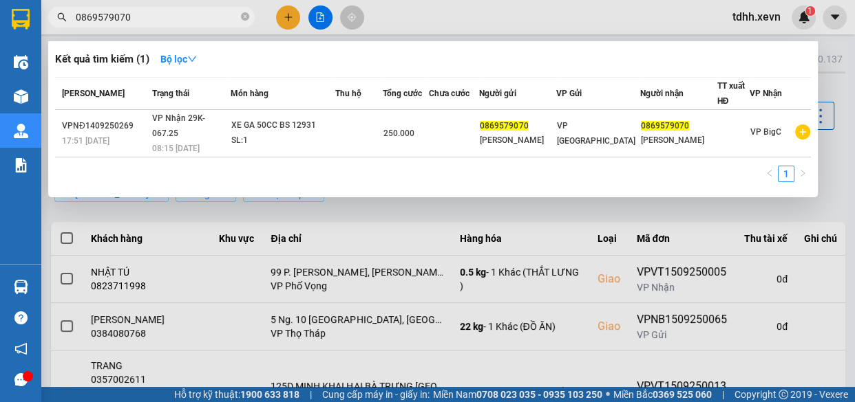
click at [211, 19] on input "0869579070" at bounding box center [157, 17] width 162 height 15
paste input "919906266"
click at [211, 19] on input "0869579070" at bounding box center [157, 17] width 162 height 15
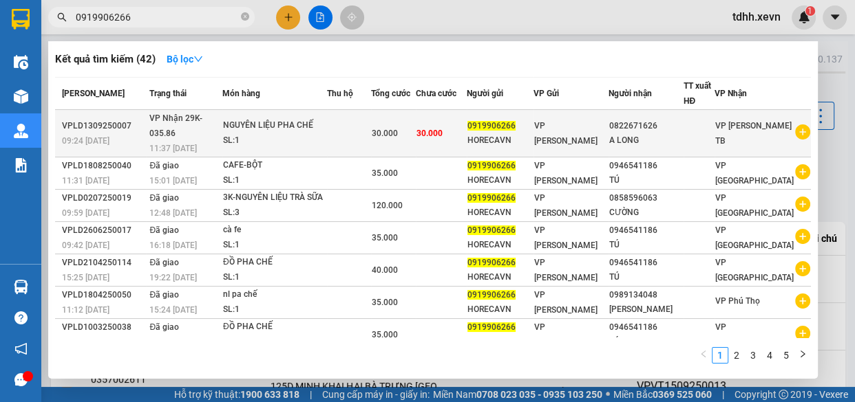
click at [442, 129] on span "30.000" at bounding box center [429, 134] width 26 height 10
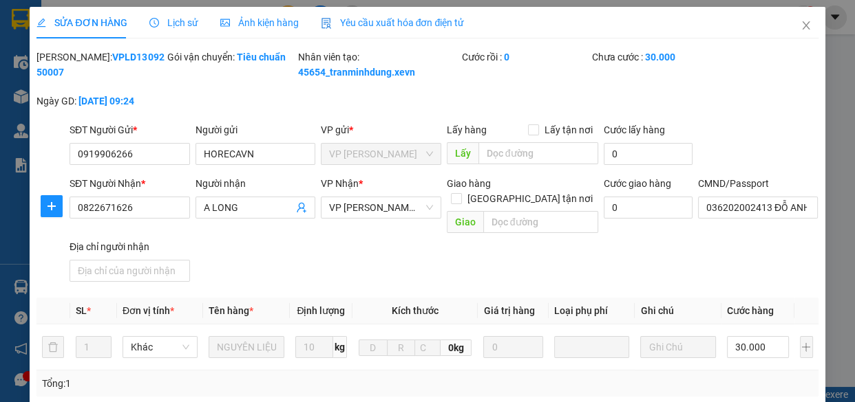
click at [166, 19] on span "Lịch sử" at bounding box center [173, 22] width 49 height 11
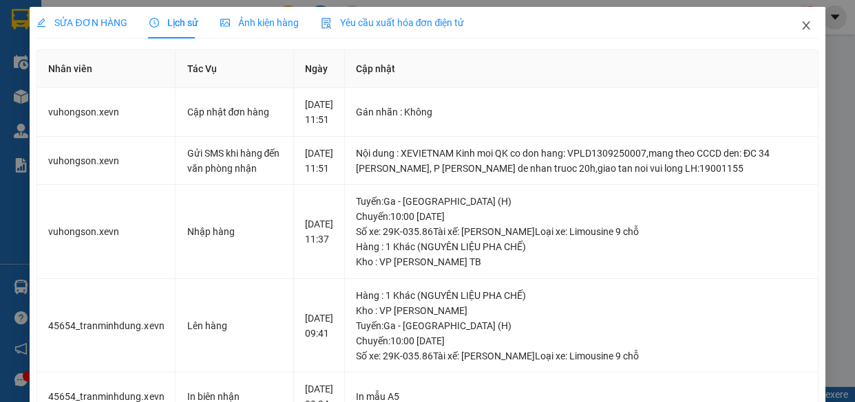
click at [792, 14] on span "Close" at bounding box center [805, 26] width 39 height 39
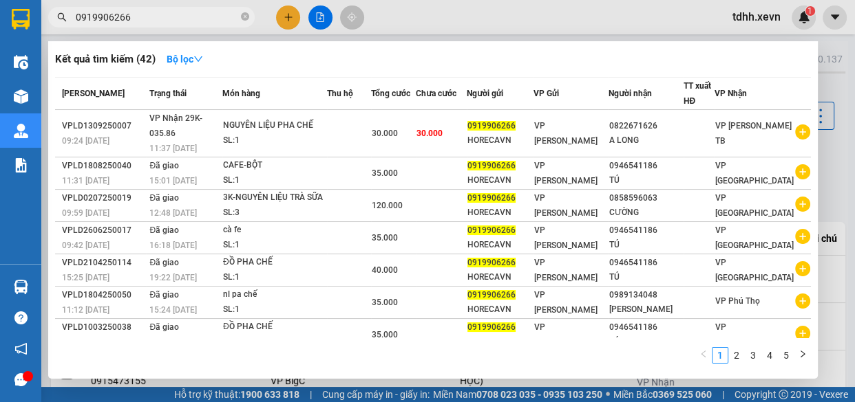
click at [169, 19] on input "0919906266" at bounding box center [157, 17] width 162 height 15
click at [183, 21] on input "0919906266" at bounding box center [157, 17] width 162 height 15
paste input "822054192"
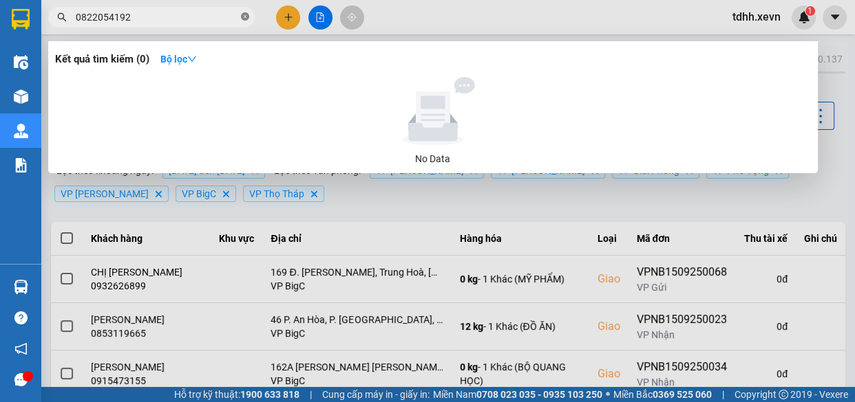
click at [247, 17] on icon "close-circle" at bounding box center [245, 16] width 8 height 8
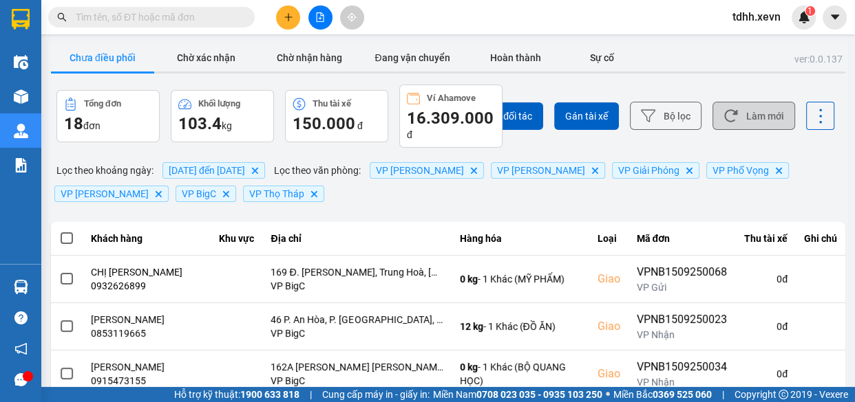
click at [727, 110] on icon at bounding box center [730, 116] width 14 height 14
click at [746, 120] on button "Làm mới" at bounding box center [753, 116] width 83 height 28
click at [755, 123] on button "Làm mới" at bounding box center [753, 116] width 83 height 28
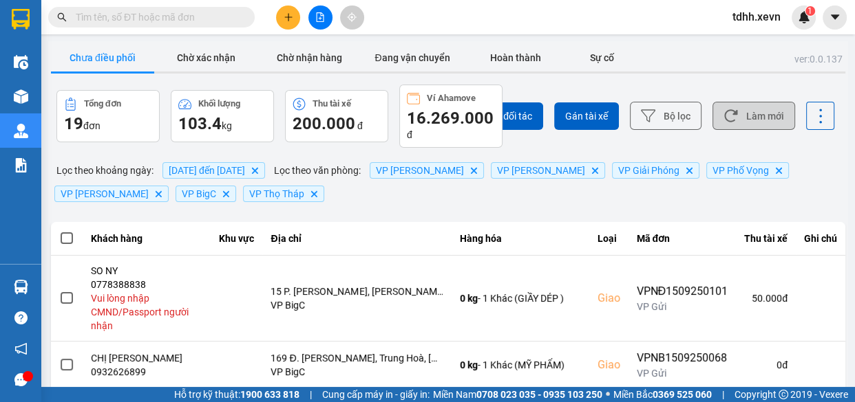
click at [745, 108] on button "Làm mới" at bounding box center [753, 116] width 83 height 28
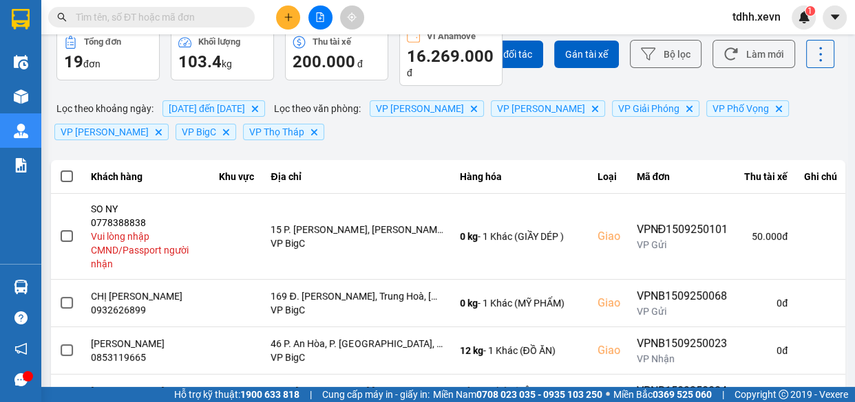
scroll to position [125, 0]
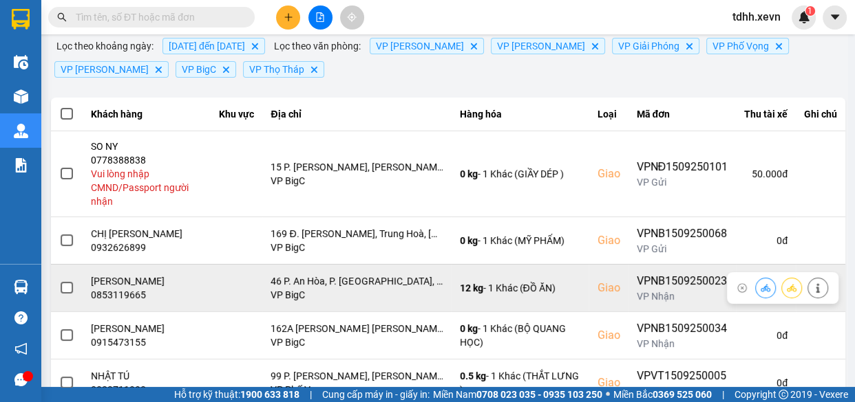
click at [130, 294] on div "0853119665" at bounding box center [147, 295] width 112 height 14
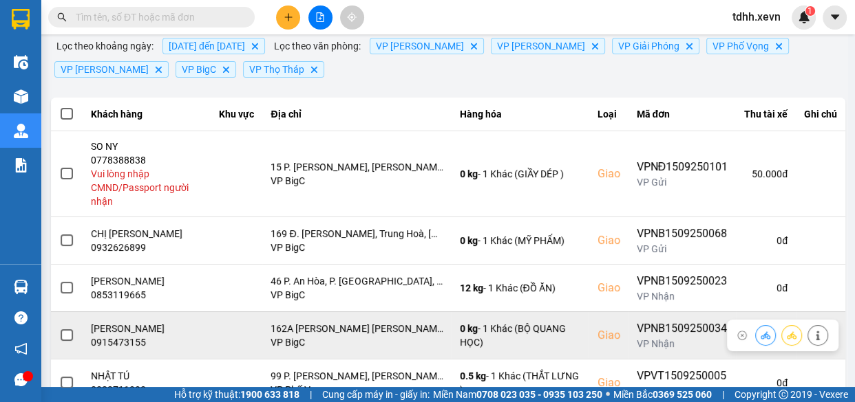
click at [135, 343] on div "0915473155" at bounding box center [147, 343] width 112 height 14
click at [762, 330] on button at bounding box center [764, 335] width 19 height 24
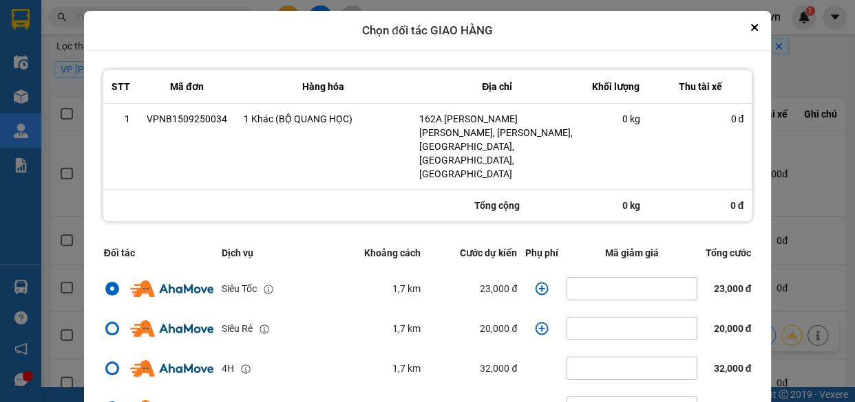
click at [535, 282] on icon "dialog" at bounding box center [541, 288] width 13 height 13
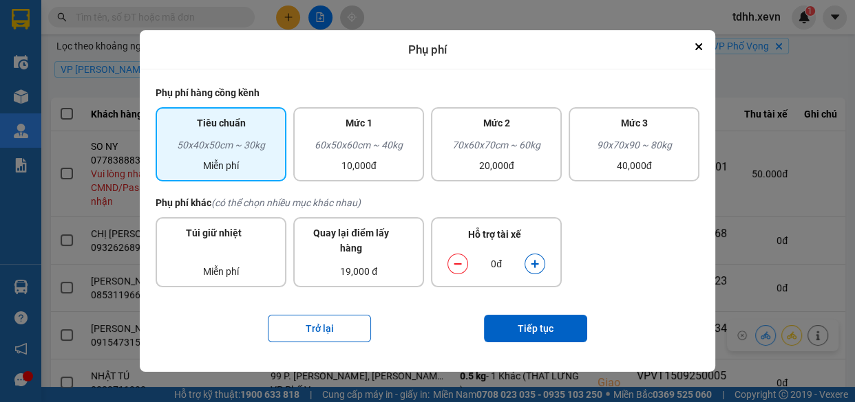
click at [534, 268] on icon "dialog" at bounding box center [535, 264] width 10 height 10
click at [546, 325] on button "Tiếp tục" at bounding box center [535, 329] width 103 height 28
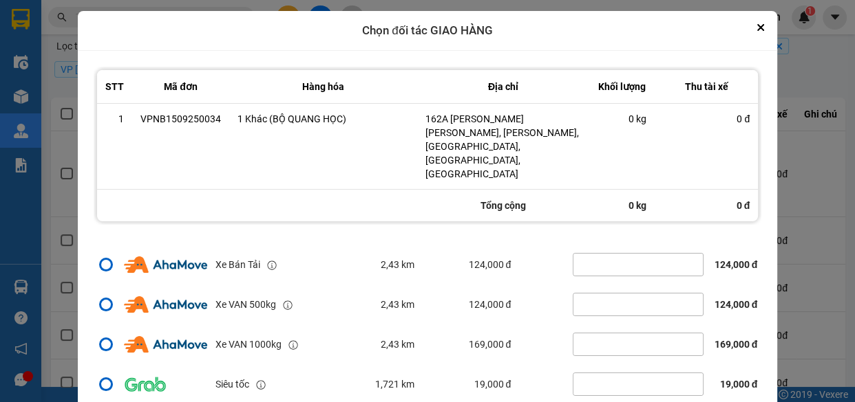
scroll to position [41, 0]
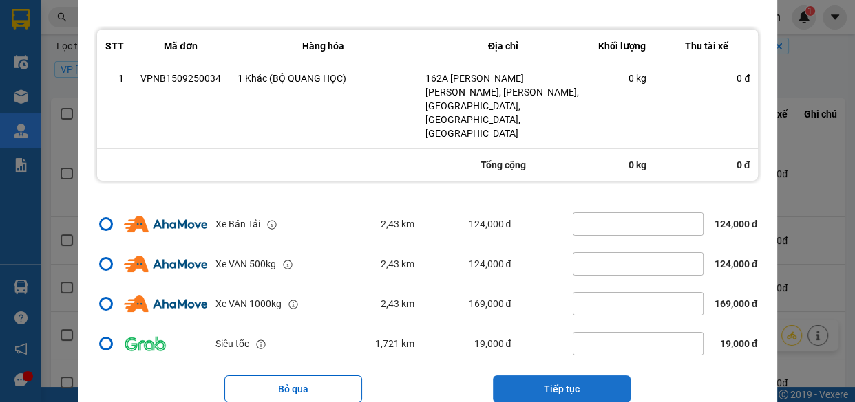
click at [550, 376] on button "Tiếp tục" at bounding box center [562, 390] width 138 height 28
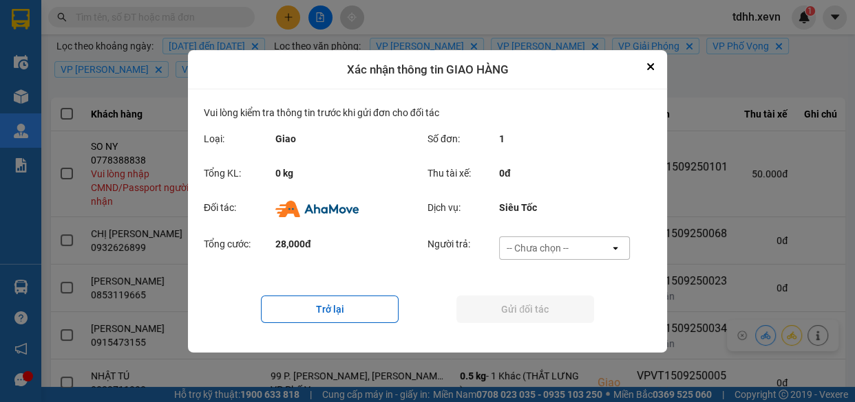
drag, startPoint x: 557, startPoint y: 245, endPoint x: 560, endPoint y: 258, distance: 13.4
click at [557, 246] on div "-- Chưa chọn --" at bounding box center [537, 248] width 62 height 14
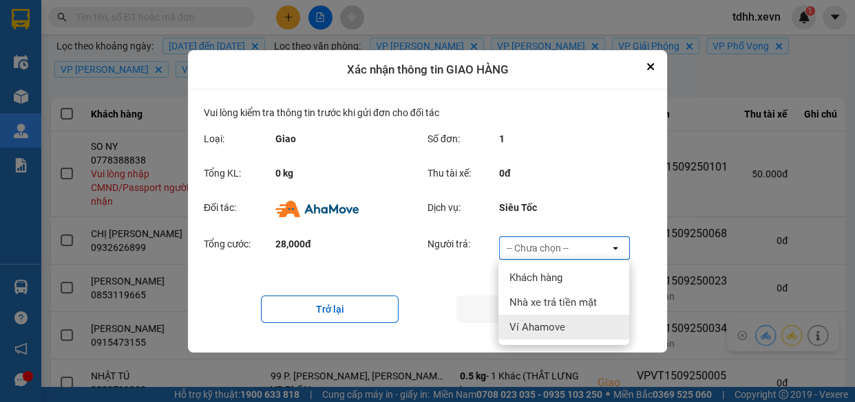
click at [552, 324] on span "Ví Ahamove" at bounding box center [537, 328] width 56 height 14
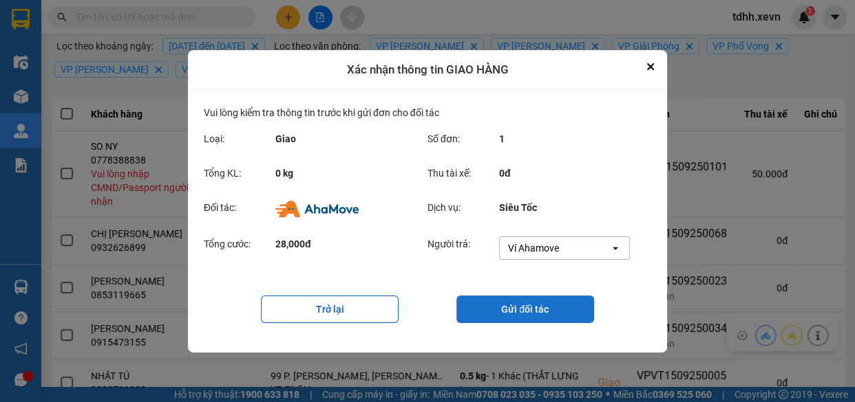
click at [530, 302] on button "Gửi đối tác" at bounding box center [525, 310] width 138 height 28
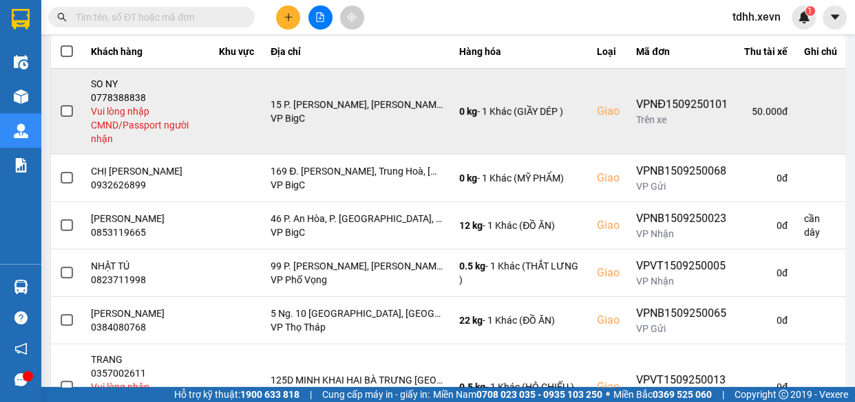
scroll to position [250, 0]
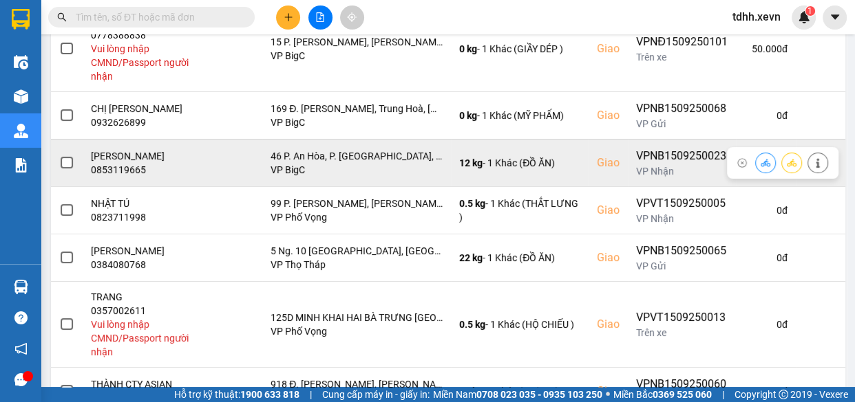
click at [117, 171] on div "0853119665" at bounding box center [147, 170] width 112 height 14
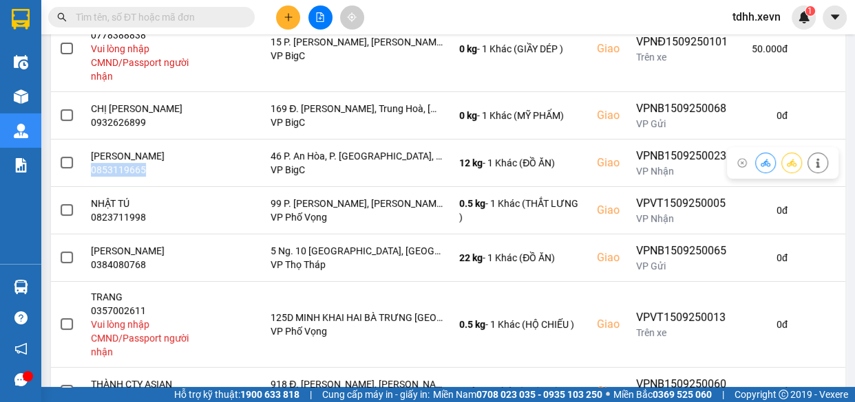
scroll to position [0, 0]
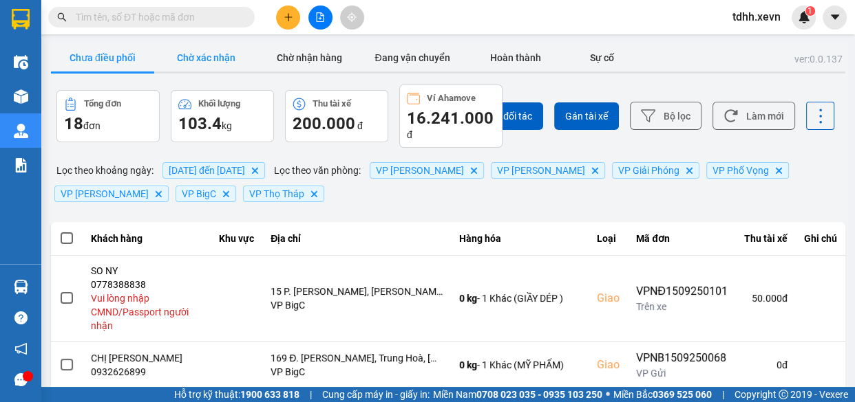
click at [187, 54] on button "Chờ xác nhận" at bounding box center [205, 58] width 103 height 28
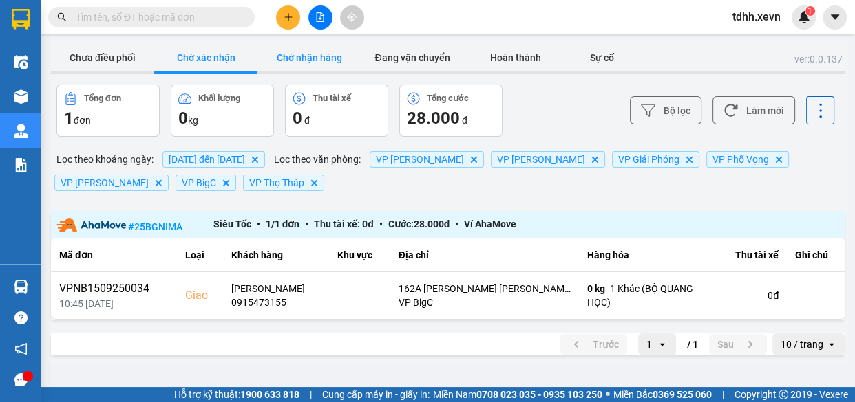
click at [320, 56] on button "Chờ nhận hàng" at bounding box center [308, 58] width 103 height 28
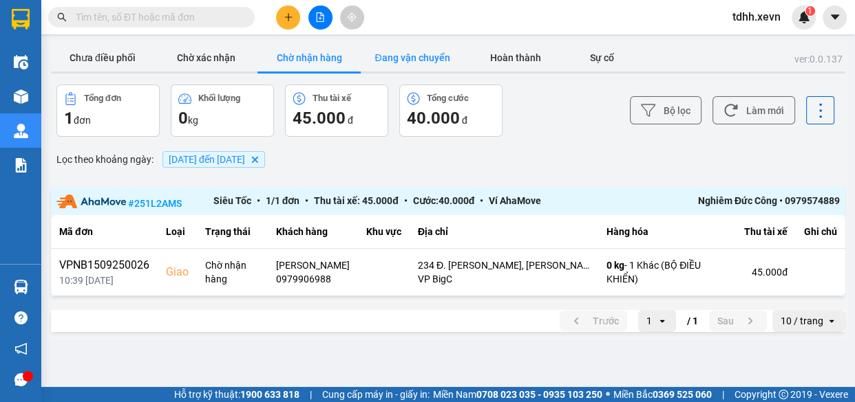
click at [428, 58] on button "Đang vận chuyển" at bounding box center [412, 58] width 103 height 28
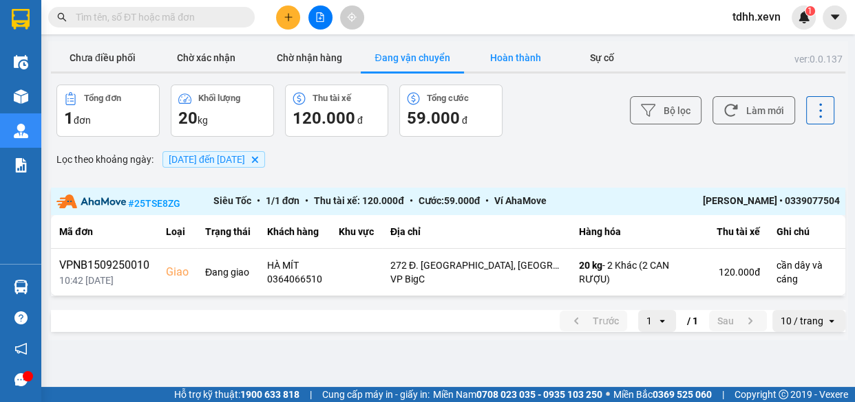
click at [504, 57] on button "Hoàn thành" at bounding box center [515, 58] width 103 height 28
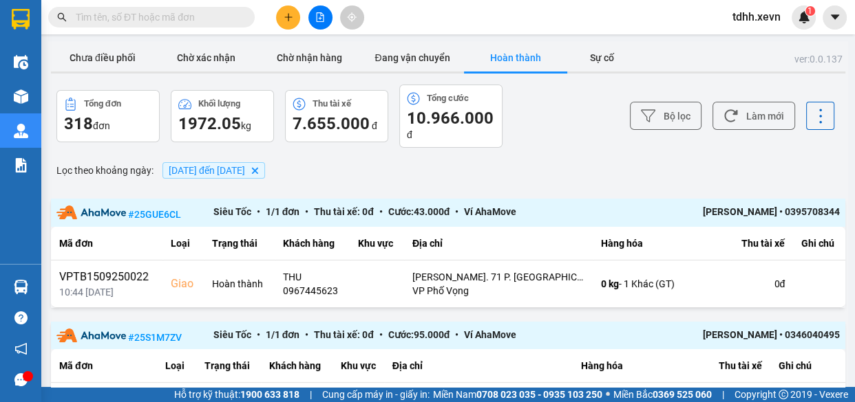
scroll to position [187, 0]
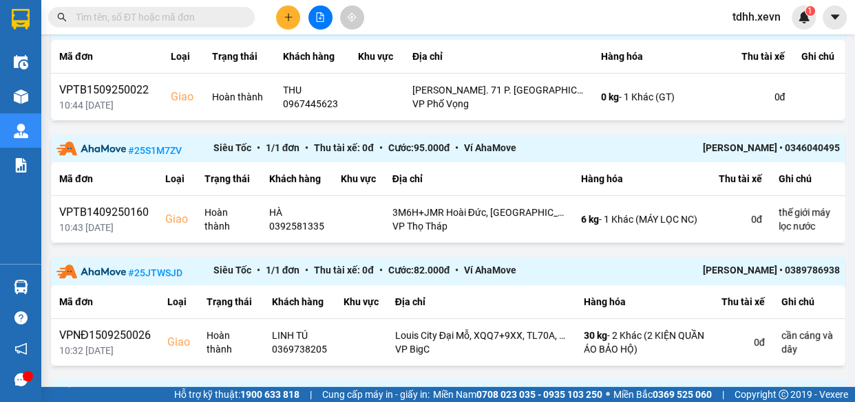
click at [224, 17] on input "text" at bounding box center [157, 17] width 162 height 15
paste input "0931150993"
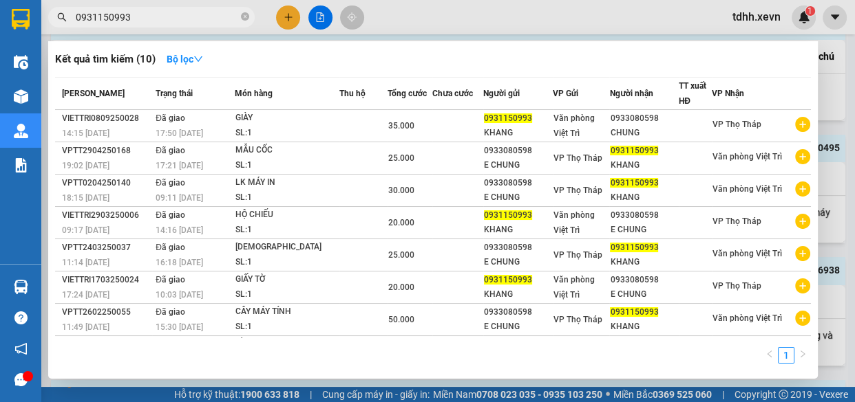
drag, startPoint x: 680, startPoint y: 21, endPoint x: 712, endPoint y: 36, distance: 35.4
click at [680, 24] on div at bounding box center [427, 201] width 855 height 402
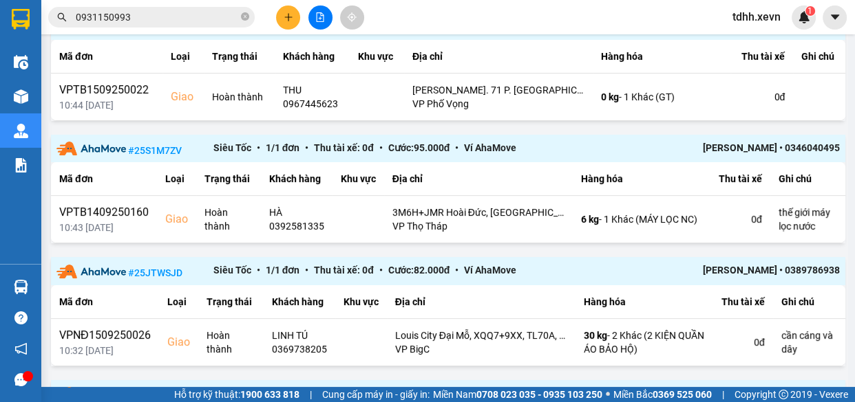
scroll to position [0, 0]
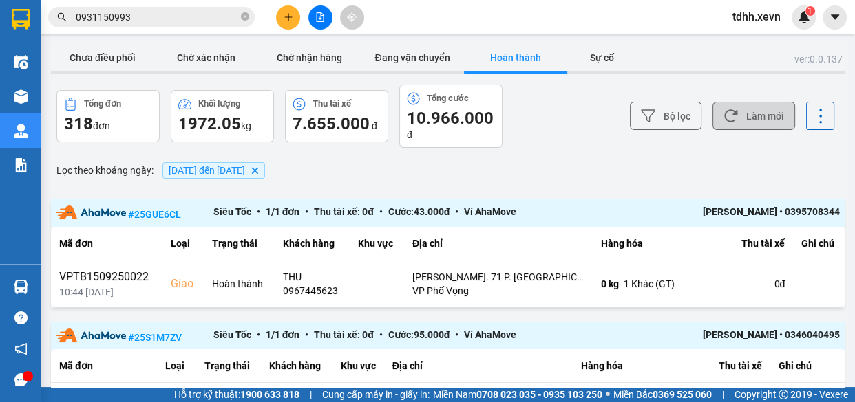
click at [749, 118] on button "Làm mới" at bounding box center [753, 116] width 83 height 28
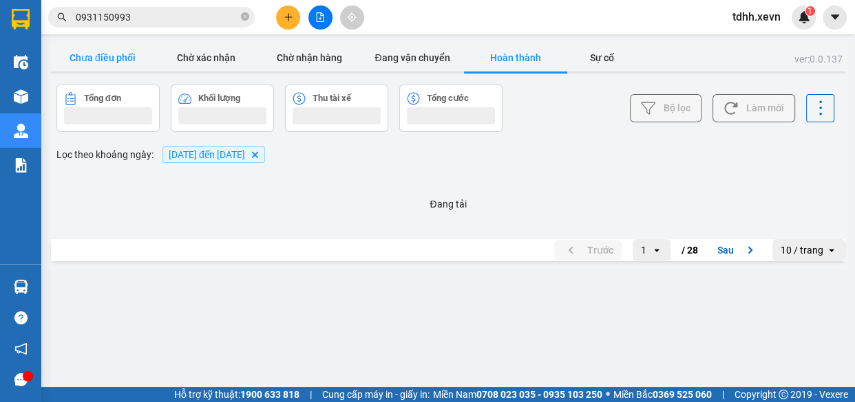
click at [101, 65] on button "Chưa điều phối" at bounding box center [102, 58] width 103 height 28
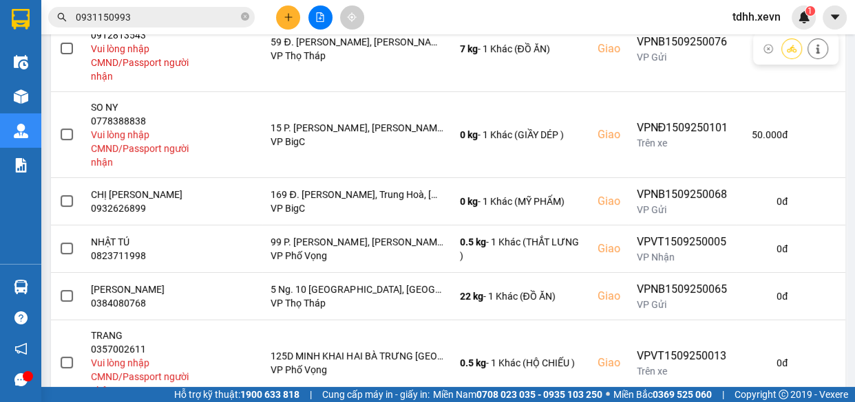
scroll to position [312, 0]
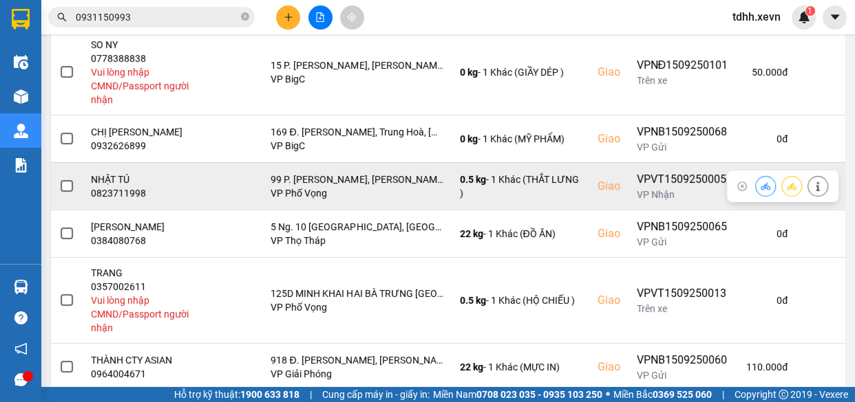
click at [131, 195] on div "0823711998" at bounding box center [147, 193] width 112 height 14
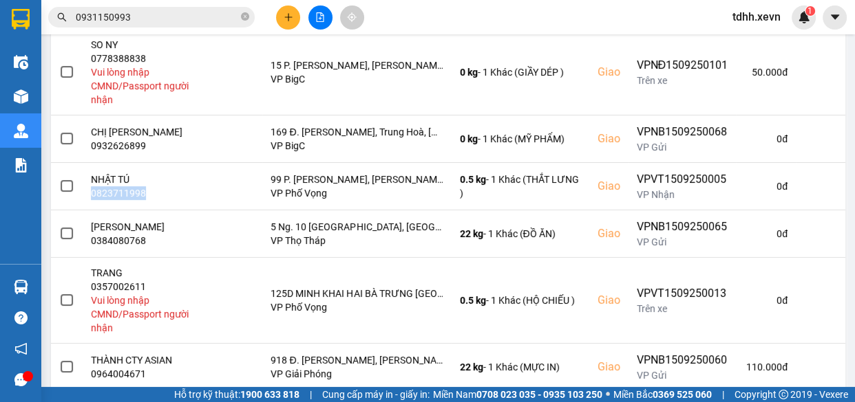
scroll to position [187, 0]
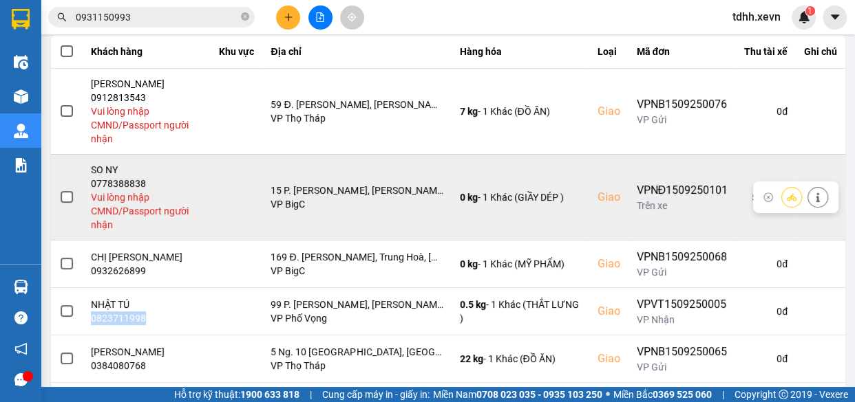
click at [813, 197] on icon at bounding box center [818, 198] width 10 height 10
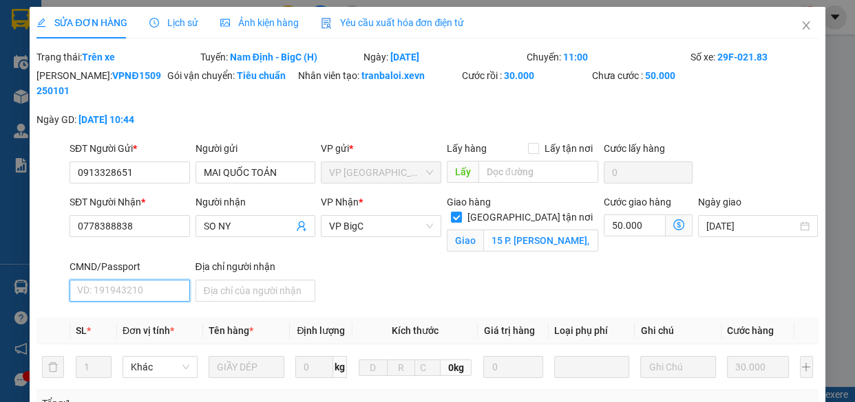
click at [142, 290] on input "CMND/Passport" at bounding box center [129, 291] width 120 height 22
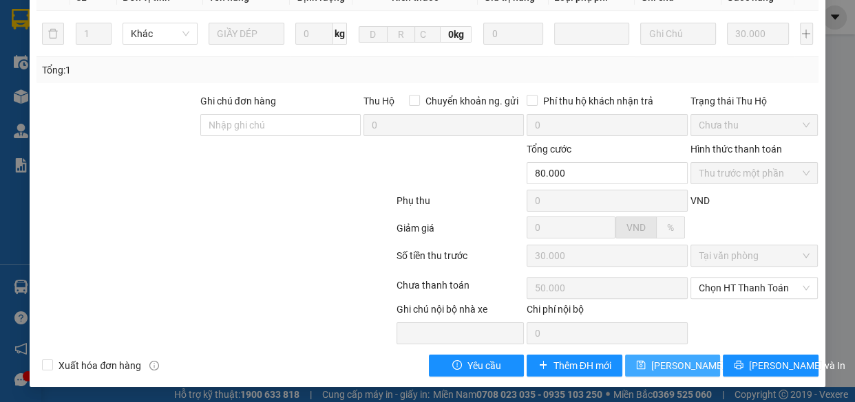
click at [663, 366] on span "Lưu thay đổi" at bounding box center [706, 365] width 110 height 15
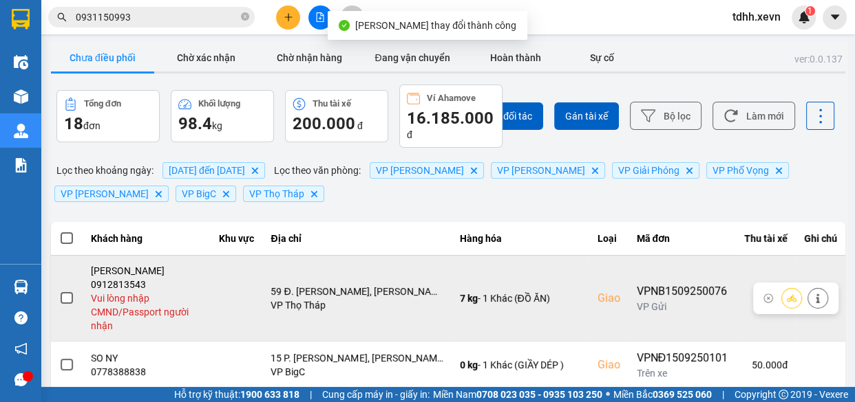
click at [815, 299] on icon at bounding box center [816, 299] width 3 height 10
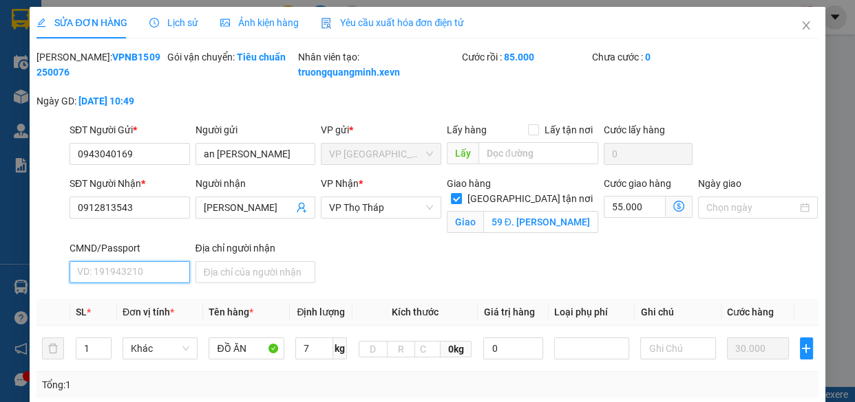
click at [131, 283] on input "CMND/Passport" at bounding box center [129, 272] width 120 height 22
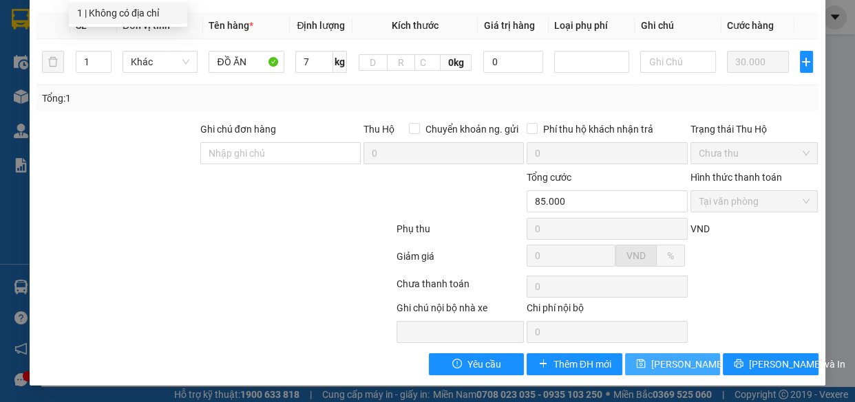
click at [677, 363] on span "Lưu thay đổi" at bounding box center [706, 364] width 110 height 15
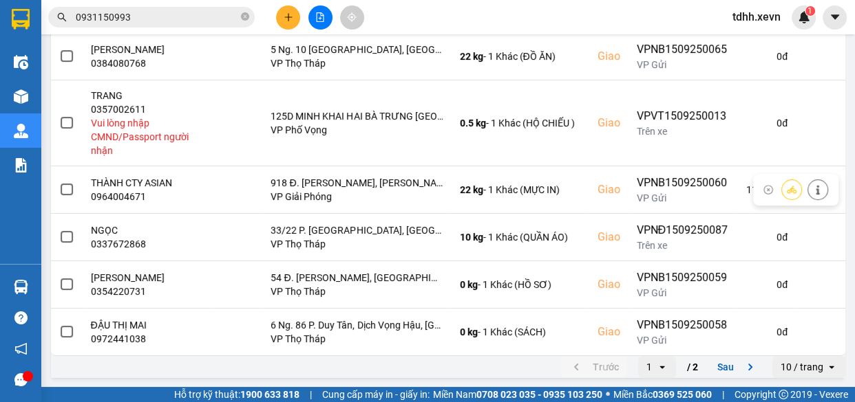
scroll to position [37, 0]
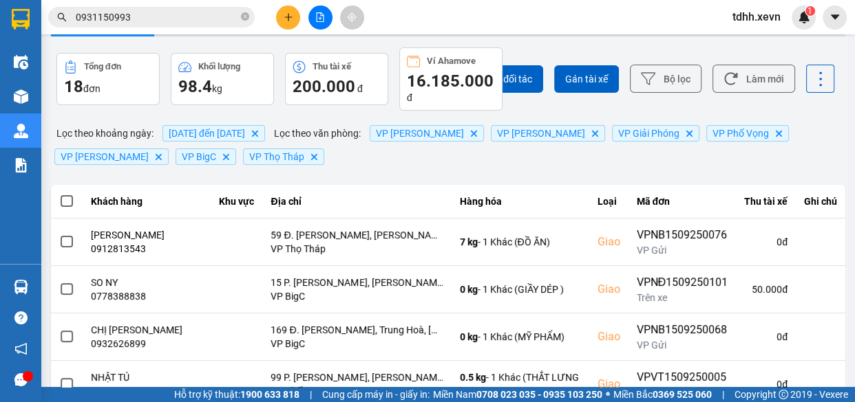
click at [162, 14] on input "0931150993" at bounding box center [157, 17] width 162 height 15
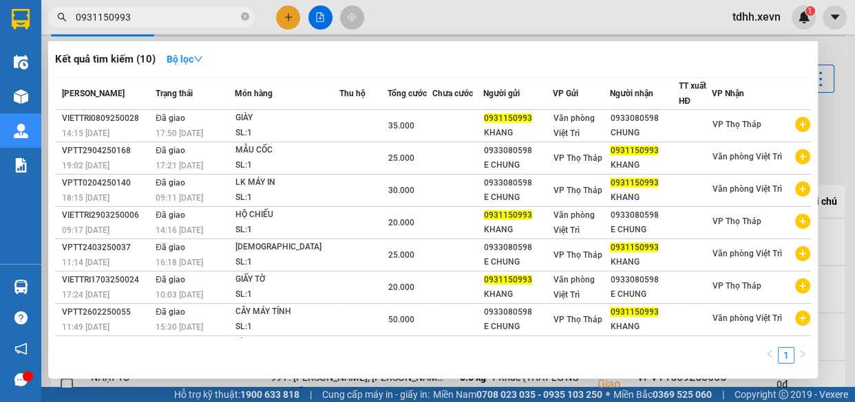
click at [162, 14] on input "0931150993" at bounding box center [157, 17] width 162 height 15
paste input "823711998"
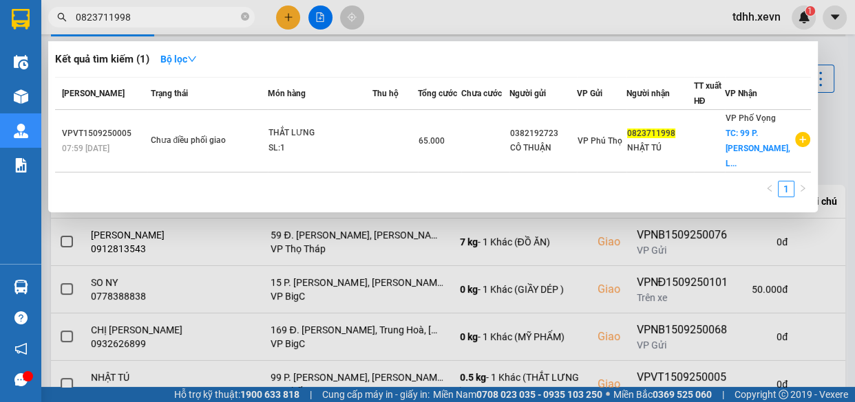
click at [535, 27] on div at bounding box center [427, 201] width 855 height 402
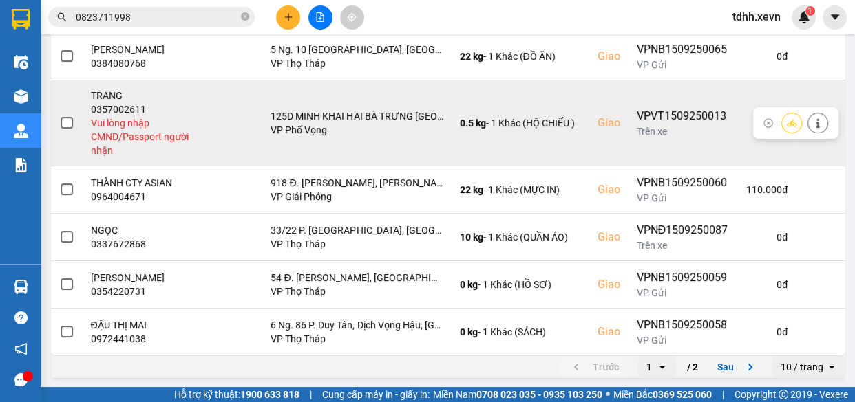
scroll to position [288, 0]
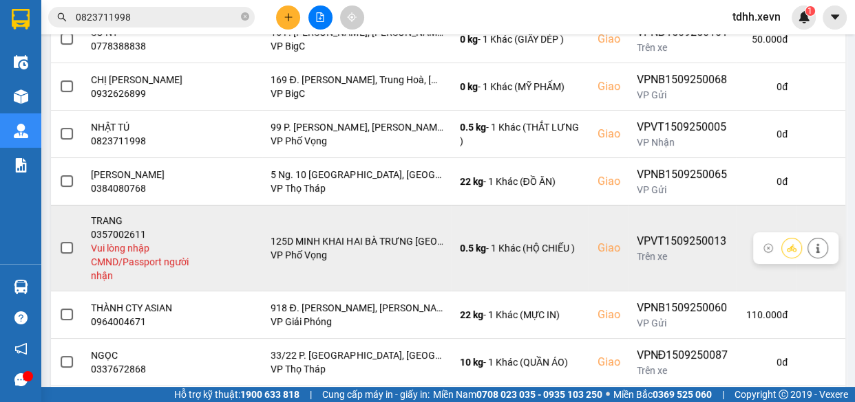
click at [815, 251] on icon at bounding box center [816, 249] width 3 height 10
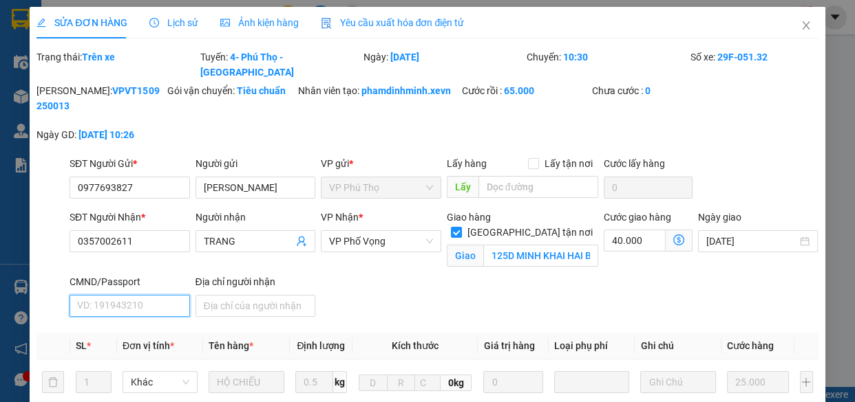
click at [122, 295] on input "CMND/Passport" at bounding box center [129, 306] width 120 height 22
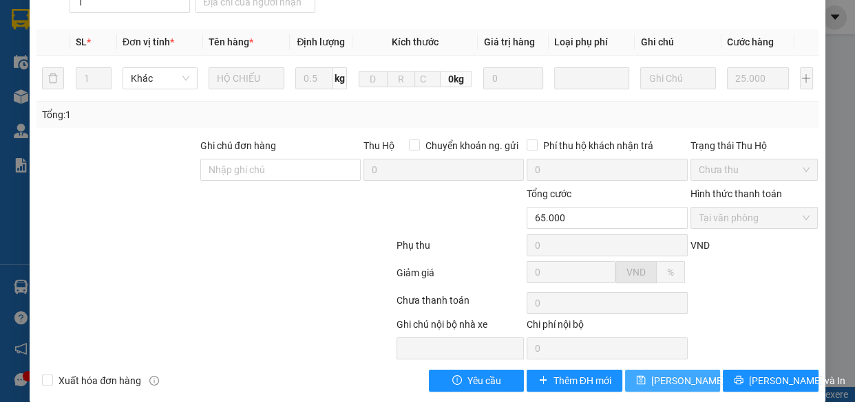
click at [663, 374] on span "Lưu thay đổi" at bounding box center [706, 381] width 110 height 15
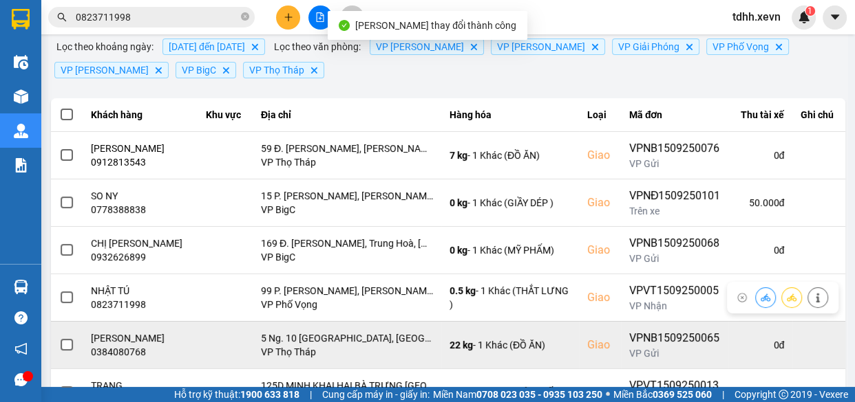
scroll to position [186, 0]
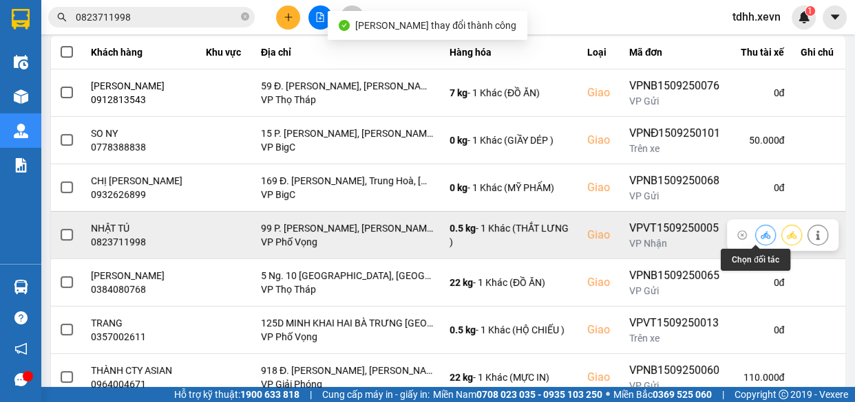
click at [760, 235] on icon at bounding box center [765, 235] width 10 height 8
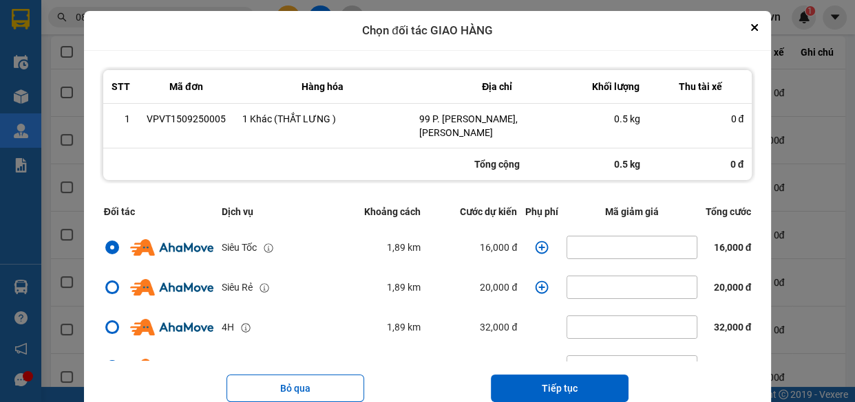
click at [535, 250] on icon "dialog" at bounding box center [542, 248] width 14 height 14
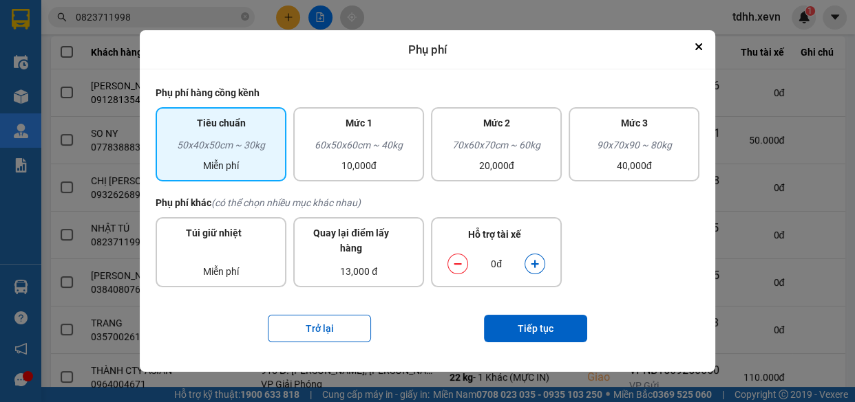
click at [541, 272] on div "dialog" at bounding box center [534, 264] width 21 height 21
click at [534, 262] on icon "dialog" at bounding box center [534, 265] width 8 height 8
click at [543, 334] on button "Tiếp tục" at bounding box center [535, 329] width 103 height 28
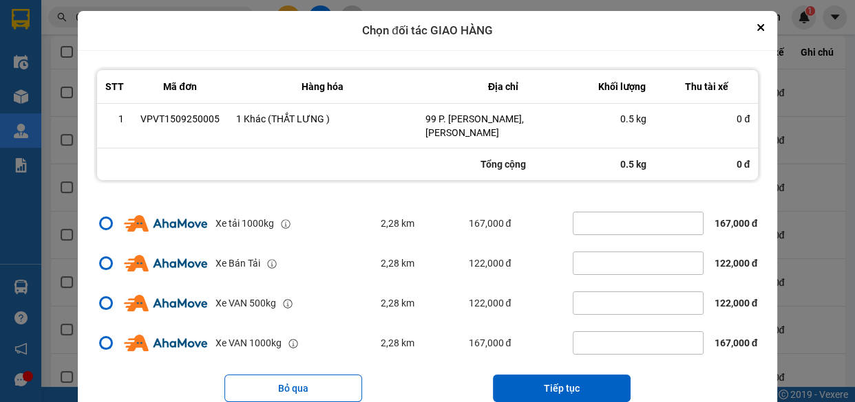
scroll to position [41, 0]
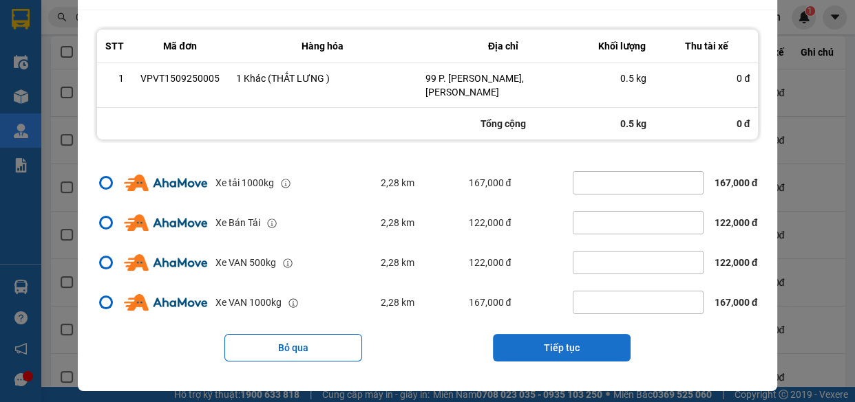
click at [546, 350] on button "Tiếp tục" at bounding box center [562, 348] width 138 height 28
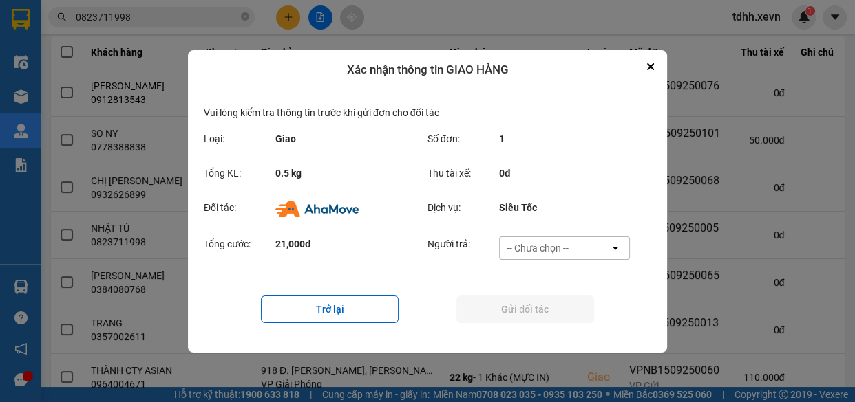
click at [562, 239] on div "-- Chưa chọn --" at bounding box center [554, 248] width 110 height 22
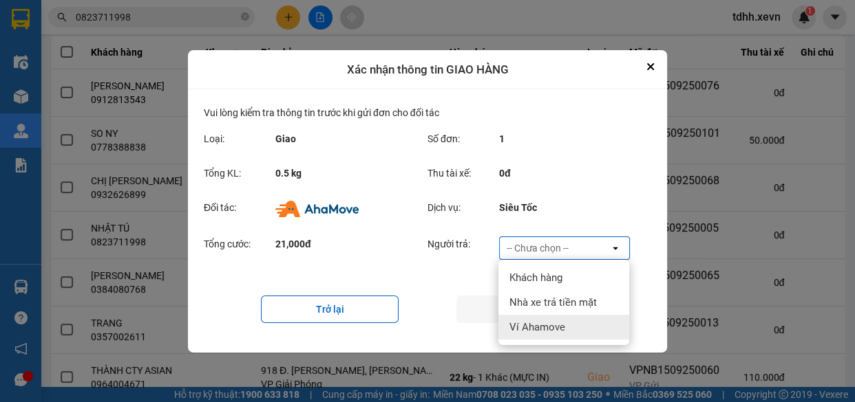
click at [551, 319] on div "Ví Ahamove" at bounding box center [563, 327] width 131 height 25
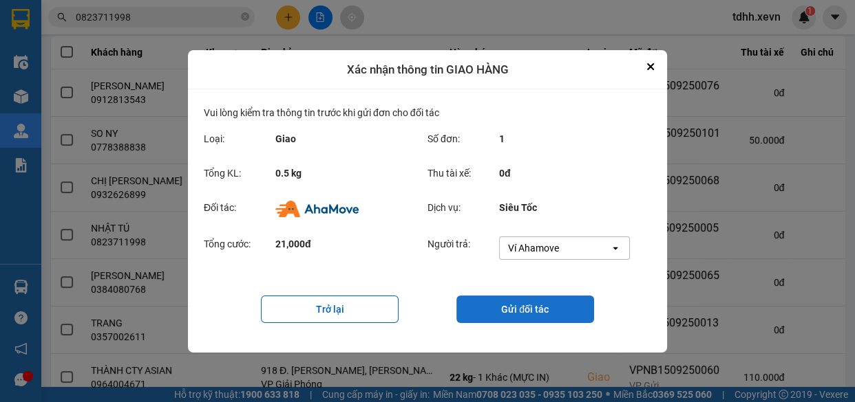
click at [519, 309] on button "Gửi đối tác" at bounding box center [525, 310] width 138 height 28
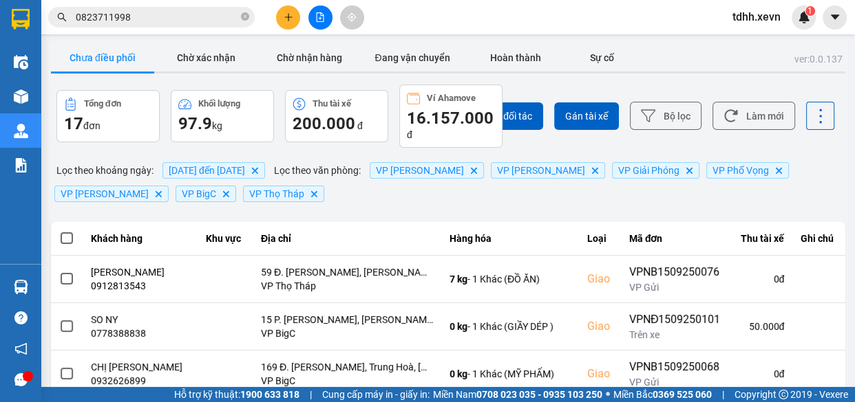
click at [166, 16] on input "0823711998" at bounding box center [157, 17] width 162 height 15
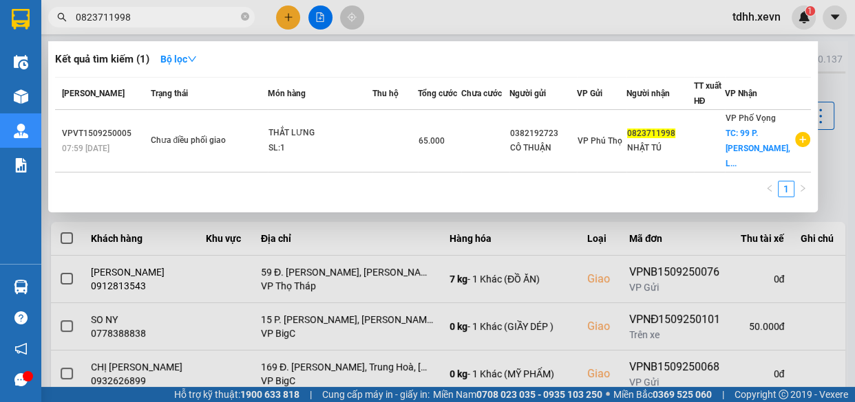
paste input "979602222"
click at [166, 16] on input "0823711998" at bounding box center [157, 17] width 162 height 15
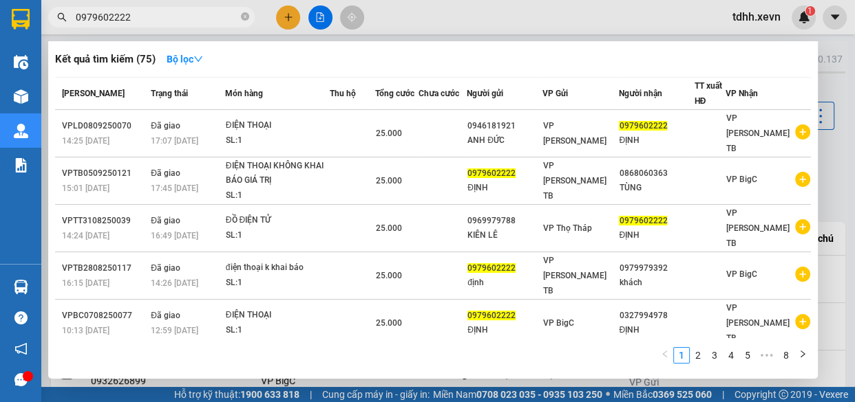
click at [179, 19] on input "0979602222" at bounding box center [157, 17] width 162 height 15
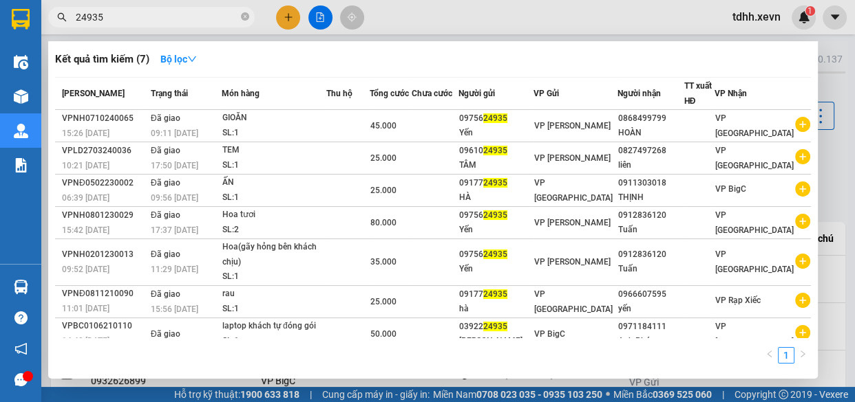
click at [220, 12] on input "24935" at bounding box center [157, 17] width 162 height 15
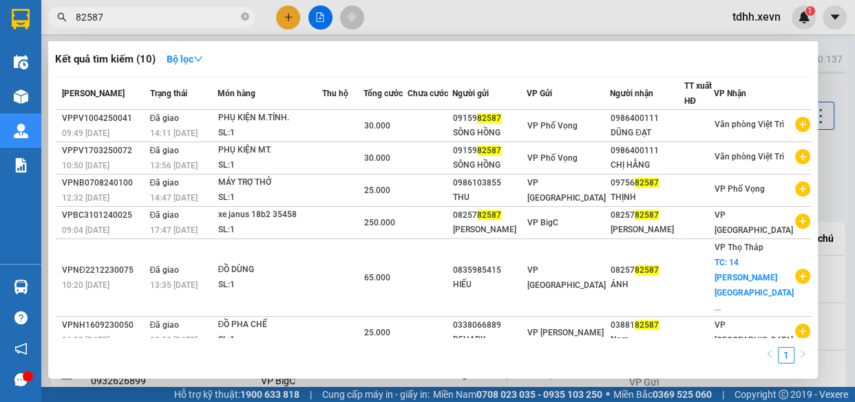
click at [197, 16] on input "82587" at bounding box center [157, 17] width 162 height 15
paste input "0966677794"
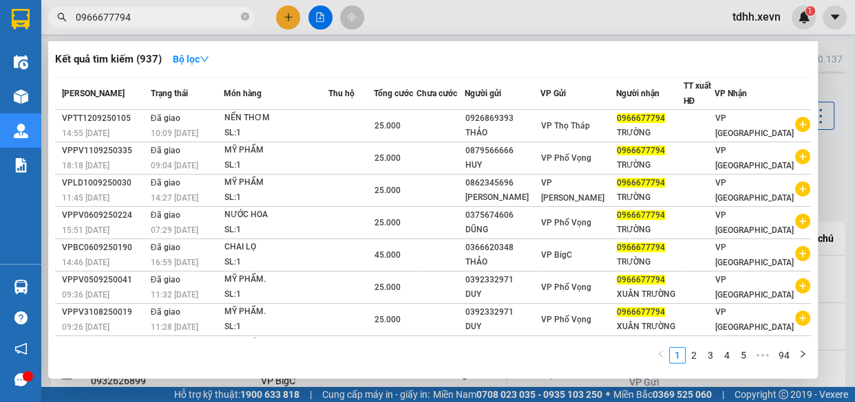
drag, startPoint x: 625, startPoint y: 21, endPoint x: 651, endPoint y: 18, distance: 25.6
click at [627, 20] on div at bounding box center [427, 201] width 855 height 402
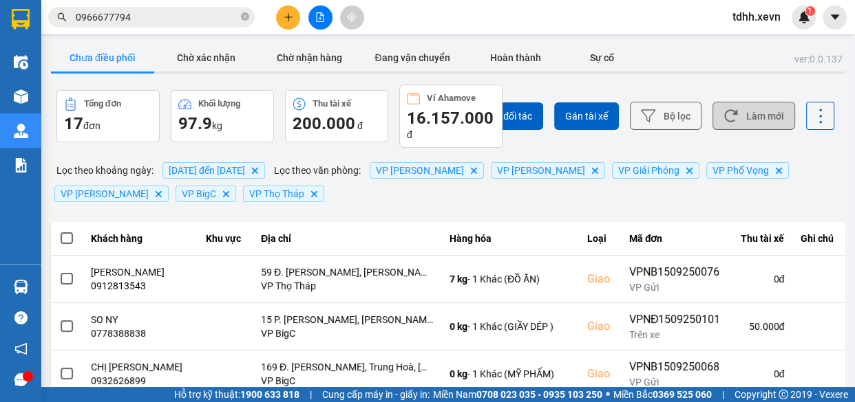
click at [751, 110] on button "Làm mới" at bounding box center [753, 116] width 83 height 28
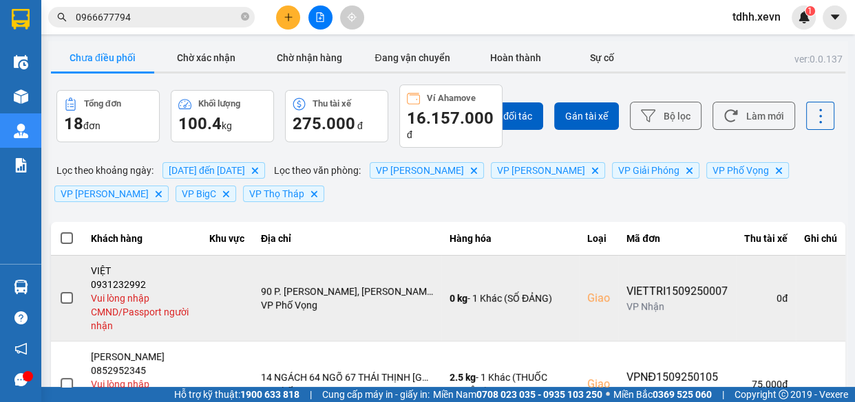
scroll to position [125, 0]
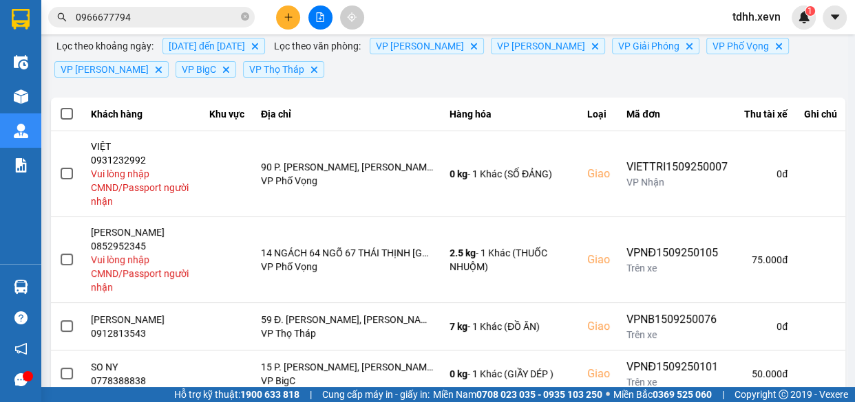
click at [187, 22] on input "0966677794" at bounding box center [157, 17] width 162 height 15
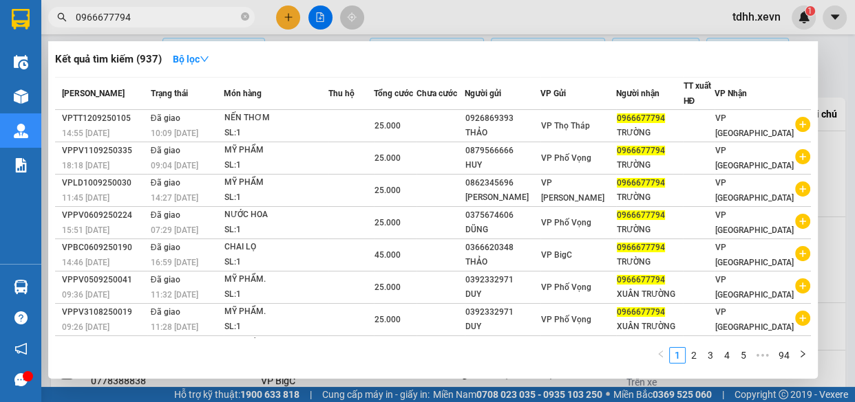
click at [187, 22] on input "0966677794" at bounding box center [157, 17] width 162 height 15
paste input "819991990"
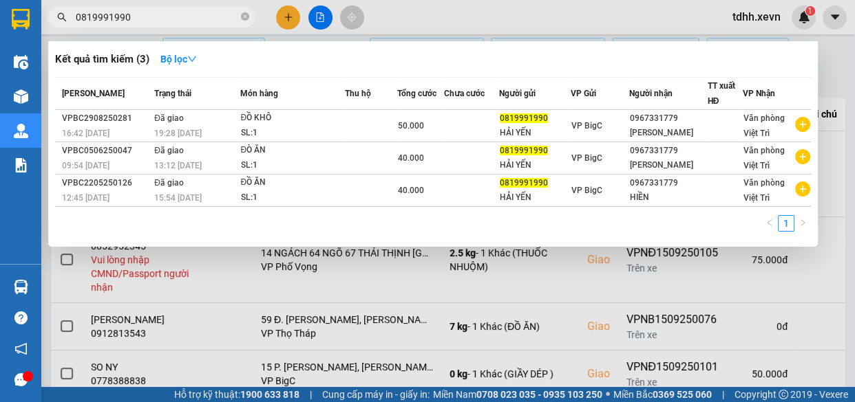
click at [178, 22] on input "0819991990" at bounding box center [157, 17] width 162 height 15
paste input "987023888"
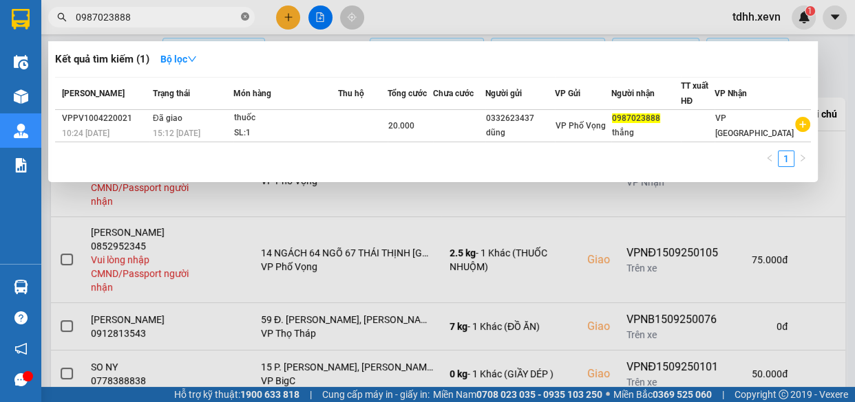
click at [245, 15] on icon "close-circle" at bounding box center [245, 16] width 8 height 8
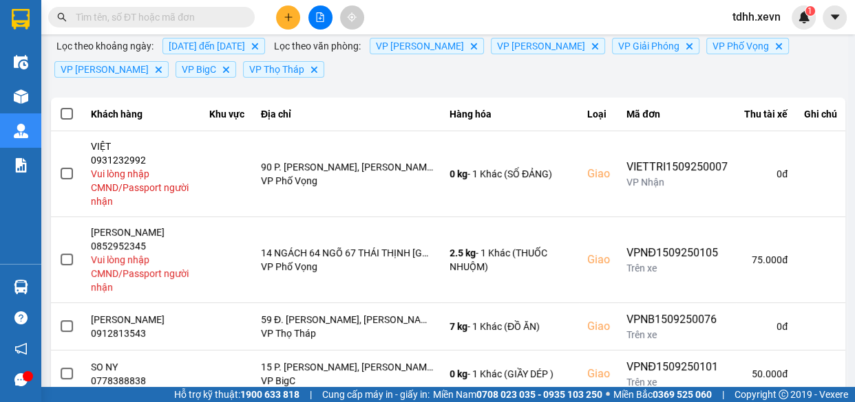
click at [215, 21] on input "text" at bounding box center [157, 17] width 162 height 15
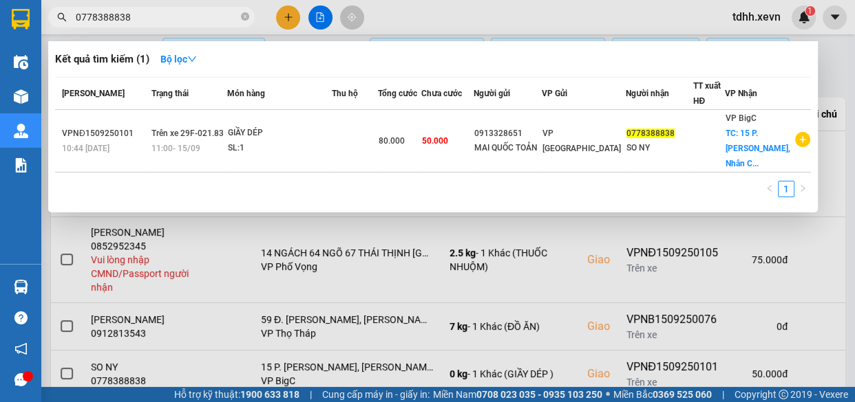
click at [185, 25] on span "0778388838" at bounding box center [151, 17] width 206 height 21
click at [194, 14] on input "0778388838" at bounding box center [157, 17] width 162 height 15
paste input "917160802"
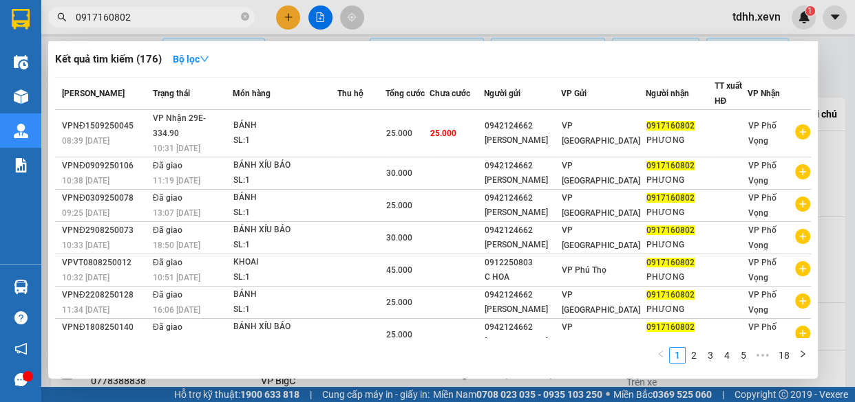
click at [169, 20] on input "0917160802" at bounding box center [157, 17] width 162 height 15
paste input "888212000"
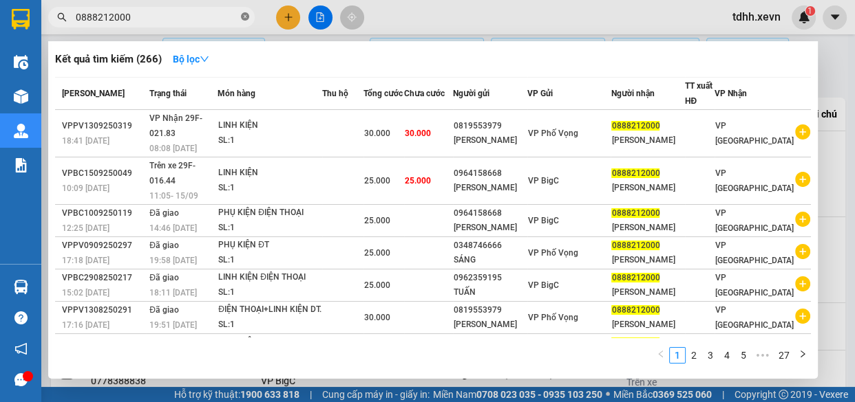
click at [247, 14] on icon "close-circle" at bounding box center [245, 16] width 8 height 8
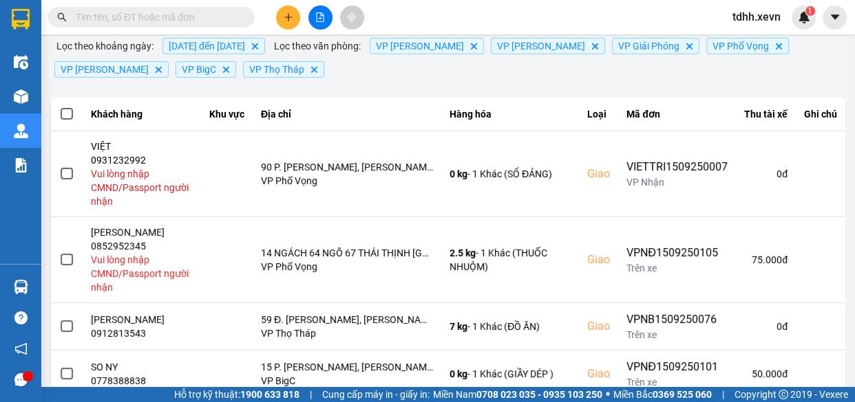
scroll to position [0, 0]
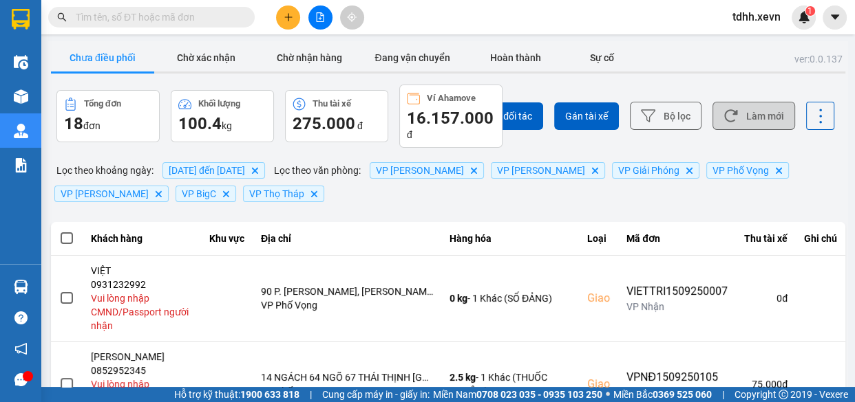
click at [761, 113] on button "Làm mới" at bounding box center [753, 116] width 83 height 28
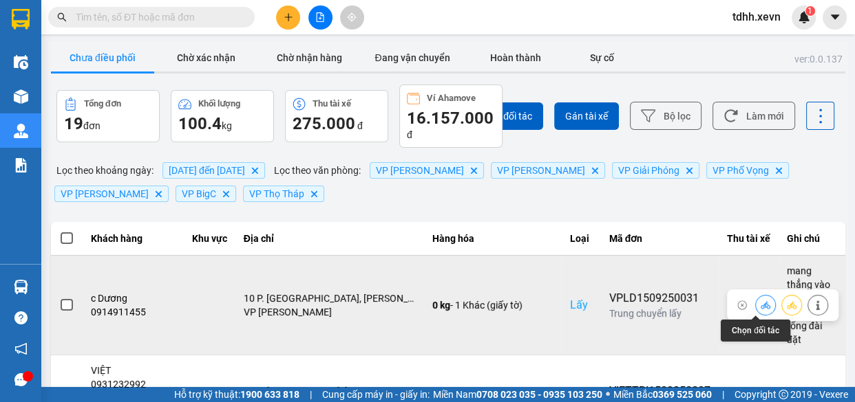
click at [760, 306] on icon at bounding box center [765, 306] width 10 height 10
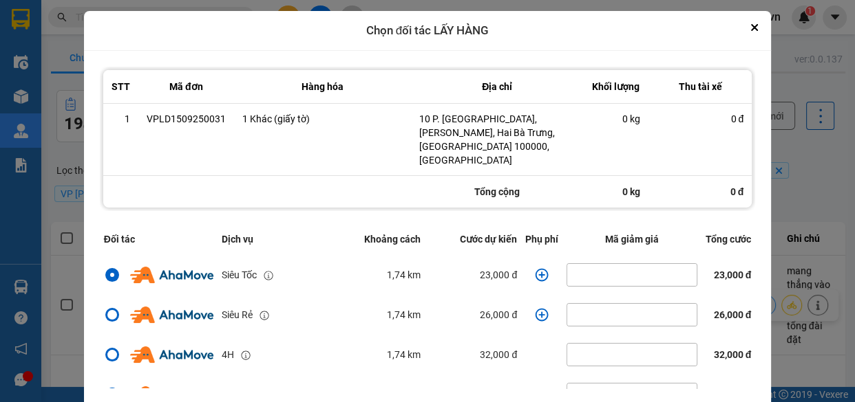
click at [535, 268] on icon "dialog" at bounding box center [541, 274] width 13 height 13
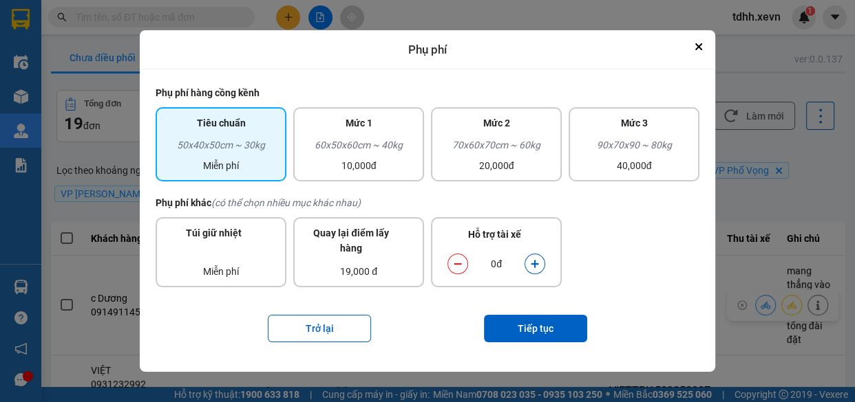
drag, startPoint x: 536, startPoint y: 268, endPoint x: 544, endPoint y: 295, distance: 27.9
click at [536, 268] on icon "dialog" at bounding box center [535, 264] width 10 height 10
click at [548, 336] on button "Tiếp tục" at bounding box center [535, 329] width 103 height 28
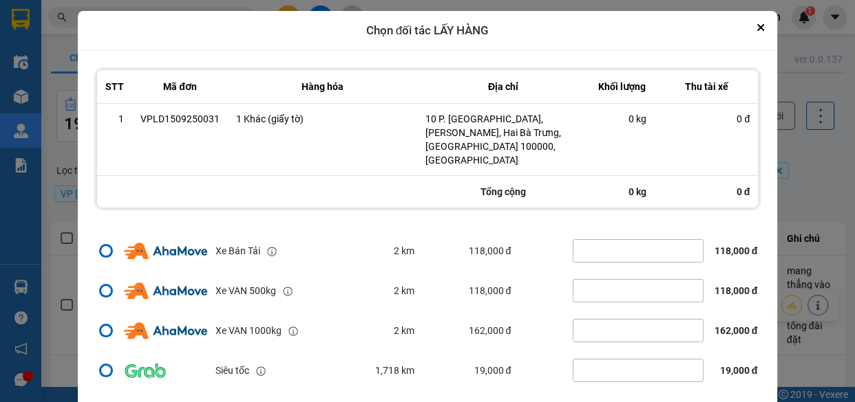
scroll to position [41, 0]
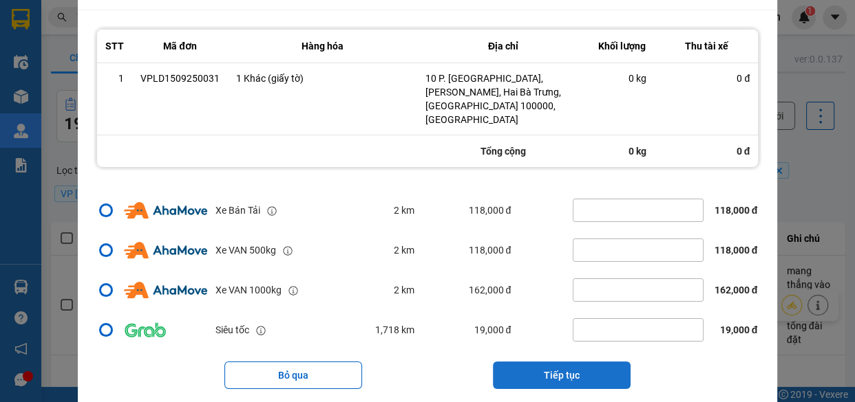
click at [571, 362] on button "Tiếp tục" at bounding box center [562, 376] width 138 height 28
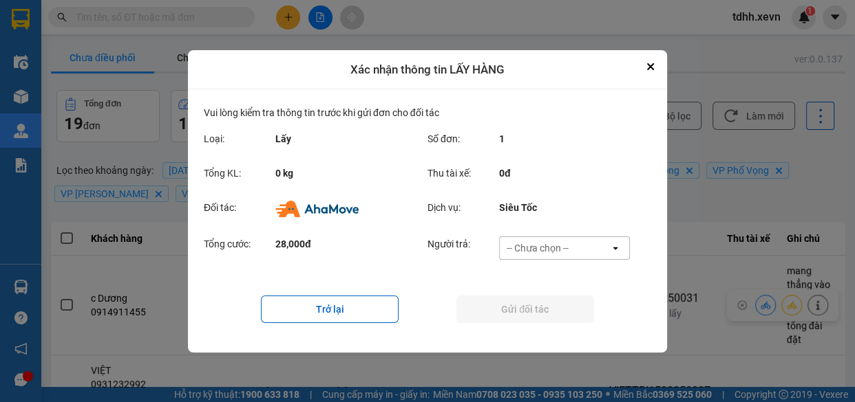
click at [578, 243] on div "-- Chưa chọn --" at bounding box center [554, 248] width 110 height 22
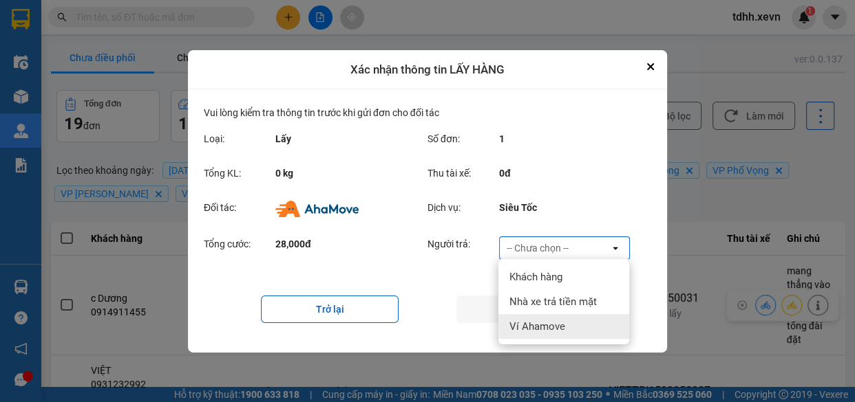
click at [559, 321] on span "Ví Ahamove" at bounding box center [537, 327] width 56 height 14
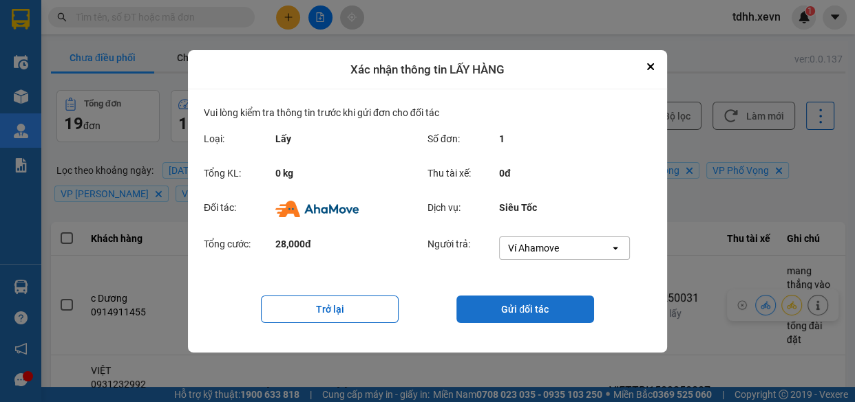
click at [516, 303] on button "Gửi đối tác" at bounding box center [525, 310] width 138 height 28
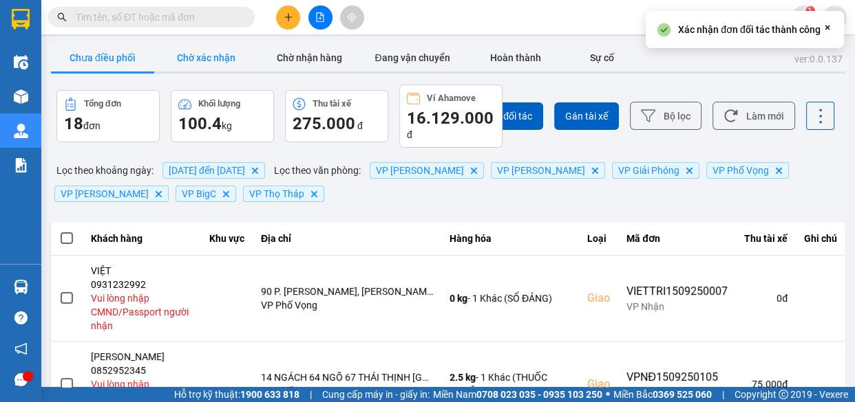
click at [209, 57] on button "Chờ xác nhận" at bounding box center [205, 58] width 103 height 28
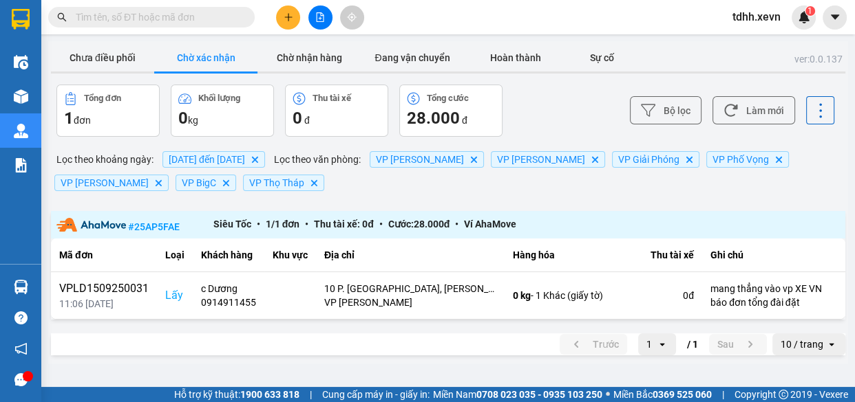
drag, startPoint x: 87, startPoint y: 62, endPoint x: 353, endPoint y: 95, distance: 268.3
click at [92, 63] on button "Chưa điều phối" at bounding box center [102, 58] width 103 height 28
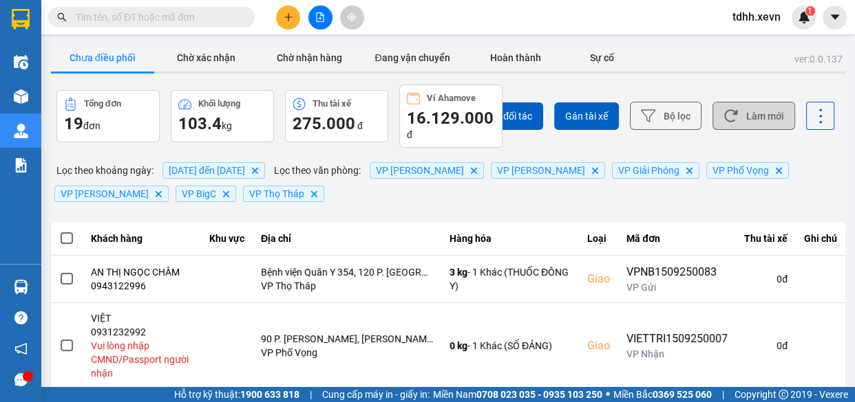
drag, startPoint x: 761, startPoint y: 119, endPoint x: 751, endPoint y: 122, distance: 10.0
click at [760, 120] on button "Làm mới" at bounding box center [753, 116] width 83 height 28
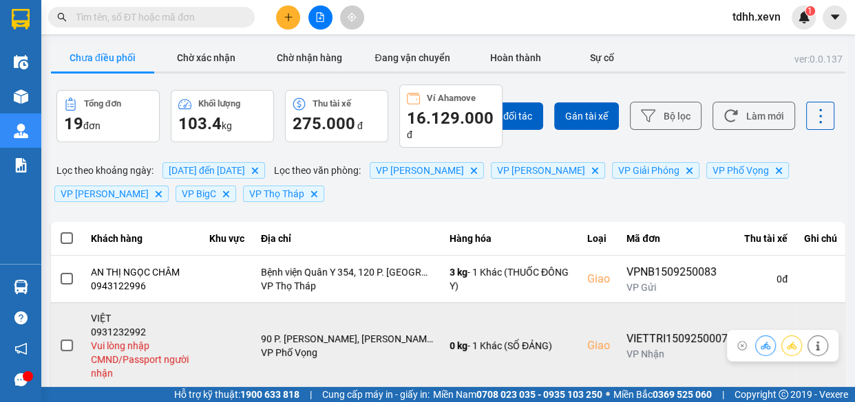
click at [124, 328] on div "0931232992" at bounding box center [142, 332] width 103 height 14
click at [808, 339] on button at bounding box center [817, 346] width 19 height 24
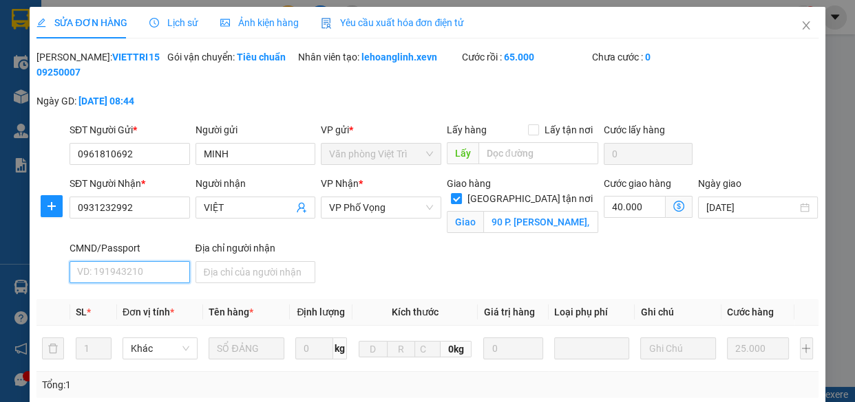
click at [151, 276] on input "CMND/Passport" at bounding box center [129, 272] width 120 height 22
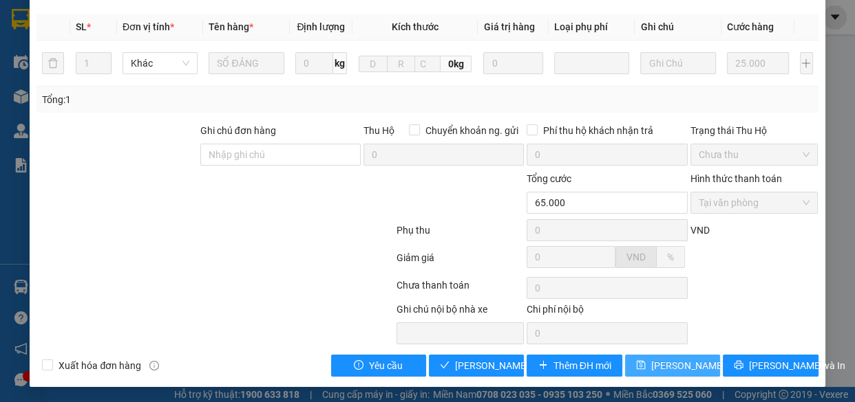
click at [674, 356] on button "Lưu thay đổi" at bounding box center [672, 366] width 95 height 22
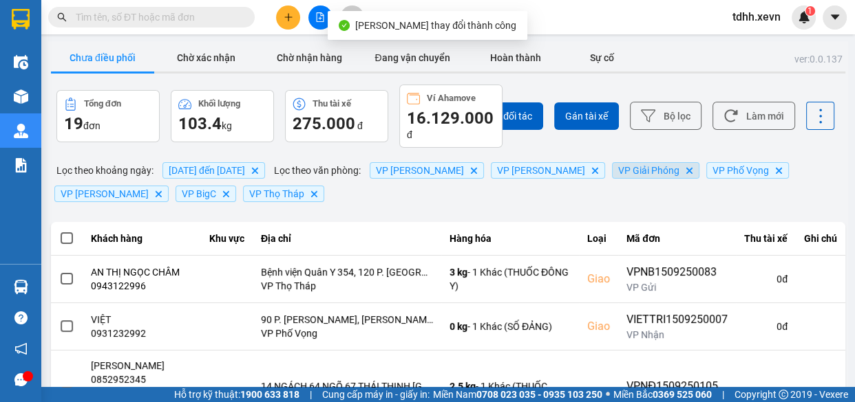
scroll to position [125, 0]
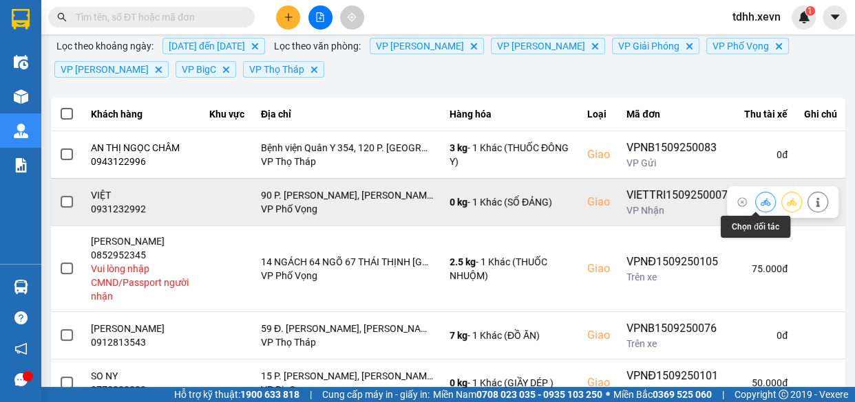
click at [760, 201] on icon at bounding box center [765, 202] width 10 height 10
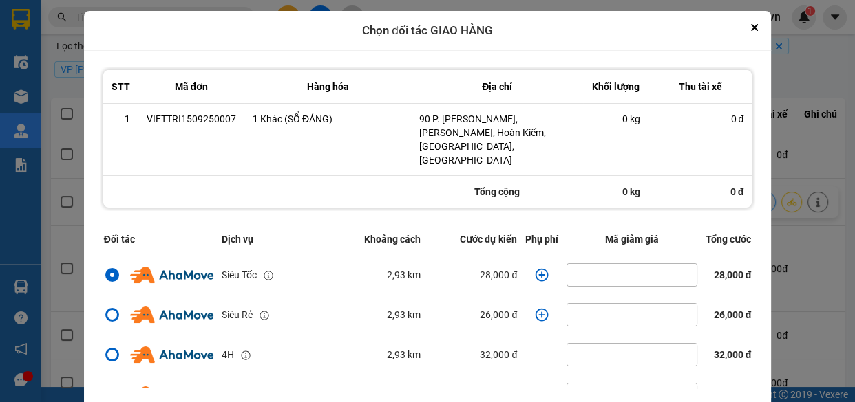
click at [535, 268] on icon "dialog" at bounding box center [541, 274] width 13 height 13
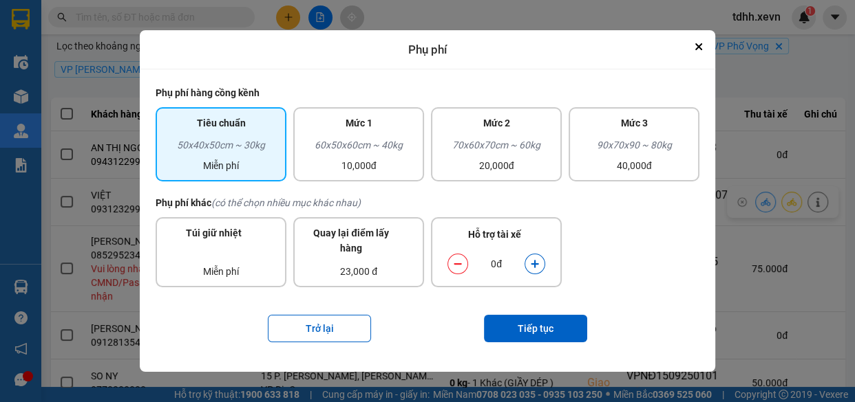
click at [531, 262] on icon "dialog" at bounding box center [535, 264] width 10 height 10
click at [546, 324] on button "Tiếp tục" at bounding box center [535, 329] width 103 height 28
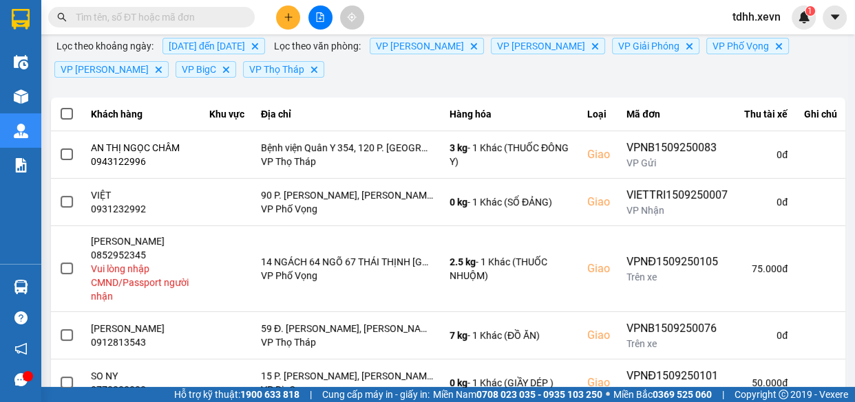
click at [818, 224] on div "ver: 0.0.137 Chưa điều phối Chờ xác nhận Chờ nhận hàng Đang vận chuyển Hoàn thà…" at bounding box center [447, 293] width 799 height 753
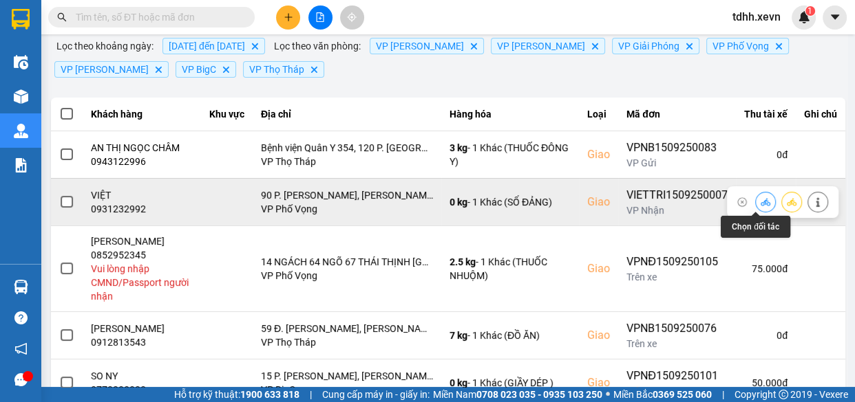
click at [760, 203] on icon at bounding box center [765, 202] width 10 height 10
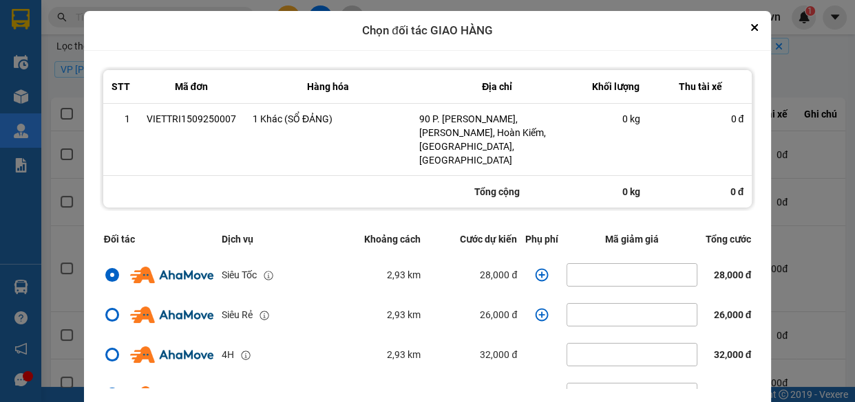
click at [535, 268] on icon "dialog" at bounding box center [541, 274] width 13 height 13
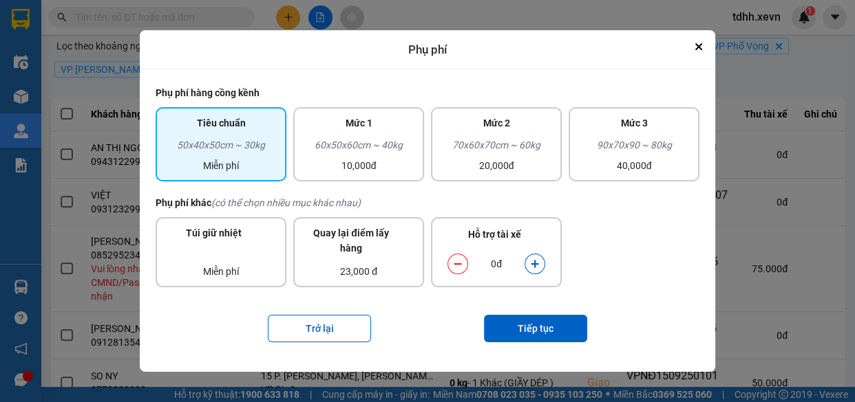
click at [533, 266] on icon "dialog" at bounding box center [535, 264] width 10 height 10
click at [542, 321] on button "Tiếp tục" at bounding box center [535, 329] width 103 height 28
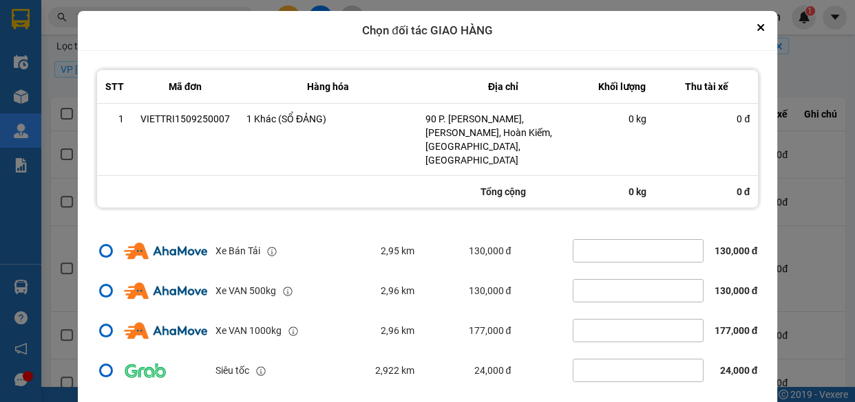
scroll to position [41, 0]
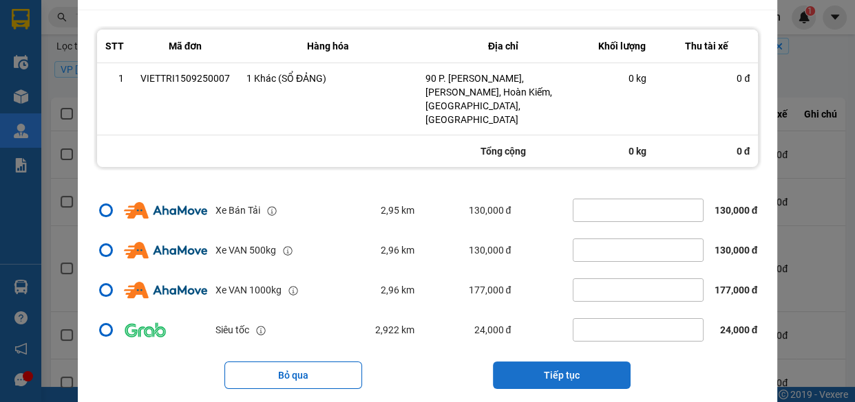
click at [569, 362] on button "Tiếp tục" at bounding box center [562, 376] width 138 height 28
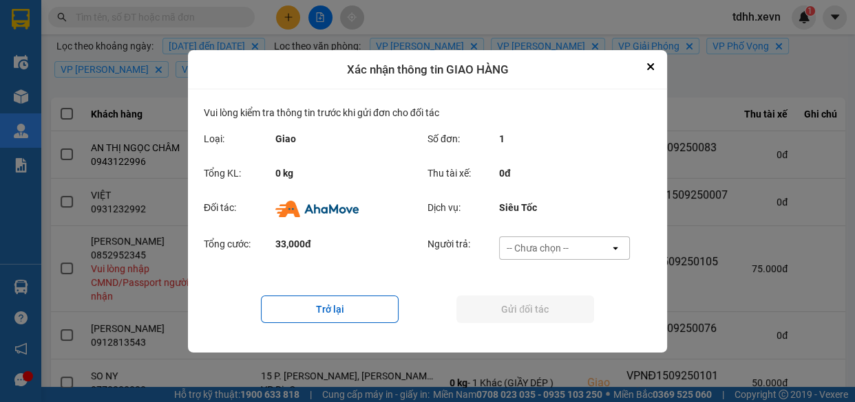
click at [568, 250] on div "-- Chưa chọn --" at bounding box center [554, 248] width 110 height 22
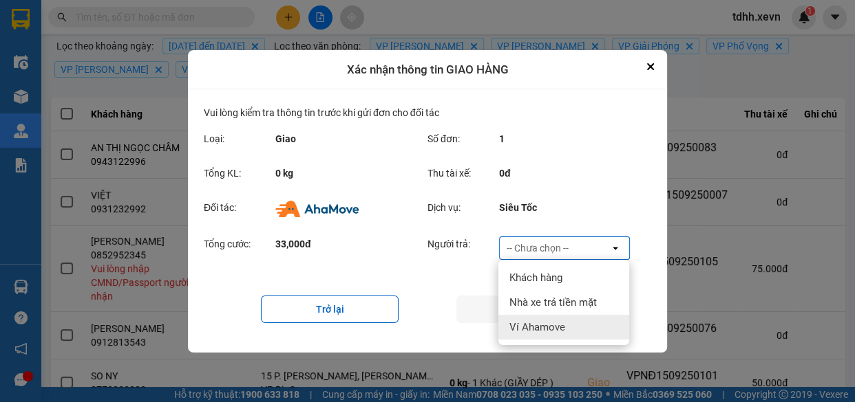
click at [561, 330] on span "Ví Ahamove" at bounding box center [537, 328] width 56 height 14
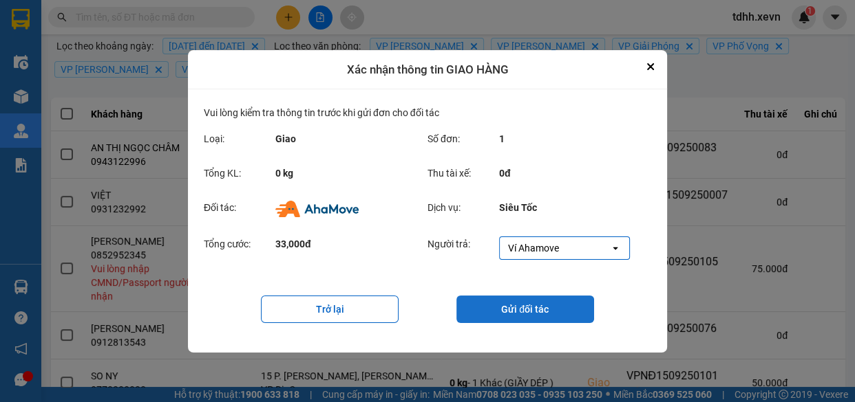
click at [508, 303] on button "Gửi đối tác" at bounding box center [525, 310] width 138 height 28
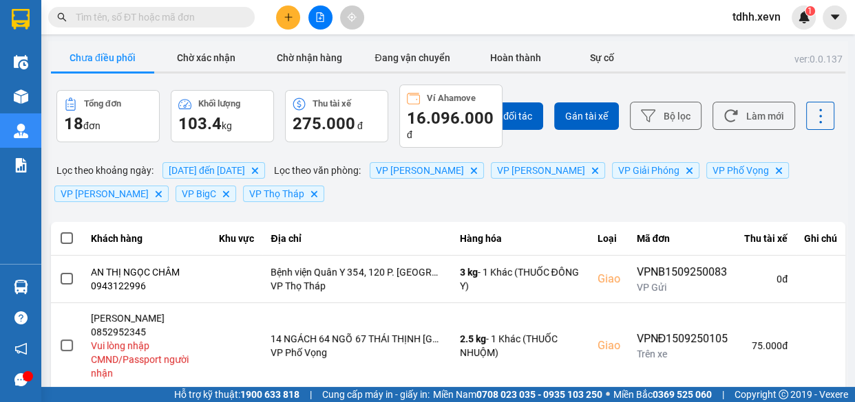
click at [201, 14] on input "text" at bounding box center [157, 17] width 162 height 15
paste input "0931232992"
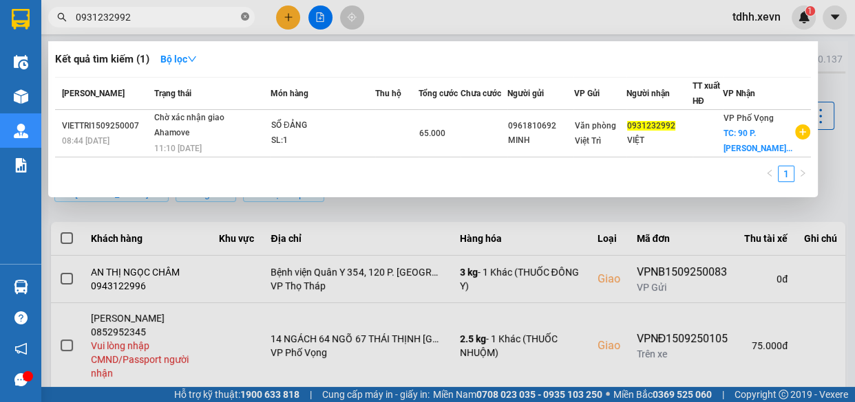
click at [246, 14] on icon "close-circle" at bounding box center [245, 16] width 8 height 8
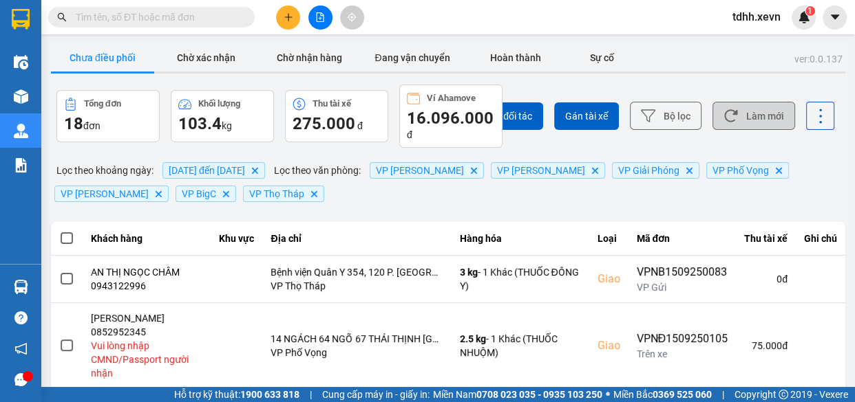
click at [727, 116] on icon at bounding box center [730, 116] width 14 height 14
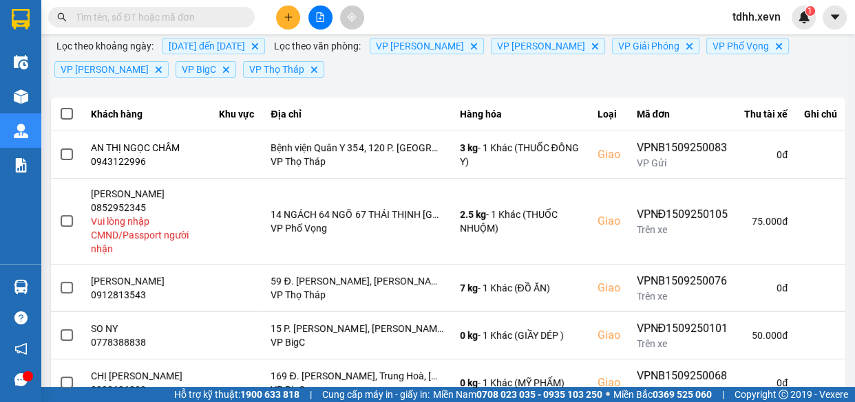
scroll to position [250, 0]
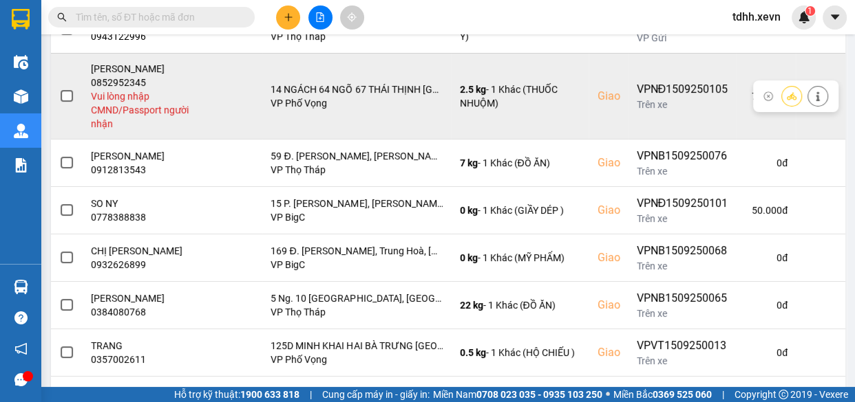
click at [813, 96] on button at bounding box center [817, 96] width 19 height 24
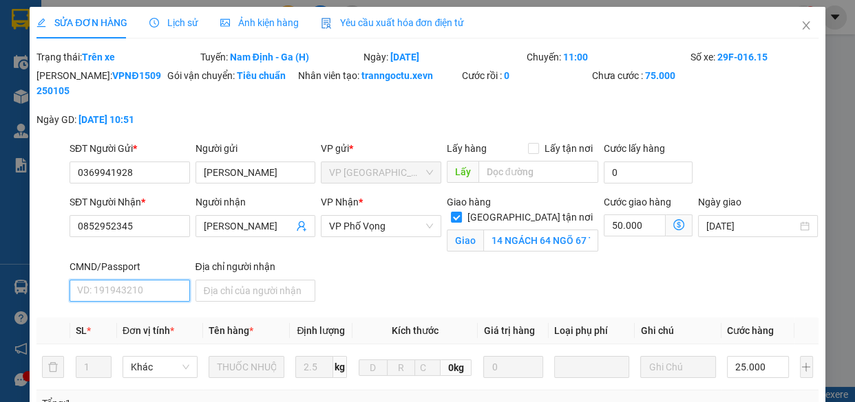
click at [133, 291] on input "CMND/Passport" at bounding box center [129, 291] width 120 height 22
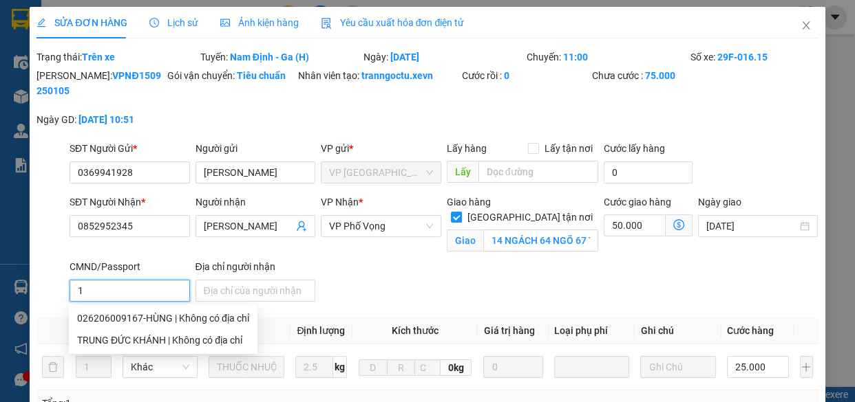
scroll to position [304, 0]
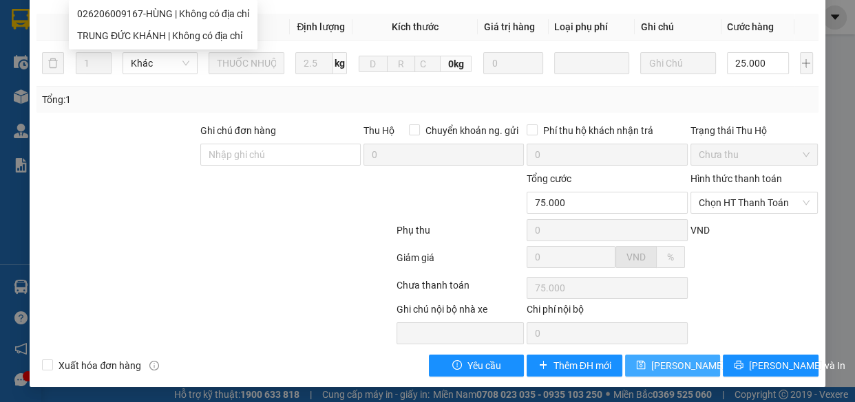
click at [665, 356] on button "Lưu thay đổi" at bounding box center [672, 366] width 95 height 22
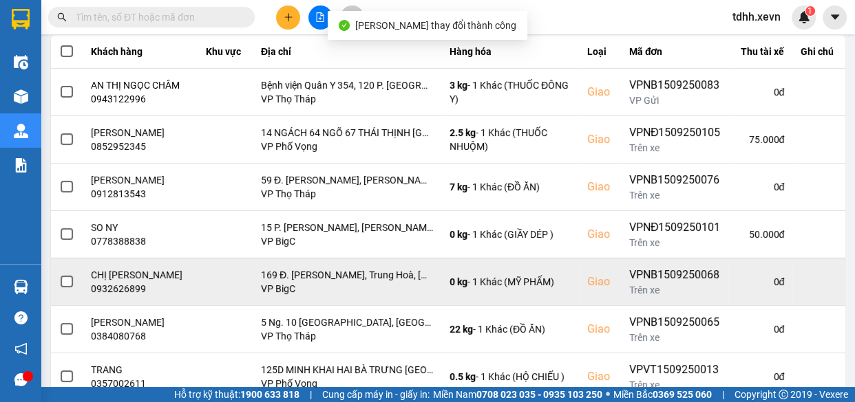
scroll to position [374, 0]
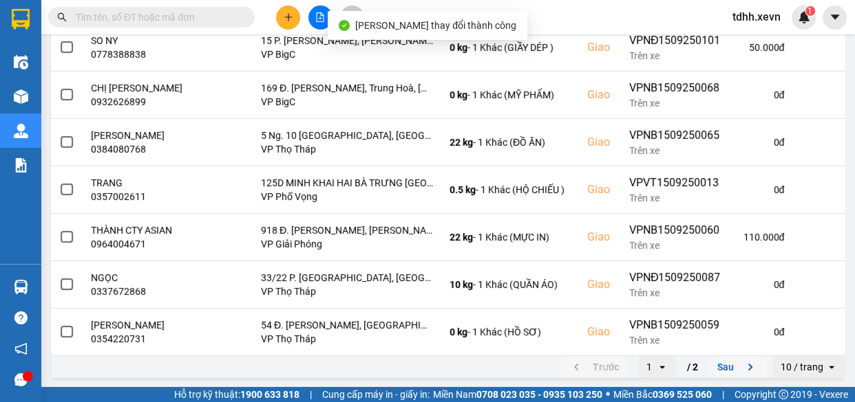
click at [722, 362] on button "Sau" at bounding box center [738, 367] width 58 height 21
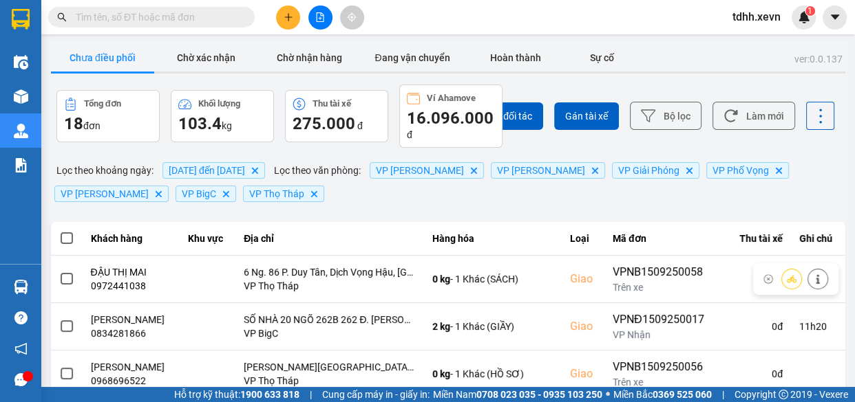
scroll to position [125, 0]
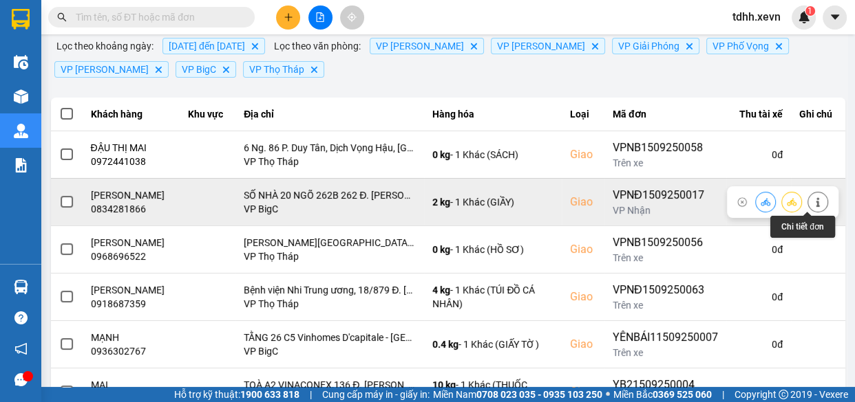
click at [808, 193] on button at bounding box center [817, 202] width 19 height 24
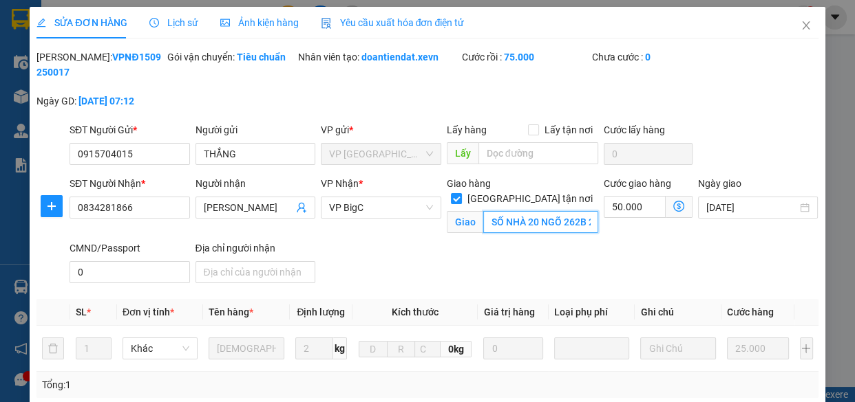
click at [576, 211] on input "SỐ NHÀ 20 NGÕ 262B 262 Đ. Nguyễn Trãi, Thanh Xuân Trung, Thanh Xuân, Hà Nội, Vi…" at bounding box center [540, 222] width 115 height 22
click at [568, 211] on input "SỐ NHÀ 20 NGÕ 262B 262 Đ. Nguyễn Trãi, Thanh Xuân Trung, Thanh Xuân, Hà Nội, Vi…" at bounding box center [540, 222] width 115 height 22
drag, startPoint x: 485, startPoint y: 206, endPoint x: 572, endPoint y: 207, distance: 87.4
click at [572, 211] on input "SỐ NHÀ 20 NGÕ 262B 262 Đ. Nguyễn Trãi, Thanh Xuân Trung, Thanh Xuân, Hà Nội, Vi…" at bounding box center [540, 222] width 115 height 22
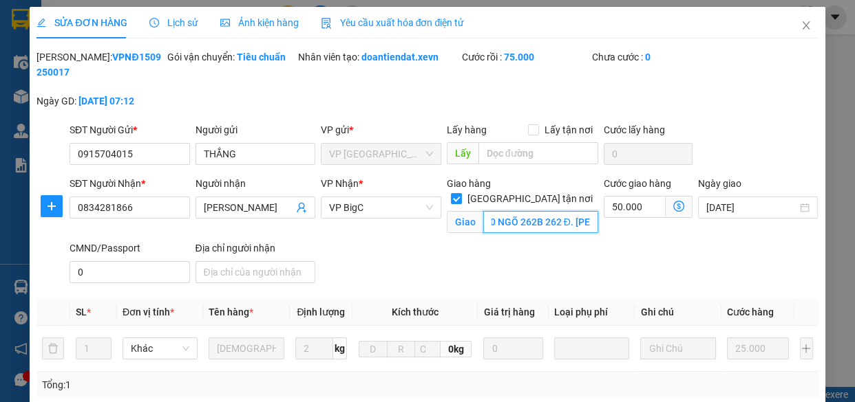
scroll to position [0, 66]
drag, startPoint x: 572, startPoint y: 207, endPoint x: 559, endPoint y: 207, distance: 13.8
click at [559, 211] on input "SỐ NHÀ 20 NGÕ 262B 262 Đ. Nguyễn Trãi, Thanh Xuân Trung, Thanh Xuân, Hà Nội, Vi…" at bounding box center [540, 222] width 115 height 22
click at [537, 211] on input "SỐ NHÀ 20 NGÕ 262B 262 Đ. Nguyễn Trãi, Thanh Xuân Trung, Thanh Xuân, Hà Nội, Vi…" at bounding box center [540, 222] width 115 height 22
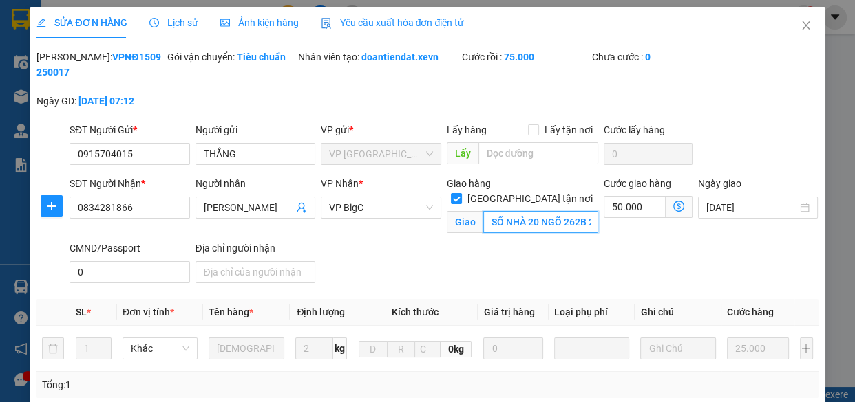
drag, startPoint x: 516, startPoint y: 205, endPoint x: 462, endPoint y: 200, distance: 54.6
click at [462, 211] on span "Giao SỐ NHÀ 20 NGÕ 262B 262 Đ. Nguyễn Trãi, Thanh Xuân Trung, Thanh Xuân, Hà Nộ…" at bounding box center [522, 222] width 151 height 22
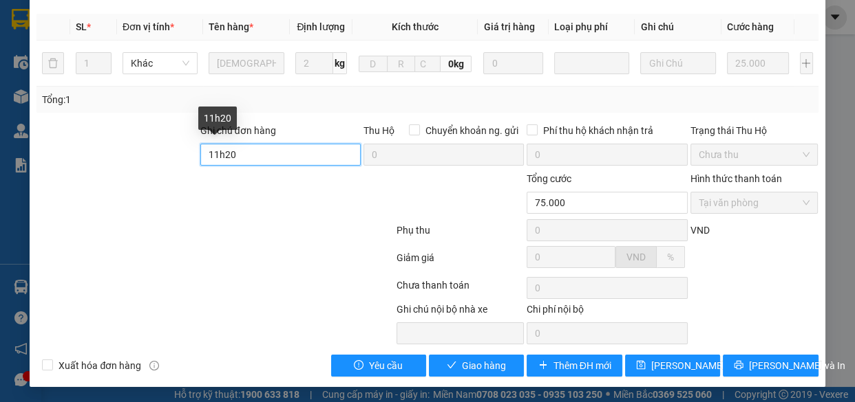
drag, startPoint x: 269, startPoint y: 156, endPoint x: 137, endPoint y: 173, distance: 133.2
click at [137, 173] on form "Ghi chú đơn hàng 11h20 Thu Hộ Chuyển khoản ng. gửi 0 Phí thu hộ khách nhận trả …" at bounding box center [426, 198] width 781 height 151
paste input "SỐ NHÀ 20 NGÕ 262B"
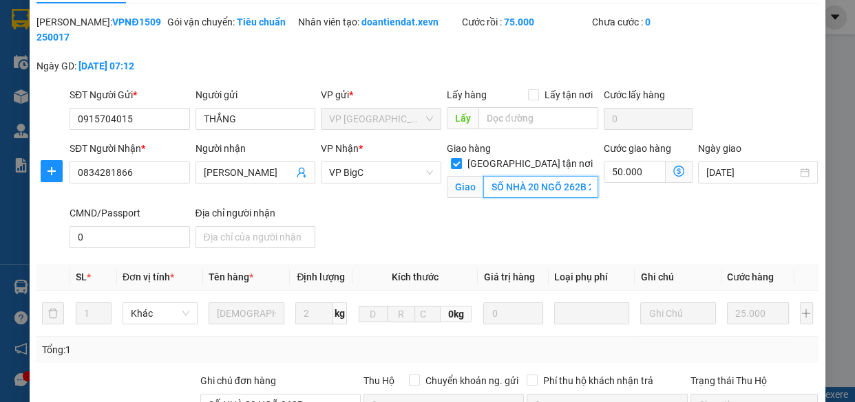
click at [550, 176] on input "SỐ NHÀ 20 NGÕ 262B 262 Đ. Nguyễn Trãi, Thanh Xuân Trung, Thanh Xuân, Hà Nội, Vi…" at bounding box center [540, 187] width 115 height 22
click at [577, 176] on input "SỐ NHÀ 20 NGÕ 262B 262 Đ. Nguyễn Trãi, Thanh Xuân Trung, Thanh Xuân, Hà Nội, Vi…" at bounding box center [540, 187] width 115 height 22
drag, startPoint x: 579, startPoint y: 171, endPoint x: 481, endPoint y: 175, distance: 98.4
click at [483, 176] on input "SỐ NHÀ 20 NGÕ 262B 262 Đ. Nguyễn Trãi, Thanh Xuân Trung, Thanh Xuân, Hà Nội, Vi…" at bounding box center [540, 187] width 115 height 22
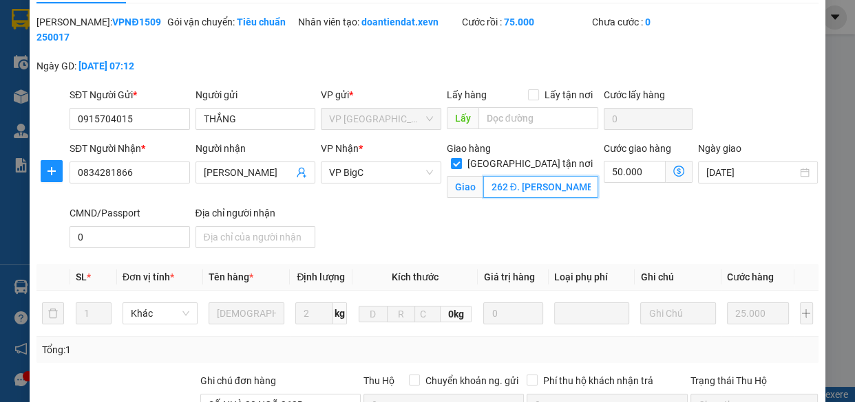
scroll to position [286, 0]
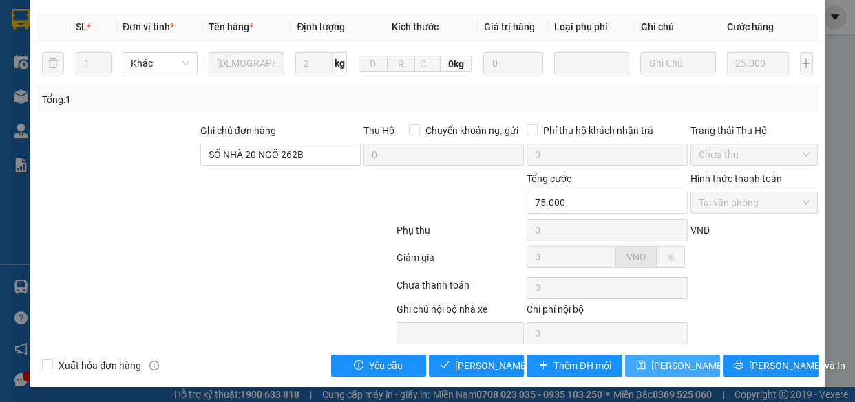
click at [661, 366] on span "Lưu thay đổi" at bounding box center [706, 365] width 110 height 15
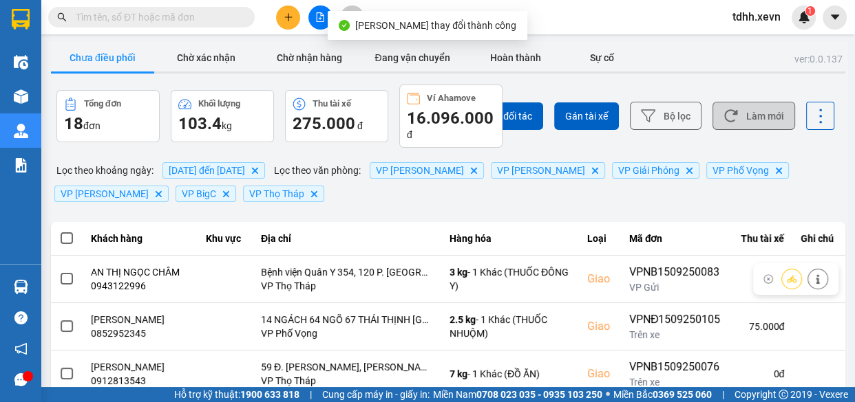
click at [731, 129] on button "Làm mới" at bounding box center [753, 116] width 83 height 28
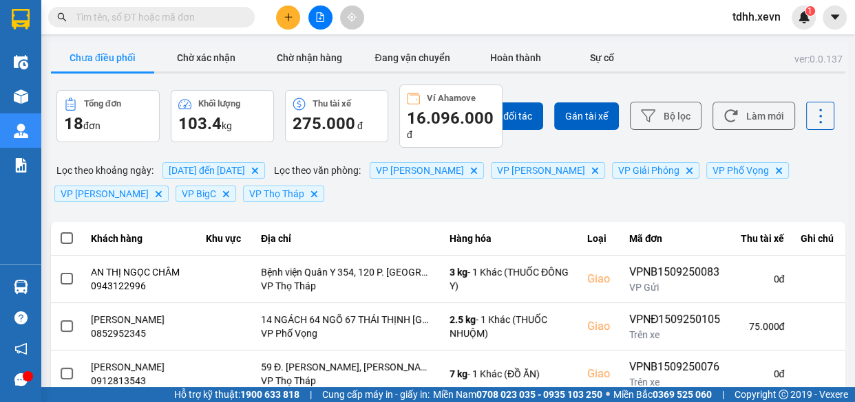
scroll to position [374, 0]
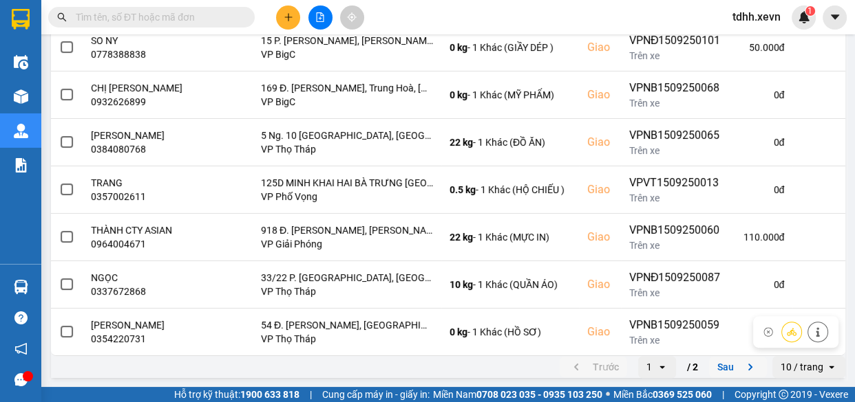
click at [712, 366] on button "Sau" at bounding box center [738, 367] width 58 height 21
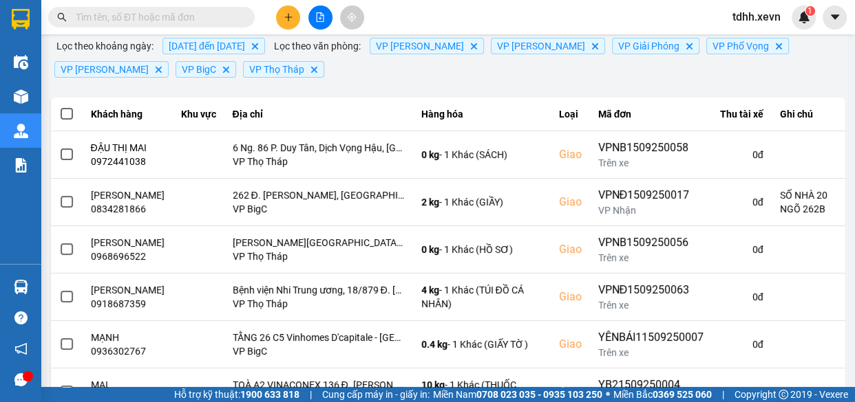
scroll to position [0, 0]
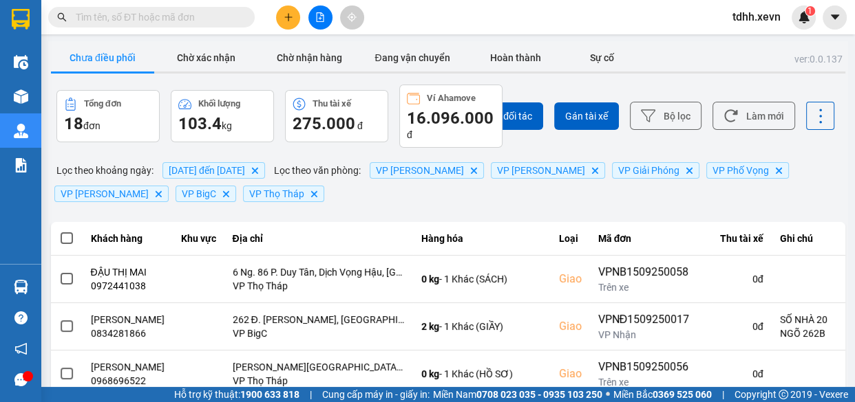
click at [213, 16] on input "text" at bounding box center [157, 17] width 162 height 15
paste input "0362950203"
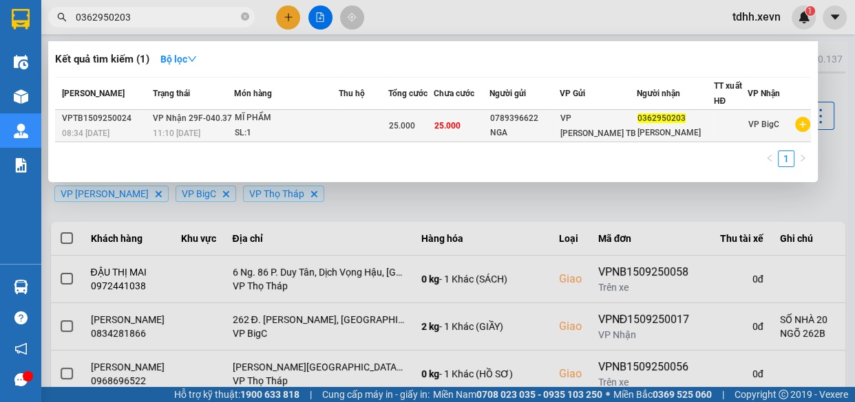
click at [477, 138] on td "25.000" at bounding box center [461, 126] width 56 height 32
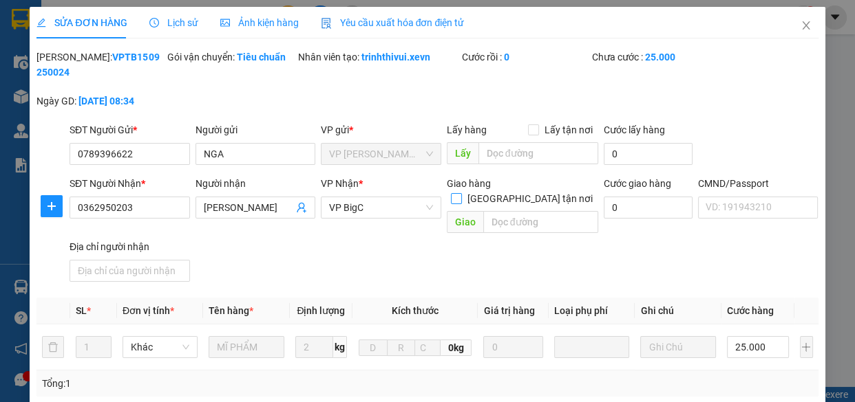
click at [460, 193] on input "Giao tận nơi" at bounding box center [456, 198] width 10 height 10
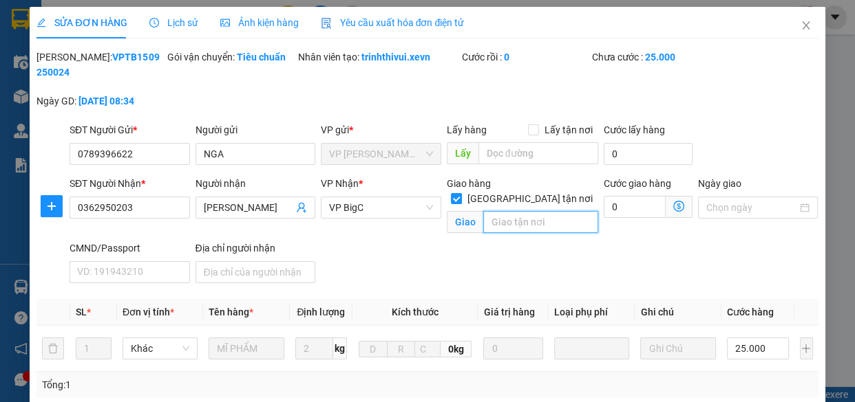
drag, startPoint x: 552, startPoint y: 207, endPoint x: 621, endPoint y: 211, distance: 68.9
click at [552, 211] on input "text" at bounding box center [540, 222] width 115 height 22
paste input "60 P. Vũ Phạm Hàm, Trung Hoà, Cầu Giấy, Hà Nội, Việt Nam"
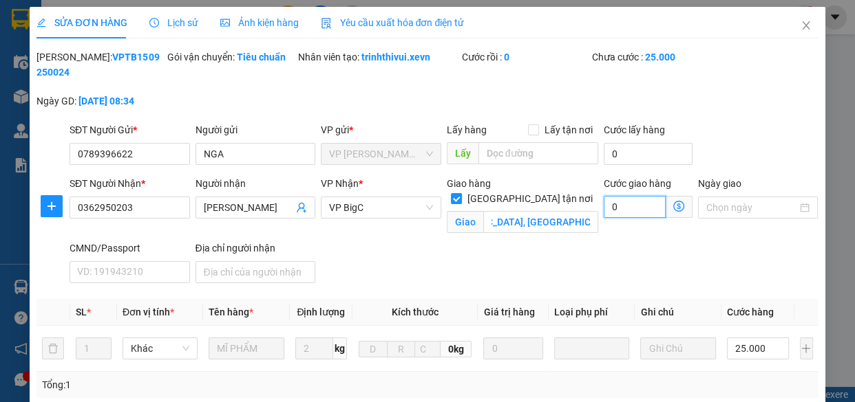
click at [622, 211] on input "0" at bounding box center [634, 207] width 62 height 22
click at [526, 271] on div "SĐT Người Nhận * 0362950203 Người nhận DIỆU LINH VP Nhận * VP BigC Giao hàng Gi…" at bounding box center [444, 232] width 754 height 113
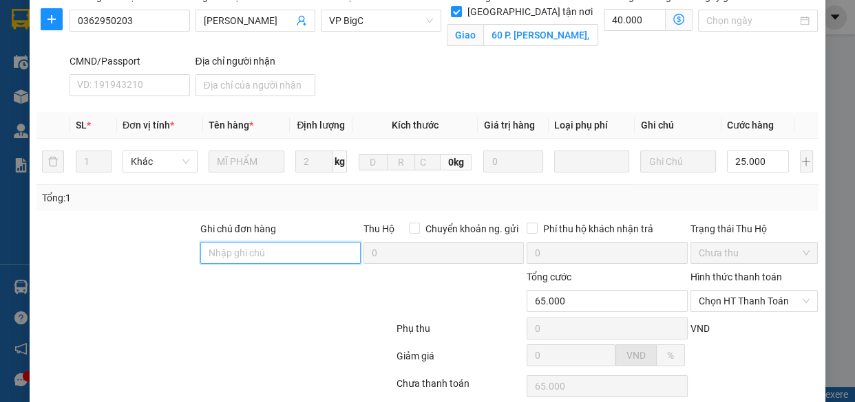
click at [273, 245] on input "Ghi chú đơn hàng" at bounding box center [280, 253] width 160 height 22
drag, startPoint x: 252, startPoint y: 247, endPoint x: 160, endPoint y: 259, distance: 93.0
click at [160, 259] on div "Ghi chú đơn hàng nahf số 4 Thu Hộ Chuyển khoản ng. gửi 0 Phí thu hộ khách nhận …" at bounding box center [427, 246] width 784 height 48
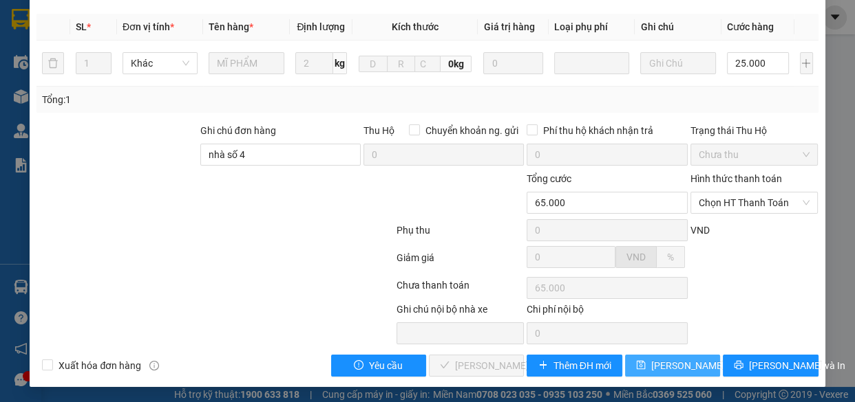
drag, startPoint x: 680, startPoint y: 370, endPoint x: 425, endPoint y: 372, distance: 254.6
click at [669, 372] on span "Lưu thay đổi" at bounding box center [706, 365] width 110 height 15
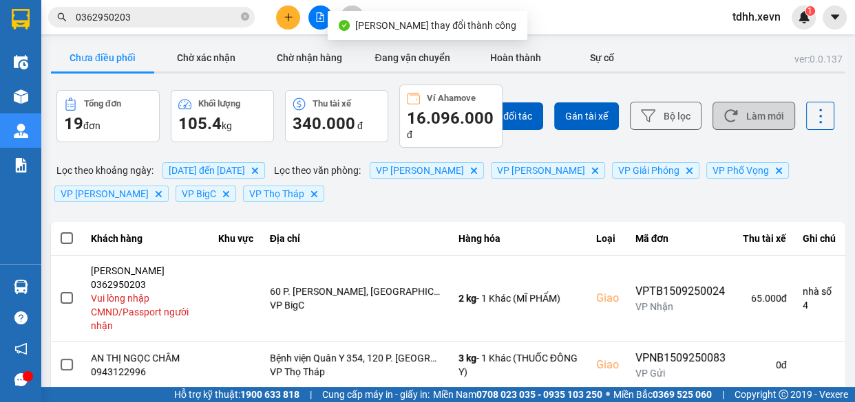
click at [738, 127] on button "Làm mới" at bounding box center [753, 116] width 83 height 28
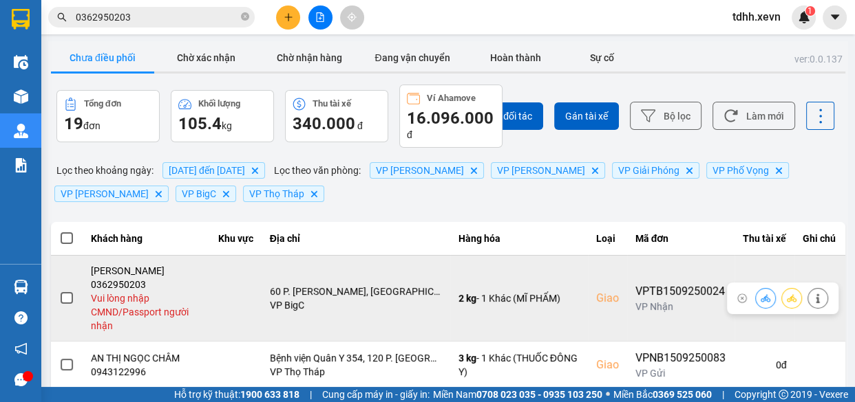
click at [813, 297] on button at bounding box center [817, 298] width 19 height 24
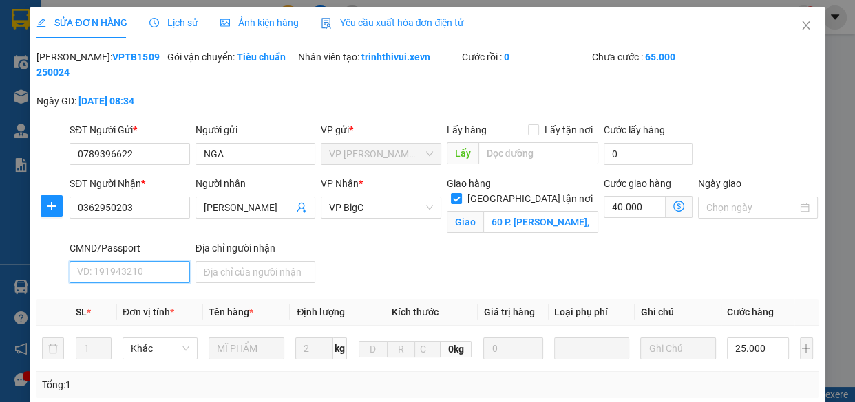
click at [122, 280] on input "CMND/Passport" at bounding box center [129, 272] width 120 height 22
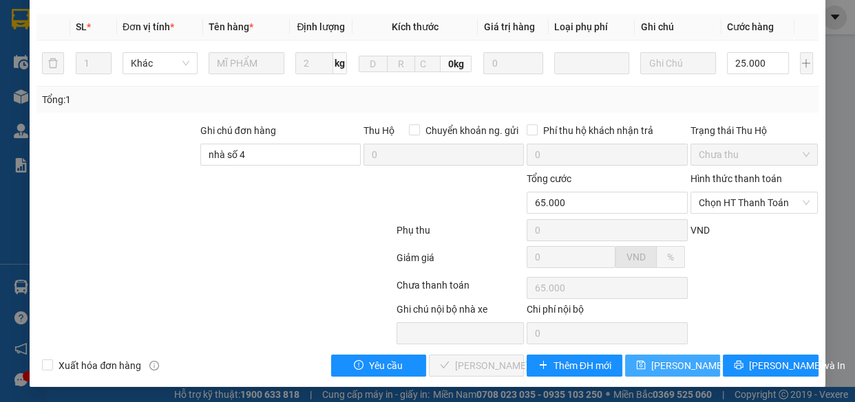
click at [695, 371] on span "Lưu thay đổi" at bounding box center [706, 365] width 110 height 15
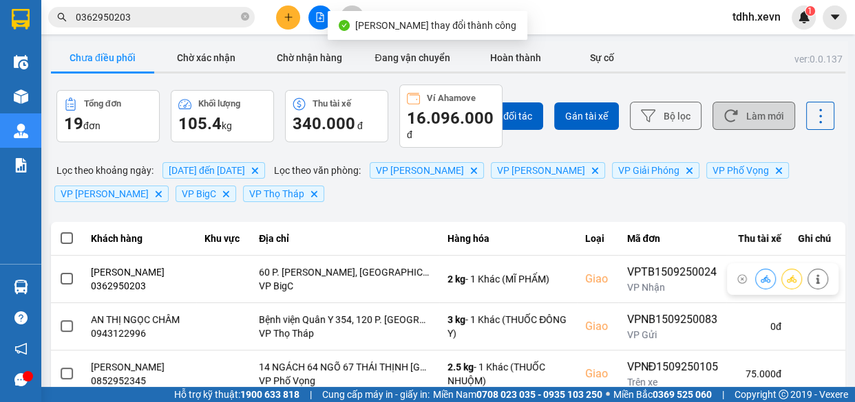
click at [732, 114] on button "Làm mới" at bounding box center [753, 116] width 83 height 28
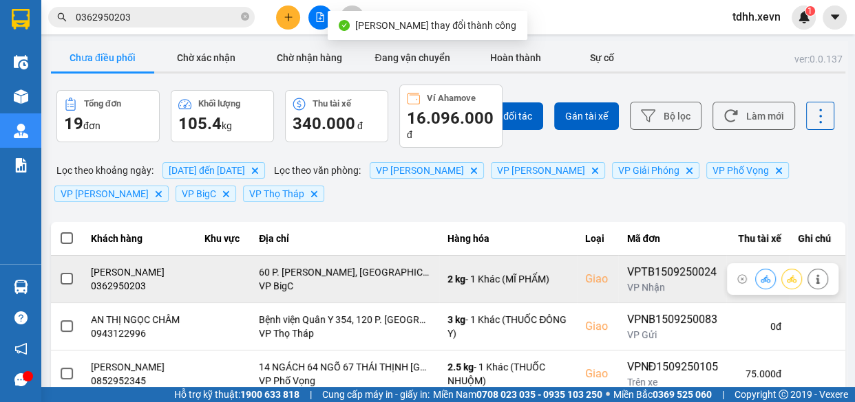
click at [755, 274] on button at bounding box center [764, 279] width 19 height 24
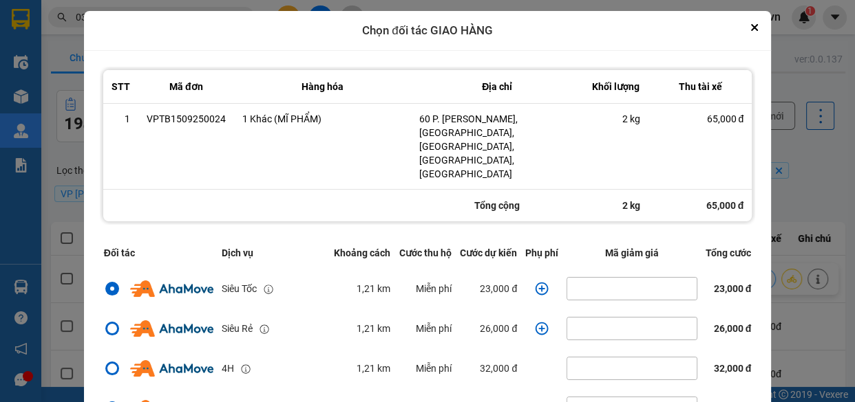
click at [535, 282] on icon "dialog" at bounding box center [542, 289] width 14 height 14
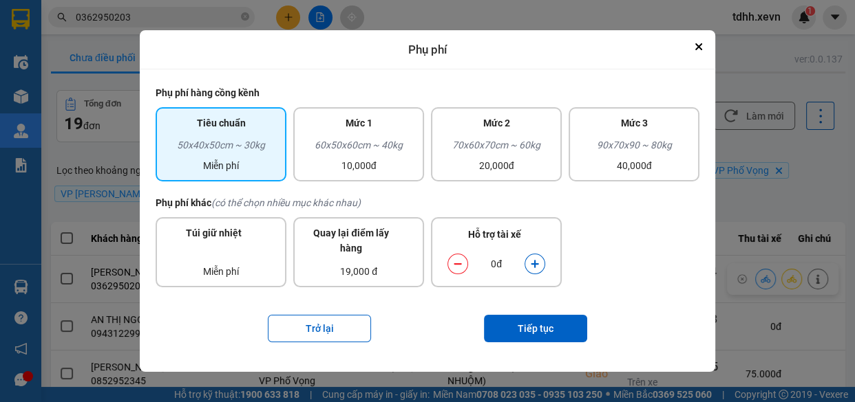
drag, startPoint x: 534, startPoint y: 246, endPoint x: 544, endPoint y: 313, distance: 68.1
click at [537, 264] on icon "dialog" at bounding box center [535, 264] width 10 height 10
click at [551, 345] on div "Trở lại Tiếp tục" at bounding box center [427, 328] width 544 height 55
click at [560, 320] on button "Tiếp tục" at bounding box center [535, 329] width 103 height 28
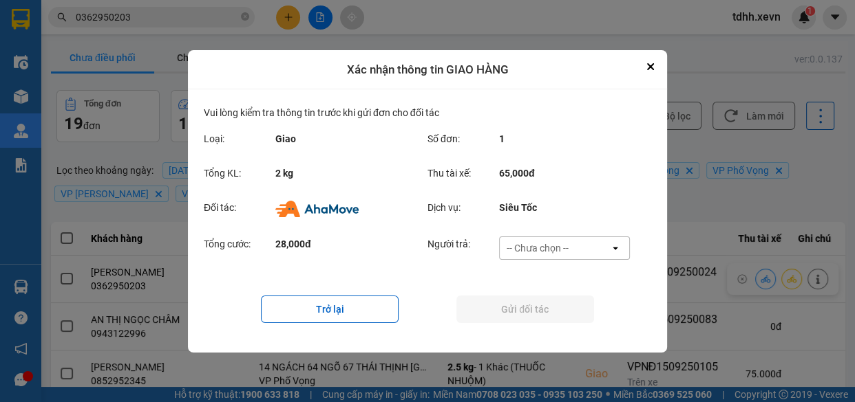
click at [588, 244] on div "-- Chưa chọn --" at bounding box center [554, 248] width 110 height 22
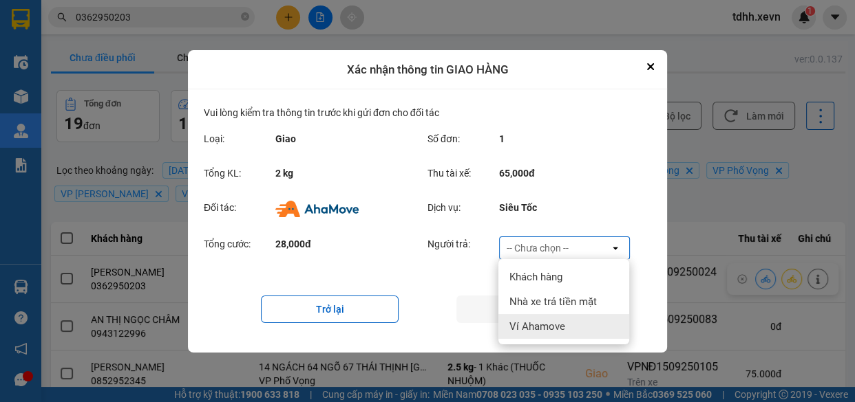
click at [548, 323] on span "Ví Ahamove" at bounding box center [537, 327] width 56 height 14
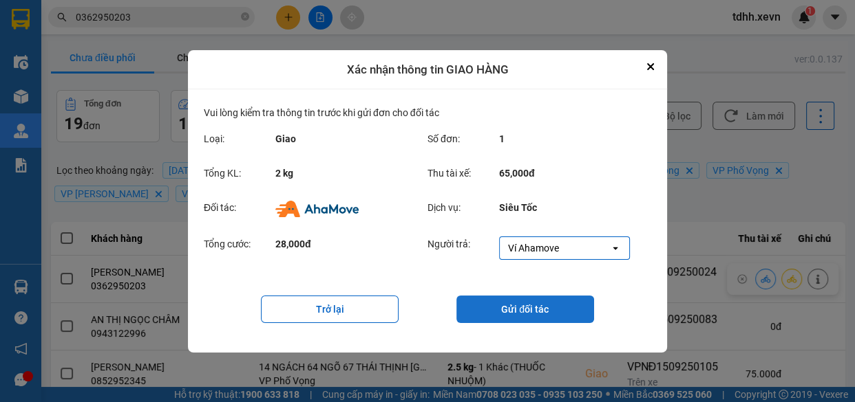
click at [514, 322] on button "Gửi đối tác" at bounding box center [525, 310] width 138 height 28
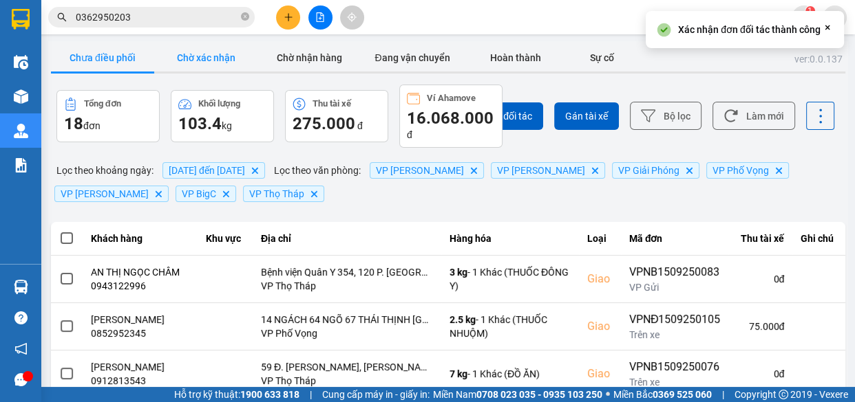
click at [213, 61] on button "Chờ xác nhận" at bounding box center [205, 58] width 103 height 28
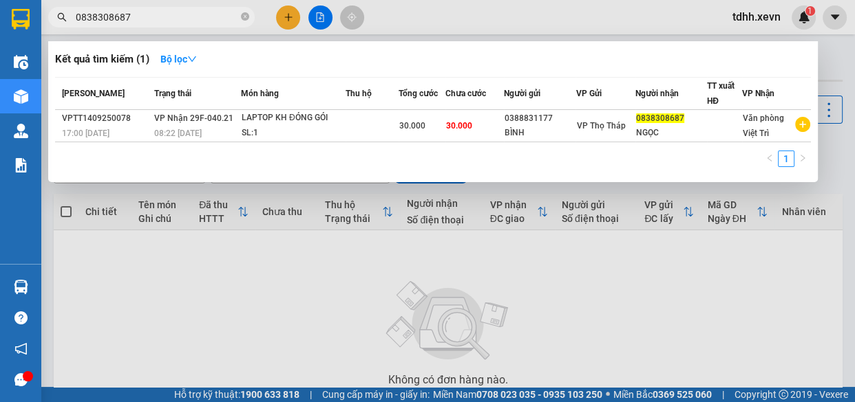
click at [229, 17] on input "0838308687" at bounding box center [157, 17] width 162 height 15
paste input "914911455"
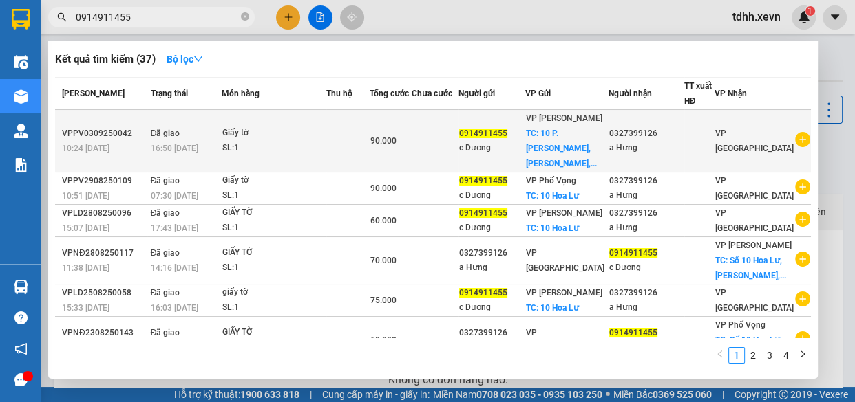
type input "0914911455"
click at [608, 137] on div "VP Lê Duẩn TC: 10 P. Hoa Lư, Lê Đại Hành,..." at bounding box center [566, 141] width 83 height 61
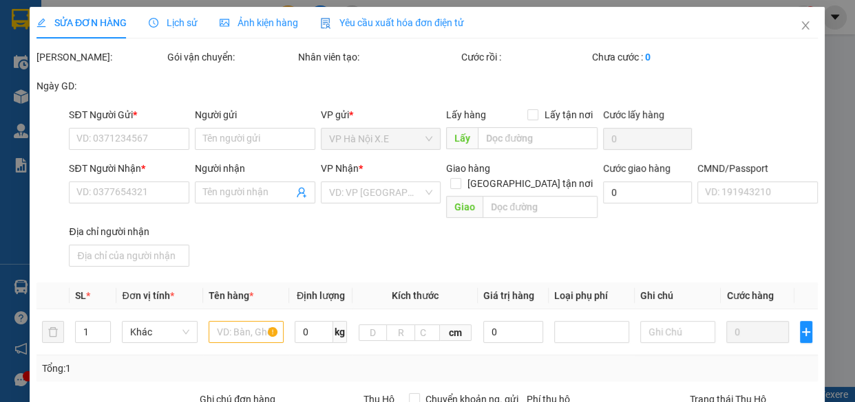
type input "0914911455"
type input "c Dương"
checkbox input "true"
type input "10 P. [GEOGRAPHIC_DATA], [PERSON_NAME], Hai Bà Trưng, [GEOGRAPHIC_DATA] 100000,…"
type input "70.000"
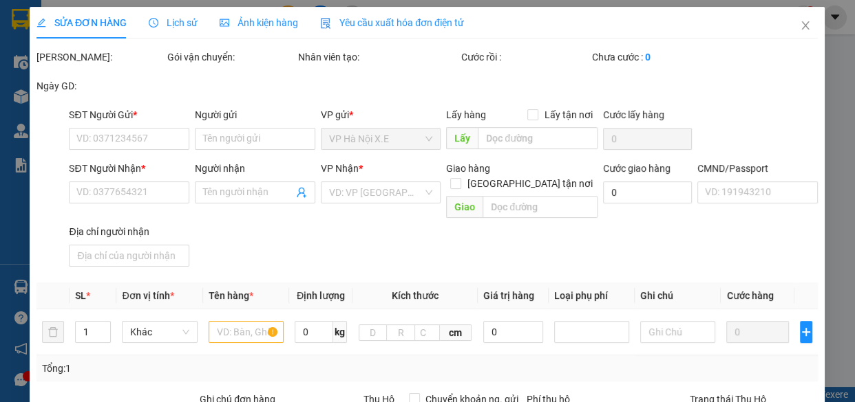
type input "0327399126"
type input "a Hưng"
type input "034093014099 VŨ MINH HƯNG,NAM HUÂN NAM ĐÌNH PHÙNG"
type input "123"
type input "mang thẳng vào vp báo đơn tổng đài đặt"
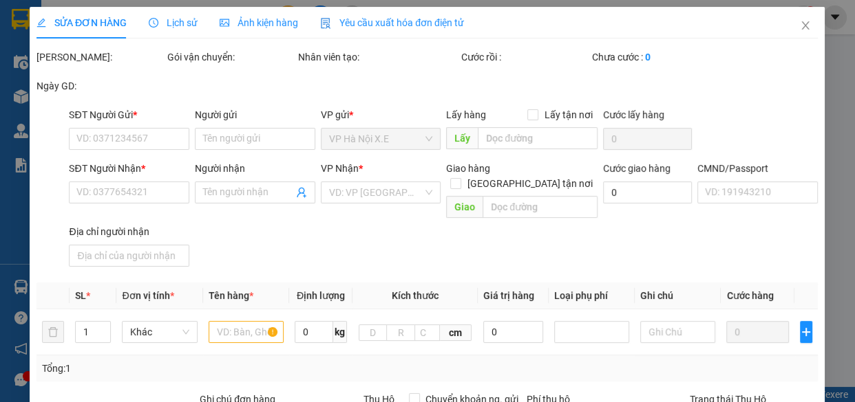
type input "90.000"
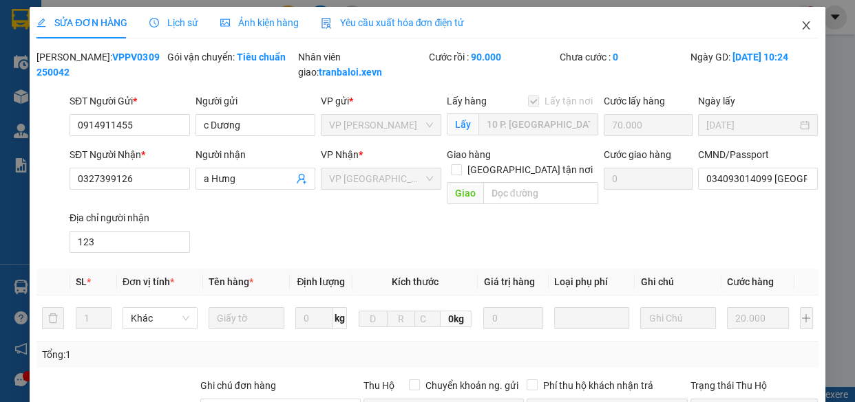
click at [802, 27] on icon "close" at bounding box center [806, 25] width 8 height 8
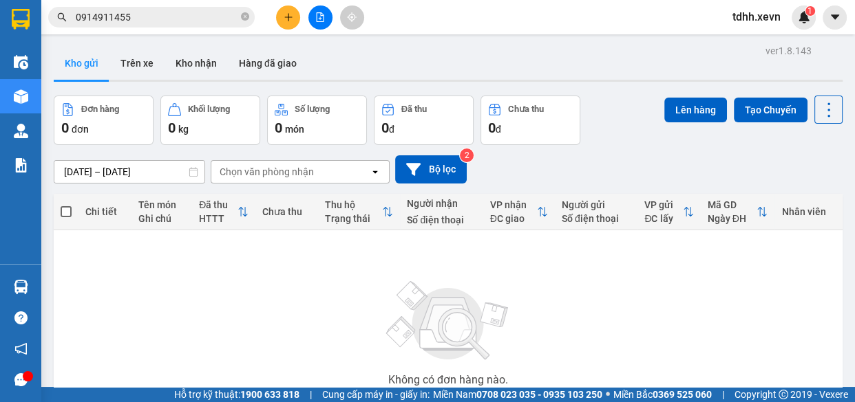
click at [212, 17] on input "0914911455" at bounding box center [157, 17] width 162 height 15
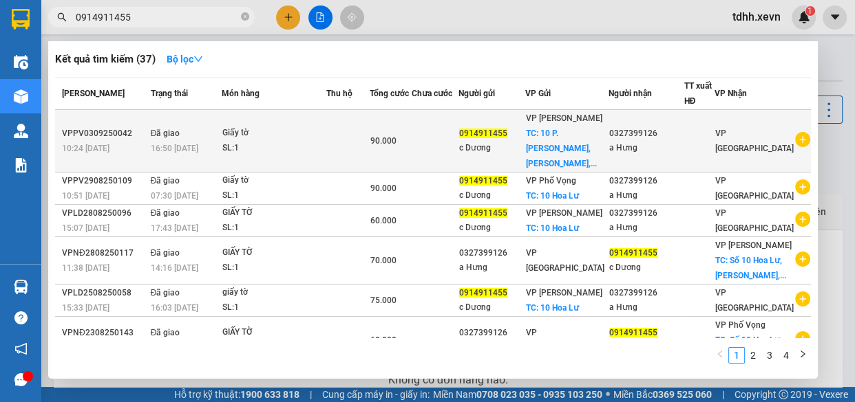
click at [796, 138] on icon "plus-circle" at bounding box center [802, 139] width 15 height 15
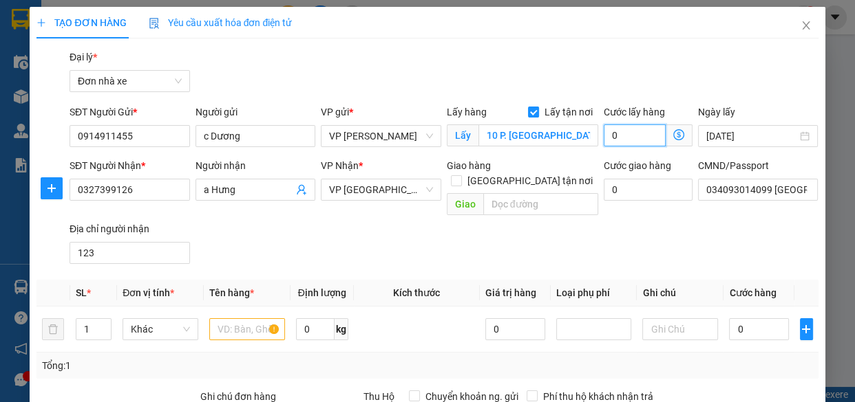
click at [616, 138] on input "0" at bounding box center [634, 136] width 62 height 22
type input "4"
type input "40"
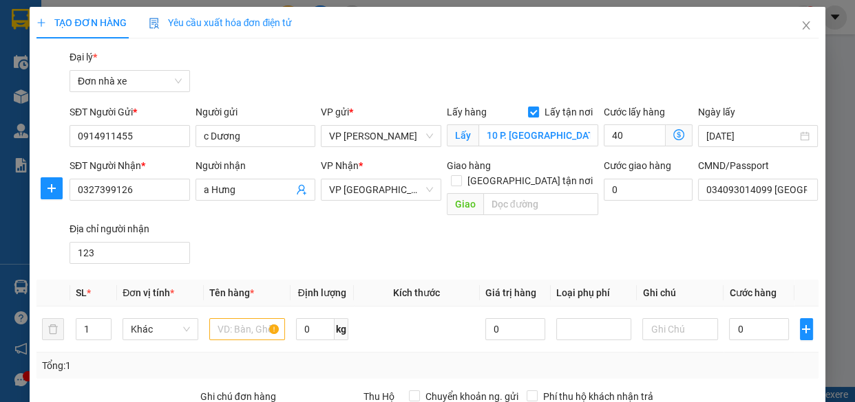
type input "40.000"
drag, startPoint x: 422, startPoint y: 251, endPoint x: 324, endPoint y: 251, distance: 97.7
click at [420, 251] on div "SĐT Người Nhận * 0327399126 Người nhận a Hưng VP Nhận * VP Nam Định Giao hàng G…" at bounding box center [444, 213] width 754 height 111
click at [240, 319] on input "text" at bounding box center [247, 330] width 76 height 22
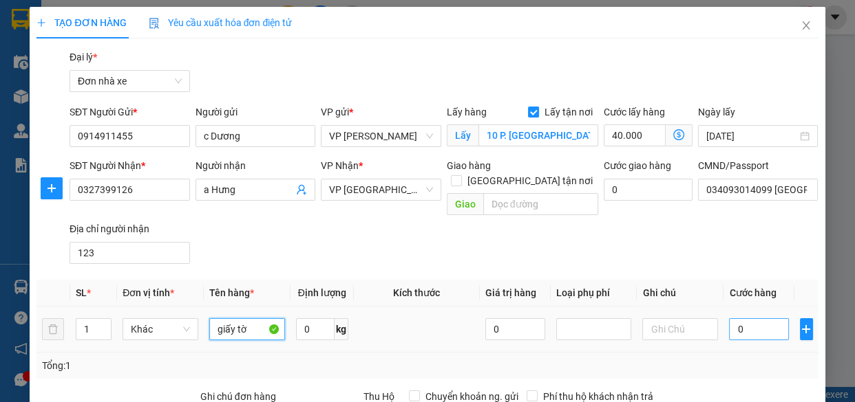
type input "giấy tờ"
click at [764, 319] on input "0" at bounding box center [759, 330] width 60 height 22
type input "2"
type input "40.002"
type input "25"
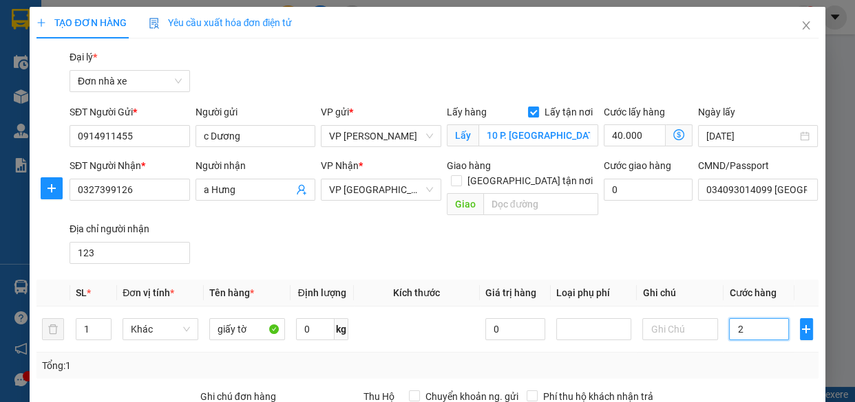
type input "40.025"
type input "25.000"
type input "65.000"
click at [685, 235] on div "SĐT Người Nhận * 0327399126 Người nhận a Hưng VP Nhận * VP Nam Định Giao hàng G…" at bounding box center [444, 213] width 754 height 111
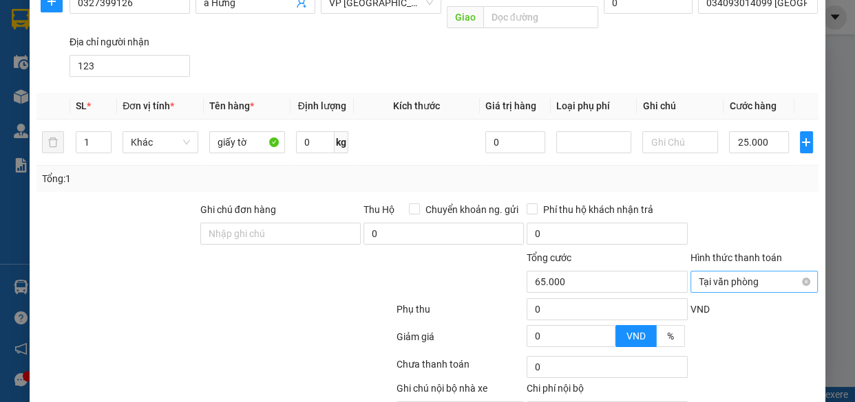
click at [799, 272] on span "Tại văn phòng" at bounding box center [753, 282] width 111 height 21
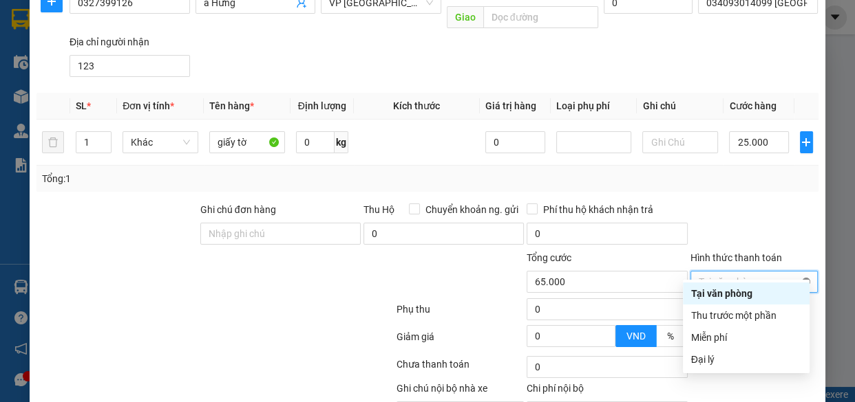
type input "65.000"
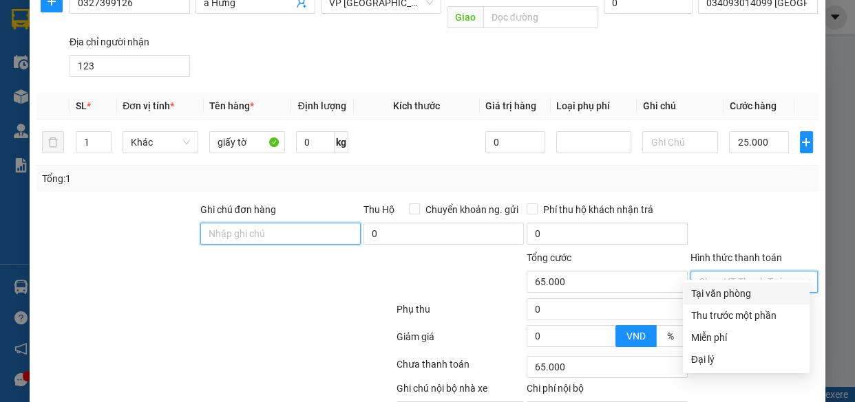
click at [279, 223] on input "Ghi chú đơn hàng" at bounding box center [280, 234] width 160 height 22
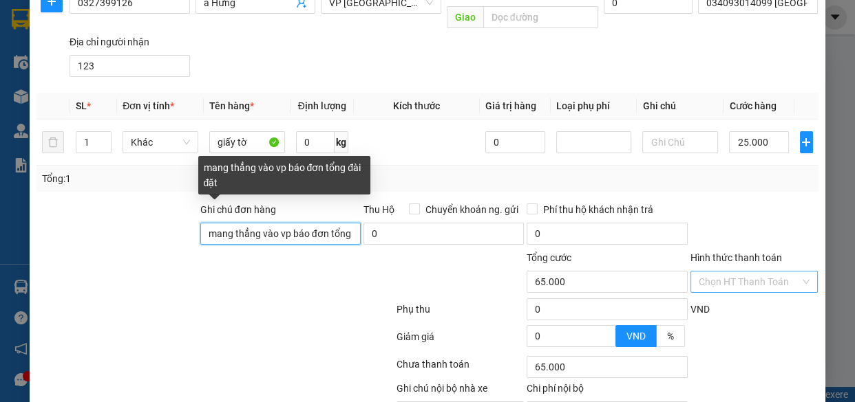
click at [285, 223] on input "mang thẳng vào vp báo đơn tổng đài đặt" at bounding box center [280, 234] width 160 height 22
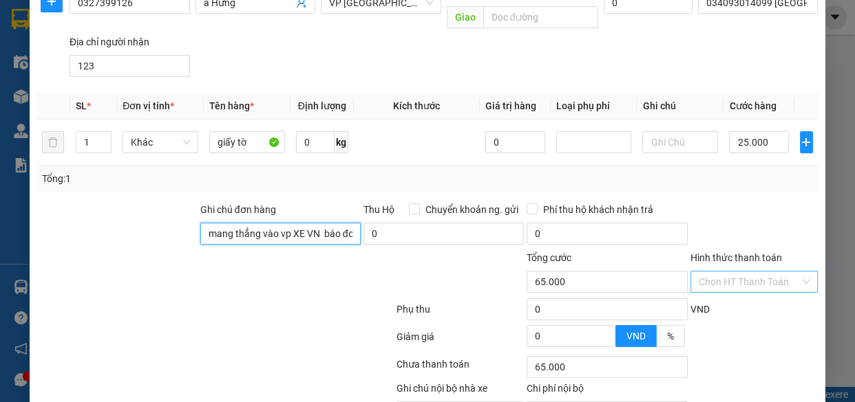
scroll to position [251, 0]
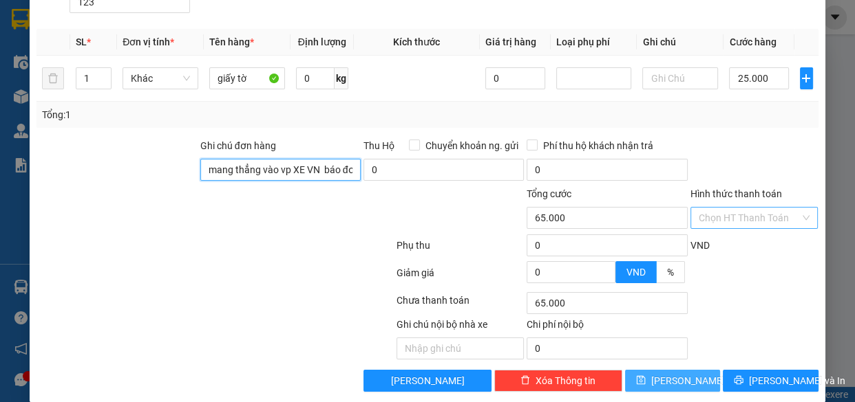
type input "mang thẳng vào vp XE VN báo đơn tổng đài đặt"
click at [674, 374] on span "Lưu" at bounding box center [688, 381] width 74 height 15
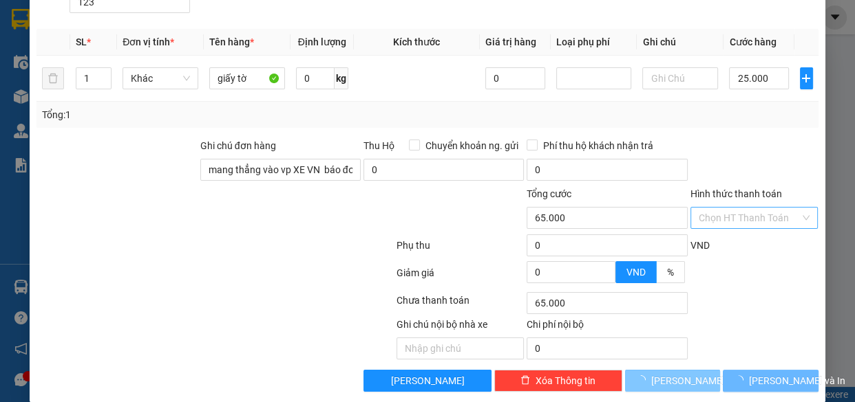
checkbox input "false"
type input "0"
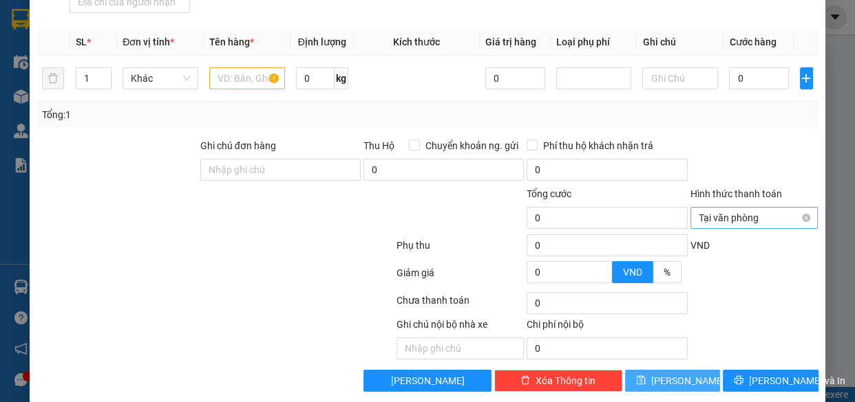
scroll to position [0, 0]
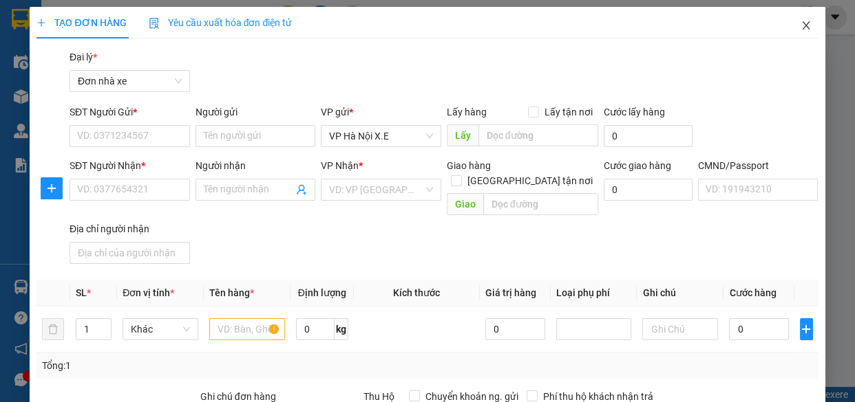
drag, startPoint x: 790, startPoint y: 19, endPoint x: 377, endPoint y: 36, distance: 413.1
click at [790, 20] on span "Close" at bounding box center [805, 26] width 39 height 39
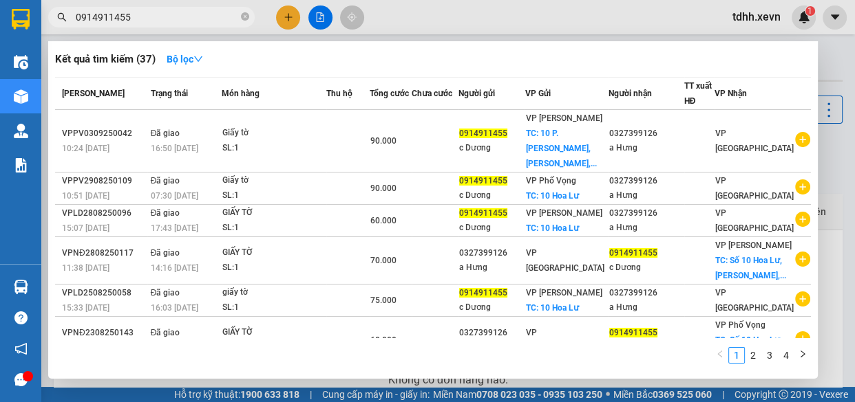
click at [169, 5] on div at bounding box center [427, 201] width 855 height 402
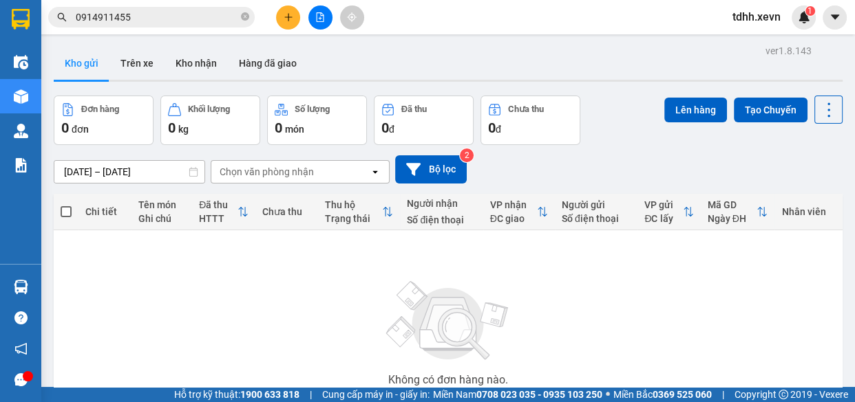
click at [173, 18] on input "0914911455" at bounding box center [157, 17] width 162 height 15
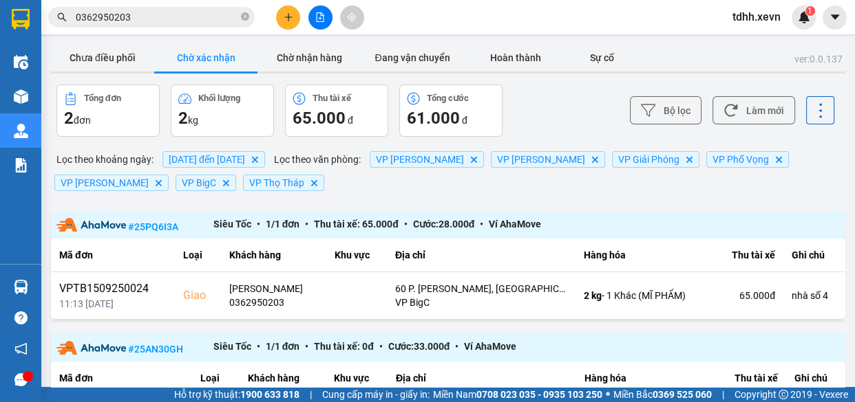
click at [169, 23] on input "0362950203" at bounding box center [157, 17] width 162 height 15
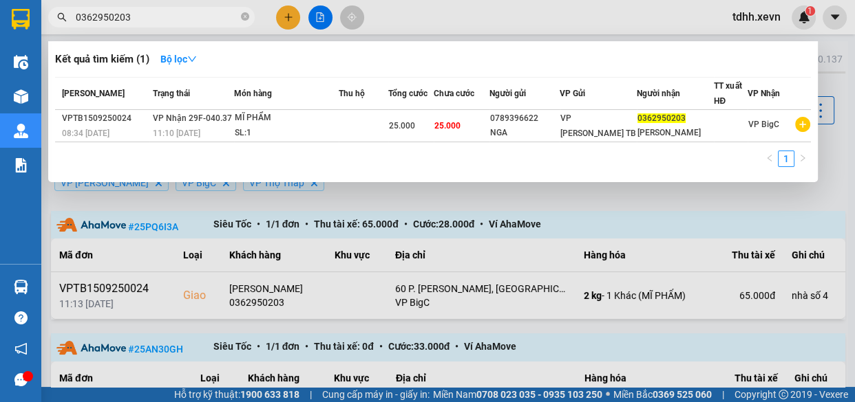
click at [169, 23] on input "0362950203" at bounding box center [157, 17] width 162 height 15
paste input "941192466"
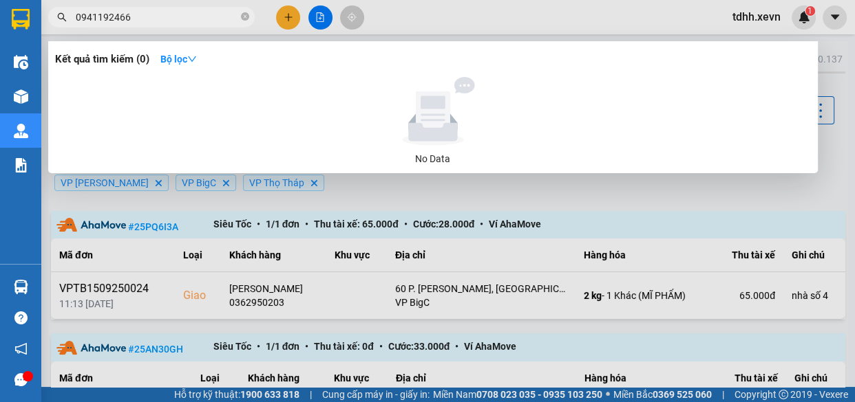
type input "0941192466"
click at [246, 18] on icon "close-circle" at bounding box center [245, 16] width 8 height 8
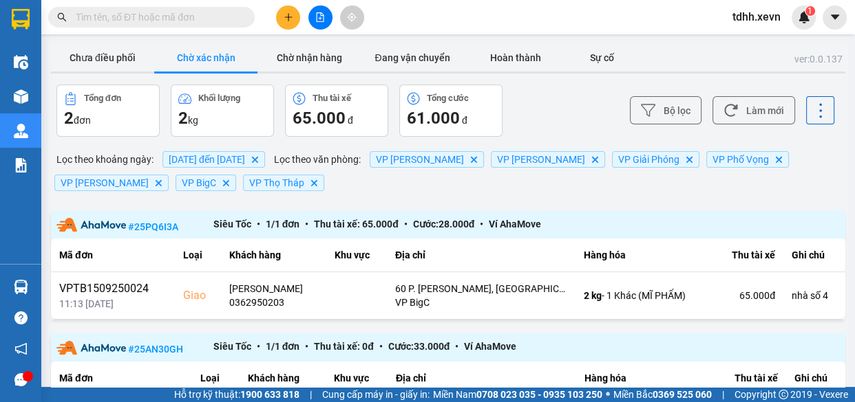
click at [202, 14] on input "text" at bounding box center [157, 17] width 162 height 15
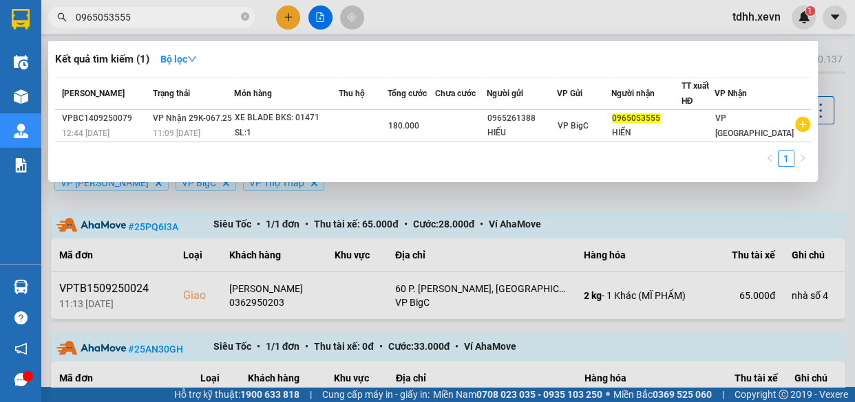
type input "0965053555"
click at [244, 14] on icon "close-circle" at bounding box center [245, 16] width 8 height 8
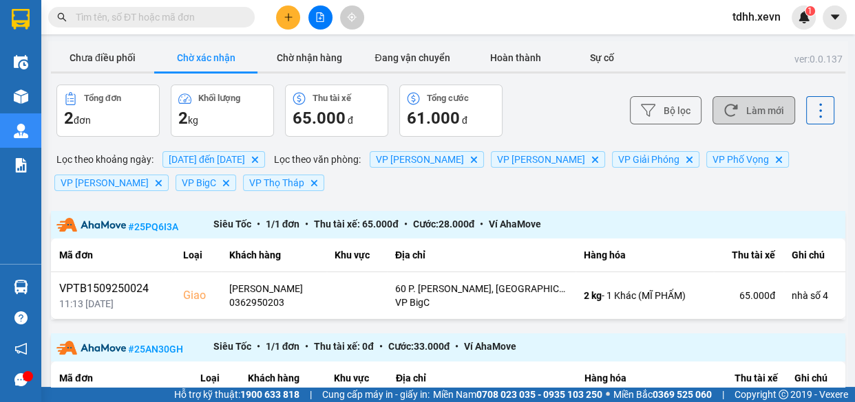
drag, startPoint x: 738, startPoint y: 107, endPoint x: 526, endPoint y: 82, distance: 213.4
click at [736, 107] on button "Làm mới" at bounding box center [753, 110] width 83 height 28
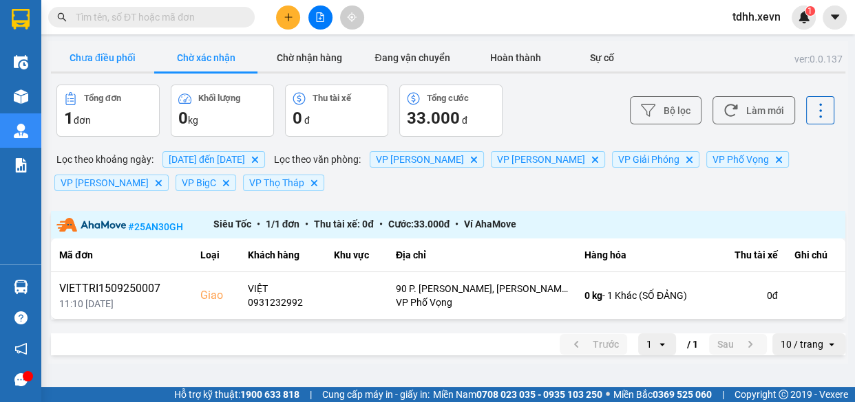
click at [107, 58] on button "Chưa điều phối" at bounding box center [102, 58] width 103 height 28
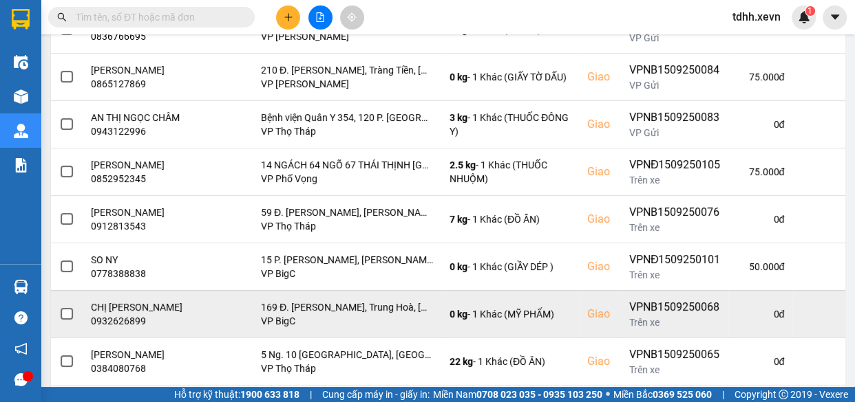
scroll to position [374, 0]
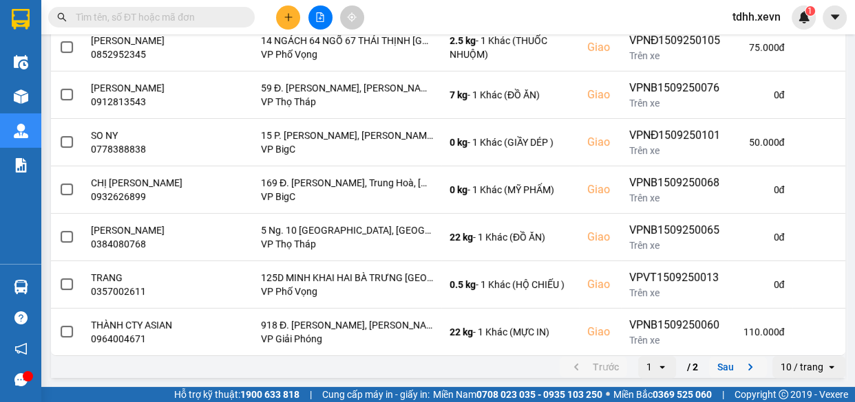
click at [719, 365] on button "Sau" at bounding box center [738, 367] width 58 height 21
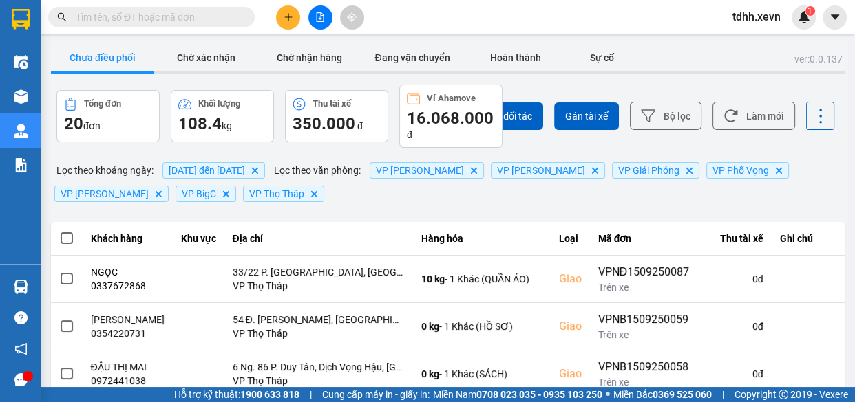
scroll to position [250, 0]
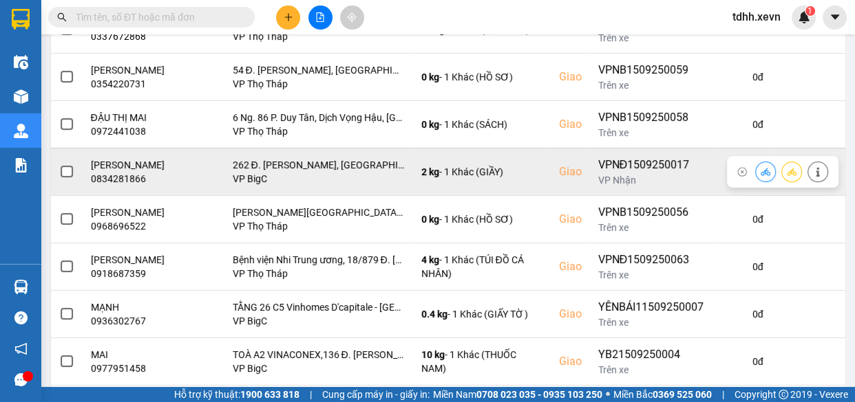
click at [760, 177] on icon at bounding box center [765, 172] width 10 height 10
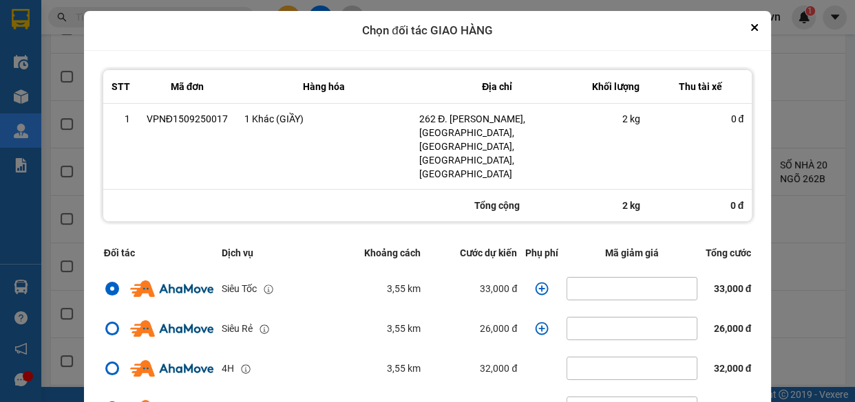
click at [537, 282] on icon "dialog" at bounding box center [541, 288] width 13 height 13
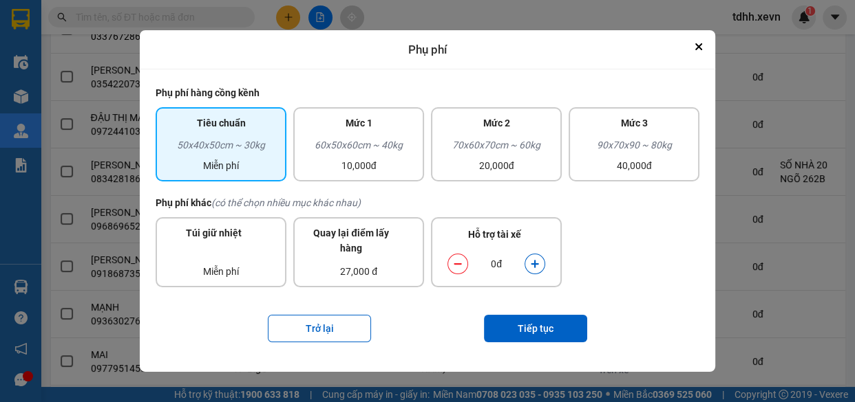
click at [538, 262] on icon "dialog" at bounding box center [535, 264] width 10 height 10
click at [550, 318] on button "Tiếp tục" at bounding box center [535, 329] width 103 height 28
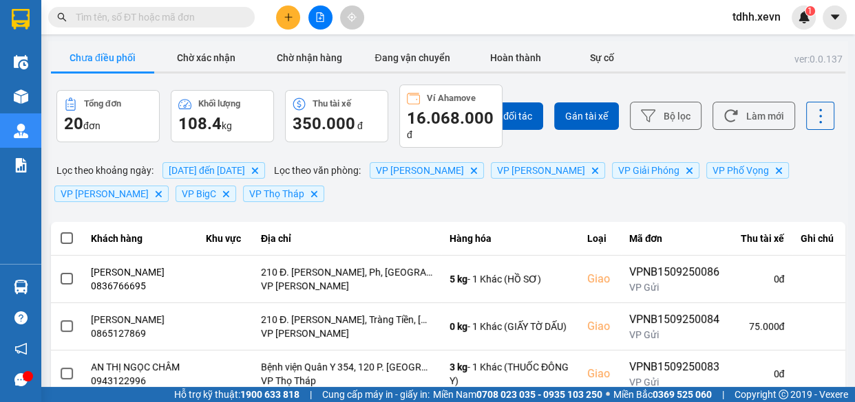
scroll to position [374, 0]
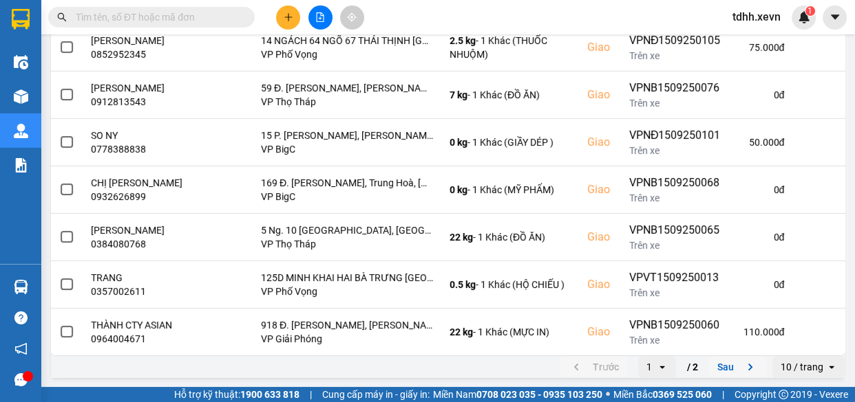
click at [720, 363] on button "Sau" at bounding box center [738, 367] width 58 height 21
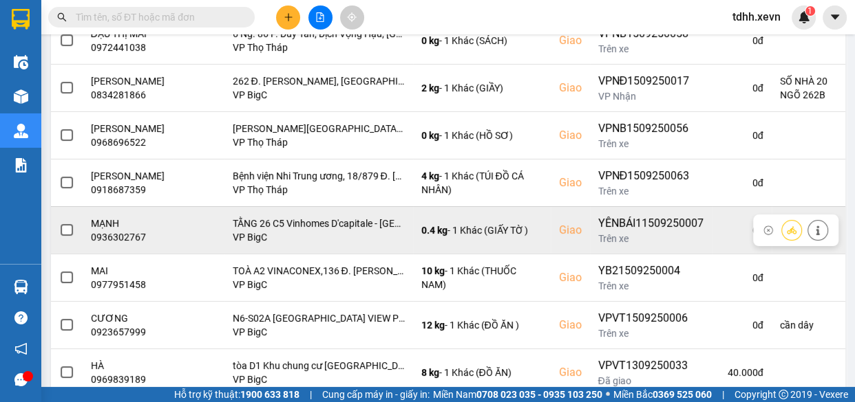
scroll to position [271, 0]
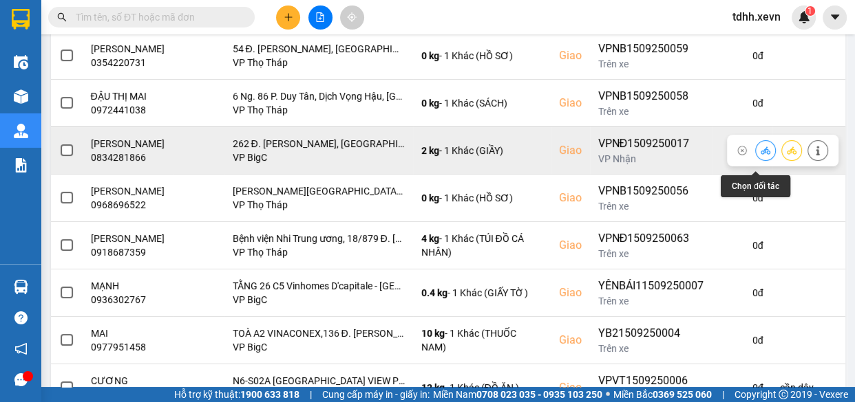
click at [760, 154] on icon at bounding box center [765, 151] width 10 height 8
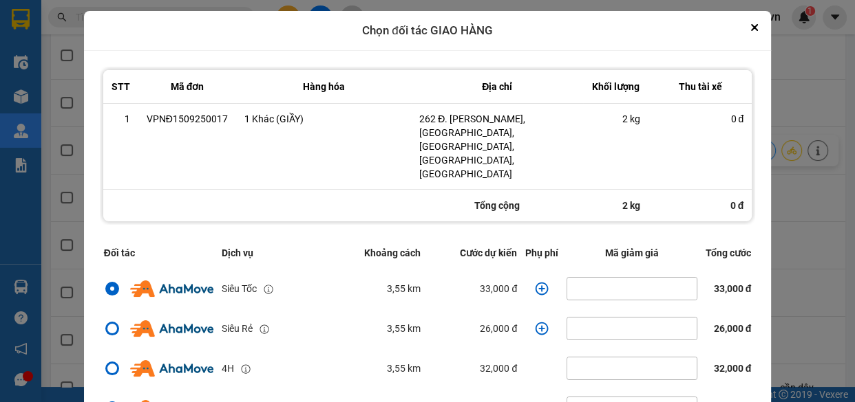
click at [536, 282] on icon "dialog" at bounding box center [542, 289] width 14 height 14
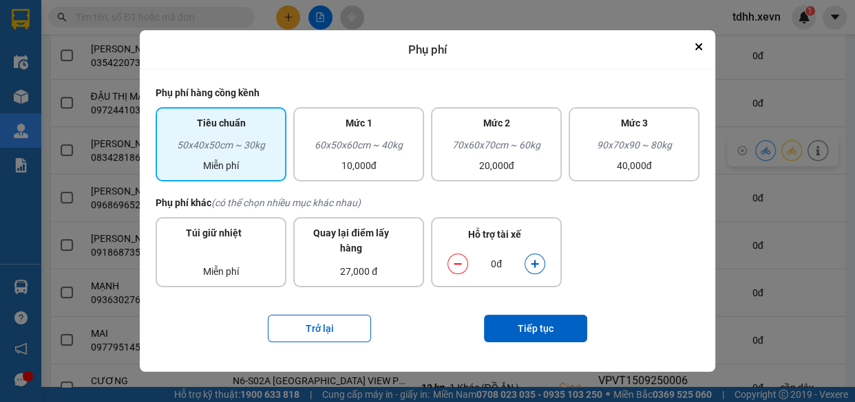
drag, startPoint x: 533, startPoint y: 266, endPoint x: 535, endPoint y: 295, distance: 29.7
click at [533, 268] on icon "dialog" at bounding box center [535, 264] width 10 height 10
click at [535, 327] on button "Tiếp tục" at bounding box center [535, 329] width 103 height 28
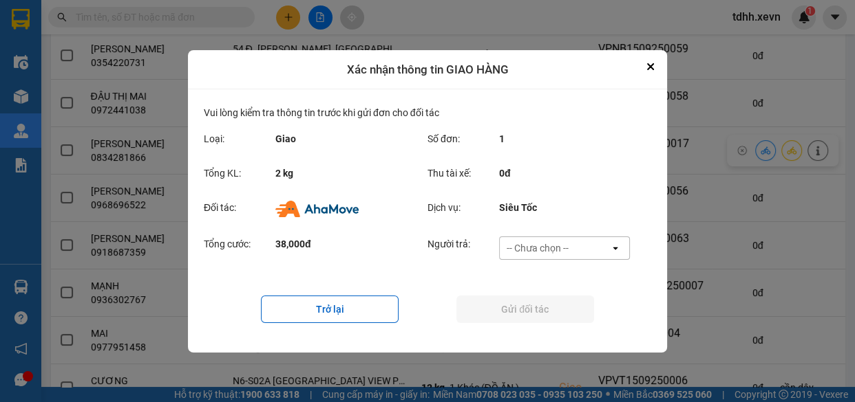
click at [566, 240] on div "-- Chưa chọn --" at bounding box center [554, 248] width 110 height 22
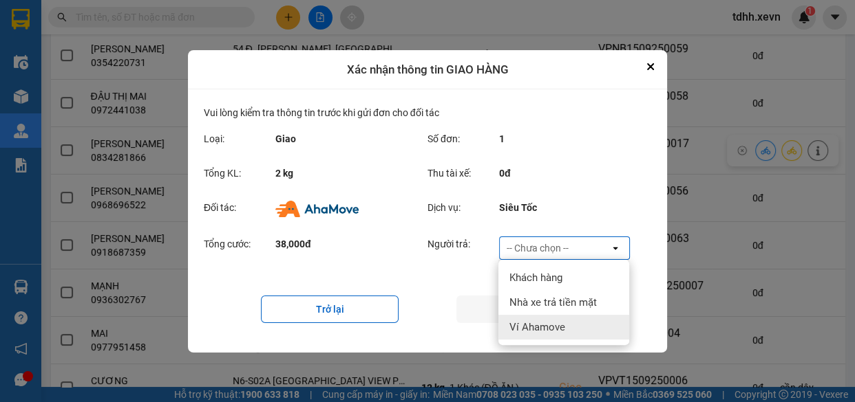
click at [545, 322] on span "Ví Ahamove" at bounding box center [537, 328] width 56 height 14
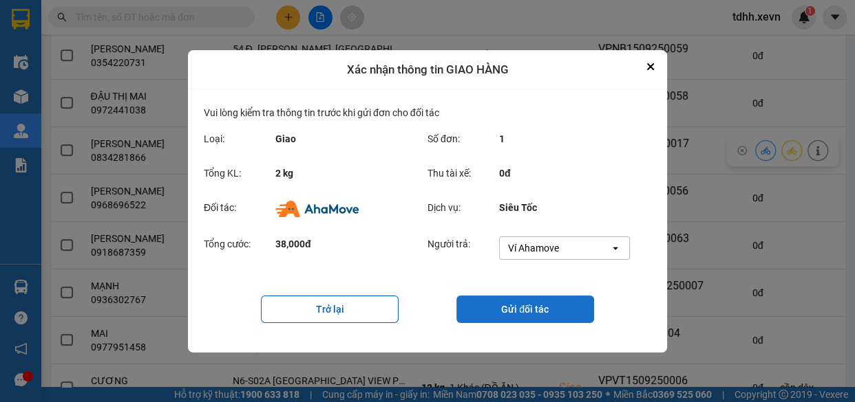
click at [509, 305] on button "Gửi đối tác" at bounding box center [525, 310] width 138 height 28
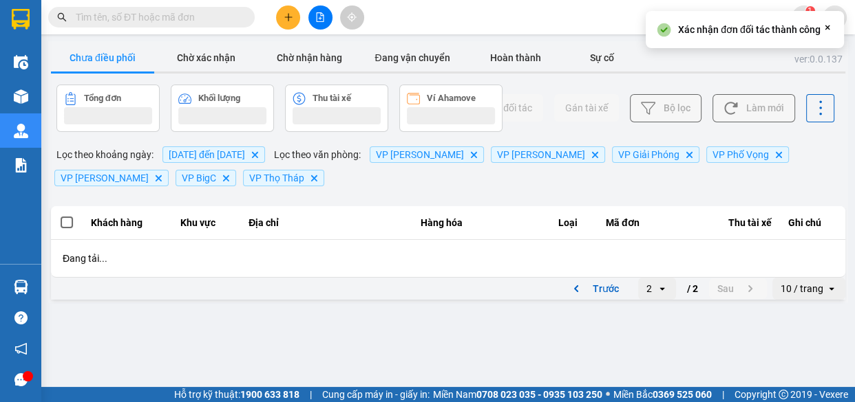
scroll to position [0, 0]
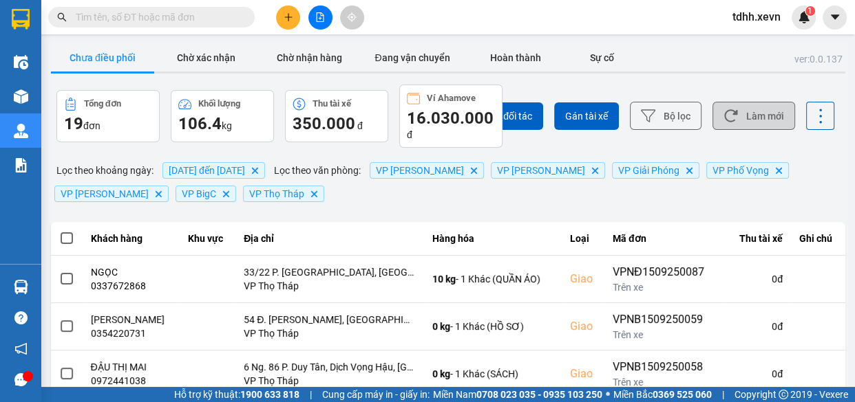
click at [724, 109] on icon at bounding box center [730, 116] width 14 height 14
click at [172, 14] on input "text" at bounding box center [157, 17] width 162 height 15
paste input "0941192466"
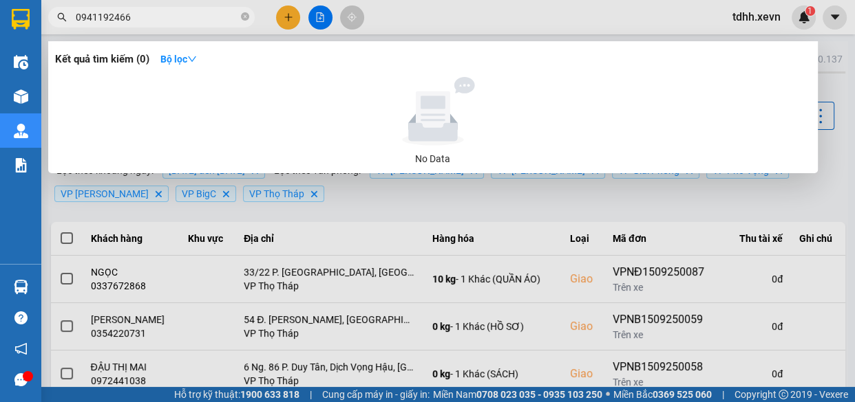
type input "0941192466"
drag, startPoint x: 237, startPoint y: 16, endPoint x: 248, endPoint y: 17, distance: 10.3
click at [247, 17] on span "0941192466" at bounding box center [151, 17] width 206 height 21
click at [248, 17] on icon "close-circle" at bounding box center [245, 16] width 8 height 8
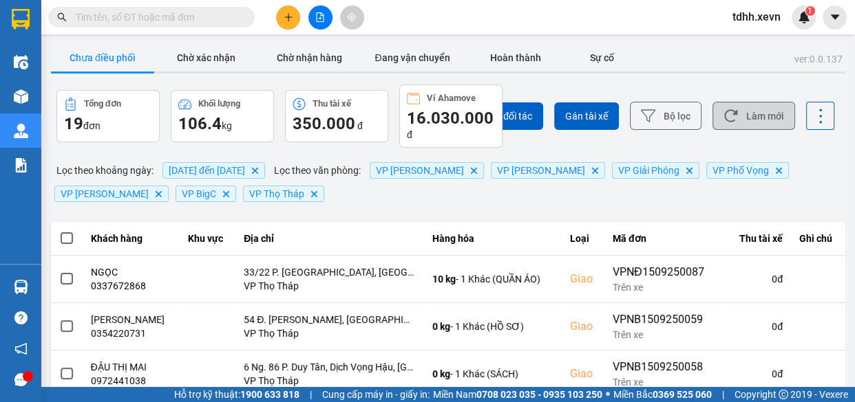
paste input "0909986334"
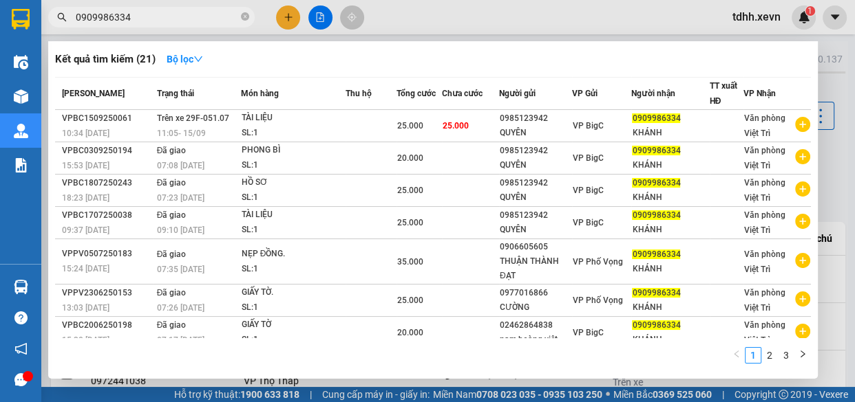
click at [164, 19] on input "0909986334" at bounding box center [157, 17] width 162 height 15
paste input "868249313"
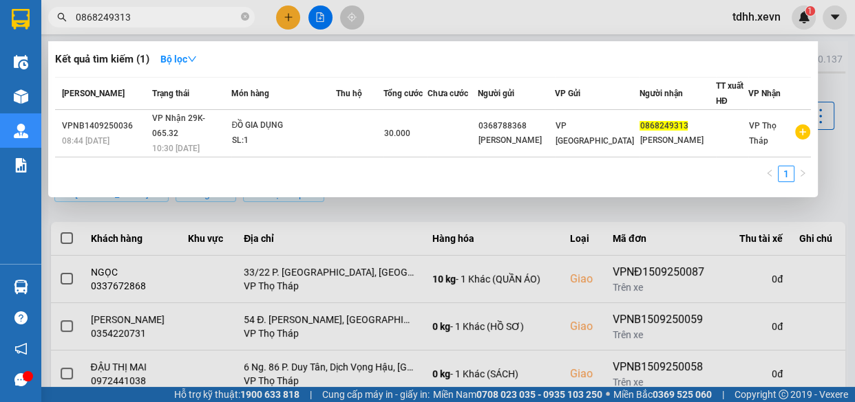
click at [187, 10] on input "0868249313" at bounding box center [157, 17] width 162 height 15
paste input "358358568"
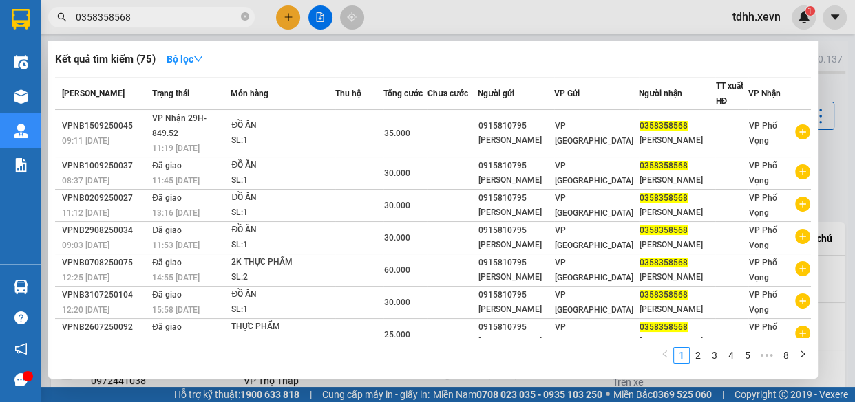
click at [217, 19] on input "0358358568" at bounding box center [157, 17] width 162 height 15
paste input "961810692"
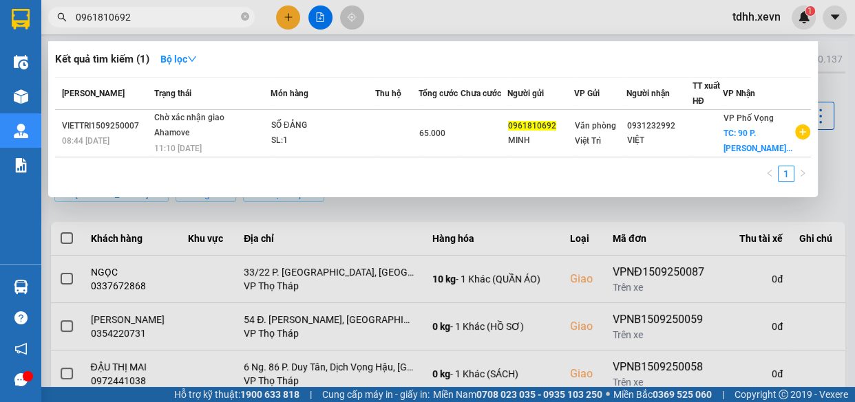
click at [464, 20] on div at bounding box center [427, 201] width 855 height 402
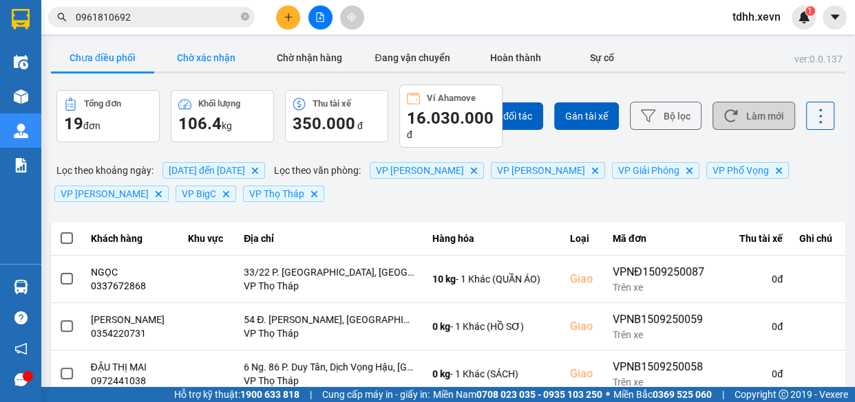
click at [202, 53] on button "Chờ xác nhận" at bounding box center [205, 58] width 103 height 28
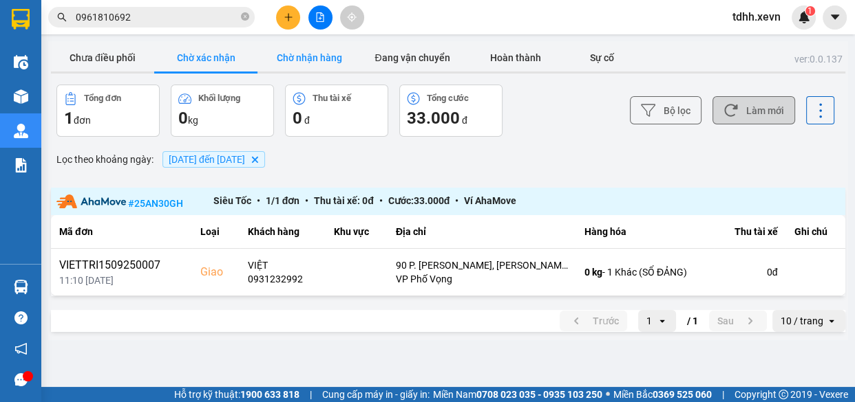
click at [327, 53] on button "Chờ nhận hàng" at bounding box center [308, 58] width 103 height 28
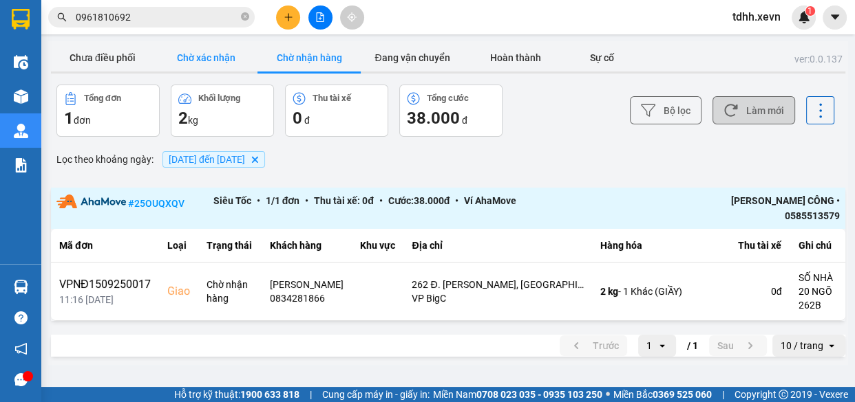
click at [193, 69] on button "Chờ xác nhận" at bounding box center [205, 58] width 103 height 28
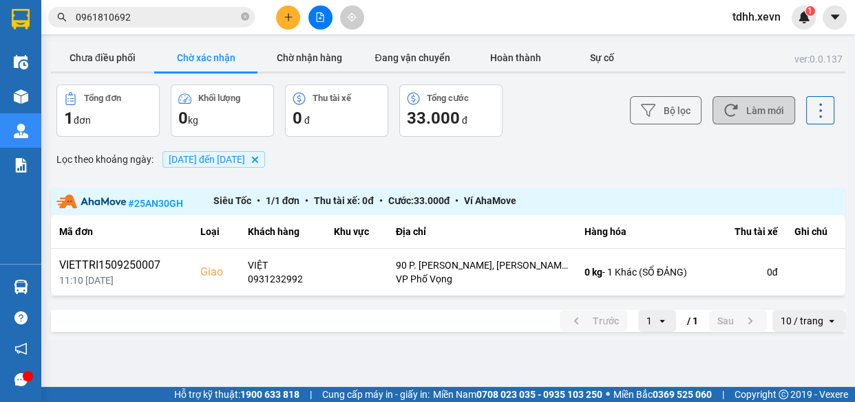
click at [766, 108] on button "Làm mới" at bounding box center [753, 110] width 83 height 28
drag, startPoint x: 134, startPoint y: 60, endPoint x: 193, endPoint y: 3, distance: 81.7
click at [134, 61] on button "Chưa điều phối" at bounding box center [102, 58] width 103 height 28
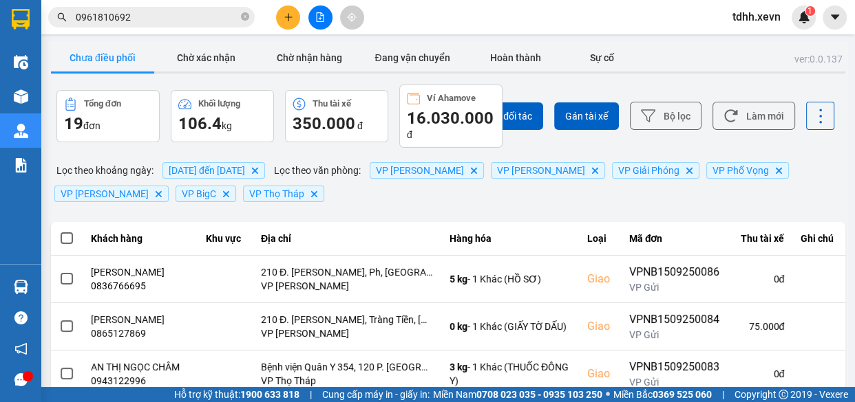
click at [189, 17] on input "0961810692" at bounding box center [157, 17] width 162 height 15
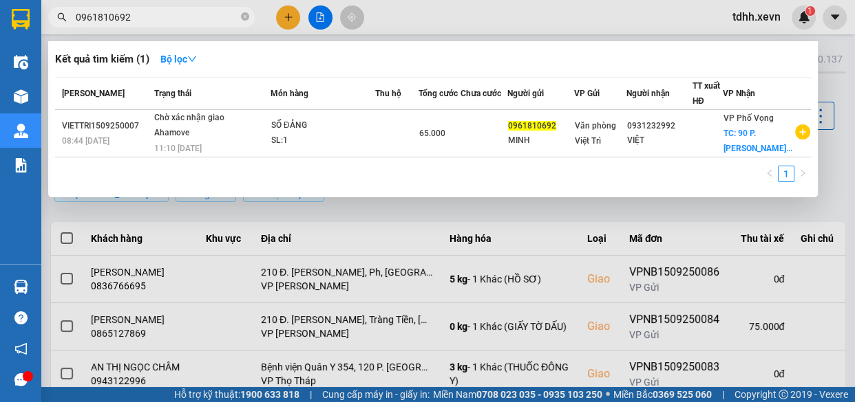
click at [189, 17] on input "0961810692" at bounding box center [157, 17] width 162 height 15
paste input "76347966"
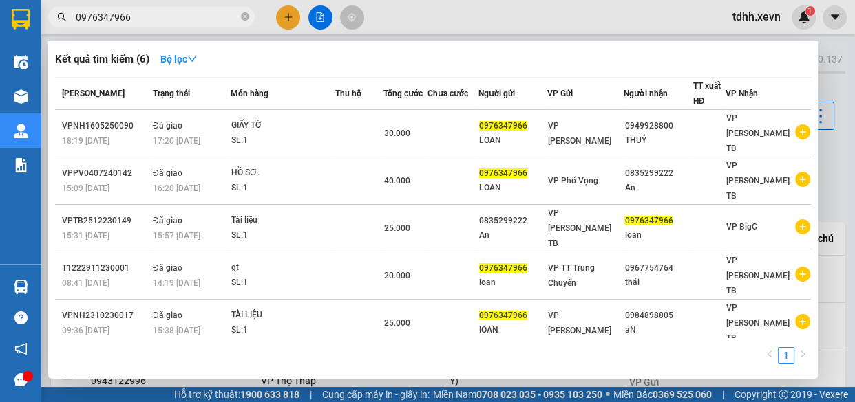
click at [172, 19] on input "0976347966" at bounding box center [157, 17] width 162 height 15
paste input "13011185"
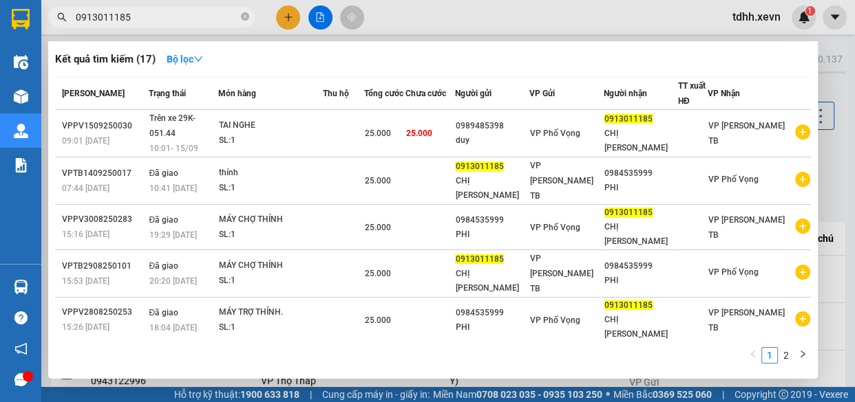
click at [189, 20] on input "0913011185" at bounding box center [157, 17] width 162 height 15
paste input "363158668"
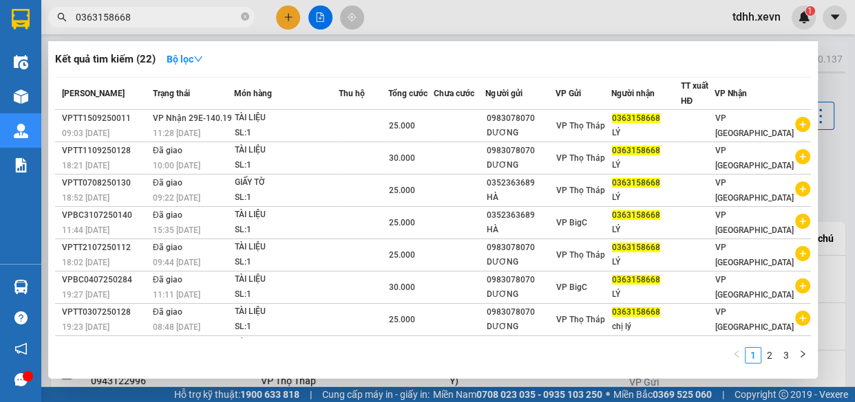
click at [208, 14] on input "0363158668" at bounding box center [157, 17] width 162 height 15
paste input "59159455"
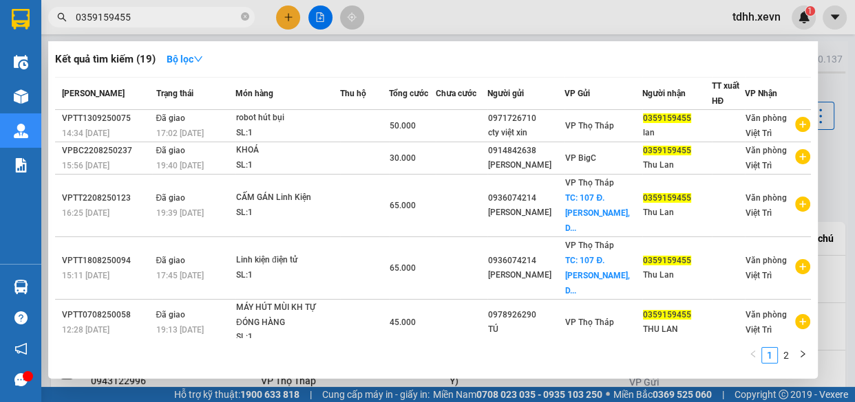
click at [202, 20] on input "0359159455" at bounding box center [157, 17] width 162 height 15
paste input "97466789"
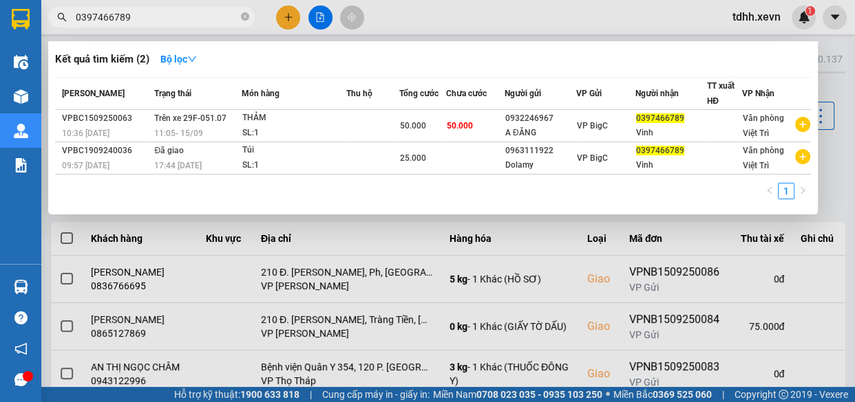
click at [169, 19] on input "0397466789" at bounding box center [157, 17] width 162 height 15
paste input "981039912"
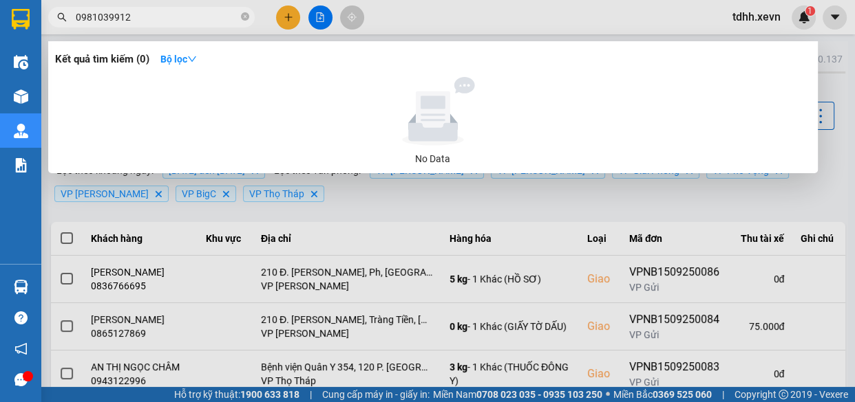
drag, startPoint x: 671, startPoint y: 17, endPoint x: 678, endPoint y: 33, distance: 18.2
click at [671, 19] on div at bounding box center [427, 201] width 855 height 402
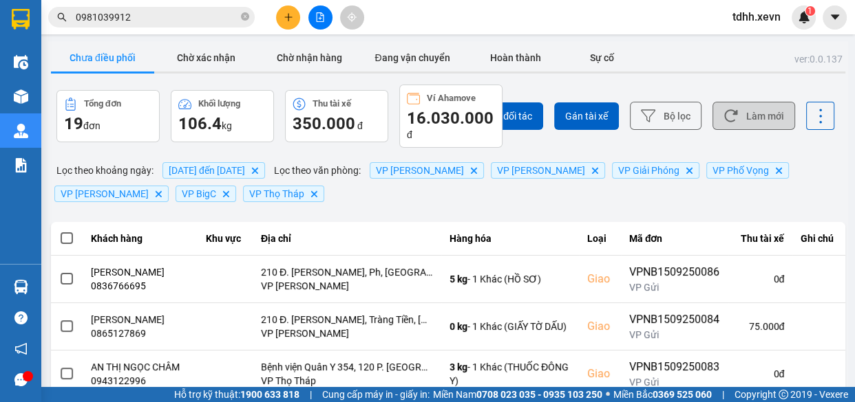
click at [751, 120] on button "Làm mới" at bounding box center [753, 116] width 83 height 28
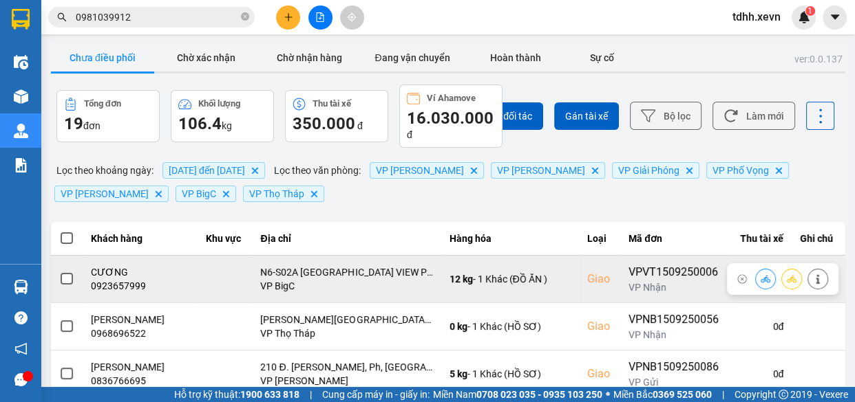
click at [131, 286] on div "0923657999" at bounding box center [140, 286] width 98 height 14
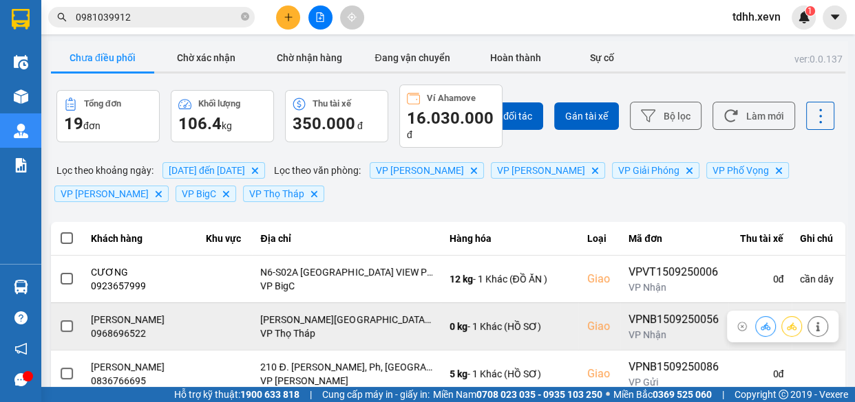
click at [133, 330] on div "0968696522" at bounding box center [140, 334] width 98 height 14
copy div "0968696522"
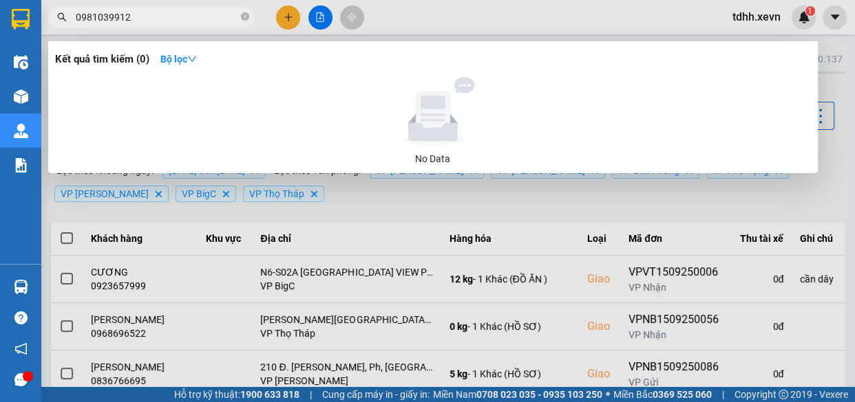
click at [226, 16] on input "0981039912" at bounding box center [157, 17] width 162 height 15
paste input "67255515"
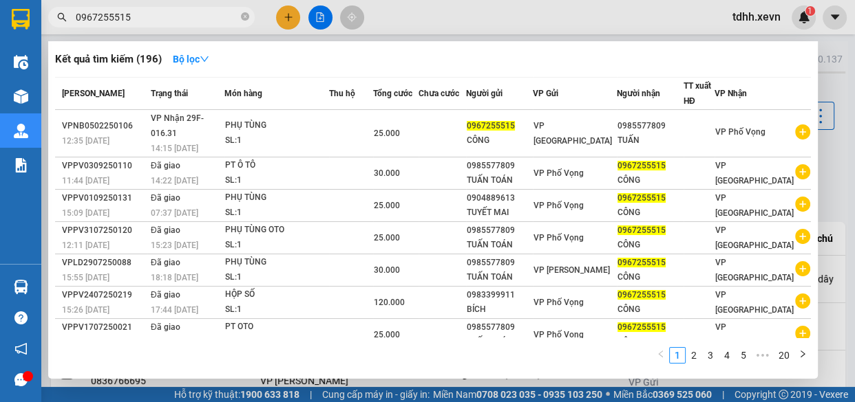
type input "0967255515"
click at [480, 23] on div at bounding box center [427, 201] width 855 height 402
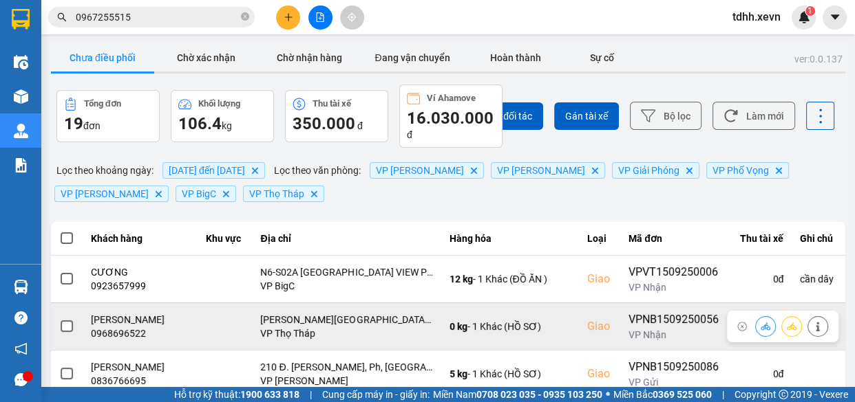
click at [133, 337] on div "0968696522" at bounding box center [140, 334] width 98 height 14
click at [134, 337] on div "0968696522" at bounding box center [140, 334] width 98 height 14
copy div "0968696522"
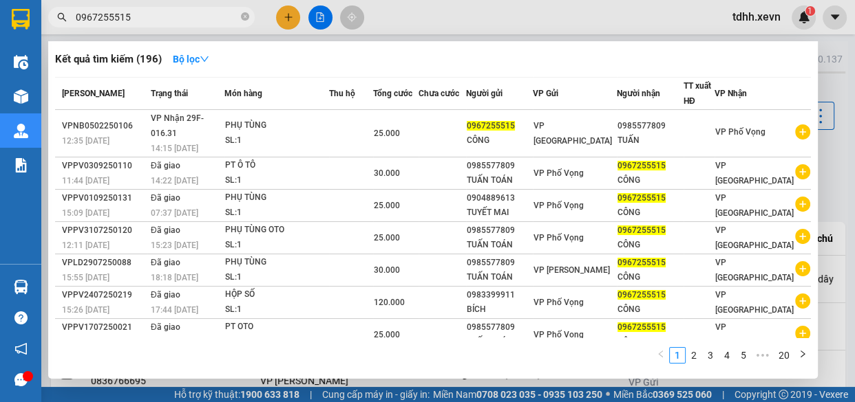
click at [206, 19] on input "0967255515" at bounding box center [157, 17] width 162 height 15
drag, startPoint x: 244, startPoint y: 11, endPoint x: 261, endPoint y: 6, distance: 17.4
click at [244, 14] on span at bounding box center [245, 17] width 8 height 13
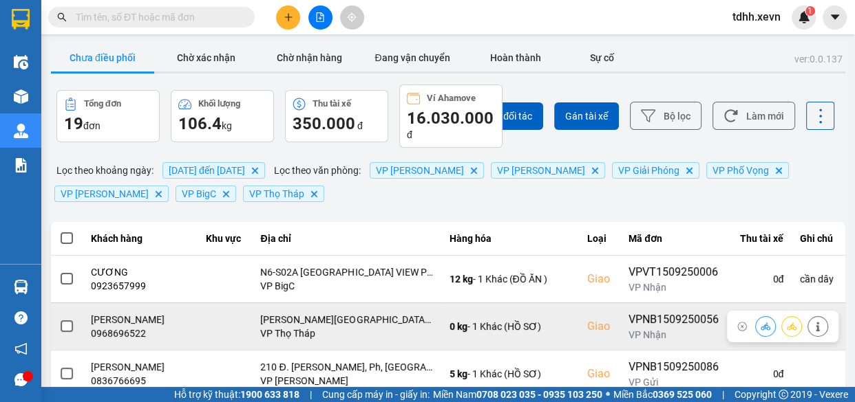
click at [760, 331] on icon at bounding box center [765, 327] width 10 height 10
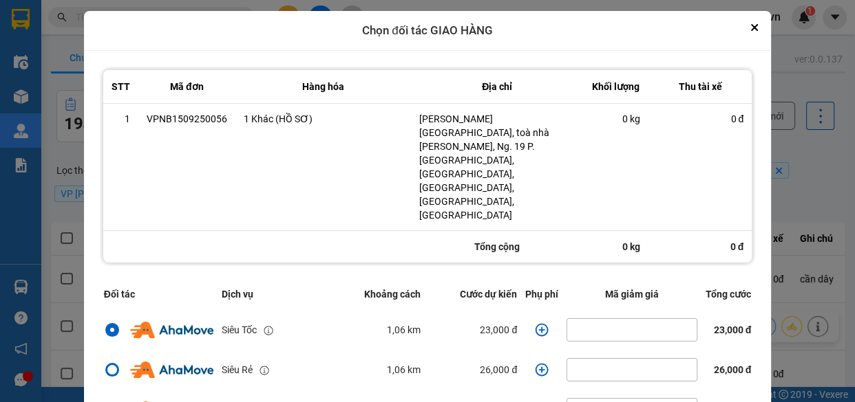
click at [535, 323] on icon "dialog" at bounding box center [541, 329] width 13 height 13
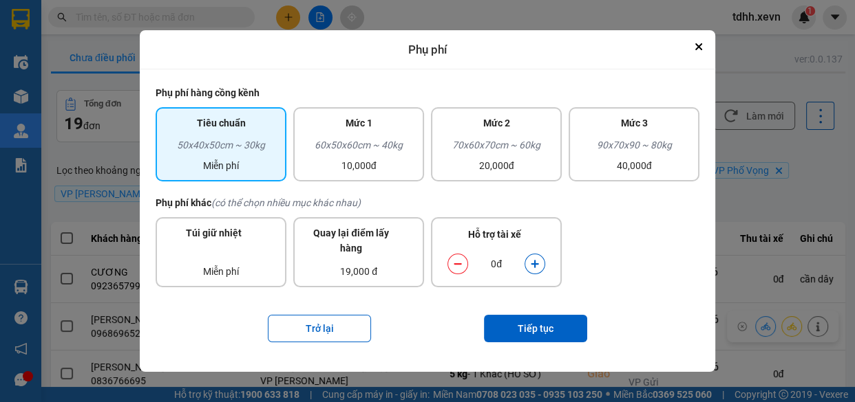
click at [529, 261] on button "dialog" at bounding box center [534, 265] width 19 height 24
click at [546, 323] on button "Tiếp tục" at bounding box center [535, 329] width 103 height 28
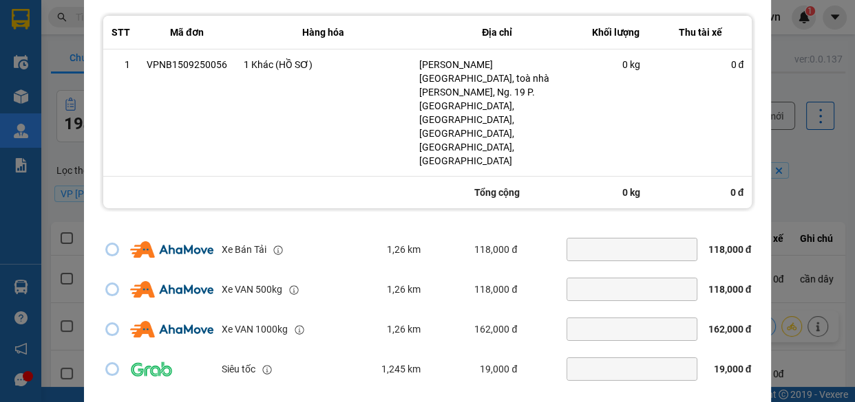
scroll to position [297, 0]
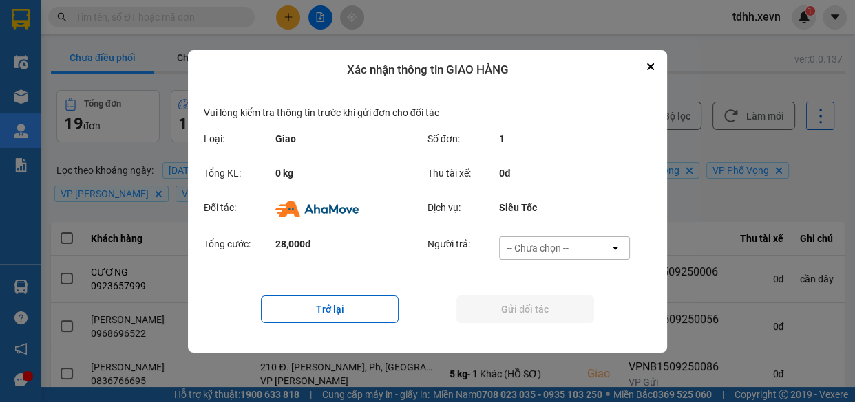
scroll to position [0, 0]
drag, startPoint x: 564, startPoint y: 236, endPoint x: 564, endPoint y: 257, distance: 20.6
click at [564, 241] on div "-- Chưa chọn -- open" at bounding box center [564, 248] width 131 height 23
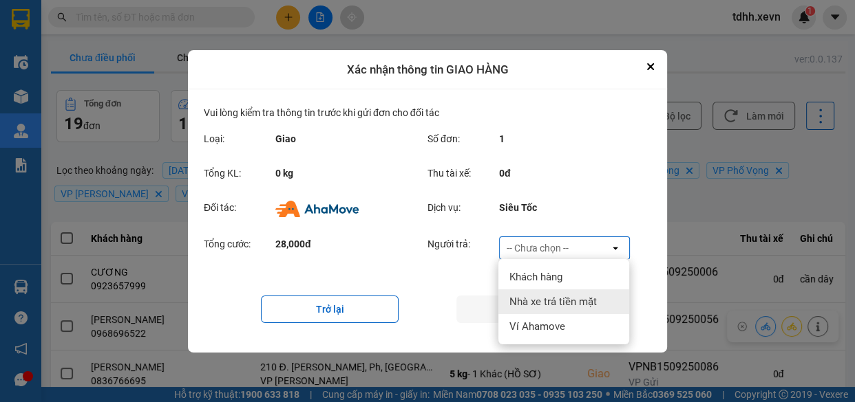
click at [553, 320] on span "Ví Ahamove" at bounding box center [537, 327] width 56 height 14
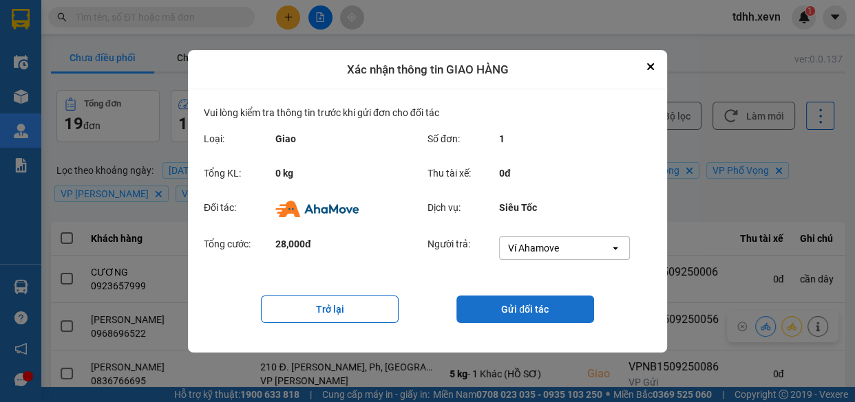
click at [523, 308] on button "Gửi đối tác" at bounding box center [525, 310] width 138 height 28
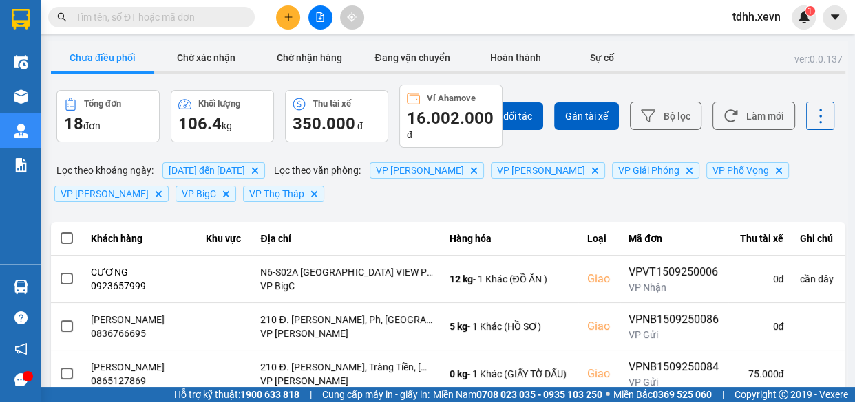
click at [216, 14] on input "text" at bounding box center [157, 17] width 162 height 15
click at [215, 14] on input "text" at bounding box center [157, 17] width 162 height 15
paste input "0886802288"
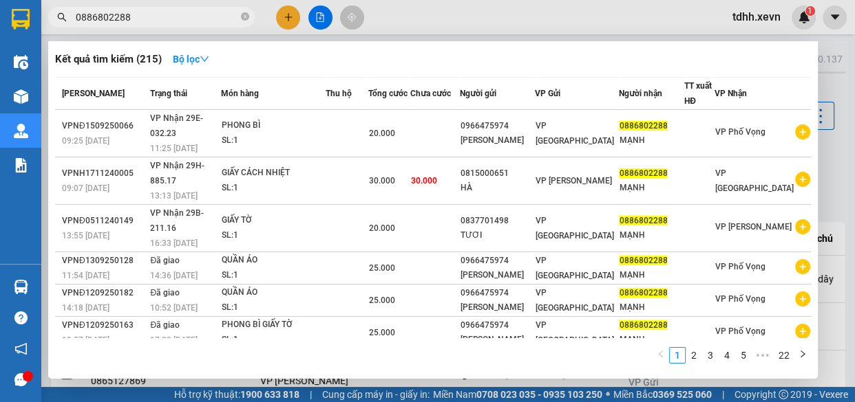
type input "0886802288"
click at [243, 21] on span at bounding box center [245, 17] width 8 height 13
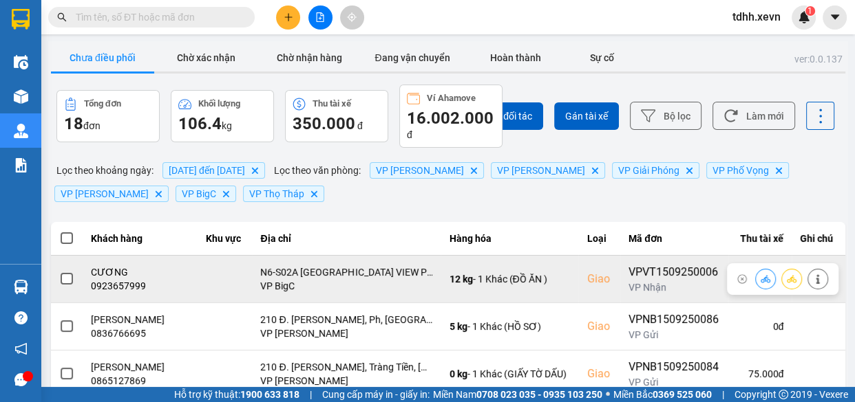
click at [121, 284] on div "0923657999" at bounding box center [140, 286] width 98 height 14
copy div "0923657999"
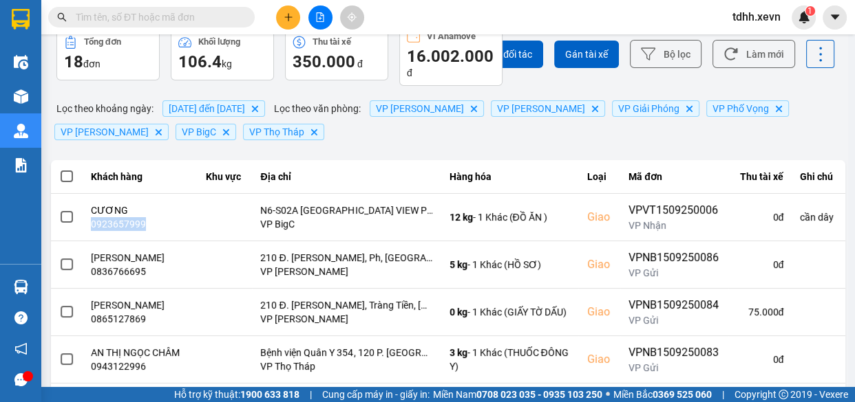
scroll to position [125, 0]
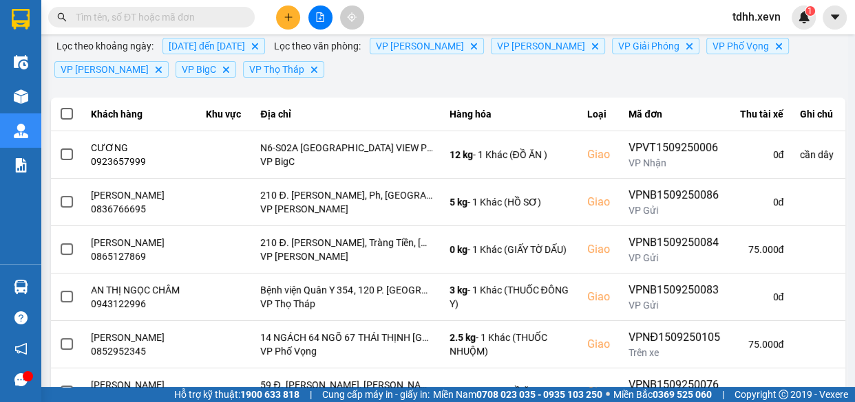
click at [197, 21] on input "text" at bounding box center [157, 17] width 162 height 15
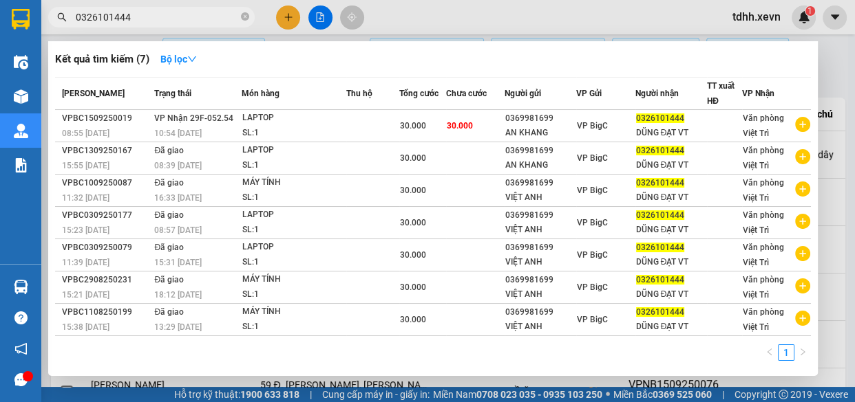
type input "0326101444"
click at [248, 20] on icon "close-circle" at bounding box center [245, 16] width 8 height 8
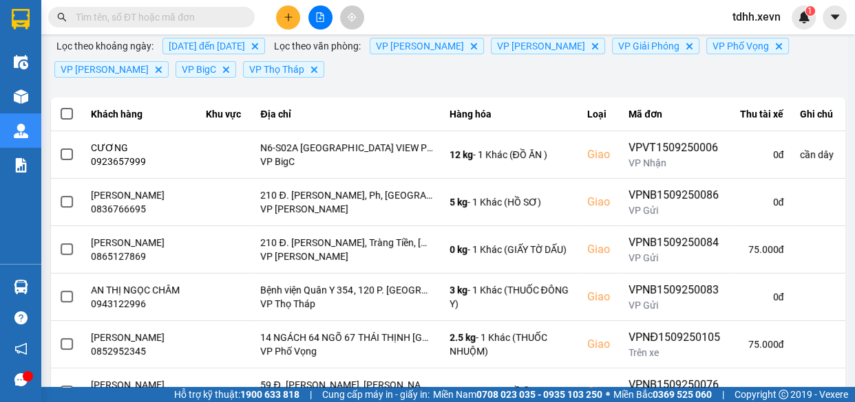
scroll to position [0, 0]
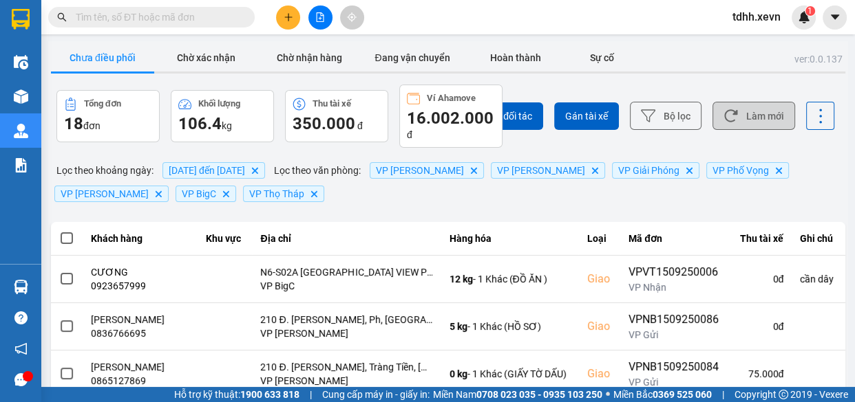
click at [753, 115] on button "Làm mới" at bounding box center [753, 116] width 83 height 28
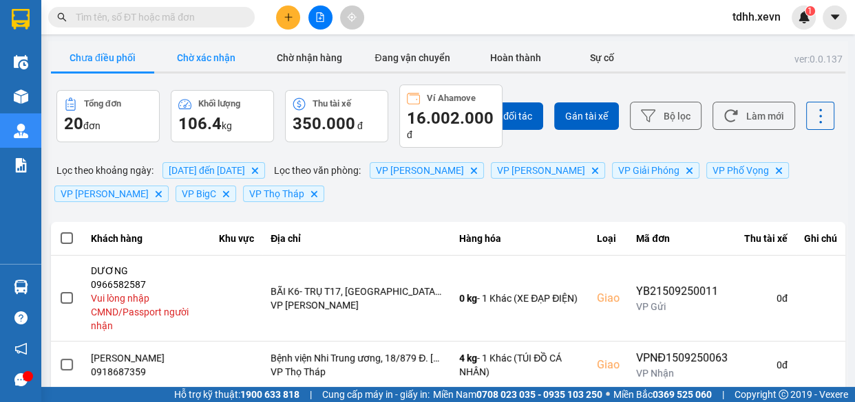
click at [237, 52] on button "Chờ xác nhận" at bounding box center [205, 58] width 103 height 28
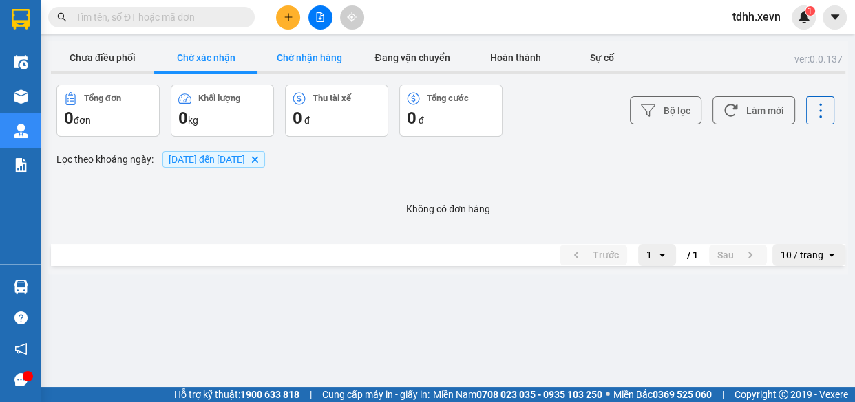
click at [310, 62] on button "Chờ nhận hàng" at bounding box center [308, 58] width 103 height 28
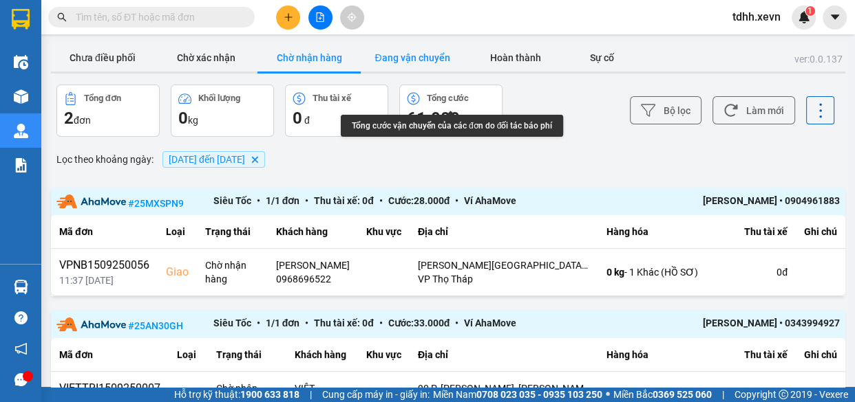
click at [413, 56] on button "Đang vận chuyển" at bounding box center [412, 58] width 103 height 28
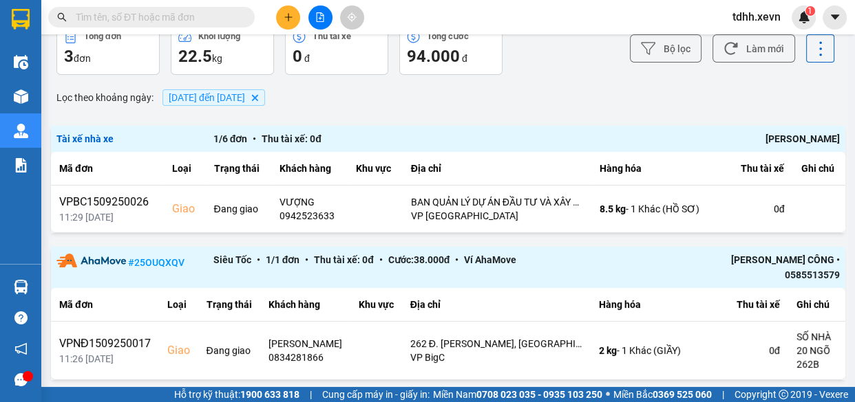
scroll to position [226, 0]
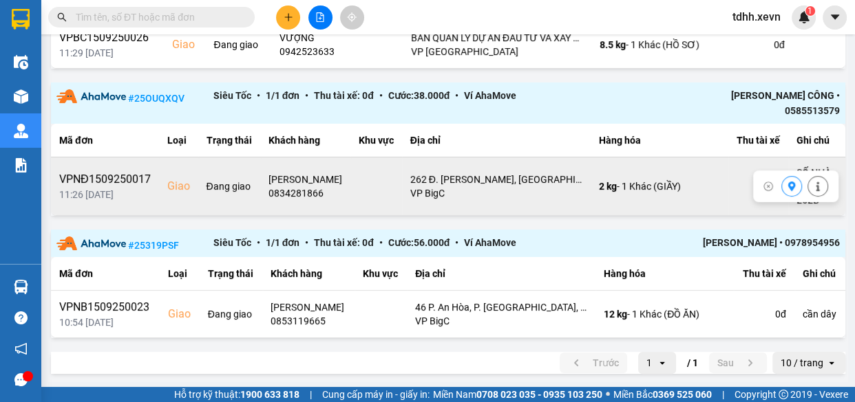
click at [786, 182] on icon at bounding box center [791, 187] width 10 height 10
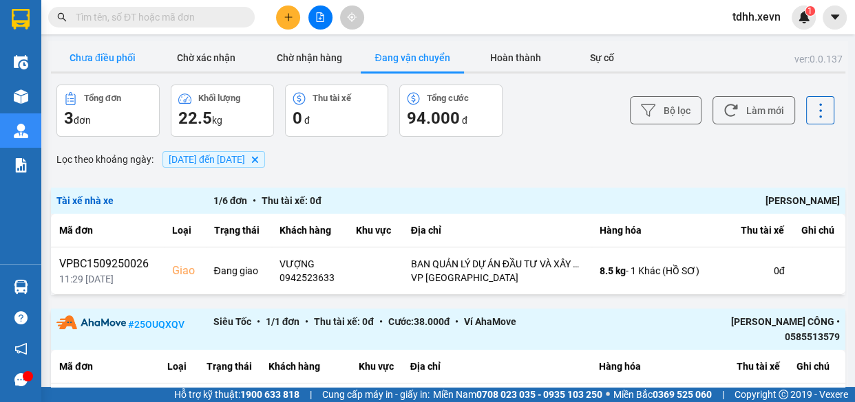
click at [120, 64] on button "Chưa điều phối" at bounding box center [102, 58] width 103 height 28
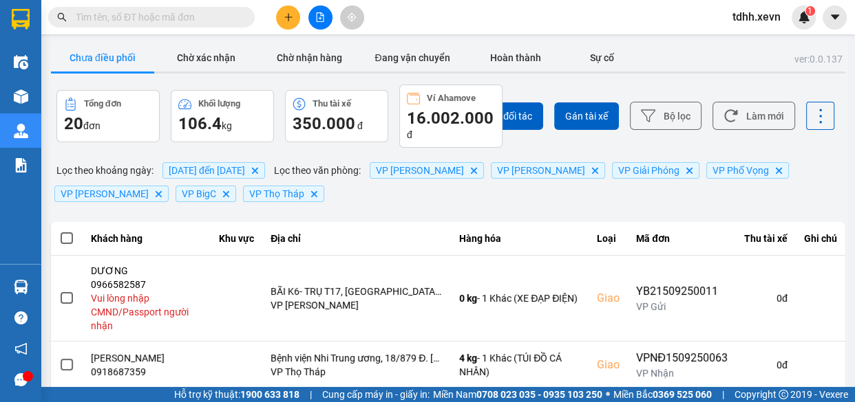
click at [160, 21] on input "text" at bounding box center [157, 17] width 162 height 15
paste input "Nay số 0793131007 có đơn hàng gửi về. B check giúp mh mấy h về với ạ"
type input "Nay số 0793131007 có đơn hàng gửi về. B check giúp mh mấy h về với ạ"
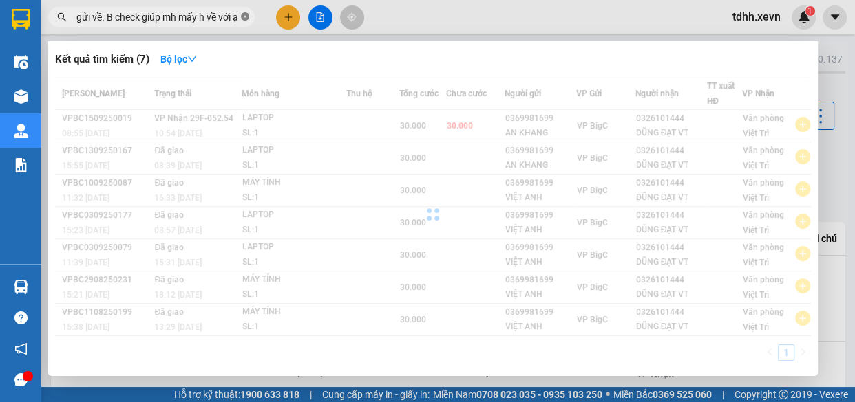
click at [245, 16] on icon "close-circle" at bounding box center [245, 16] width 8 height 8
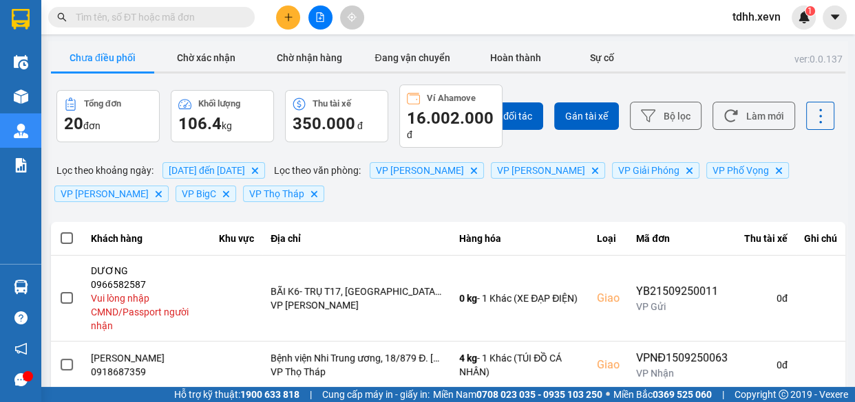
drag, startPoint x: 157, startPoint y: 29, endPoint x: 193, endPoint y: 12, distance: 39.7
click at [162, 28] on div "Kết quả tìm kiếm ( 0 ) Bộ lọc No Data tdhh.xevn 1" at bounding box center [427, 17] width 855 height 34
click at [193, 11] on input "text" at bounding box center [157, 17] width 162 height 15
paste input "0793131007"
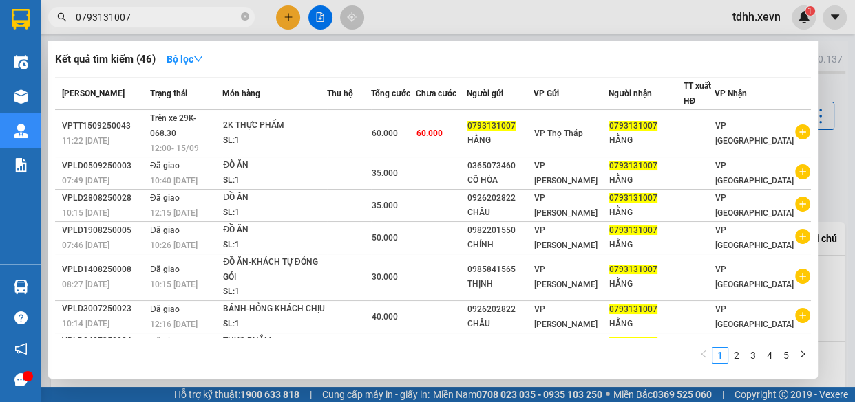
click at [199, 17] on input "0793131007" at bounding box center [157, 17] width 162 height 15
paste input "886182312"
click at [199, 17] on input "0793131007" at bounding box center [157, 17] width 162 height 15
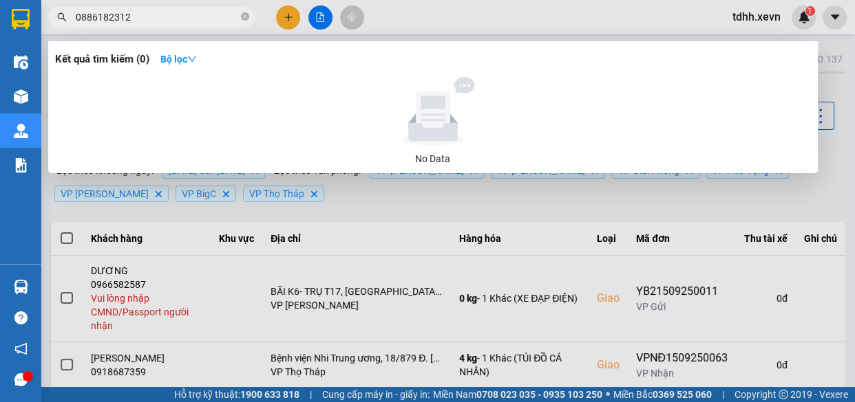
click at [694, 17] on div at bounding box center [427, 201] width 855 height 402
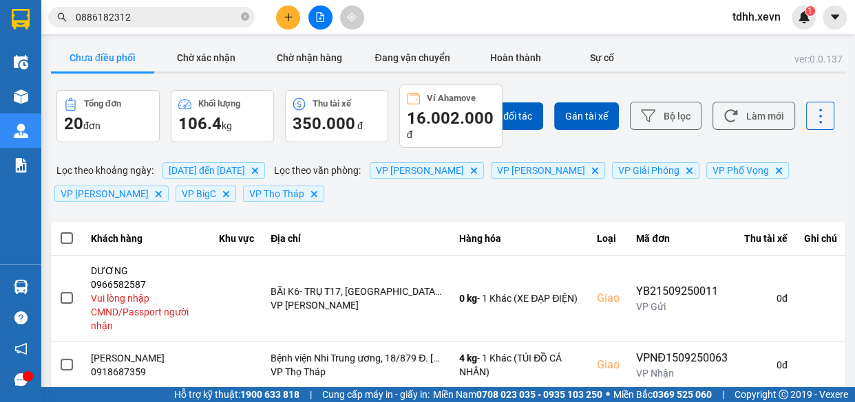
click at [217, 17] on input "0886182312" at bounding box center [157, 17] width 162 height 15
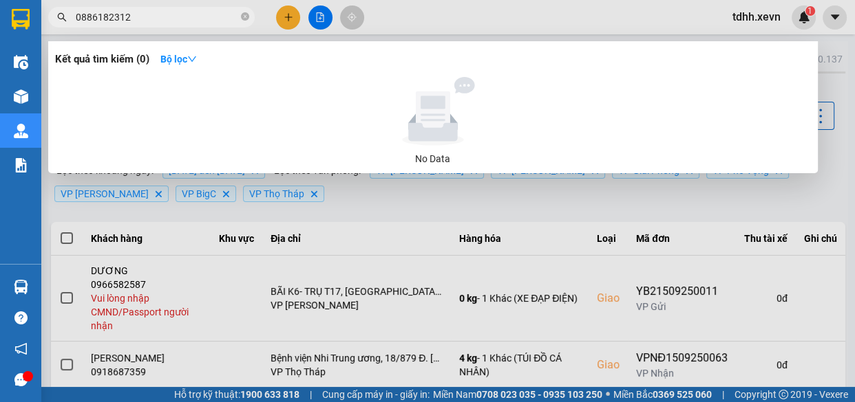
click at [217, 17] on input "0886182312" at bounding box center [157, 17] width 162 height 15
paste input "48789259"
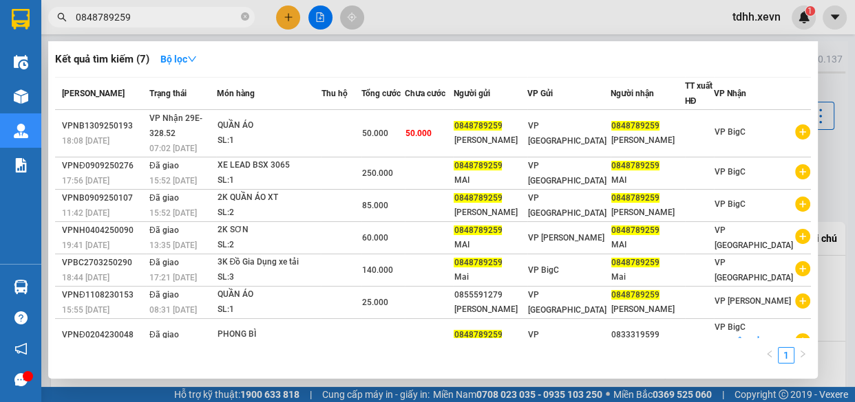
type input "0848789259"
click at [658, 10] on div at bounding box center [427, 201] width 855 height 402
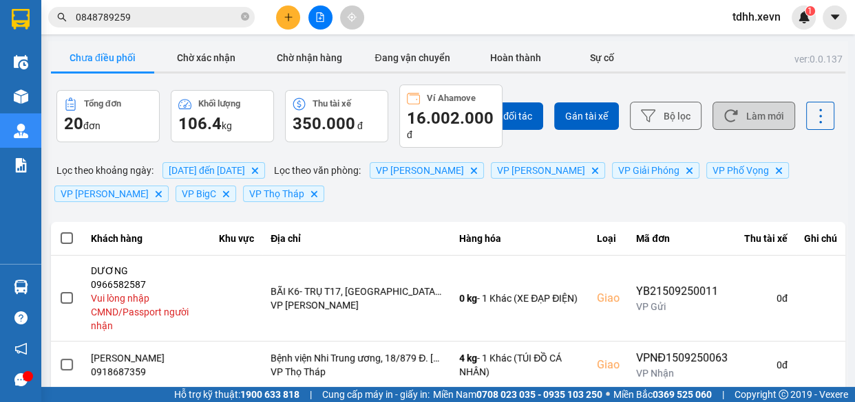
click at [756, 125] on button "Làm mới" at bounding box center [753, 116] width 83 height 28
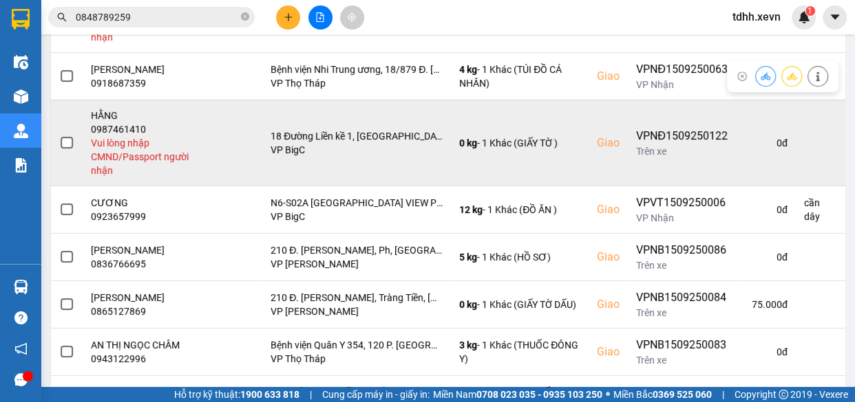
scroll to position [438, 0]
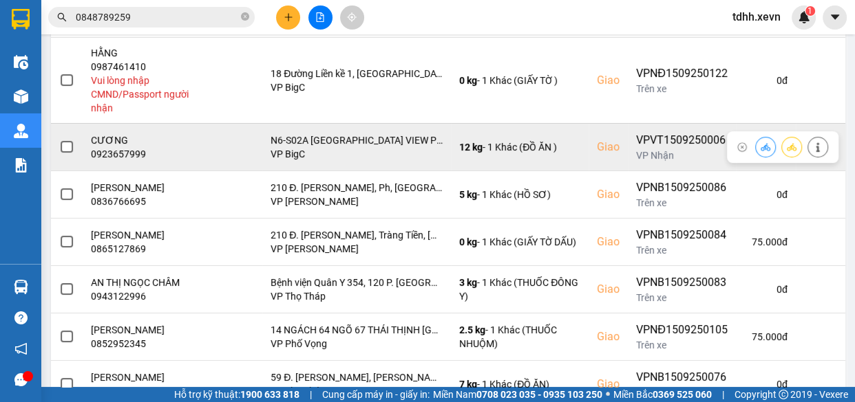
drag, startPoint x: 808, startPoint y: 139, endPoint x: 797, endPoint y: 144, distance: 12.0
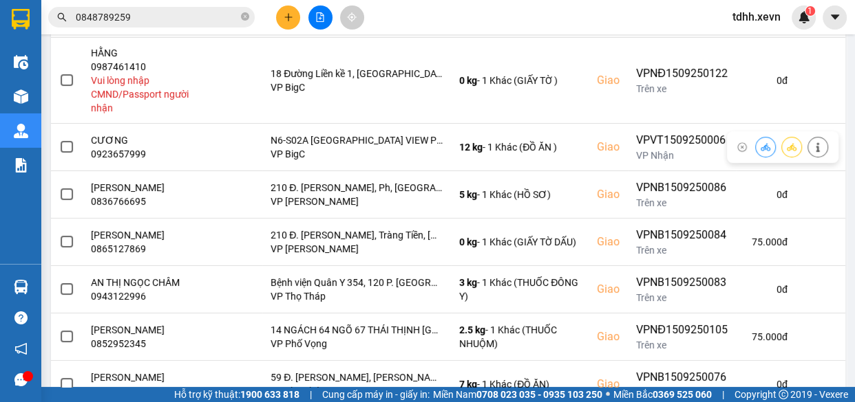
click at [808, 140] on button at bounding box center [817, 147] width 19 height 24
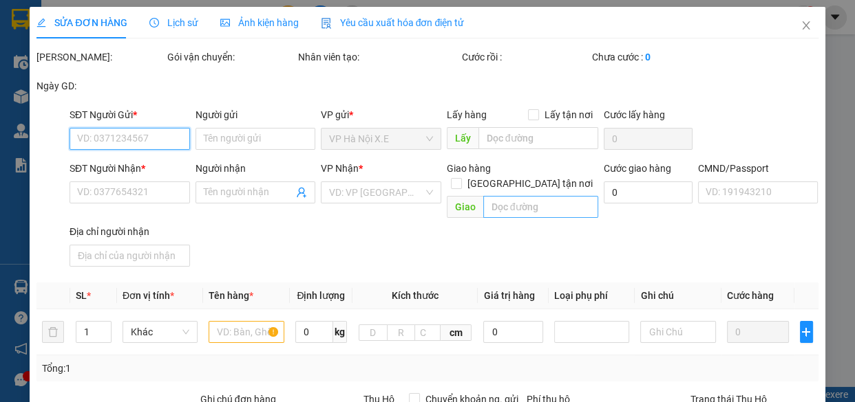
type input "0964432465"
type input "LINH"
type input "0923657999"
type input "CƯƠNG"
checkbox input "true"
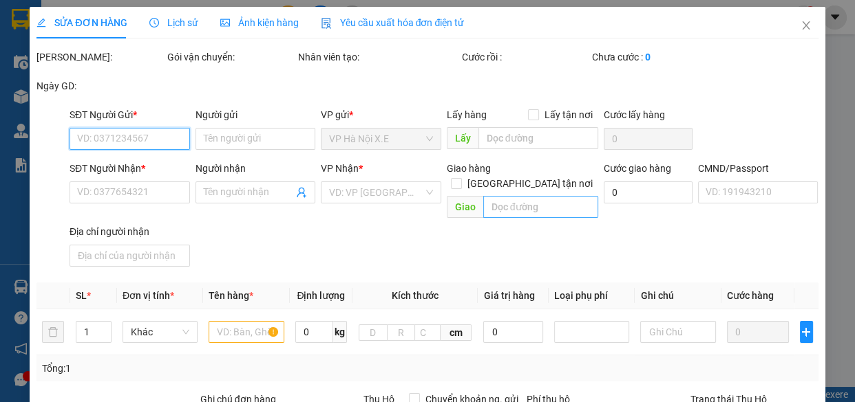
type input "N6-S02A MIPEC CITY VIEW PHƯỜNG KIẾN HƯNG HÀ ĐÔNG"
type input "1"
type input "cần dây"
type input "140.000"
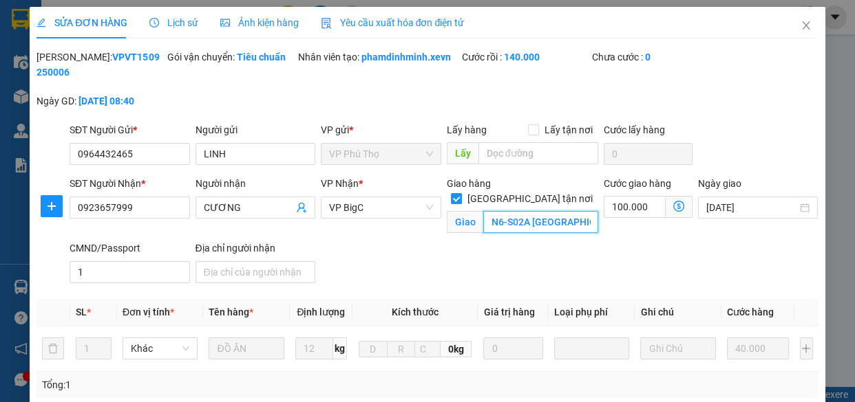
click at [528, 211] on input "N6-S02A MIPEC CITY VIEW PHƯỜNG KIẾN HƯNG HÀ ĐÔNG" at bounding box center [540, 222] width 115 height 22
click at [616, 253] on div "SĐT Người Nhận * 0923657999 Người nhận CƯƠNG VP Nhận * VP BigC Giao hàng Giao t…" at bounding box center [444, 232] width 754 height 113
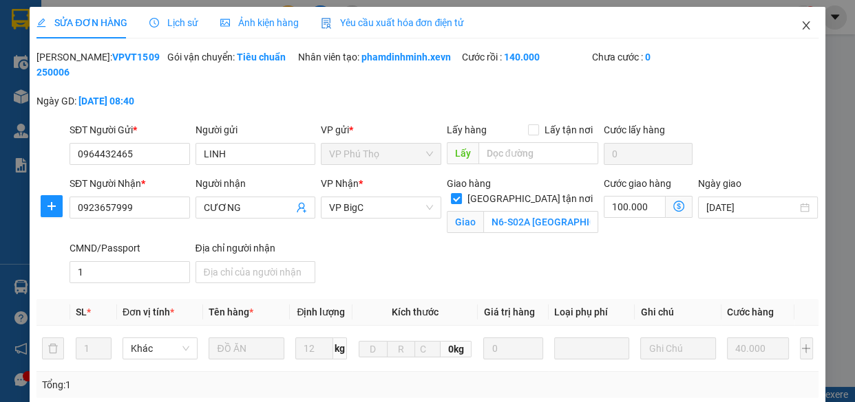
click at [793, 17] on span "Close" at bounding box center [805, 26] width 39 height 39
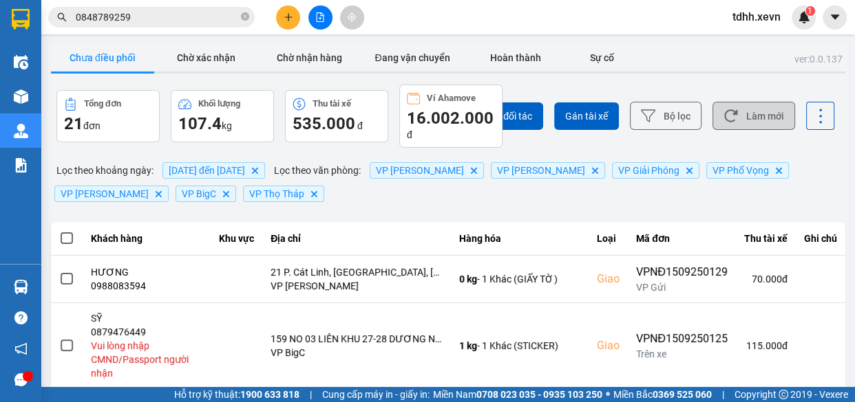
click at [767, 104] on button "Làm mới" at bounding box center [753, 116] width 83 height 28
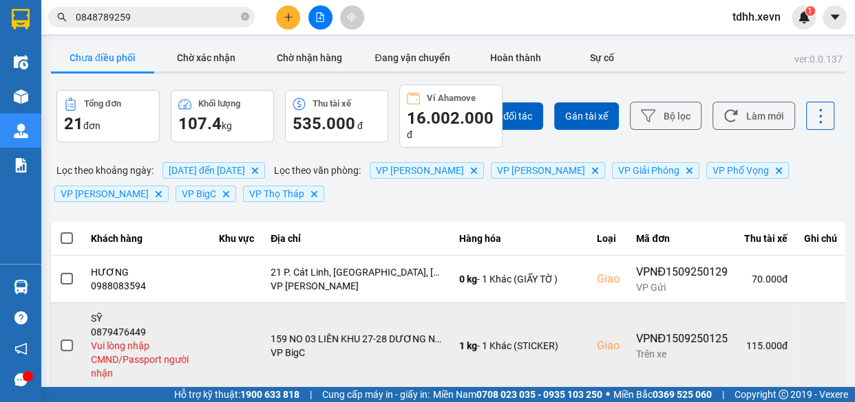
scroll to position [187, 0]
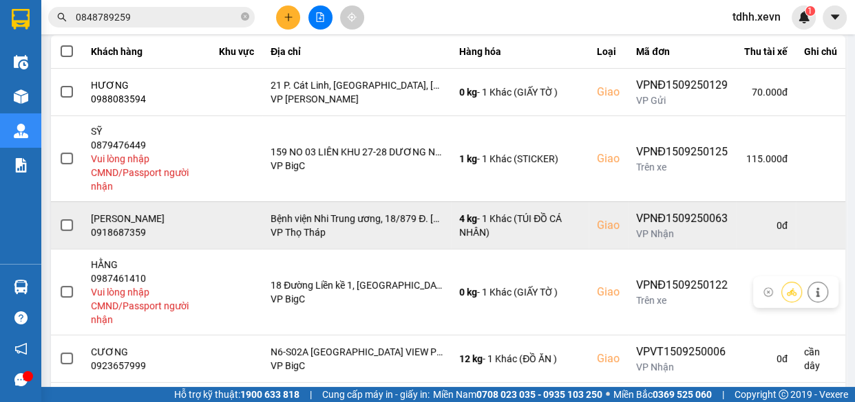
click at [122, 235] on div "0918687359" at bounding box center [147, 233] width 112 height 14
copy div "0918687359"
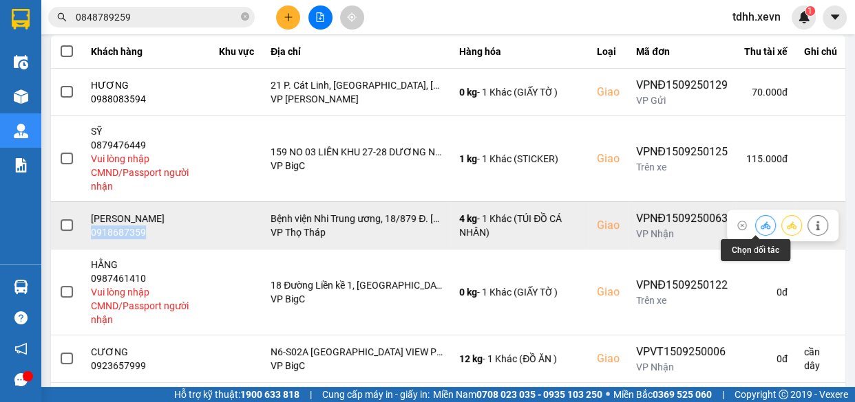
click at [760, 225] on icon at bounding box center [765, 226] width 10 height 10
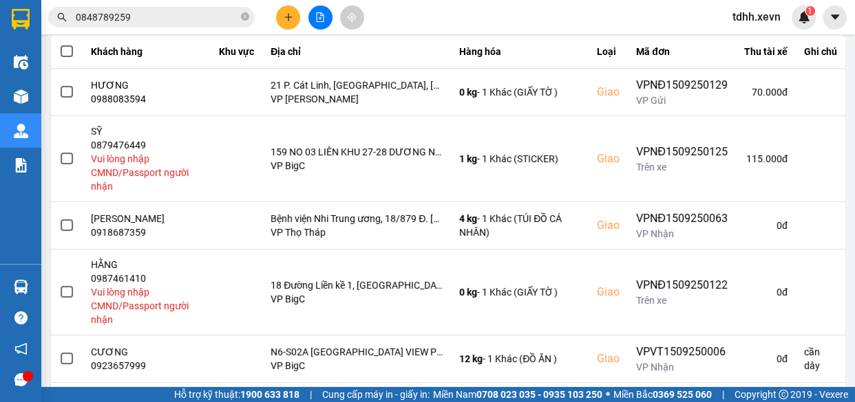
click at [822, 178] on div "ver: 0.0.137 Chưa điều phối Chờ xác nhận Chờ nhận hàng Đang vận chuyển Hoàn thà…" at bounding box center [447, 249] width 799 height 791
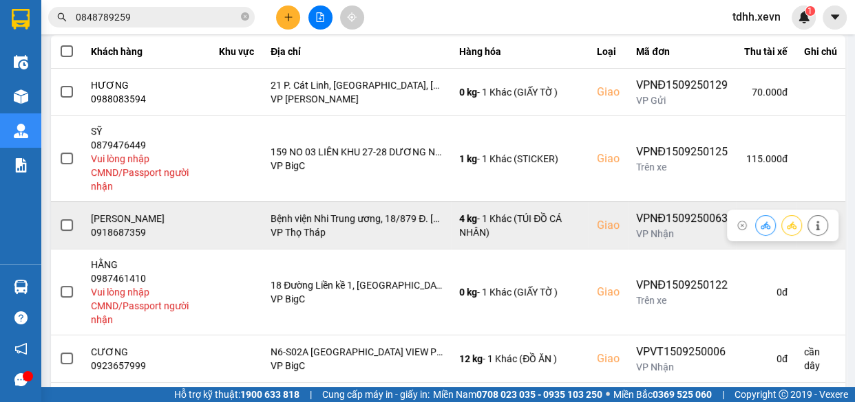
click at [813, 221] on icon at bounding box center [818, 226] width 10 height 10
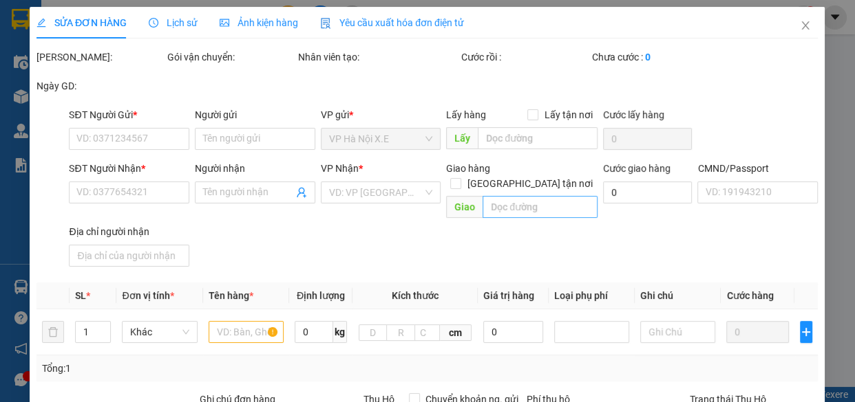
type input "0942644666"
type input "NGUYỄN VĂN TUYỀN"
type input "0918687359"
type input "NGÔ THU THỦY"
checkbox input "true"
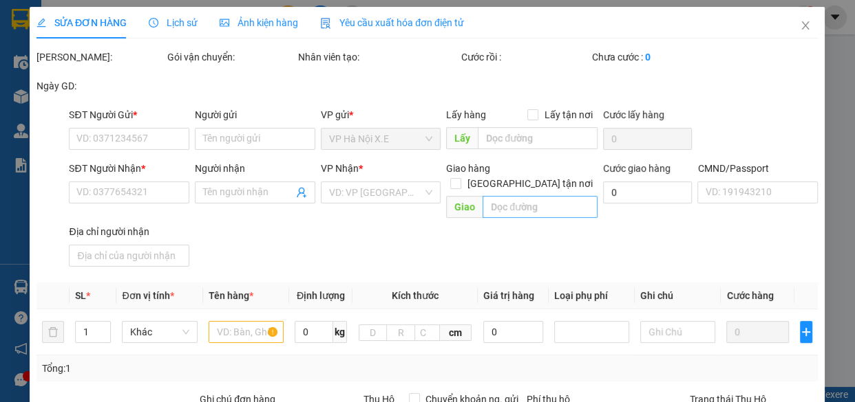
type input "Bệnh viện Nhi Trung ương, 18/879 Đ. La Thành, Láng Thượng, Đống Đa, Hà Nội ( CỔ…"
type input "123"
type input "80.000"
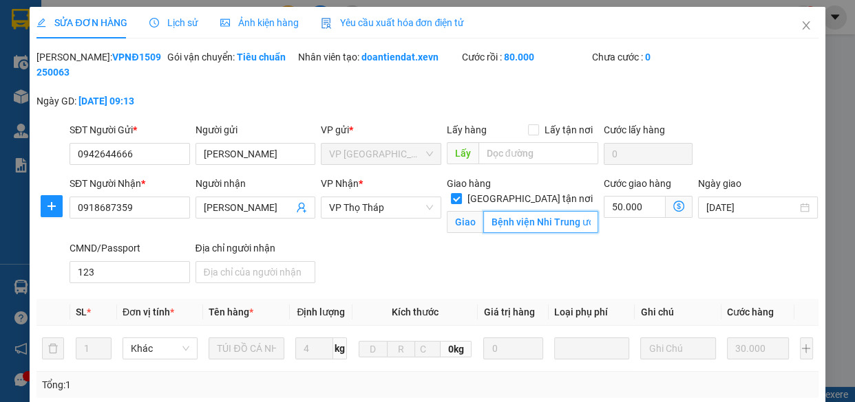
click at [530, 211] on input "Bệnh viện Nhi Trung ương, 18/879 Đ. La Thành, Láng Thượng, Đống Đa, Hà Nội ( CỔ…" at bounding box center [540, 222] width 115 height 22
paste input "nhi trung ương, 2RG5+542, Bệnh Viện Nhi, Láng Thượng, Đống Đa, Hà Nội, Việt Nam"
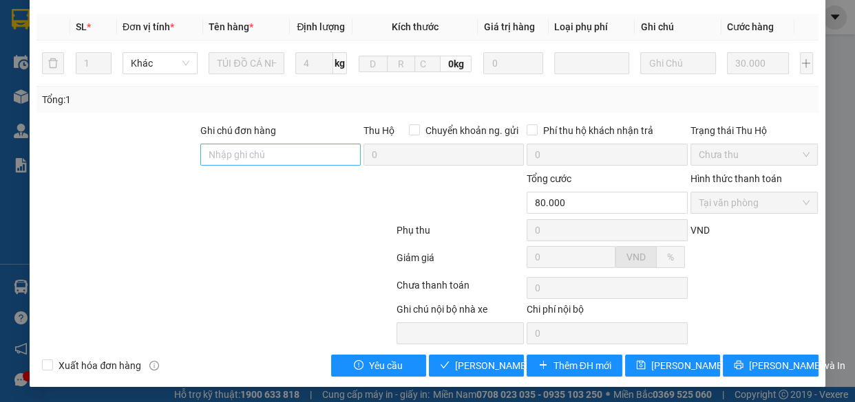
type input "Bệnh viện nhi trung ương, 2RG5+542, Bệnh Viện Nhi, Láng Thượng, Đống Đa, Hà Nội…"
drag, startPoint x: 316, startPoint y: 155, endPoint x: 303, endPoint y: 164, distance: 15.8
click at [314, 157] on input "Ghi chú đơn hàng" at bounding box center [280, 155] width 160 height 22
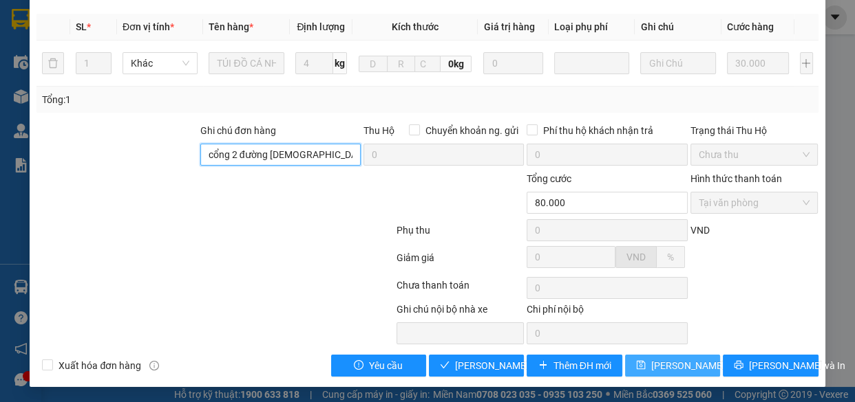
type input "cổng 2 đường chùa láng"
click at [676, 365] on span "Lưu thay đổi" at bounding box center [706, 365] width 110 height 15
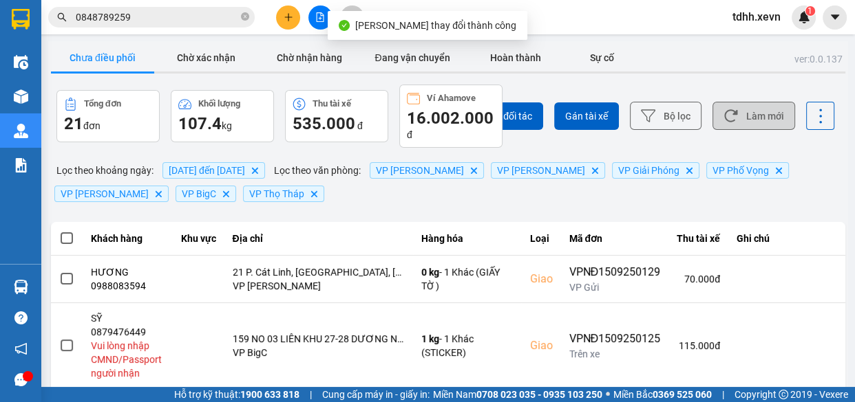
click at [735, 114] on button "Làm mới" at bounding box center [753, 116] width 83 height 28
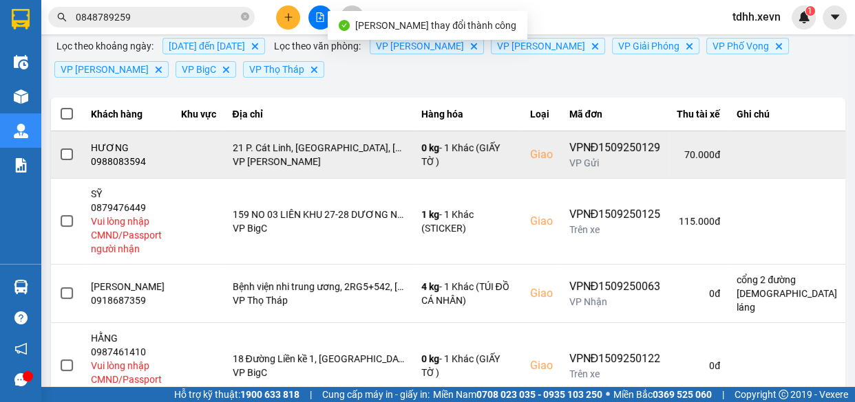
scroll to position [187, 0]
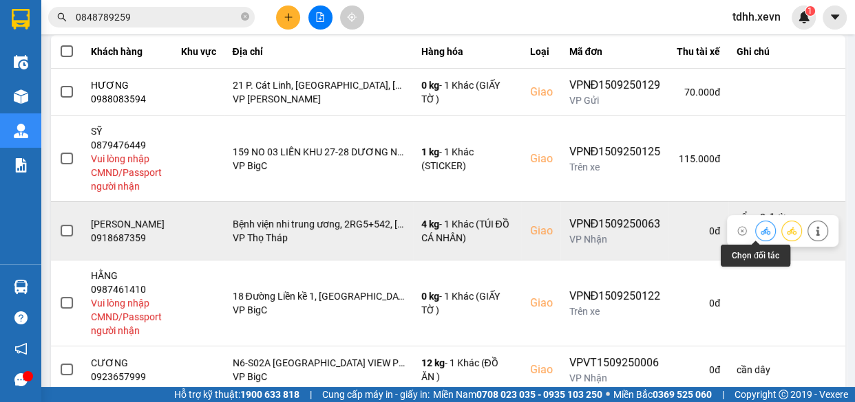
click at [760, 226] on icon at bounding box center [765, 231] width 10 height 10
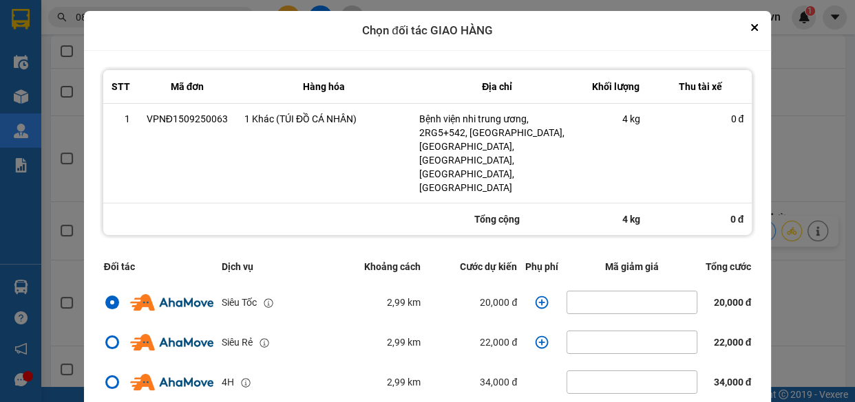
click at [535, 296] on icon "dialog" at bounding box center [542, 303] width 14 height 14
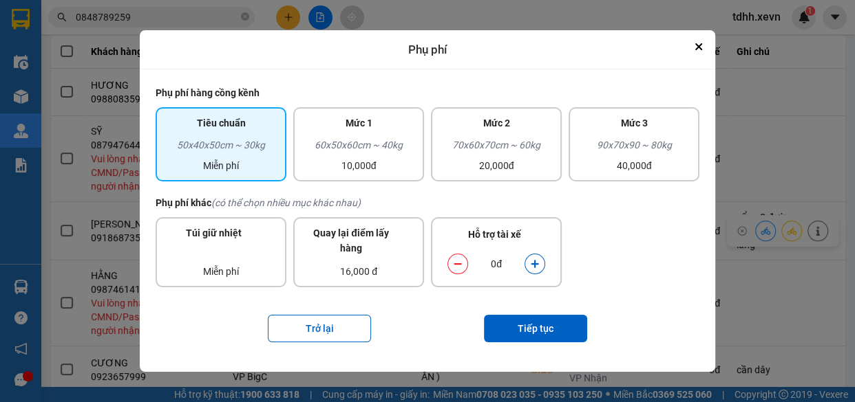
click at [531, 270] on button "dialog" at bounding box center [534, 265] width 19 height 24
click at [549, 332] on button "Tiếp tục" at bounding box center [535, 329] width 103 height 28
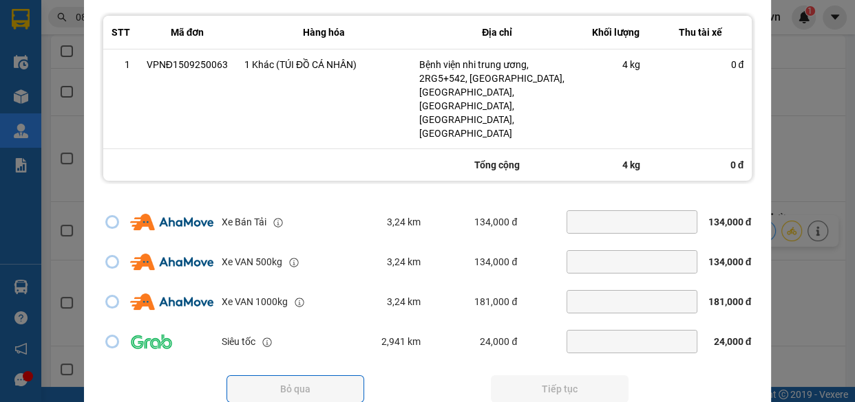
scroll to position [297, 0]
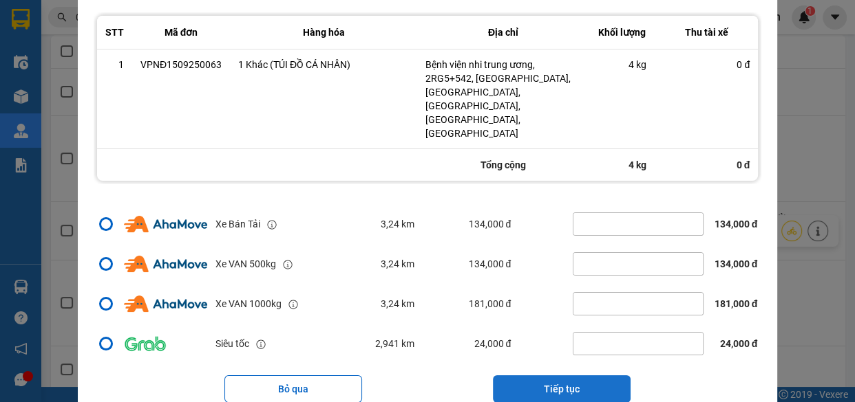
click at [568, 376] on button "Tiếp tục" at bounding box center [562, 390] width 138 height 28
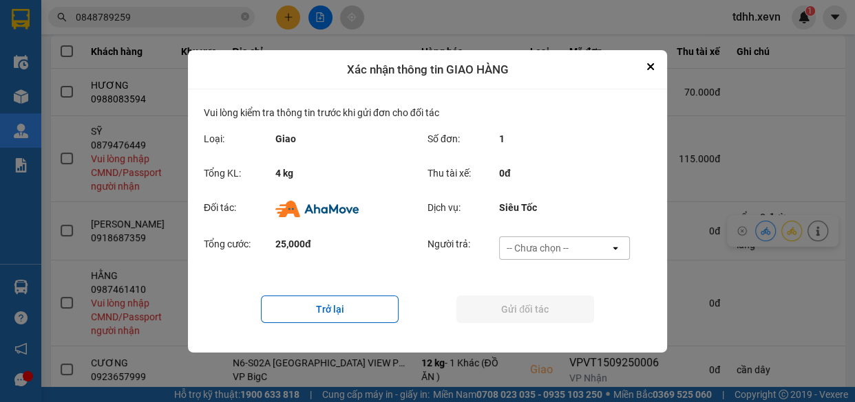
click at [574, 252] on div "-- Chưa chọn --" at bounding box center [554, 248] width 110 height 22
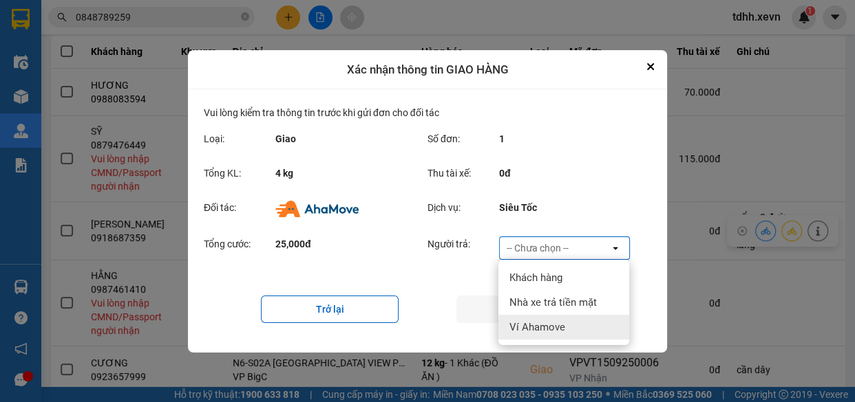
click at [577, 325] on div "Ví Ahamove" at bounding box center [563, 327] width 131 height 25
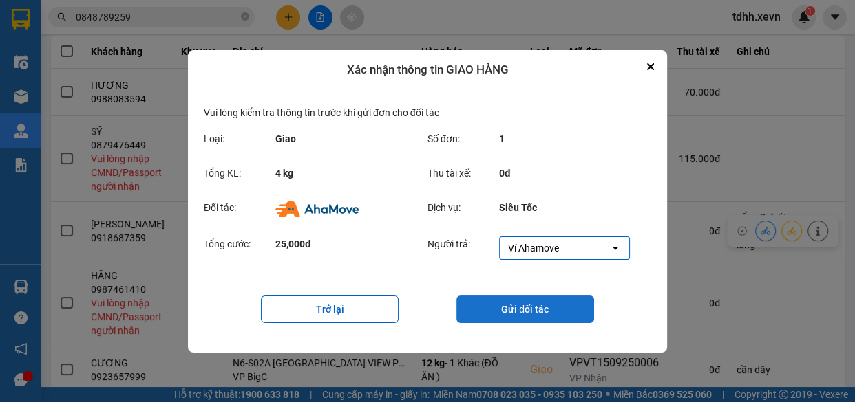
click at [527, 305] on button "Gửi đối tác" at bounding box center [525, 310] width 138 height 28
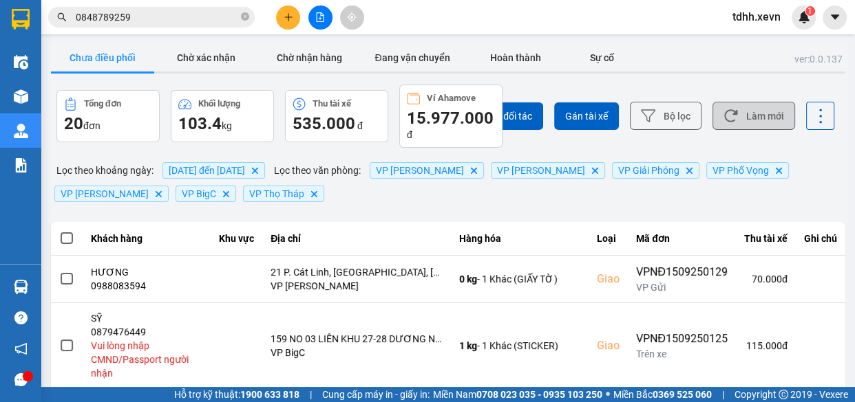
click at [743, 109] on button "Làm mới" at bounding box center [753, 116] width 83 height 28
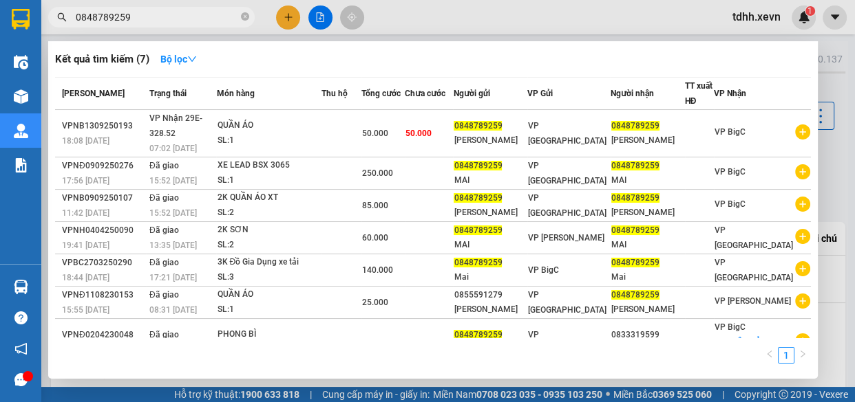
click at [210, 21] on input "0848789259" at bounding box center [157, 17] width 162 height 15
paste input "0913722496"
type input "08487892590913722496"
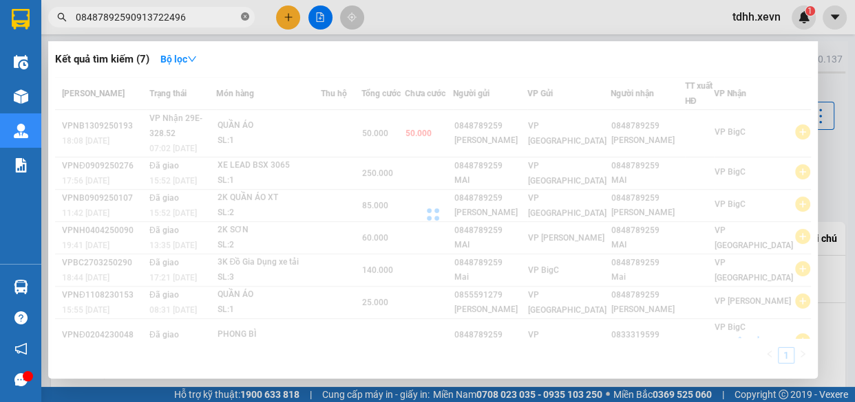
click at [247, 19] on icon "close-circle" at bounding box center [245, 16] width 8 height 8
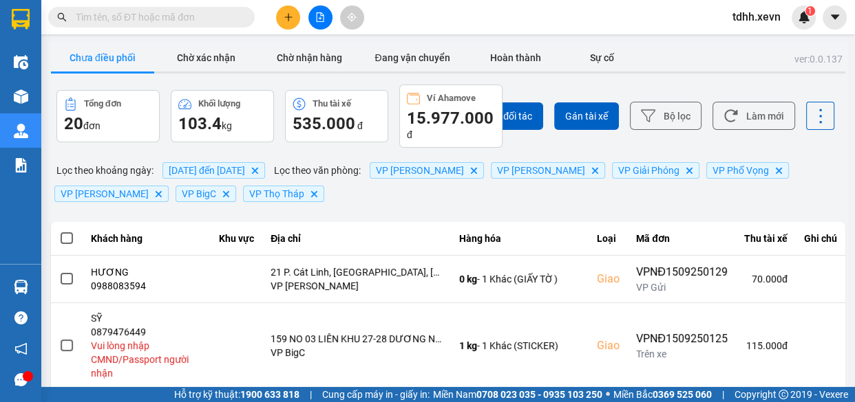
paste input "0913722496"
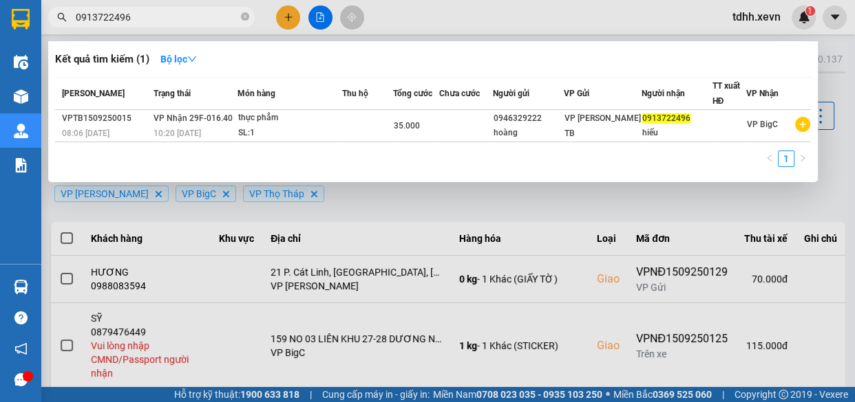
click at [687, 12] on div at bounding box center [427, 201] width 855 height 402
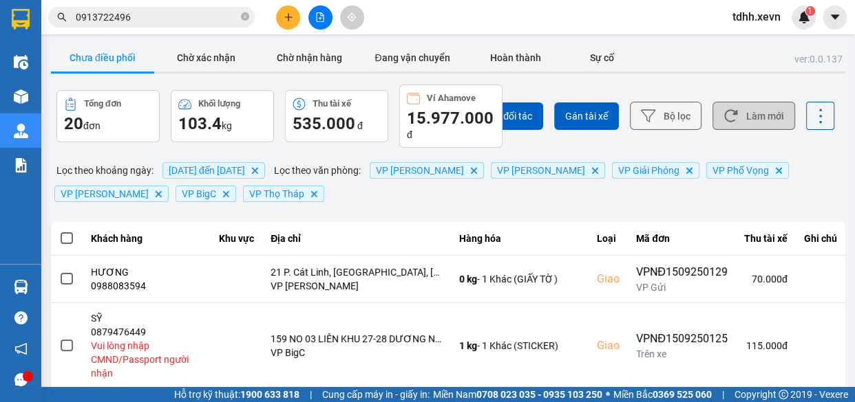
click at [757, 116] on button "Làm mới" at bounding box center [753, 116] width 83 height 28
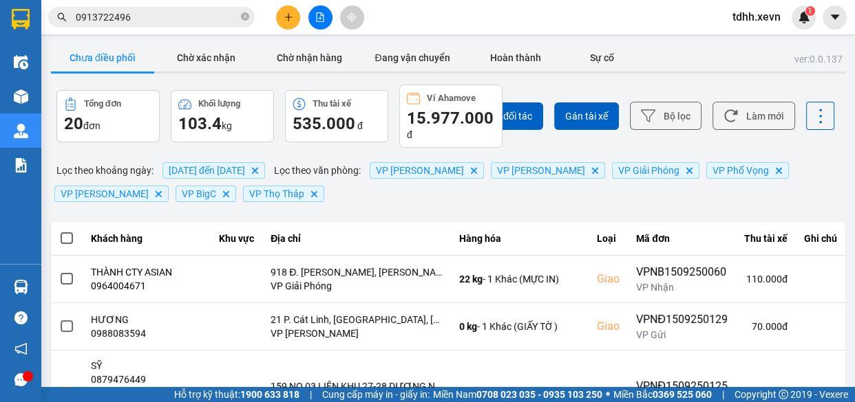
click at [195, 22] on input "0913722496" at bounding box center [157, 17] width 162 height 15
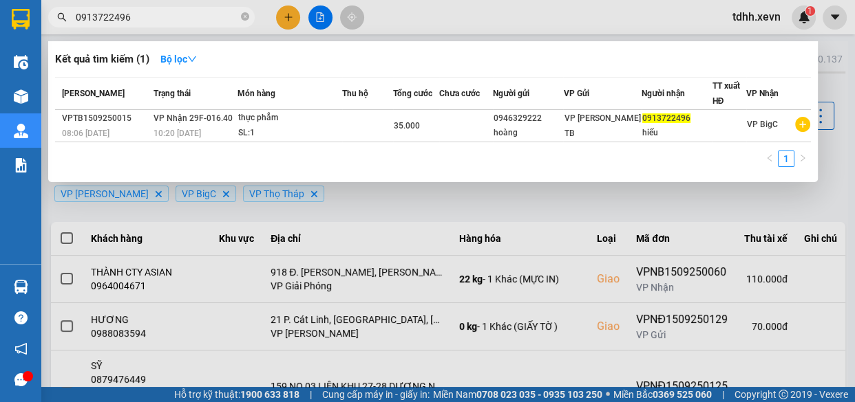
click at [195, 22] on input "0913722496" at bounding box center [157, 17] width 162 height 15
paste input "79968867"
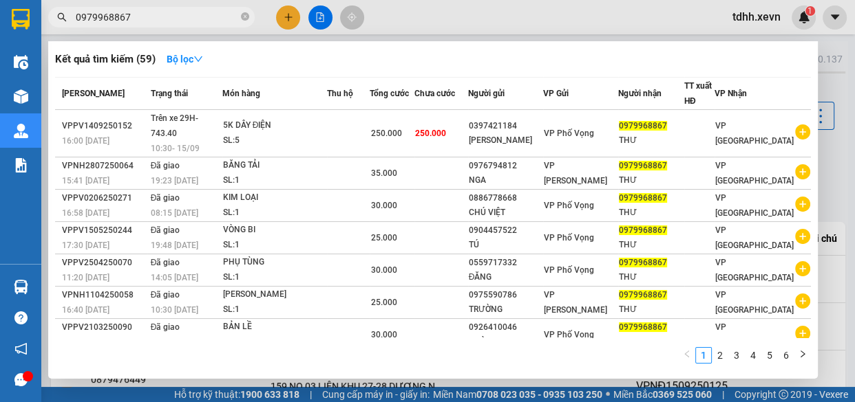
type input "0979968867"
click at [244, 14] on icon "close-circle" at bounding box center [245, 16] width 8 height 8
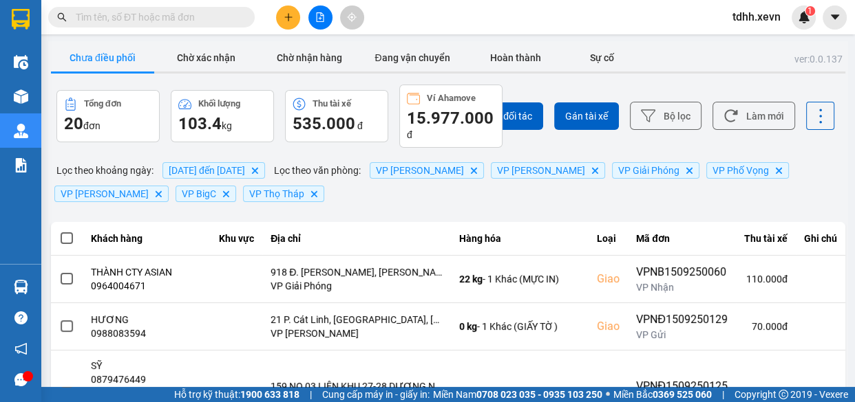
drag, startPoint x: 179, startPoint y: 23, endPoint x: 191, endPoint y: 20, distance: 12.2
click at [180, 23] on input "text" at bounding box center [157, 17] width 162 height 15
paste input "0913722496"
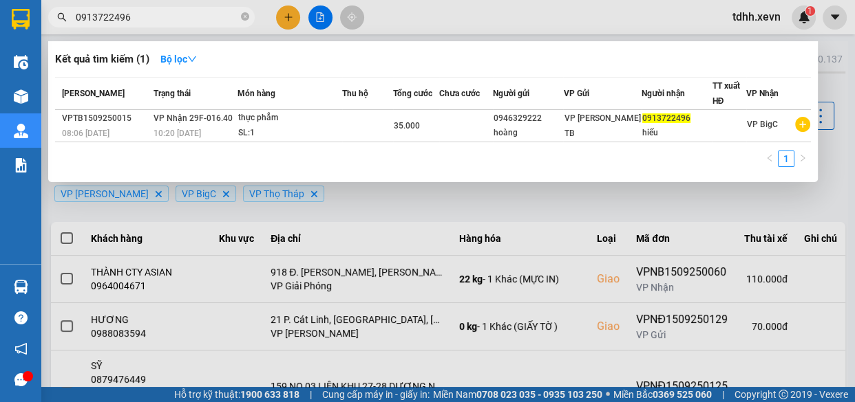
type input "0913722496"
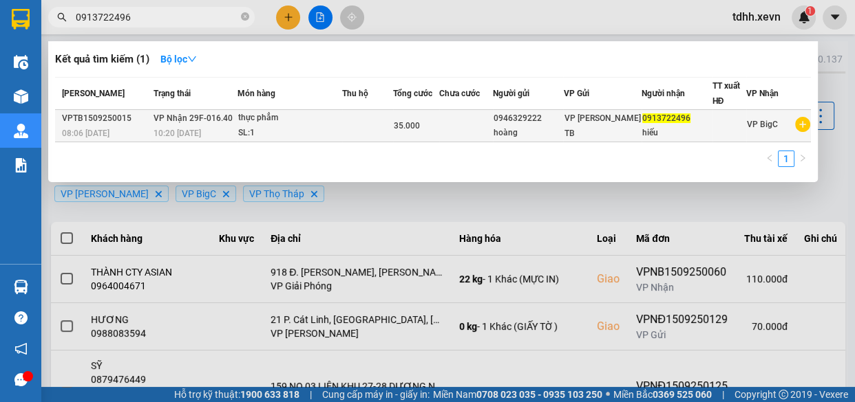
click at [561, 131] on div "hoàng" at bounding box center [527, 133] width 69 height 14
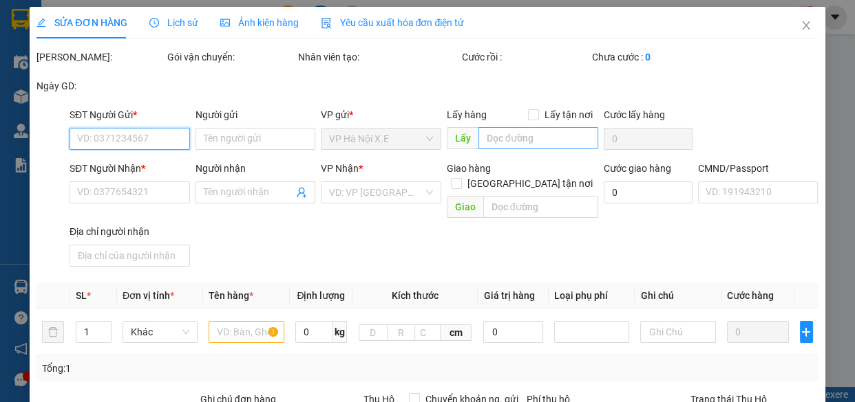
type input "0946329222"
type input "hoàng"
type input "0913722496"
type input "hiếu"
type input "35.000"
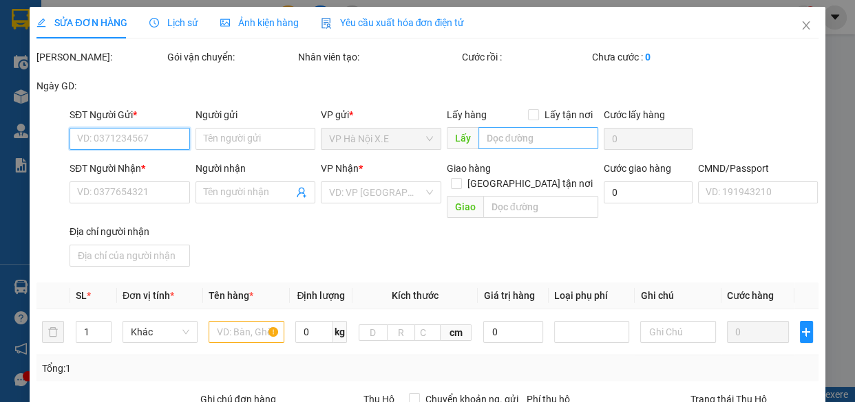
type input "35.000"
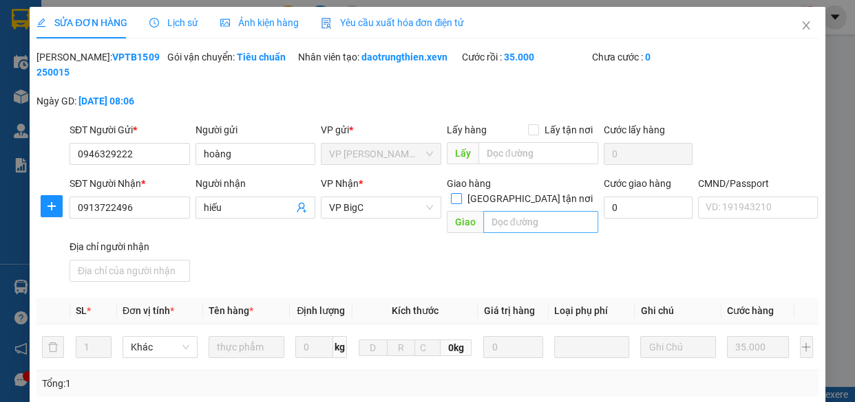
drag, startPoint x: 522, startPoint y: 182, endPoint x: 533, endPoint y: 200, distance: 20.4
click at [460, 193] on input "Giao tận nơi" at bounding box center [456, 198] width 10 height 10
checkbox input "true"
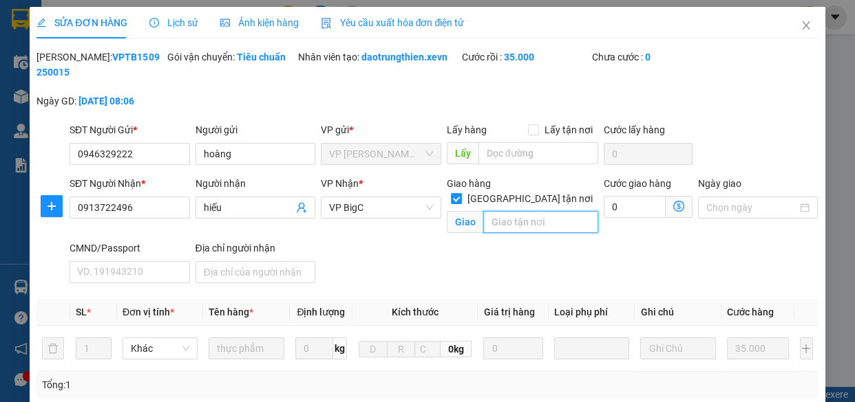
click at [541, 212] on input "text" at bounding box center [540, 222] width 115 height 22
paste input "Dãy B3 Ngõ 79 Nguyễn Chí Thanh, Dãy B3 XNBĐ, Ng. 79 Đ. Nguyễn Chí Thanh, Thành …"
type input "Dãy B3 Ngõ 79 Nguyễn Chí Thanh, Dãy B3 XNBĐ, Ng. 79 Đ. Nguyễn Chí Thanh, Thành …"
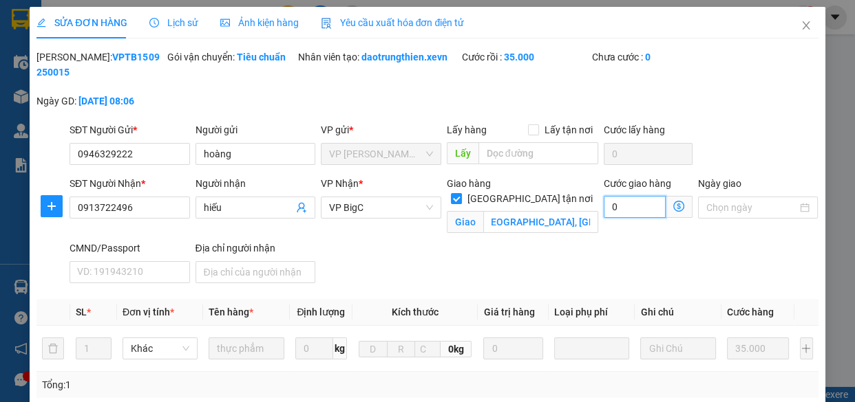
click at [627, 208] on input "0" at bounding box center [634, 207] width 62 height 22
type input "35.004"
type input "4"
type input "45"
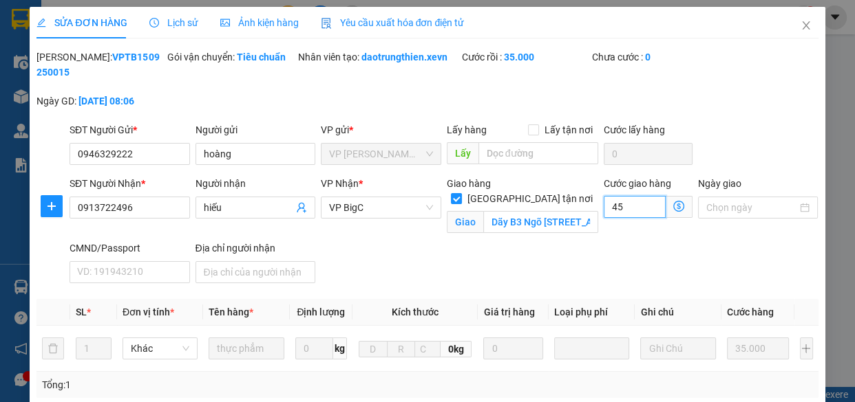
type input "35.045"
type input "45"
type input "80.000"
type input "45.000"
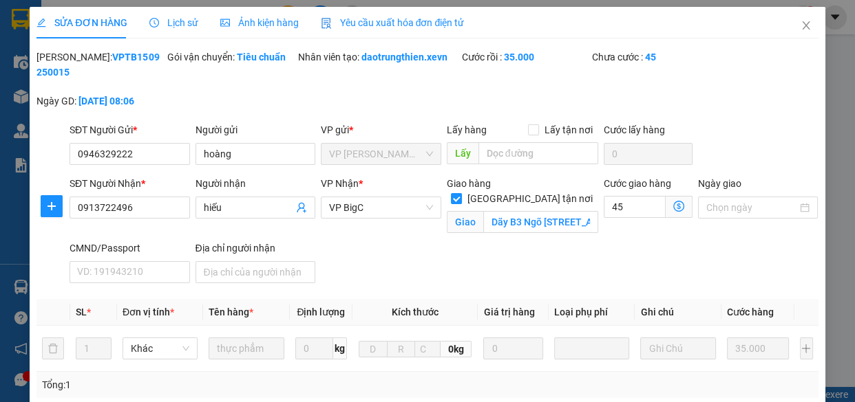
type input "45.000"
click at [466, 239] on div "Giao hàng Giao tận nơi Giao Dãy B3 Ngõ 79 Nguyễn Chí Thanh, Dãy B3 XNBĐ, Ng. 79…" at bounding box center [522, 208] width 157 height 65
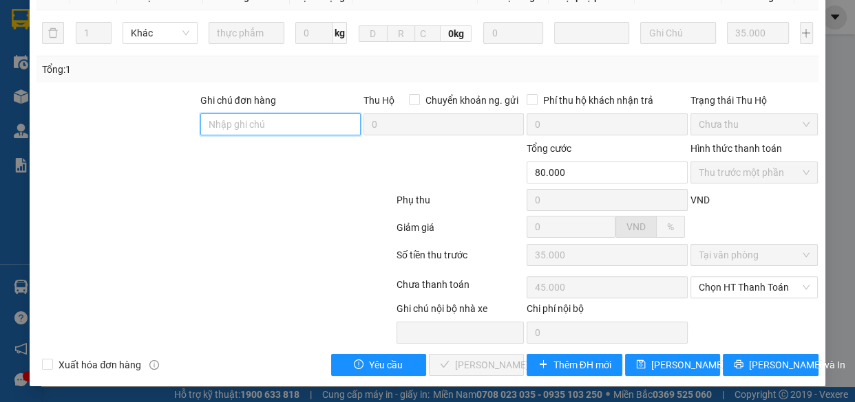
drag, startPoint x: 310, startPoint y: 125, endPoint x: 330, endPoint y: 76, distance: 52.1
click at [316, 122] on input "Ghi chú đơn hàng" at bounding box center [280, 125] width 160 height 22
type input "số 19"
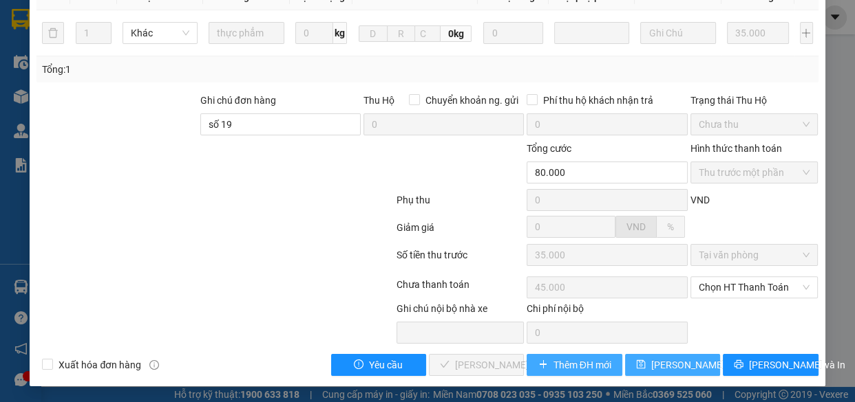
click at [667, 358] on span "Lưu thay đổi" at bounding box center [706, 365] width 110 height 15
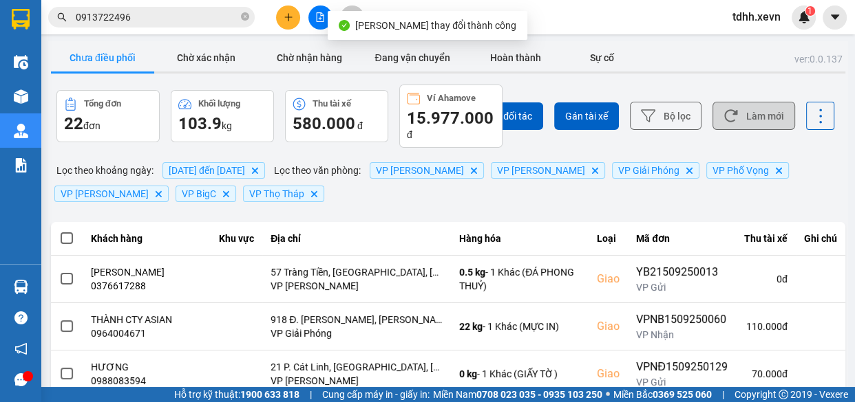
click at [764, 110] on button "Làm mới" at bounding box center [753, 116] width 83 height 28
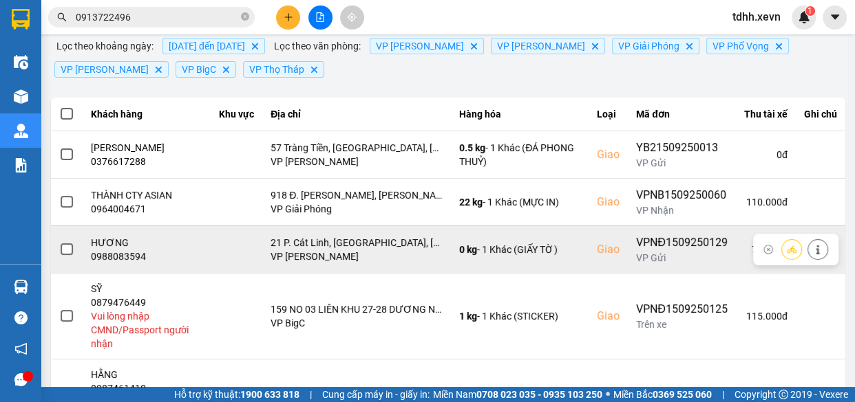
scroll to position [312, 0]
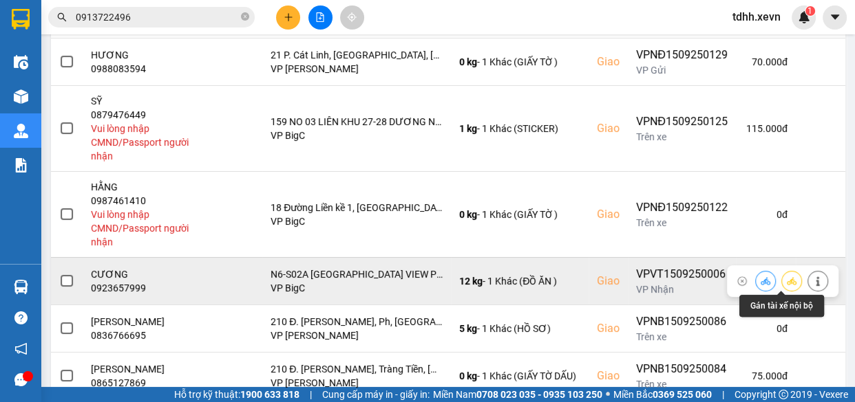
click at [760, 282] on icon at bounding box center [765, 282] width 10 height 10
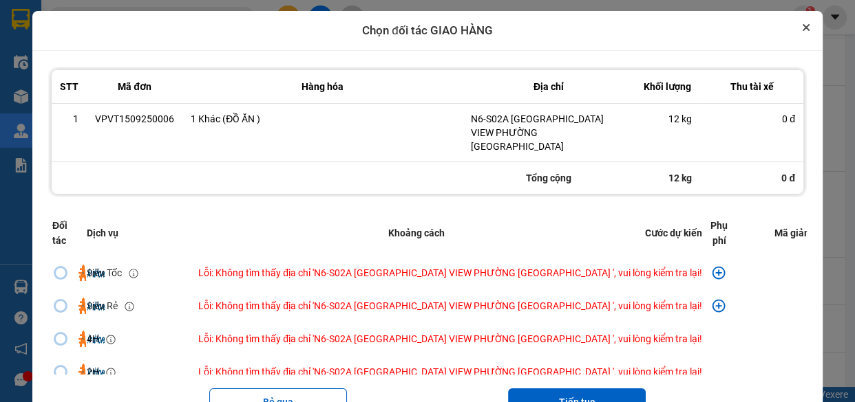
click at [802, 30] on icon "Close" at bounding box center [805, 27] width 7 height 7
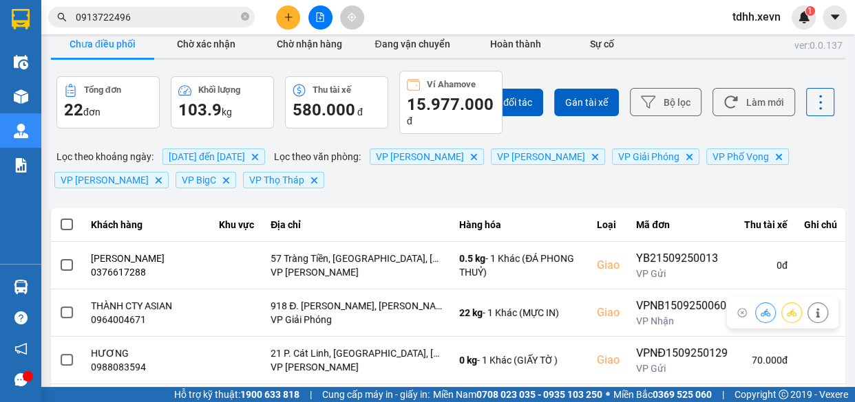
scroll to position [451, 0]
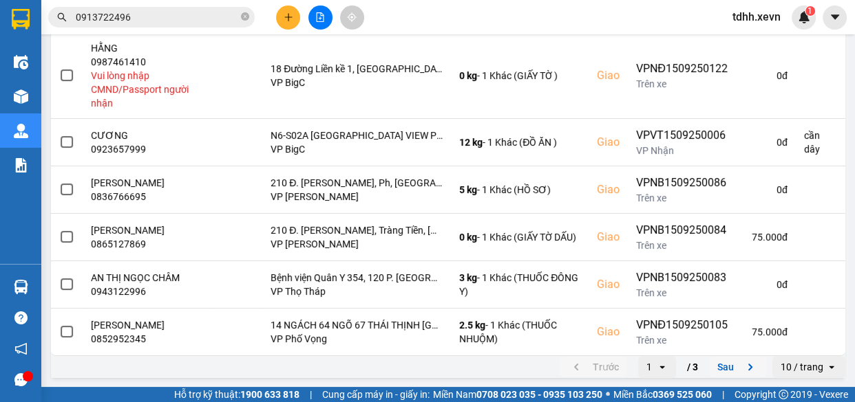
click at [742, 359] on icon "next page. current page 1 / 3" at bounding box center [750, 367] width 17 height 17
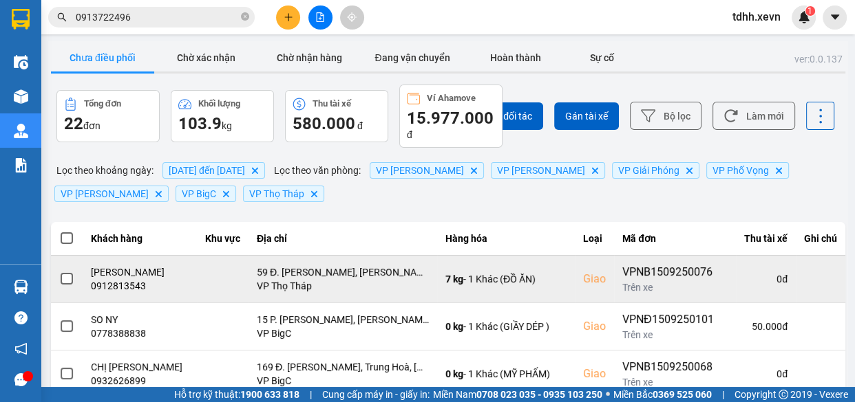
scroll to position [250, 0]
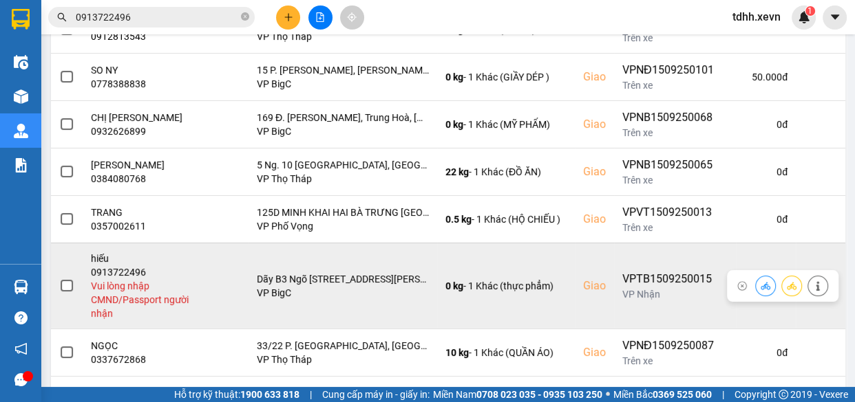
click at [815, 291] on icon at bounding box center [816, 286] width 3 height 10
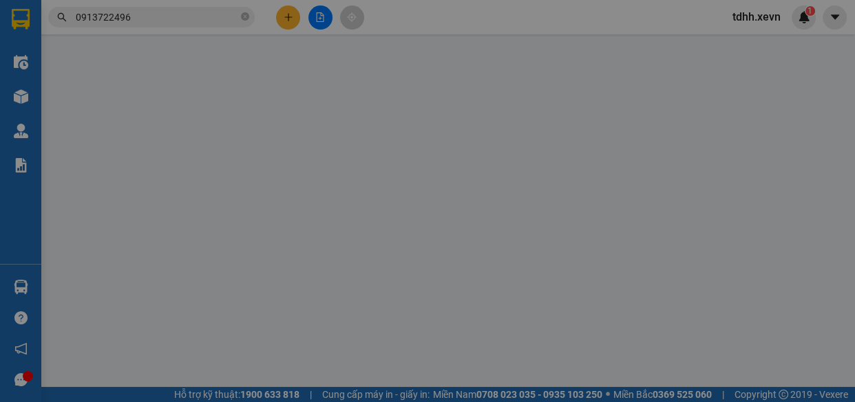
type input "0946329222"
type input "hoàng"
type input "0913722496"
type input "hiếu"
checkbox input "true"
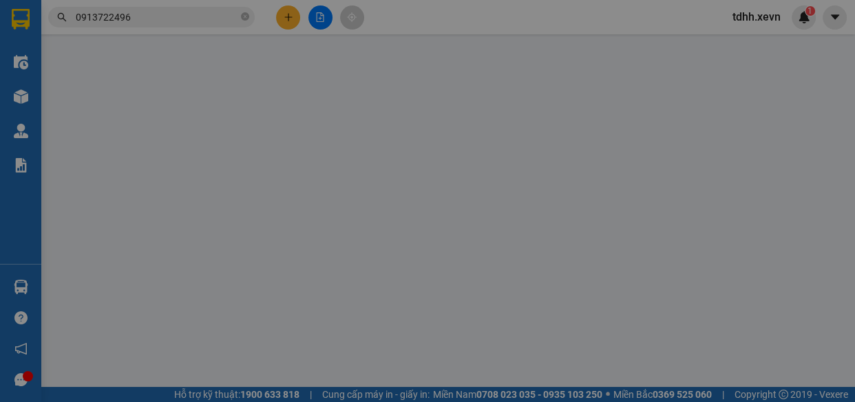
type input "Dãy B3 Ngõ 79 Nguyễn Chí Thanh, Dãy B3 XNBĐ, Ng. 79 Đ. Nguyễn Chí Thanh, Thành …"
type input "số 19"
type input "80.000"
type input "35.000"
type input "45.000"
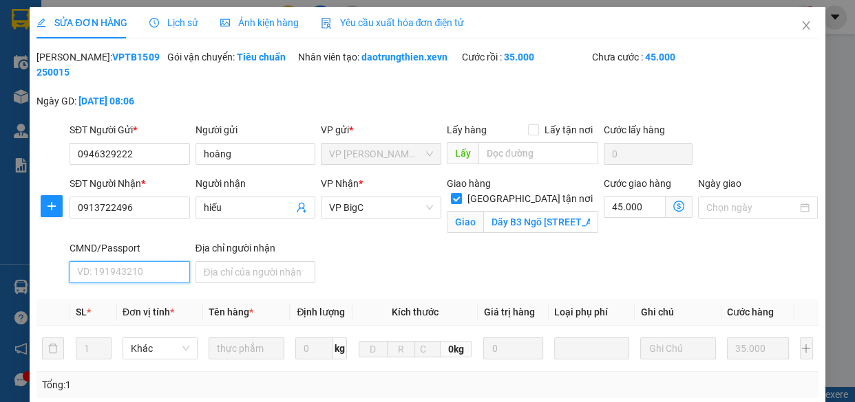
click at [149, 272] on input "CMND/Passport" at bounding box center [129, 272] width 120 height 22
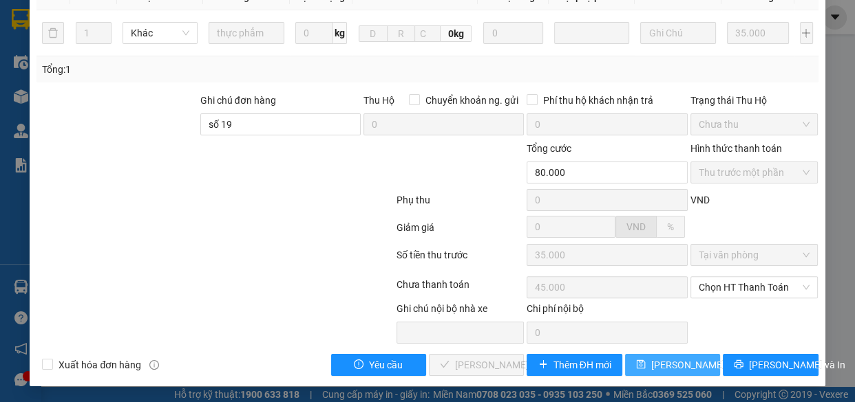
type input "1"
click at [651, 363] on span "Lưu thay đổi" at bounding box center [706, 365] width 110 height 15
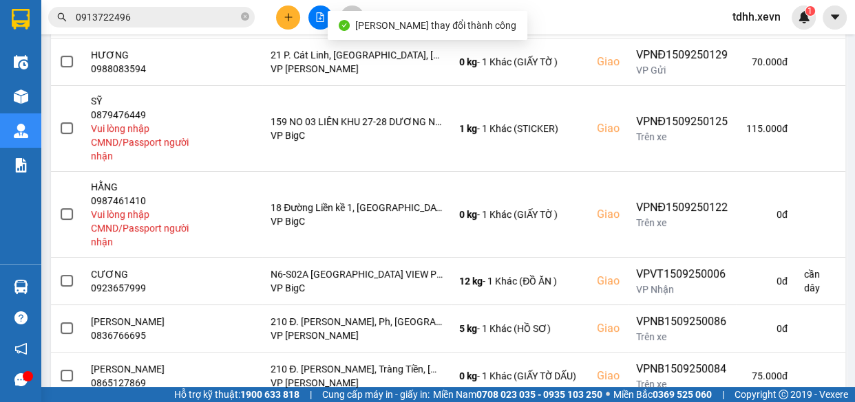
scroll to position [451, 0]
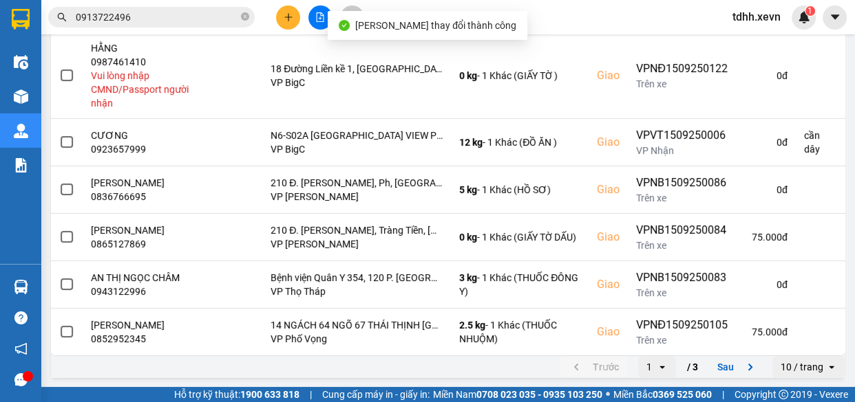
click at [742, 361] on icon "next page. current page 1 / 3" at bounding box center [750, 367] width 17 height 17
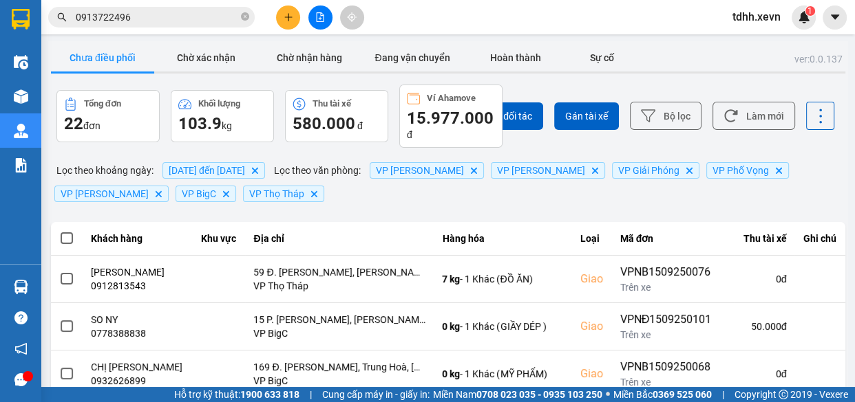
scroll to position [312, 0]
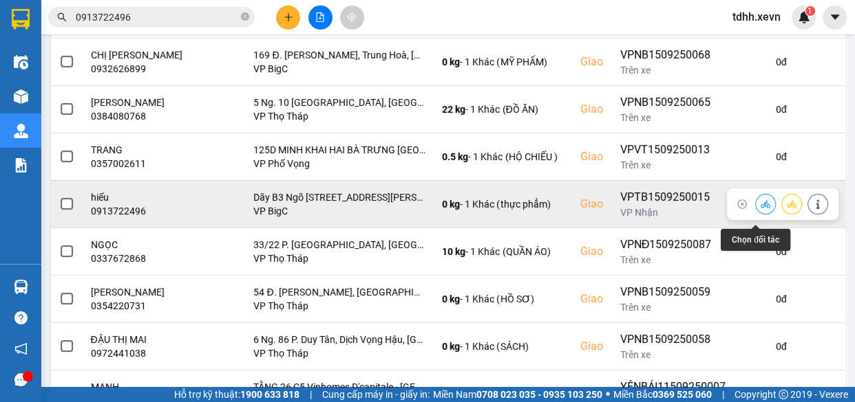
click at [760, 209] on icon at bounding box center [765, 205] width 10 height 10
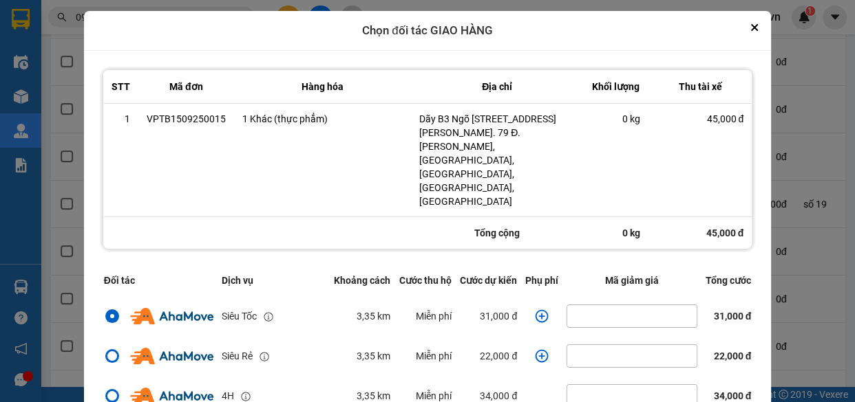
click at [535, 310] on icon "dialog" at bounding box center [542, 317] width 14 height 14
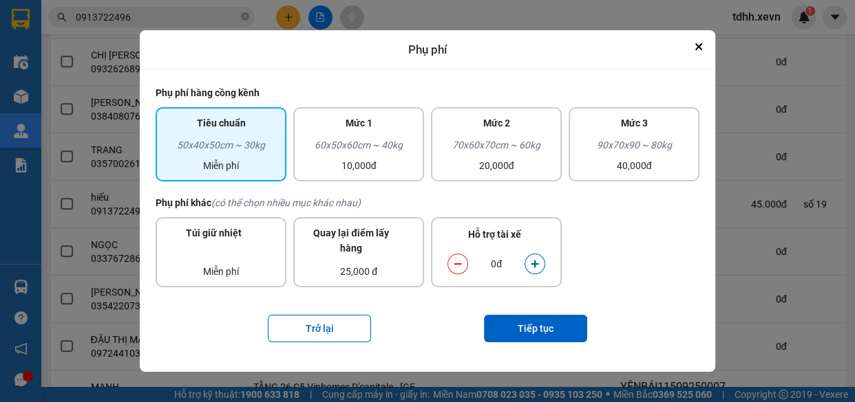
click at [535, 261] on icon "dialog" at bounding box center [535, 264] width 10 height 10
click at [550, 327] on button "Tiếp tục" at bounding box center [535, 329] width 103 height 28
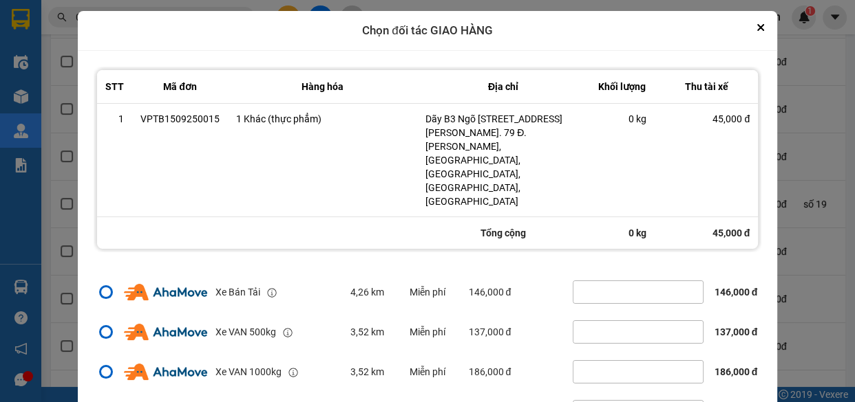
scroll to position [68, 0]
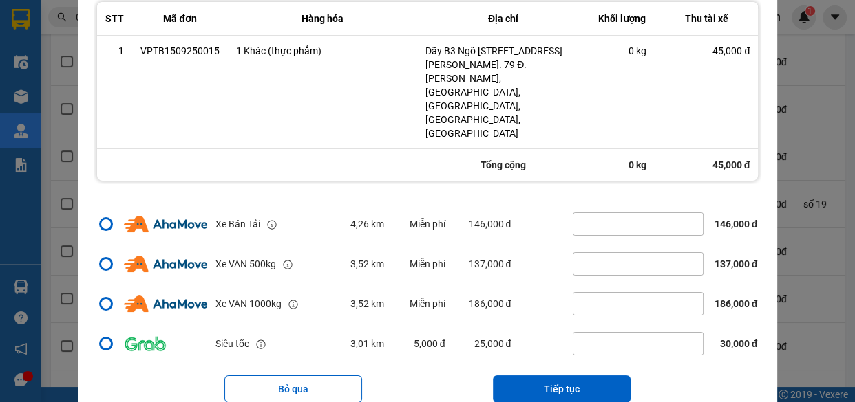
drag, startPoint x: 555, startPoint y: 363, endPoint x: 575, endPoint y: 295, distance: 71.2
click at [557, 362] on div "Bỏ qua Tiếp tục" at bounding box center [427, 389] width 667 height 55
click at [591, 376] on button "Tiếp tục" at bounding box center [562, 390] width 138 height 28
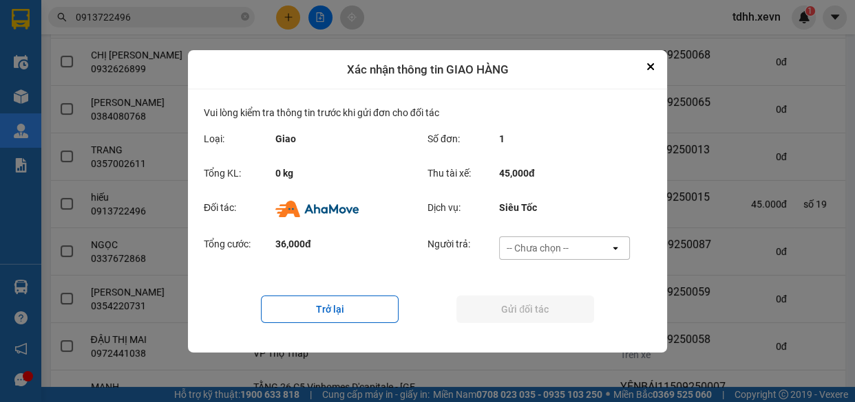
scroll to position [0, 0]
drag, startPoint x: 586, startPoint y: 247, endPoint x: 588, endPoint y: 255, distance: 8.4
click at [586, 248] on div "-- Chưa chọn --" at bounding box center [554, 248] width 110 height 22
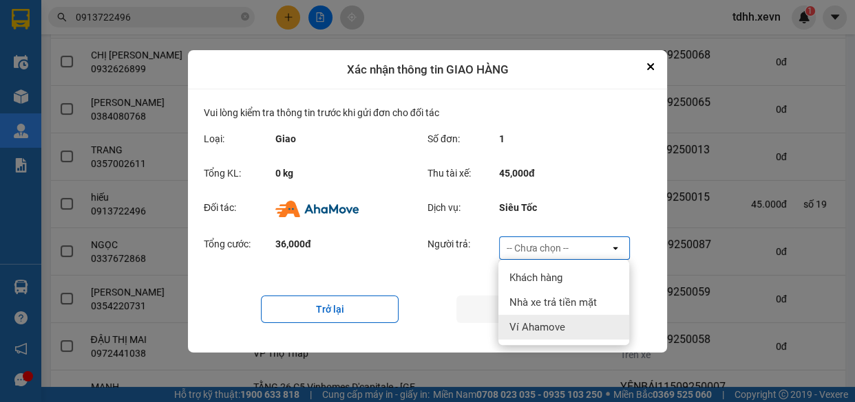
click at [579, 330] on div "Ví Ahamove" at bounding box center [563, 327] width 131 height 25
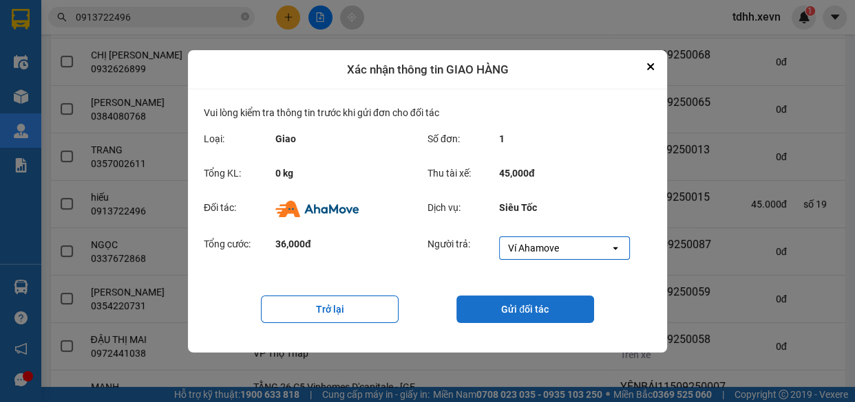
click at [541, 305] on button "Gửi đối tác" at bounding box center [525, 310] width 138 height 28
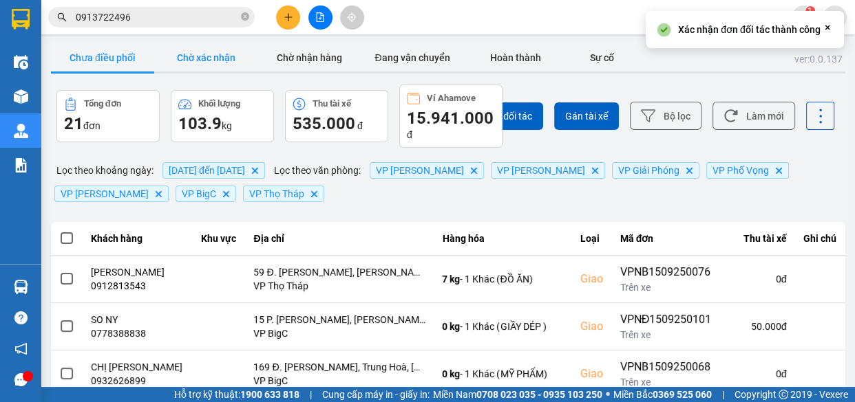
click at [214, 62] on button "Chờ xác nhận" at bounding box center [205, 58] width 103 height 28
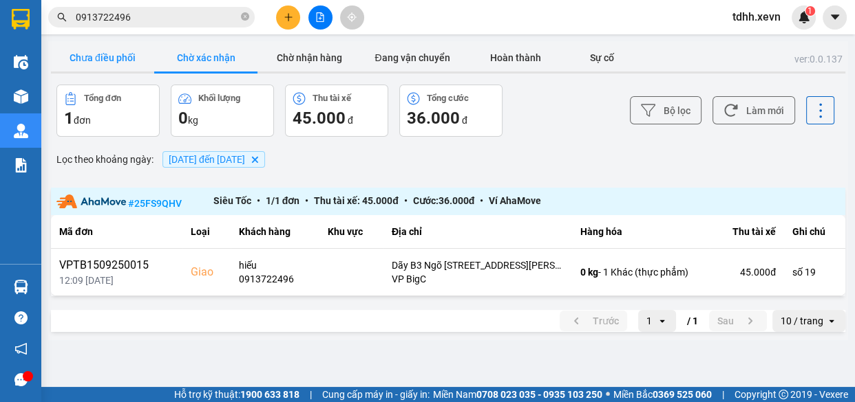
click at [103, 55] on button "Chưa điều phối" at bounding box center [102, 58] width 103 height 28
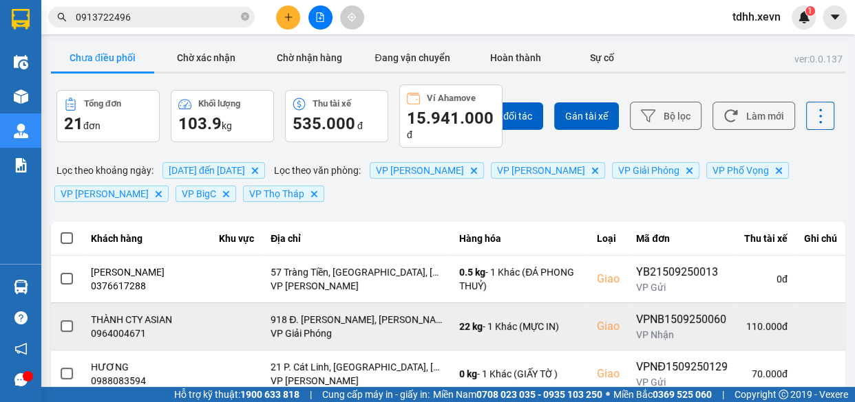
scroll to position [62, 0]
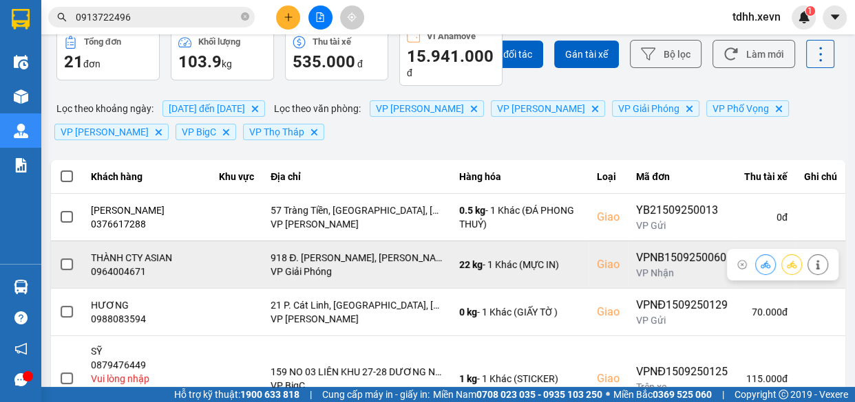
click at [134, 275] on div "0964004671" at bounding box center [147, 272] width 112 height 14
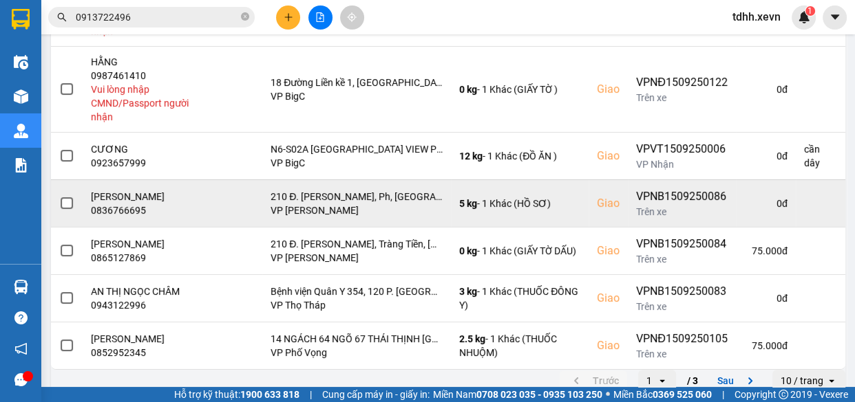
scroll to position [451, 0]
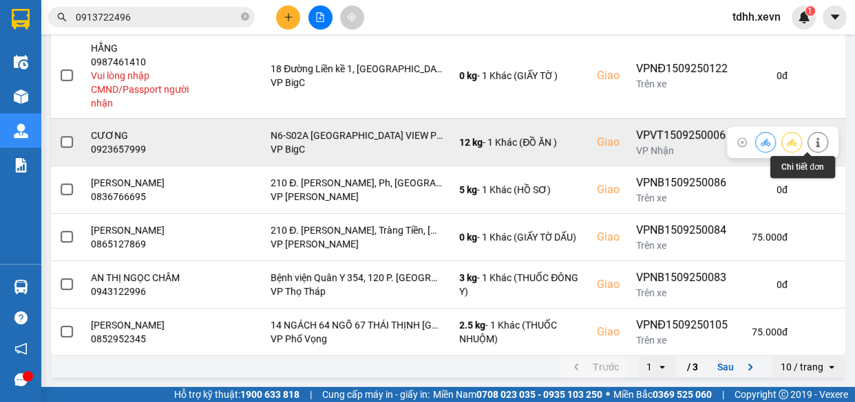
click at [813, 144] on icon at bounding box center [818, 143] width 10 height 10
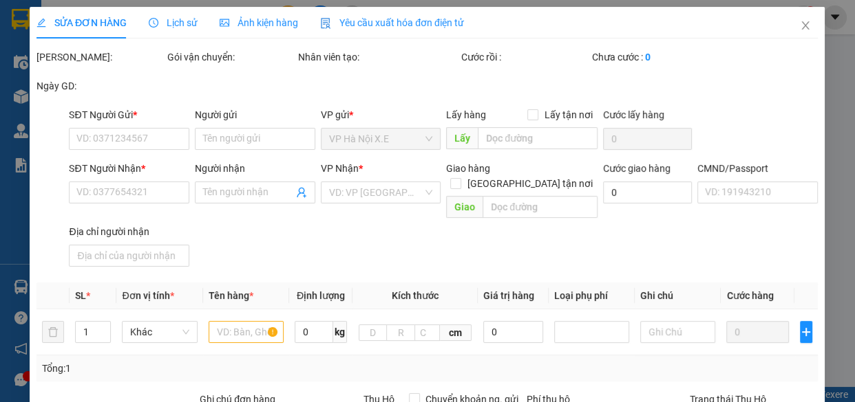
type input "0964432465"
type input "LINH"
type input "0923657999"
type input "CƯƠNG"
checkbox input "true"
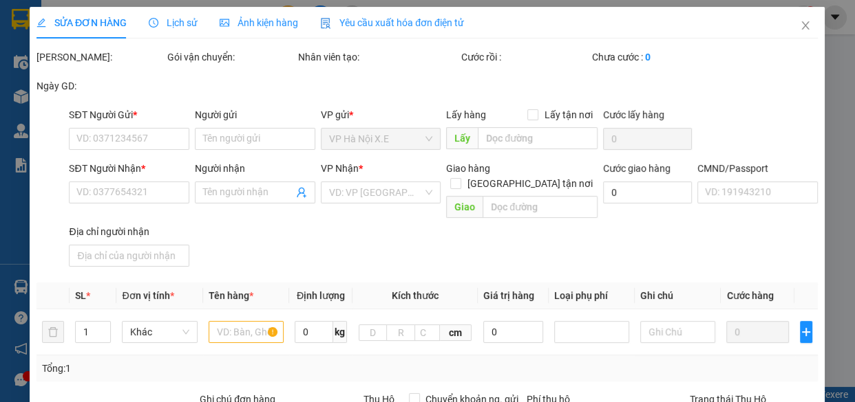
type input "N6-S02A MIPEC CITY VIEW PHƯỜNG KIẾN HƯNG HÀ ĐÔNG"
type input "1"
type input "cần dây"
type input "140.000"
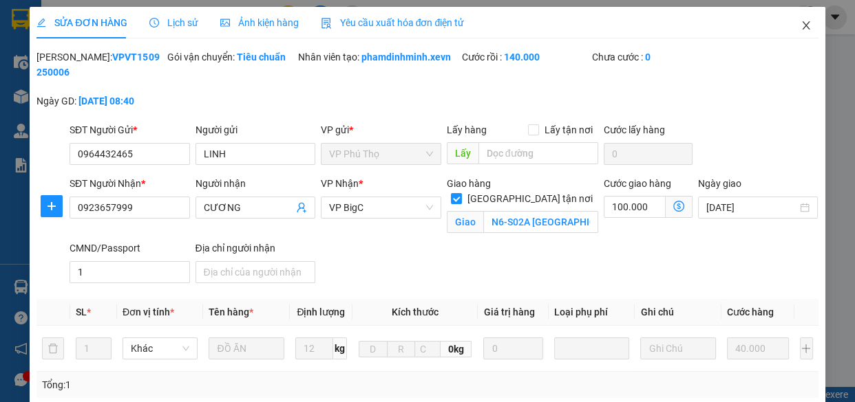
click at [800, 30] on icon "close" at bounding box center [805, 25] width 11 height 11
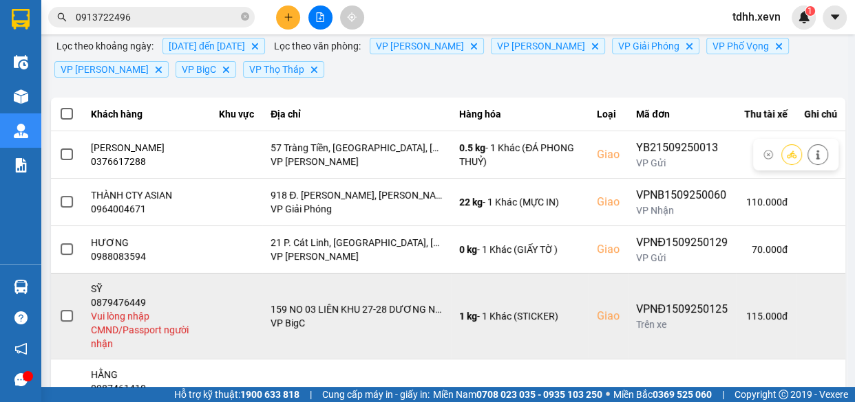
scroll to position [250, 0]
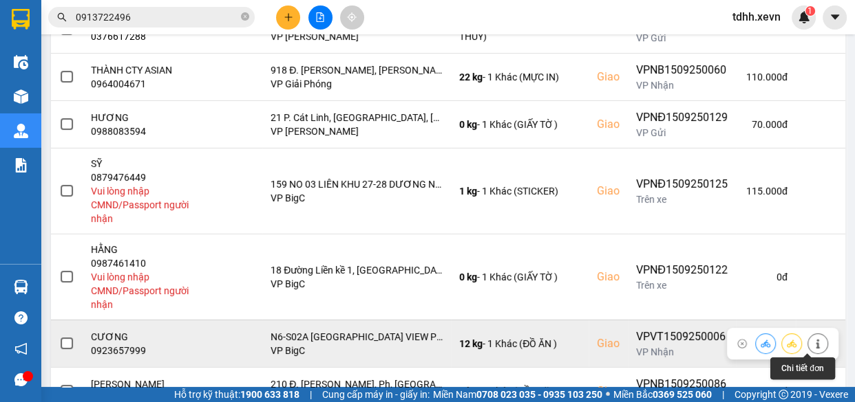
click at [815, 343] on icon at bounding box center [816, 344] width 3 height 10
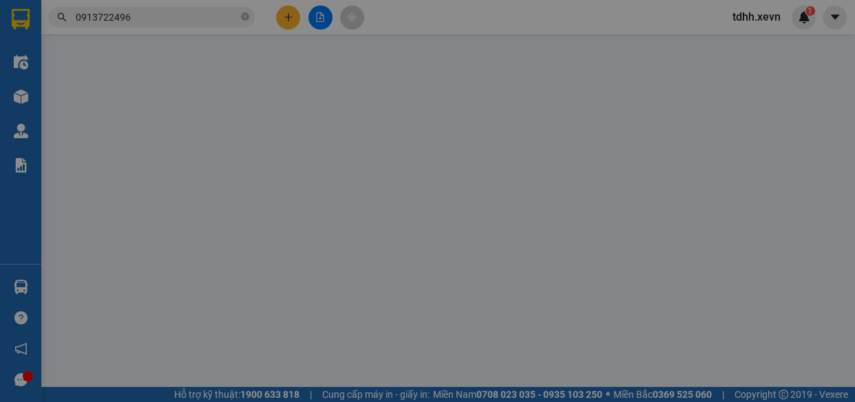
type input "0964432465"
type input "LINH"
type input "0923657999"
type input "CƯƠNG"
checkbox input "true"
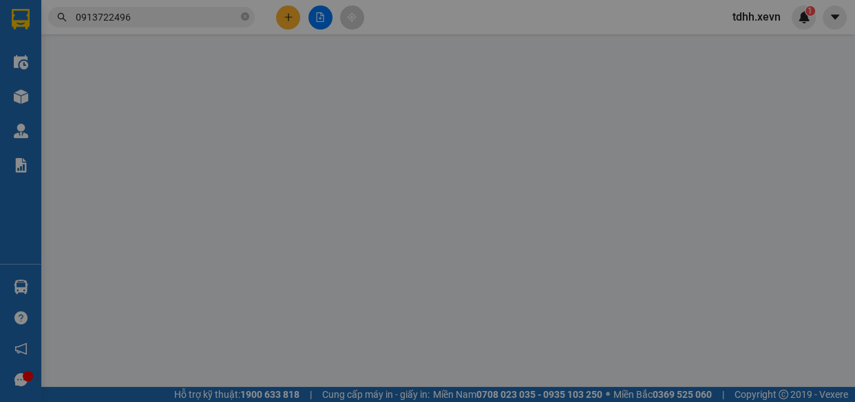
type input "N6-S02A MIPEC CITY VIEW PHƯỜNG KIẾN HƯNG HÀ ĐÔNG"
type input "1"
type input "cần dây"
type input "140.000"
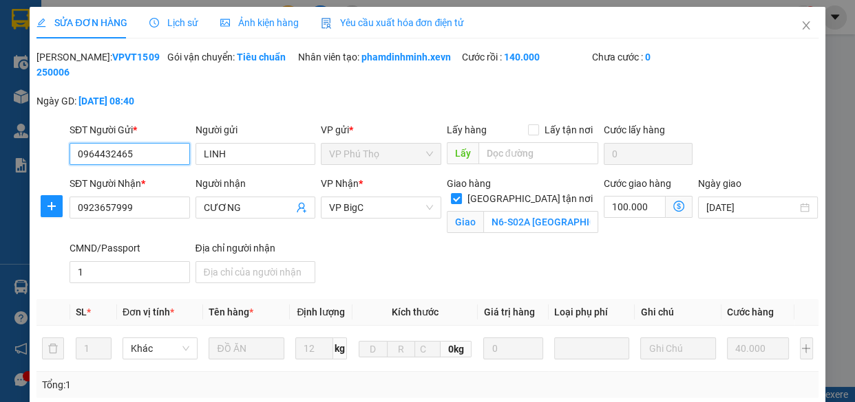
scroll to position [62, 0]
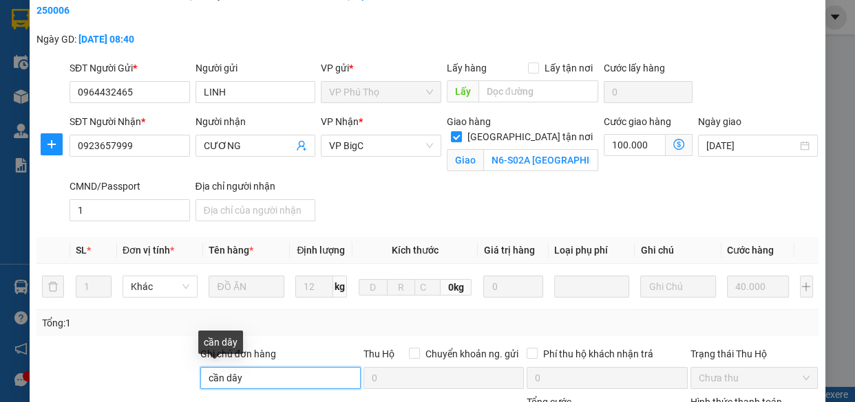
click at [269, 374] on input "cần dây" at bounding box center [280, 378] width 160 height 22
paste input "N6-S02A"
click at [241, 373] on input "cần dây N6-S02A" at bounding box center [280, 378] width 160 height 22
type input "cần dây , N6-S02A"
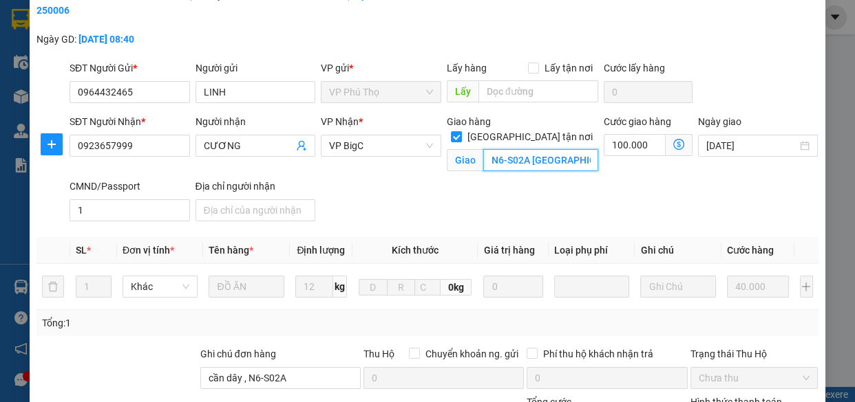
click at [541, 149] on input "N6-S02A MIPEC CITY VIEW PHƯỜNG KIẾN HƯNG HÀ ĐÔNG" at bounding box center [540, 160] width 115 height 22
drag, startPoint x: 523, startPoint y: 149, endPoint x: 469, endPoint y: 155, distance: 54.6
click at [469, 155] on span "Giao N6-S02A MIPEC CITY VIEW PHƯỜNG KIẾN HƯNG HÀ ĐÔNG" at bounding box center [522, 160] width 151 height 22
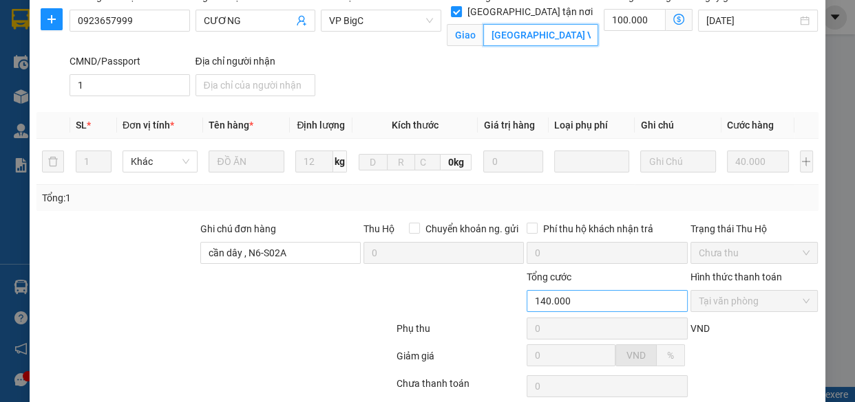
scroll to position [286, 0]
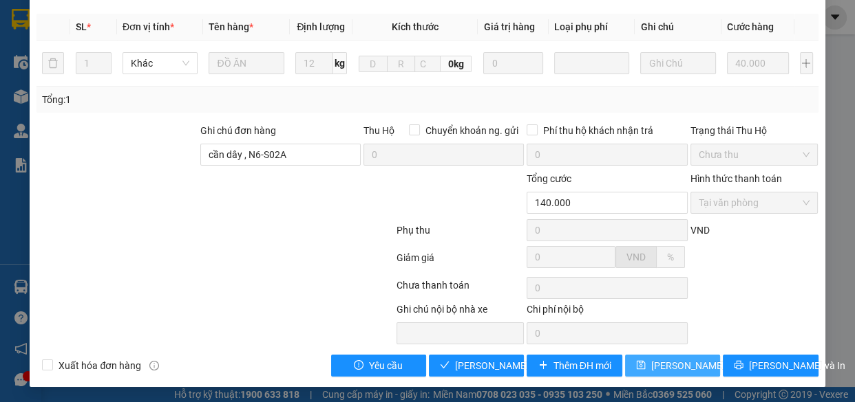
type input "MIPEC CITY VIEW PHƯỜNG KIẾN HƯNG HÀ ĐÔNG"
click at [679, 365] on span "Lưu thay đổi" at bounding box center [706, 365] width 110 height 15
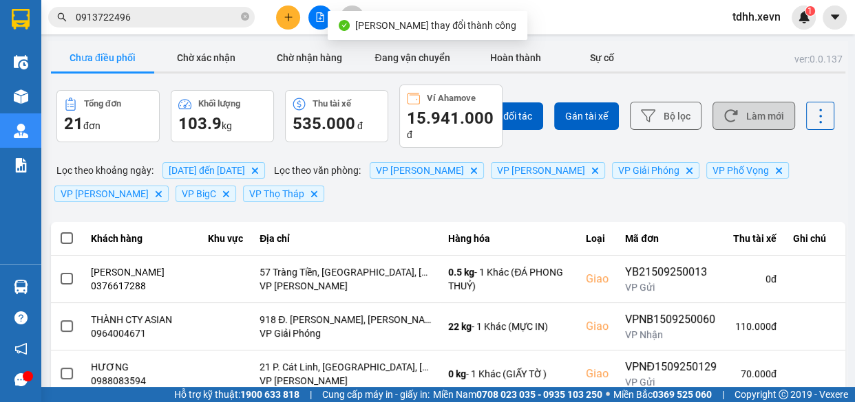
click at [734, 118] on button "Làm mới" at bounding box center [753, 116] width 83 height 28
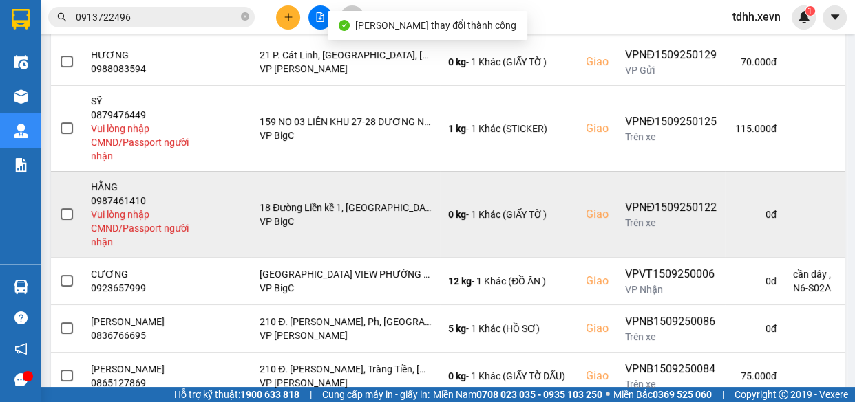
scroll to position [375, 0]
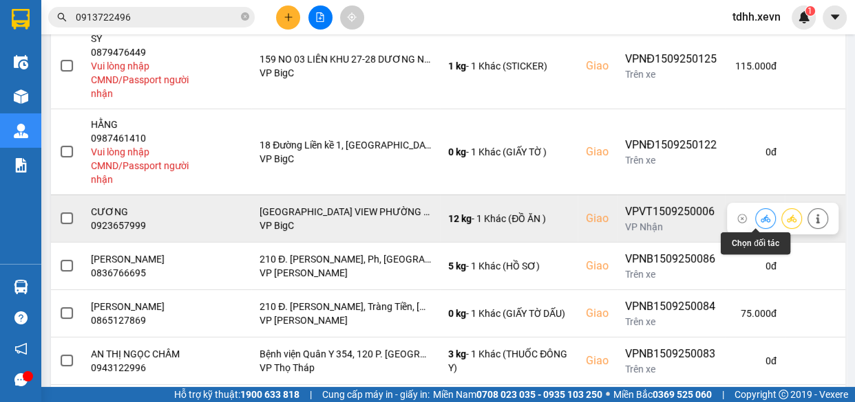
click at [760, 219] on icon at bounding box center [765, 219] width 10 height 10
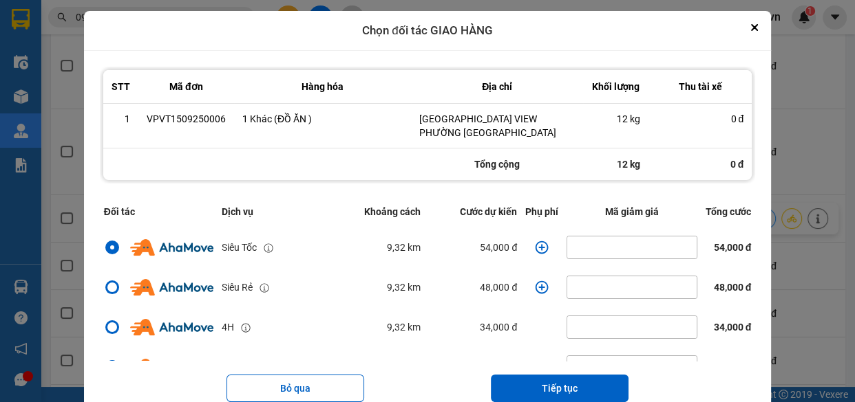
click at [535, 242] on icon "dialog" at bounding box center [542, 248] width 14 height 14
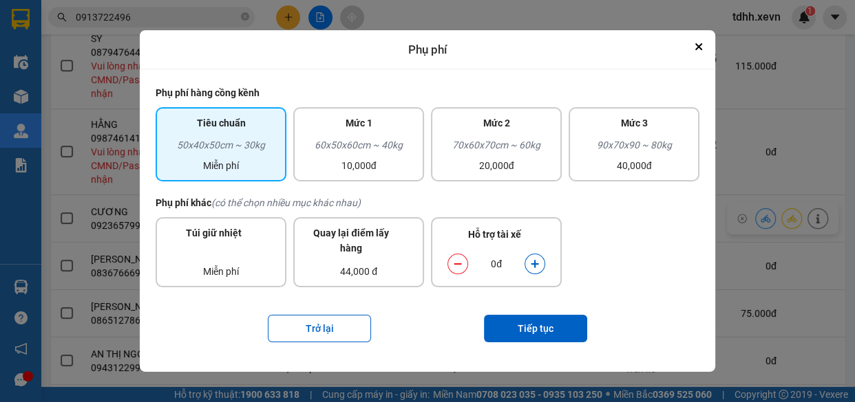
click at [532, 257] on button "dialog" at bounding box center [534, 265] width 19 height 24
click at [551, 321] on button "Tiếp tục" at bounding box center [535, 329] width 103 height 28
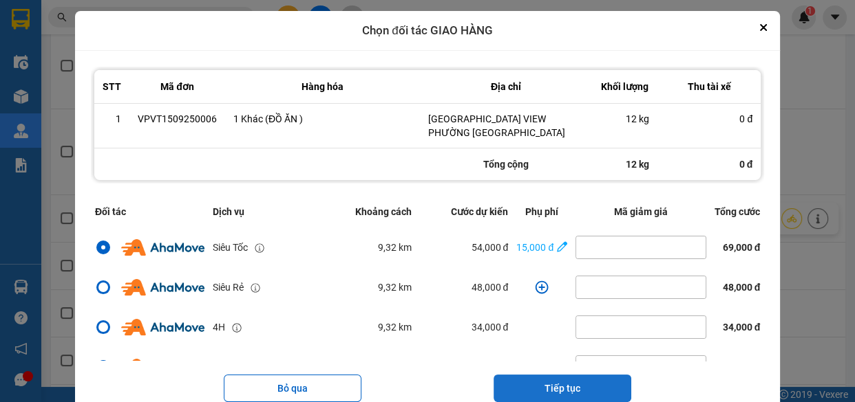
click at [572, 380] on button "Tiếp tục" at bounding box center [562, 389] width 138 height 28
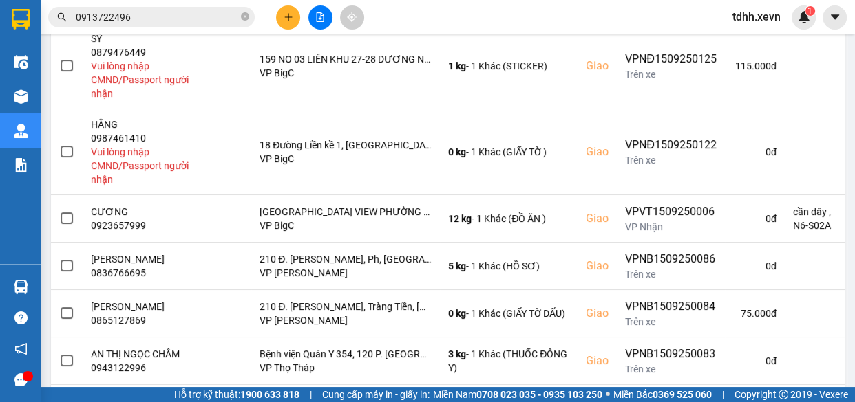
click at [730, 297] on div "ver: 0.0.137 Chưa điều phối Chờ xác nhận Chờ nhận hàng Đang vận chuyển Hoàn thà…" at bounding box center [447, 61] width 799 height 791
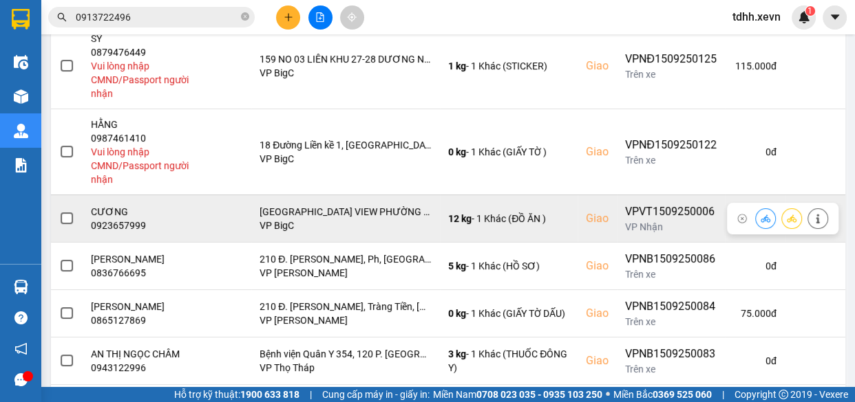
click at [760, 219] on icon at bounding box center [765, 219] width 10 height 10
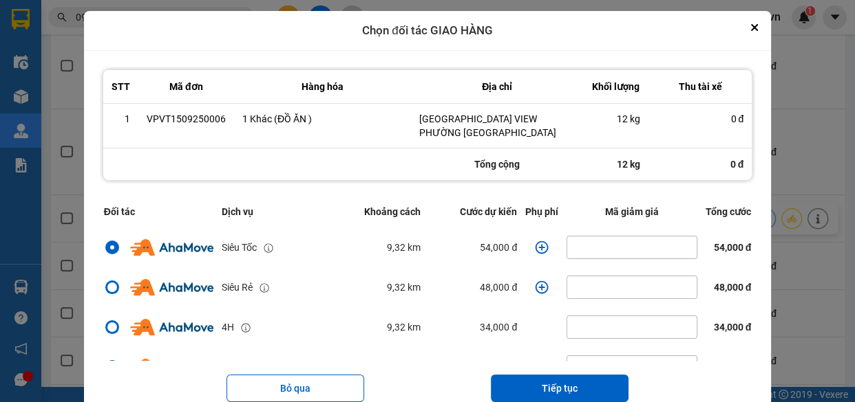
click at [535, 248] on icon "dialog" at bounding box center [542, 248] width 14 height 14
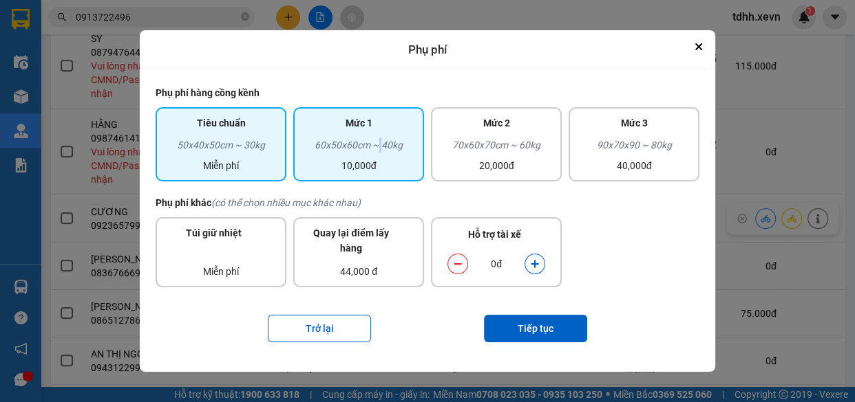
click at [379, 138] on div "60x50x60cm ~ 40kg" at bounding box center [358, 148] width 114 height 21
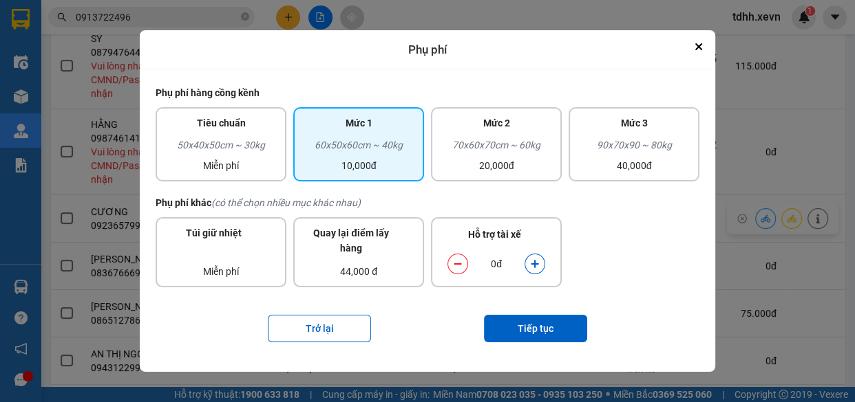
click at [535, 264] on icon "dialog" at bounding box center [534, 265] width 8 height 8
click at [543, 341] on button "Tiếp tục" at bounding box center [535, 329] width 103 height 28
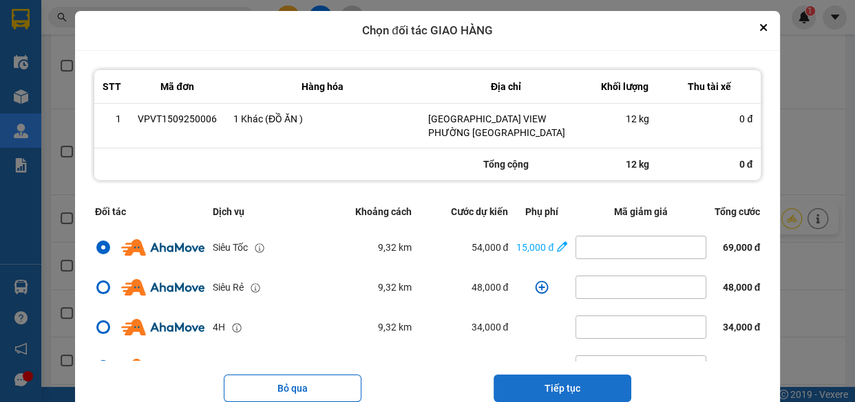
click at [550, 387] on button "Tiếp tục" at bounding box center [562, 389] width 138 height 28
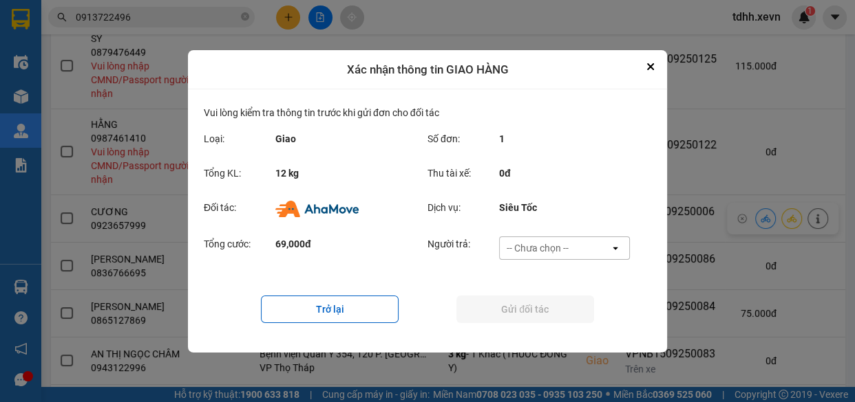
click at [570, 232] on div "Tổng cước: 69,000đ Người trả: -- Chưa chọn -- open" at bounding box center [427, 252] width 447 height 43
click at [579, 255] on div "-- Chưa chọn --" at bounding box center [554, 248] width 110 height 22
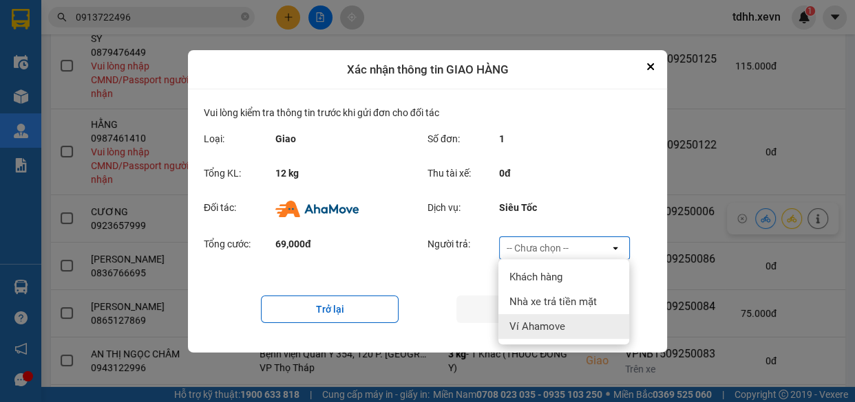
click at [574, 323] on div "Ví Ahamove" at bounding box center [563, 326] width 131 height 25
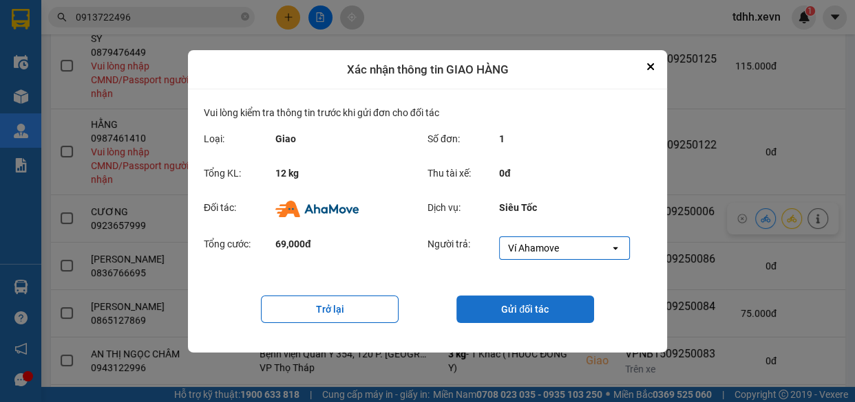
click at [544, 309] on button "Gửi đối tác" at bounding box center [525, 310] width 138 height 28
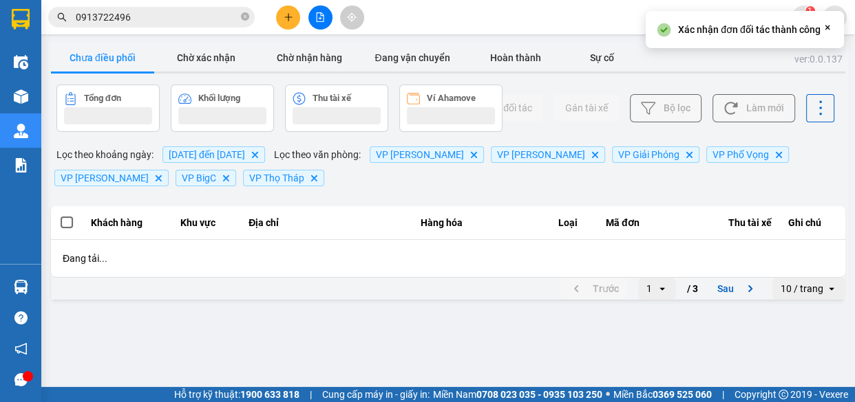
scroll to position [0, 0]
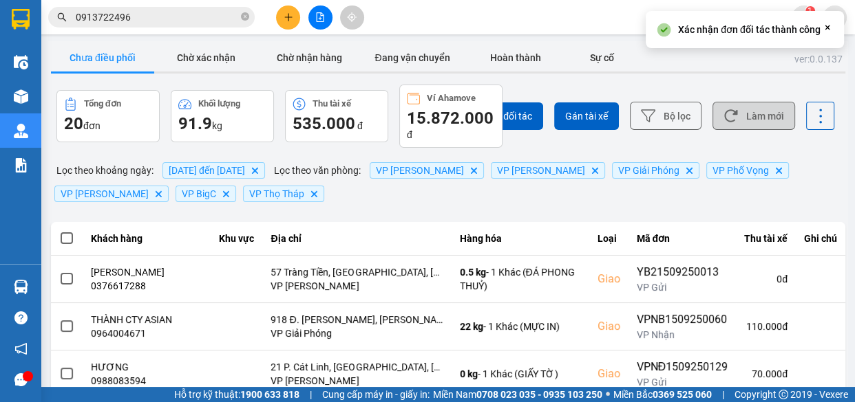
click at [733, 109] on button "Làm mới" at bounding box center [753, 116] width 83 height 28
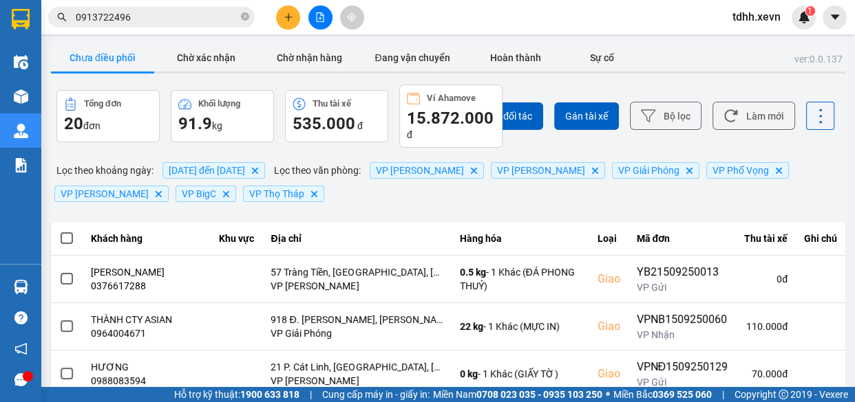
click at [197, 19] on input "0913722496" at bounding box center [157, 17] width 162 height 15
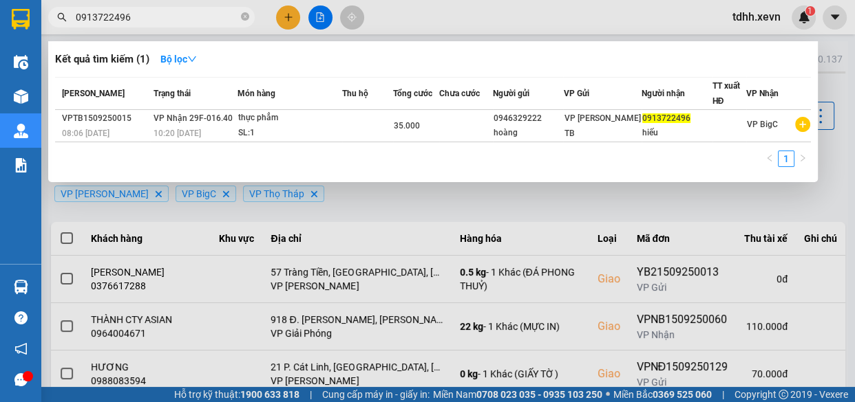
click at [197, 19] on input "0913722496" at bounding box center [157, 17] width 162 height 15
paste input "7932281"
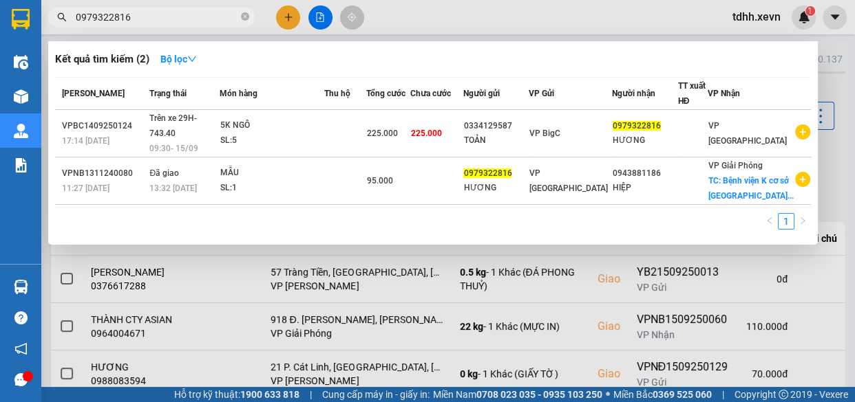
type input "0979322816"
click at [244, 13] on icon "close-circle" at bounding box center [245, 16] width 8 height 8
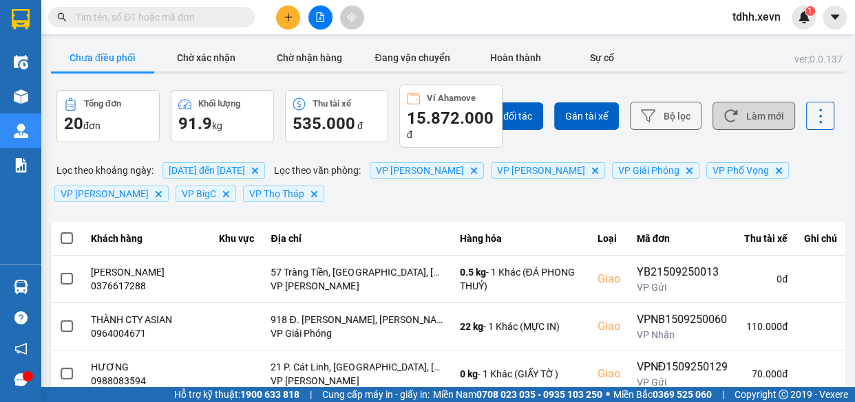
click at [742, 104] on button "Làm mới" at bounding box center [753, 116] width 83 height 28
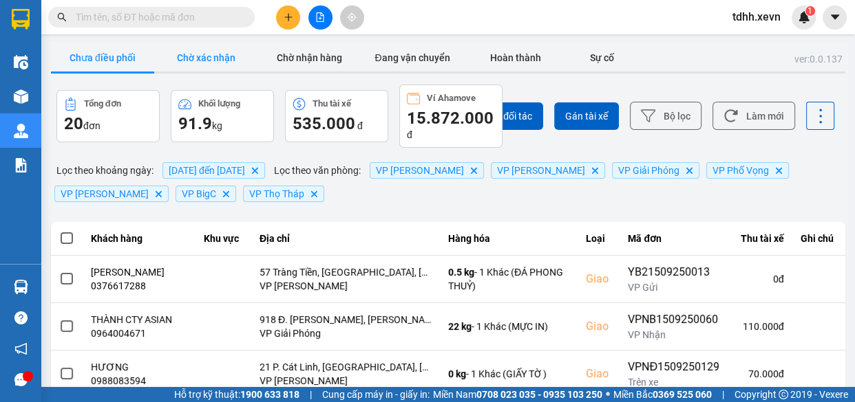
drag, startPoint x: 226, startPoint y: 62, endPoint x: 308, endPoint y: 57, distance: 82.0
click at [225, 63] on button "Chờ xác nhận" at bounding box center [205, 58] width 103 height 28
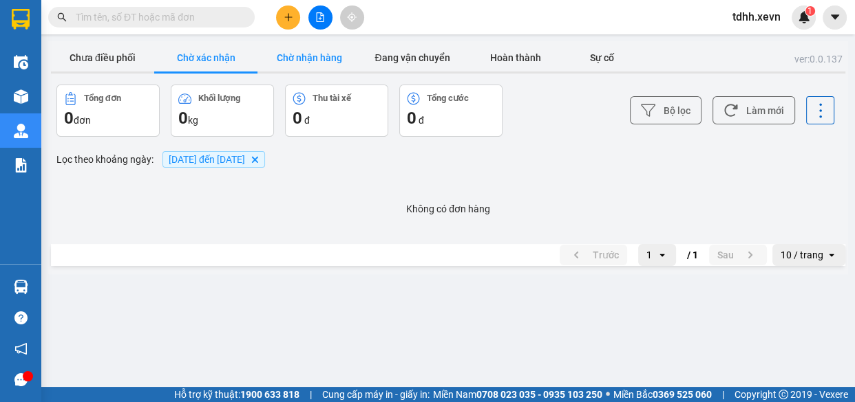
click at [309, 56] on button "Chờ nhận hàng" at bounding box center [308, 58] width 103 height 28
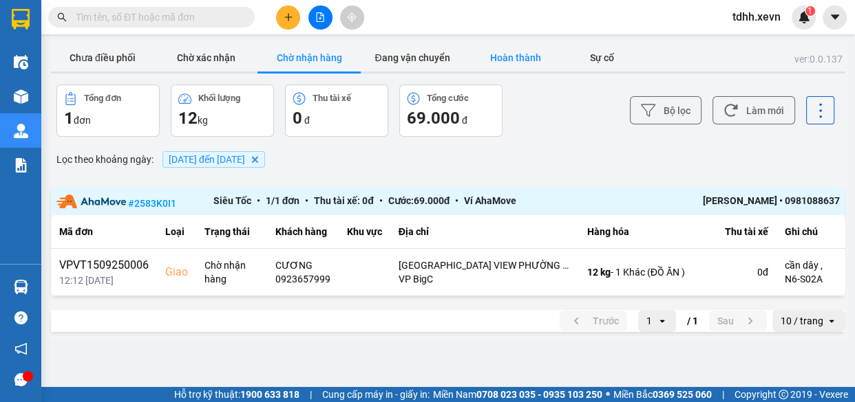
drag, startPoint x: 765, startPoint y: 110, endPoint x: 523, endPoint y: 63, distance: 246.8
click at [766, 110] on button "Làm mới" at bounding box center [753, 110] width 83 height 28
click at [97, 61] on button "Chưa điều phối" at bounding box center [102, 58] width 103 height 28
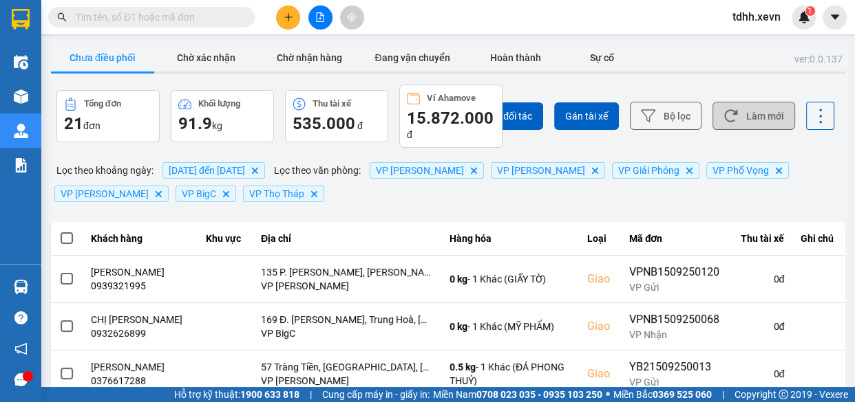
click at [744, 118] on button "Làm mới" at bounding box center [753, 116] width 83 height 28
click at [755, 117] on button "Làm mới" at bounding box center [753, 116] width 83 height 28
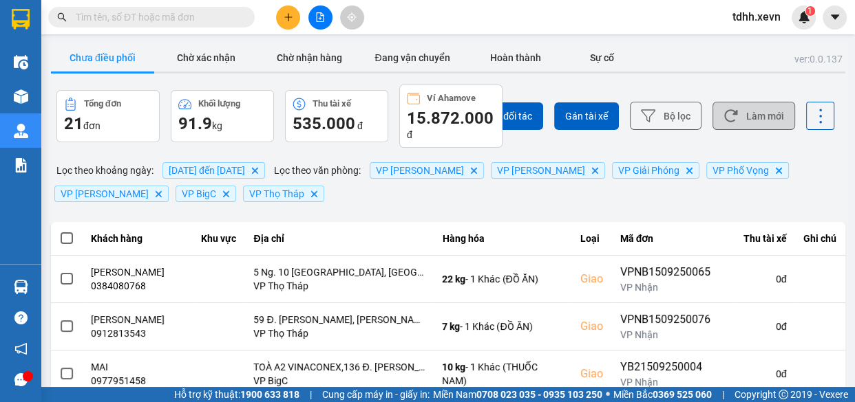
click at [746, 118] on button "Làm mới" at bounding box center [753, 116] width 83 height 28
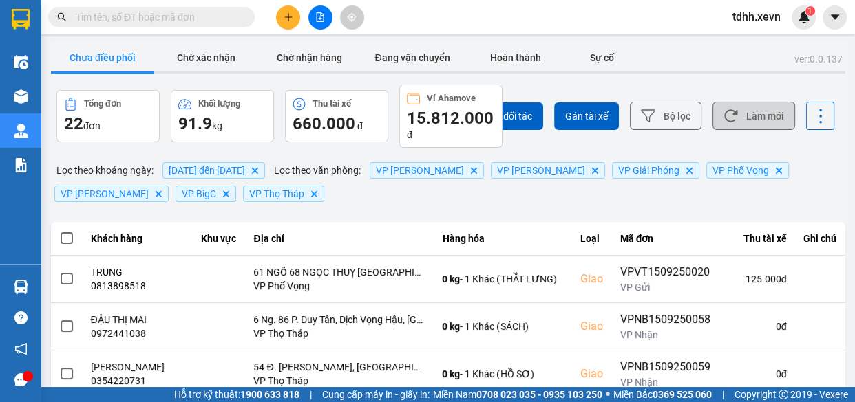
click at [751, 114] on button "Làm mới" at bounding box center [753, 116] width 83 height 28
click at [178, 22] on input "text" at bounding box center [157, 17] width 162 height 15
paste input "0971146985"
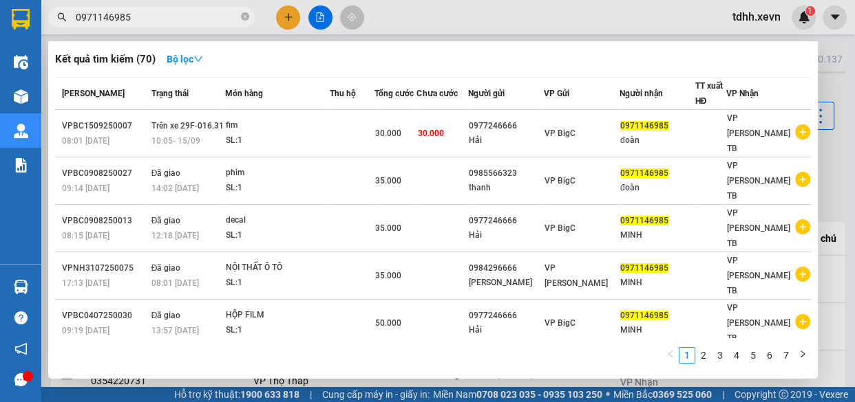
type input "0971146985"
drag, startPoint x: 642, startPoint y: 25, endPoint x: 766, endPoint y: 94, distance: 141.7
click at [642, 25] on div at bounding box center [427, 201] width 855 height 402
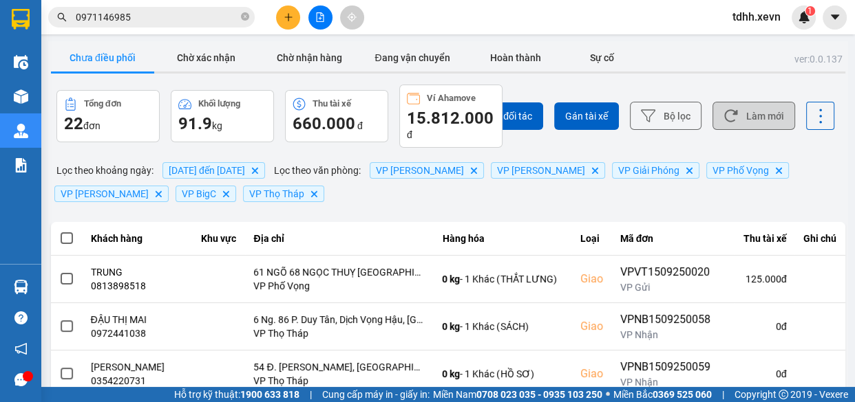
click at [739, 111] on button "Làm mới" at bounding box center [753, 116] width 83 height 28
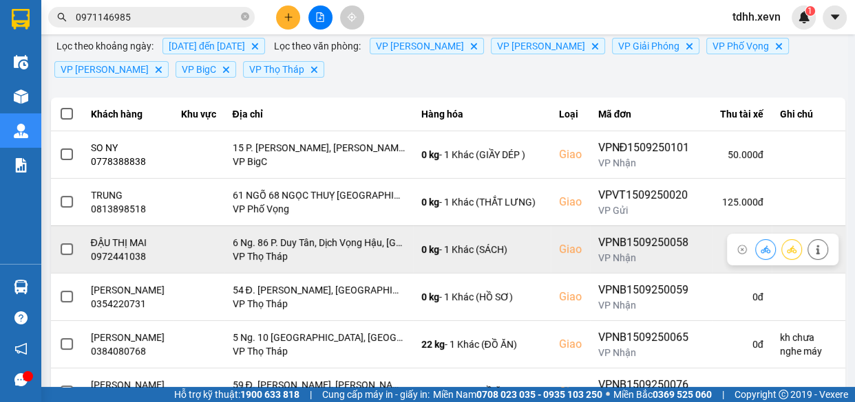
scroll to position [187, 0]
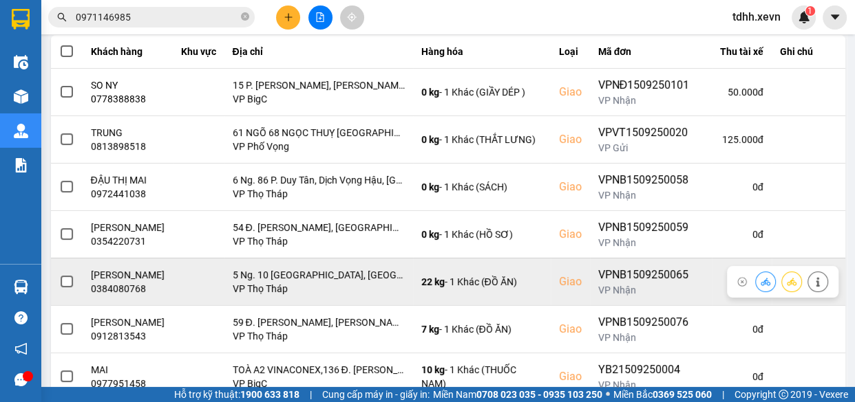
click at [135, 296] on div "0384080768" at bounding box center [128, 289] width 74 height 14
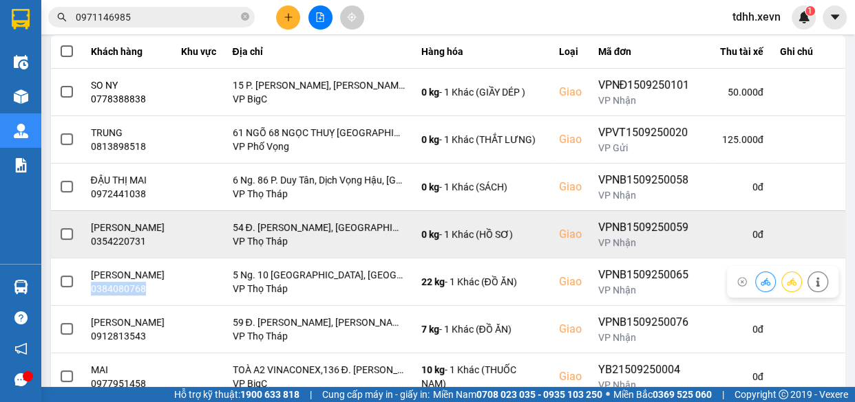
copy div "0384080768"
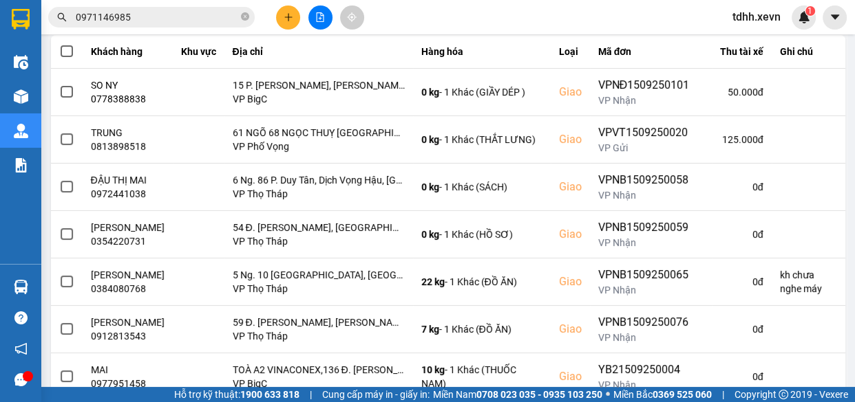
click at [153, 15] on input "0971146985" at bounding box center [157, 17] width 162 height 15
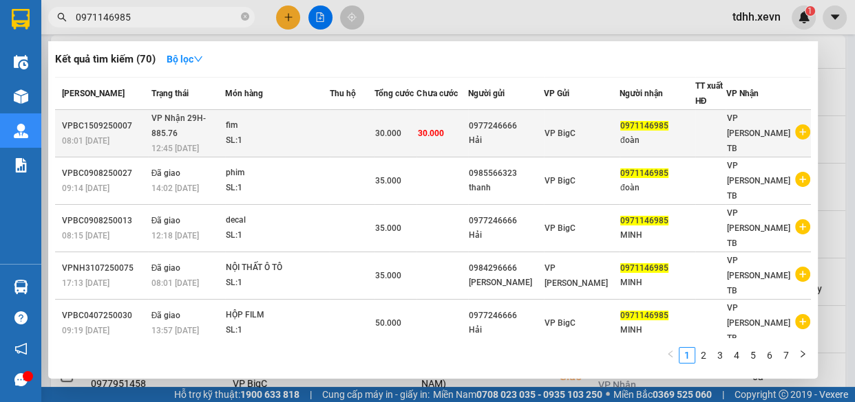
click at [275, 133] on div "SL: 1" at bounding box center [277, 140] width 103 height 15
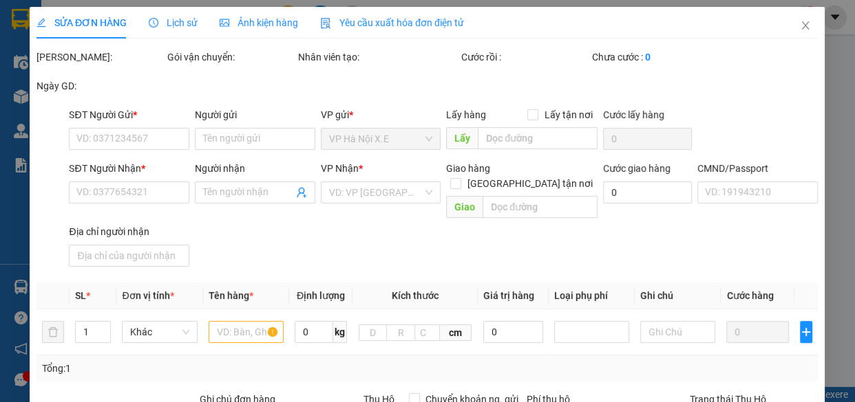
type input "0977246666"
type input "Hải"
type input "0971146985"
type input "đoàn"
type input "nguyễn văn đoàn"
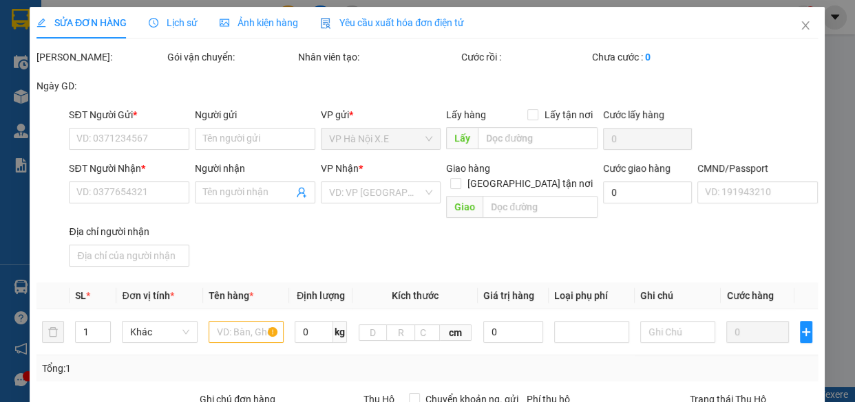
type input "30.000"
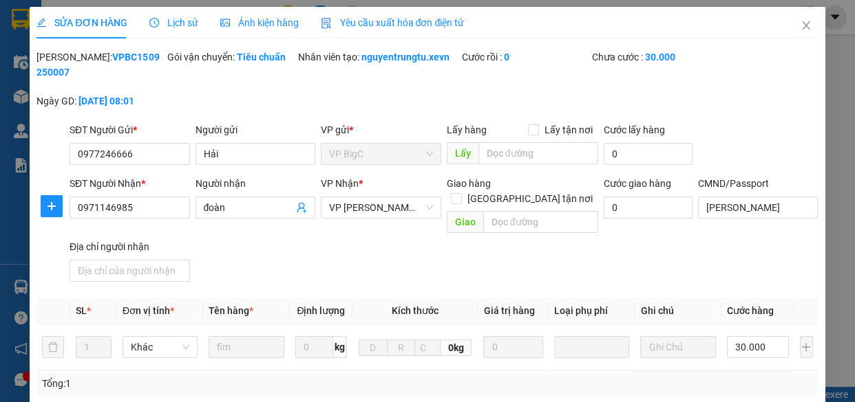
click at [178, 24] on span "Lịch sử" at bounding box center [173, 22] width 49 height 11
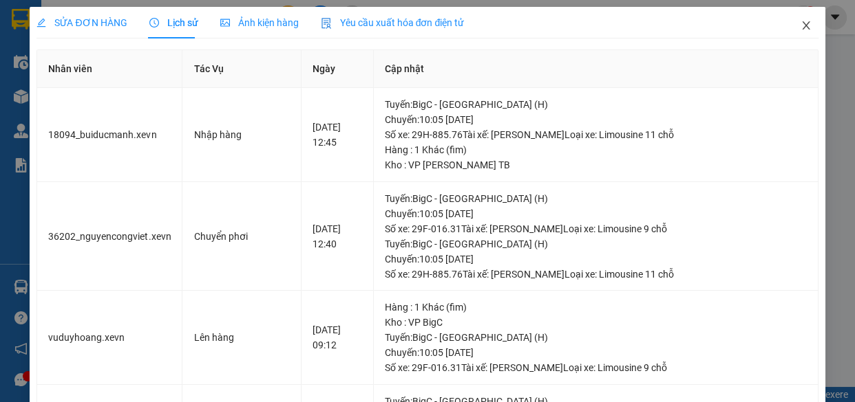
click at [800, 22] on icon "close" at bounding box center [805, 25] width 11 height 11
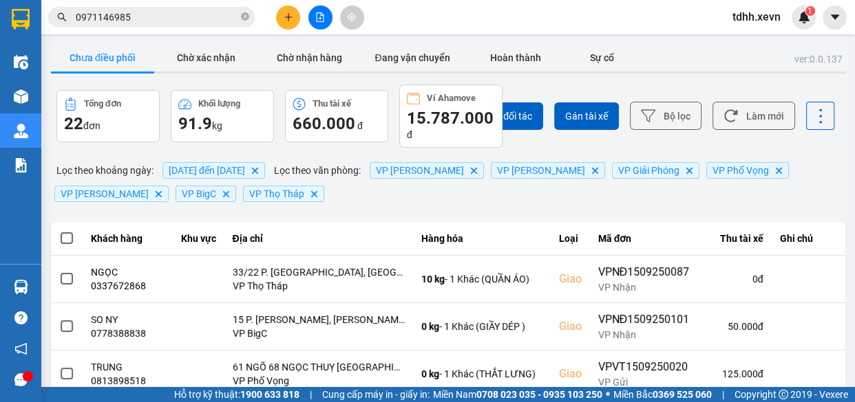
click at [174, 15] on input "0971146985" at bounding box center [157, 17] width 162 height 15
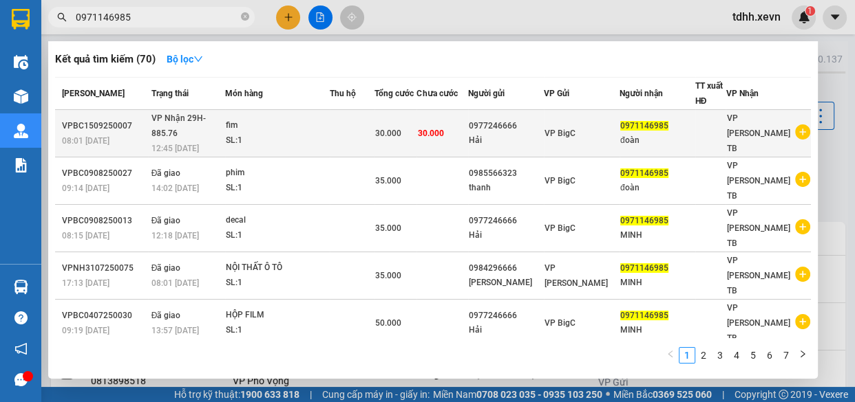
click at [219, 141] on div "12:45 - 15/09" at bounding box center [187, 148] width 73 height 15
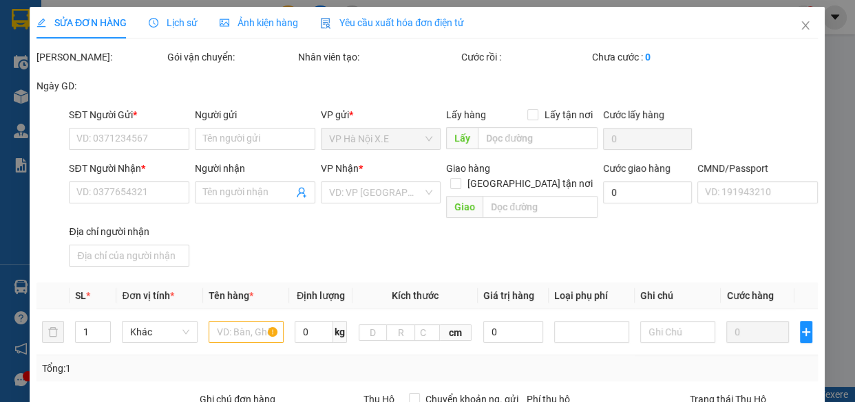
type input "0977246666"
type input "Hải"
type input "0971146985"
type input "đoàn"
type input "nguyễn văn đoàn"
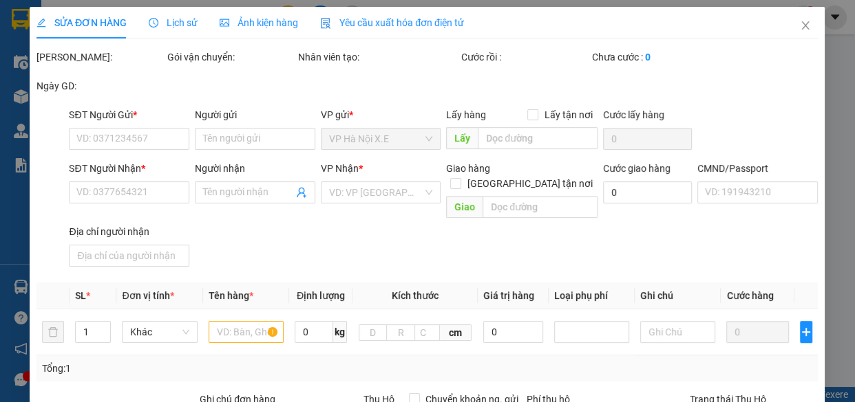
type input "30.000"
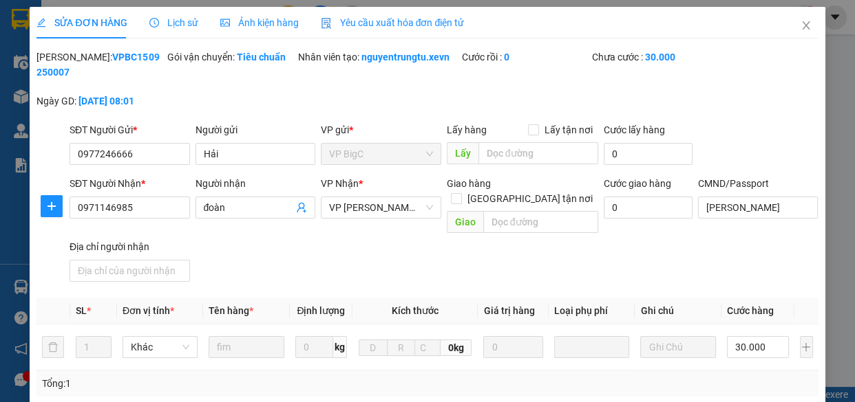
click at [172, 17] on span "Lịch sử" at bounding box center [173, 22] width 49 height 11
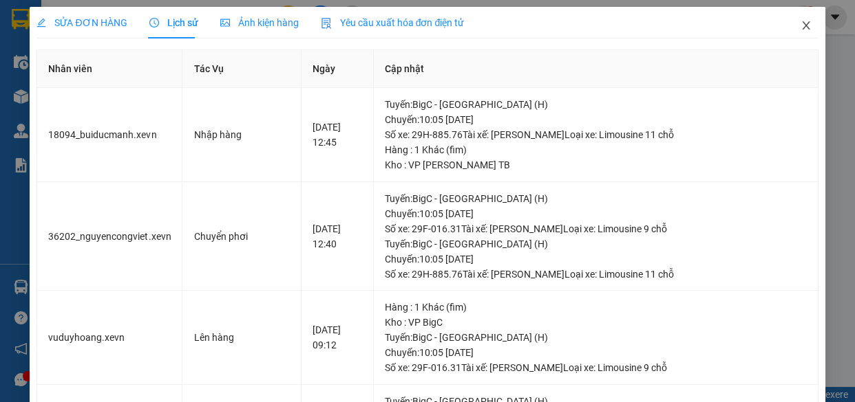
click at [800, 21] on icon "close" at bounding box center [805, 25] width 11 height 11
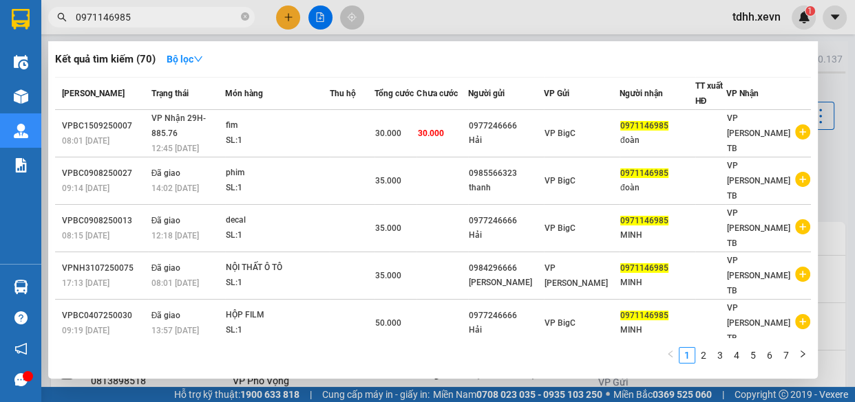
drag, startPoint x: 179, startPoint y: 19, endPoint x: 70, endPoint y: 28, distance: 109.0
click at [70, 28] on div "Kết quả tìm kiếm ( 70 ) Bộ lọc Mã ĐH Trạng thái Món hàng Thu hộ Tổng cước Chưa …" at bounding box center [134, 18] width 268 height 24
click at [592, 27] on div at bounding box center [427, 201] width 855 height 402
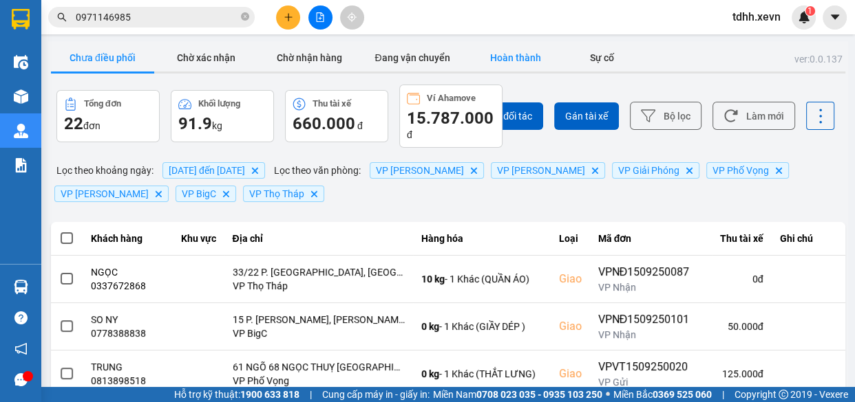
click at [521, 55] on button "Hoàn thành" at bounding box center [515, 58] width 103 height 28
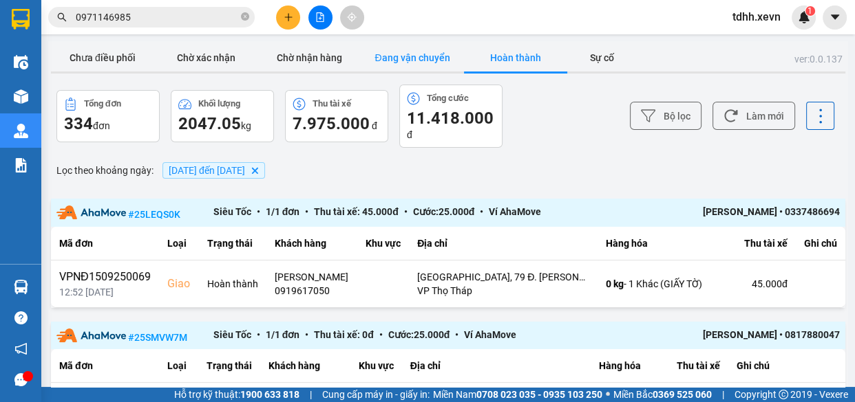
click at [441, 62] on button "Đang vận chuyển" at bounding box center [412, 58] width 103 height 28
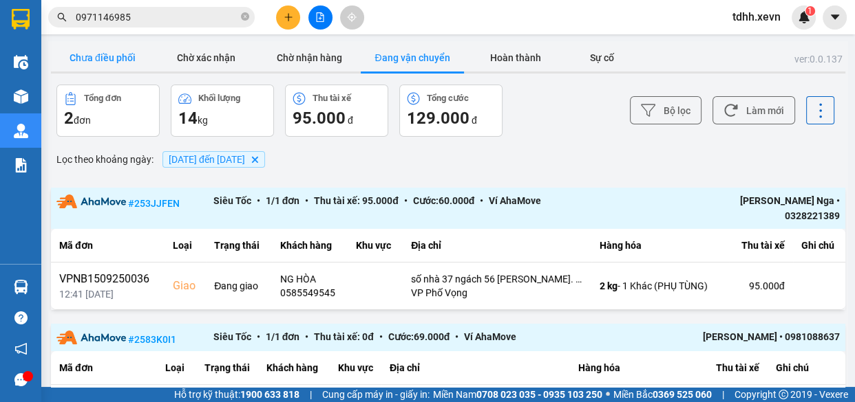
click at [116, 58] on button "Chưa điều phối" at bounding box center [102, 58] width 103 height 28
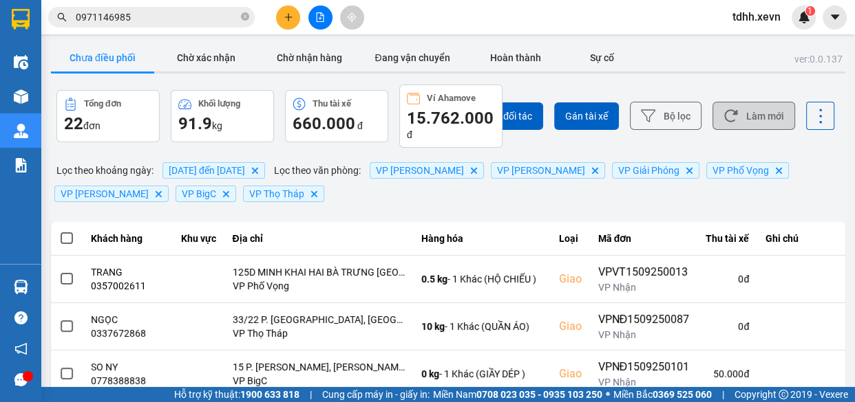
click at [743, 117] on button "Làm mới" at bounding box center [753, 116] width 83 height 28
click at [145, 19] on input "0971146985" at bounding box center [157, 17] width 162 height 15
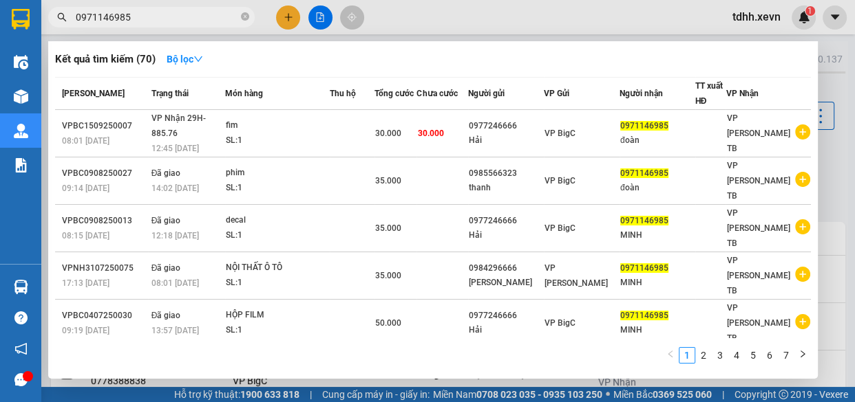
click at [145, 19] on input "0971146985" at bounding box center [157, 17] width 162 height 15
paste input "865242007"
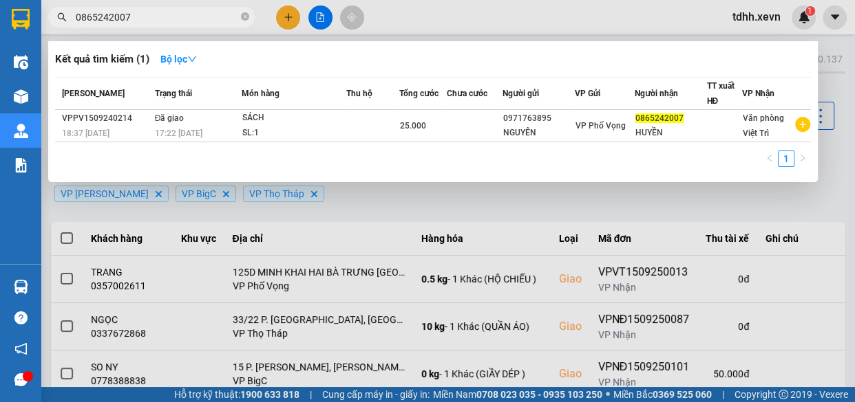
click at [164, 21] on input "0865242007" at bounding box center [157, 17] width 162 height 15
paste input "941862345"
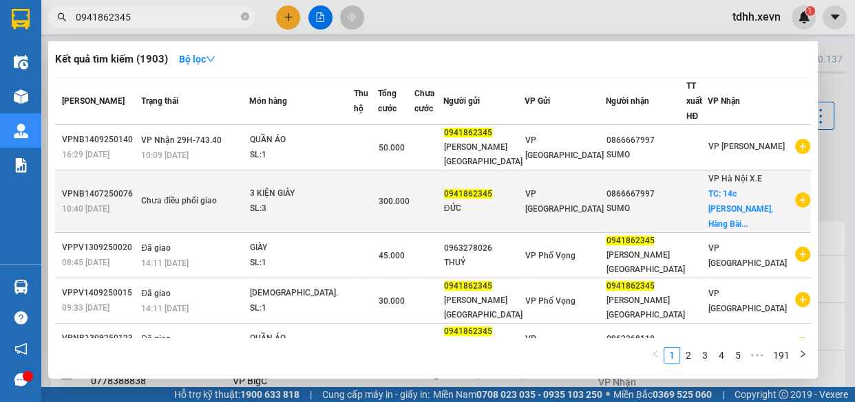
type input "0941862345"
click at [414, 198] on td "300.000" at bounding box center [396, 202] width 36 height 63
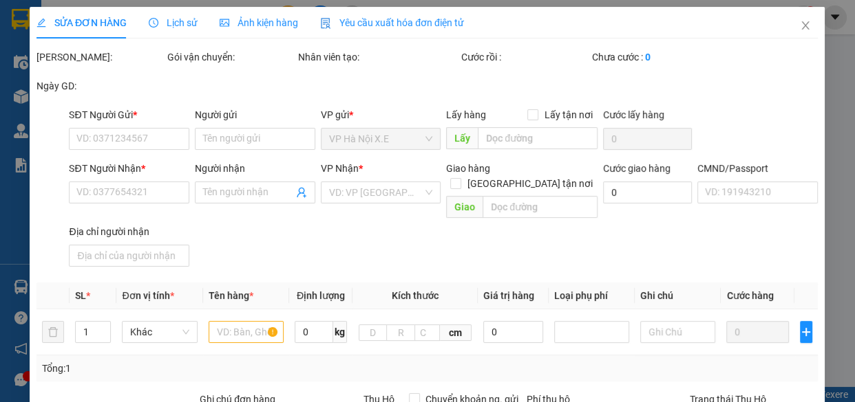
type input "0941862345"
type input "ĐỨC"
type input "0866667997"
type input "SUMO"
checkbox input "true"
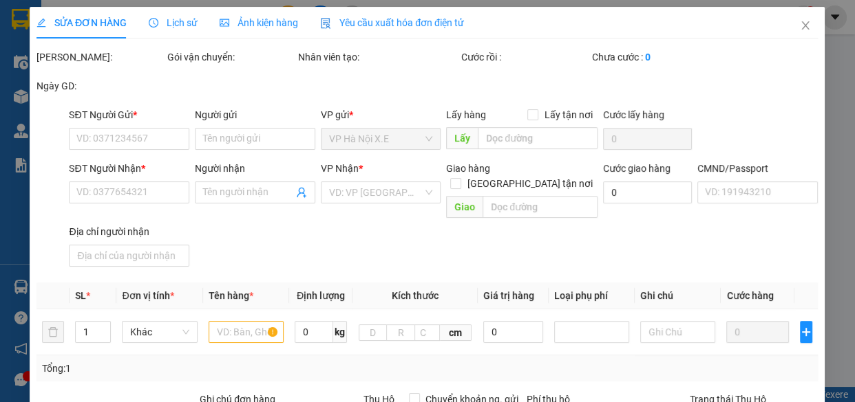
type input "14c Ngô Thì Nhậm, Hàng Bài, Hoàn Kiếm, Hà Nội, Việt Nam"
type input "0345279205-KHÁNH-SHIP"
type input "300.000"
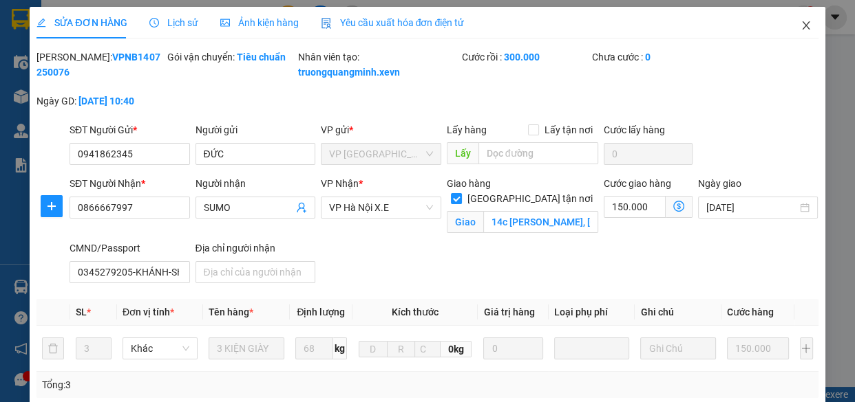
drag, startPoint x: 796, startPoint y: 24, endPoint x: 430, endPoint y: 32, distance: 366.1
click at [800, 25] on icon "close" at bounding box center [805, 25] width 11 height 11
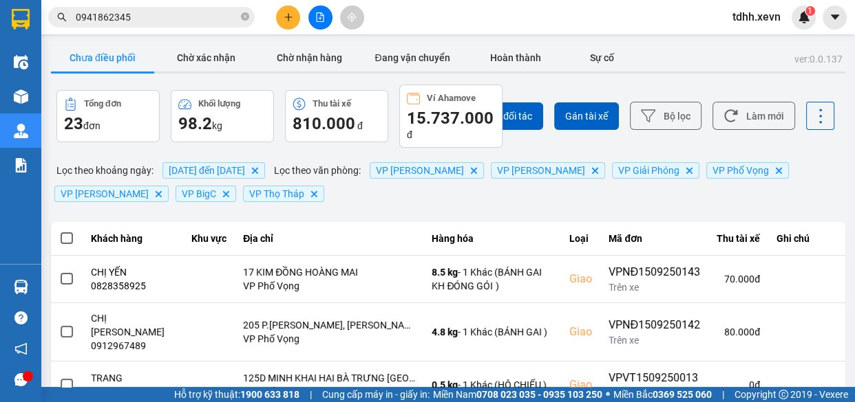
click at [220, 24] on input "0941862345" at bounding box center [157, 17] width 162 height 15
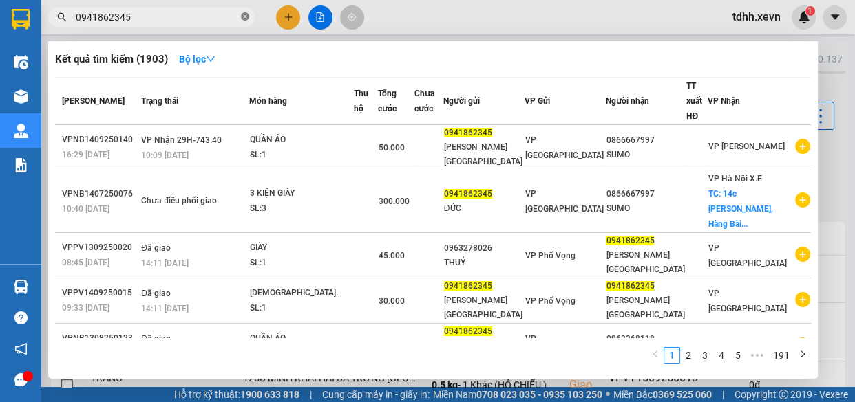
click at [244, 18] on icon "close-circle" at bounding box center [245, 16] width 8 height 8
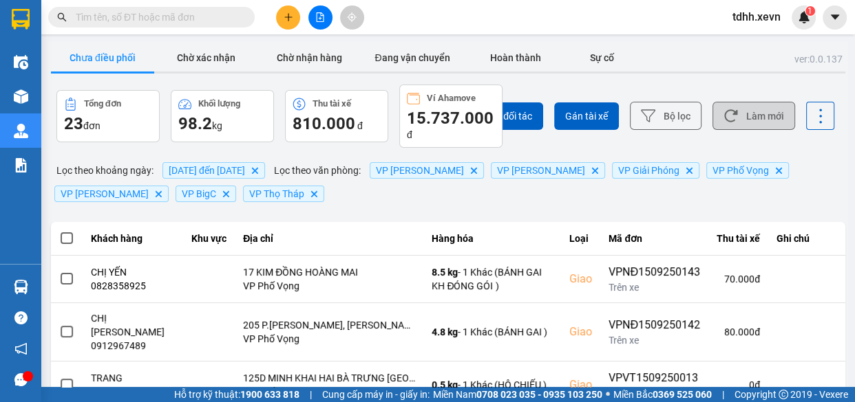
click at [742, 122] on button "Làm mới" at bounding box center [753, 116] width 83 height 28
click at [762, 122] on button "Làm mới" at bounding box center [753, 116] width 83 height 28
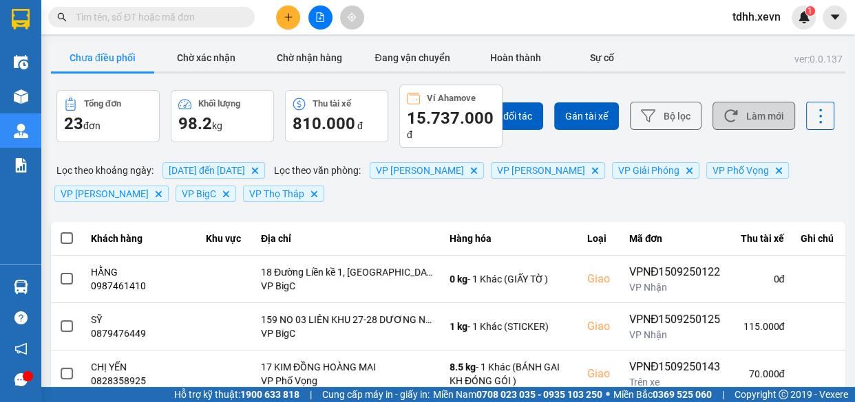
click at [757, 118] on button "Làm mới" at bounding box center [753, 116] width 83 height 28
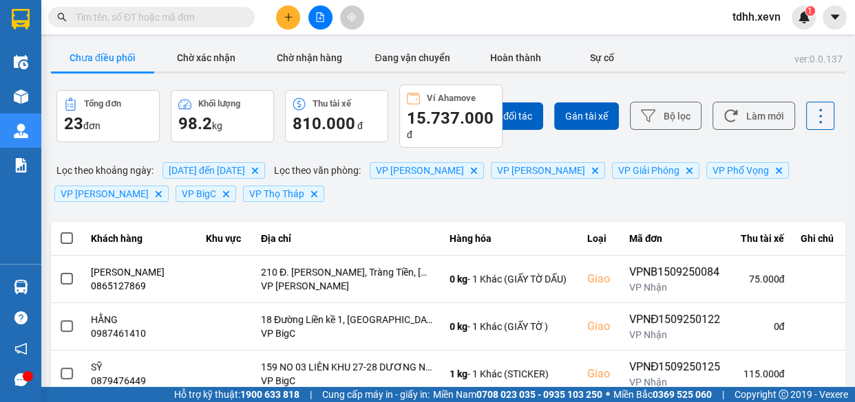
click at [180, 12] on input "text" at bounding box center [157, 17] width 162 height 15
paste input "0945645436"
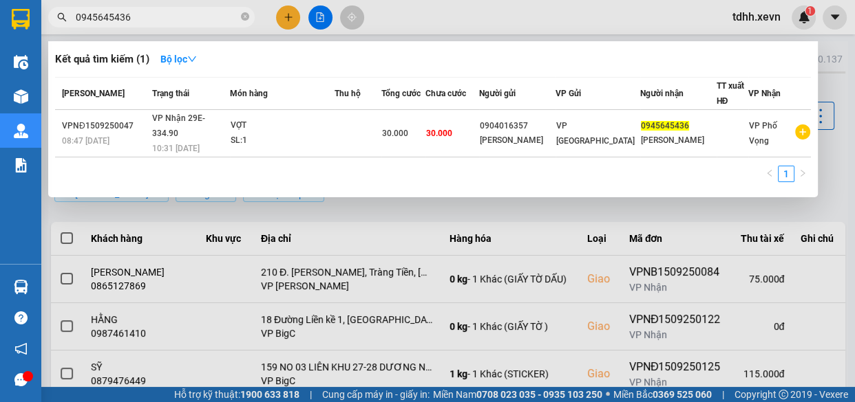
click at [169, 14] on input "0945645436" at bounding box center [157, 17] width 162 height 15
click at [169, 15] on input "0945645436" at bounding box center [157, 17] width 162 height 15
paste input "86958291"
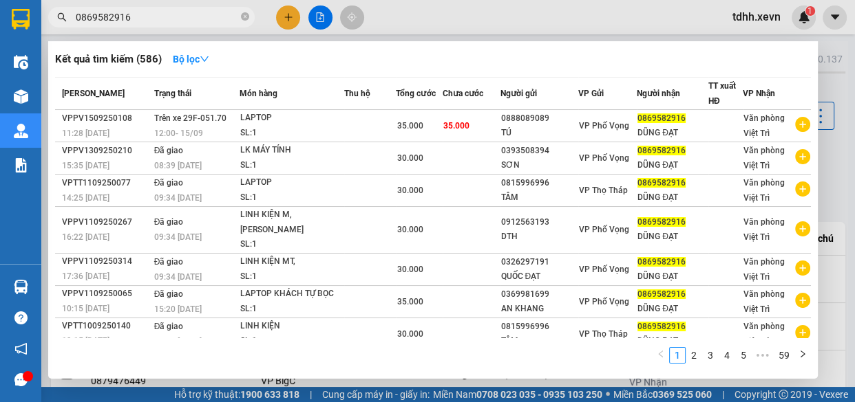
click at [200, 16] on input "0869582916" at bounding box center [157, 17] width 162 height 15
paste input "964986955"
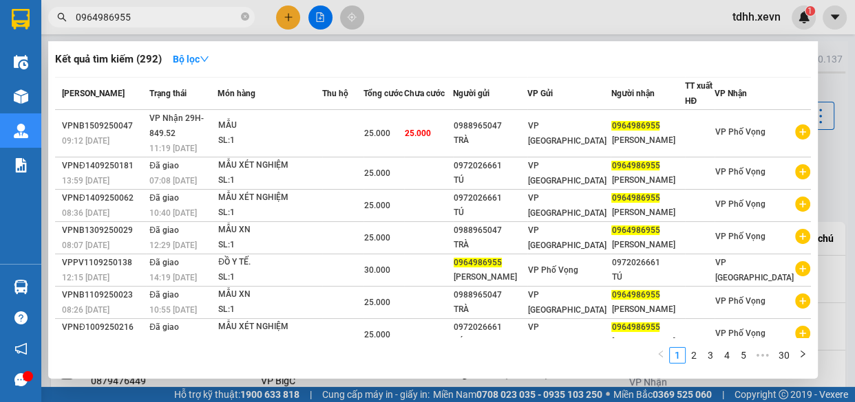
click at [641, 18] on div at bounding box center [427, 201] width 855 height 402
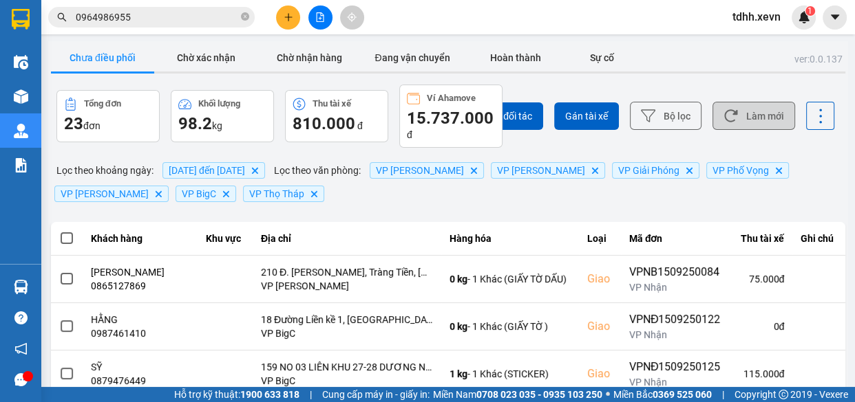
click at [764, 117] on button "Làm mới" at bounding box center [753, 116] width 83 height 28
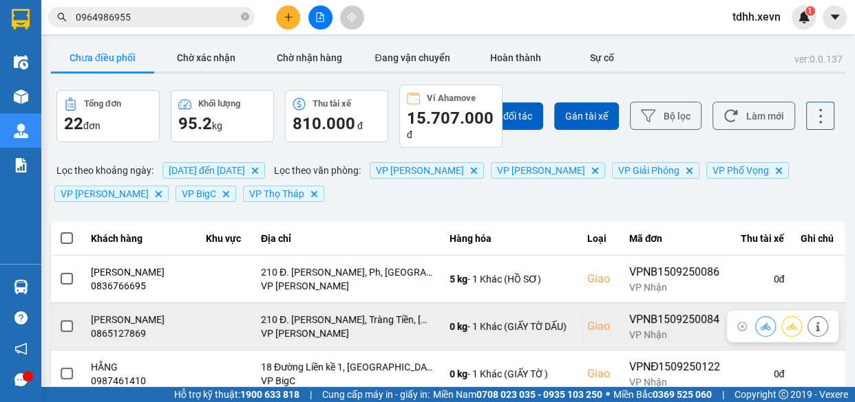
click at [123, 338] on div "0865127869" at bounding box center [140, 334] width 98 height 14
copy div "0865127869"
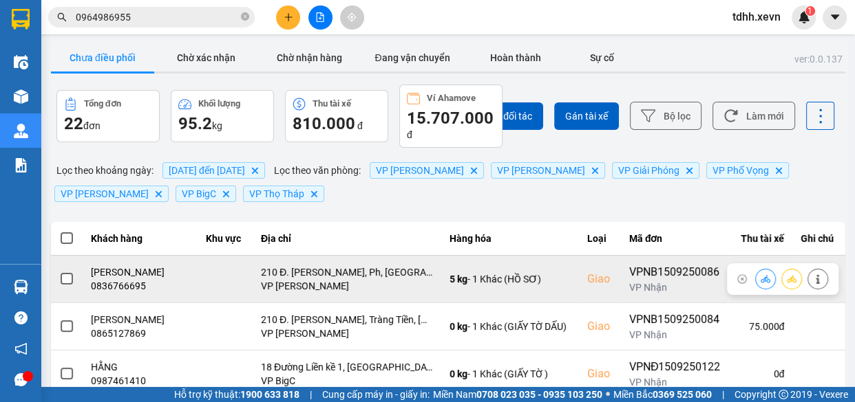
click at [127, 282] on div "0836766695" at bounding box center [140, 286] width 98 height 14
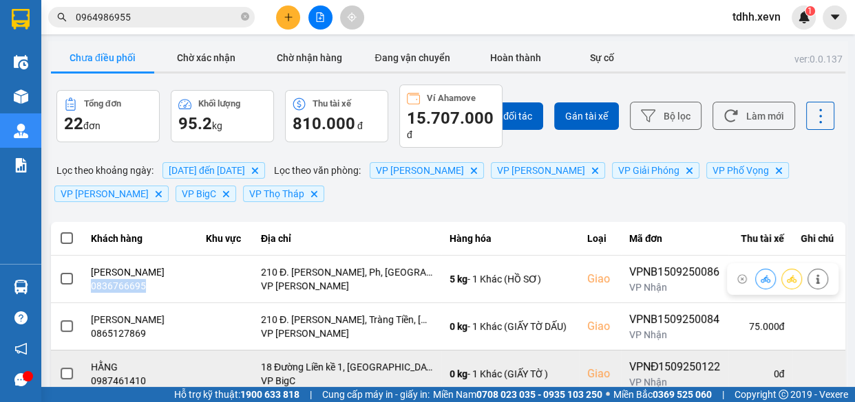
copy div "0836766695"
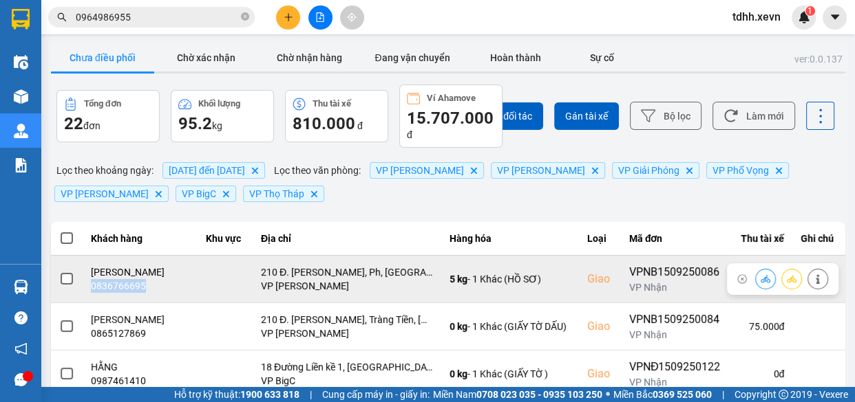
click at [124, 282] on div "0836766695" at bounding box center [140, 286] width 98 height 14
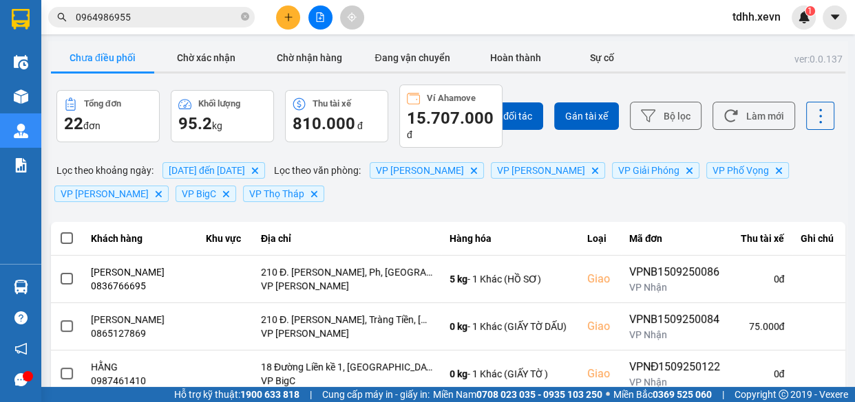
click at [182, 19] on input "0964986955" at bounding box center [157, 17] width 162 height 15
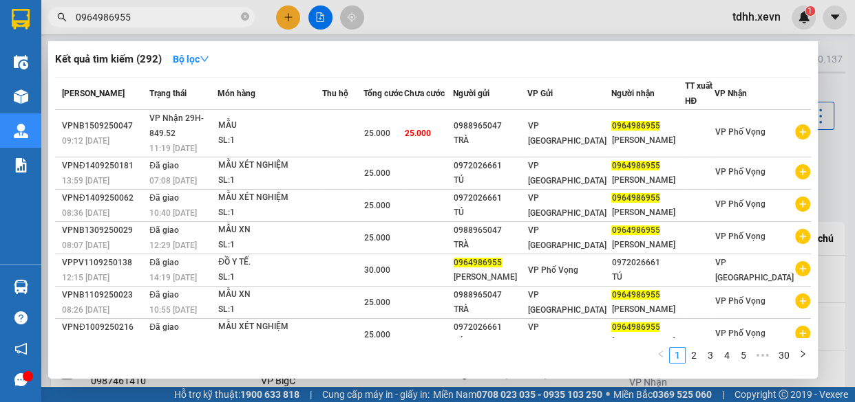
click at [182, 19] on input "0964986955" at bounding box center [157, 17] width 162 height 15
paste input "83676669"
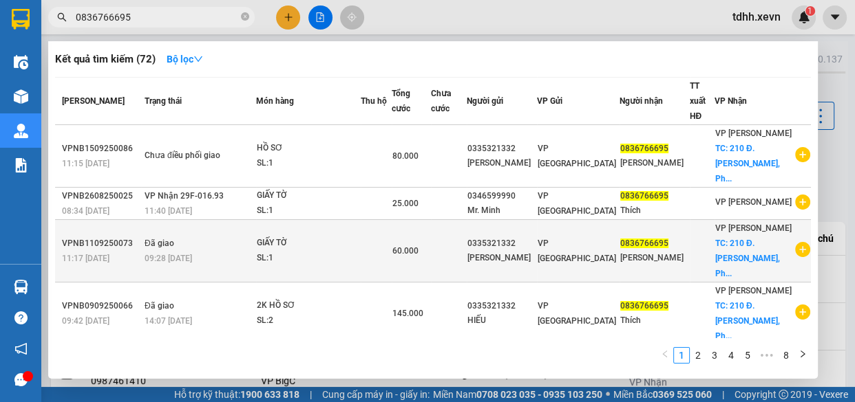
type input "0836766695"
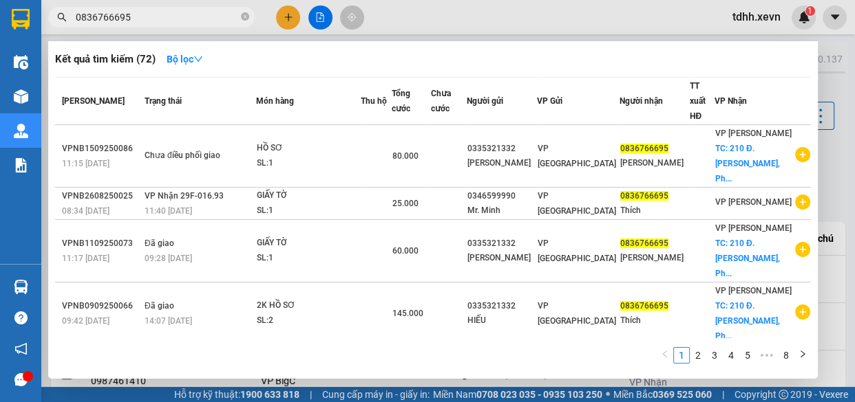
click at [650, 30] on div at bounding box center [427, 201] width 855 height 402
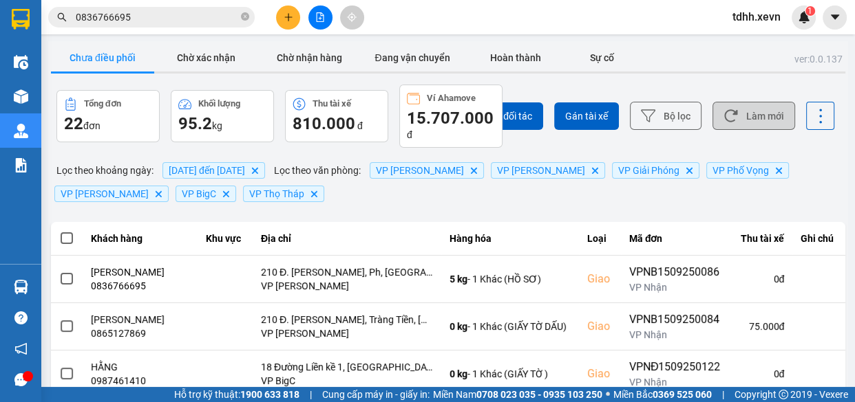
click at [755, 117] on button "Làm mới" at bounding box center [753, 116] width 83 height 28
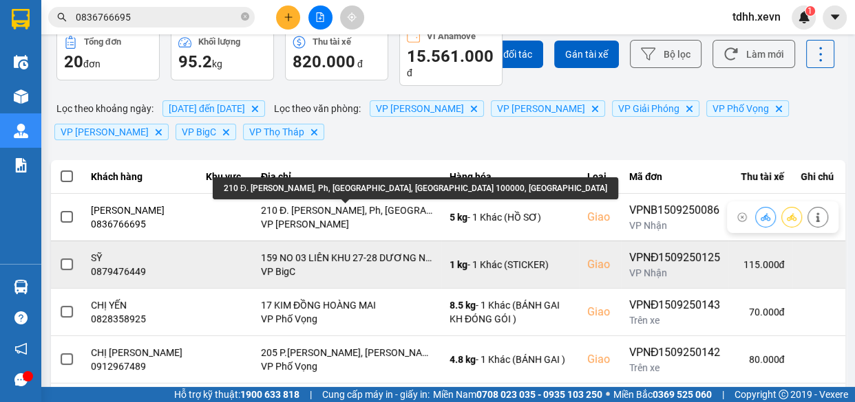
scroll to position [125, 0]
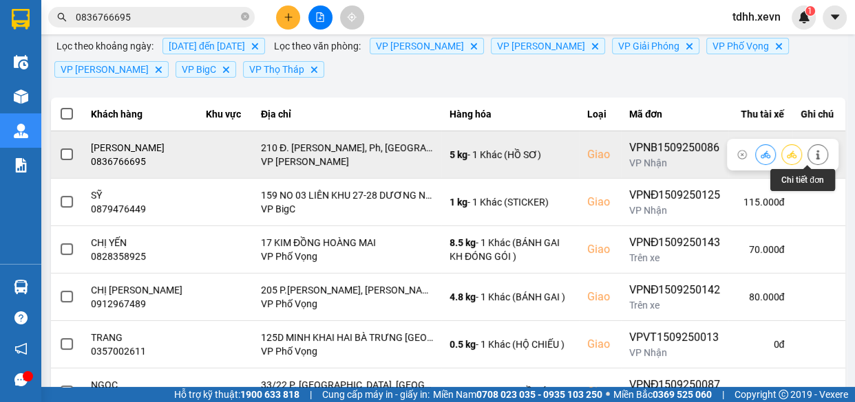
click at [813, 152] on icon at bounding box center [818, 155] width 10 height 10
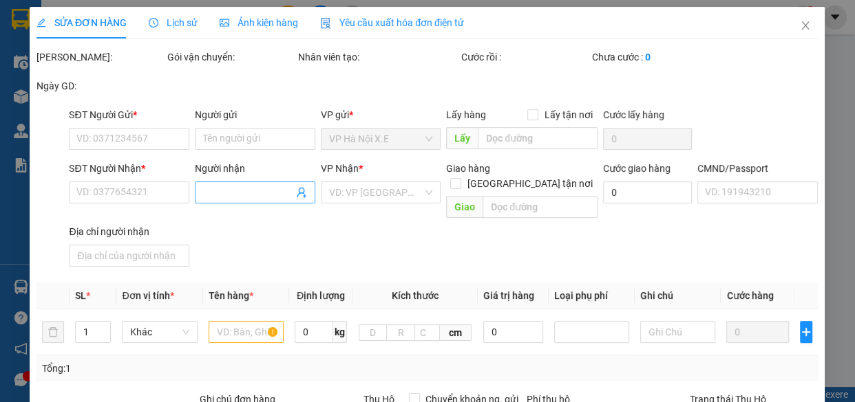
type input "0335321332"
type input "PHẠM TRUNG HIẾU"
type input "0836766695"
type input "NGUYỄN VĂN Thích"
checkbox input "true"
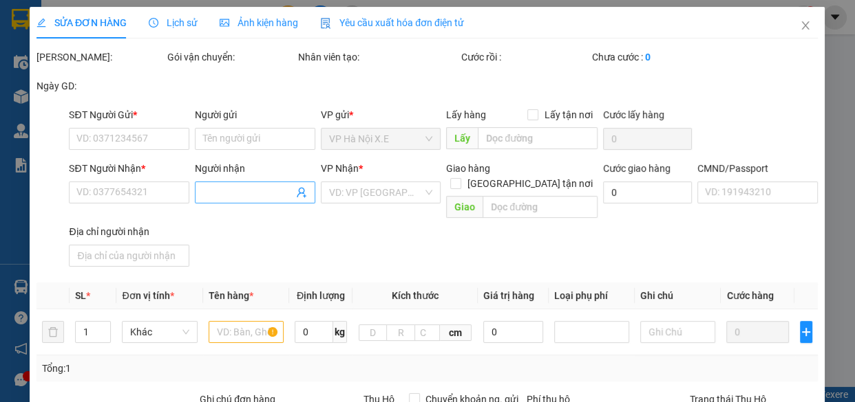
type input "210 Đ. Trần Quang Khải, Ph, Hoàn Kiếm, Hà Nội 100000, Việt Nam"
type input "037087002827"
type input "80.000"
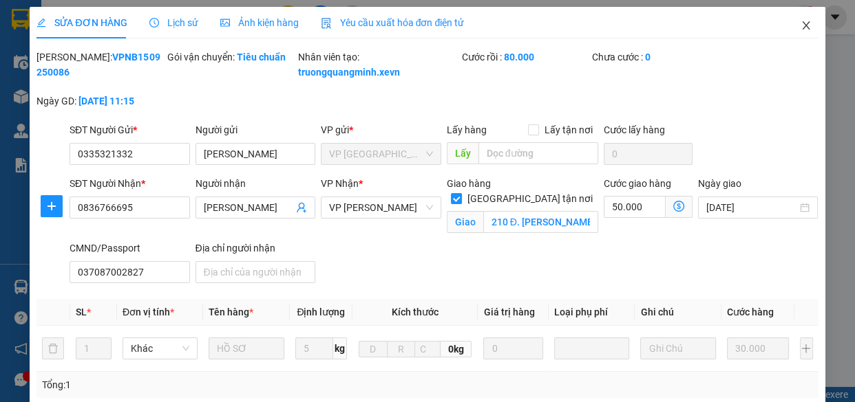
click at [802, 29] on icon "close" at bounding box center [806, 25] width 8 height 8
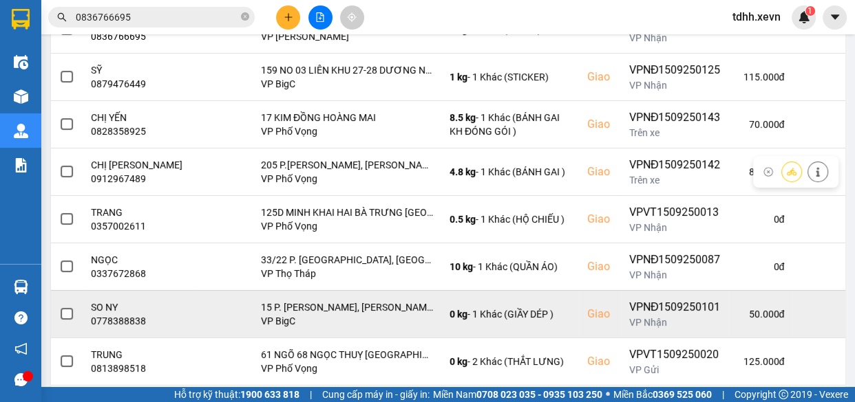
scroll to position [374, 0]
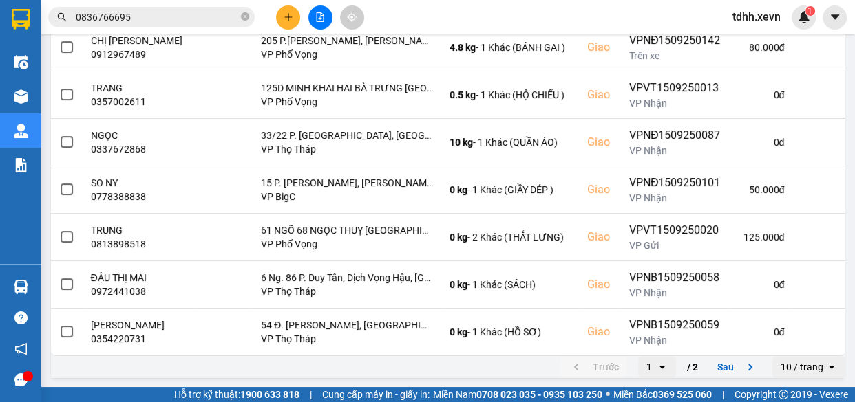
click at [173, 21] on input "0836766695" at bounding box center [157, 17] width 162 height 15
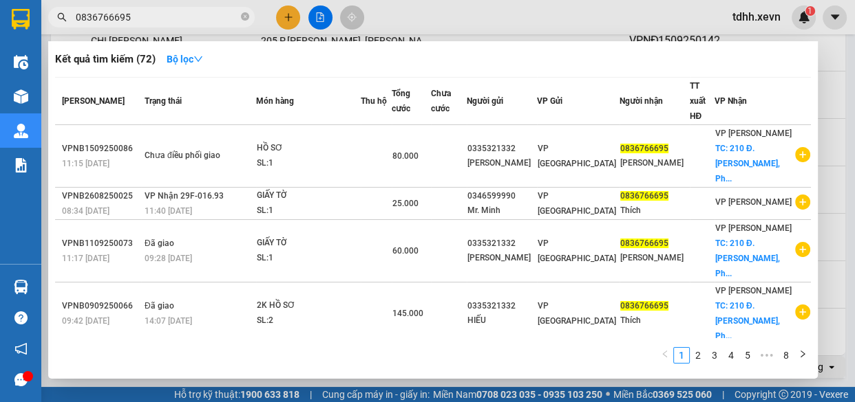
click at [173, 21] on input "0836766695" at bounding box center [157, 17] width 162 height 15
paste input "354973998"
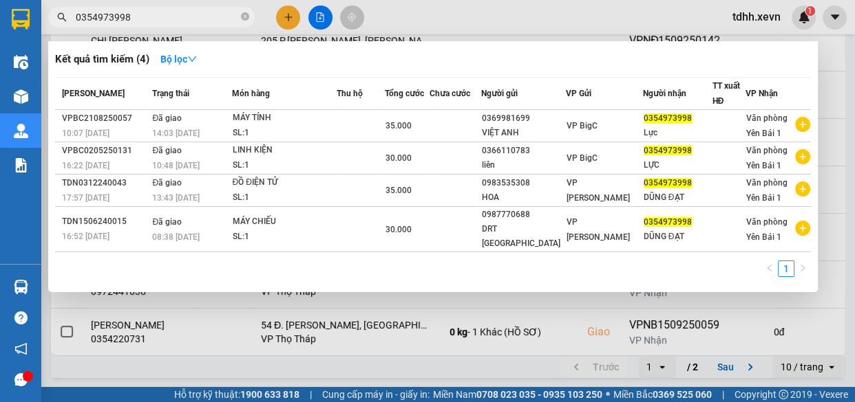
type input "0354973998"
click at [246, 20] on icon "close-circle" at bounding box center [245, 16] width 8 height 8
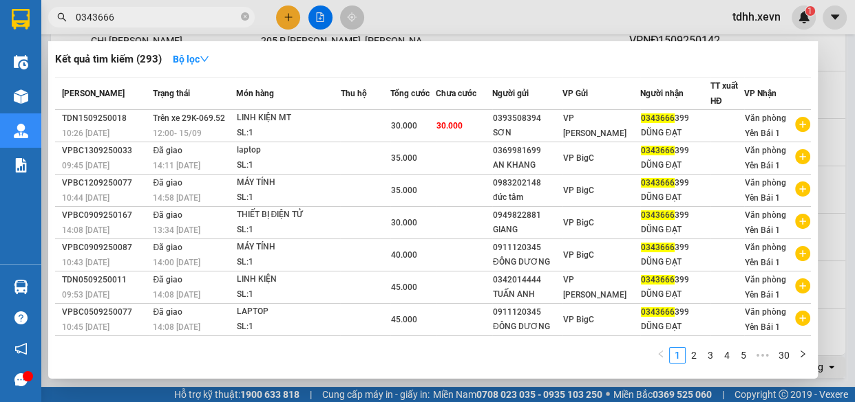
click at [129, 17] on input "0343666" at bounding box center [157, 17] width 162 height 15
paste input "853551112"
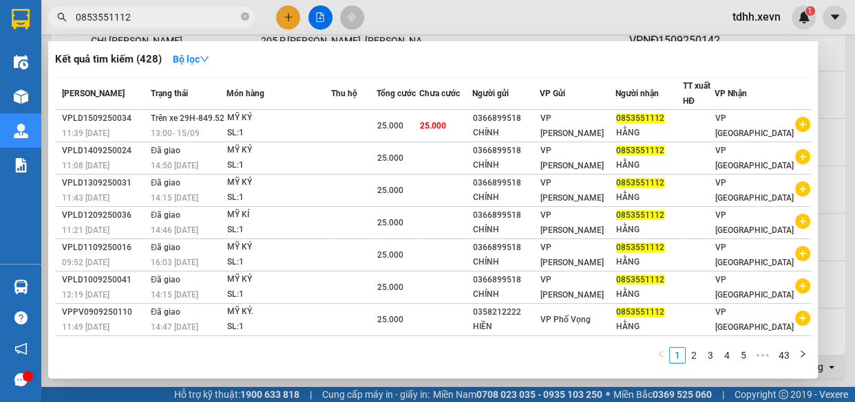
click at [213, 19] on input "0853551112" at bounding box center [157, 17] width 162 height 15
paste input "963777658"
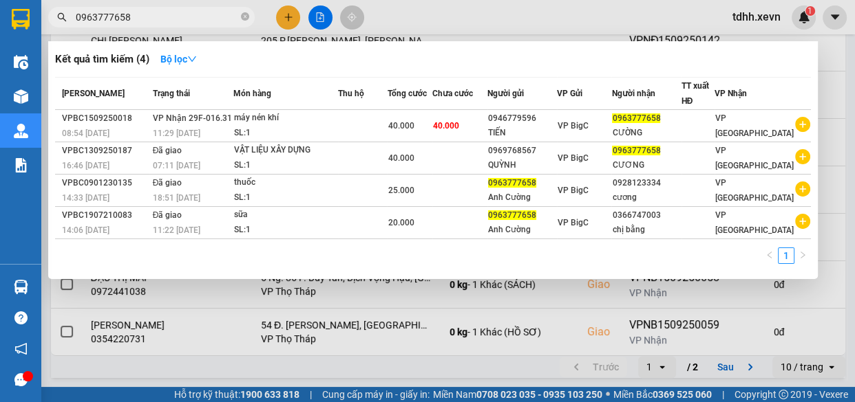
click at [220, 14] on input "0963777658" at bounding box center [157, 17] width 162 height 15
paste input "04241567"
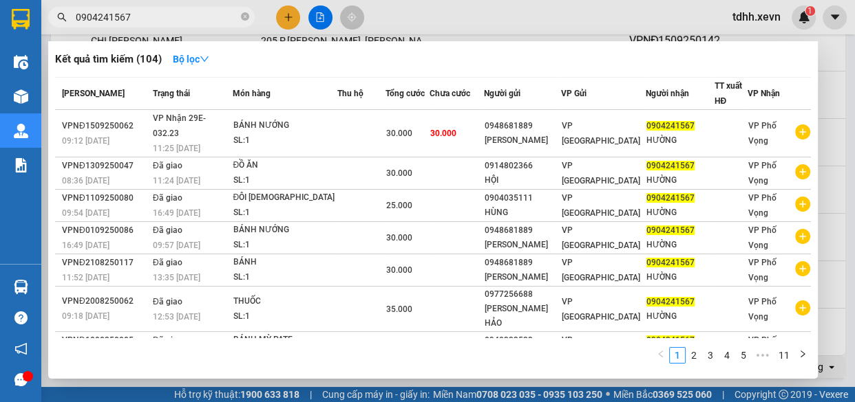
drag, startPoint x: 596, startPoint y: 39, endPoint x: 594, endPoint y: 25, distance: 13.8
click at [594, 28] on div at bounding box center [427, 201] width 855 height 402
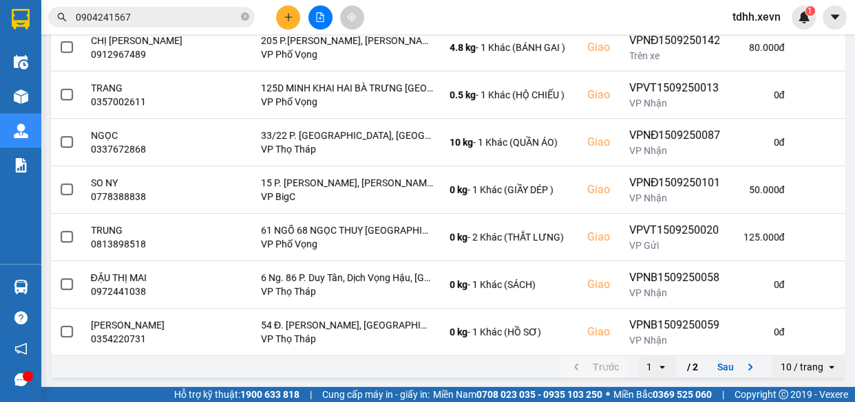
scroll to position [0, 0]
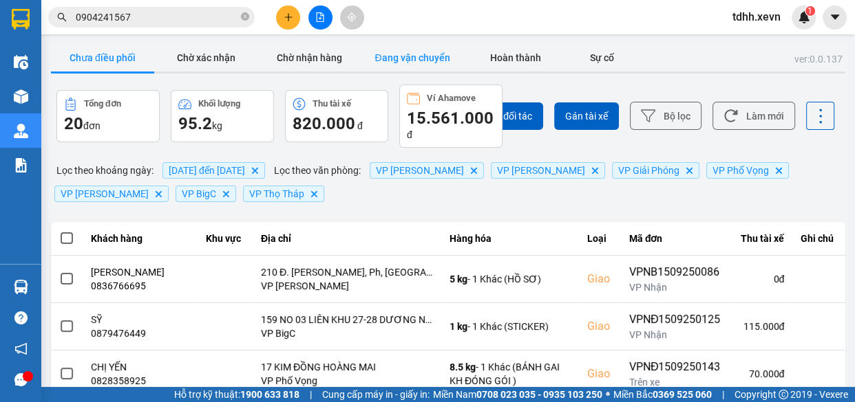
drag, startPoint x: 412, startPoint y: 55, endPoint x: 420, endPoint y: 56, distance: 7.7
click at [411, 55] on button "Đang vận chuyển" at bounding box center [412, 58] width 103 height 28
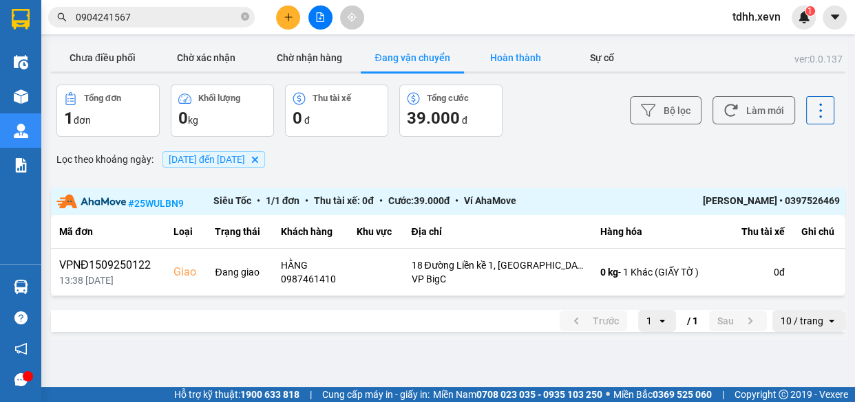
click at [525, 65] on button "Hoàn thành" at bounding box center [515, 58] width 103 height 28
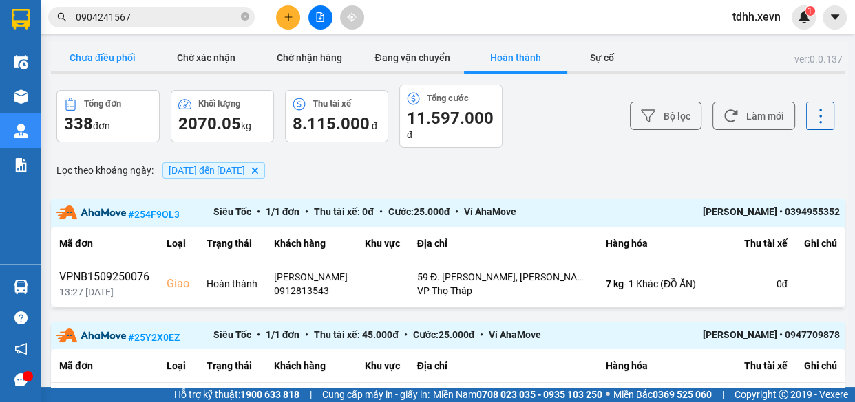
click at [110, 62] on button "Chưa điều phối" at bounding box center [102, 58] width 103 height 28
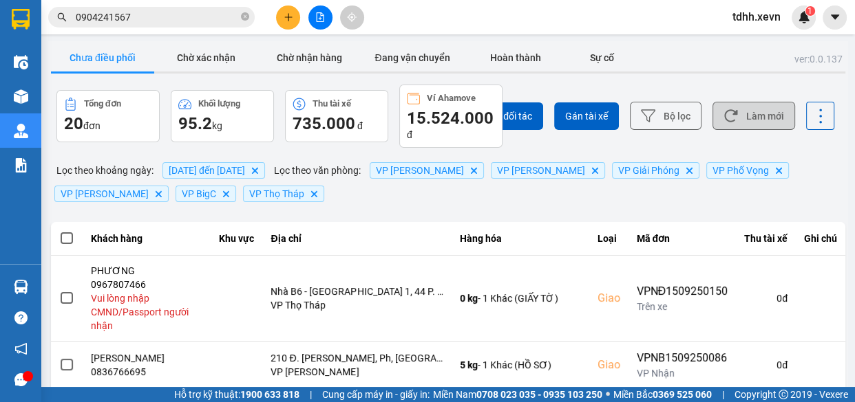
click at [728, 117] on button "Làm mới" at bounding box center [753, 116] width 83 height 28
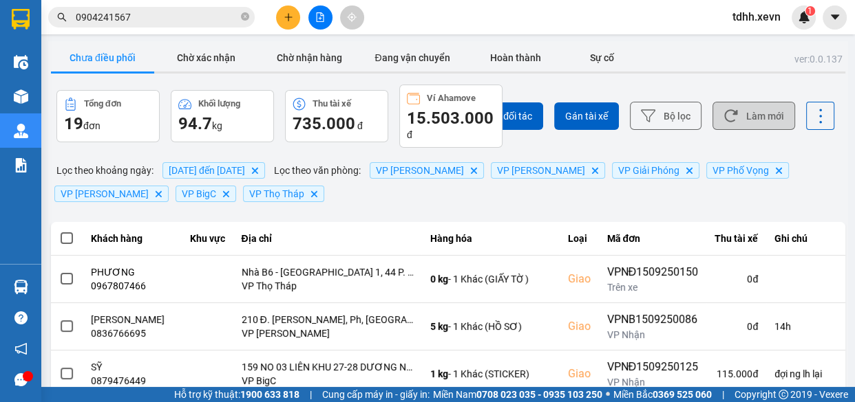
click at [769, 109] on button "Làm mới" at bounding box center [753, 116] width 83 height 28
click at [759, 105] on button "Làm mới" at bounding box center [753, 116] width 83 height 28
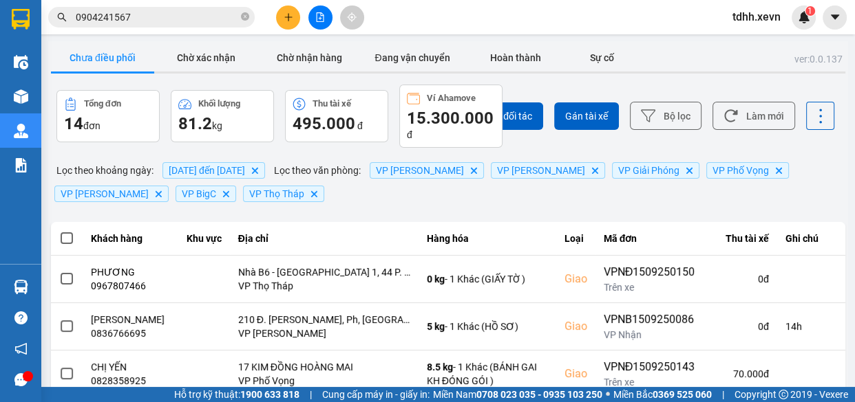
click at [841, 356] on main "ver: 0.0.137 Chưa điều phối Chờ xác nhận Chờ nhận hàng Đang vận chuyển Hoàn thà…" at bounding box center [427, 193] width 855 height 387
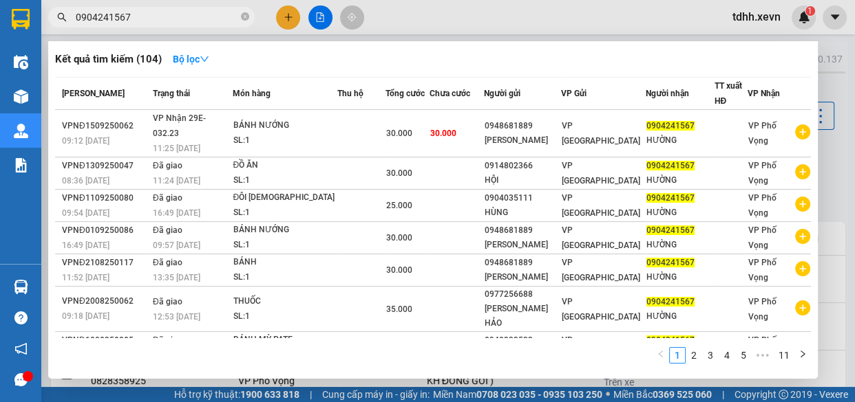
click at [183, 12] on input "0904241567" at bounding box center [157, 17] width 162 height 15
paste input "64389794"
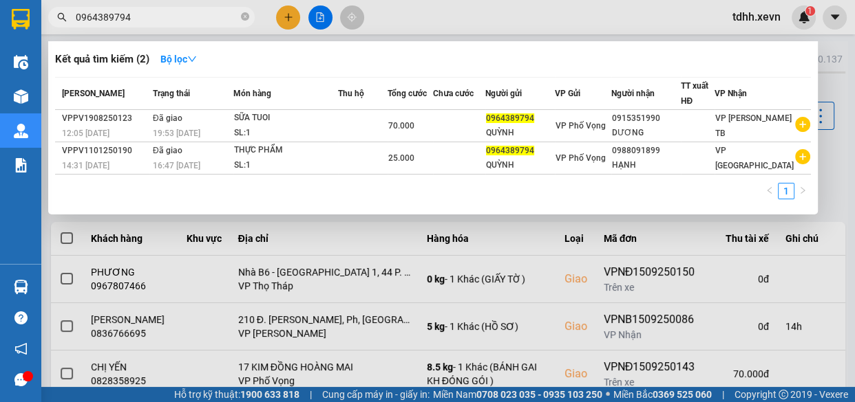
type input "0964389794"
click at [246, 15] on icon "close-circle" at bounding box center [245, 16] width 8 height 8
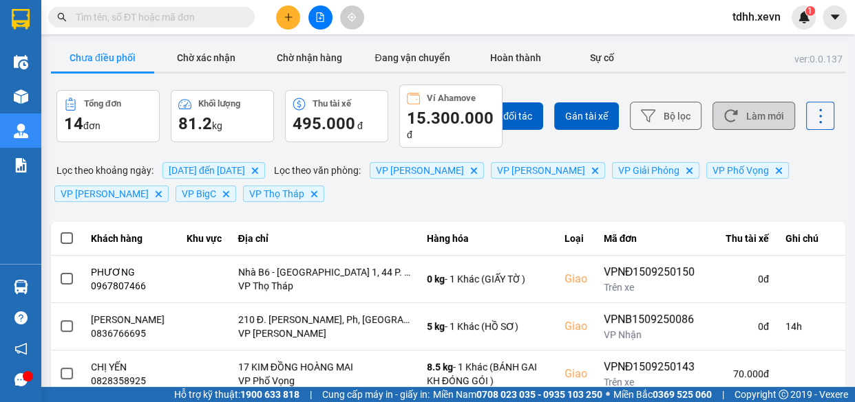
click at [755, 118] on button "Làm mới" at bounding box center [753, 116] width 83 height 28
click at [769, 113] on button "Làm mới" at bounding box center [753, 116] width 83 height 28
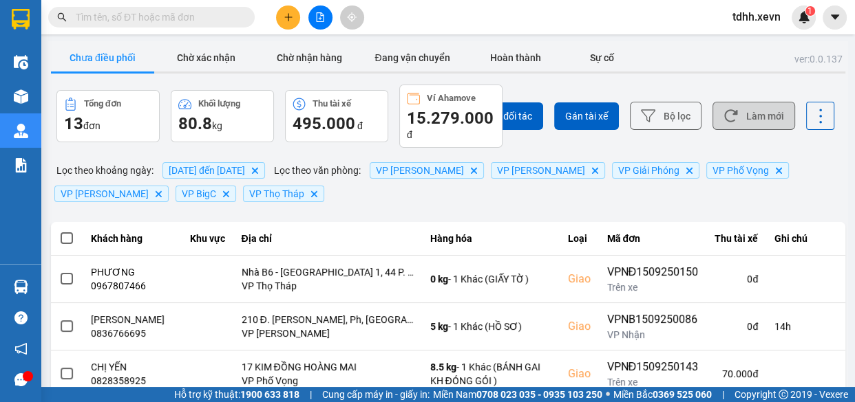
click at [748, 113] on button "Làm mới" at bounding box center [753, 116] width 83 height 28
click at [749, 140] on div "Chọn đối tác Gán tài xế Bộ lọc Làm mới" at bounding box center [639, 116] width 389 height 63
click at [750, 128] on button "Làm mới" at bounding box center [753, 116] width 83 height 28
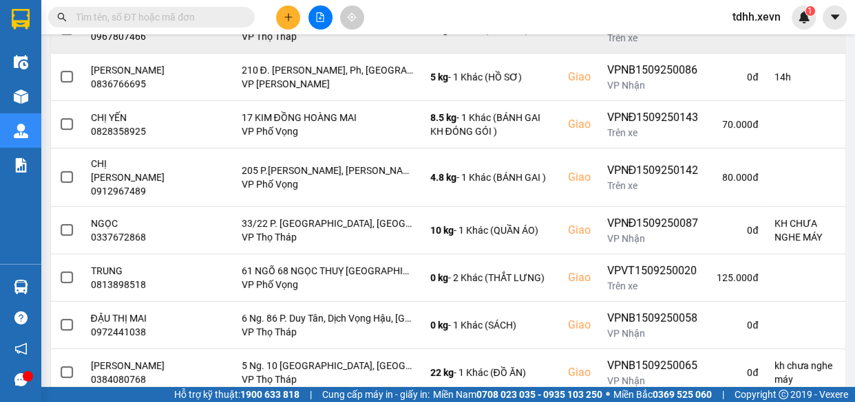
scroll to position [312, 0]
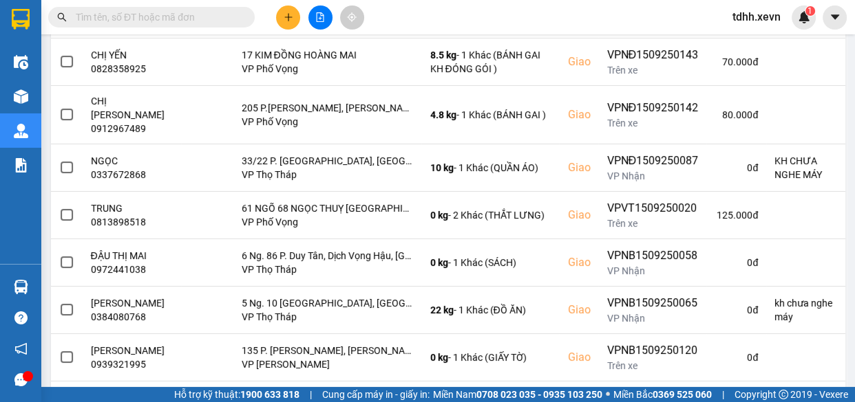
click at [191, 20] on input "text" at bounding box center [157, 17] width 162 height 15
paste input "0365017412"
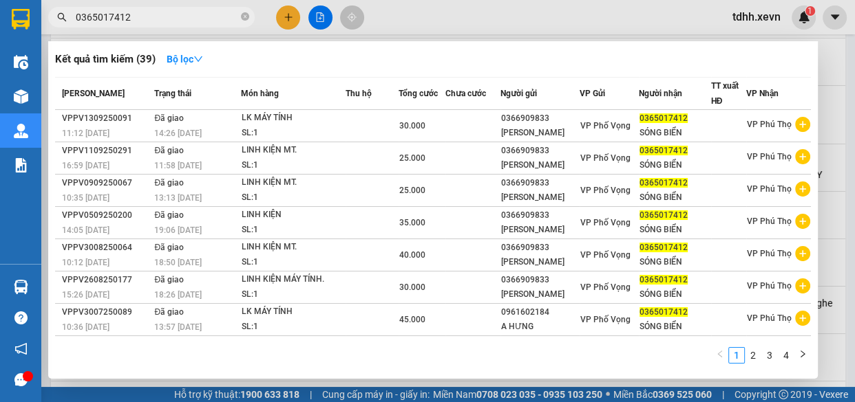
click at [189, 18] on input "0365017412" at bounding box center [157, 17] width 162 height 15
paste input "28497945"
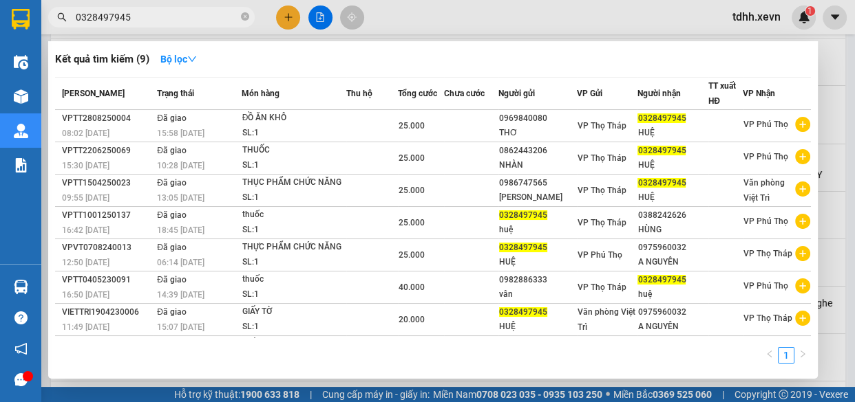
type input "0328497945"
click at [241, 14] on icon "close-circle" at bounding box center [245, 16] width 8 height 8
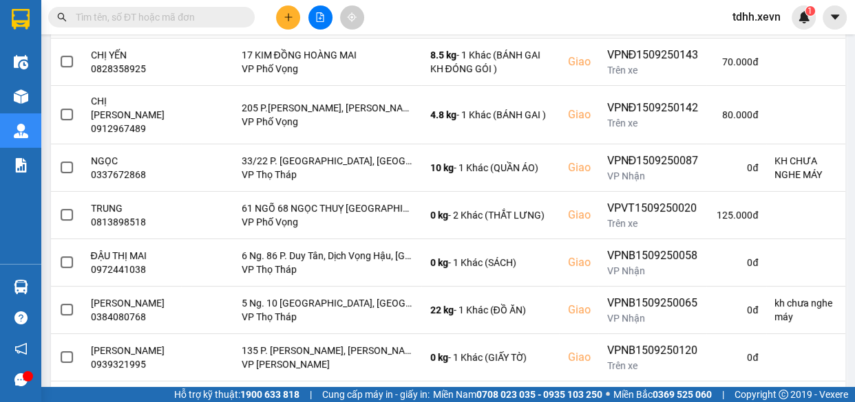
click at [206, 23] on input "text" at bounding box center [157, 17] width 162 height 15
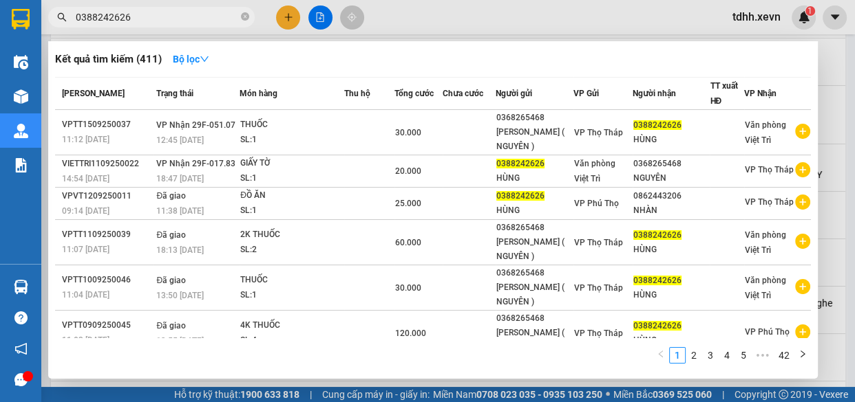
click at [639, 36] on div at bounding box center [427, 201] width 855 height 402
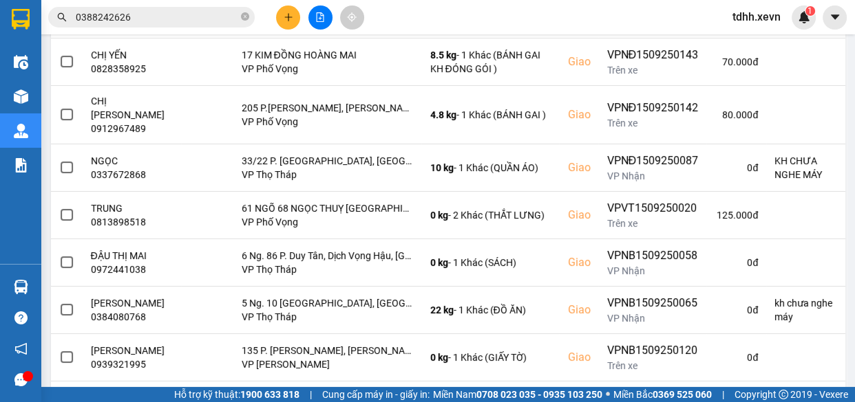
scroll to position [0, 0]
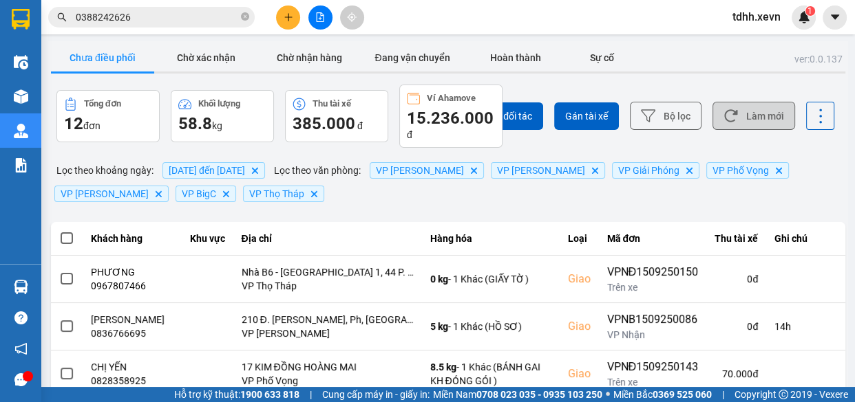
click at [764, 118] on button "Làm mới" at bounding box center [753, 116] width 83 height 28
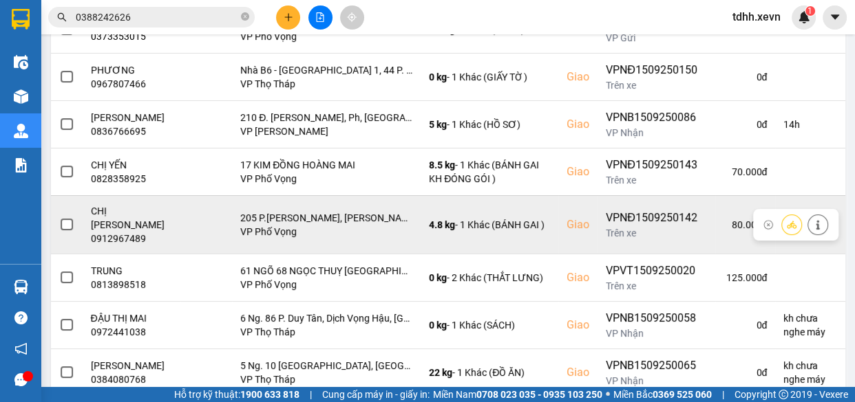
scroll to position [375, 0]
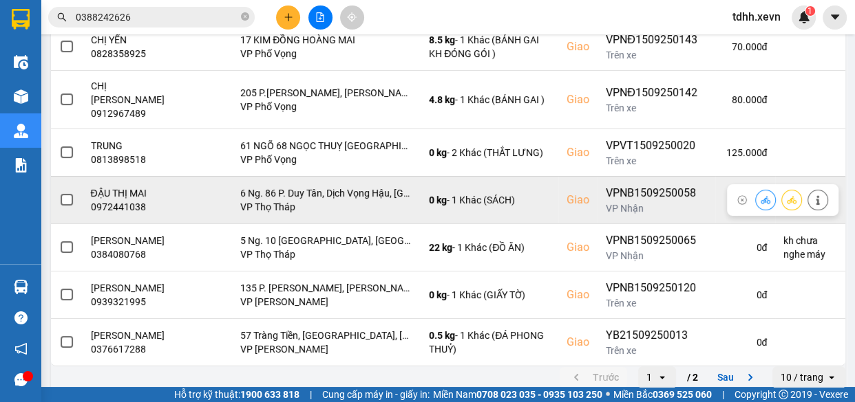
click at [127, 211] on div "0972441038" at bounding box center [132, 207] width 82 height 14
copy div "0972441038"
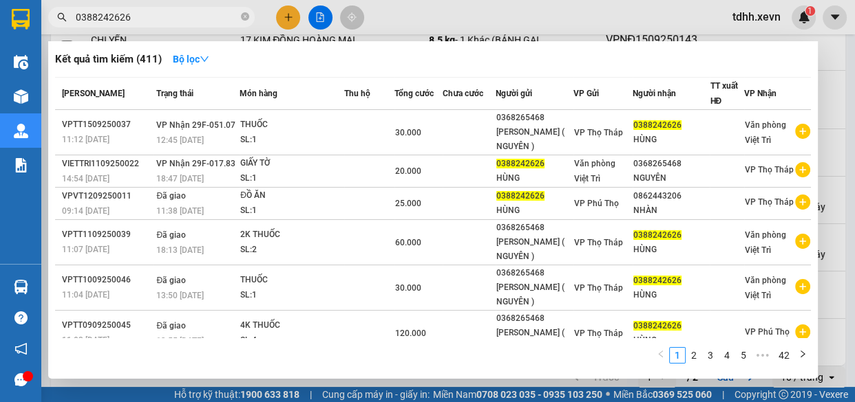
click at [200, 17] on input "0388242626" at bounding box center [157, 17] width 162 height 15
paste input "961347634"
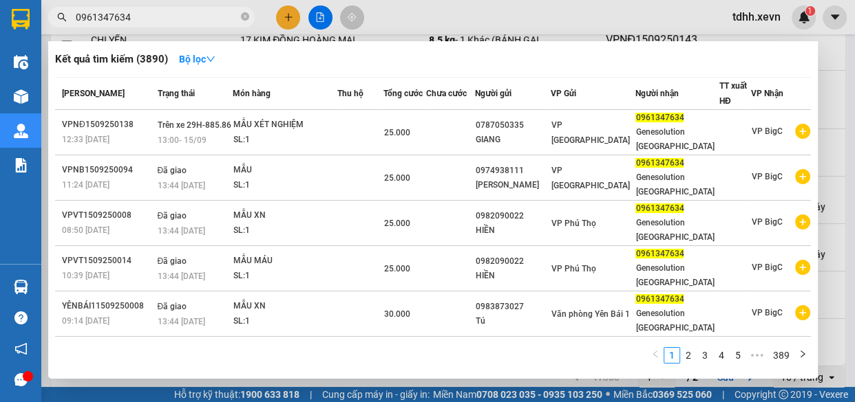
click at [182, 19] on input "0961347634" at bounding box center [157, 17] width 162 height 15
paste input "837518299"
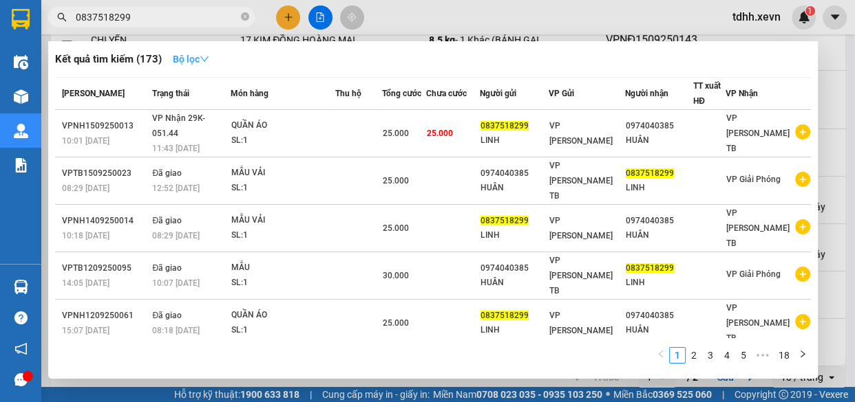
type input "0837518299"
click at [610, 21] on div at bounding box center [427, 201] width 855 height 402
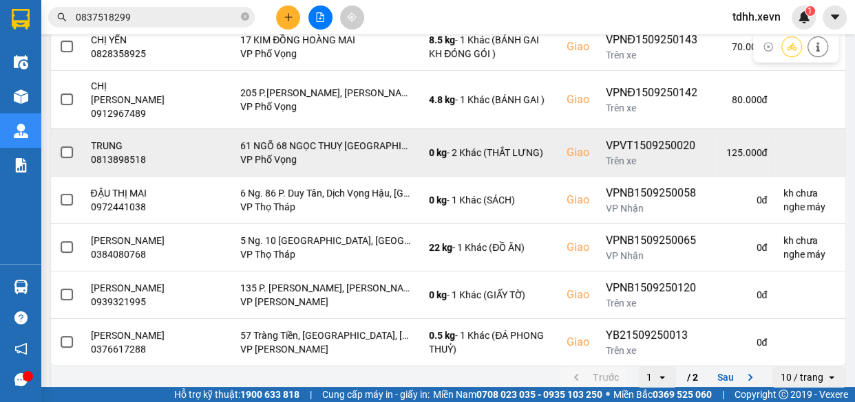
scroll to position [385, 0]
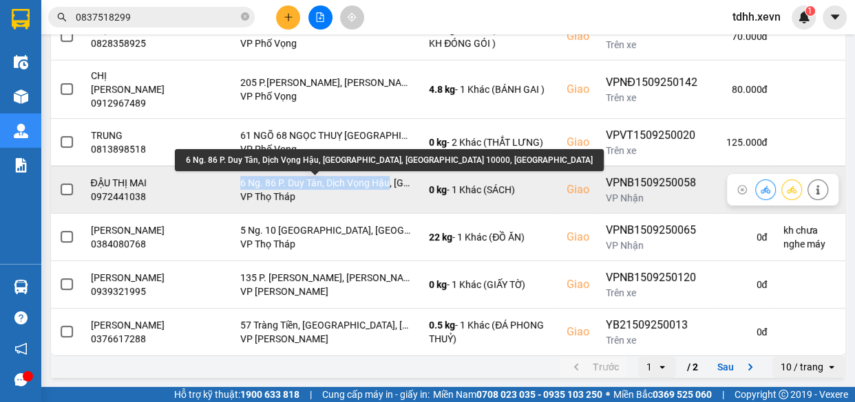
drag, startPoint x: 226, startPoint y: 182, endPoint x: 376, endPoint y: 181, distance: 150.0
click at [376, 181] on td "6 Ng. 86 P. Duy Tân, Dịch Vọng Hậu, Cầu Giấy, Hà Nội 10000, Việt Nam VP Thọ Tháp" at bounding box center [326, 189] width 189 height 47
copy div "6 Ng. 86 P. Duy Tân, Dịch Vọng Hậu"
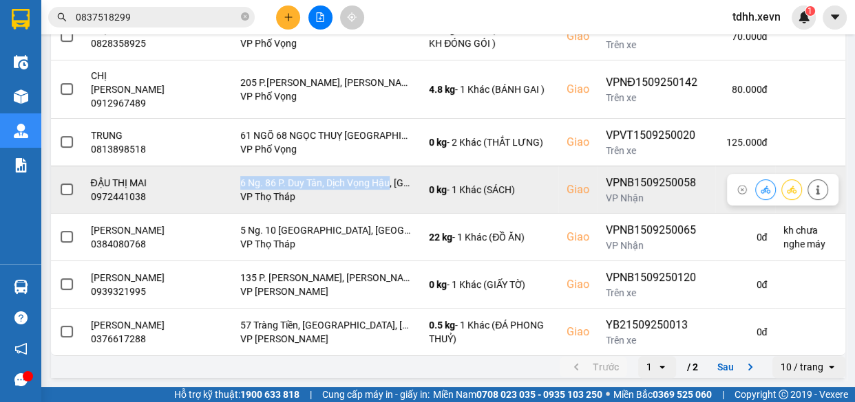
click at [812, 193] on button at bounding box center [817, 190] width 19 height 24
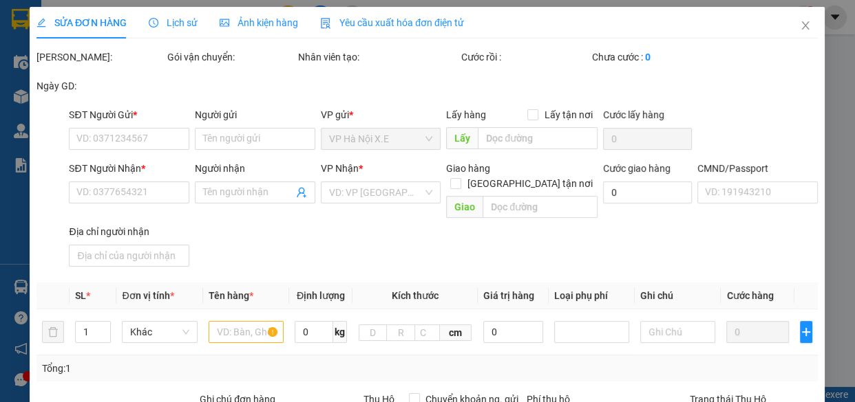
type input "0982698926"
type input "NG THỊ NGUYỆT"
type input "0972441038"
type input "ĐẬU THỊ MAI"
checkbox input "true"
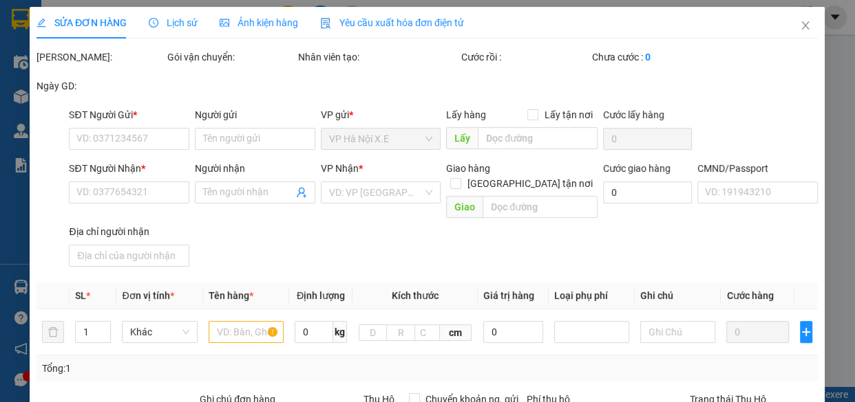
type input "6 Ng. 86 P. Duy Tân, Dịch Vọng Hậu, Cầu Giấy, Hà Nội 10000, Việt Nam"
type input "1"
type input "kh chưa nghe máy"
type input "65.000"
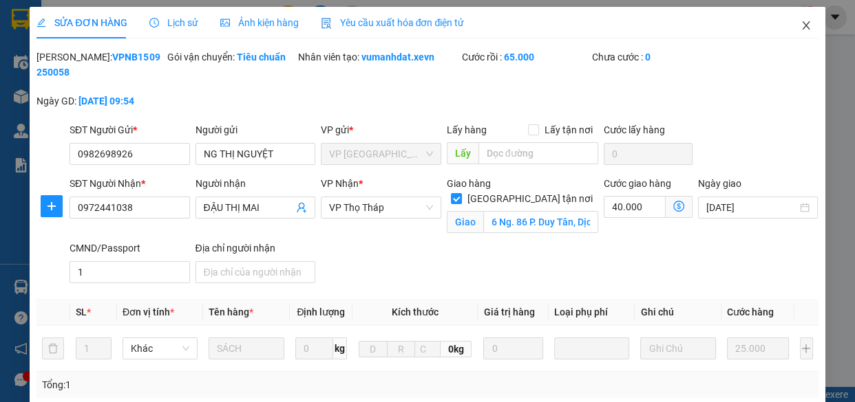
click at [802, 30] on icon "close" at bounding box center [806, 25] width 8 height 8
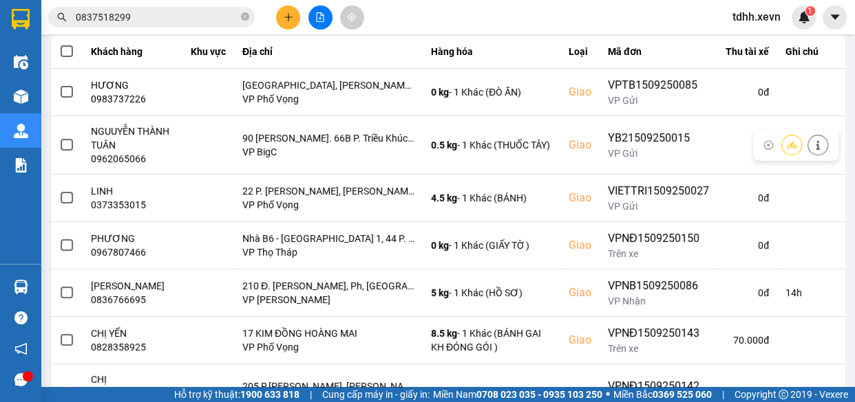
scroll to position [375, 0]
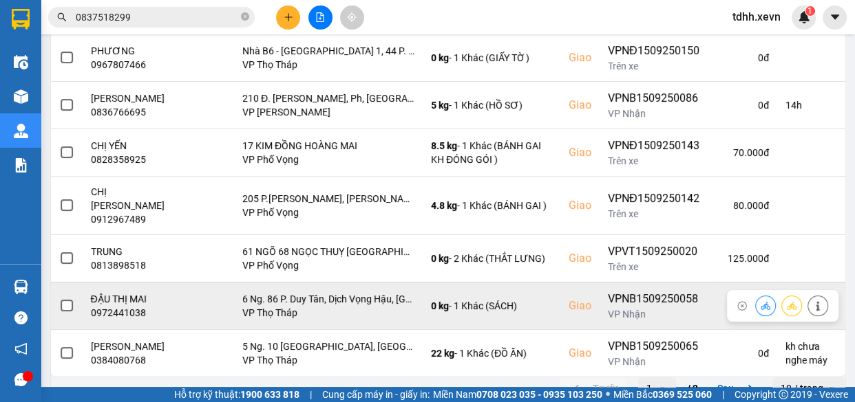
click at [814, 303] on button at bounding box center [817, 306] width 19 height 24
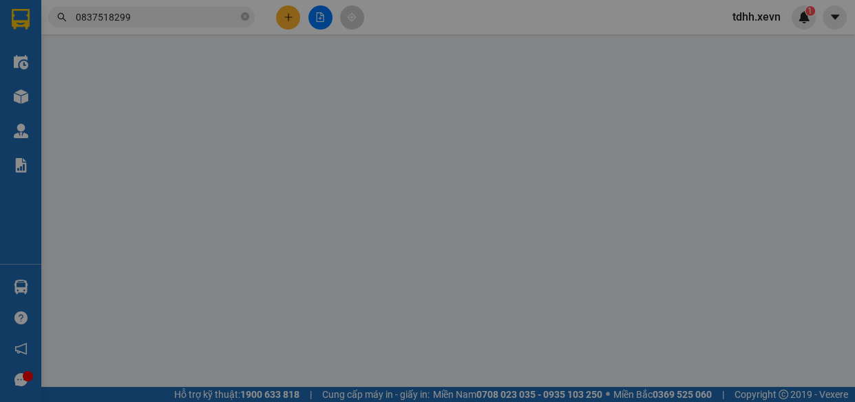
type input "0982698926"
type input "NG THỊ NGUYỆT"
type input "0972441038"
type input "ĐẬU THỊ MAI"
checkbox input "true"
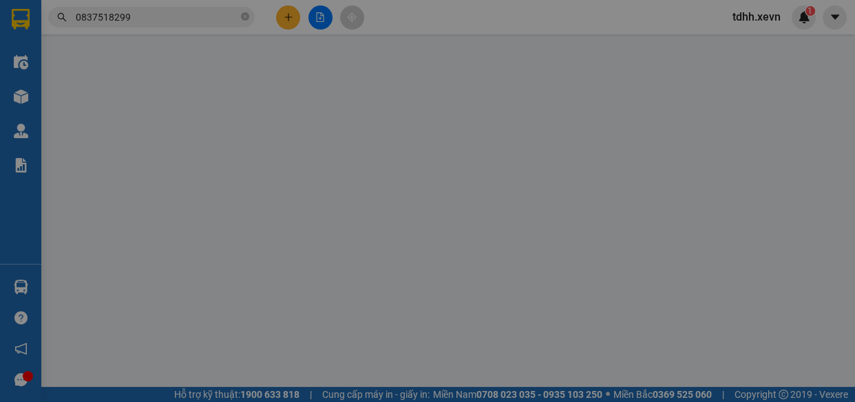
type input "6 Ng. 86 P. Duy Tân, Dịch Vọng Hậu, Cầu Giấy, Hà Nội 10000, Việt Nam"
type input "1"
type input "kh chưa nghe máy"
type input "65.000"
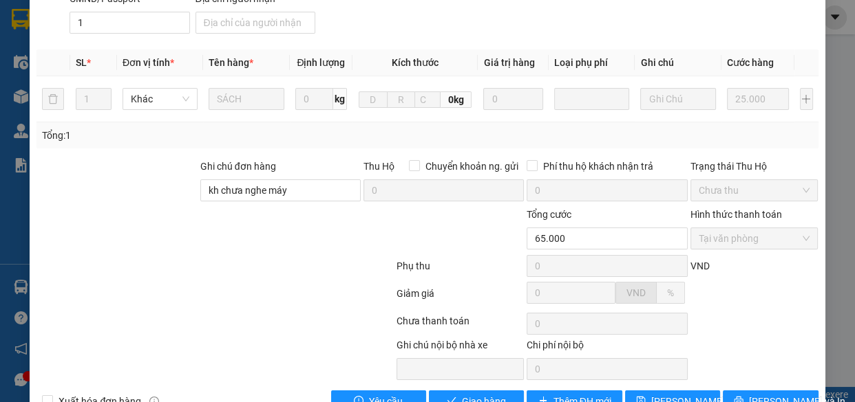
scroll to position [286, 0]
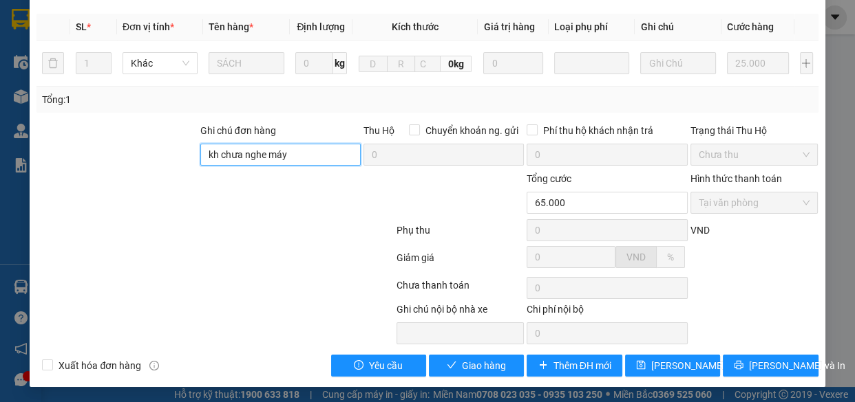
drag, startPoint x: 268, startPoint y: 158, endPoint x: 133, endPoint y: 152, distance: 135.0
click at [140, 169] on div "Ghi chú đơn hàng kh chưa nghe máy Thu Hộ Chuyển khoản ng. gửi 0 Phí thu hộ khác…" at bounding box center [427, 147] width 784 height 48
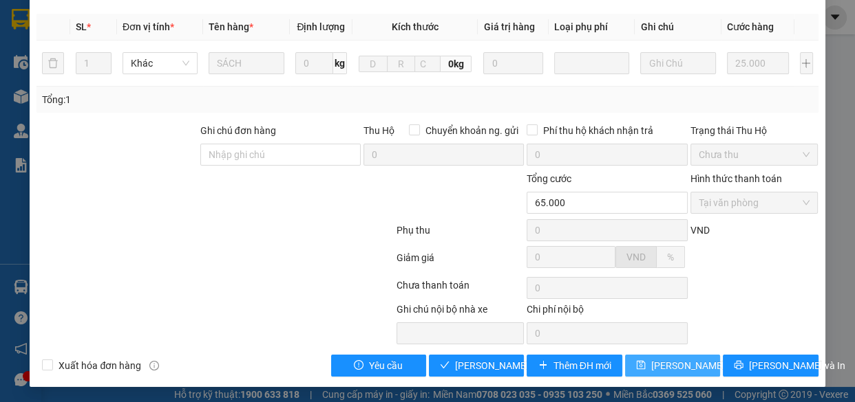
click at [659, 358] on span "Lưu thay đổi" at bounding box center [706, 365] width 110 height 15
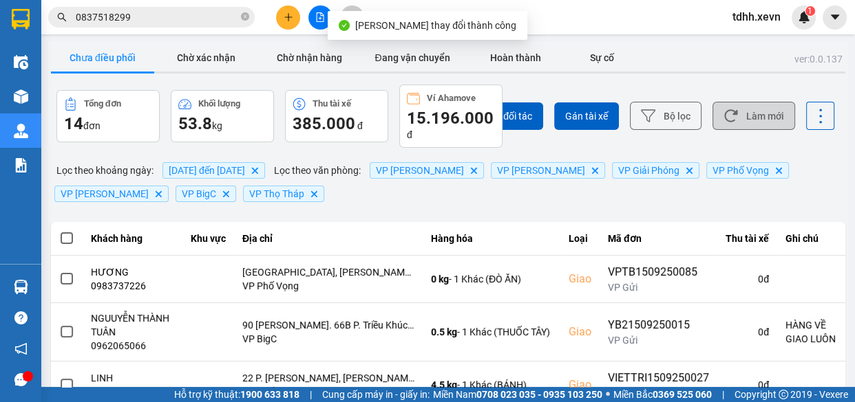
click at [751, 127] on button "Làm mới" at bounding box center [753, 116] width 83 height 28
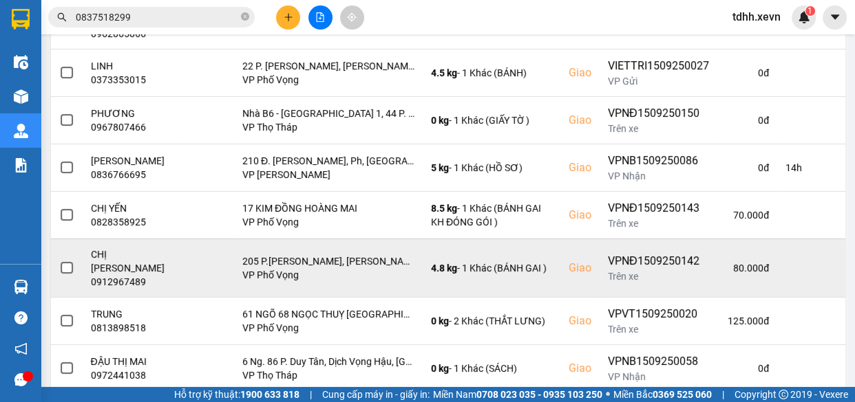
scroll to position [396, 0]
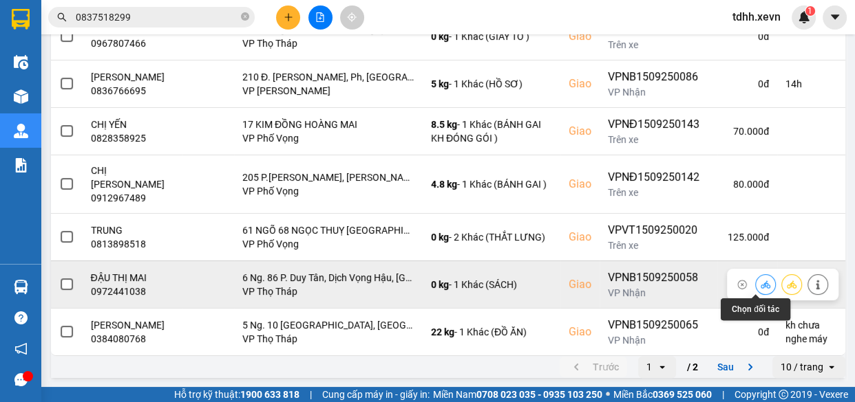
click at [760, 282] on icon at bounding box center [765, 285] width 10 height 10
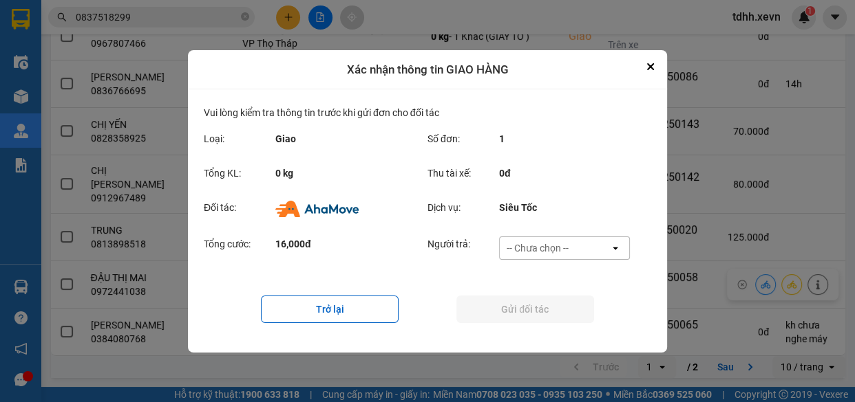
click at [559, 246] on div "-- Chưa chọn --" at bounding box center [537, 248] width 62 height 14
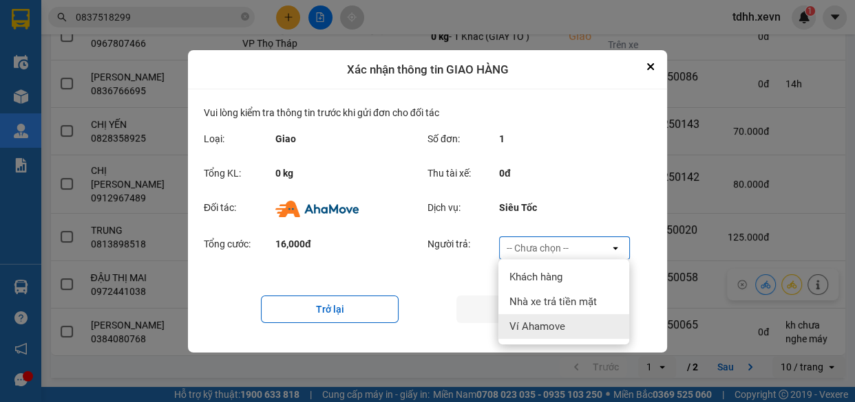
click at [592, 328] on div "Ví Ahamove" at bounding box center [563, 326] width 131 height 25
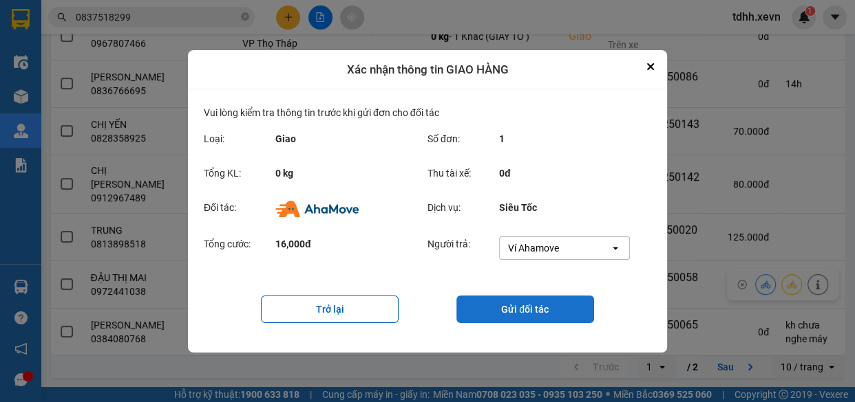
click at [539, 316] on button "Gửi đối tác" at bounding box center [525, 310] width 138 height 28
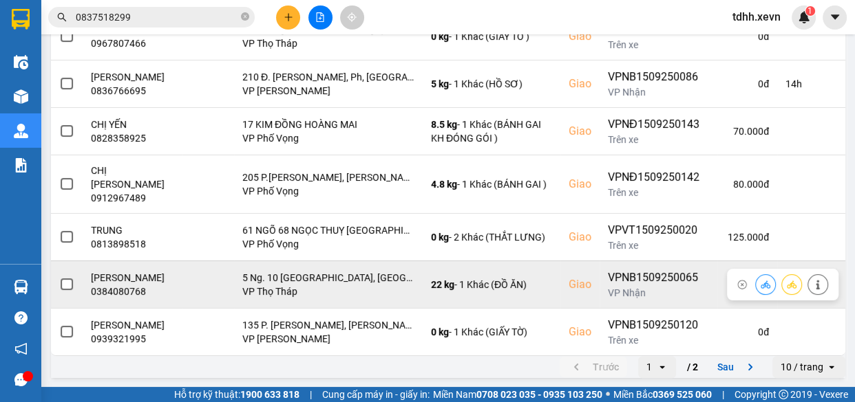
click at [118, 285] on div "0384080768" at bounding box center [132, 292] width 83 height 14
copy div "0384080768"
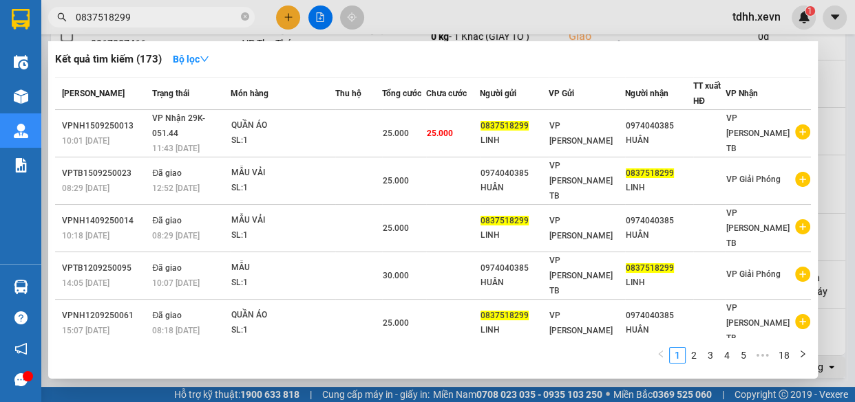
click at [200, 21] on input "0837518299" at bounding box center [157, 17] width 162 height 15
paste input "384080768"
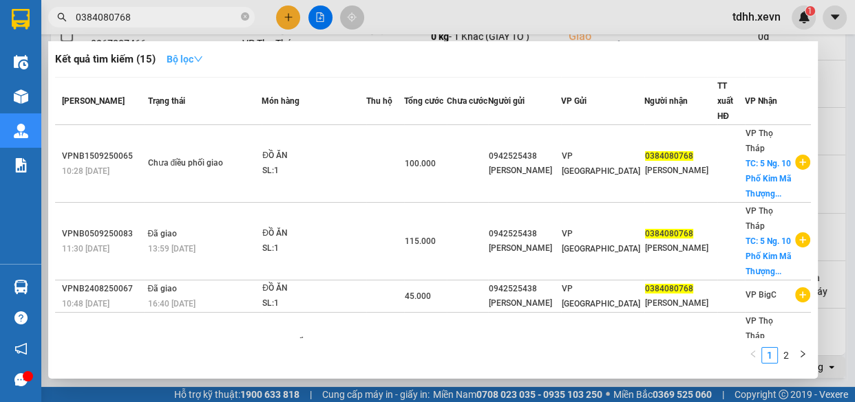
type input "0384080768"
click at [627, 30] on div at bounding box center [427, 201] width 855 height 402
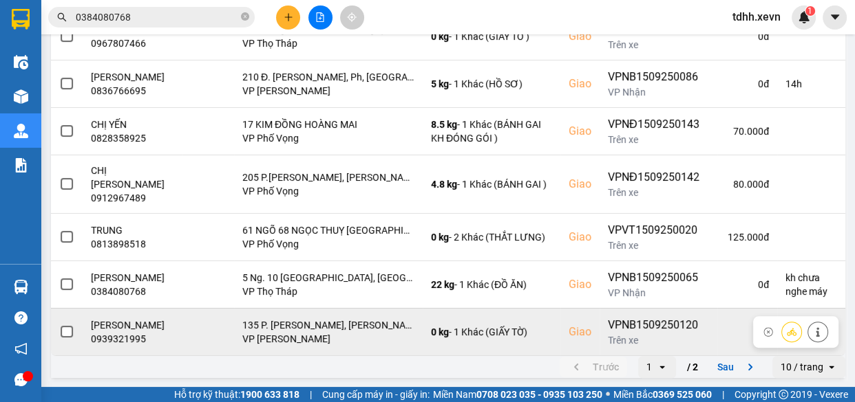
click at [124, 338] on div "0939321995" at bounding box center [132, 339] width 83 height 14
click at [813, 331] on icon at bounding box center [818, 332] width 10 height 10
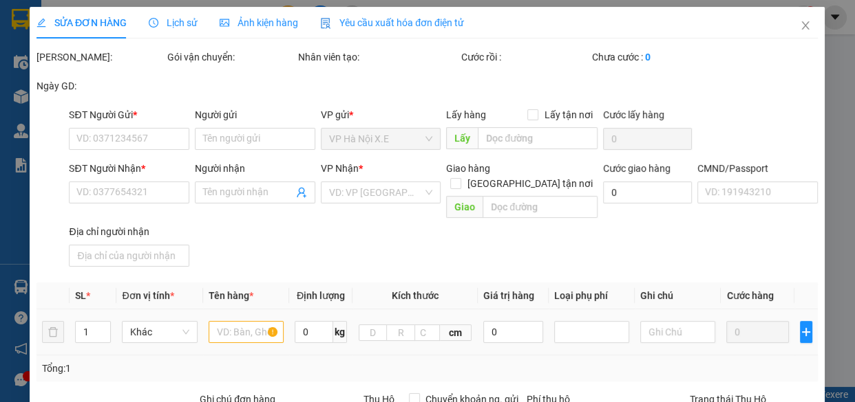
type input "0339634791"
type input "NGUYỄN HOÀNG"
type input "0939321995"
type input "TRẦN HOÀNG"
checkbox input "true"
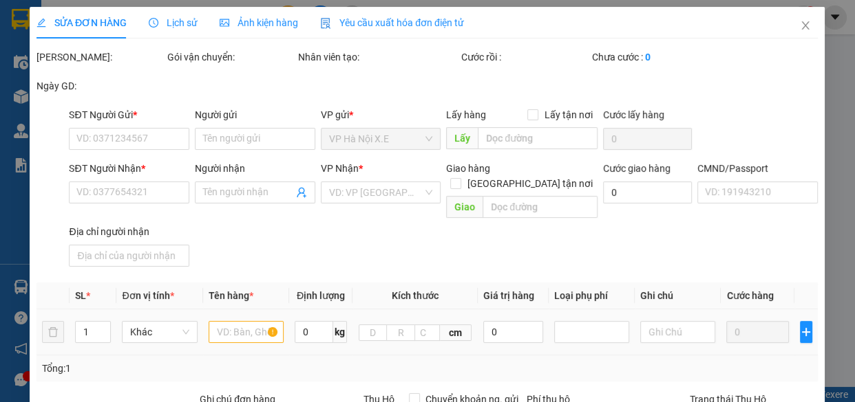
type input "135 P. Nguyễn Đình Chiểu, Lê Đại Hành, Hai Bà Trưng, Hà Nội, Việt Nam"
type input "1"
type input "60.000"
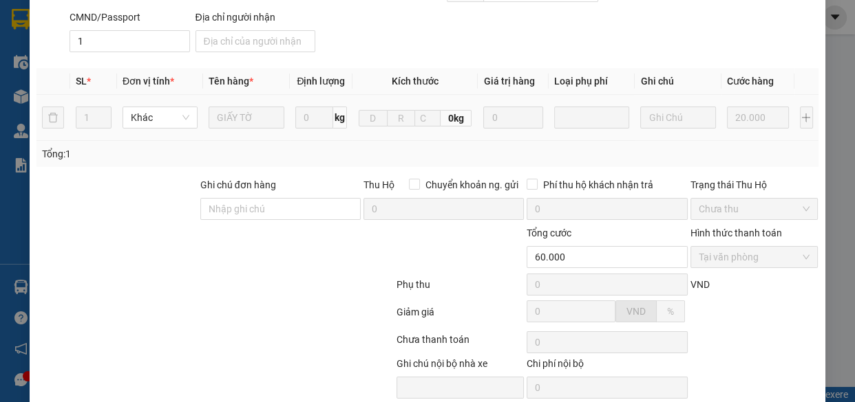
scroll to position [304, 0]
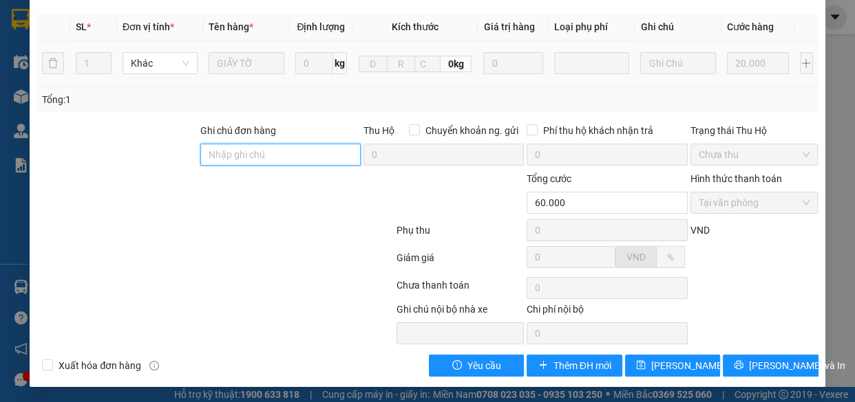
click at [303, 144] on input "Ghi chú đơn hàng" at bounding box center [280, 155] width 160 height 22
type input "u"
type input "gửi vào trực ban"
click at [645, 376] on div "SỬA ĐƠN HÀNG Lịch sử Ảnh kiện hàng Yêu cầu xuất hóa đơn điện tử Total Paid Fee …" at bounding box center [427, 45] width 795 height 685
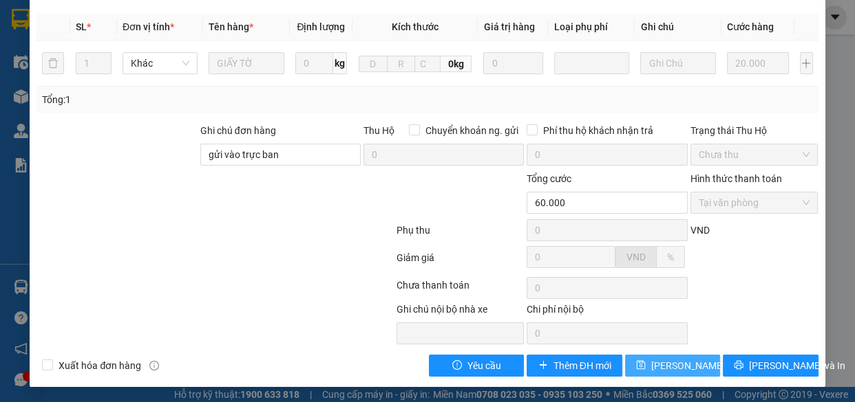
click at [651, 368] on span "Lưu thay đổi" at bounding box center [706, 365] width 110 height 15
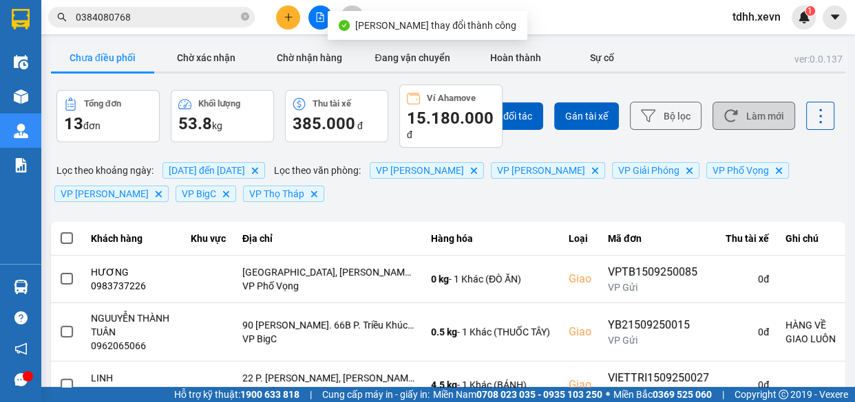
click at [751, 110] on button "Làm mới" at bounding box center [753, 116] width 83 height 28
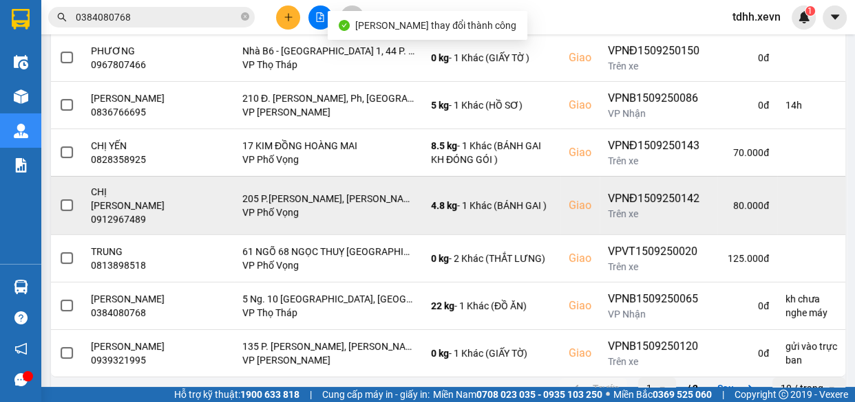
scroll to position [396, 0]
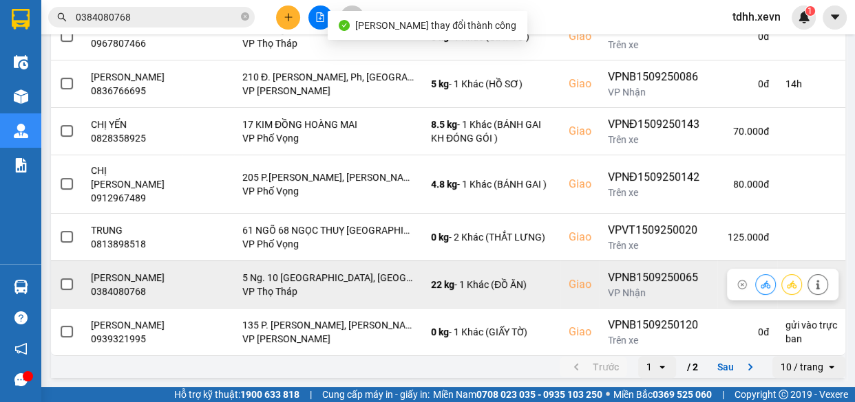
click at [135, 288] on div "0384080768" at bounding box center [132, 292] width 83 height 14
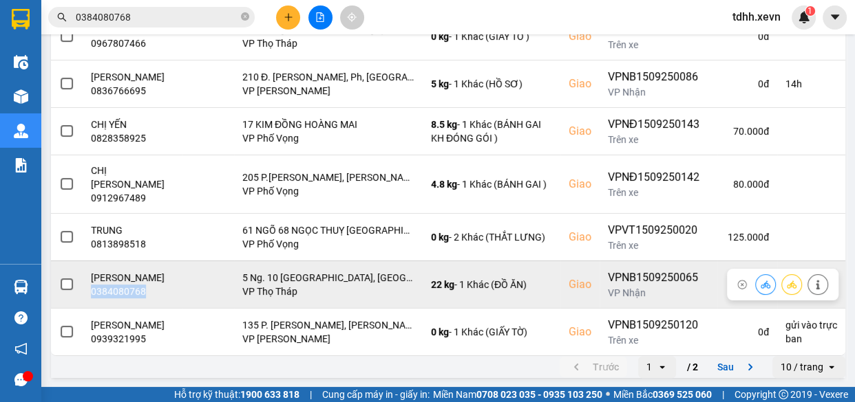
click at [135, 288] on div "0384080768" at bounding box center [132, 292] width 83 height 14
click at [813, 281] on icon at bounding box center [818, 285] width 10 height 10
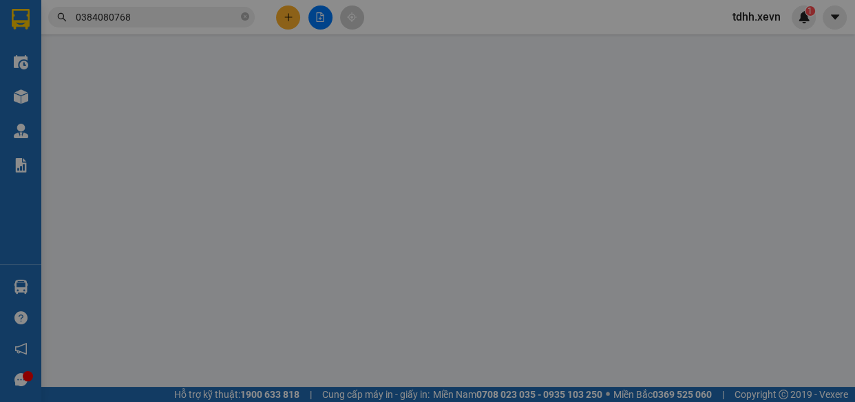
type input "0942525438"
type input "PHẠM THỊ OANH"
type input "0384080768"
type input "ĐẶNG MAI ANH"
checkbox input "true"
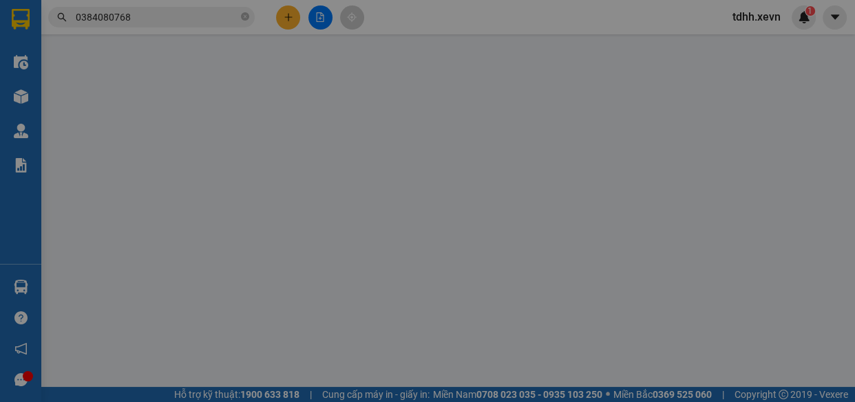
type input "5 Ng. 10 Phố Kim Mã Thượng, Cống Vị, Ba Đình, Hà Nội, Việt Nam"
type input "1CC"
type input "kh chưa nghe máy"
type input "100.000"
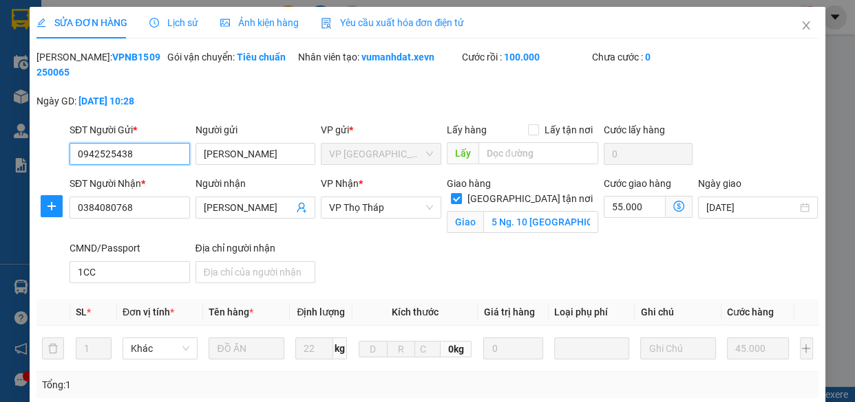
drag, startPoint x: 149, startPoint y: 156, endPoint x: 23, endPoint y: 171, distance: 127.5
click at [23, 171] on div "SỬA ĐƠN HÀNG Lịch sử Ảnh kiện hàng Yêu cầu xuất hóa đơn điện tử Total Paid Fee …" at bounding box center [427, 201] width 855 height 402
click at [802, 24] on icon "close" at bounding box center [806, 25] width 8 height 8
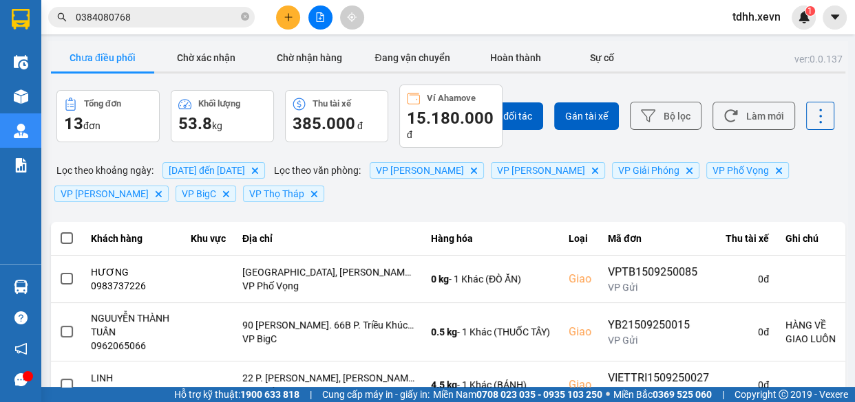
click at [165, 19] on input "0384080768" at bounding box center [157, 17] width 162 height 15
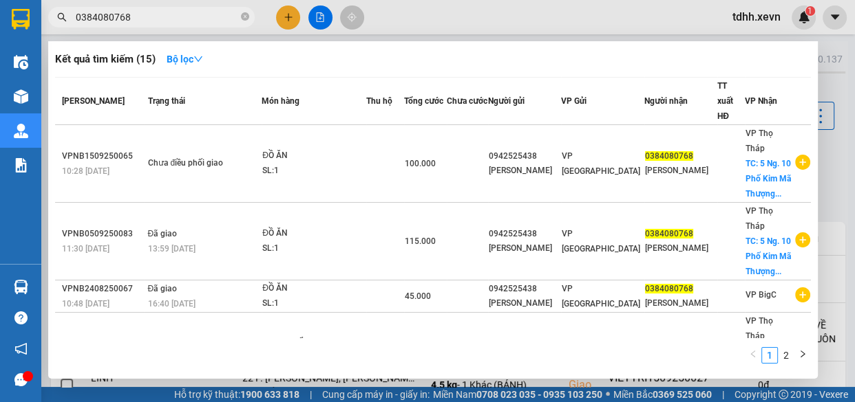
click at [165, 19] on input "0384080768" at bounding box center [157, 17] width 162 height 15
paste input "98477333"
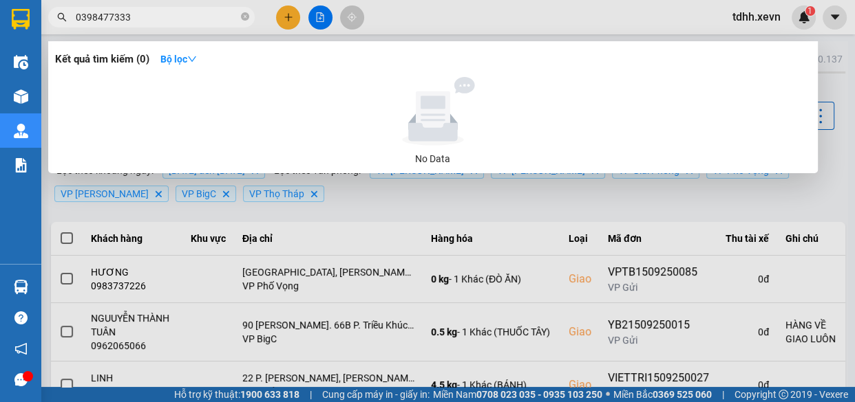
drag, startPoint x: 637, startPoint y: 17, endPoint x: 711, endPoint y: 39, distance: 77.0
click at [638, 16] on div at bounding box center [427, 201] width 855 height 402
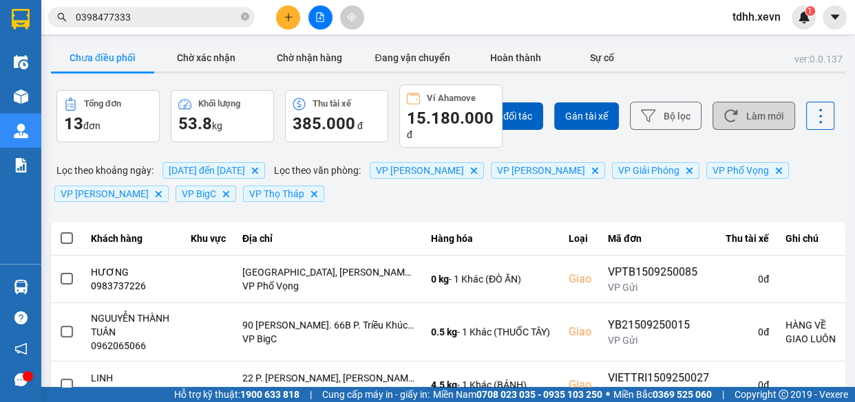
click at [746, 117] on button "Làm mới" at bounding box center [753, 116] width 83 height 28
click at [739, 116] on button "Làm mới" at bounding box center [753, 116] width 83 height 28
click at [224, 17] on input "0398477333" at bounding box center [157, 17] width 162 height 15
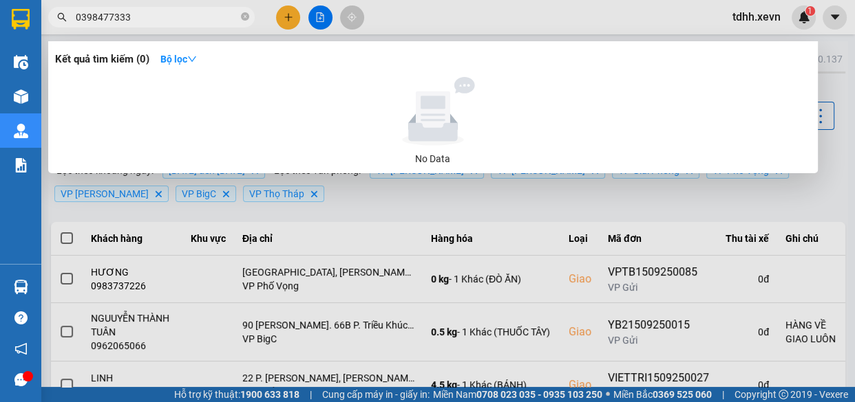
click at [224, 17] on input "0398477333" at bounding box center [157, 17] width 162 height 15
paste input "42059179"
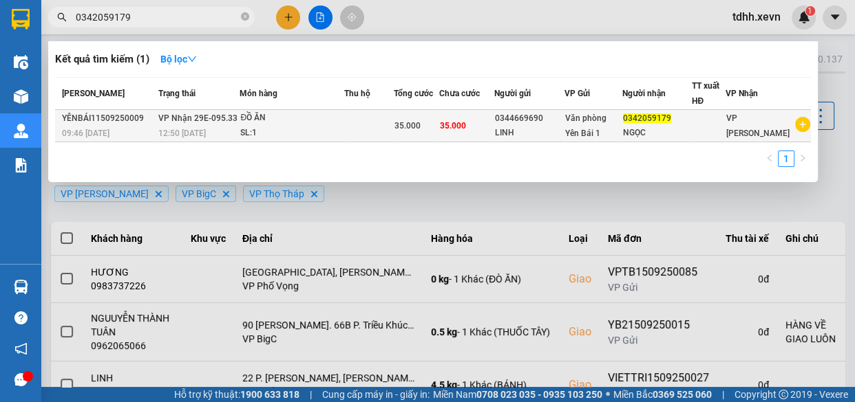
click at [348, 116] on td at bounding box center [369, 126] width 50 height 32
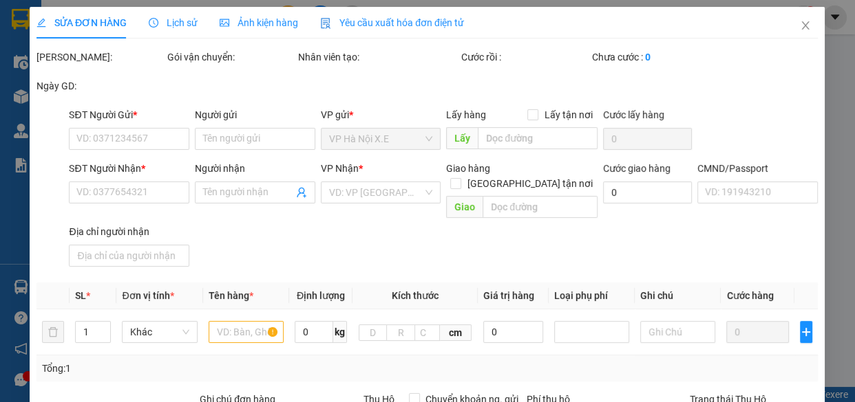
click at [189, 17] on span "Lịch sử" at bounding box center [173, 22] width 49 height 11
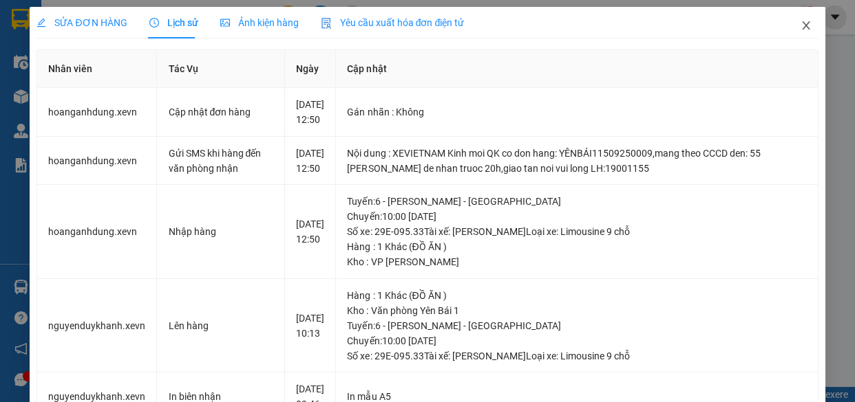
click at [800, 22] on icon "close" at bounding box center [805, 25] width 11 height 11
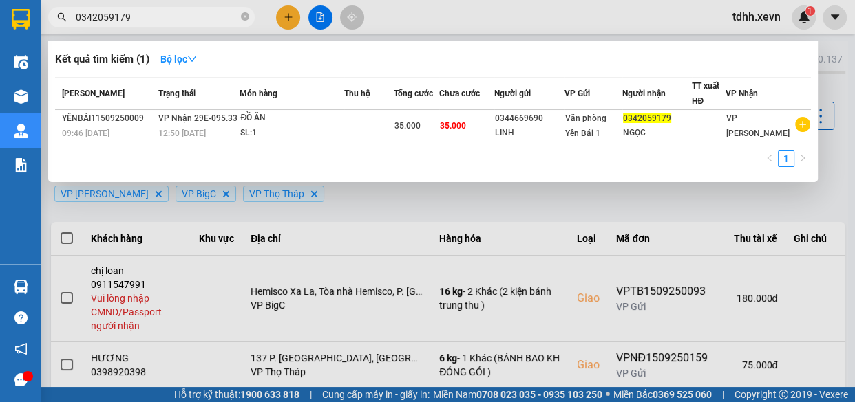
click at [177, 22] on input "0342059179" at bounding box center [157, 17] width 162 height 15
click at [422, 38] on div at bounding box center [427, 201] width 855 height 402
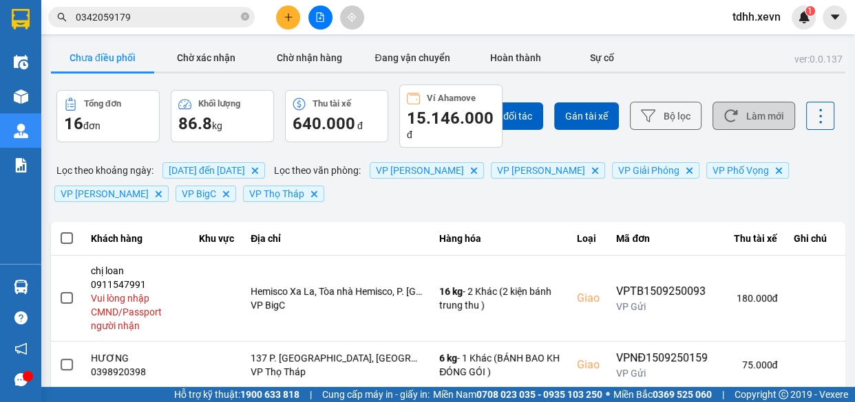
click at [744, 108] on button "Làm mới" at bounding box center [753, 116] width 83 height 28
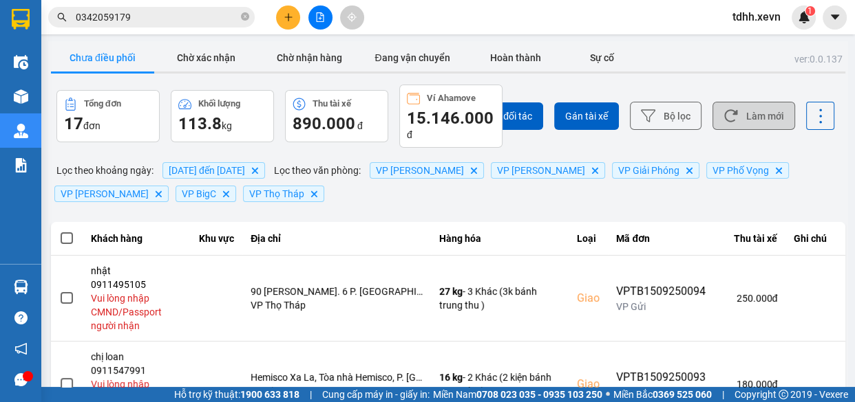
click at [746, 108] on div "Chọn đối tác Gán tài xế Bộ lọc Làm mới" at bounding box center [639, 116] width 389 height 63
click at [743, 109] on button "Làm mới" at bounding box center [753, 116] width 83 height 28
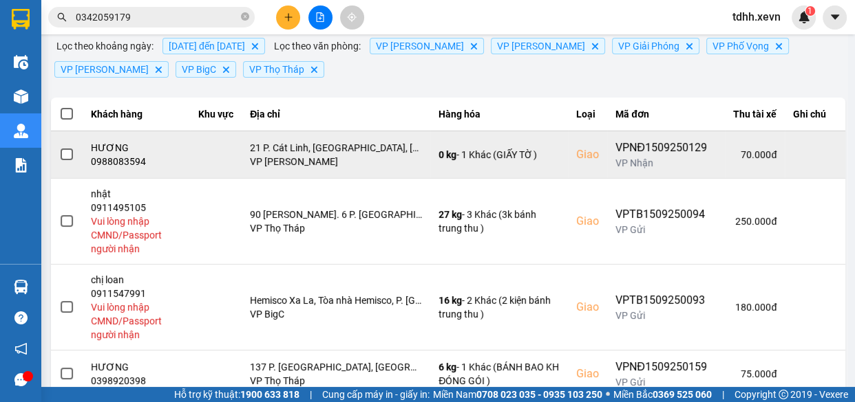
scroll to position [187, 0]
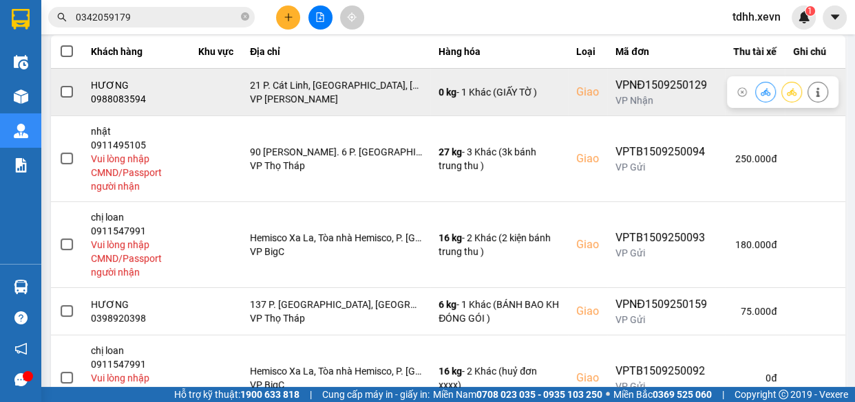
click at [131, 98] on div "0988083594" at bounding box center [137, 99] width 92 height 14
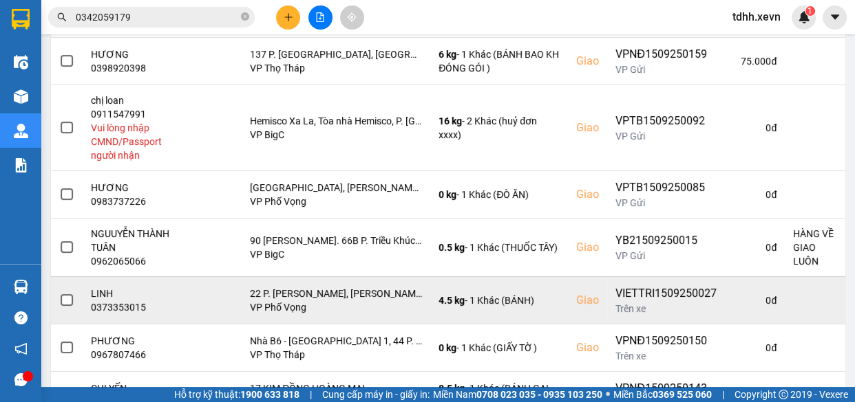
scroll to position [501, 0]
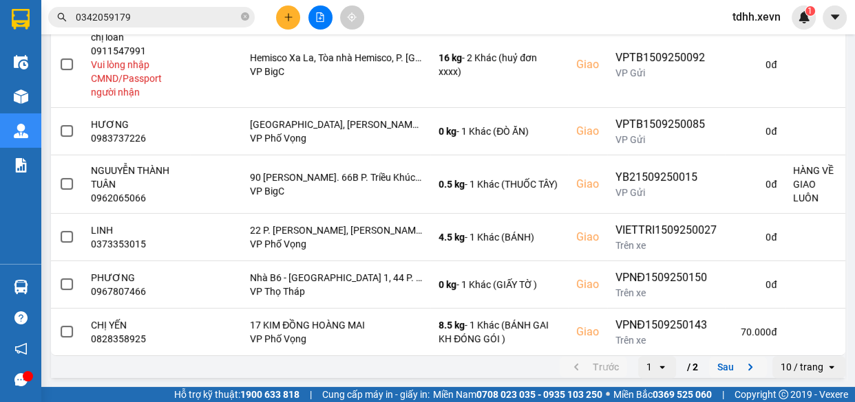
click at [709, 363] on button "Sau" at bounding box center [738, 367] width 58 height 21
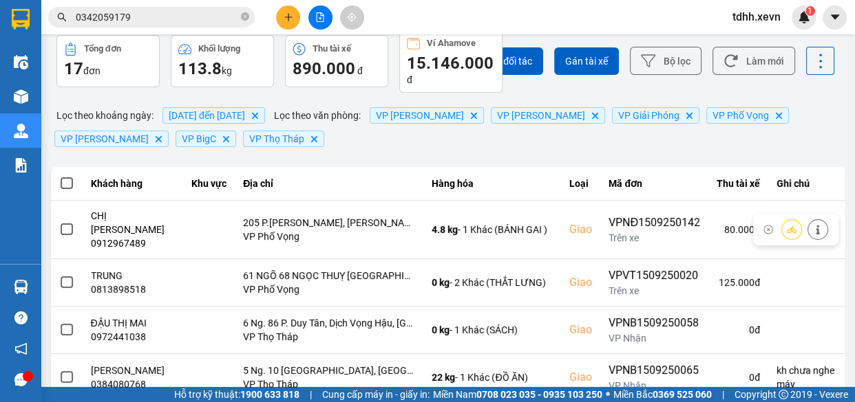
scroll to position [243, 0]
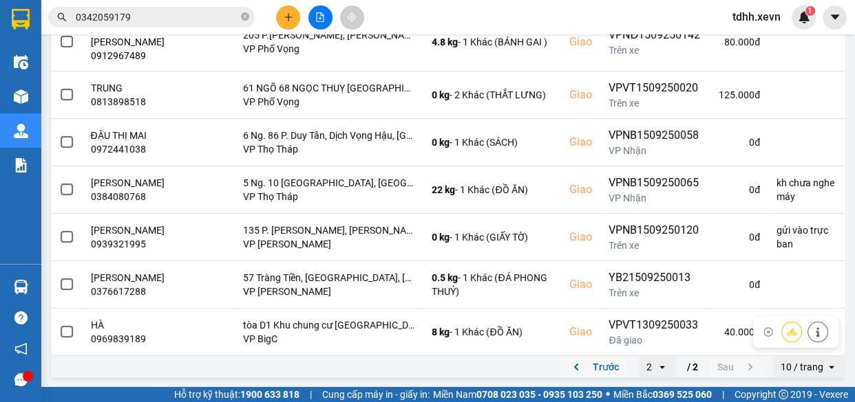
click at [587, 369] on button "Trước" at bounding box center [592, 367] width 67 height 21
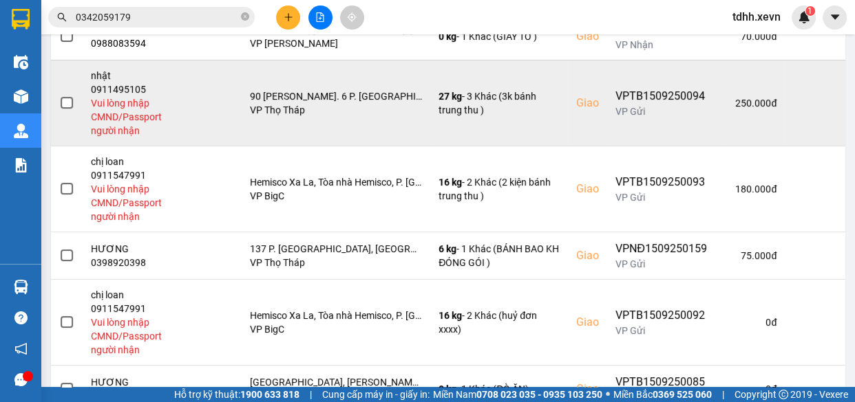
scroll to position [0, 0]
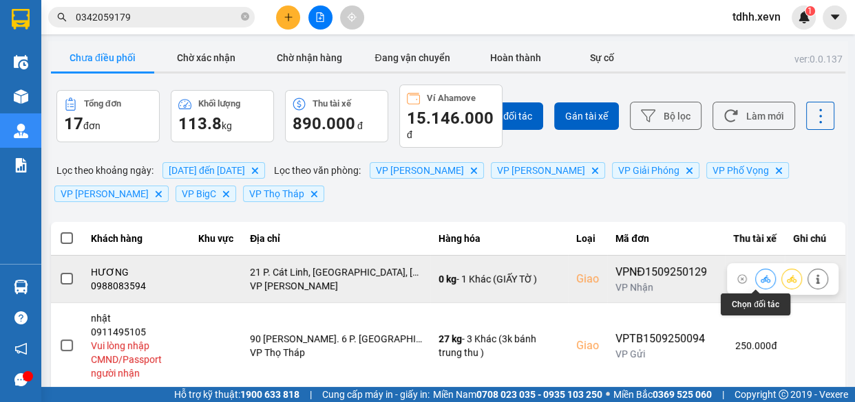
click at [761, 279] on button at bounding box center [764, 279] width 19 height 24
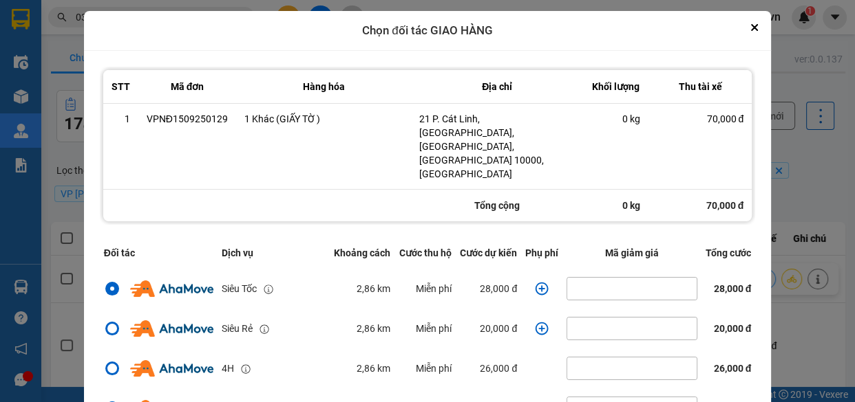
click at [536, 282] on icon "dialog" at bounding box center [542, 289] width 14 height 14
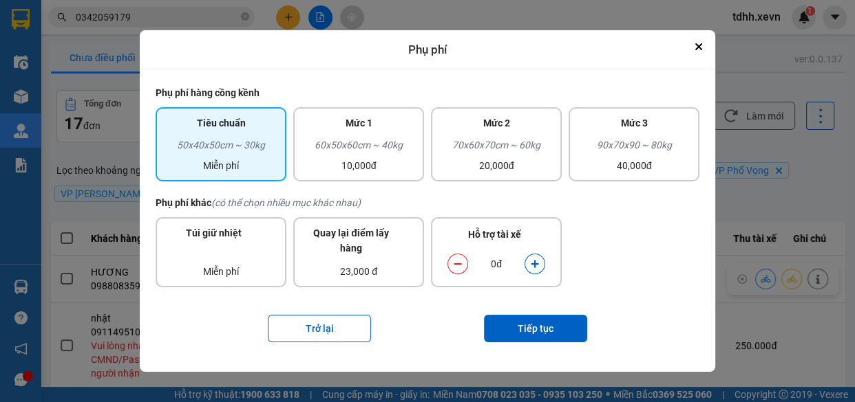
click at [535, 268] on icon "dialog" at bounding box center [535, 264] width 10 height 10
click at [537, 336] on button "Tiếp tục" at bounding box center [535, 329] width 103 height 28
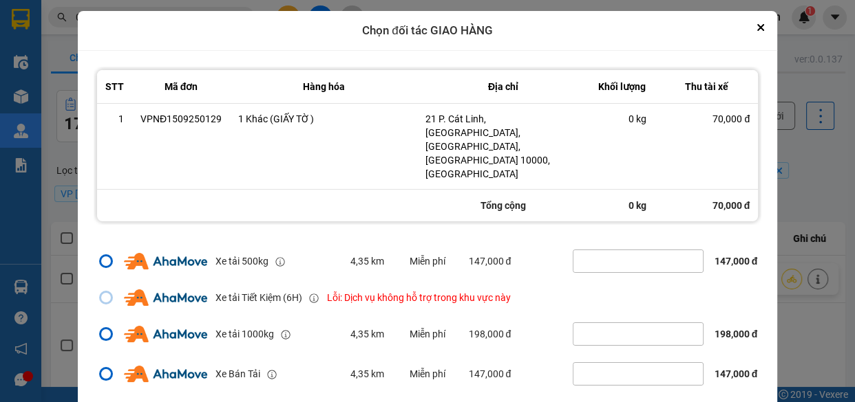
scroll to position [297, 0]
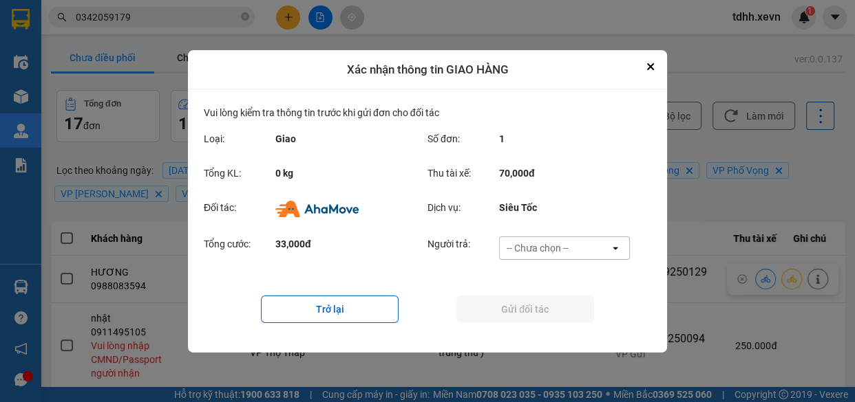
click at [592, 250] on div "-- Chưa chọn --" at bounding box center [554, 248] width 110 height 22
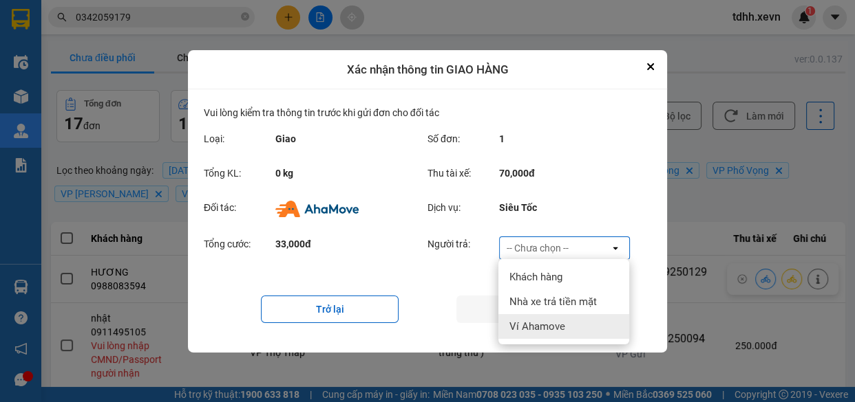
click at [562, 323] on span "Ví Ahamove" at bounding box center [537, 327] width 56 height 14
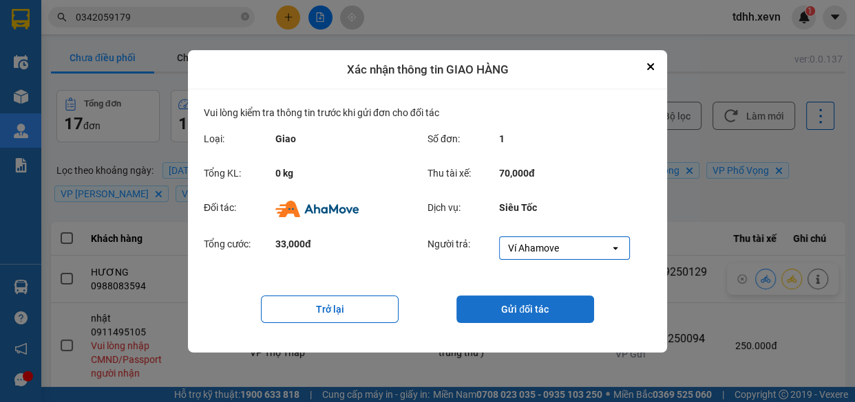
click at [515, 298] on button "Gửi đối tác" at bounding box center [525, 310] width 138 height 28
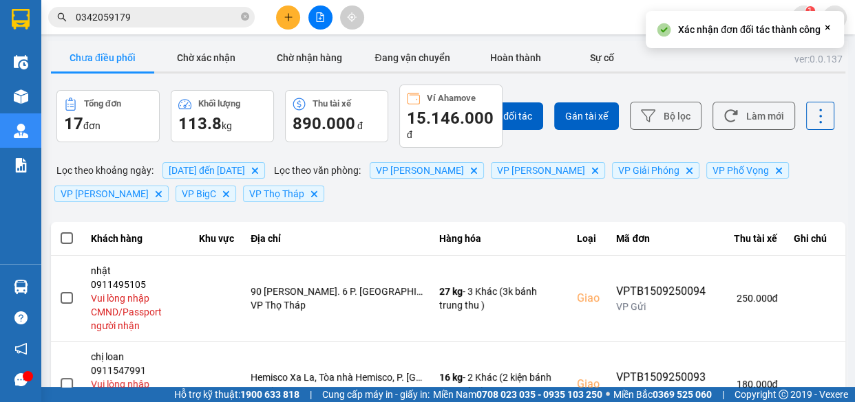
click at [205, 59] on button "Chờ xác nhận" at bounding box center [205, 58] width 103 height 28
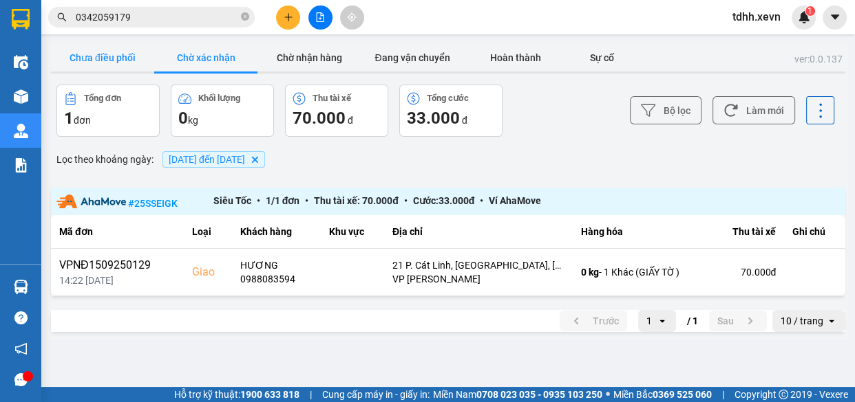
click at [127, 66] on button "Chưa điều phối" at bounding box center [102, 58] width 103 height 28
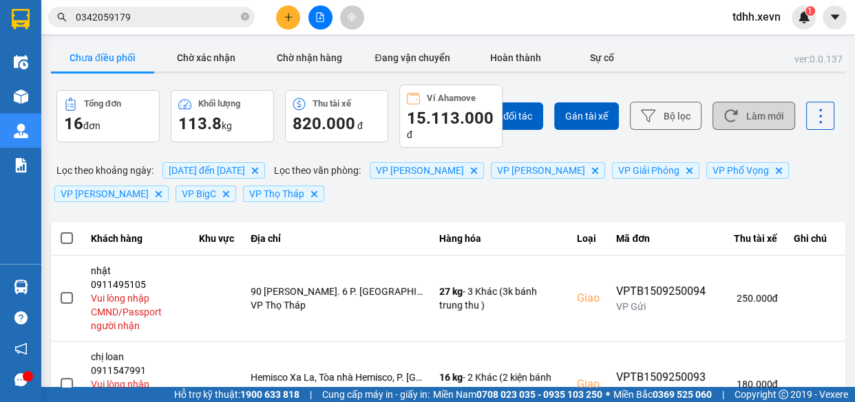
click at [753, 115] on button "Làm mới" at bounding box center [753, 116] width 83 height 28
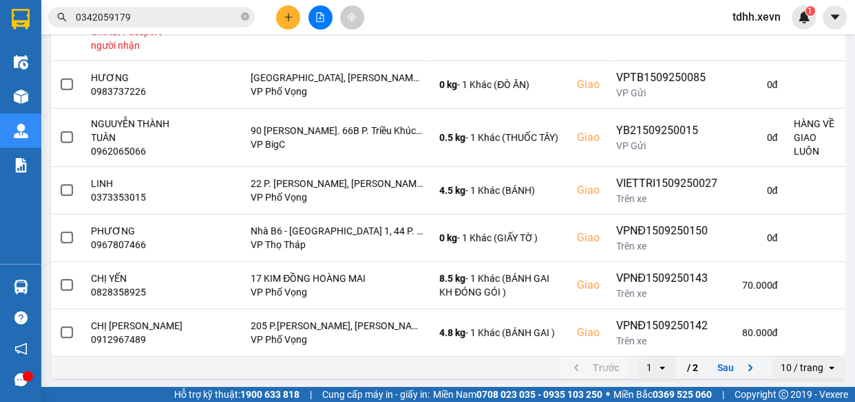
scroll to position [501, 0]
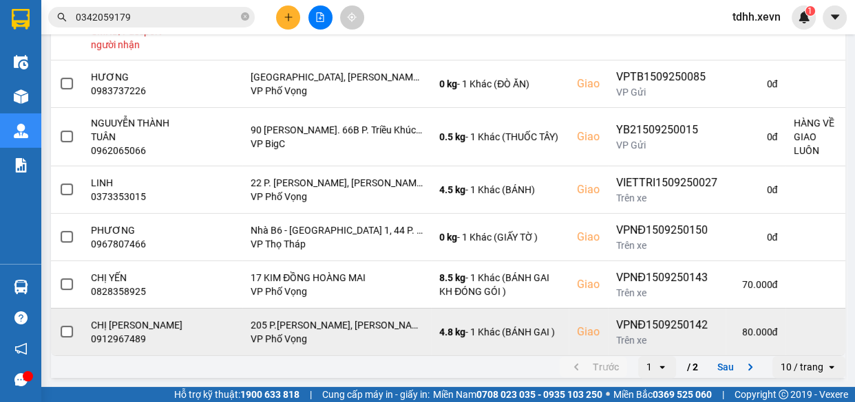
click at [725, 350] on td "80.000 đ" at bounding box center [755, 331] width 60 height 47
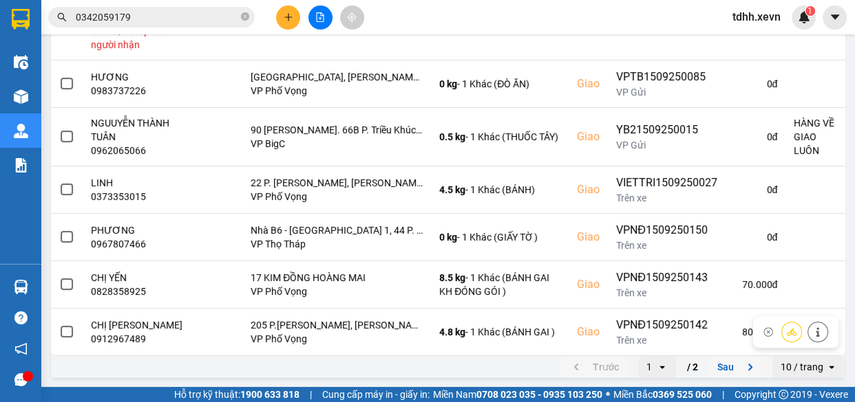
click at [716, 362] on button "Sau" at bounding box center [738, 367] width 58 height 21
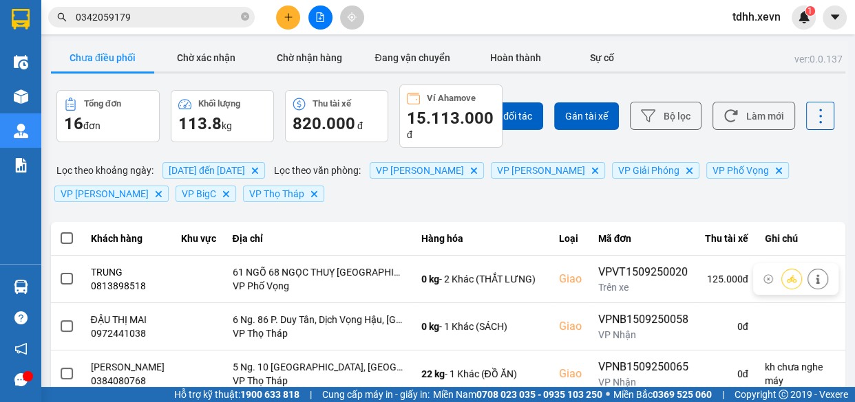
scroll to position [195, 0]
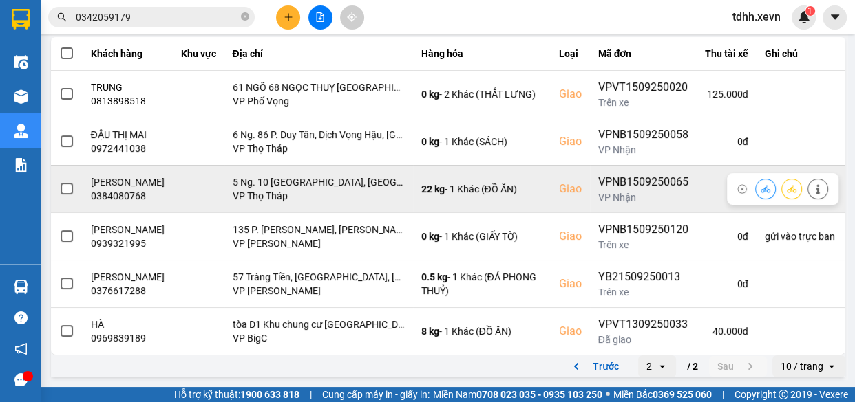
click at [118, 198] on div "0384080768" at bounding box center [128, 196] width 74 height 14
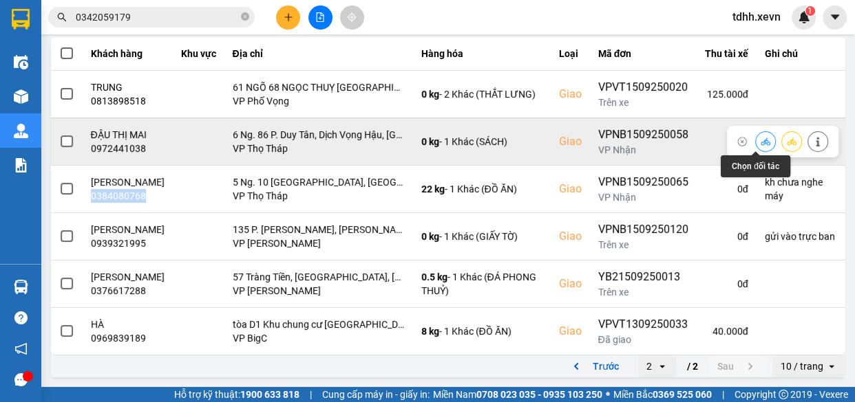
click at [755, 129] on button at bounding box center [764, 141] width 19 height 24
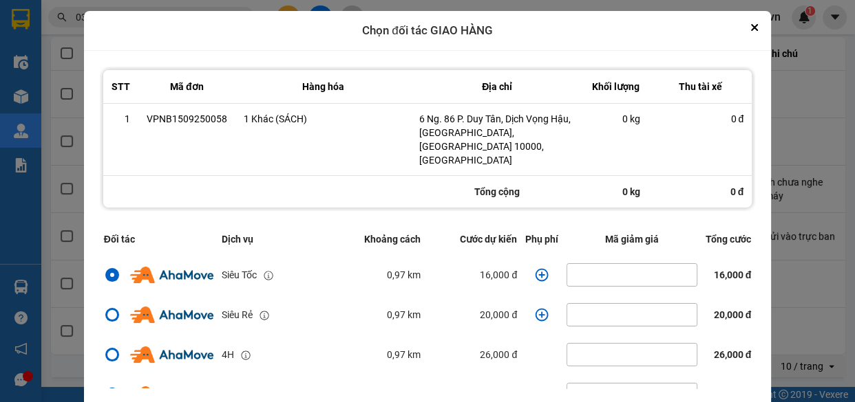
click at [535, 268] on icon "dialog" at bounding box center [541, 274] width 13 height 13
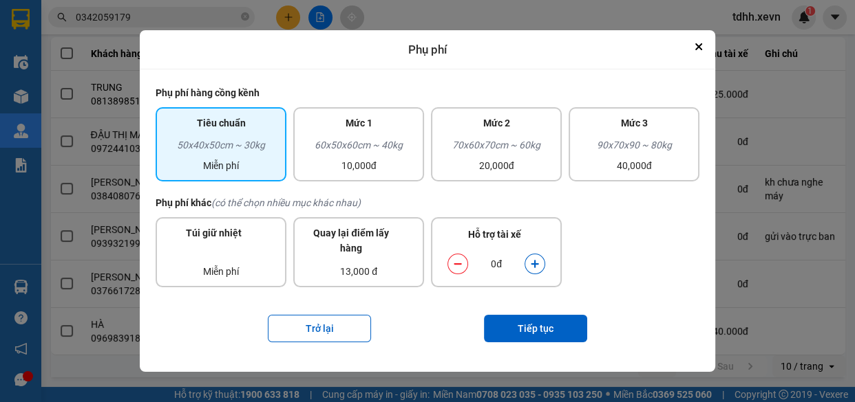
click at [541, 256] on div "dialog" at bounding box center [534, 264] width 21 height 21
drag, startPoint x: 528, startPoint y: 271, endPoint x: 542, endPoint y: 292, distance: 25.2
click at [527, 272] on div "dialog" at bounding box center [534, 264] width 21 height 21
click at [539, 268] on icon "dialog" at bounding box center [535, 264] width 10 height 10
click at [548, 323] on button "Tiếp tục" at bounding box center [535, 329] width 103 height 28
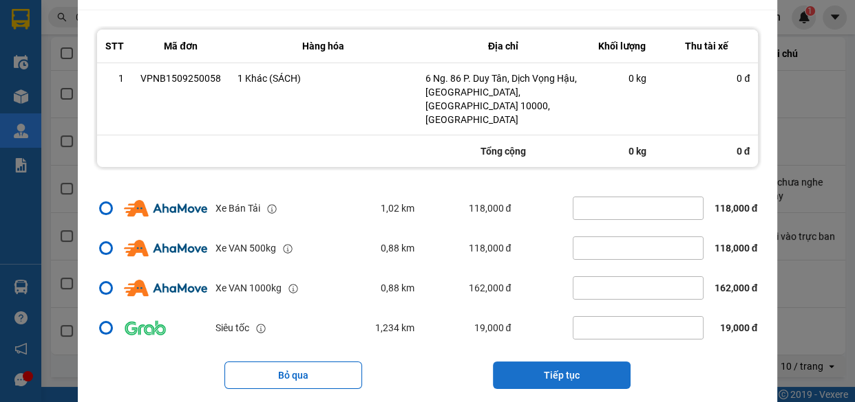
scroll to position [297, 0]
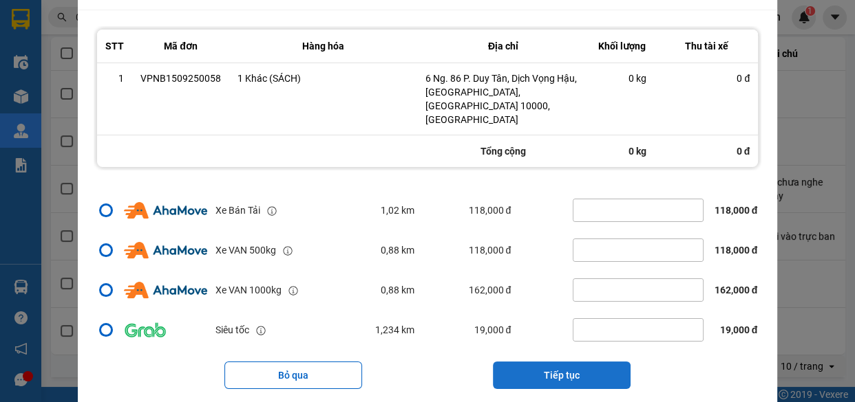
click at [592, 362] on button "Tiếp tục" at bounding box center [562, 376] width 138 height 28
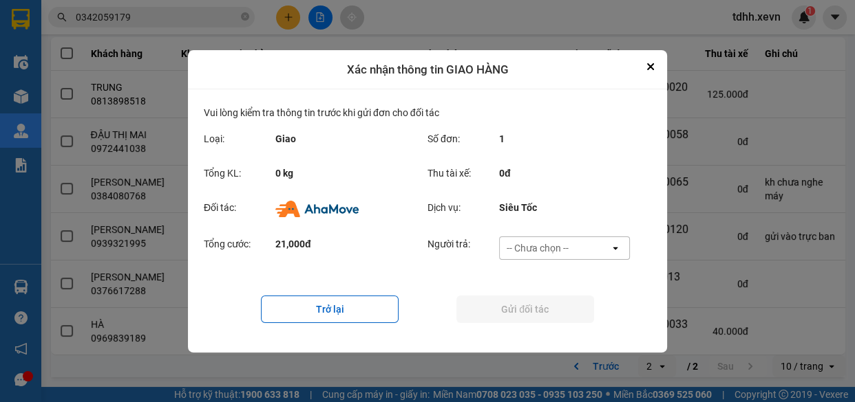
click at [585, 251] on div "-- Chưa chọn --" at bounding box center [554, 248] width 110 height 22
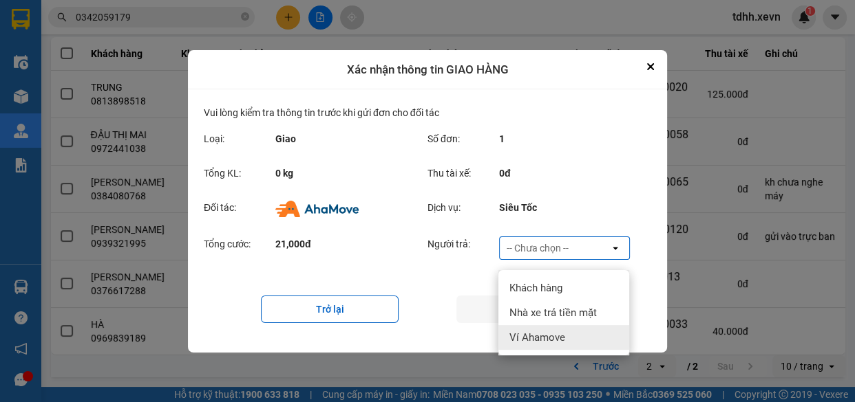
click at [554, 331] on span "Ví Ahamove" at bounding box center [537, 338] width 56 height 14
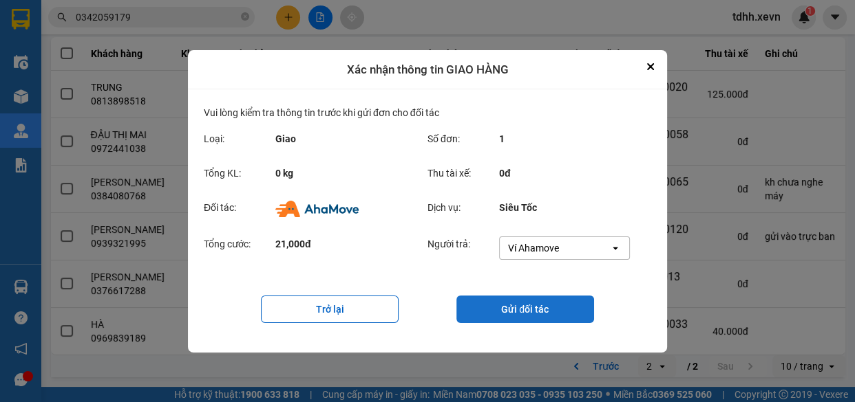
click at [532, 308] on button "Gửi đối tác" at bounding box center [525, 310] width 138 height 28
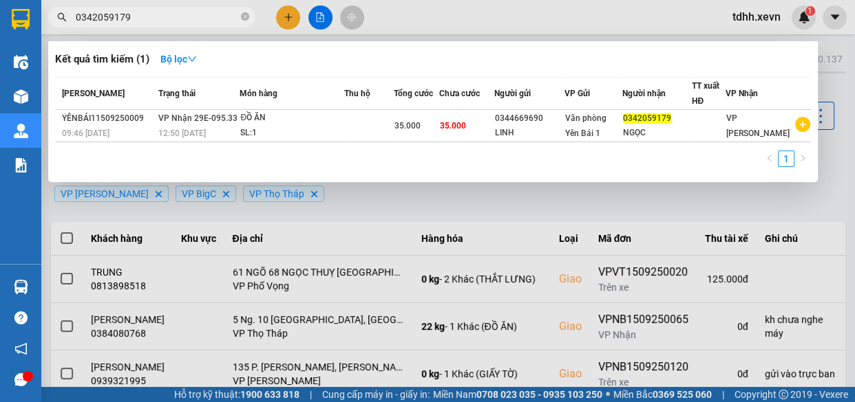
click at [214, 21] on input "0342059179" at bounding box center [157, 17] width 162 height 15
paste input "65586665"
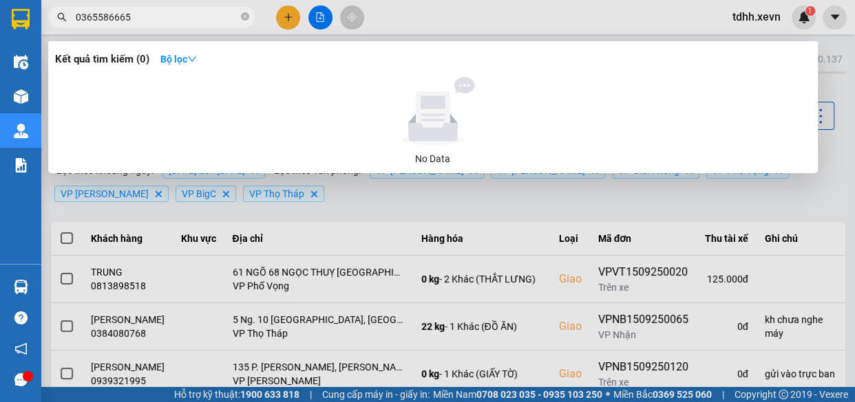
type input "0365586665"
click at [244, 17] on icon "close-circle" at bounding box center [245, 16] width 8 height 8
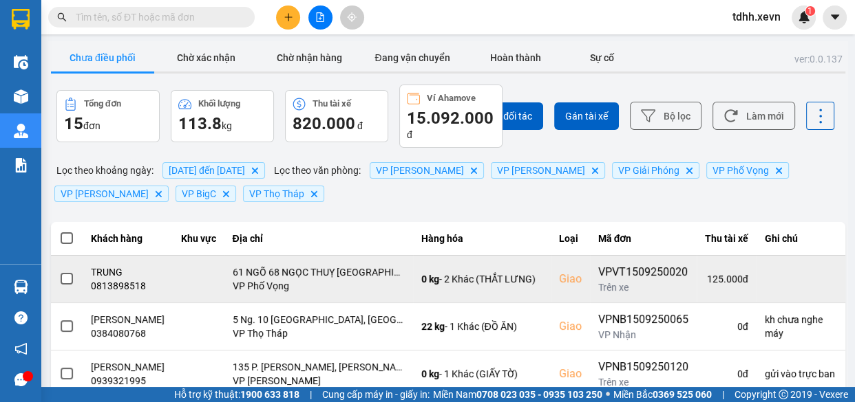
scroll to position [62, 0]
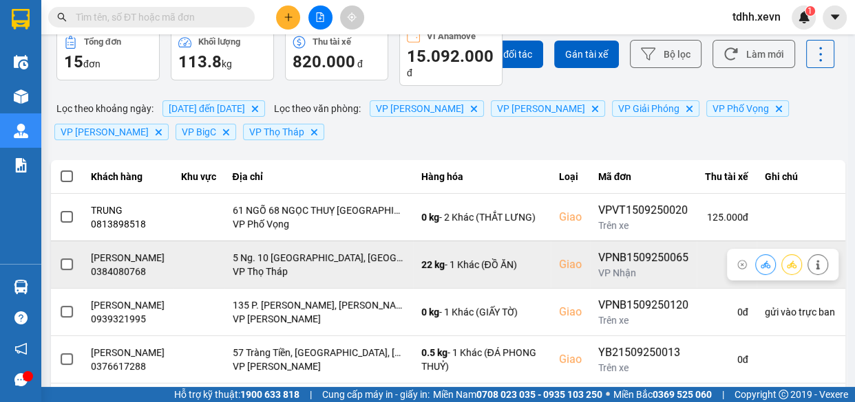
click at [129, 277] on div "0384080768" at bounding box center [128, 272] width 74 height 14
click at [813, 270] on icon at bounding box center [818, 265] width 10 height 10
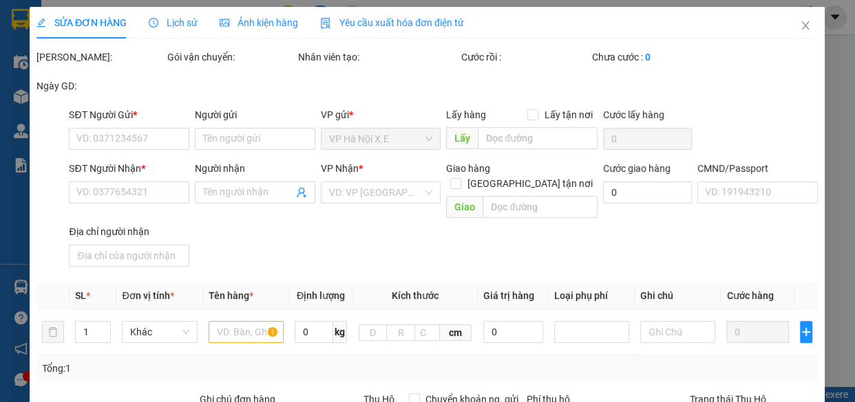
type input "0942525438"
type input "PHẠM THỊ OANH"
type input "0384080768"
type input "ĐẶNG MAI ANH"
checkbox input "true"
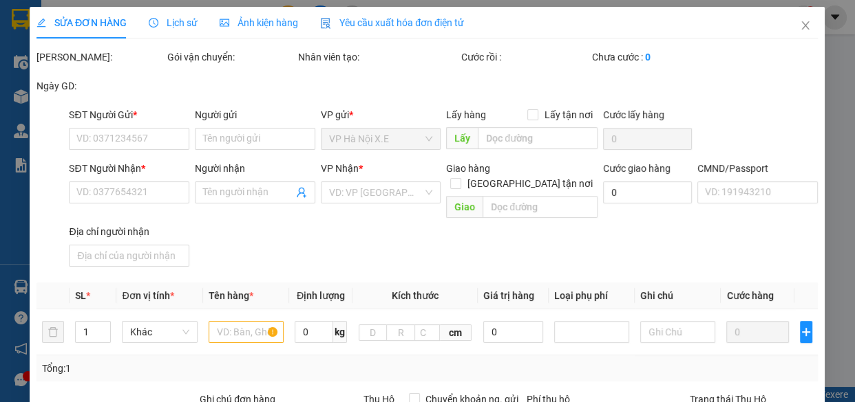
type input "5 Ng. 10 Phố Kim Mã Thượng, Cống Vị, Ba Đình, Hà Nội, Việt Nam"
type input "1CC"
type input "kh chưa nghe máy"
type input "100.000"
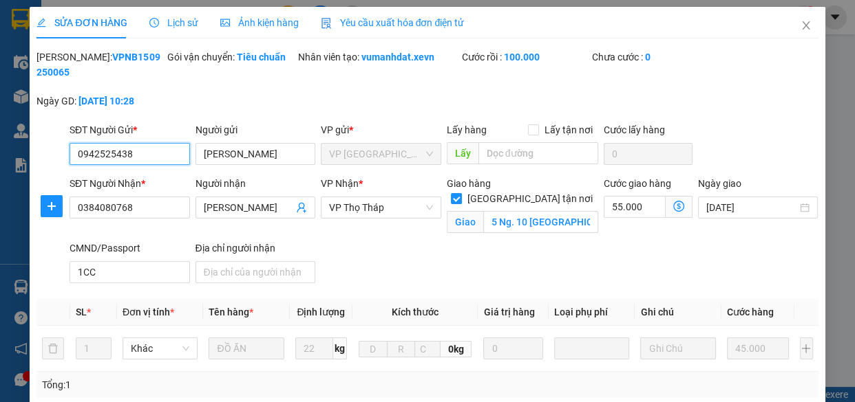
scroll to position [286, 0]
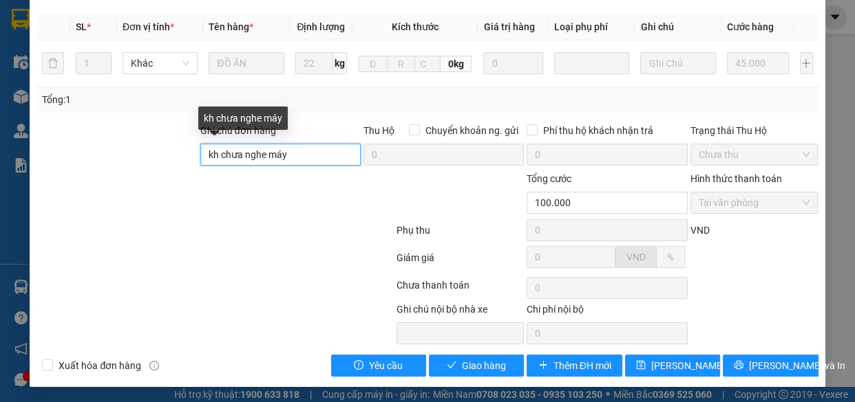
drag, startPoint x: 310, startPoint y: 156, endPoint x: 162, endPoint y: 158, distance: 148.6
click at [162, 158] on div "Ghi chú đơn hàng kh chưa nghe máy Thu Hộ Chuyển khoản ng. gửi 0 Phí thu hộ khác…" at bounding box center [427, 147] width 784 height 48
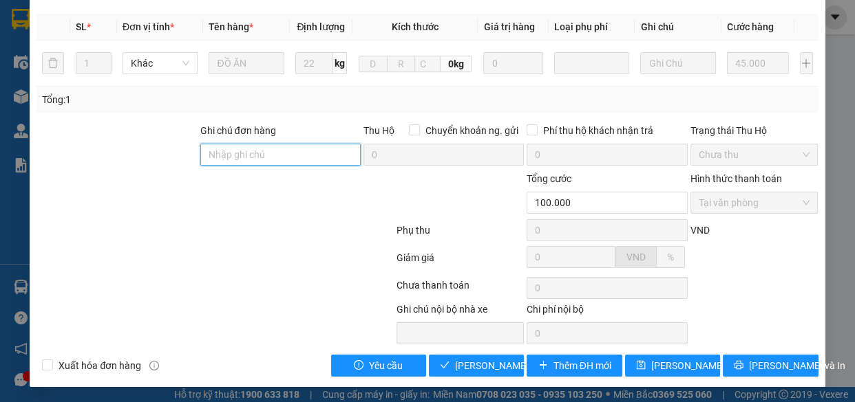
click at [260, 157] on input "Ghi chú đơn hàng" at bounding box center [280, 155] width 160 height 22
type input "cần dây"
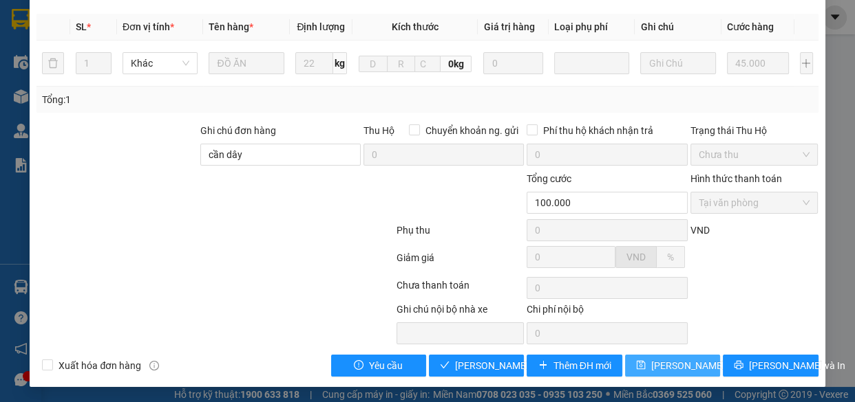
click at [687, 365] on span "Lưu thay đổi" at bounding box center [706, 365] width 110 height 15
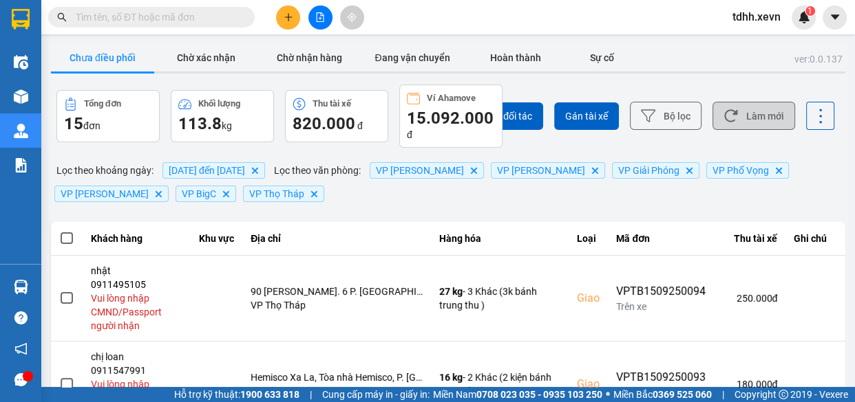
click at [738, 117] on button "Làm mới" at bounding box center [753, 116] width 83 height 28
click at [744, 118] on button "Làm mới" at bounding box center [753, 116] width 83 height 28
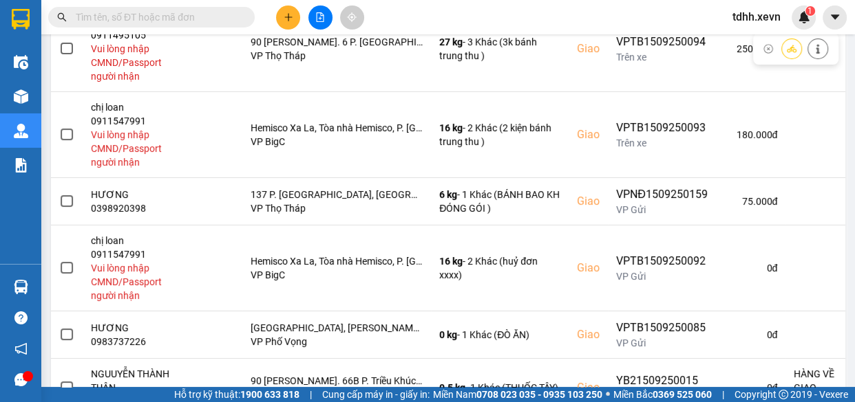
scroll to position [501, 0]
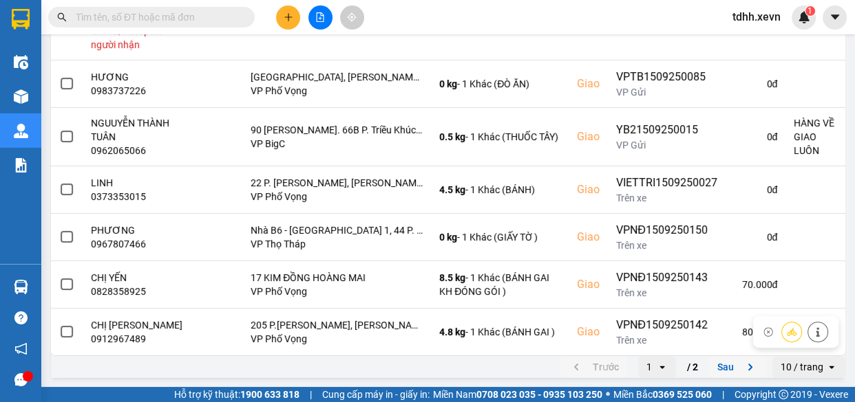
click at [709, 372] on button "Sau" at bounding box center [738, 367] width 58 height 21
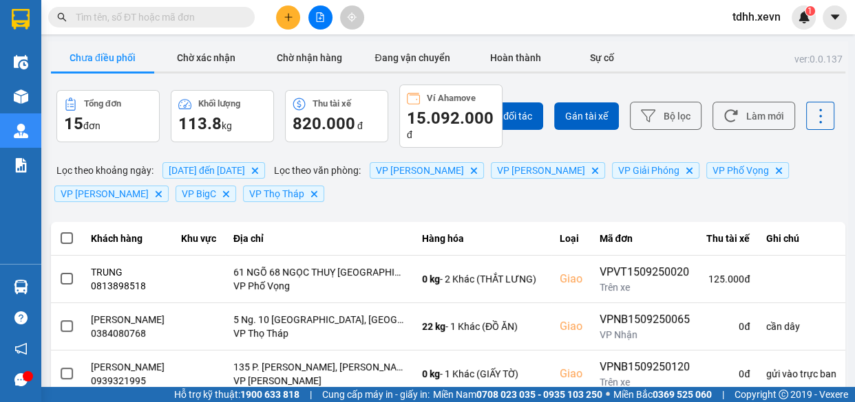
scroll to position [62, 0]
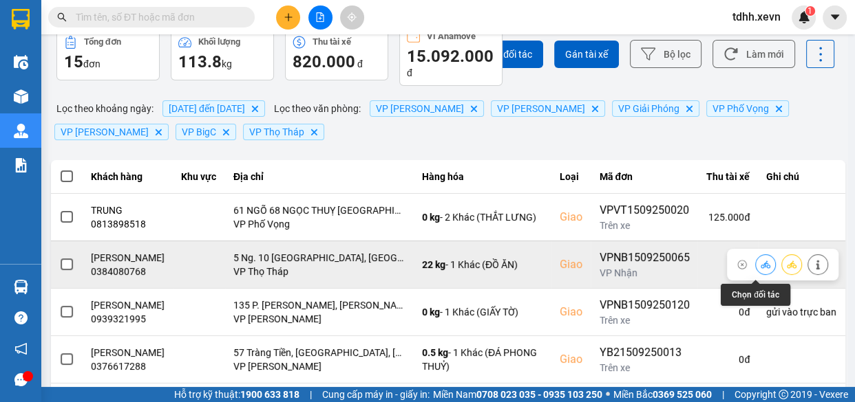
click at [760, 270] on icon at bounding box center [765, 265] width 10 height 10
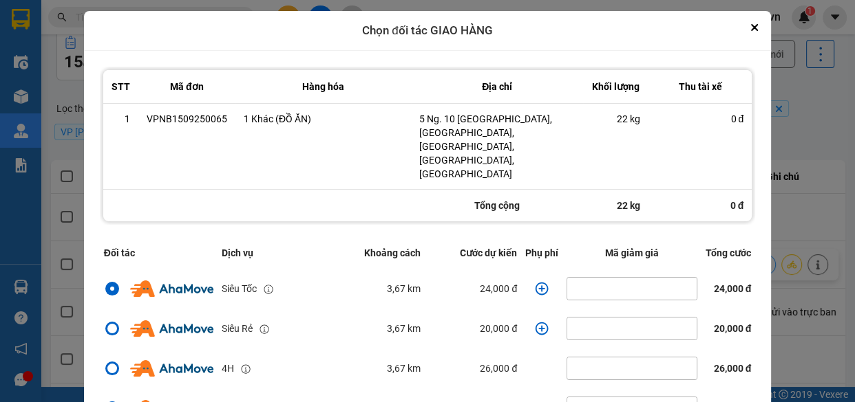
click at [535, 282] on icon "dialog" at bounding box center [541, 288] width 13 height 13
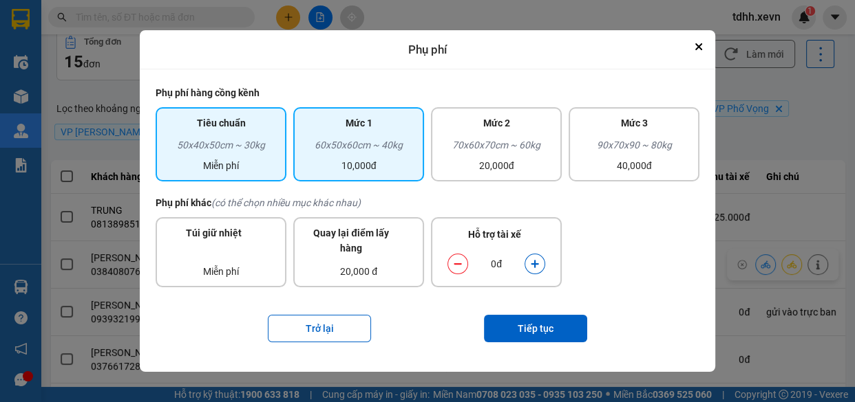
click at [374, 140] on div "60x50x60cm ~ 40kg" at bounding box center [358, 148] width 114 height 21
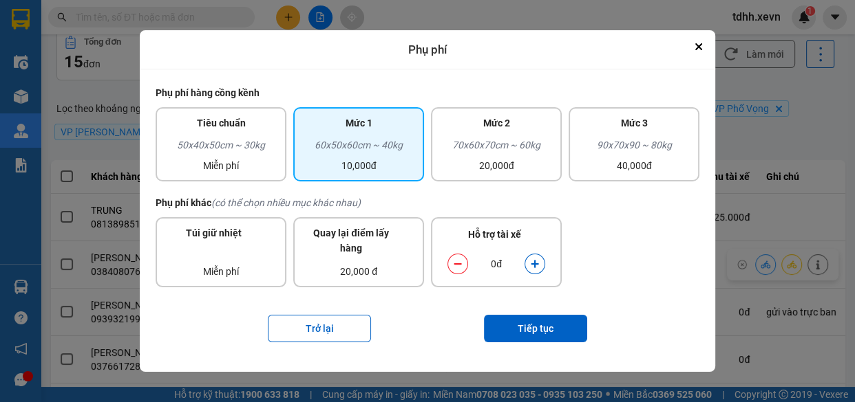
click at [528, 270] on button "dialog" at bounding box center [534, 265] width 19 height 24
click at [543, 326] on button "Tiếp tục" at bounding box center [535, 329] width 103 height 28
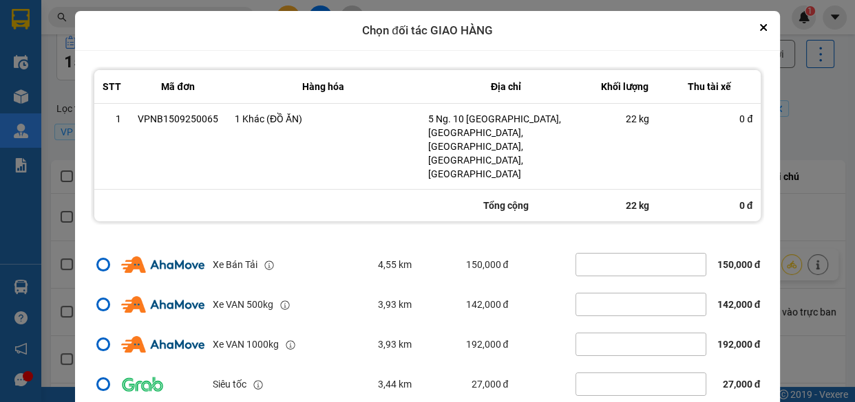
scroll to position [41, 0]
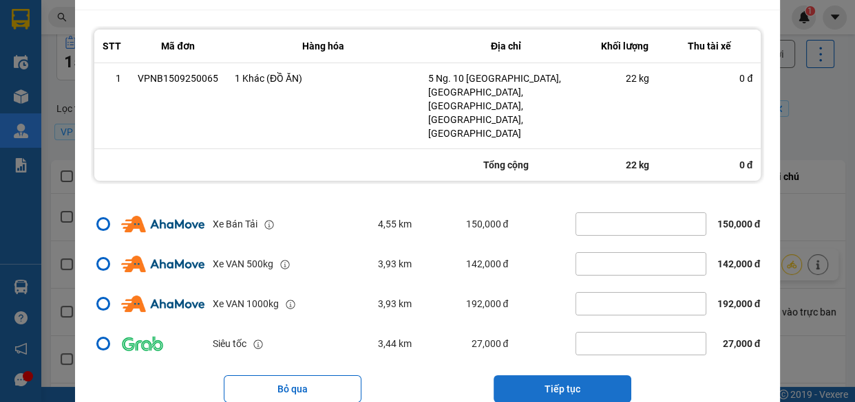
click at [567, 376] on button "Tiếp tục" at bounding box center [562, 390] width 138 height 28
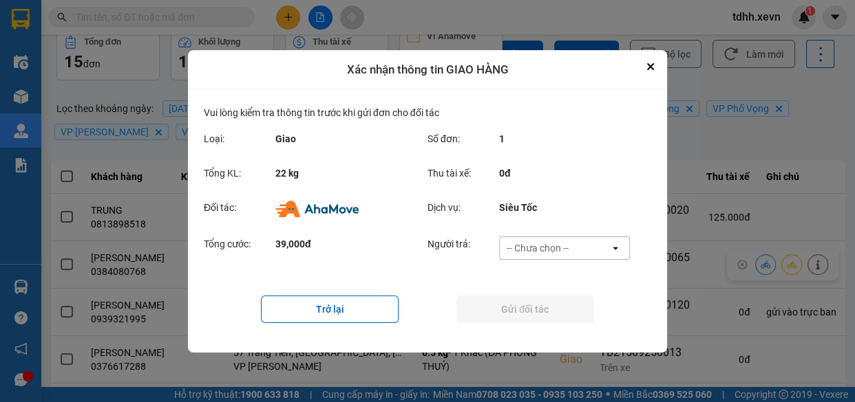
click at [567, 250] on div "-- Chưa chọn --" at bounding box center [537, 248] width 62 height 14
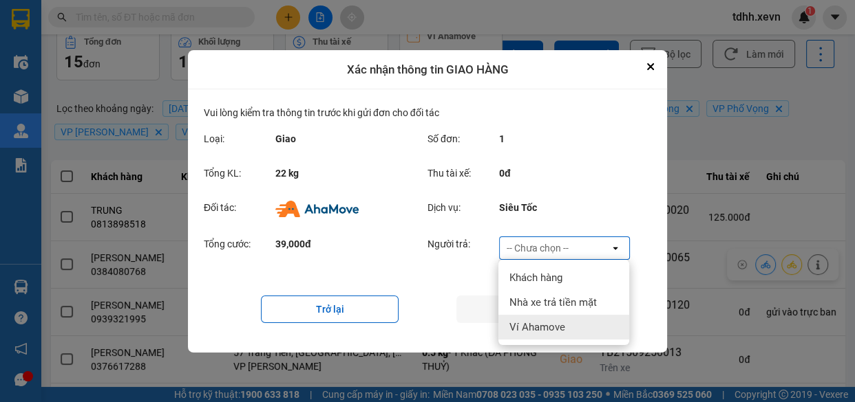
click at [551, 331] on span "Ví Ahamove" at bounding box center [537, 328] width 56 height 14
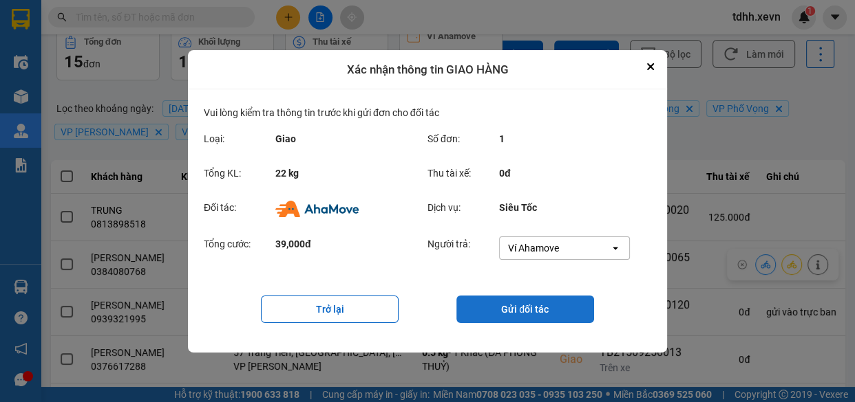
click at [523, 301] on button "Gửi đối tác" at bounding box center [525, 310] width 138 height 28
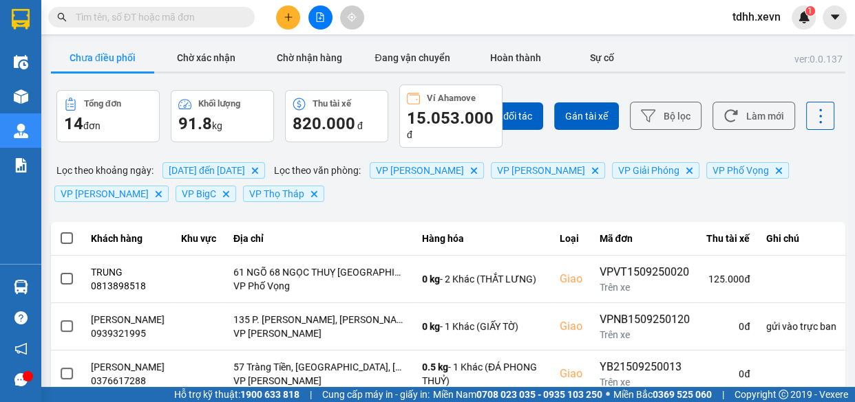
click at [167, 20] on input "text" at bounding box center [157, 17] width 162 height 15
paste input "0948516816"
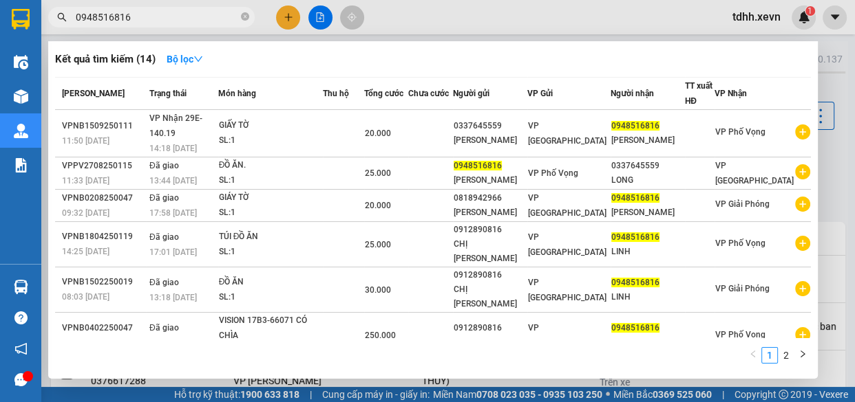
type input "0948516816"
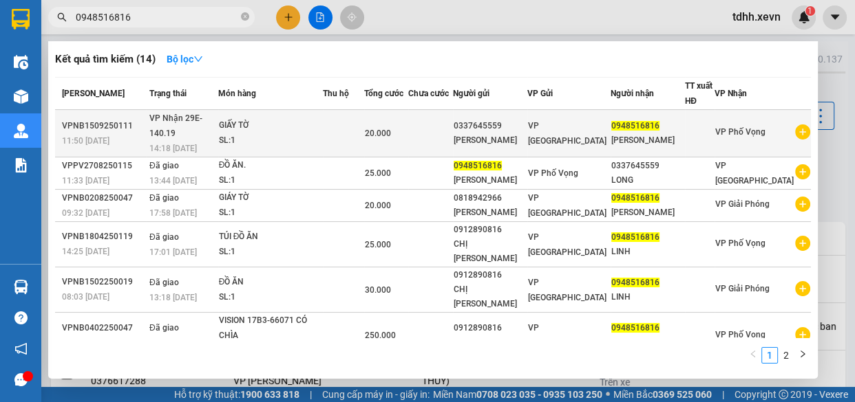
click at [268, 136] on div "SL: 1" at bounding box center [270, 140] width 103 height 15
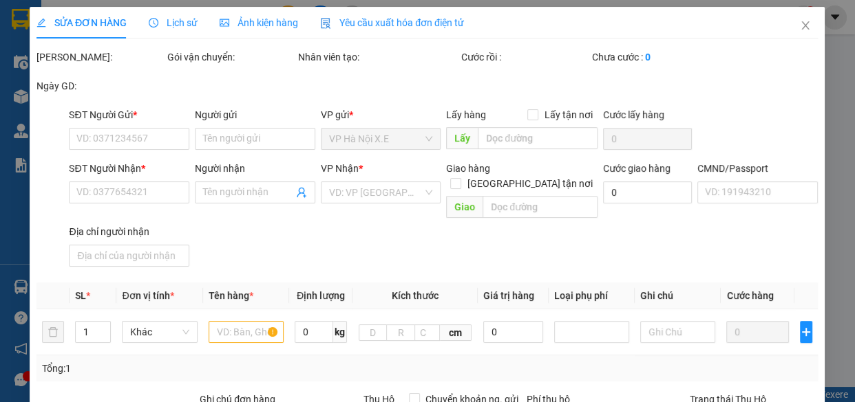
type input "0337645559"
type input "NGUYỄN HOÀI LONG"
type input "0948516816"
type input "TRẦN KHÁNH LINH"
type input "036087008014TRUNG"
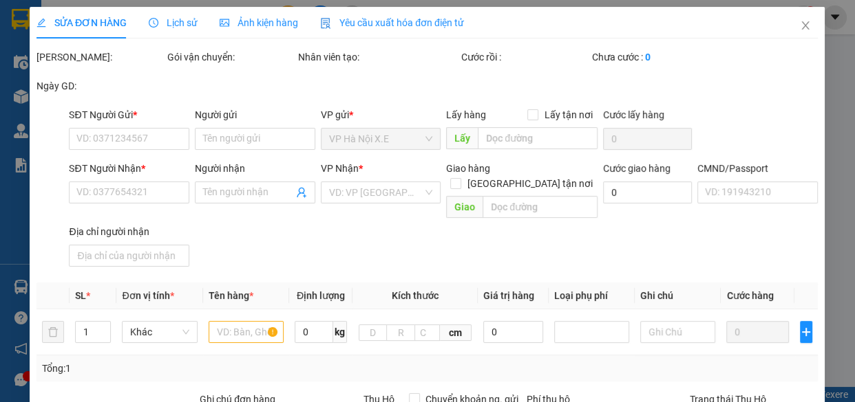
type input "20.000"
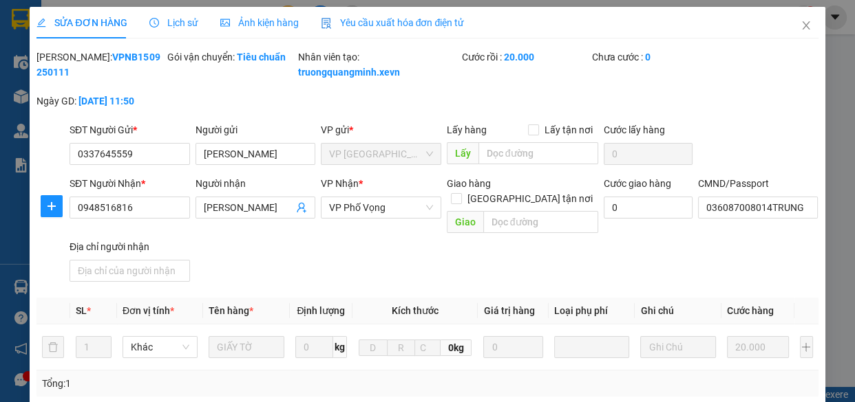
click at [175, 25] on span "Lịch sử" at bounding box center [173, 22] width 49 height 11
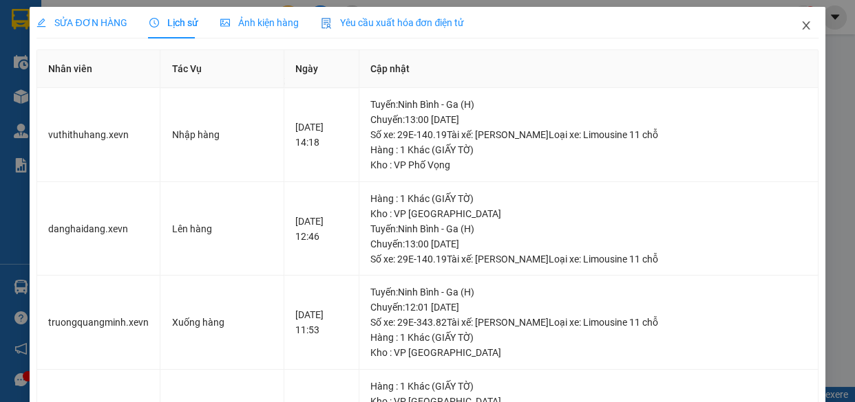
click at [800, 29] on icon "close" at bounding box center [805, 25] width 11 height 11
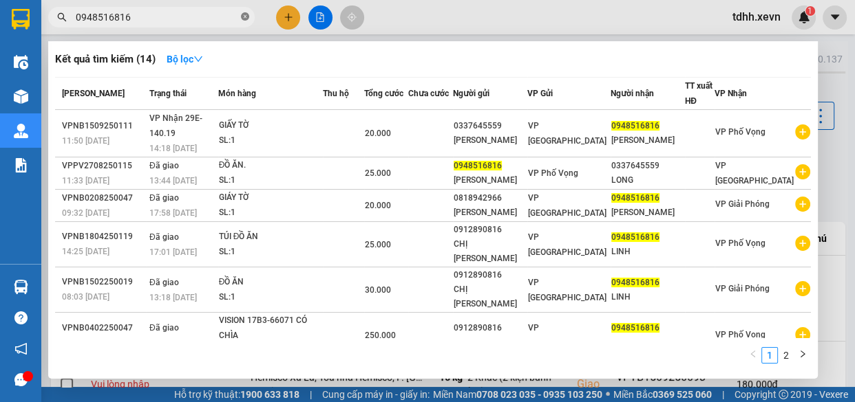
click at [246, 12] on icon "close-circle" at bounding box center [245, 16] width 8 height 8
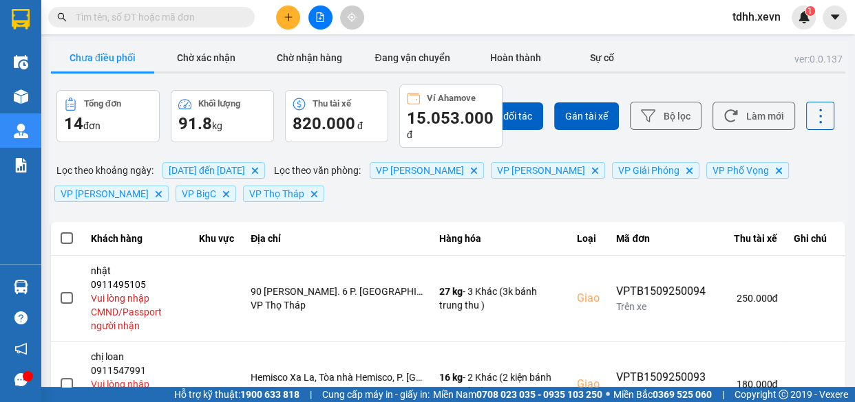
click at [225, 14] on input "text" at bounding box center [157, 17] width 162 height 15
paste input "0328698388"
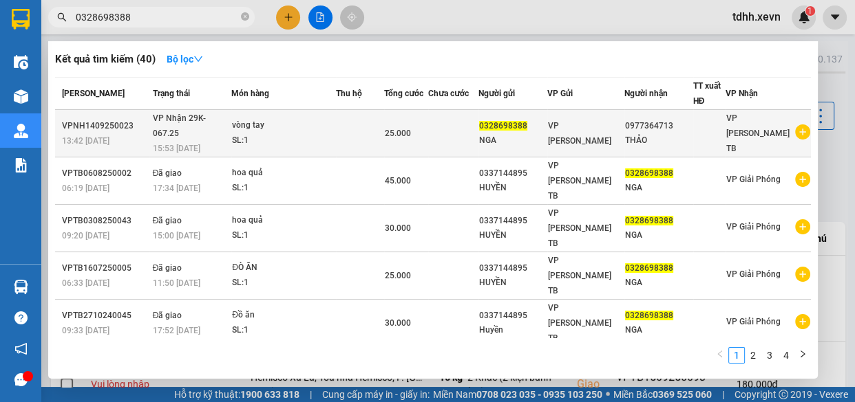
type input "0328698388"
click at [241, 120] on div "vòng tay" at bounding box center [283, 125] width 103 height 15
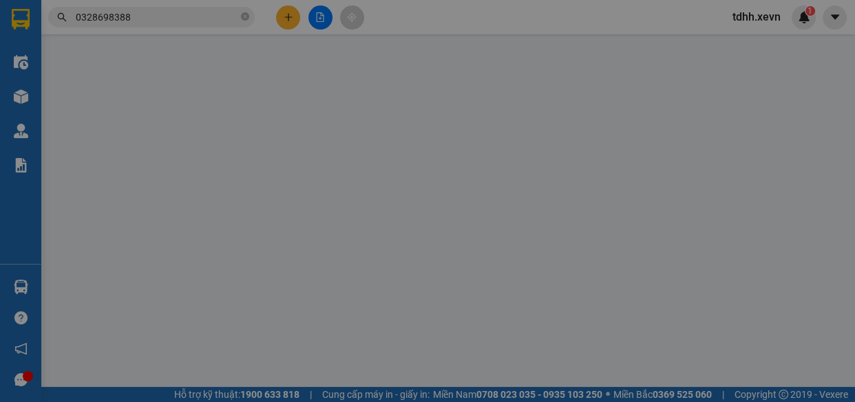
type input "0328698388"
type input "NGA"
type input "0977364713"
type input "THẢO"
type input "HOÀNG THỊ THẢO 034184007592.HUYỀN 0337144895"
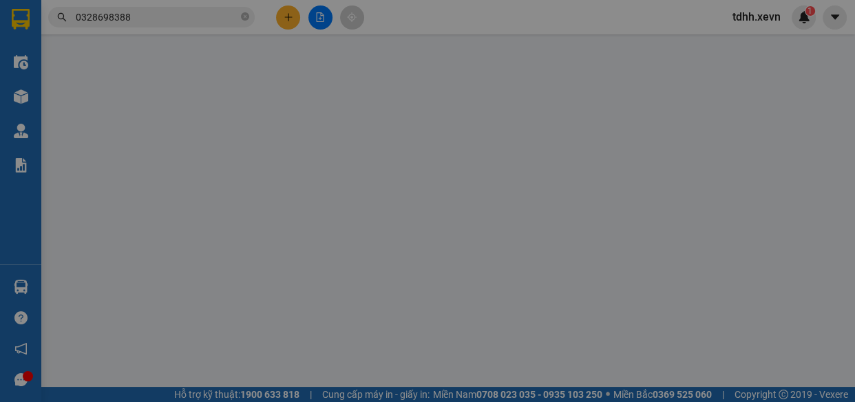
type input "25.000"
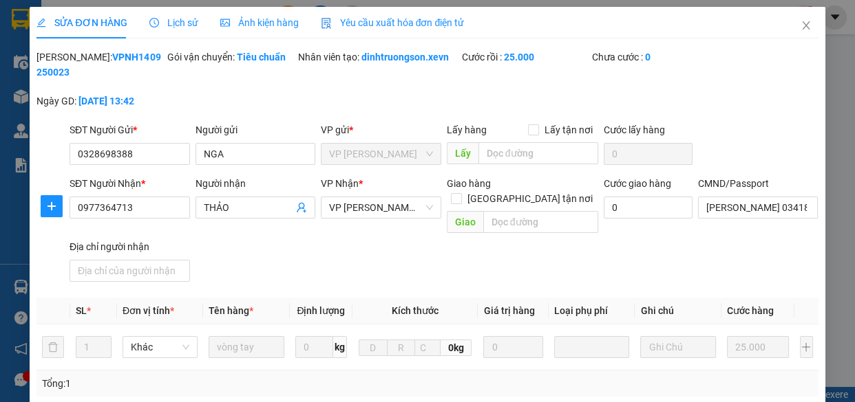
click at [173, 25] on span "Lịch sử" at bounding box center [173, 22] width 49 height 11
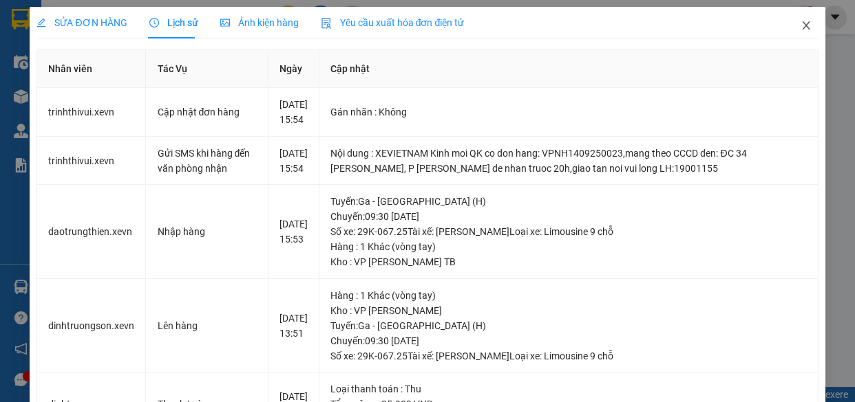
click at [800, 31] on icon "close" at bounding box center [805, 25] width 11 height 11
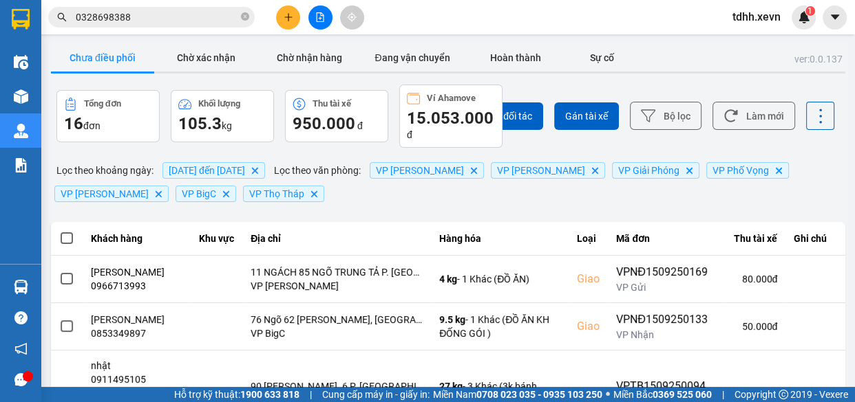
click at [206, 21] on input "0328698388" at bounding box center [157, 17] width 162 height 15
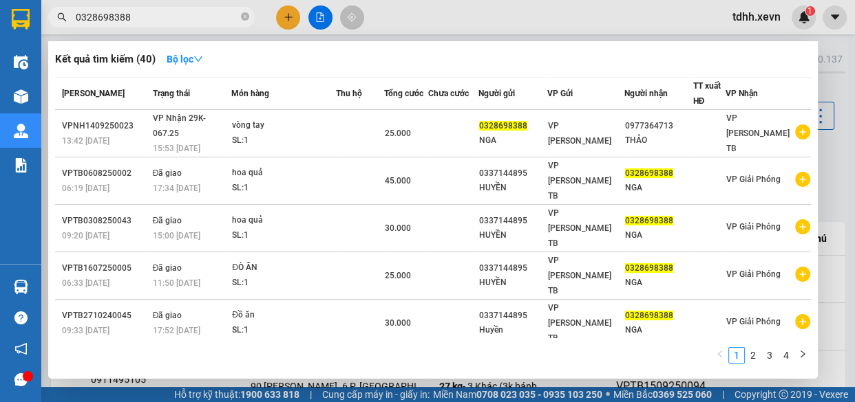
drag, startPoint x: 667, startPoint y: 34, endPoint x: 711, endPoint y: 64, distance: 52.5
click at [671, 35] on div at bounding box center [427, 201] width 855 height 402
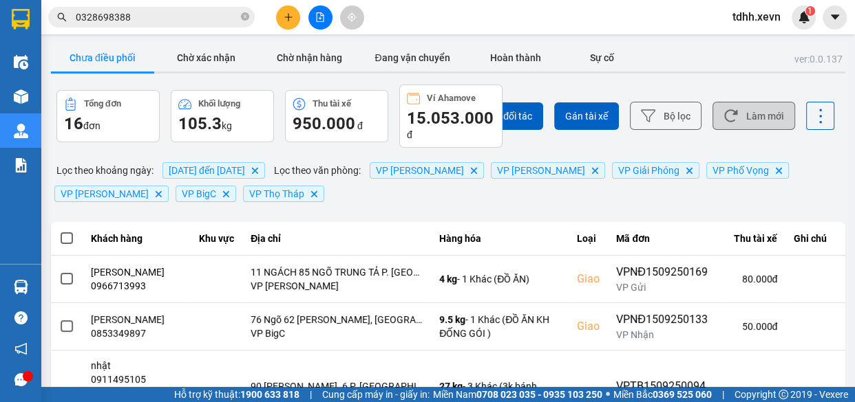
click at [751, 123] on button "Làm mới" at bounding box center [753, 116] width 83 height 28
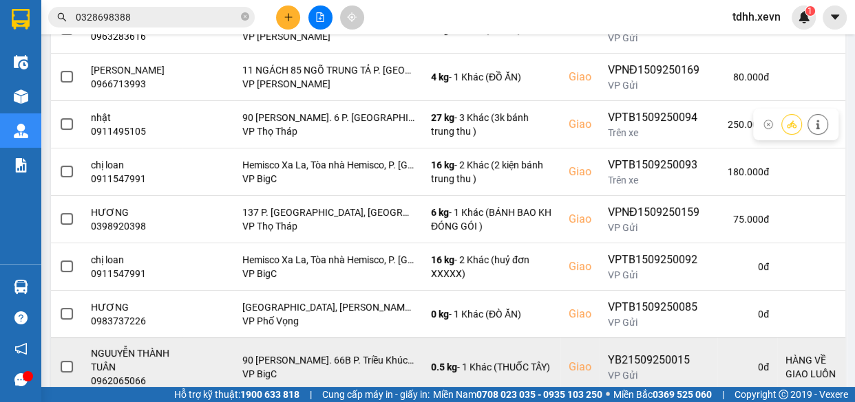
scroll to position [385, 0]
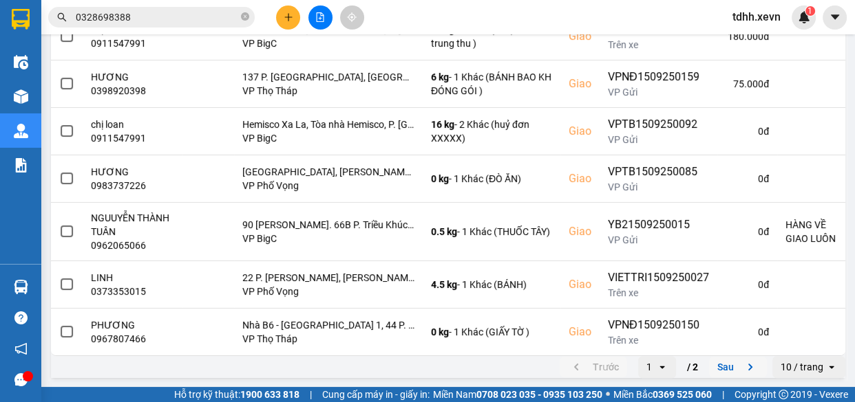
click at [715, 363] on button "Sau" at bounding box center [738, 367] width 58 height 21
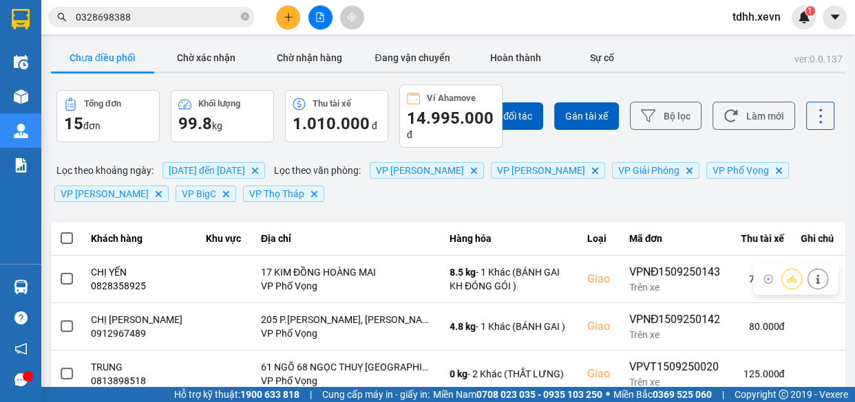
scroll to position [138, 0]
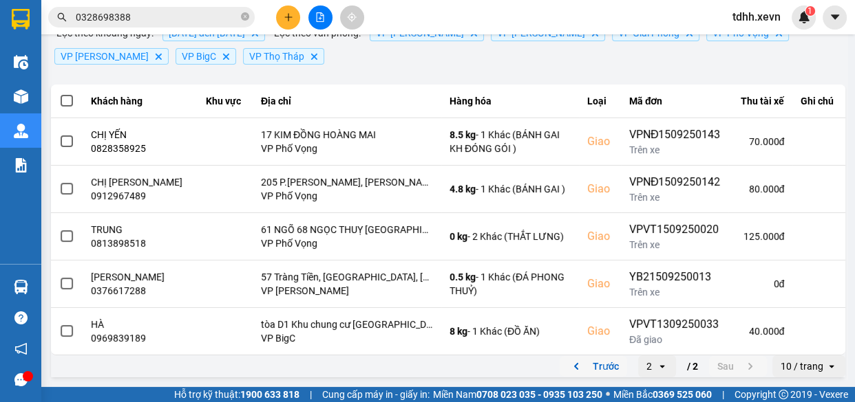
click at [592, 372] on button "Trước" at bounding box center [592, 366] width 67 height 21
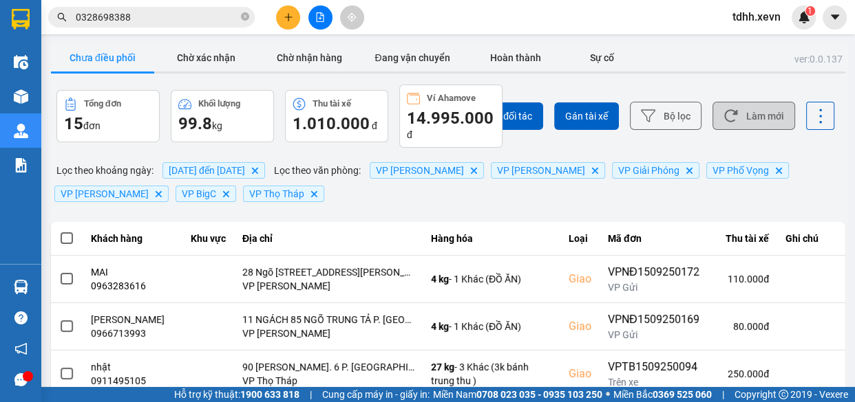
click at [737, 122] on button "Làm mới" at bounding box center [753, 116] width 83 height 28
click at [201, 14] on input "0328698388" at bounding box center [157, 17] width 162 height 15
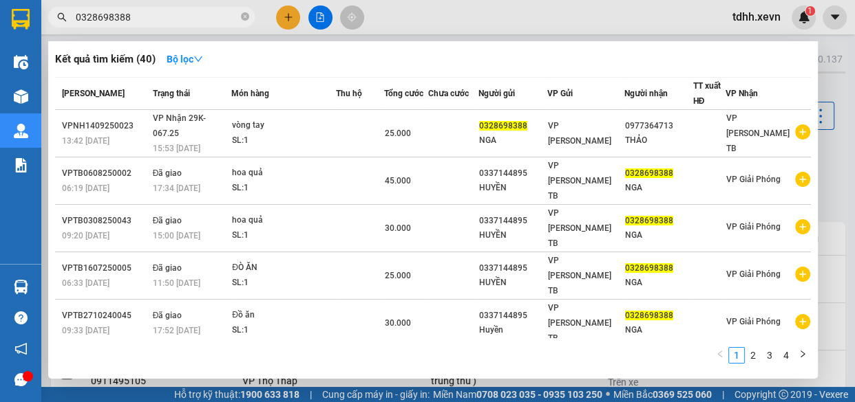
click at [201, 14] on input "0328698388" at bounding box center [157, 17] width 162 height 15
paste input "7399126"
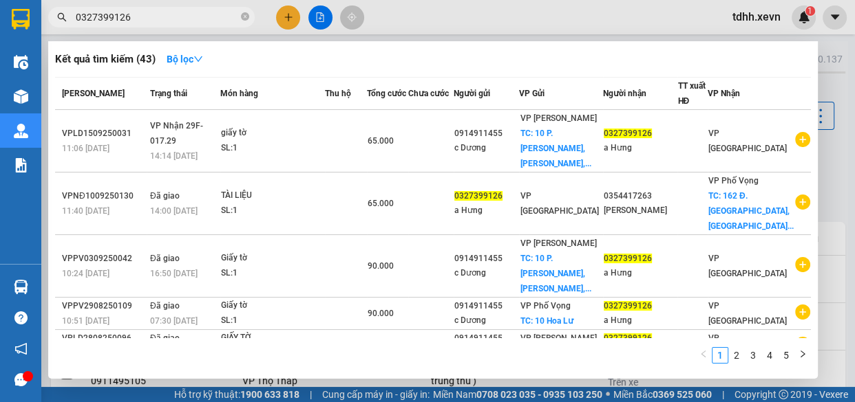
type input "0327399126"
click at [247, 23] on span at bounding box center [245, 17] width 8 height 15
click at [244, 12] on span at bounding box center [245, 17] width 8 height 13
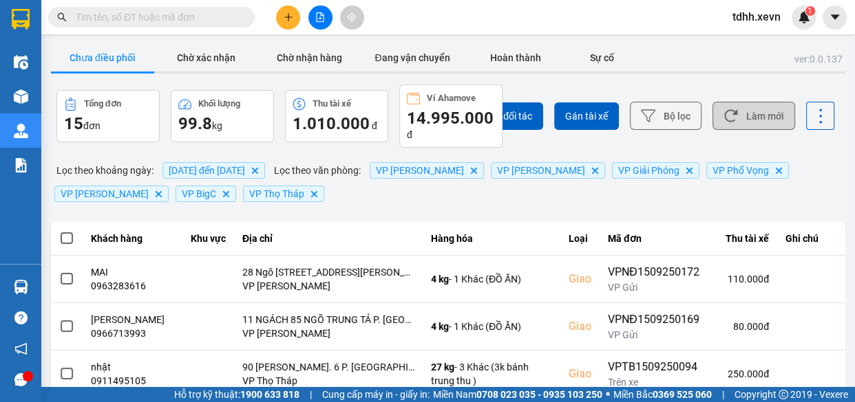
click at [729, 118] on button "Làm mới" at bounding box center [753, 116] width 83 height 28
click at [762, 114] on button "Làm mới" at bounding box center [753, 116] width 83 height 28
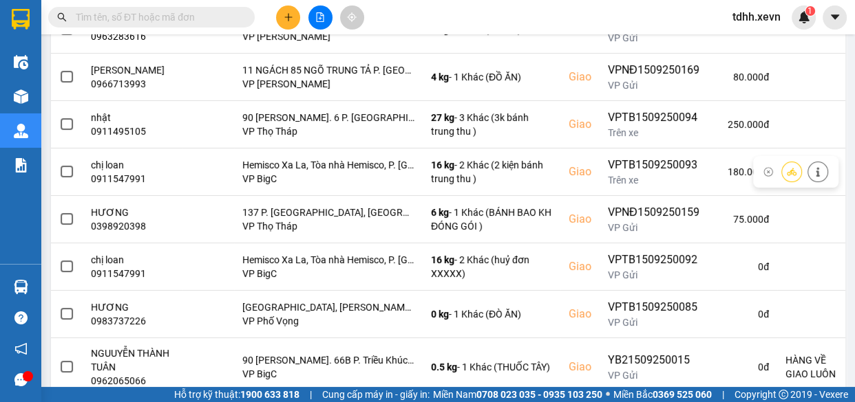
scroll to position [385, 0]
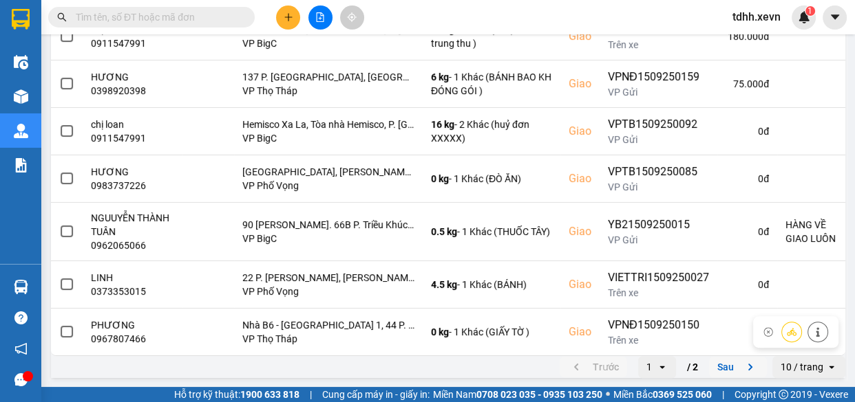
click at [710, 371] on button "Sau" at bounding box center [738, 367] width 58 height 21
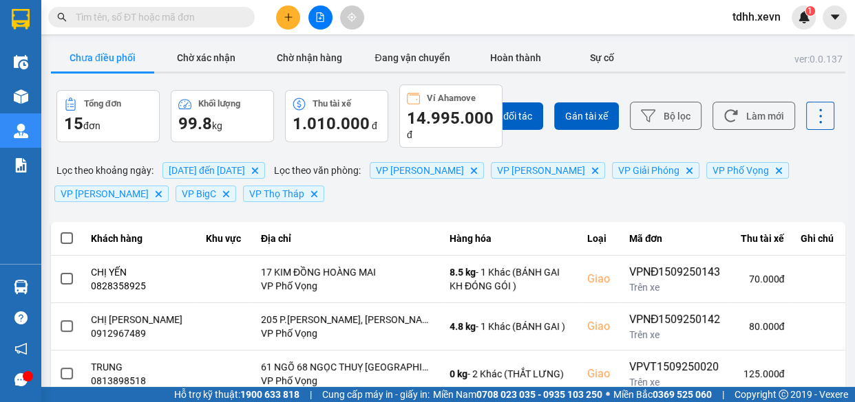
scroll to position [138, 0]
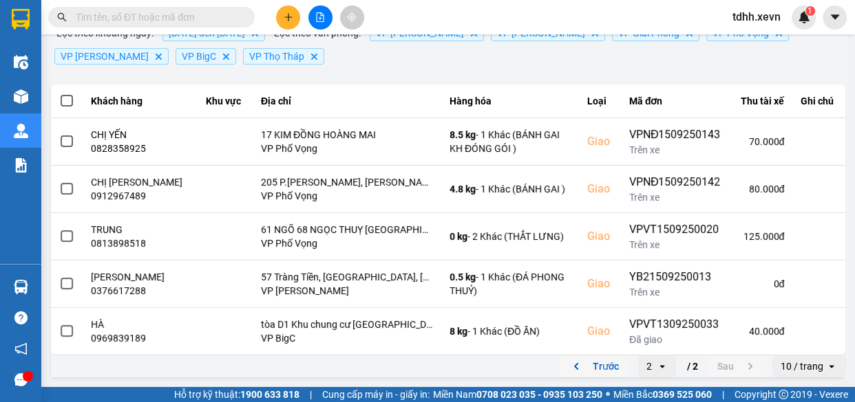
click at [571, 364] on icon "previous page. current page 2 / 2" at bounding box center [576, 366] width 17 height 17
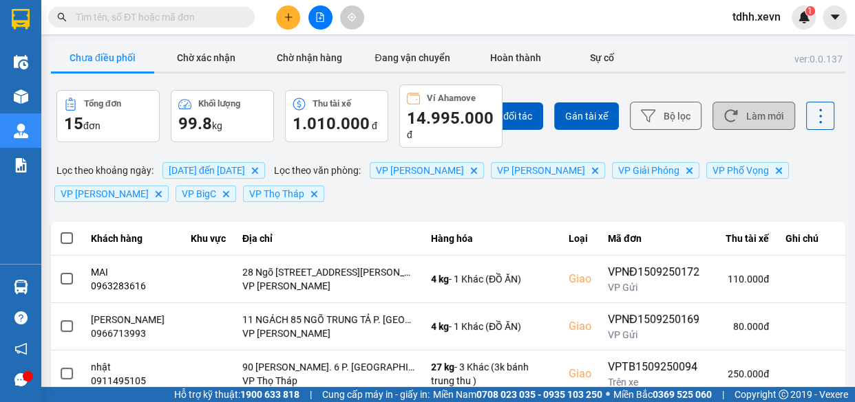
click at [771, 116] on button "Làm mới" at bounding box center [753, 116] width 83 height 28
click at [203, 20] on input "text" at bounding box center [157, 17] width 162 height 15
paste input "0865028988"
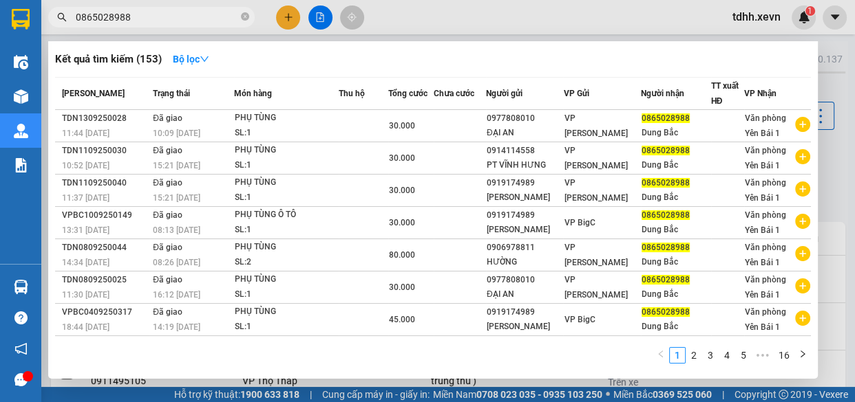
click at [186, 21] on input "0865028988" at bounding box center [157, 17] width 162 height 15
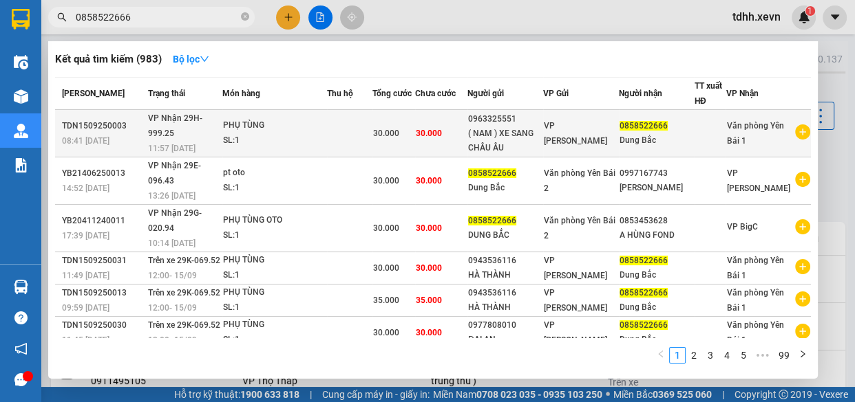
scroll to position [62, 0]
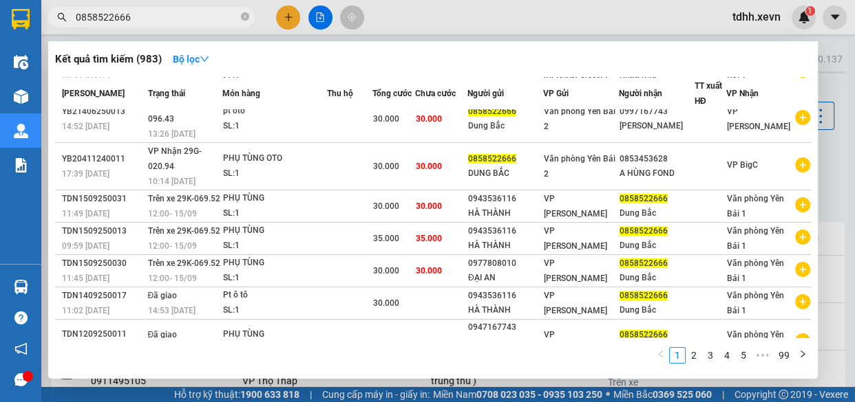
click at [193, 19] on input "0858522666" at bounding box center [157, 17] width 162 height 15
paste input "96175581"
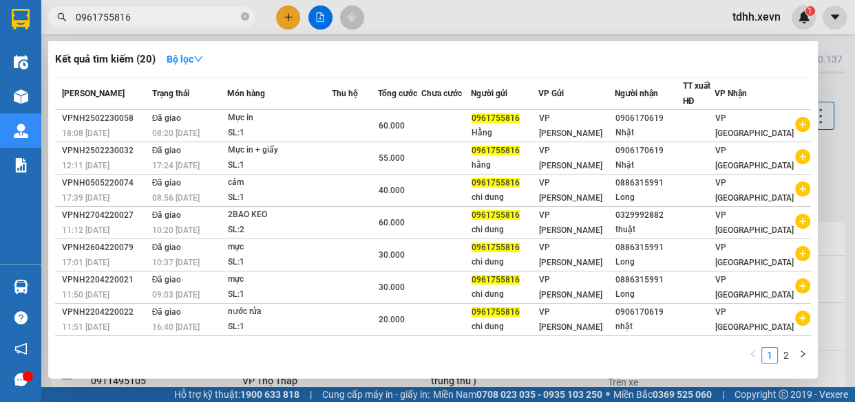
click at [178, 23] on input "0961755816" at bounding box center [157, 17] width 162 height 15
click at [179, 23] on input "0961755816" at bounding box center [157, 17] width 162 height 15
paste input "85949053"
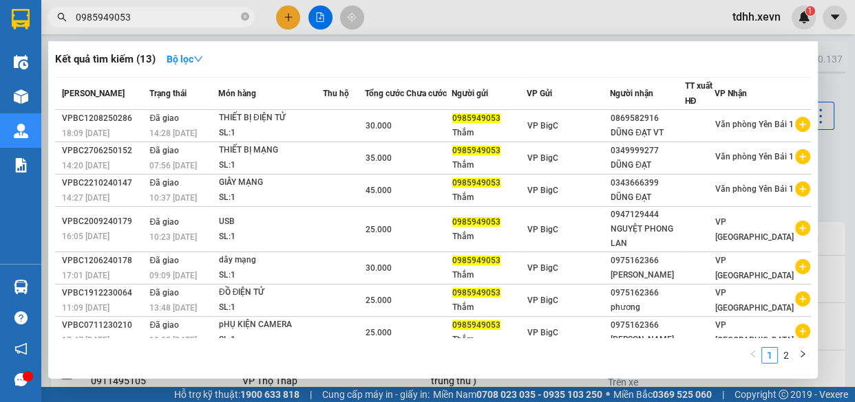
drag, startPoint x: 681, startPoint y: 36, endPoint x: 640, endPoint y: 1, distance: 54.2
click at [677, 32] on div at bounding box center [427, 201] width 855 height 402
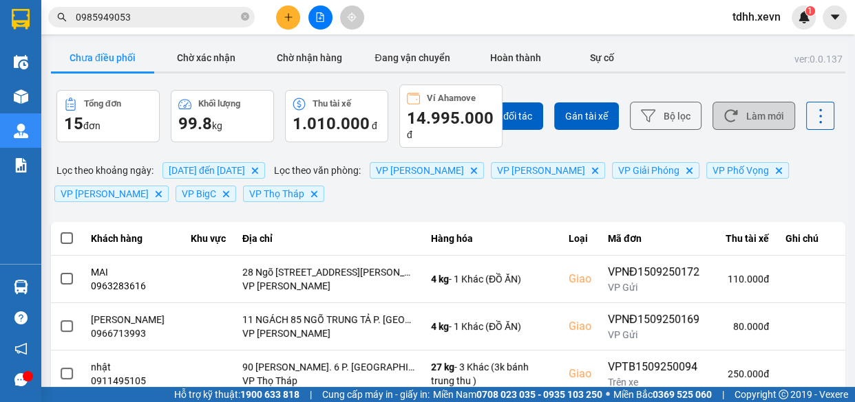
click at [748, 116] on button "Làm mới" at bounding box center [753, 116] width 83 height 28
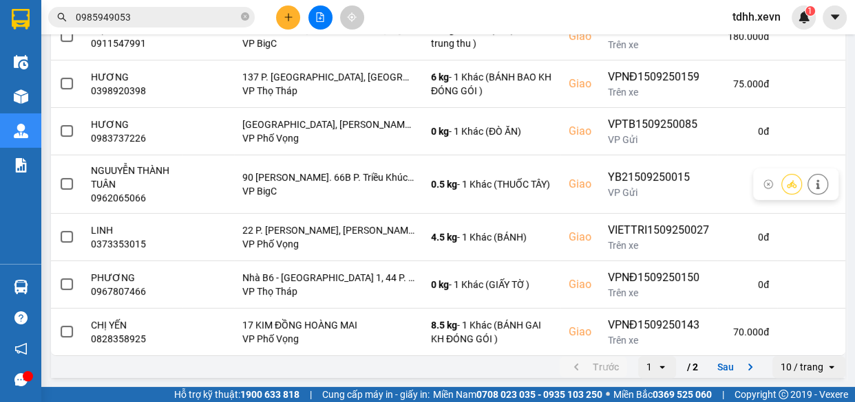
scroll to position [0, 0]
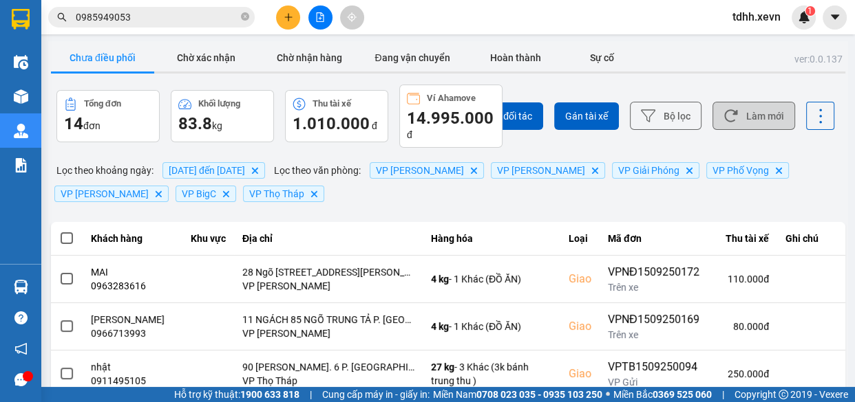
click at [730, 117] on button "Làm mới" at bounding box center [753, 116] width 83 height 28
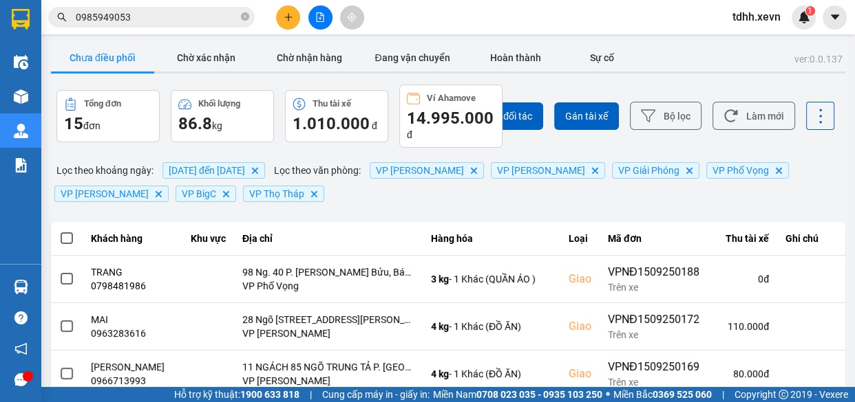
click at [200, 10] on input "0985949053" at bounding box center [157, 17] width 162 height 15
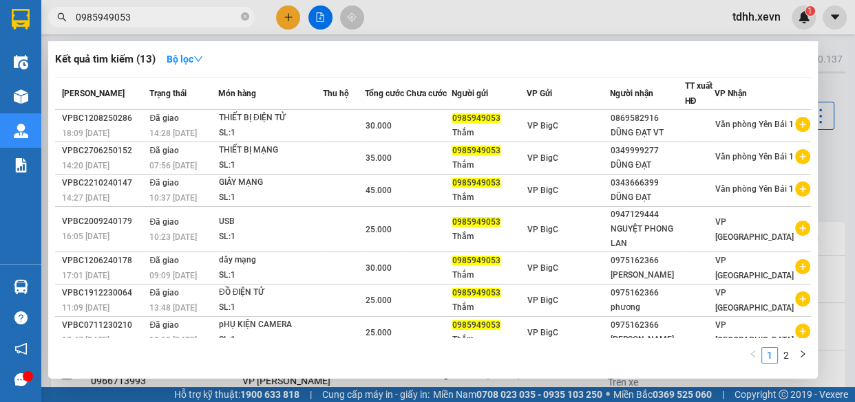
click at [195, 15] on input "0985949053" at bounding box center [157, 17] width 162 height 15
paste input "15631888"
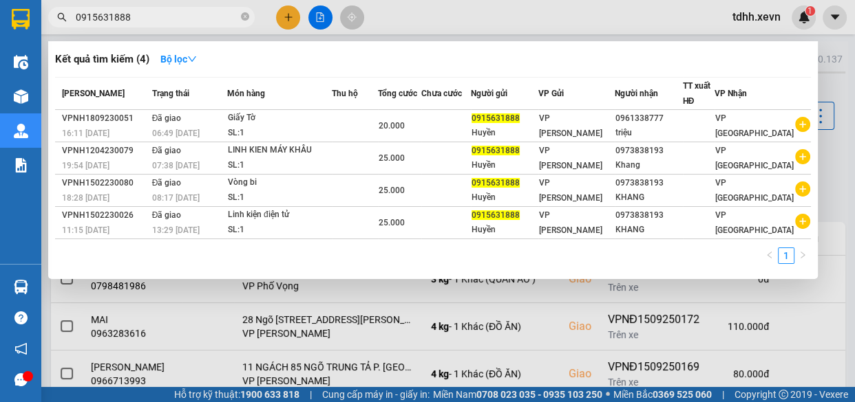
click at [163, 19] on input "0915631888" at bounding box center [157, 17] width 162 height 15
paste input "79910866"
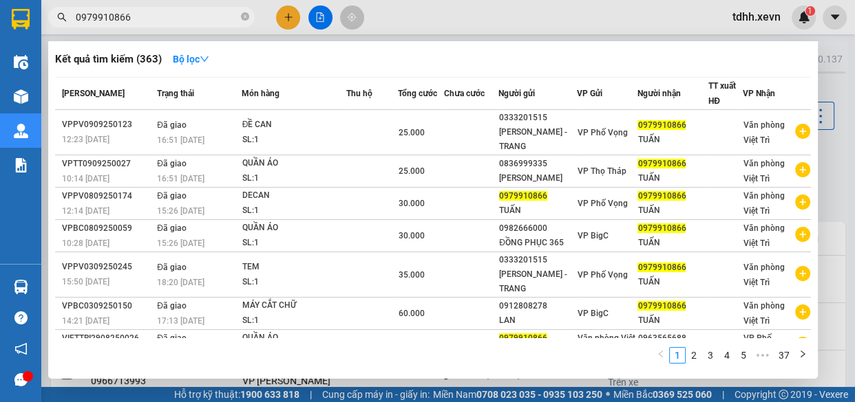
type input "0979910866"
click at [697, 25] on div at bounding box center [427, 201] width 855 height 402
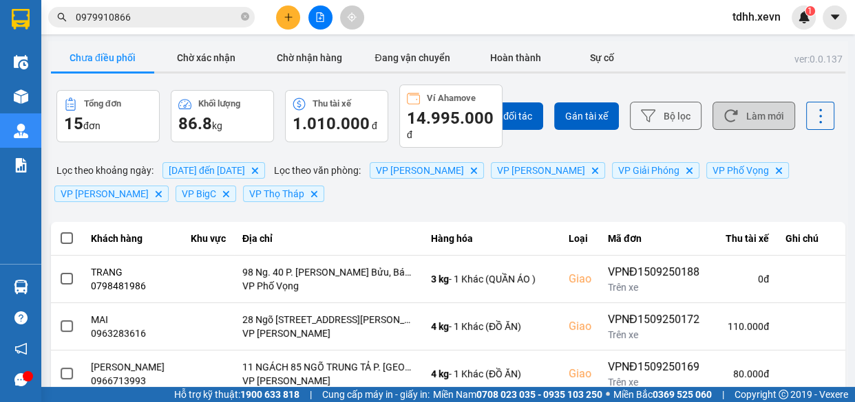
click at [756, 120] on button "Làm mới" at bounding box center [753, 116] width 83 height 28
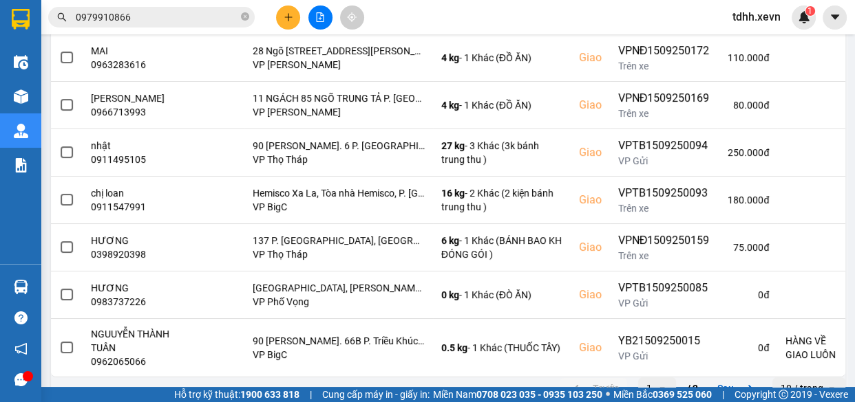
scroll to position [396, 0]
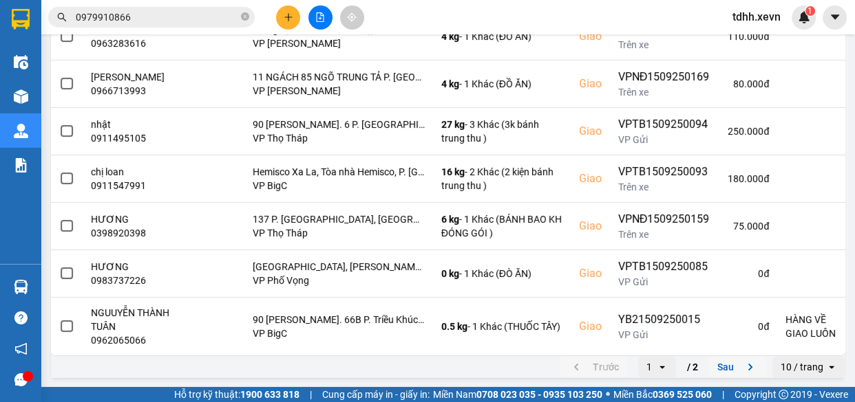
click at [743, 363] on icon "next page. current page 1 / 2" at bounding box center [750, 367] width 17 height 17
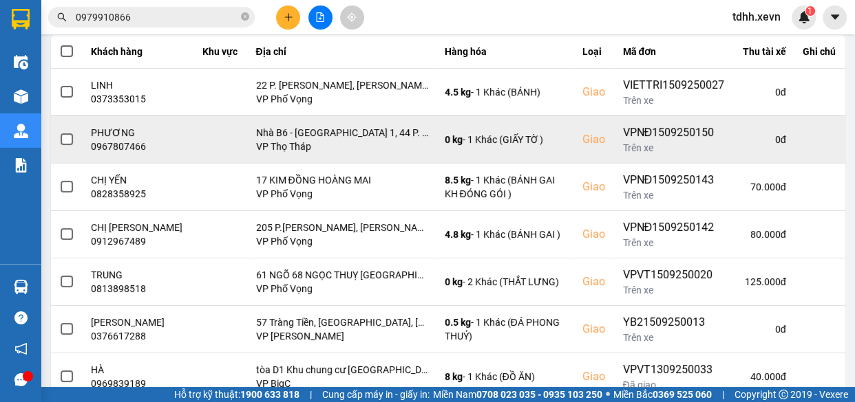
scroll to position [232, 0]
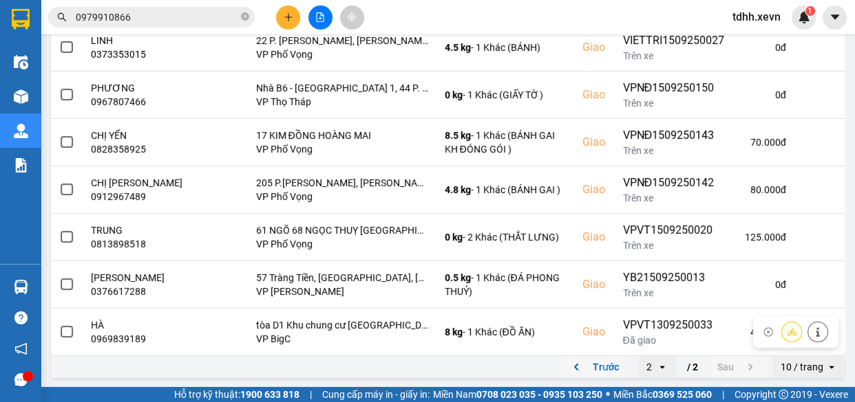
click at [590, 359] on button "Trước" at bounding box center [592, 367] width 67 height 21
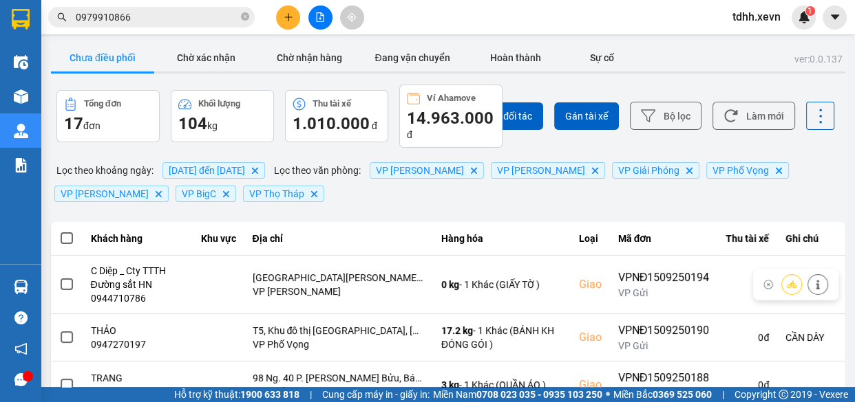
scroll to position [396, 0]
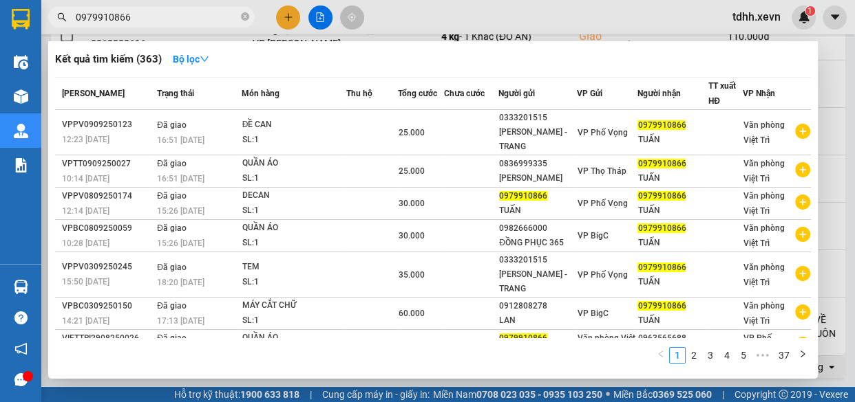
click at [206, 17] on input "0979910866" at bounding box center [157, 17] width 162 height 15
click at [246, 20] on icon "close-circle" at bounding box center [245, 16] width 8 height 8
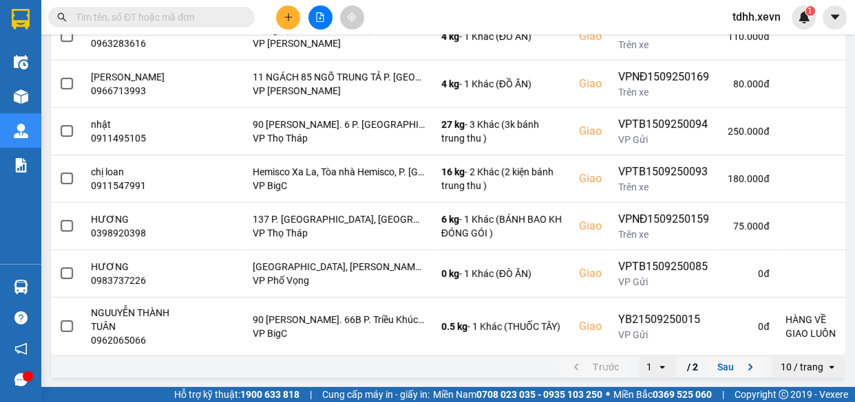
click at [224, 18] on input "text" at bounding box center [157, 17] width 162 height 15
paste input "0985289368"
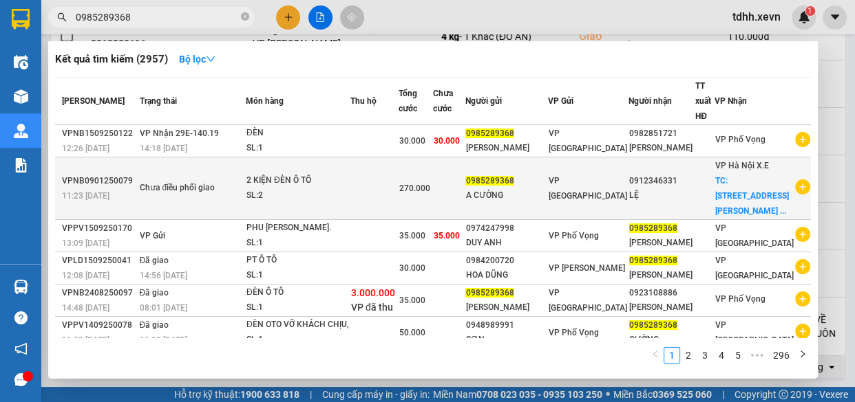
scroll to position [62, 0]
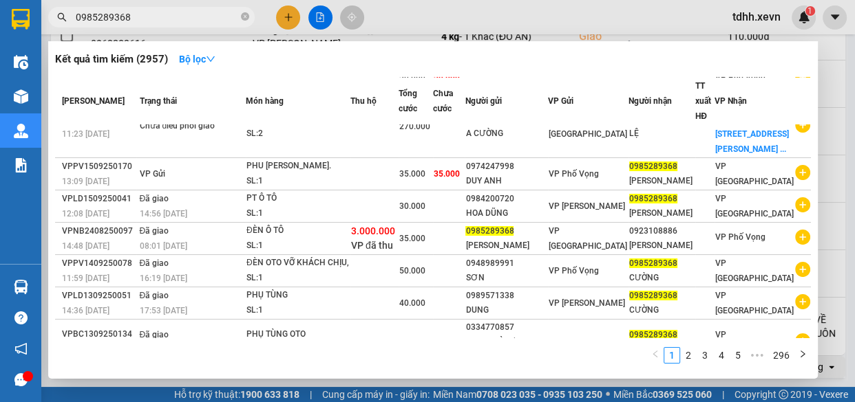
click at [199, 15] on input "0985289368" at bounding box center [157, 17] width 162 height 15
paste input "385824966"
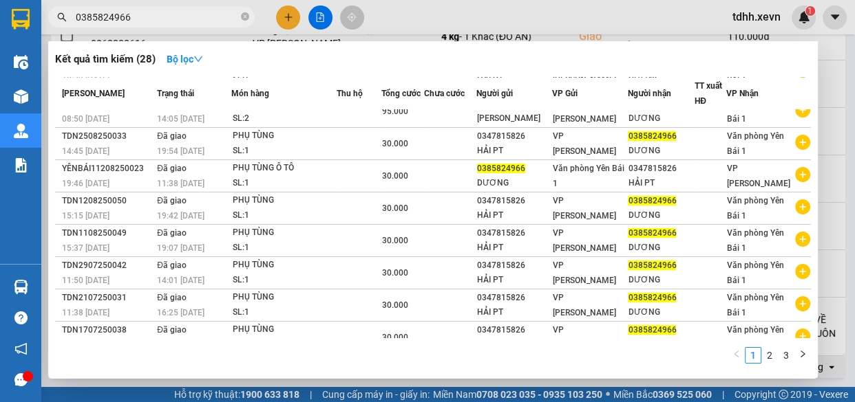
click at [692, 8] on div at bounding box center [427, 201] width 855 height 402
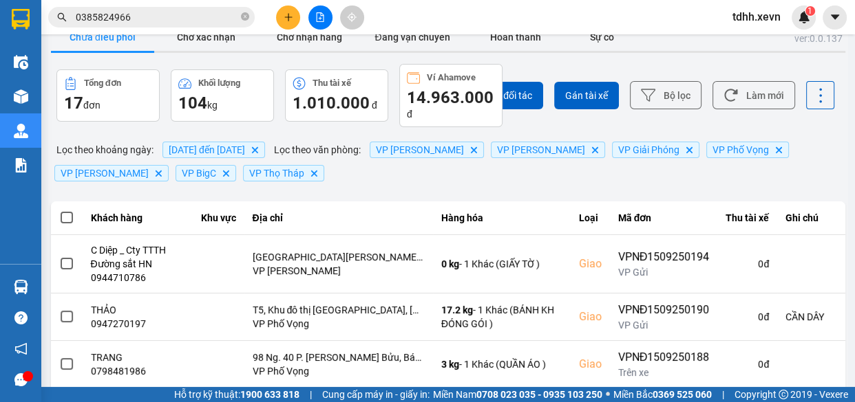
scroll to position [0, 0]
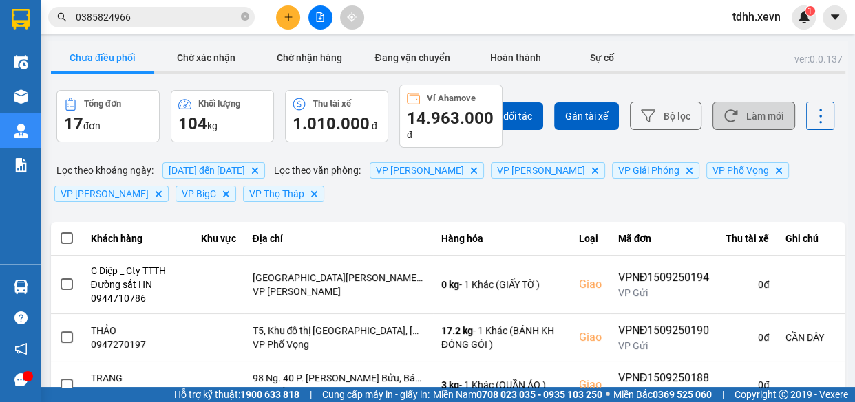
click at [738, 121] on button "Làm mới" at bounding box center [753, 116] width 83 height 28
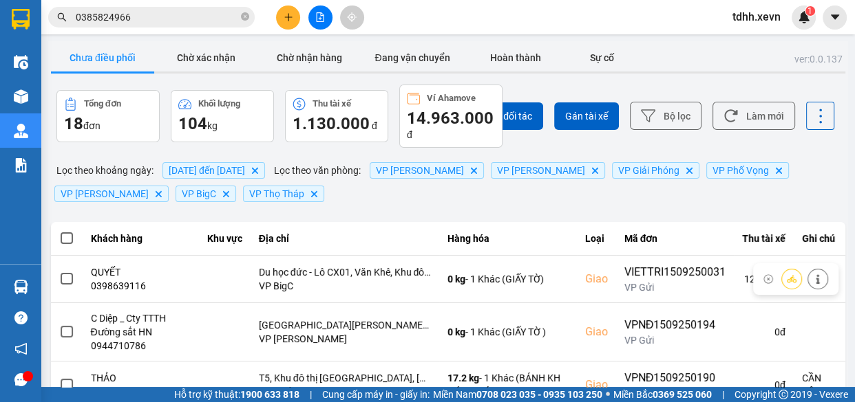
scroll to position [385, 0]
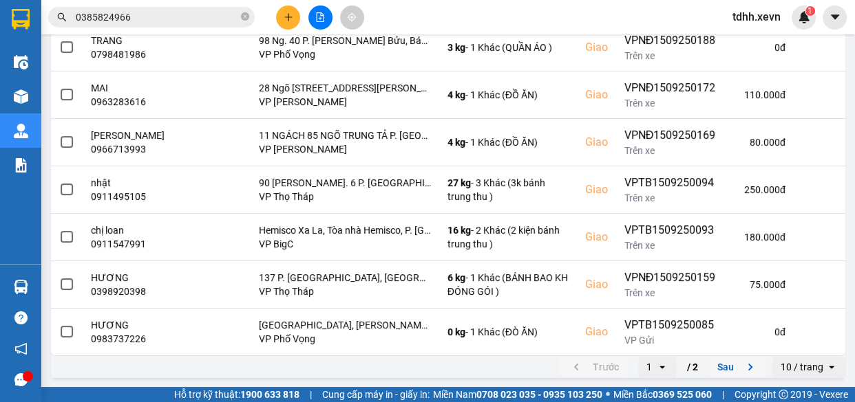
click at [722, 361] on button "Sau" at bounding box center [738, 367] width 58 height 21
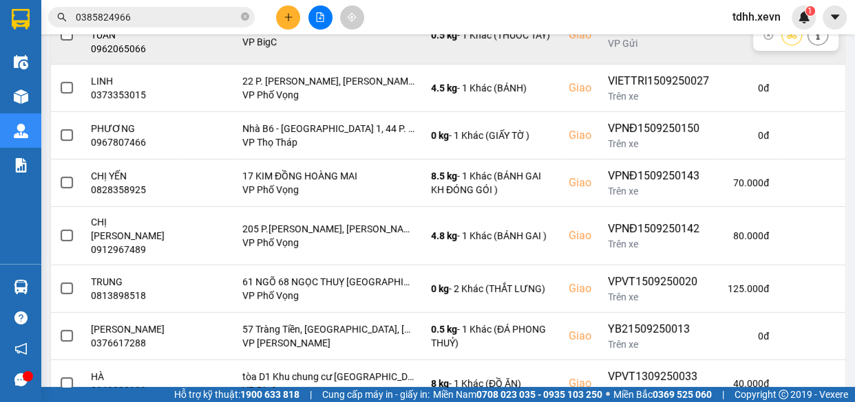
scroll to position [0, 0]
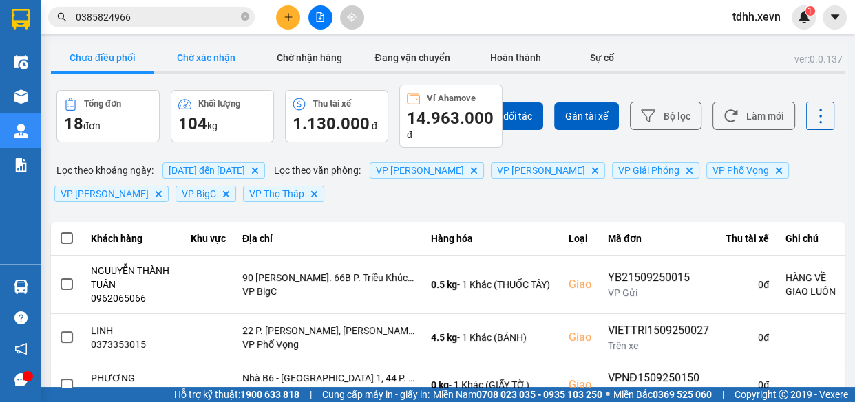
drag, startPoint x: 211, startPoint y: 56, endPoint x: 241, endPoint y: 62, distance: 31.4
click at [211, 58] on button "Chờ xác nhận" at bounding box center [205, 58] width 103 height 28
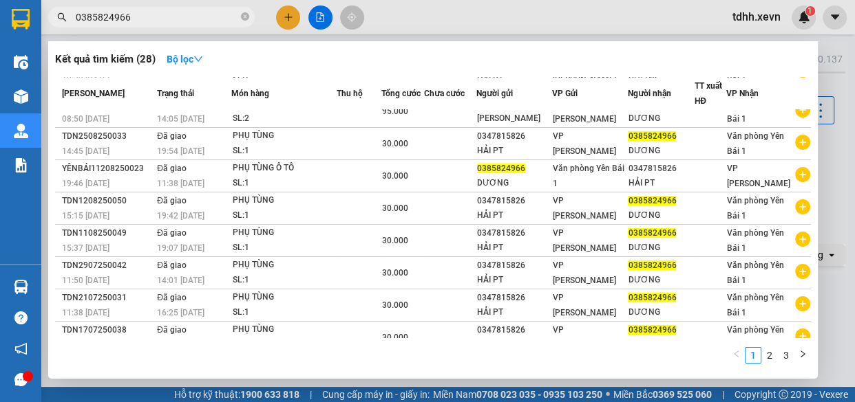
click at [190, 12] on input "0385824966" at bounding box center [157, 17] width 162 height 15
paste input "32348182"
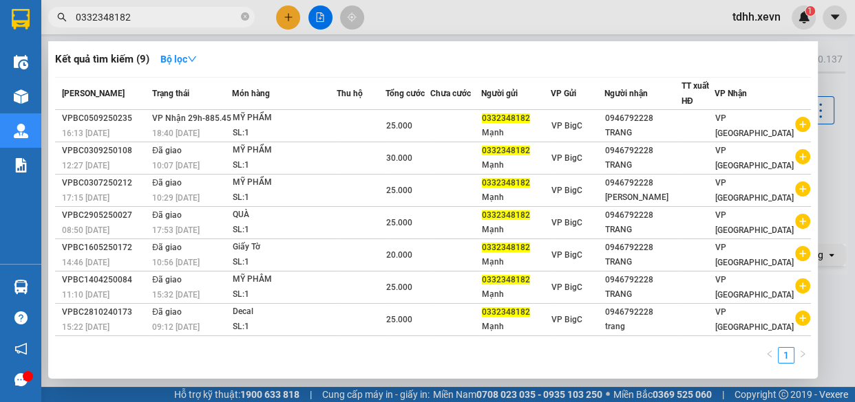
type input "0332348182"
click at [248, 14] on icon "close-circle" at bounding box center [245, 16] width 8 height 8
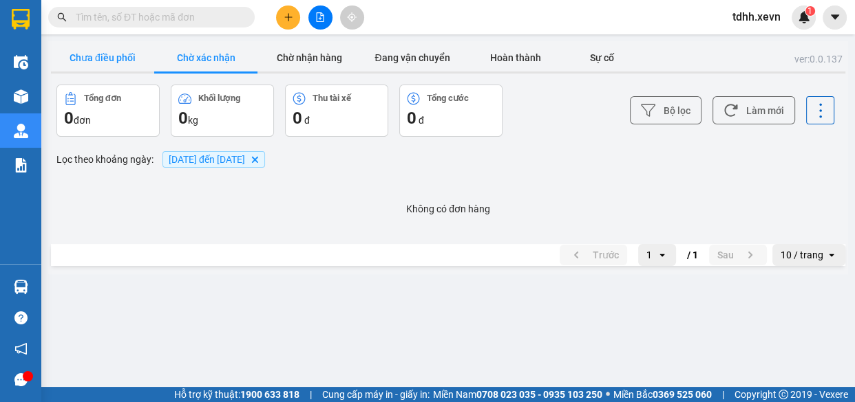
drag, startPoint x: 117, startPoint y: 47, endPoint x: 373, endPoint y: 11, distance: 258.4
click at [116, 47] on button "Chưa điều phối" at bounding box center [102, 58] width 103 height 28
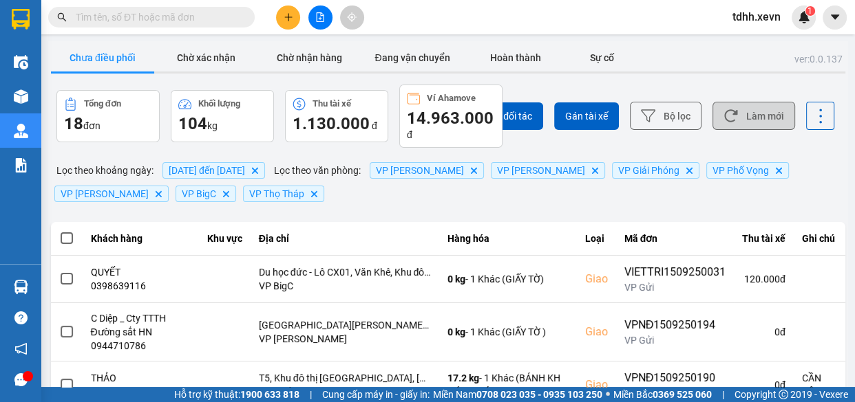
click at [729, 124] on button "Làm mới" at bounding box center [753, 116] width 83 height 28
click at [738, 113] on button "Làm mới" at bounding box center [753, 116] width 83 height 28
click at [736, 124] on button "Làm mới" at bounding box center [753, 116] width 83 height 28
click at [745, 114] on button "Làm mới" at bounding box center [753, 116] width 83 height 28
click at [783, 120] on button "Làm mới" at bounding box center [753, 116] width 83 height 28
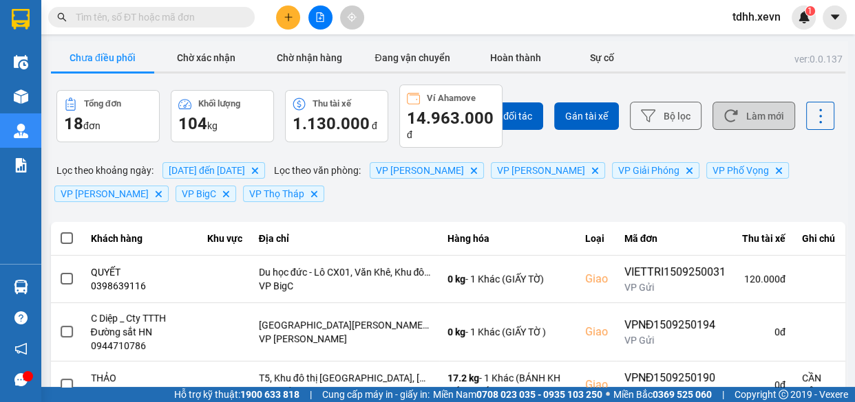
click at [736, 124] on button "Làm mới" at bounding box center [753, 116] width 83 height 28
click at [724, 104] on button "Làm mới" at bounding box center [753, 116] width 83 height 28
click at [746, 111] on button "Làm mới" at bounding box center [753, 116] width 83 height 28
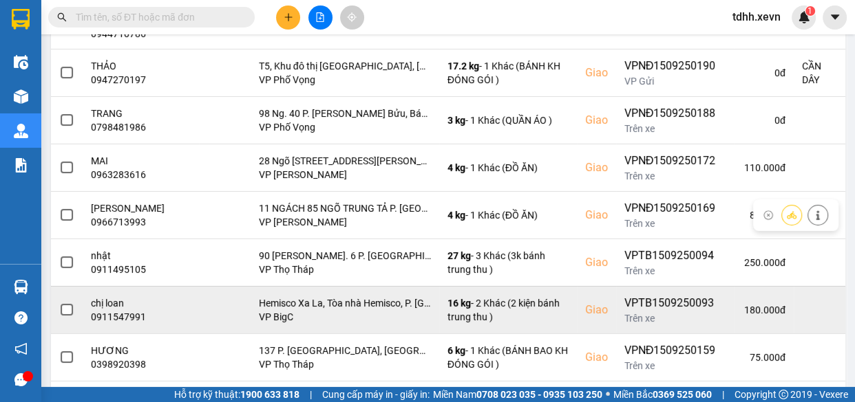
scroll to position [385, 0]
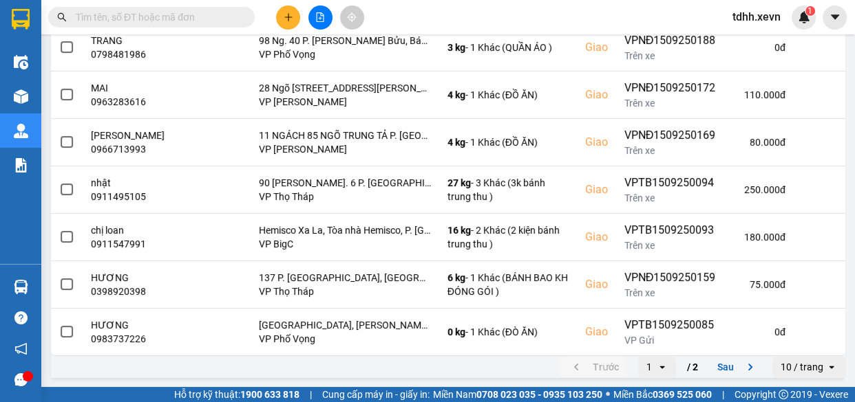
click at [718, 371] on button "Sau" at bounding box center [738, 367] width 58 height 21
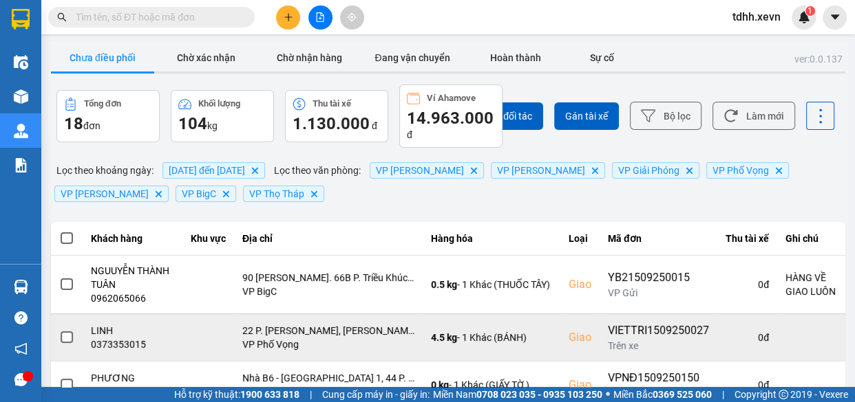
scroll to position [290, 0]
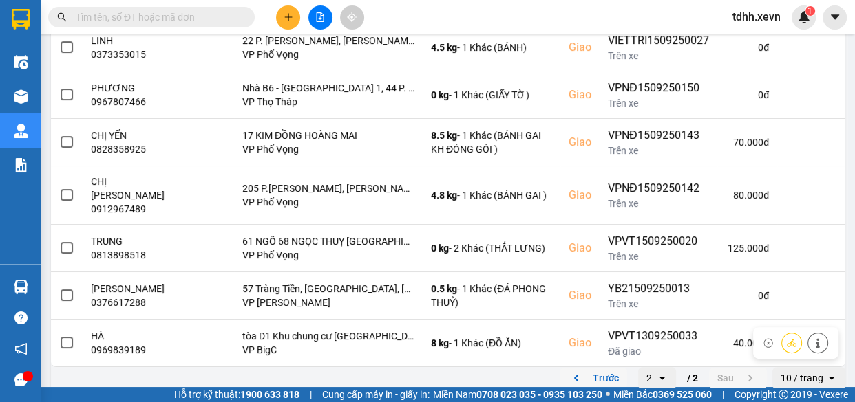
click at [592, 368] on button "Trước" at bounding box center [592, 378] width 67 height 21
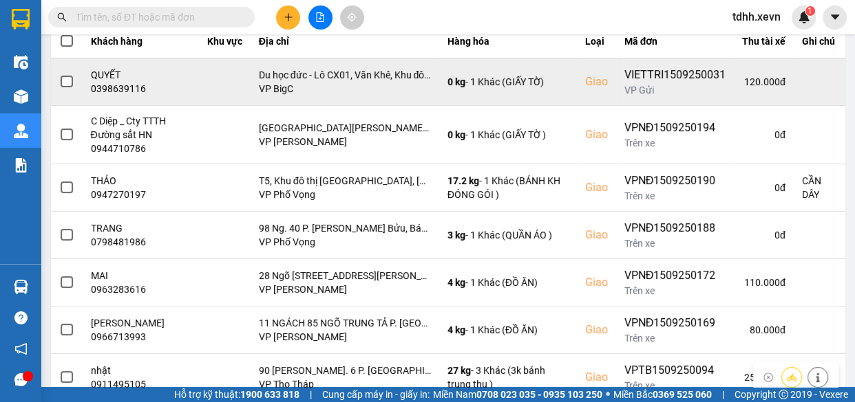
scroll to position [135, 0]
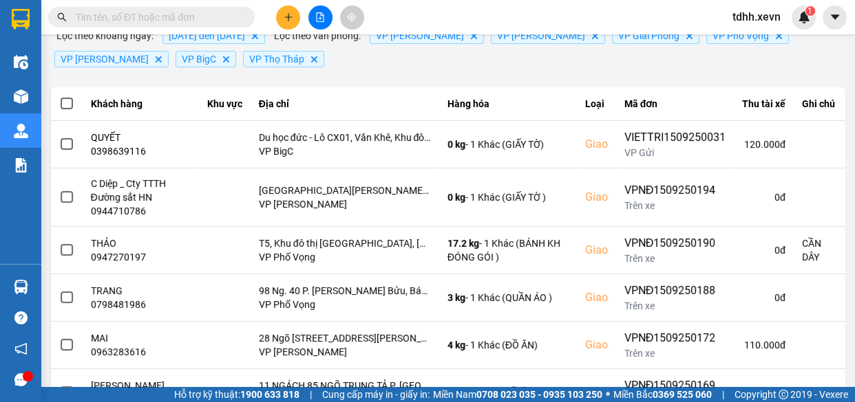
click at [213, 19] on input "text" at bounding box center [157, 17] width 162 height 15
paste input "0973997269"
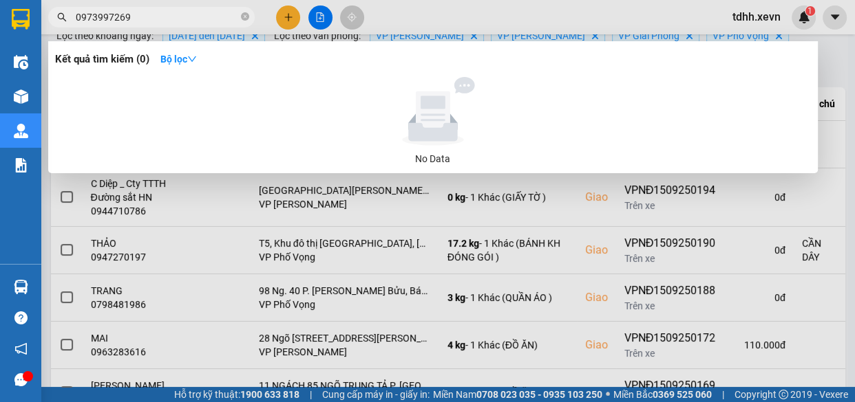
click at [503, 25] on div at bounding box center [427, 201] width 855 height 402
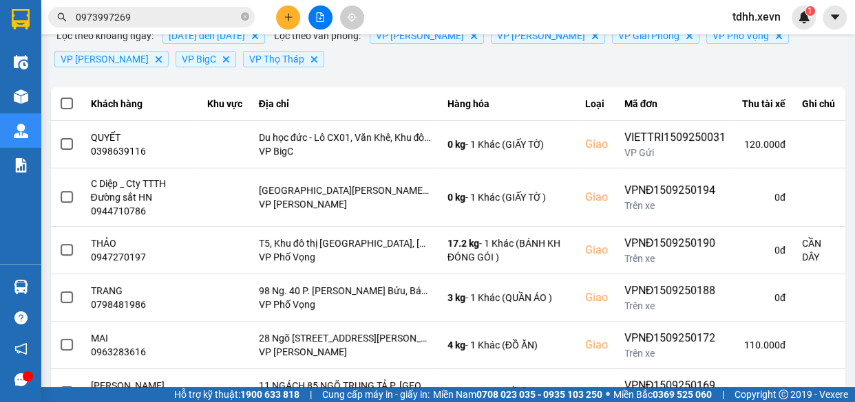
scroll to position [0, 0]
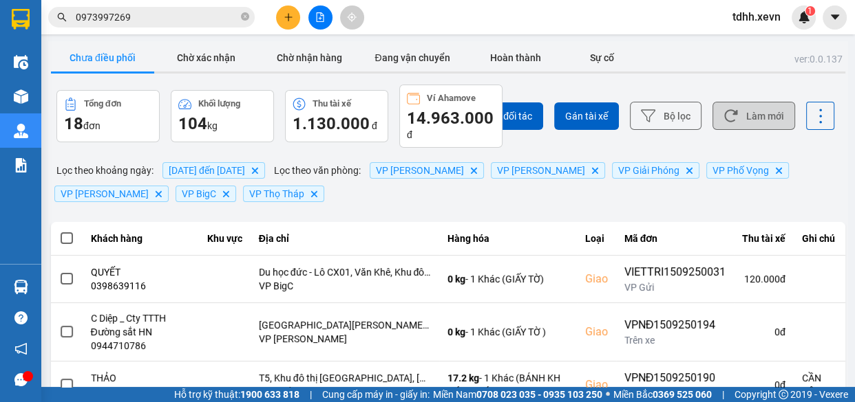
click at [757, 123] on button "Làm mới" at bounding box center [753, 116] width 83 height 28
click at [738, 109] on button "Làm mới" at bounding box center [753, 116] width 83 height 28
click at [761, 110] on button "Làm mới" at bounding box center [753, 116] width 83 height 28
click at [432, 153] on div "ver: 0.0.137 Chưa điều phối Chờ xác nhận Chờ nhận hàng Đang vận chuyển Hoàn thà…" at bounding box center [447, 403] width 799 height 725
click at [154, 14] on input "0973997269" at bounding box center [157, 17] width 162 height 15
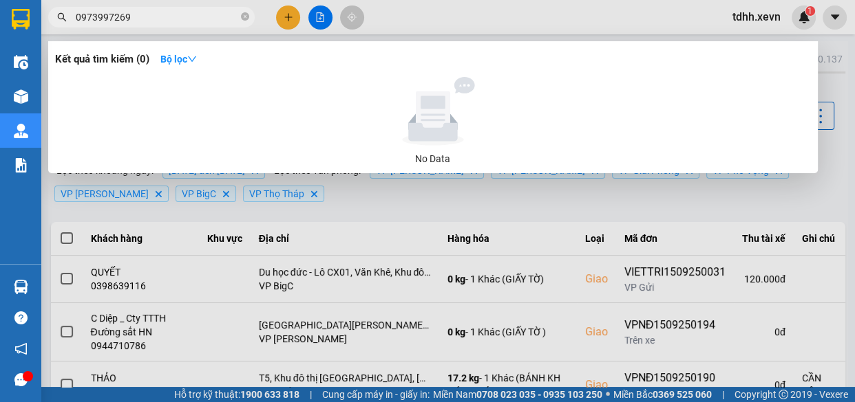
click at [154, 14] on input "0973997269" at bounding box center [157, 17] width 162 height 15
paste input "34205917"
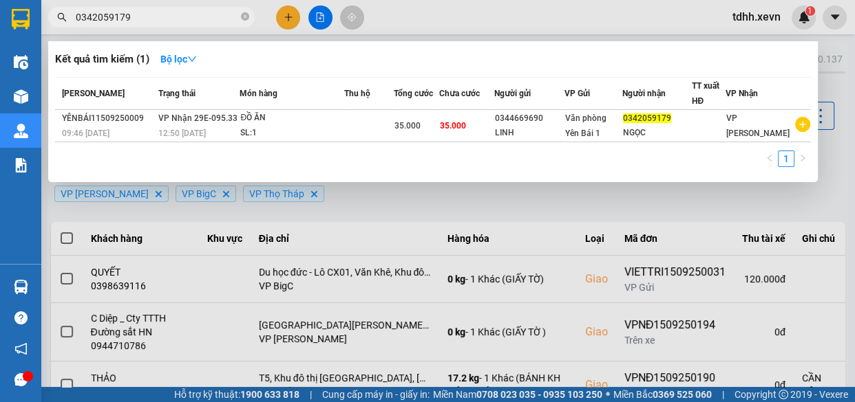
type input "0342059179"
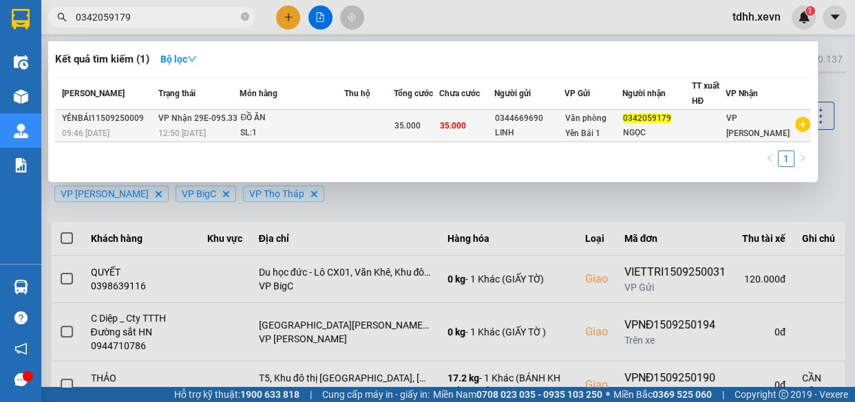
click at [528, 128] on div "LINH" at bounding box center [529, 133] width 68 height 14
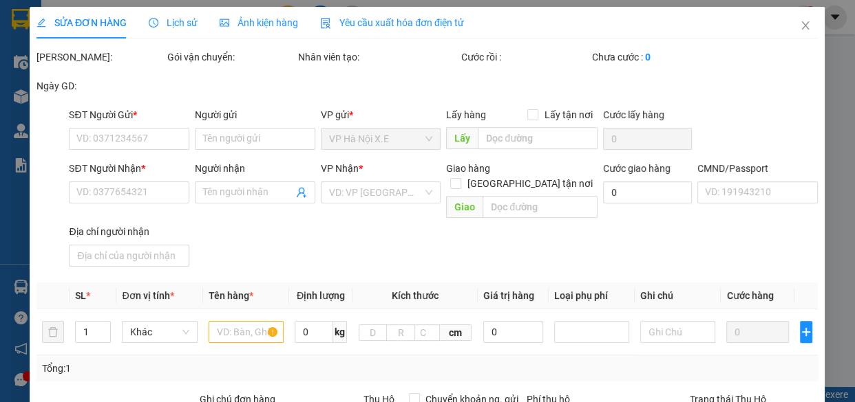
type input "0344669690"
type input "LINH"
type input "0342059179"
type input "NGỌC"
type input "35.000"
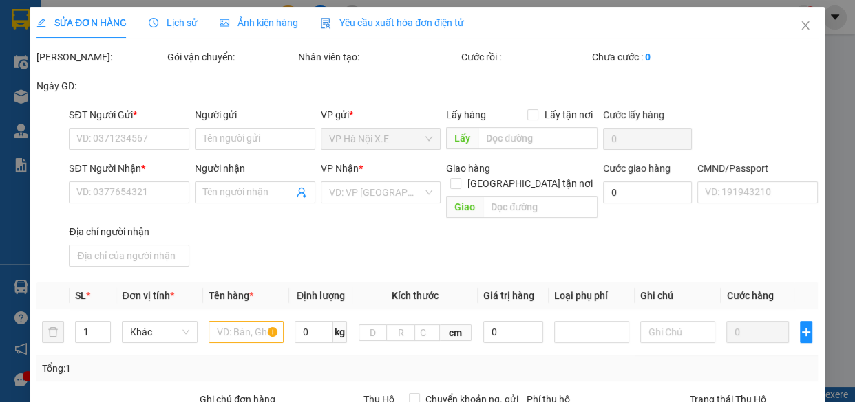
type input "35.000"
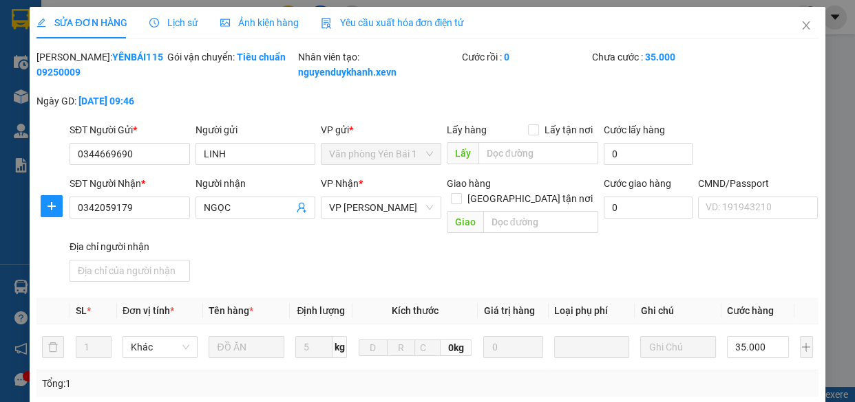
click at [163, 21] on span "Lịch sử" at bounding box center [173, 22] width 49 height 11
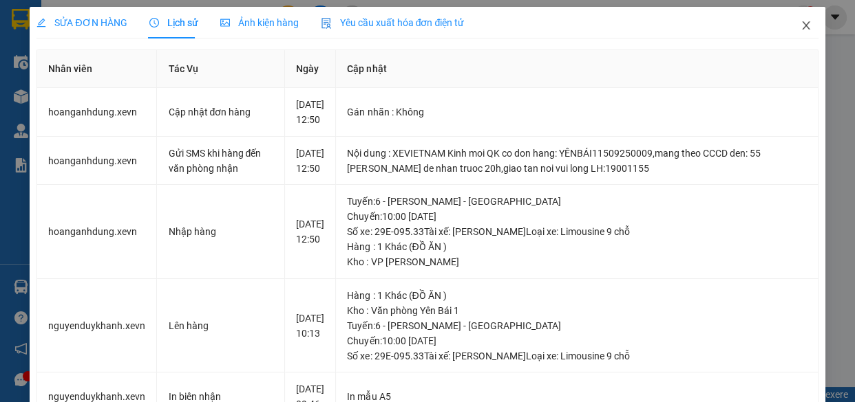
click at [802, 24] on icon "close" at bounding box center [806, 25] width 8 height 8
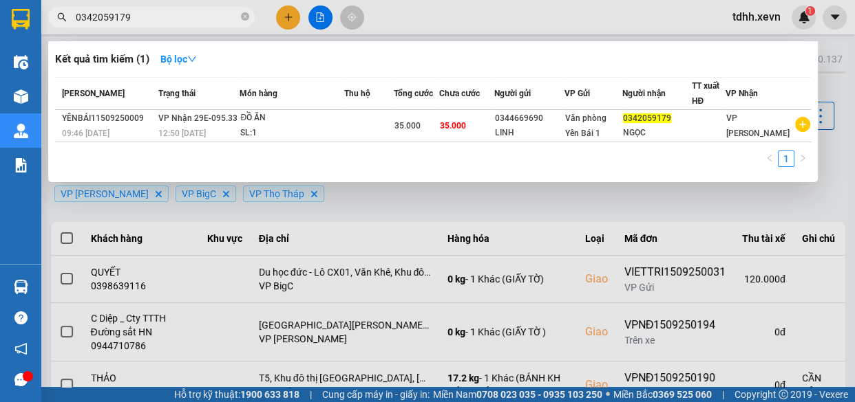
click at [211, 19] on input "0342059179" at bounding box center [157, 17] width 162 height 15
click at [182, 14] on input "0342059179" at bounding box center [157, 17] width 162 height 15
paste input "905538855"
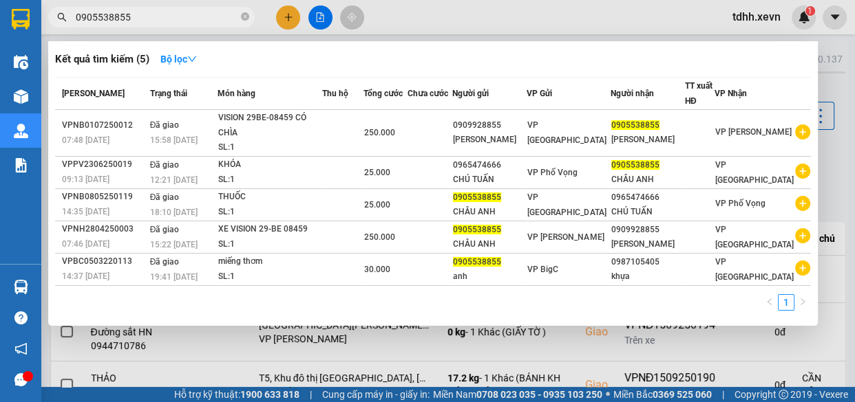
click at [544, 12] on div at bounding box center [427, 201] width 855 height 402
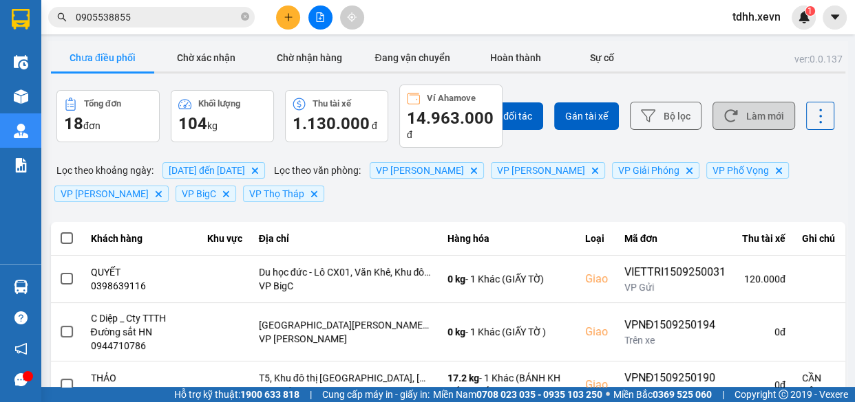
click at [739, 102] on button "Làm mới" at bounding box center [753, 116] width 83 height 28
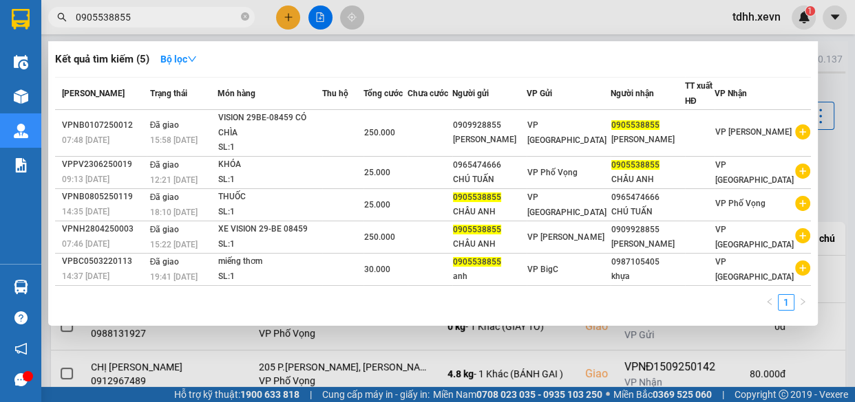
click at [193, 12] on input "0905538855" at bounding box center [157, 17] width 162 height 15
paste input "85266646"
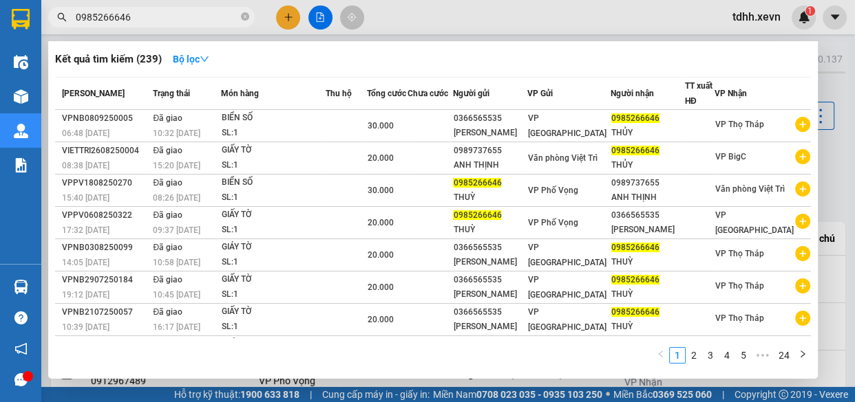
click at [679, 12] on div at bounding box center [427, 201] width 855 height 402
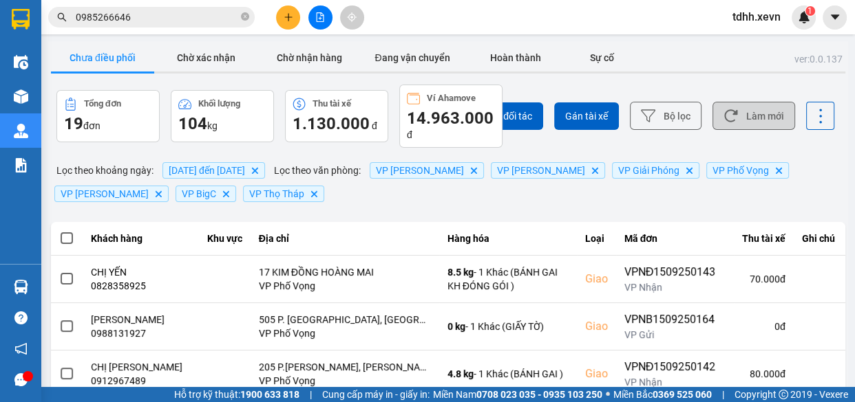
click at [764, 108] on button "Làm mới" at bounding box center [753, 116] width 83 height 28
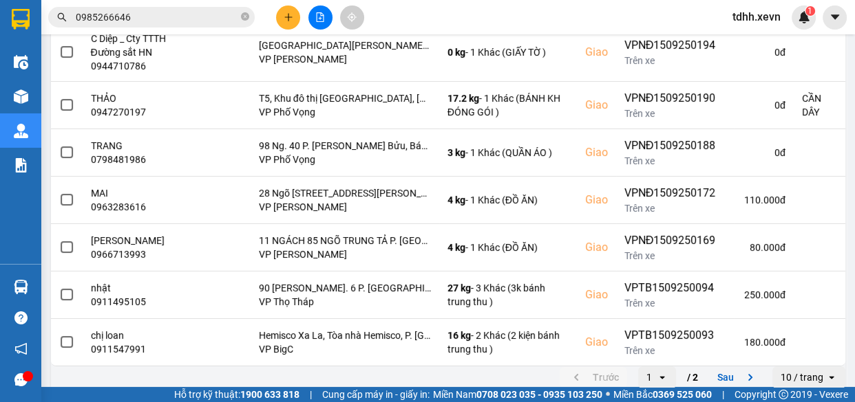
scroll to position [385, 0]
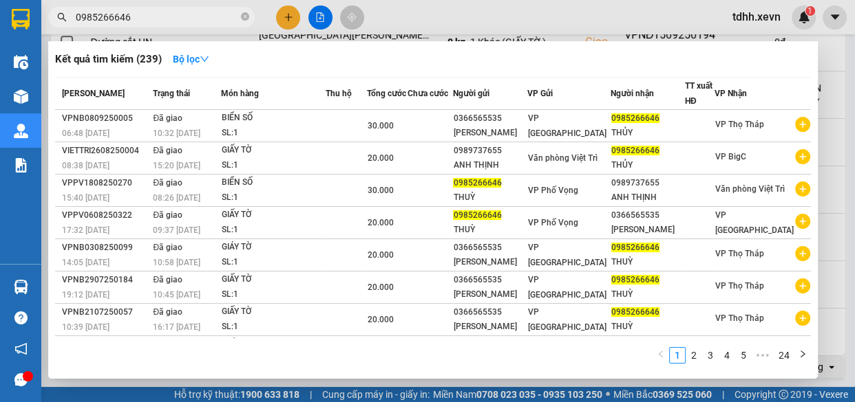
click at [200, 19] on input "0985266646" at bounding box center [157, 17] width 162 height 15
paste input "815283"
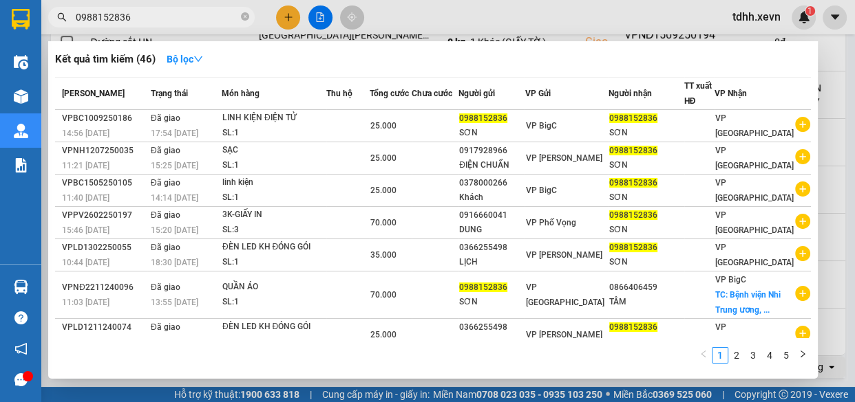
click at [202, 14] on input "0988152836" at bounding box center [157, 17] width 162 height 15
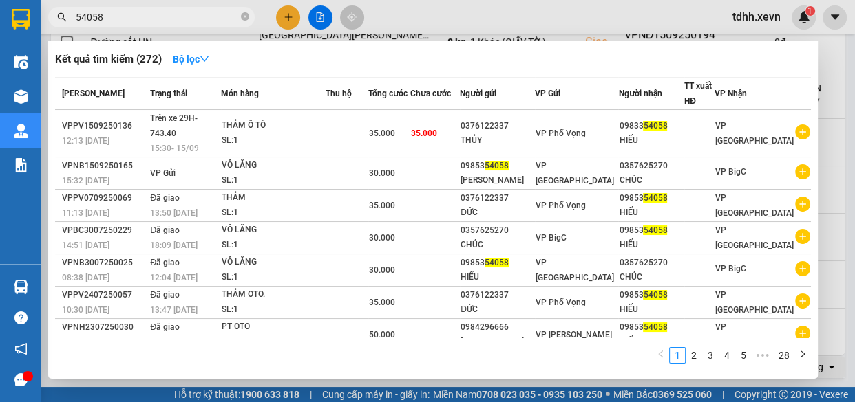
click at [213, 12] on input "54058" at bounding box center [157, 17] width 162 height 15
paste input "02437321871"
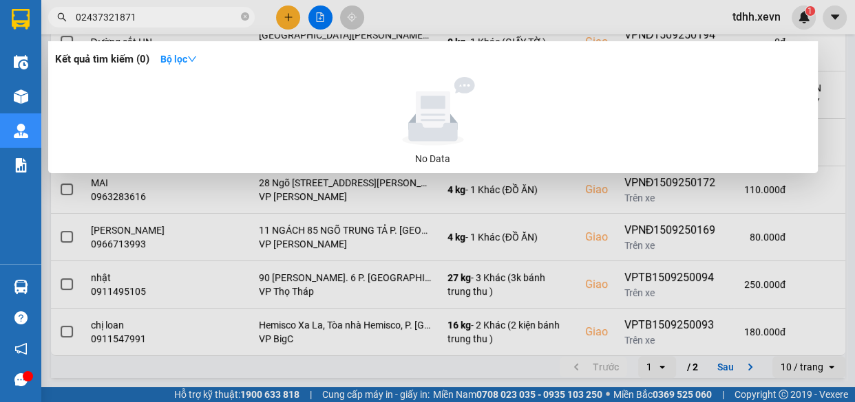
type input "02437321871"
click at [245, 17] on icon "close-circle" at bounding box center [245, 16] width 8 height 8
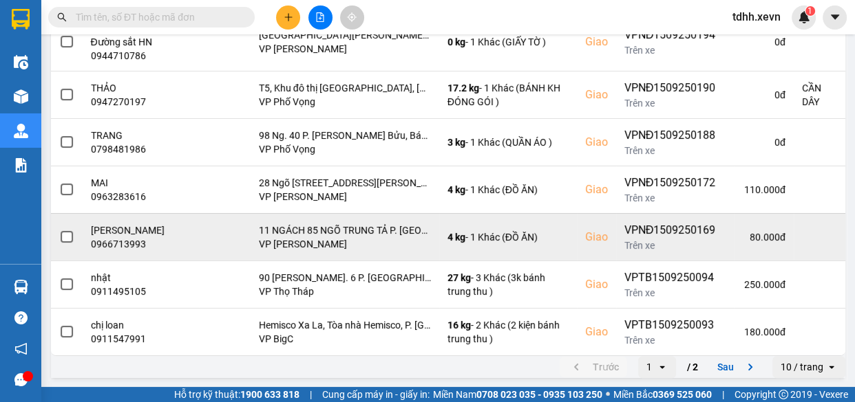
scroll to position [0, 0]
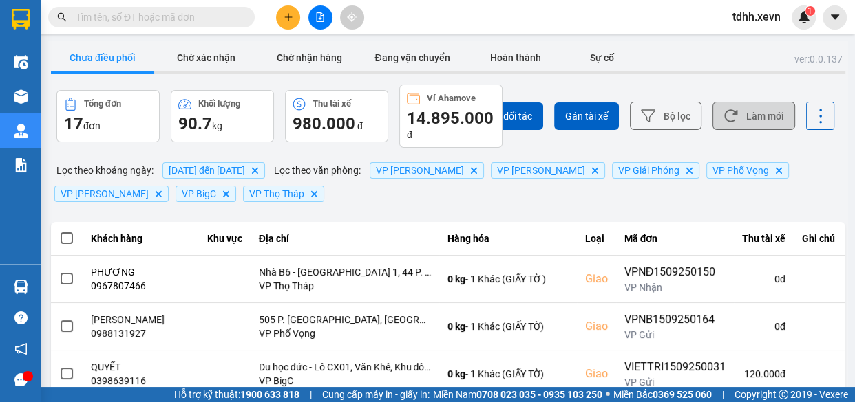
click at [723, 113] on icon at bounding box center [730, 116] width 14 height 14
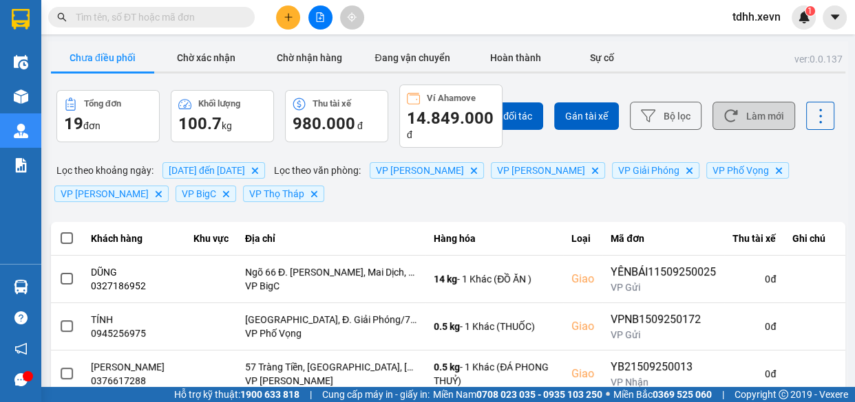
click at [764, 112] on button "Làm mới" at bounding box center [753, 116] width 83 height 28
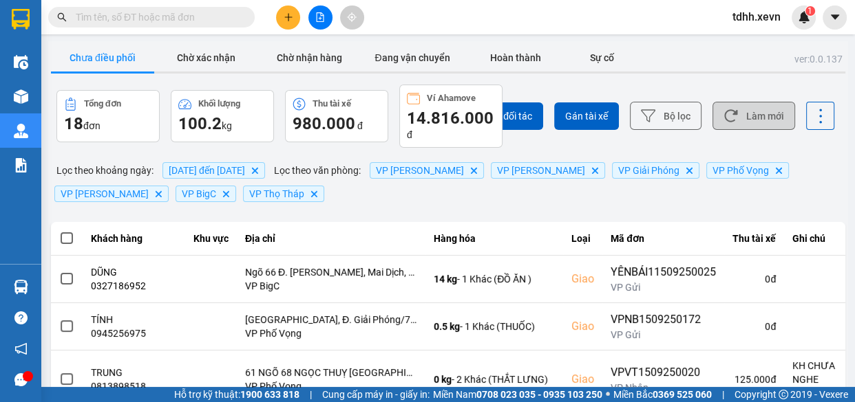
click at [729, 122] on button "Làm mới" at bounding box center [753, 116] width 83 height 28
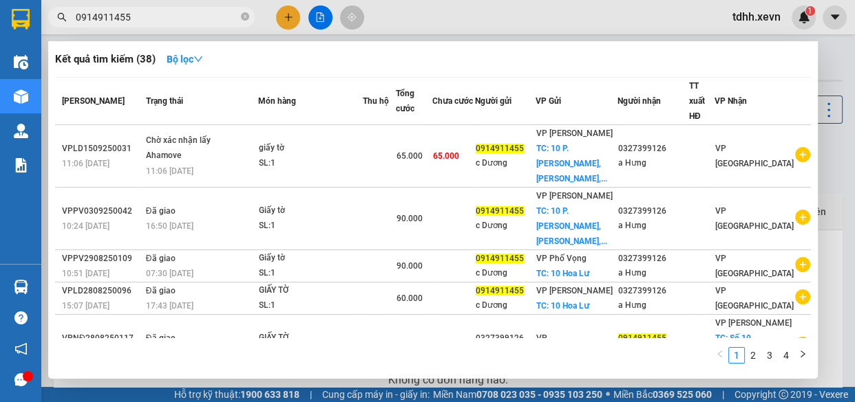
click at [169, 21] on input "0914911455" at bounding box center [157, 17] width 162 height 15
paste input "81623286"
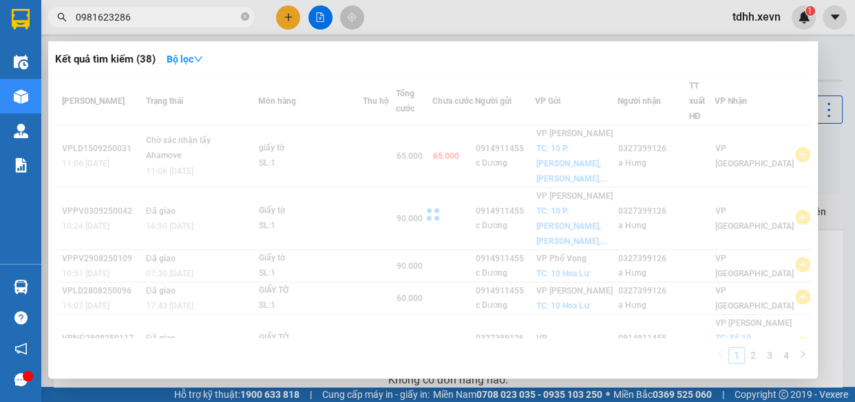
type input "0981623286"
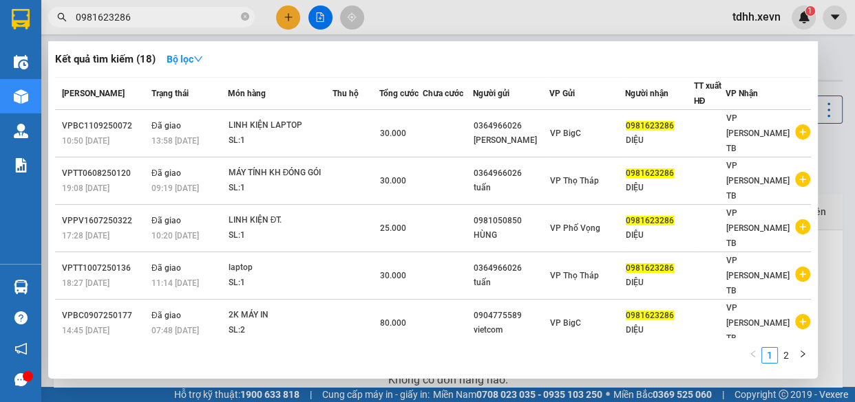
click at [250, 14] on span "0981623286" at bounding box center [151, 17] width 206 height 21
click at [244, 14] on icon "close-circle" at bounding box center [245, 16] width 8 height 8
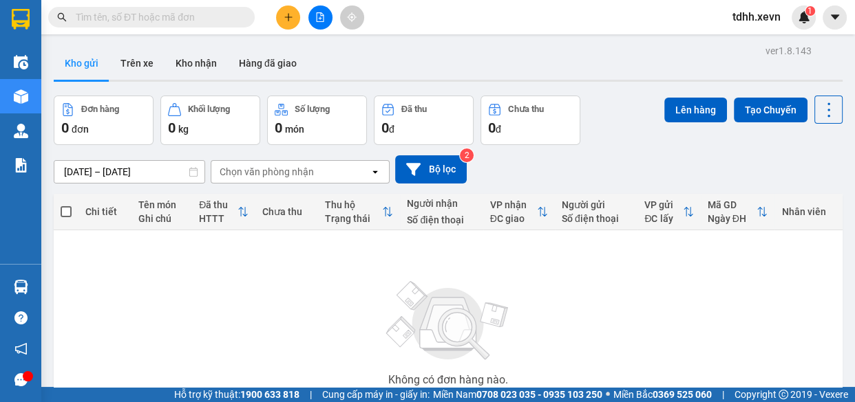
click at [216, 20] on input "text" at bounding box center [157, 17] width 162 height 15
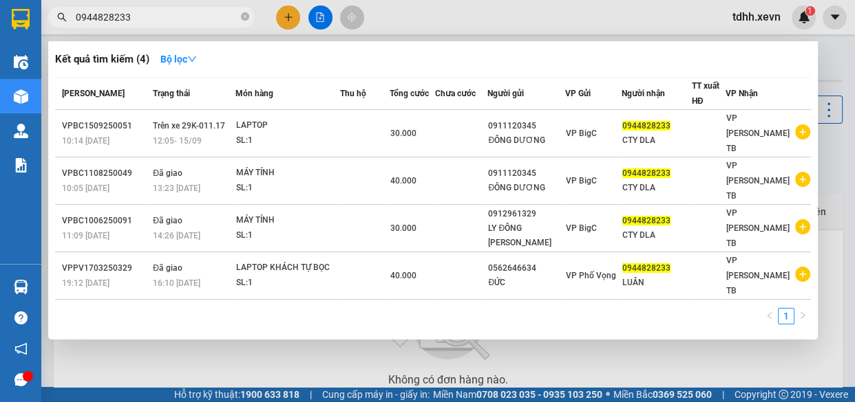
type input "0944828233"
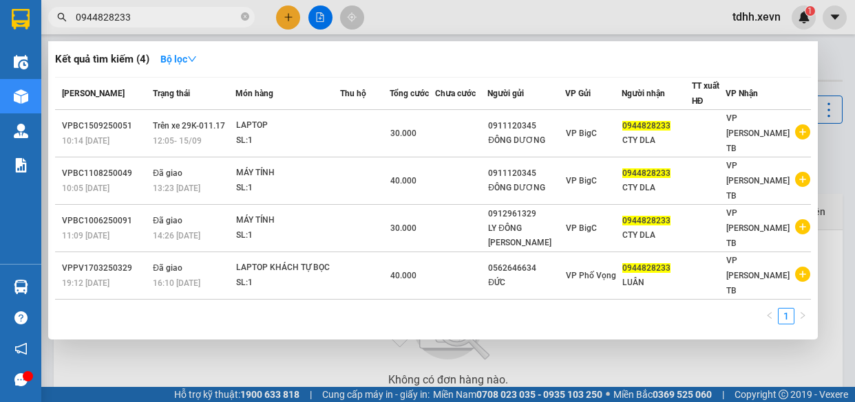
click at [192, 19] on input "0944828233" at bounding box center [157, 17] width 162 height 15
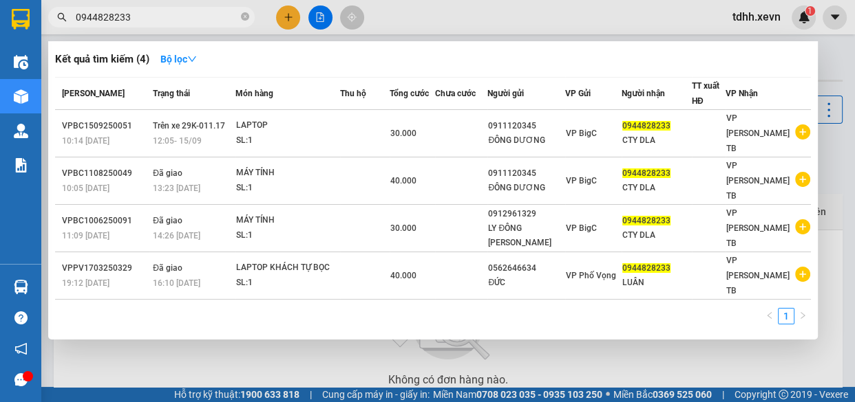
click at [193, 19] on input "0944828233" at bounding box center [157, 17] width 162 height 15
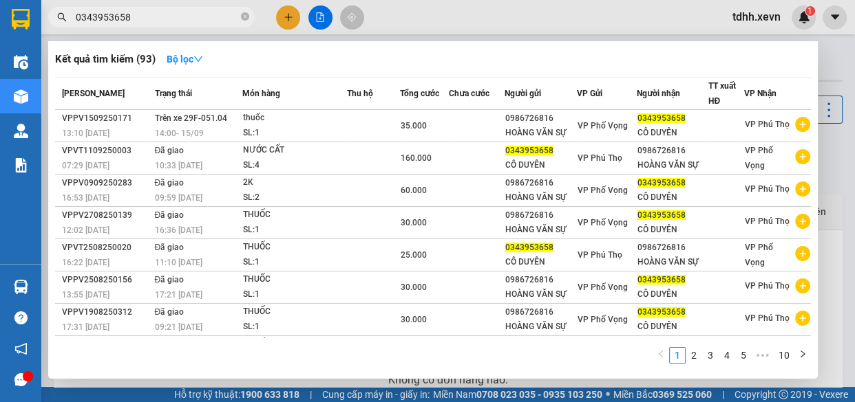
click at [227, 10] on input "0343953658" at bounding box center [157, 17] width 162 height 15
click at [208, 17] on input "0343953658" at bounding box center [157, 17] width 162 height 15
paste input "91704014"
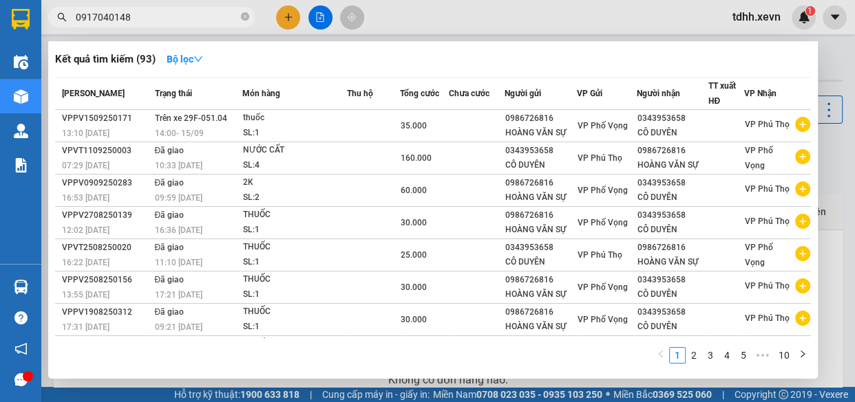
type input "0917040148"
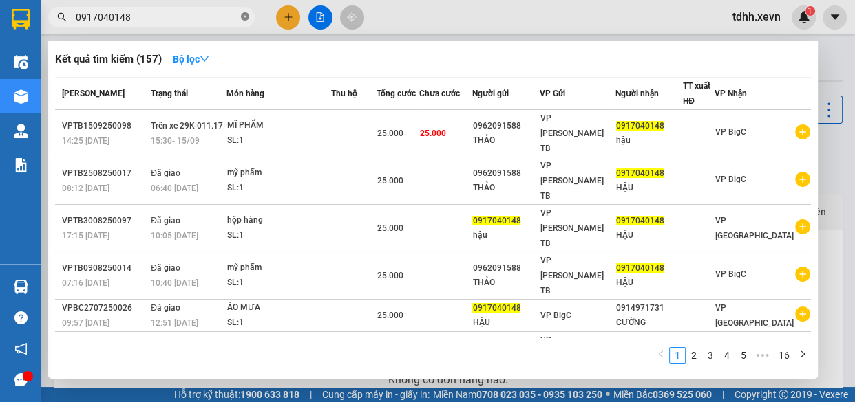
click at [245, 14] on icon "close-circle" at bounding box center [245, 16] width 8 height 8
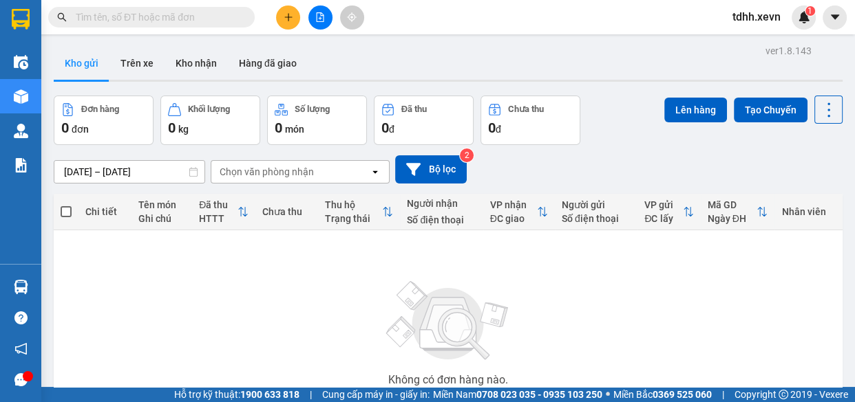
paste input "02436320871"
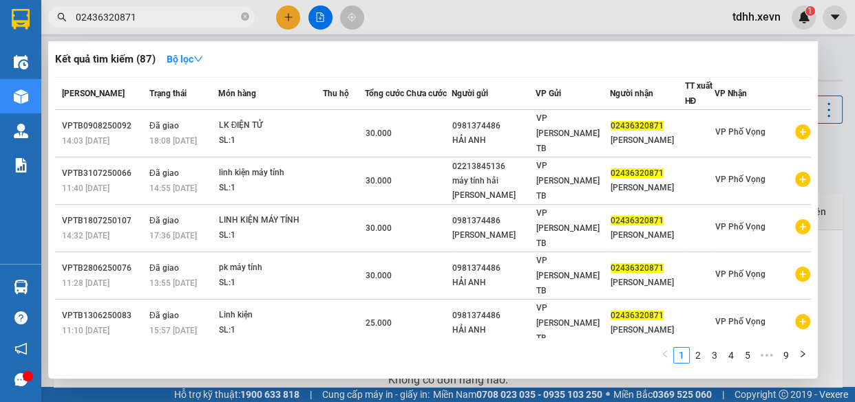
type input "02436320871"
click at [244, 15] on icon "close-circle" at bounding box center [245, 16] width 8 height 8
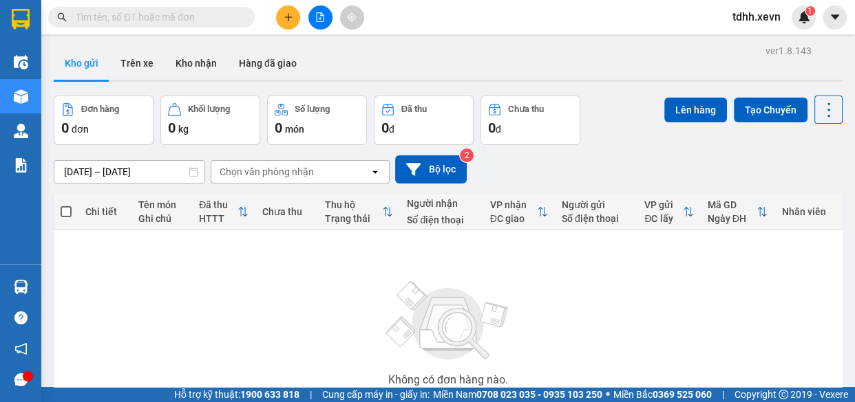
click at [181, 15] on input "text" at bounding box center [157, 17] width 162 height 15
paste input "02436320871"
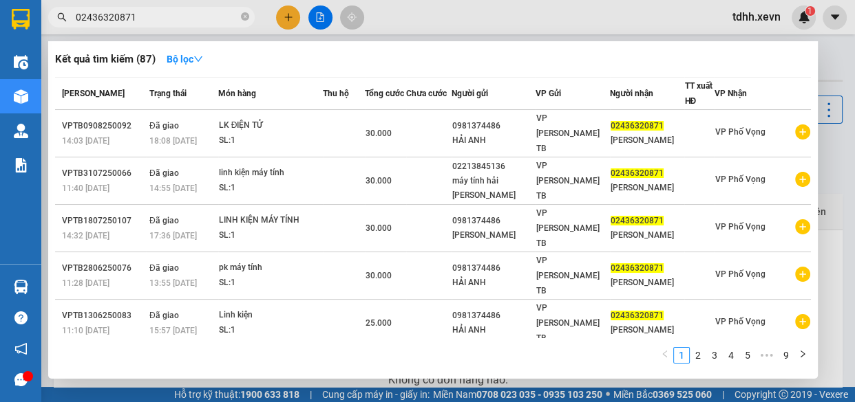
type input "02436320871"
click at [241, 20] on icon "close-circle" at bounding box center [245, 16] width 8 height 8
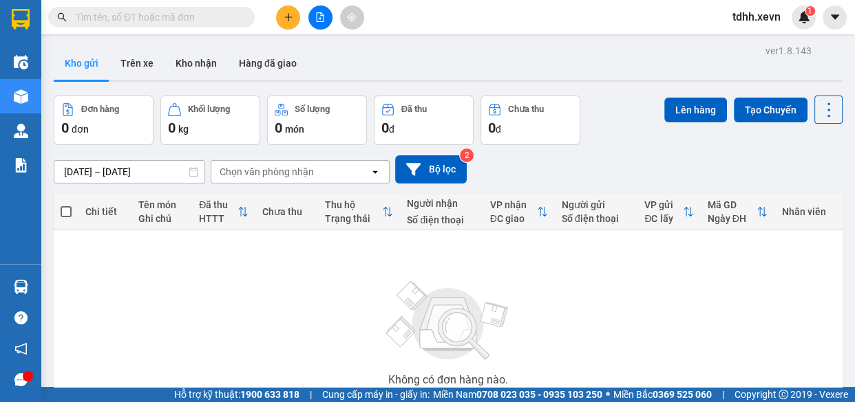
click at [190, 20] on input "text" at bounding box center [157, 17] width 162 height 15
click at [198, 21] on input "text" at bounding box center [157, 17] width 162 height 15
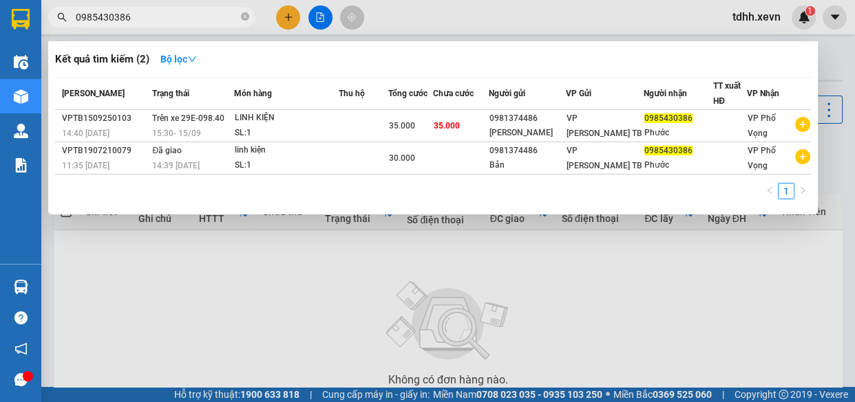
type input "0985430386"
